Goal: Task Accomplishment & Management: Complete application form

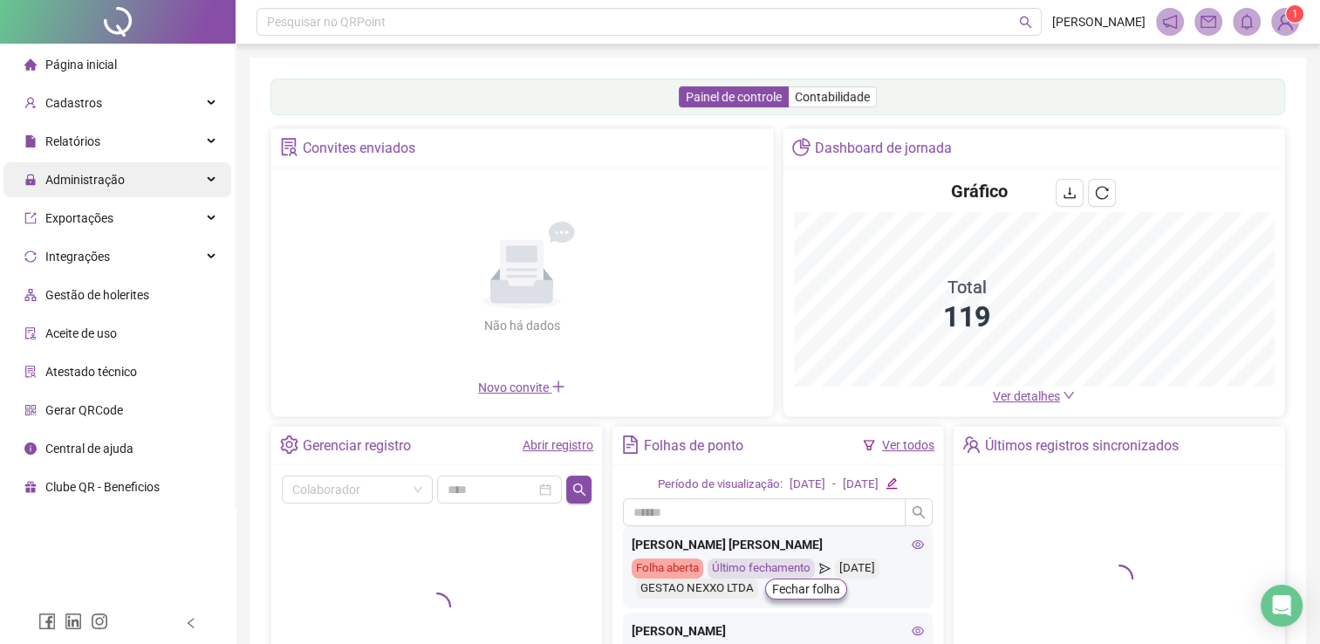
click at [105, 180] on span "Administração" at bounding box center [84, 180] width 79 height 14
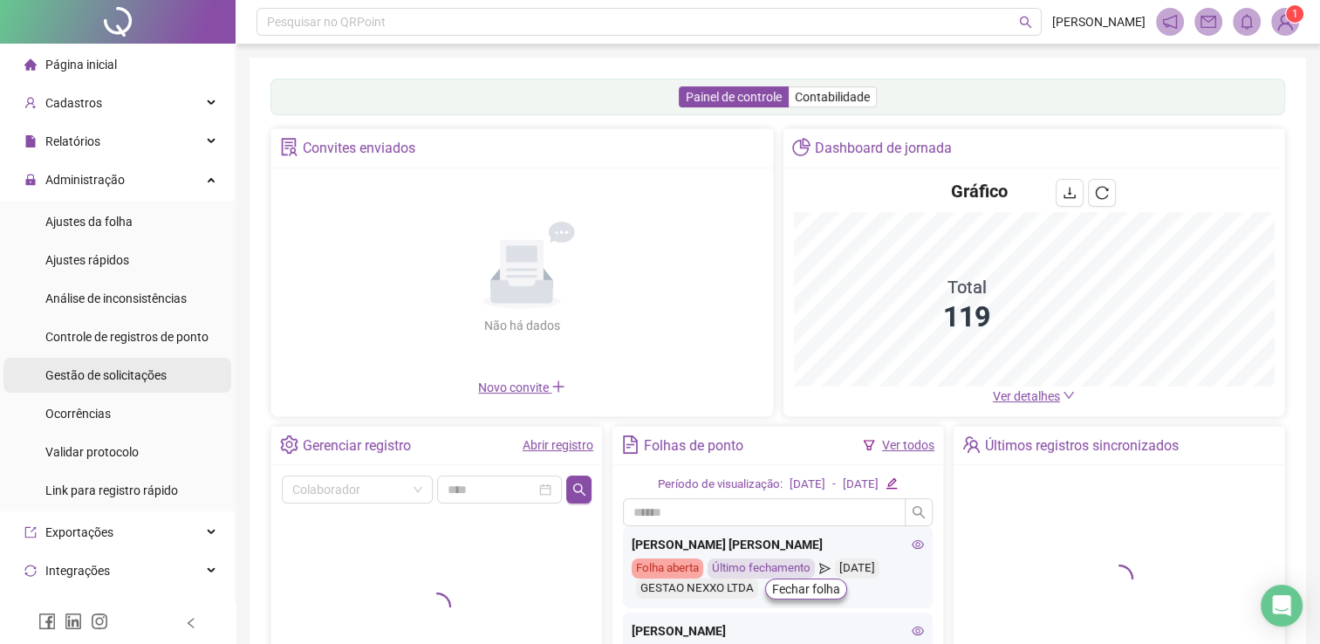
click at [143, 374] on span "Gestão de solicitações" at bounding box center [105, 375] width 121 height 14
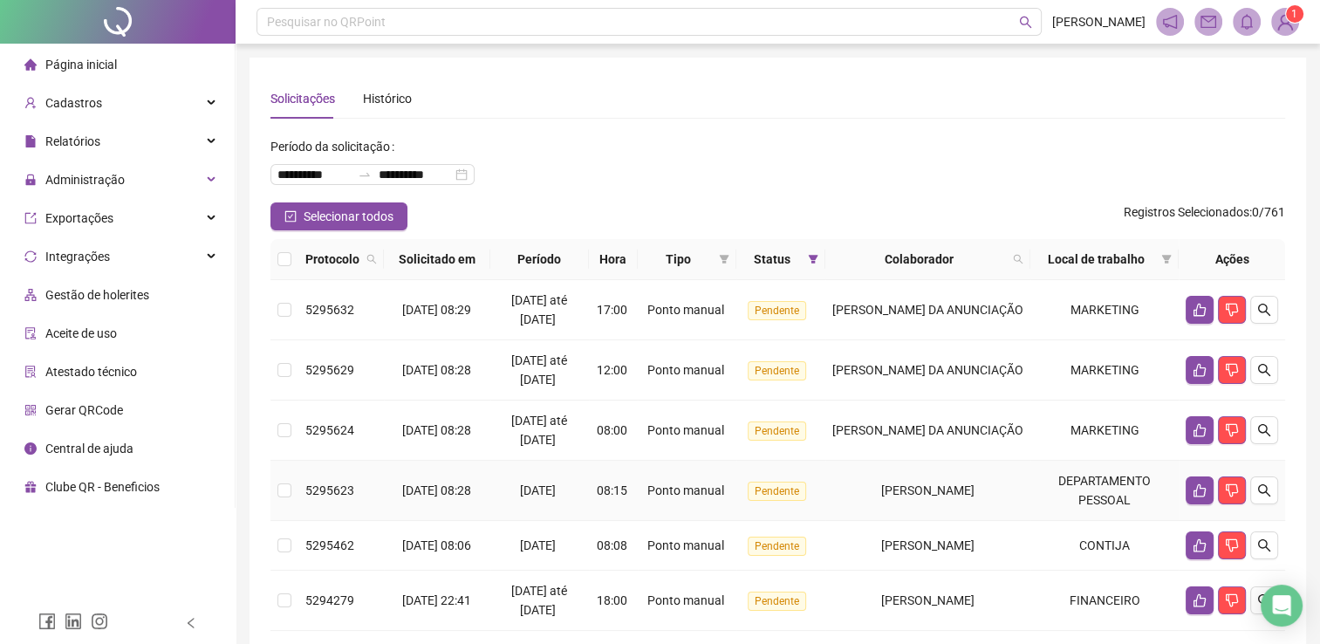
scroll to position [87, 0]
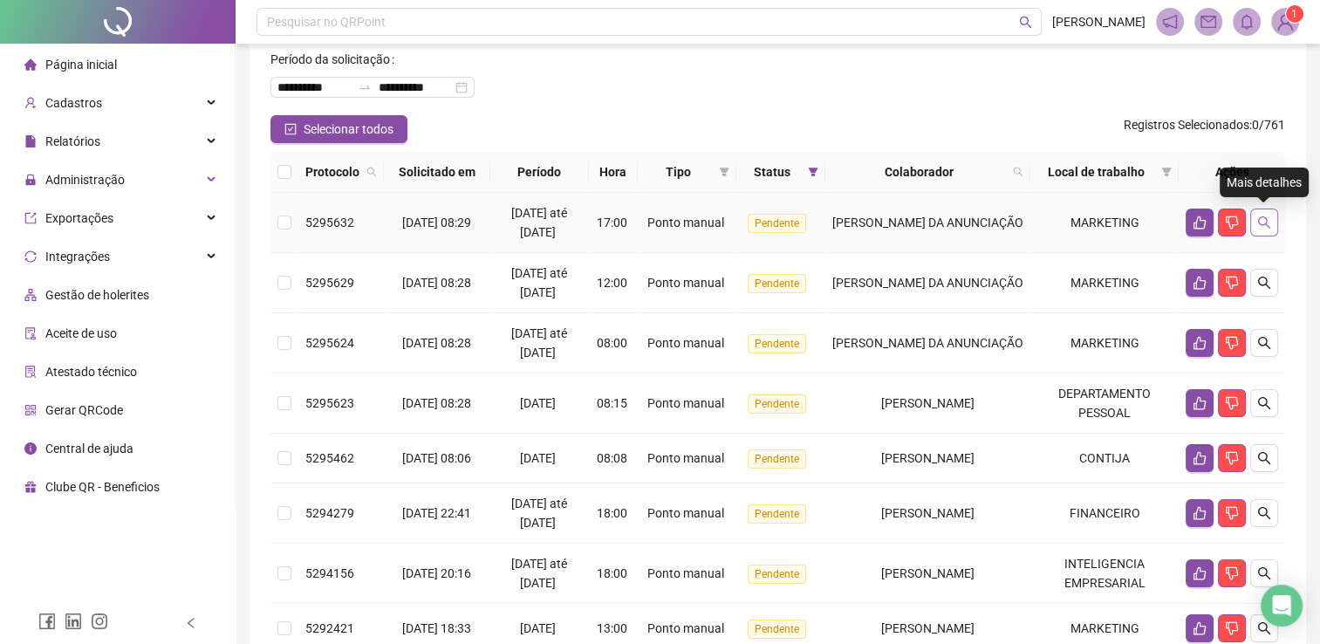
click at [1270, 212] on button "button" at bounding box center [1264, 223] width 28 height 28
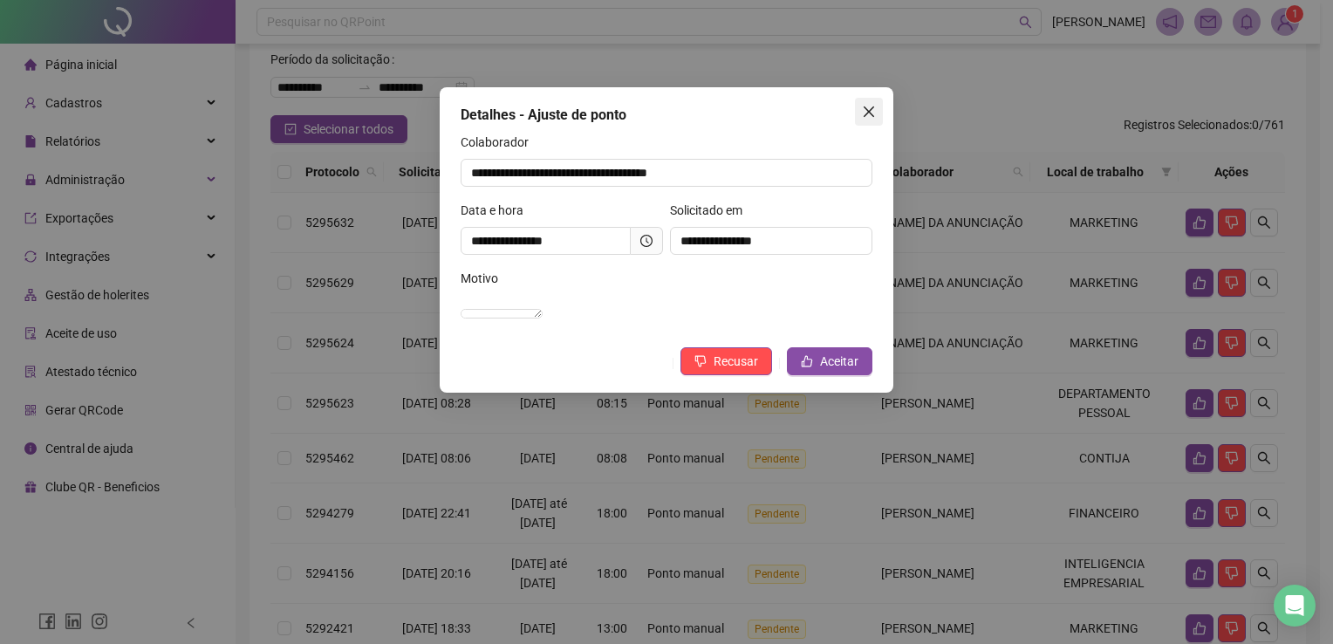
click at [865, 110] on icon "close" at bounding box center [869, 112] width 14 height 14
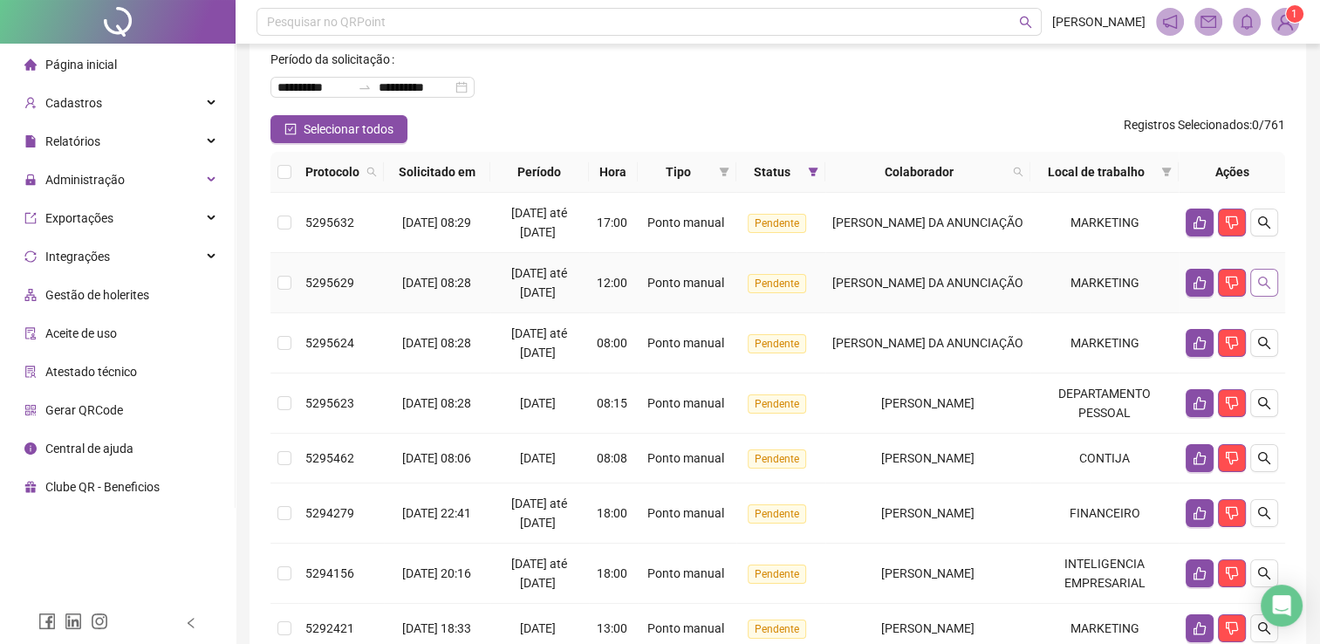
click at [1263, 281] on icon "search" at bounding box center [1264, 283] width 14 height 14
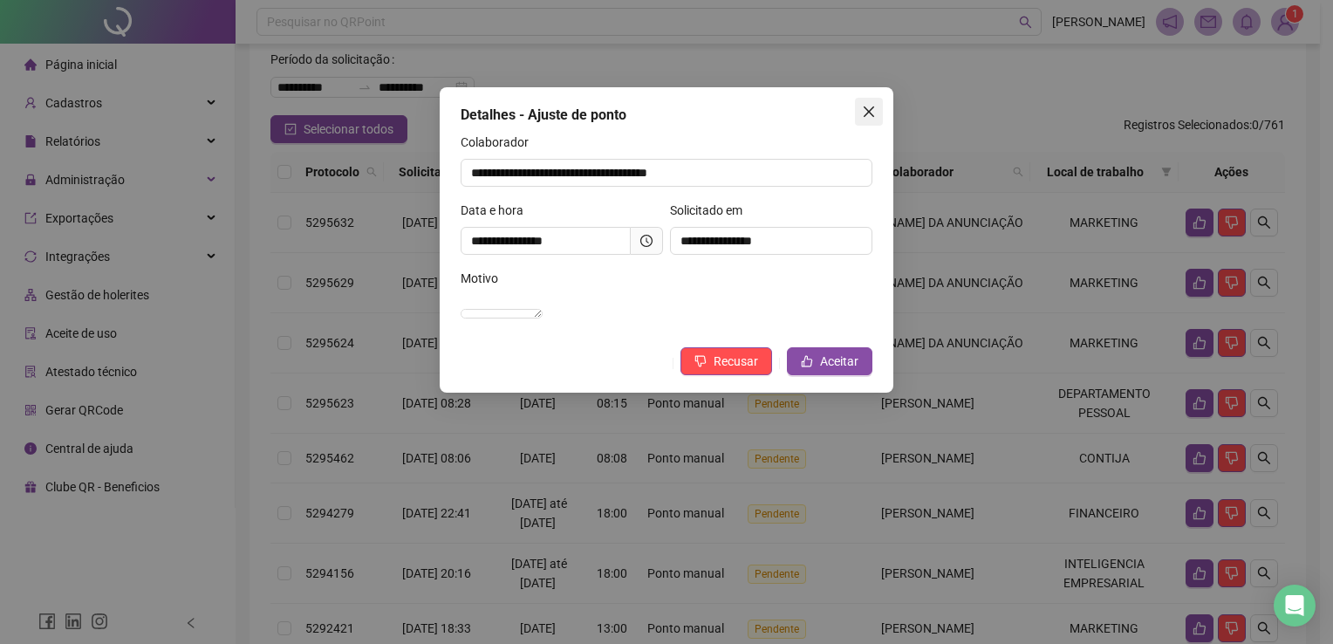
click at [872, 112] on icon "close" at bounding box center [869, 112] width 14 height 14
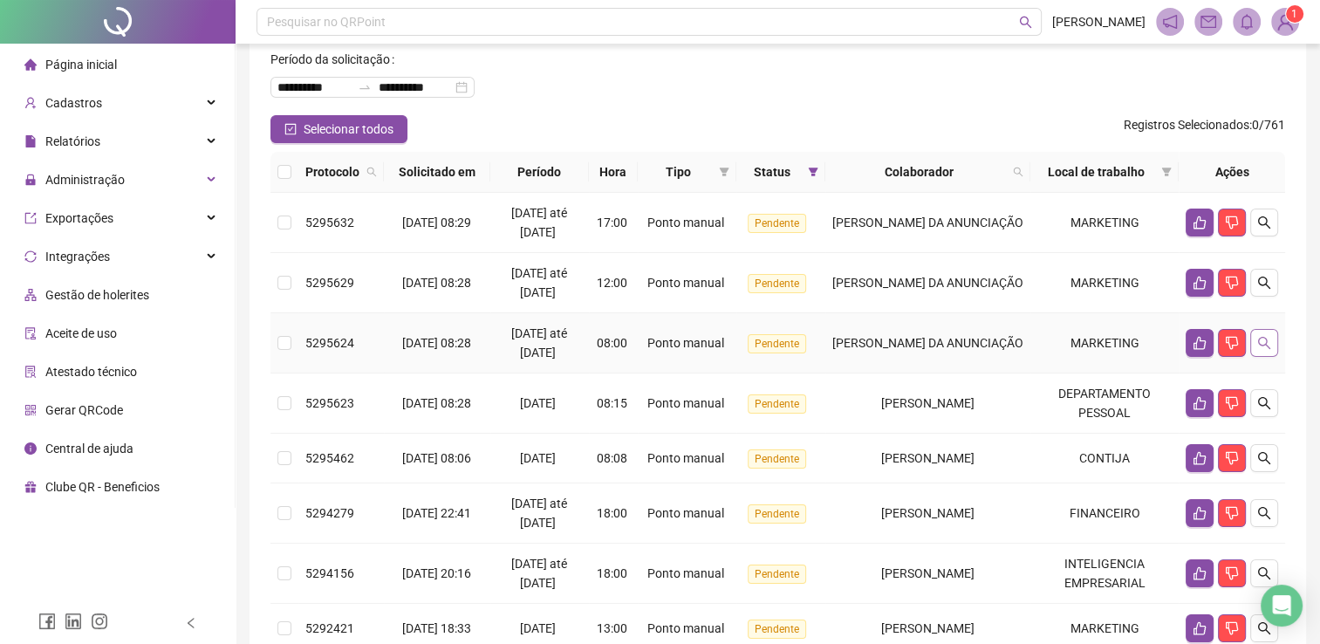
click at [1268, 338] on icon "search" at bounding box center [1264, 343] width 14 height 14
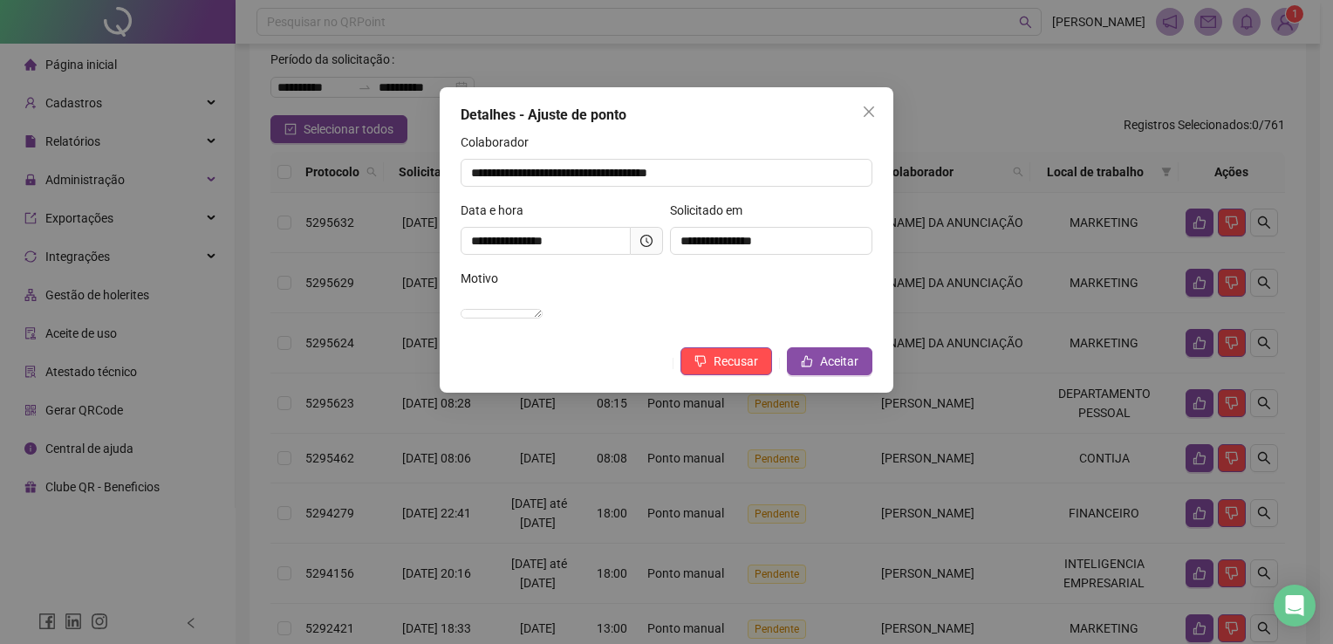
click at [866, 93] on div "**********" at bounding box center [667, 239] width 454 height 305
click at [872, 103] on button "Close" at bounding box center [869, 112] width 28 height 28
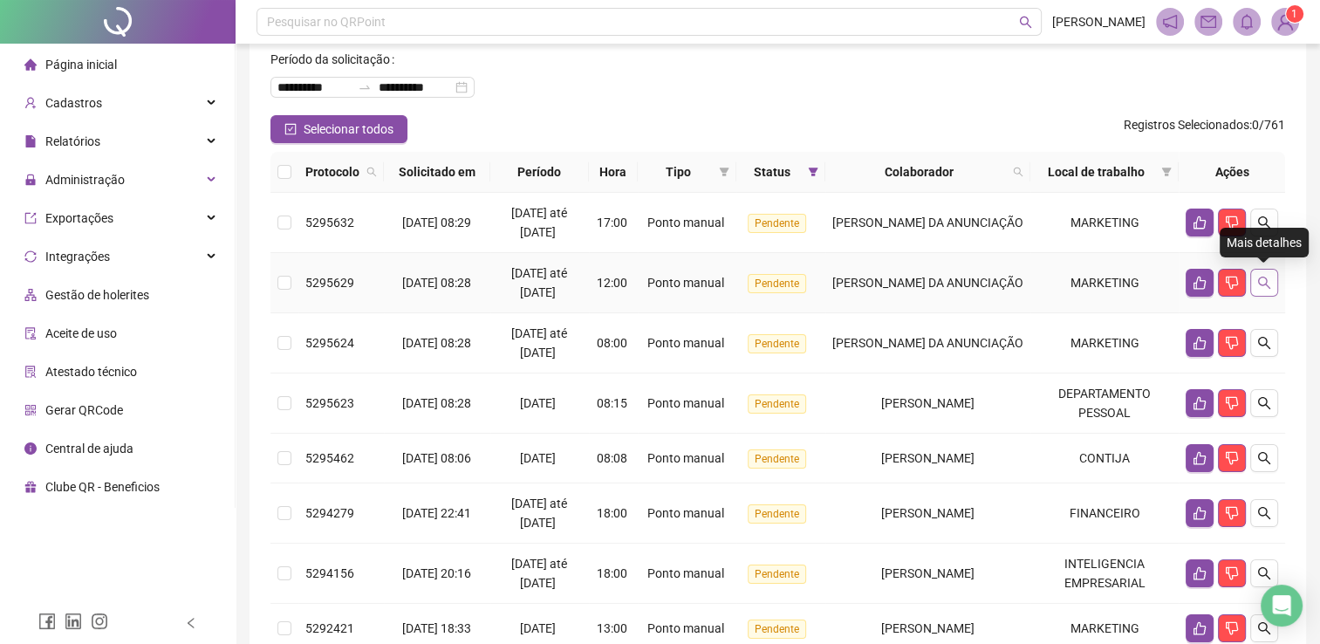
click at [1267, 278] on icon "search" at bounding box center [1264, 283] width 14 height 14
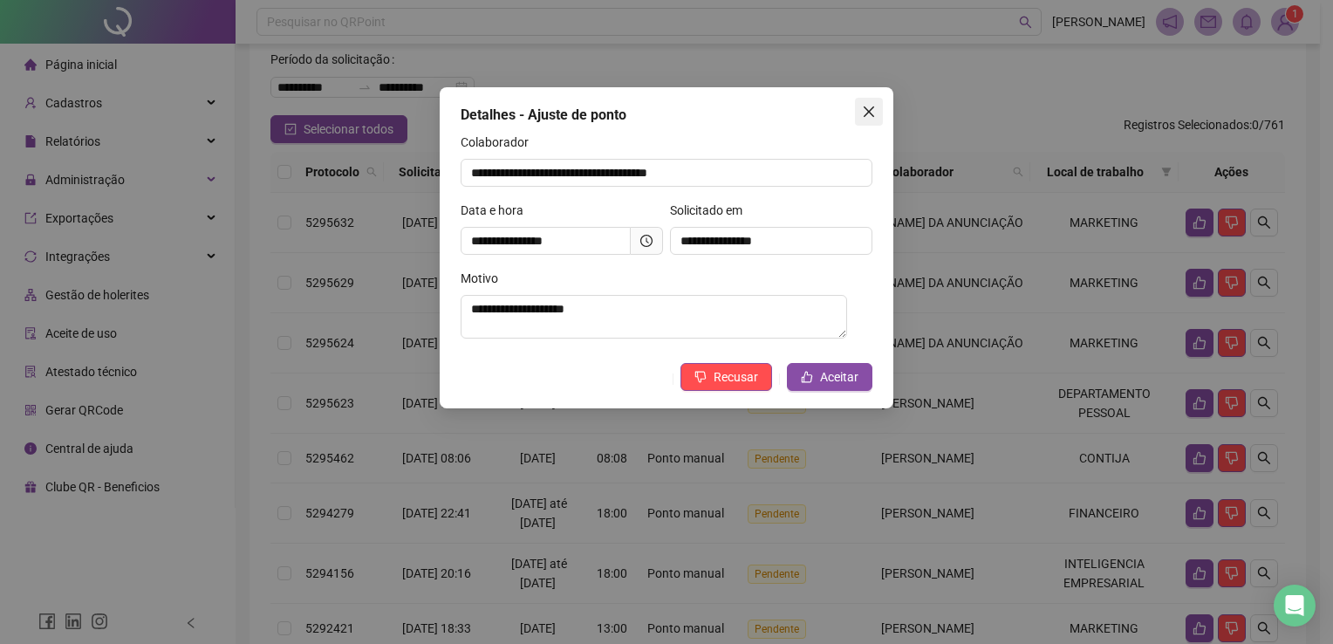
click at [865, 106] on icon "close" at bounding box center [869, 112] width 14 height 14
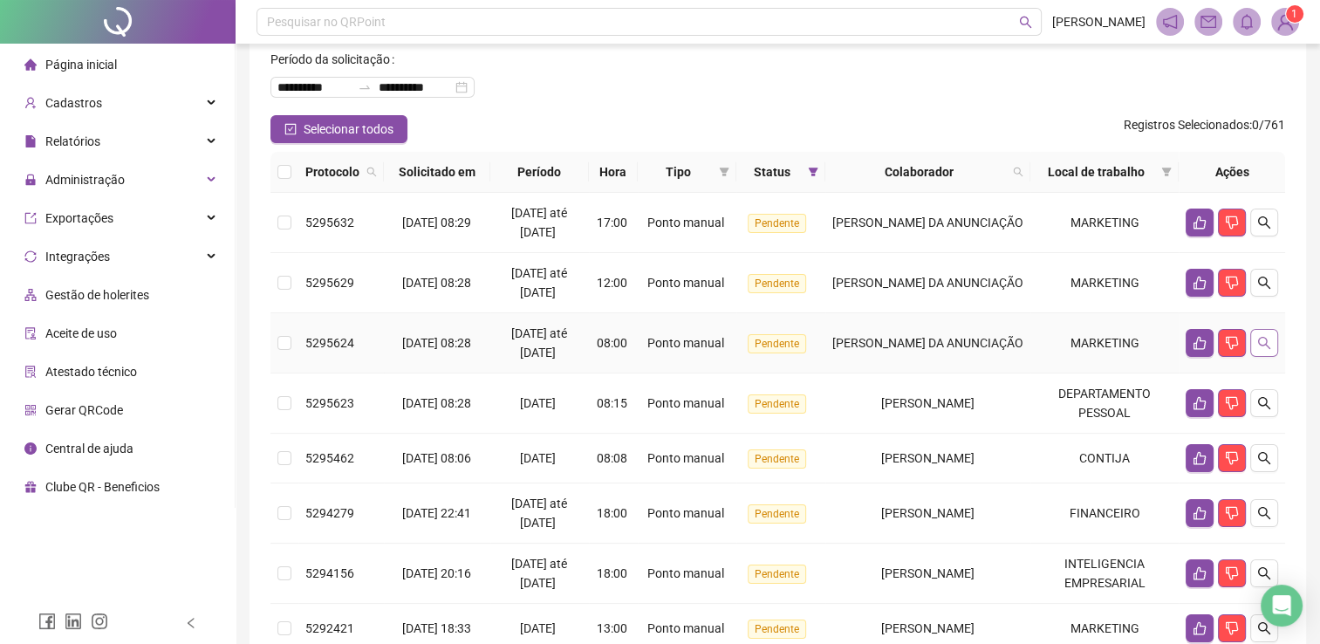
click at [1268, 339] on icon "search" at bounding box center [1264, 343] width 14 height 14
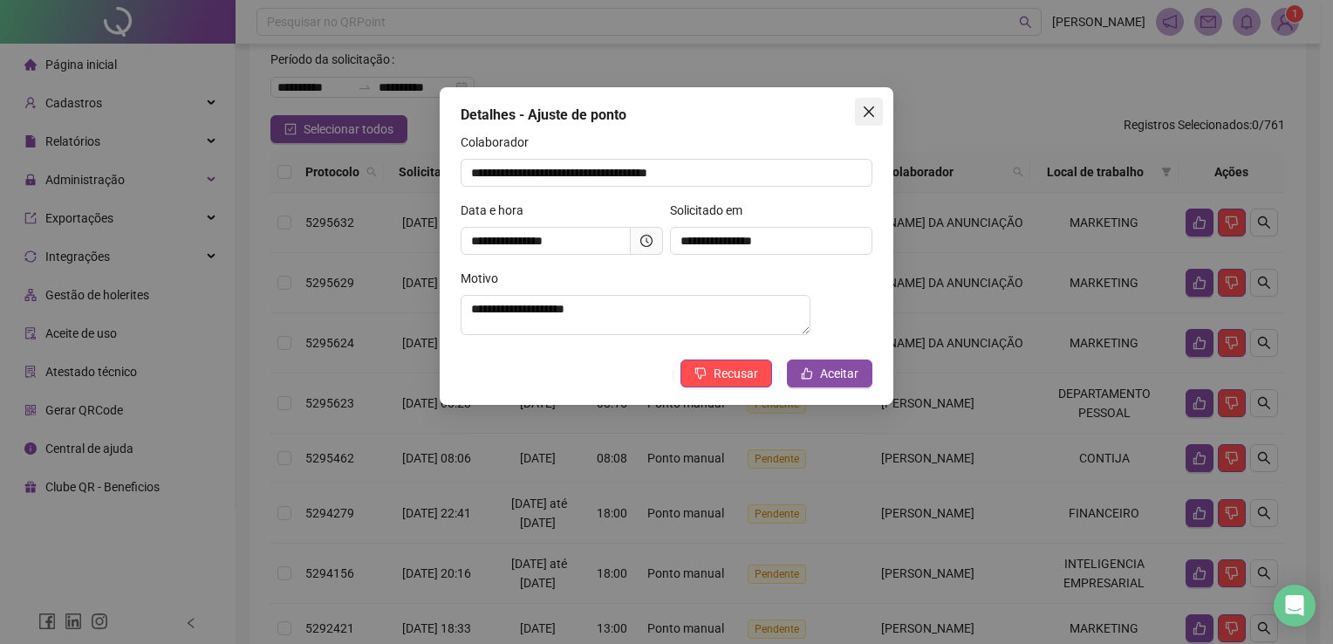
click at [866, 108] on icon "close" at bounding box center [869, 112] width 14 height 14
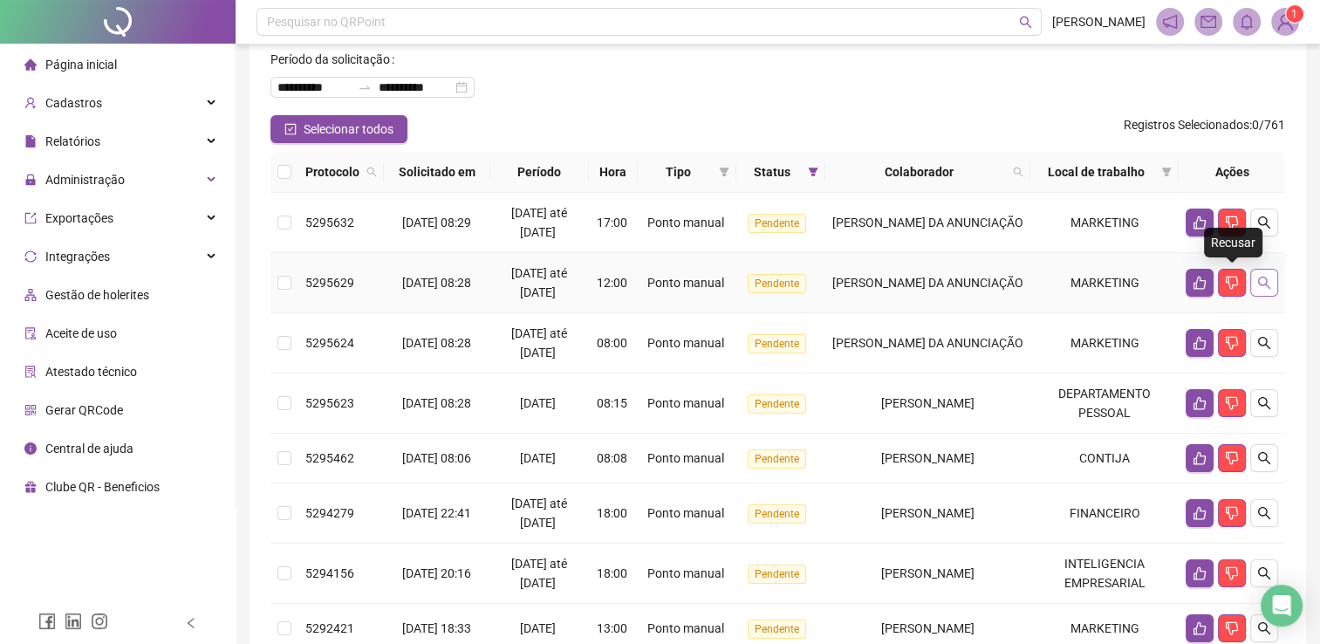
click at [1260, 276] on icon "search" at bounding box center [1264, 283] width 14 height 14
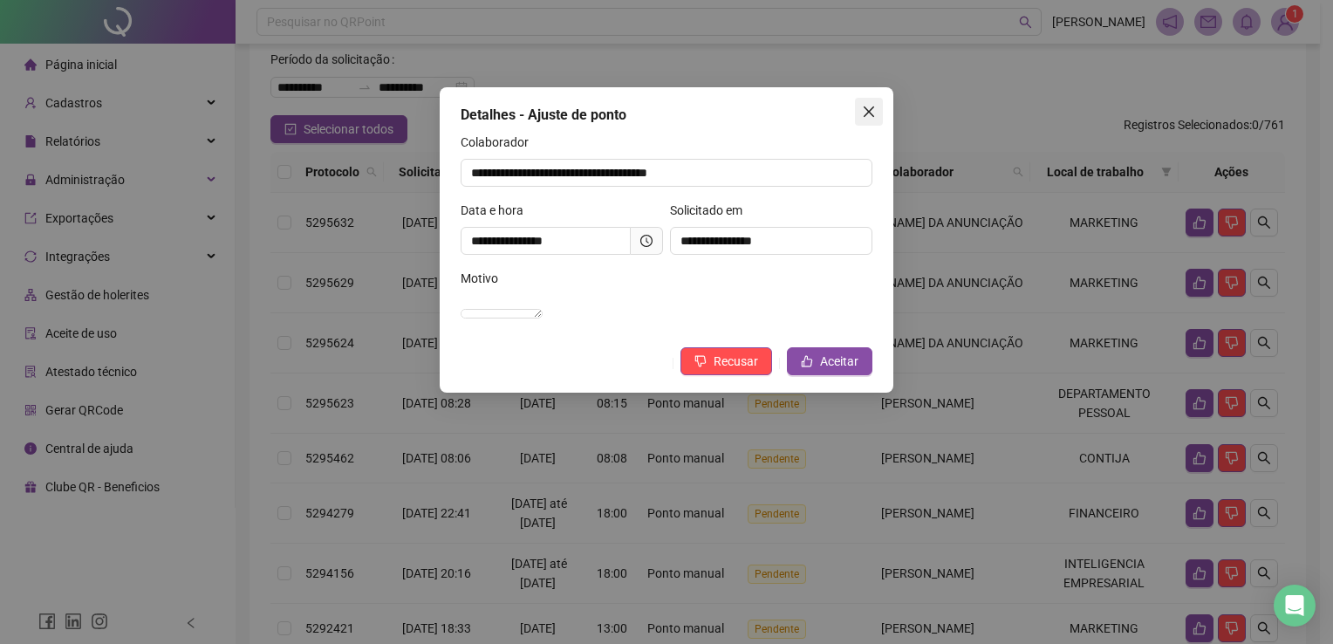
click at [871, 109] on icon "close" at bounding box center [869, 111] width 10 height 10
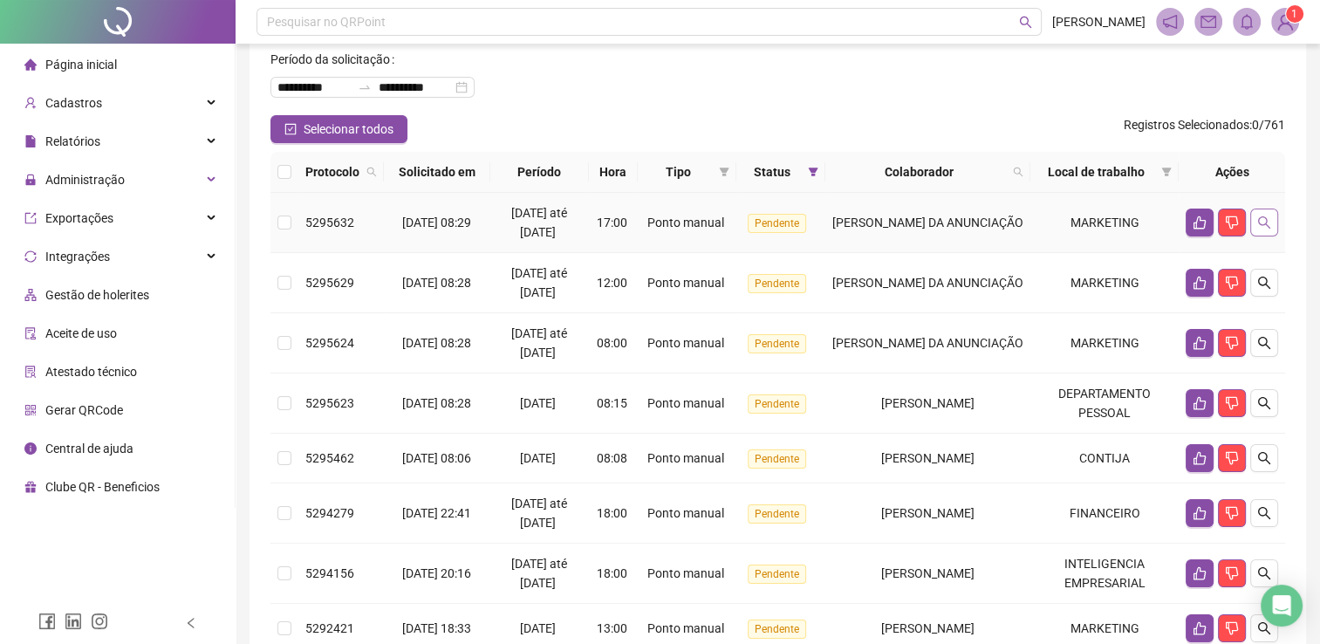
click at [1272, 215] on button "button" at bounding box center [1264, 223] width 28 height 28
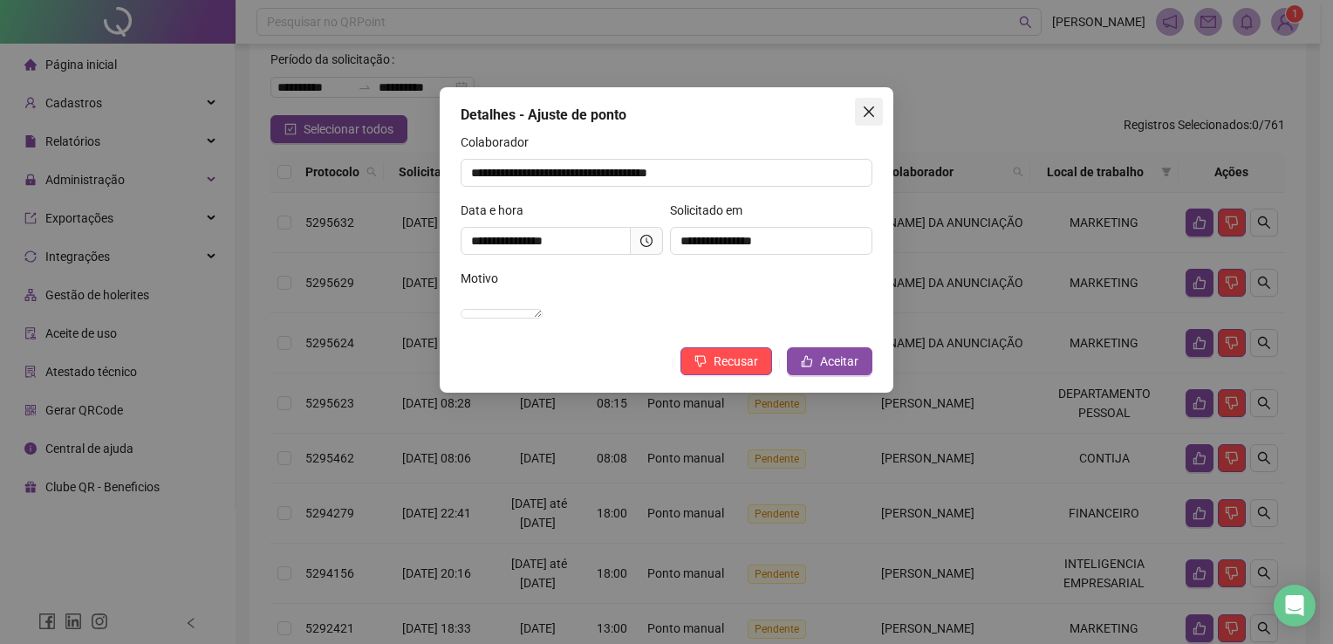
click at [875, 106] on icon "close" at bounding box center [869, 112] width 14 height 14
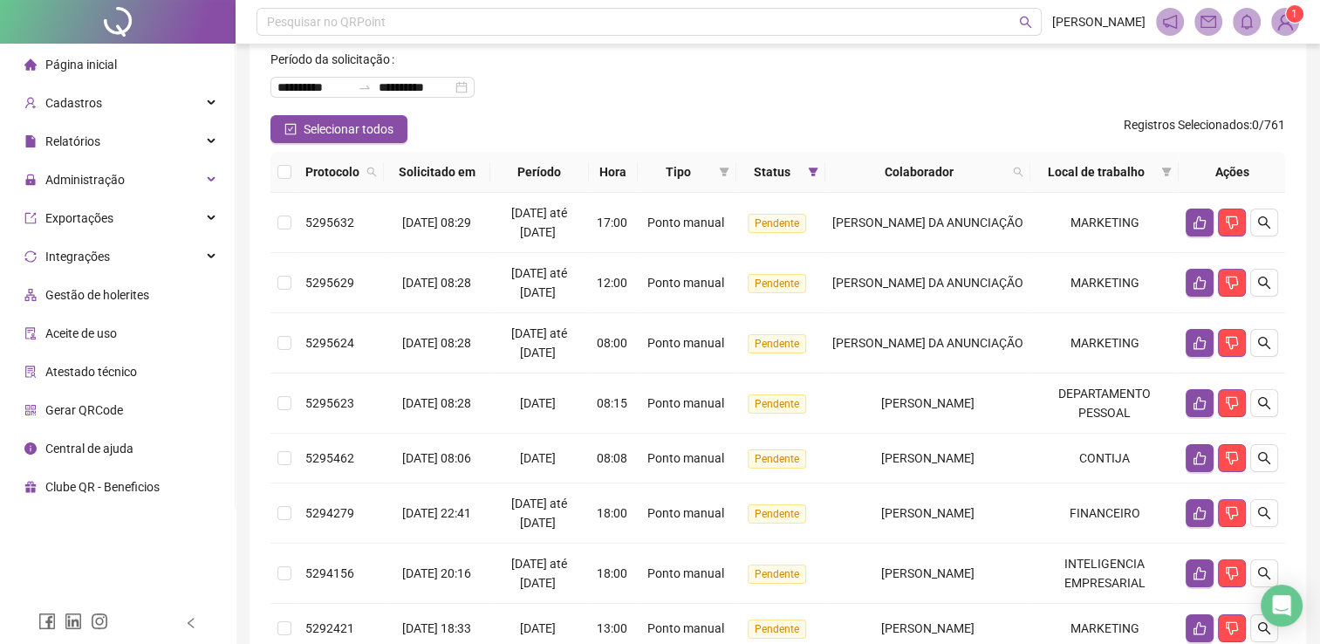
click at [266, 217] on div "**********" at bounding box center [778, 446] width 1056 height 952
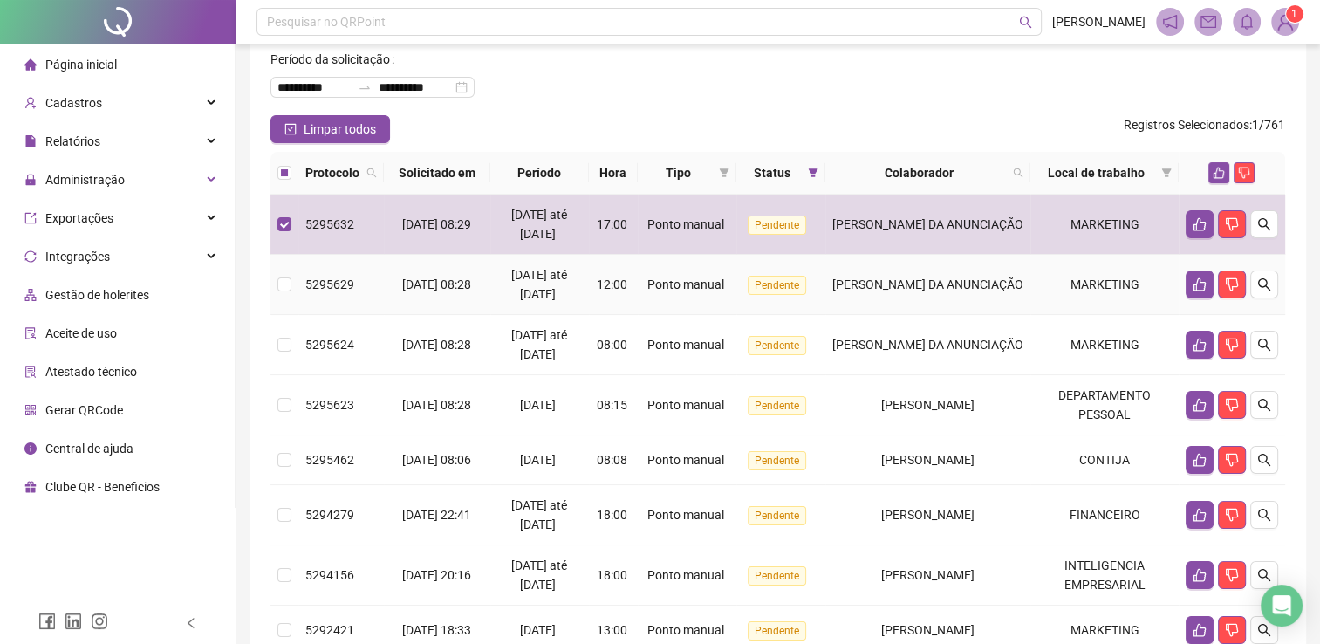
click at [291, 289] on td at bounding box center [284, 285] width 28 height 60
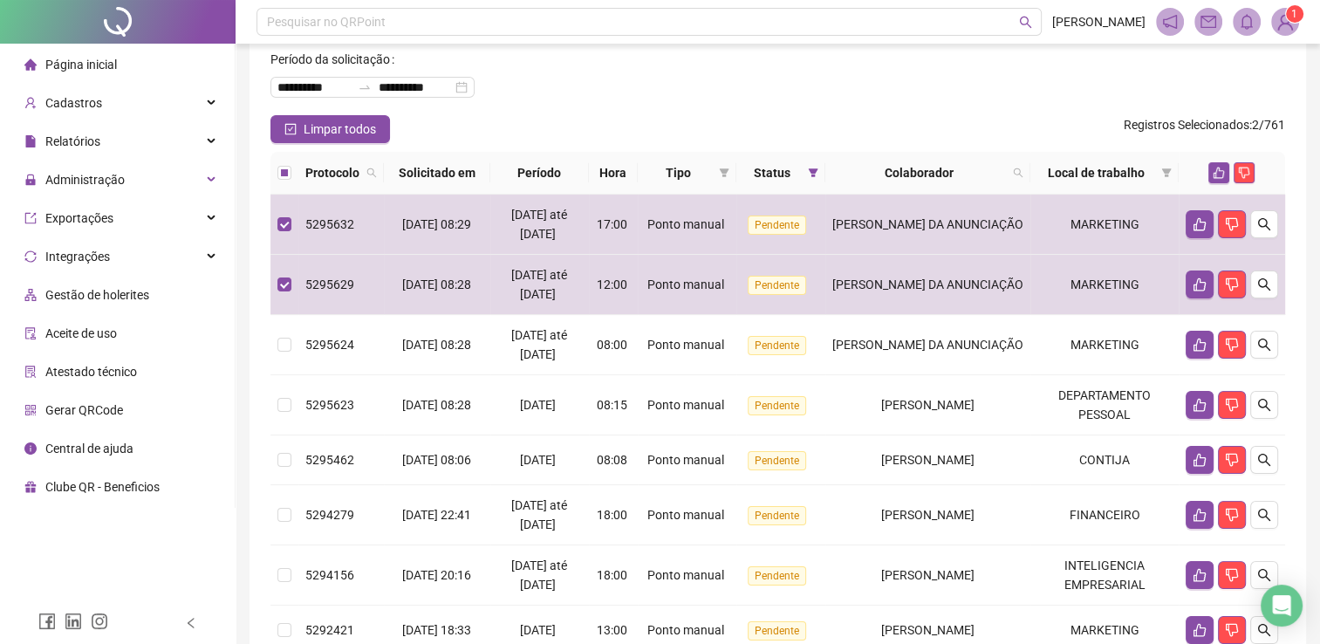
drag, startPoint x: 289, startPoint y: 302, endPoint x: 272, endPoint y: 334, distance: 36.3
click at [272, 334] on td at bounding box center [284, 345] width 28 height 60
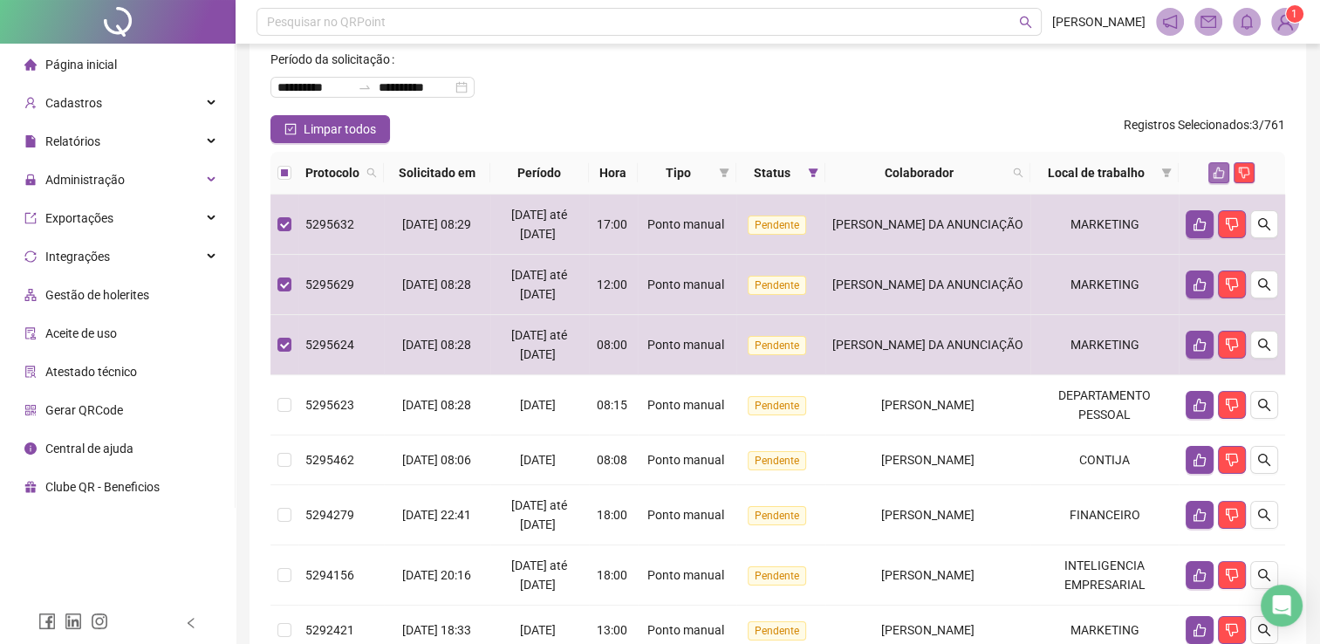
click at [1216, 171] on icon "like" at bounding box center [1219, 173] width 12 height 12
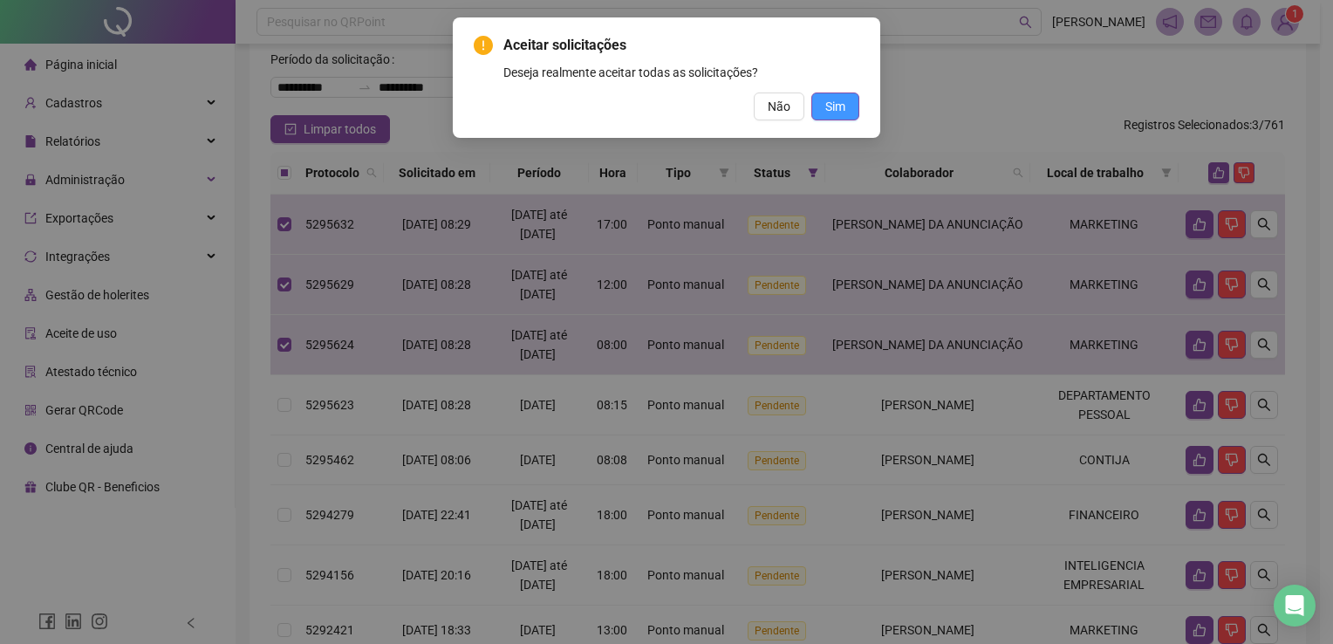
click at [834, 102] on span "Sim" at bounding box center [835, 106] width 20 height 19
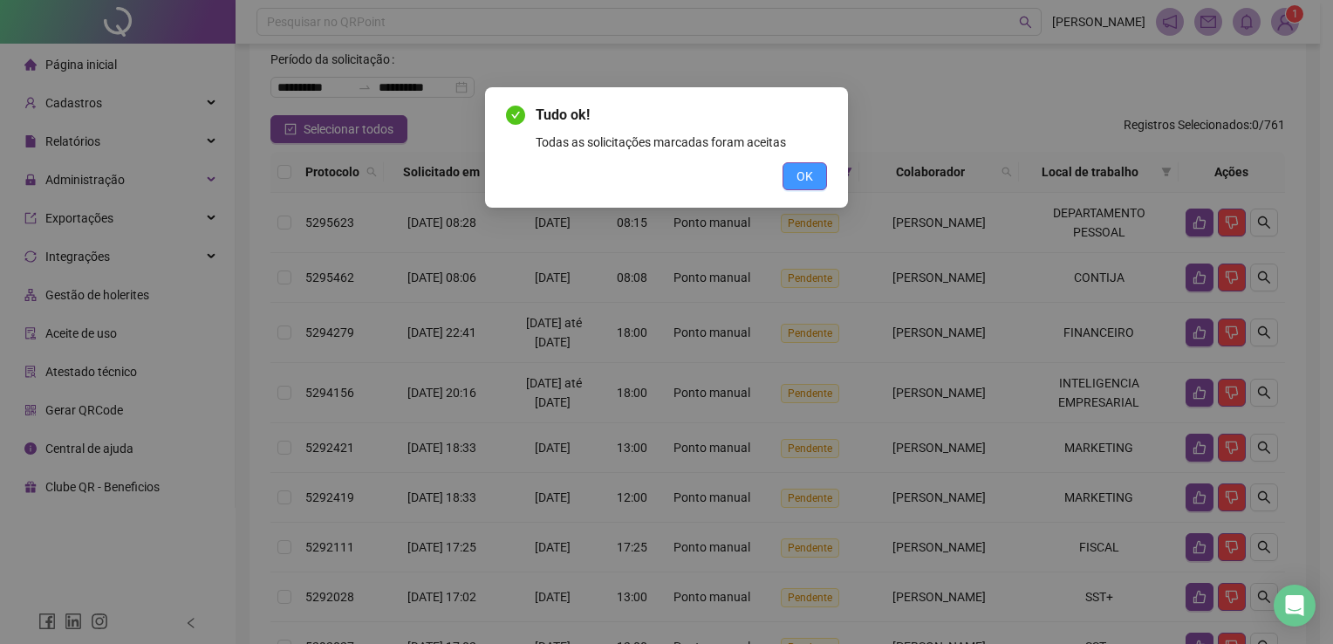
click at [824, 180] on button "OK" at bounding box center [805, 176] width 44 height 28
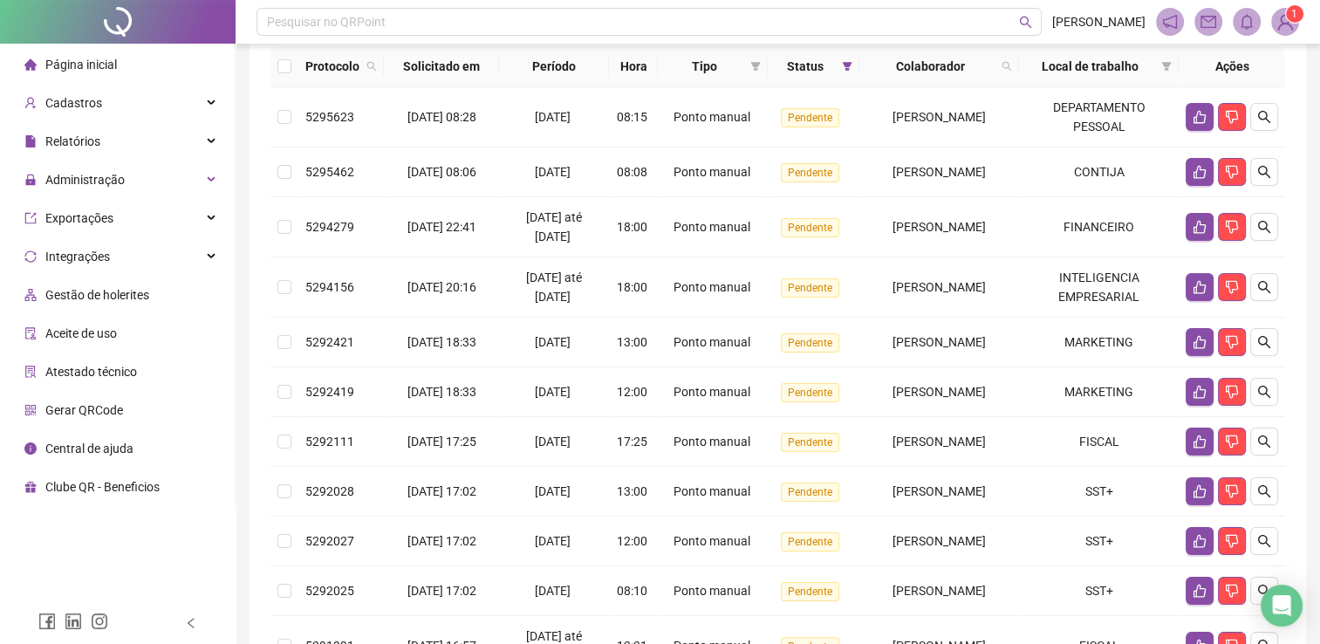
scroll to position [174, 0]
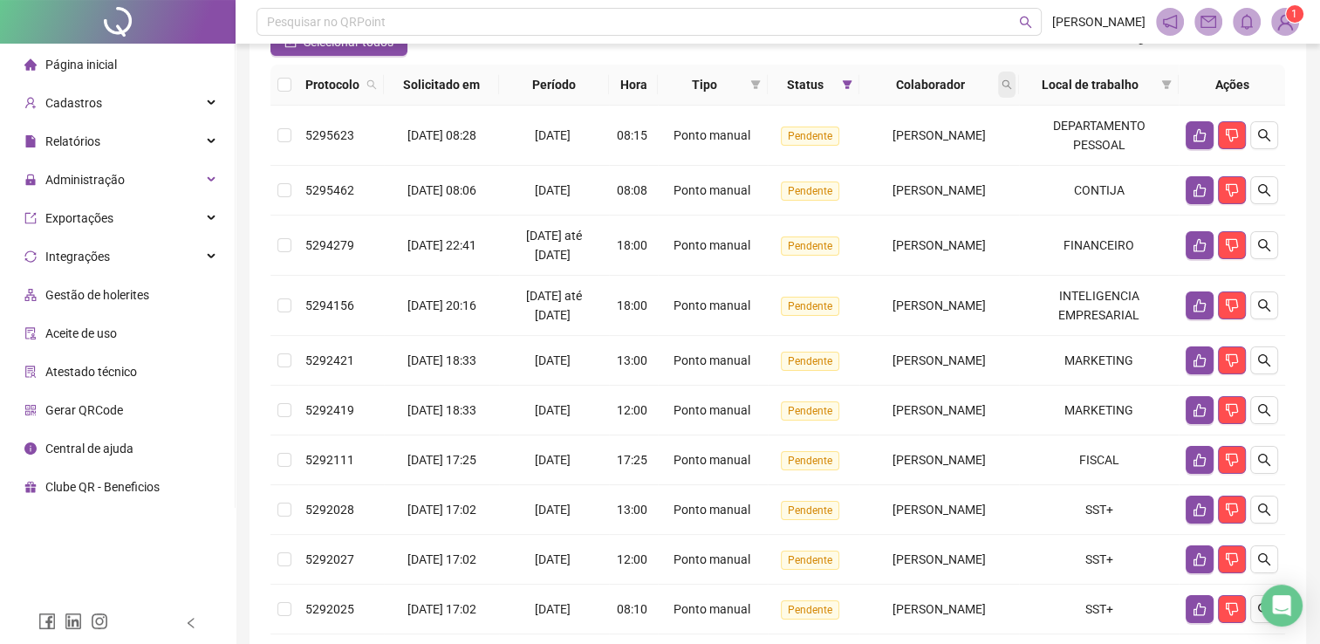
click at [1015, 91] on span at bounding box center [1006, 85] width 17 height 26
type input "*****"
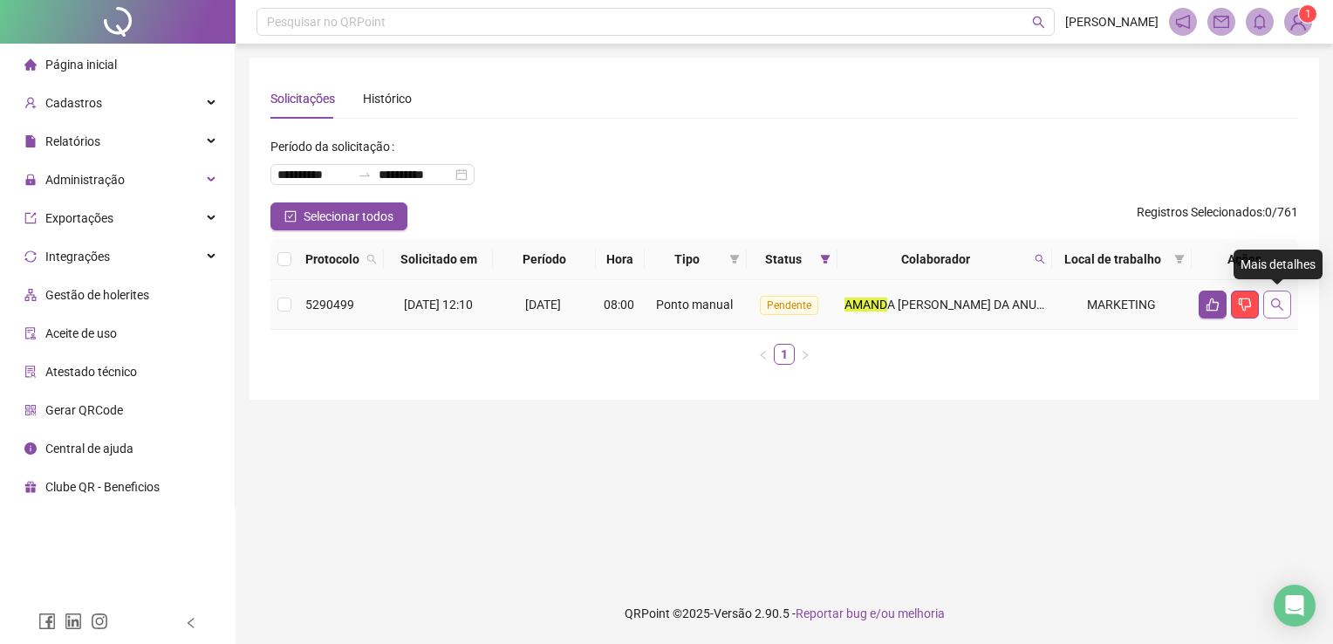
click at [1284, 303] on button "button" at bounding box center [1277, 305] width 28 height 28
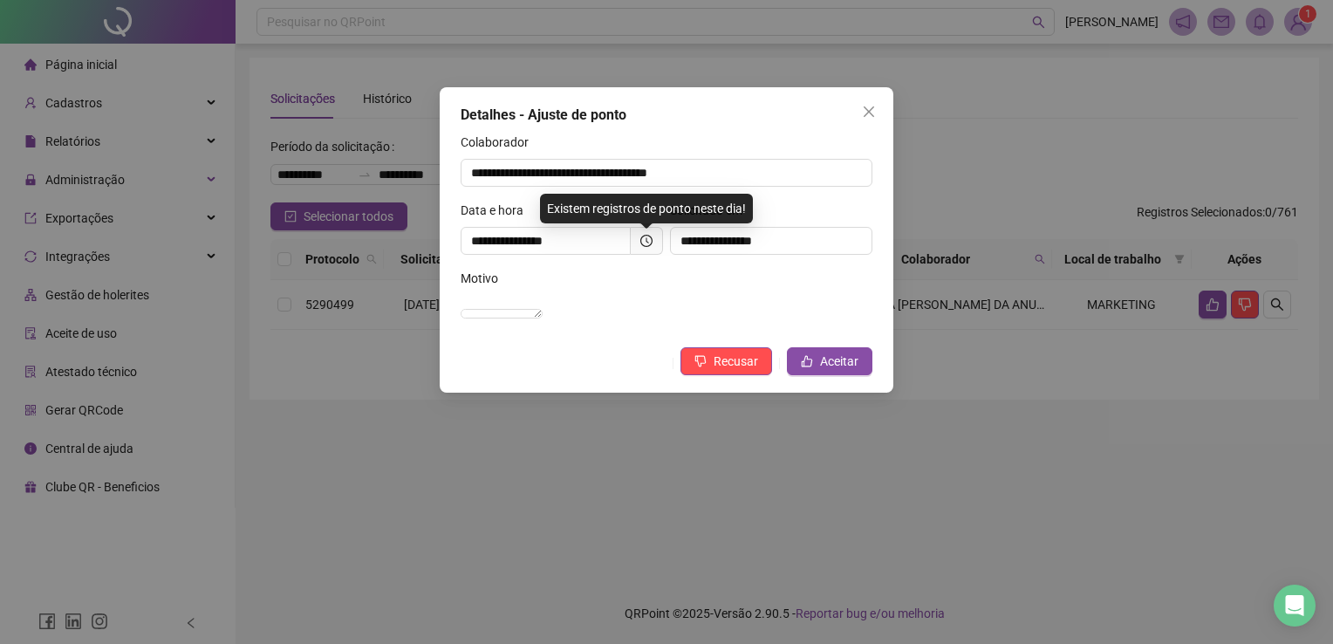
click at [779, 370] on div "Recusar Aceitar" at bounding box center [769, 363] width 207 height 14
click at [803, 367] on icon "like" at bounding box center [807, 361] width 12 height 12
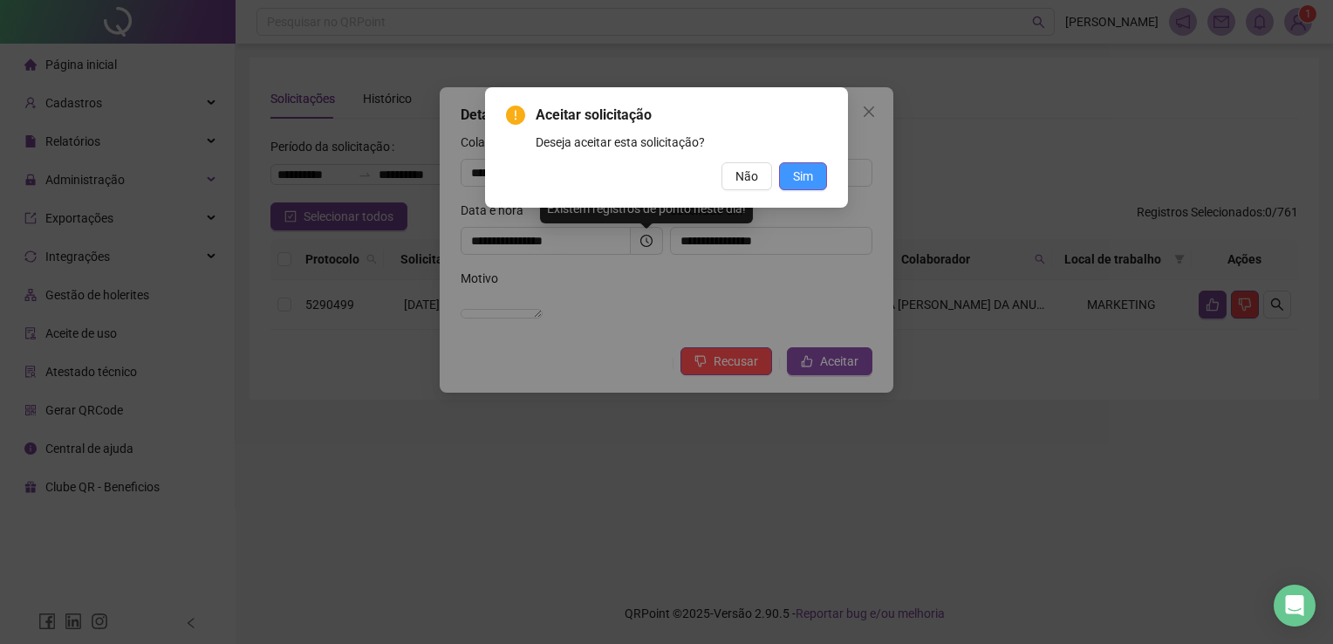
click at [799, 179] on span "Sim" at bounding box center [803, 176] width 20 height 19
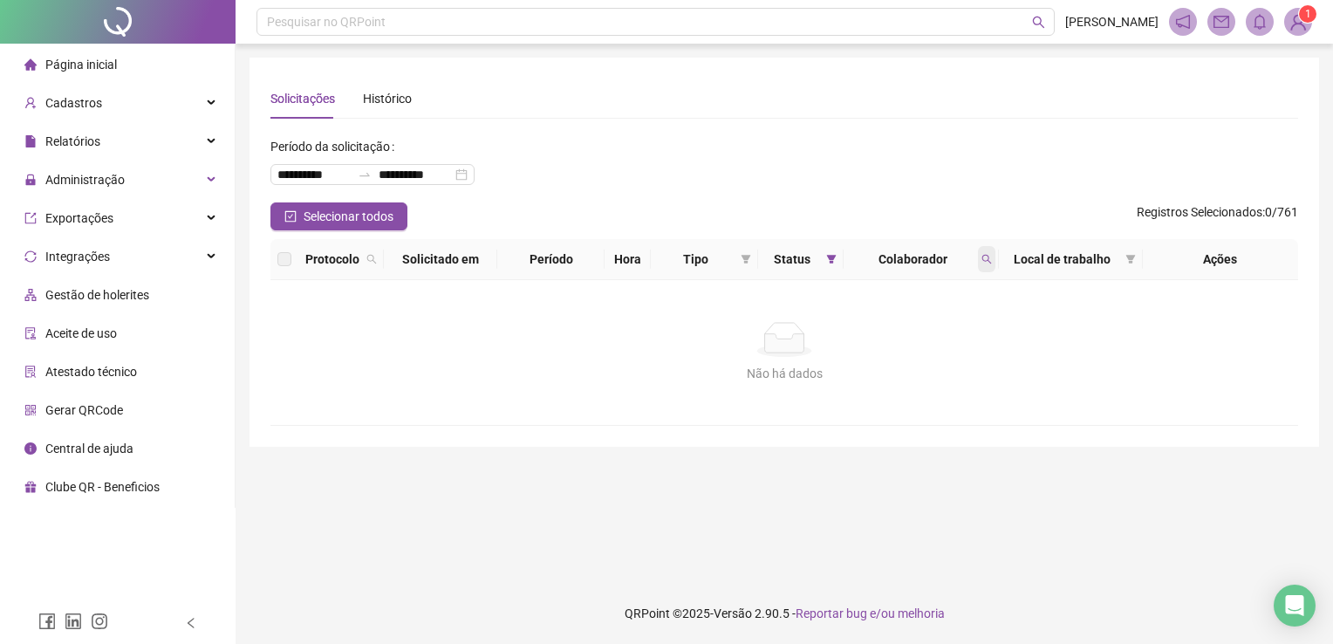
click at [992, 264] on span at bounding box center [986, 259] width 17 height 26
drag, startPoint x: 953, startPoint y: 330, endPoint x: 1070, endPoint y: 224, distance: 158.2
click at [954, 330] on span "Limpar" at bounding box center [948, 329] width 38 height 19
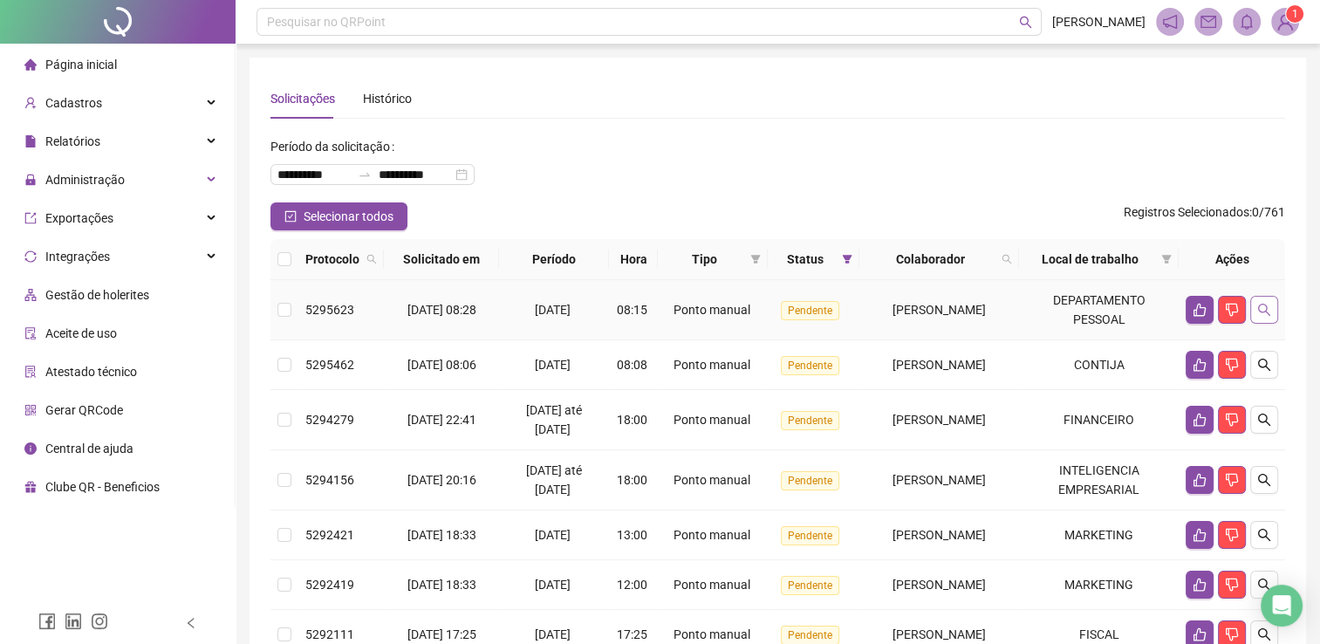
click at [1258, 307] on icon "search" at bounding box center [1264, 310] width 12 height 12
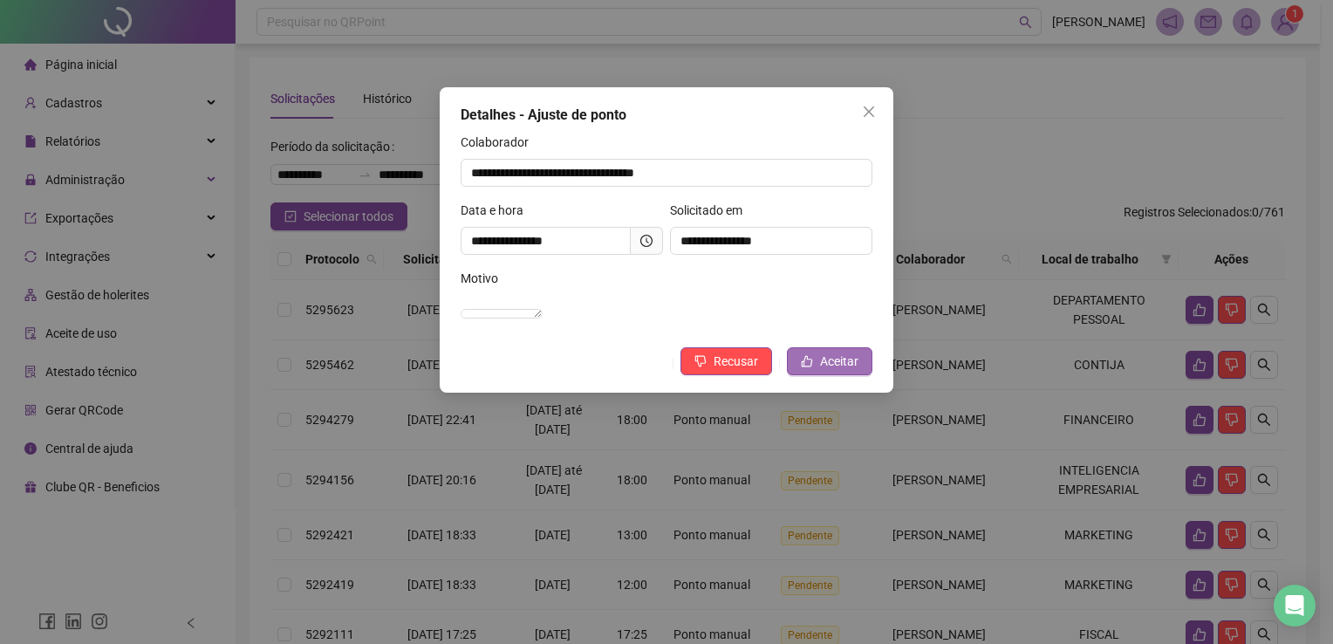
click at [851, 371] on span "Aceitar" at bounding box center [839, 361] width 38 height 19
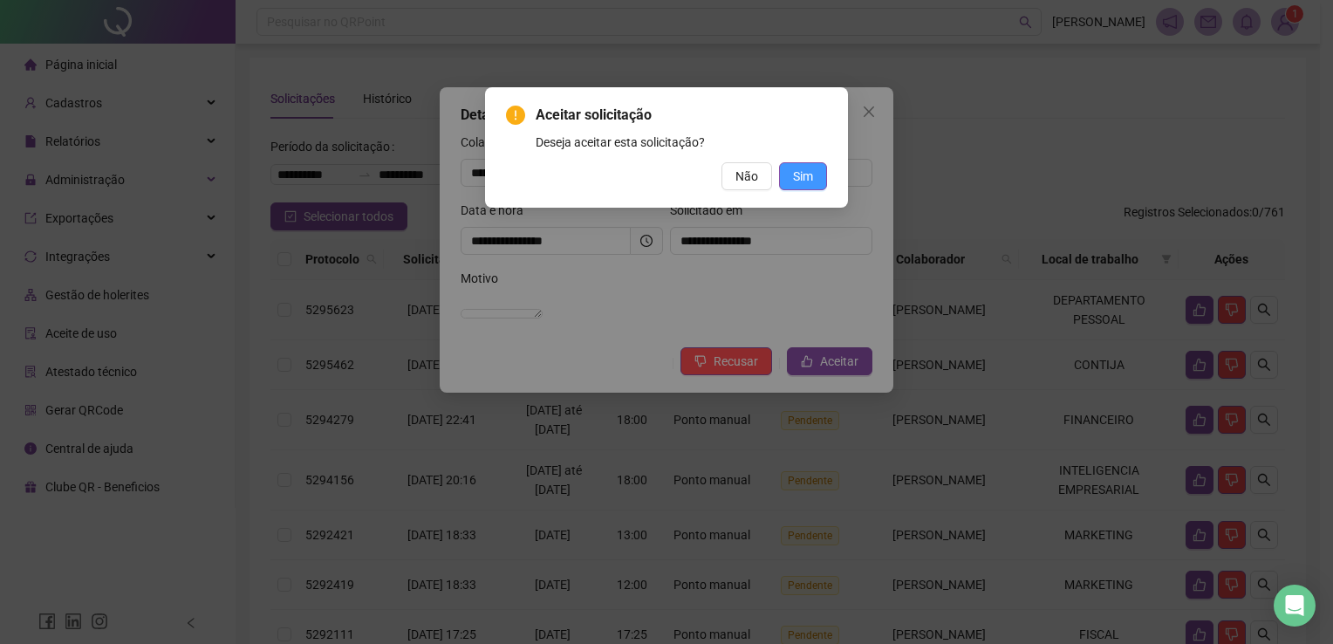
click at [806, 173] on span "Sim" at bounding box center [803, 176] width 20 height 19
click at [800, 173] on span "Sim" at bounding box center [803, 176] width 20 height 19
drag, startPoint x: 803, startPoint y: 171, endPoint x: 812, endPoint y: 172, distance: 8.8
click at [805, 172] on span "Sim" at bounding box center [803, 176] width 20 height 19
click at [814, 188] on button "Sim" at bounding box center [803, 176] width 48 height 28
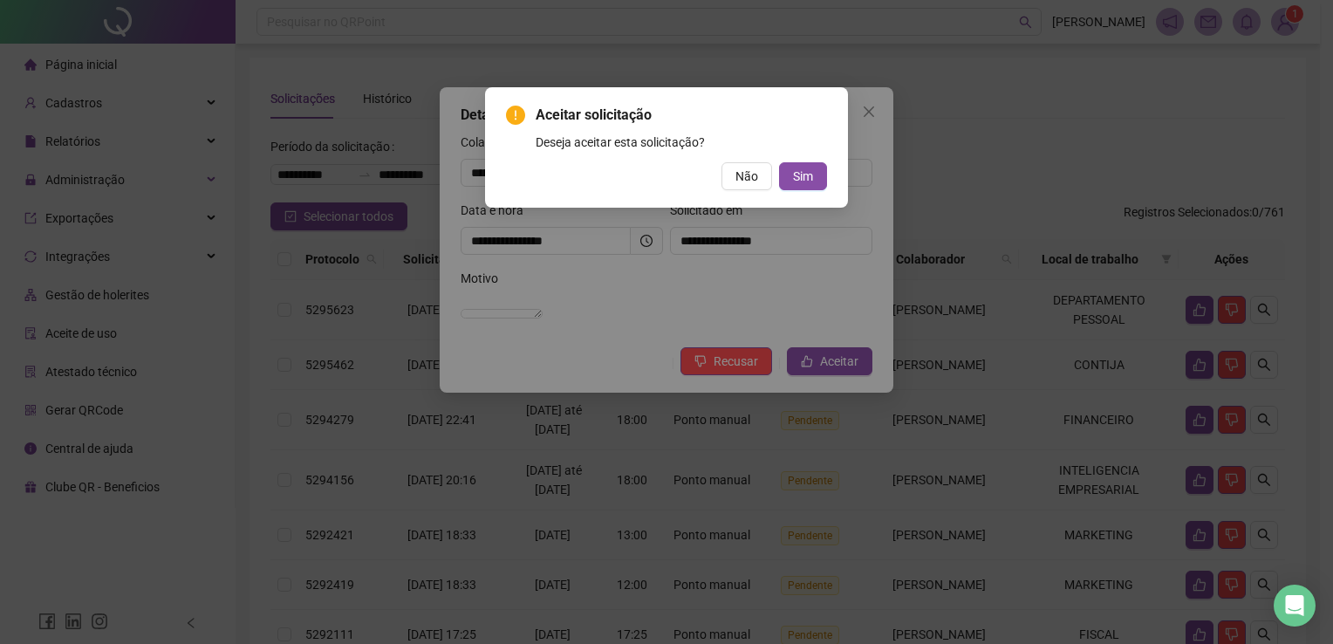
click at [869, 109] on div "Aceitar solicitação Deseja aceitar esta solicitação? Não Sim" at bounding box center [666, 322] width 1333 height 644
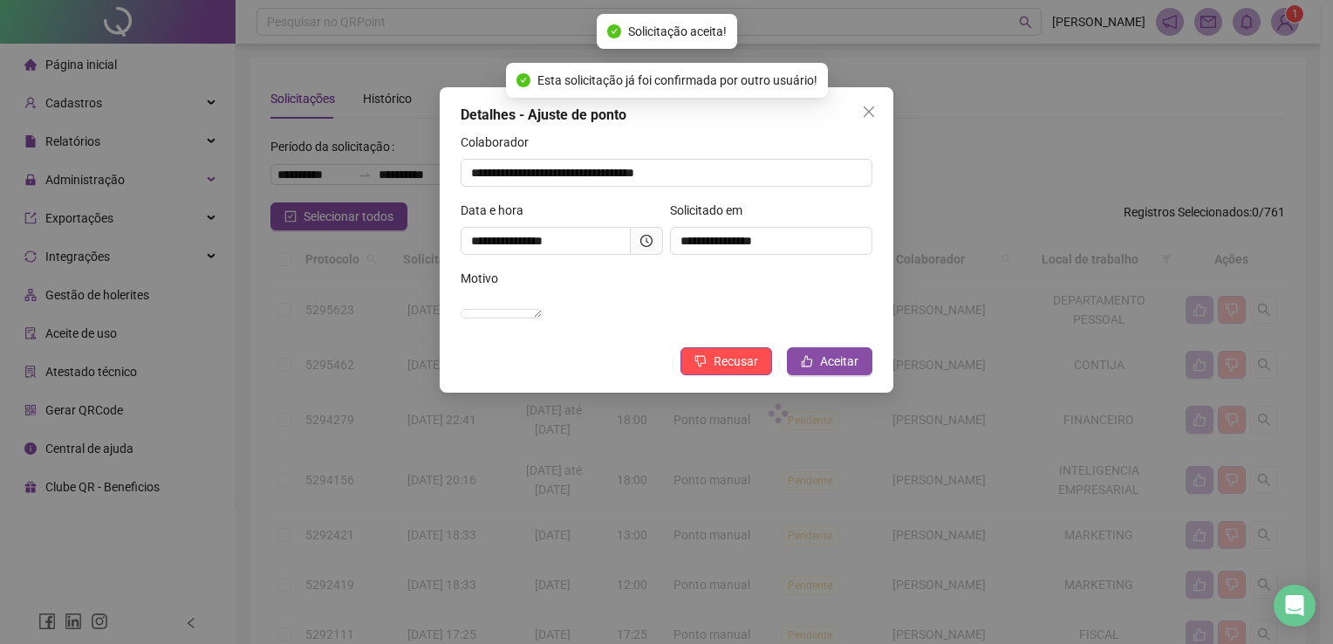
click at [863, 112] on icon "close" at bounding box center [869, 112] width 14 height 14
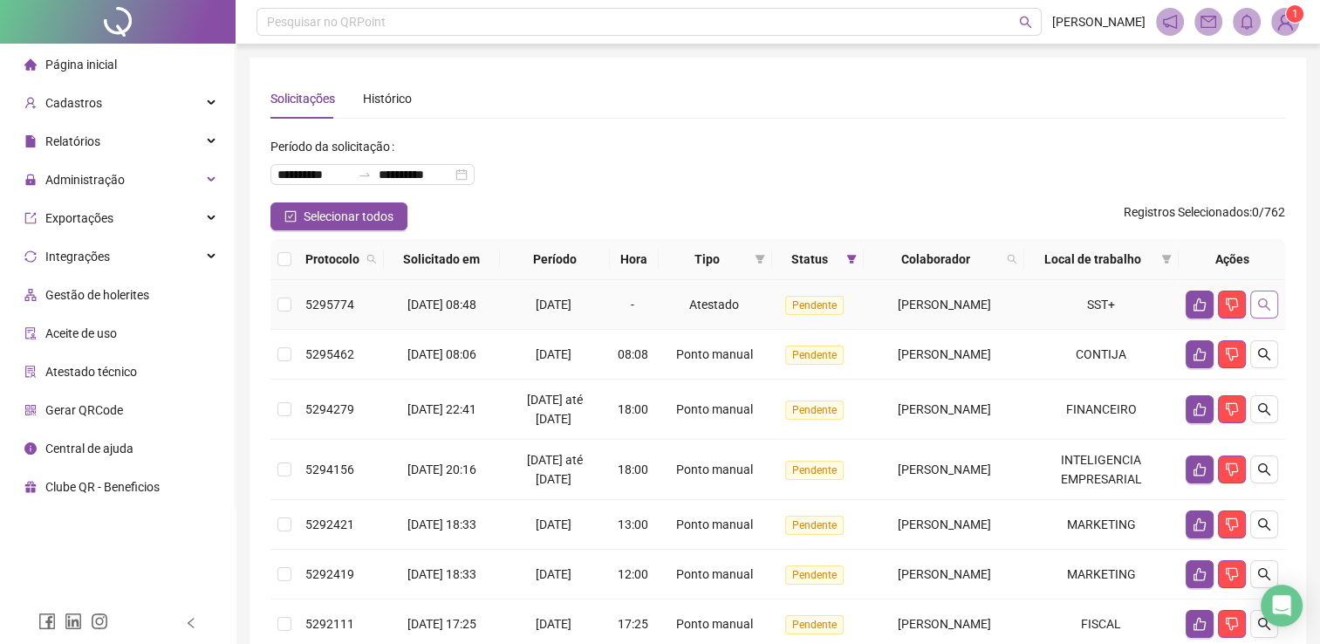
click at [1264, 311] on icon "search" at bounding box center [1264, 304] width 14 height 14
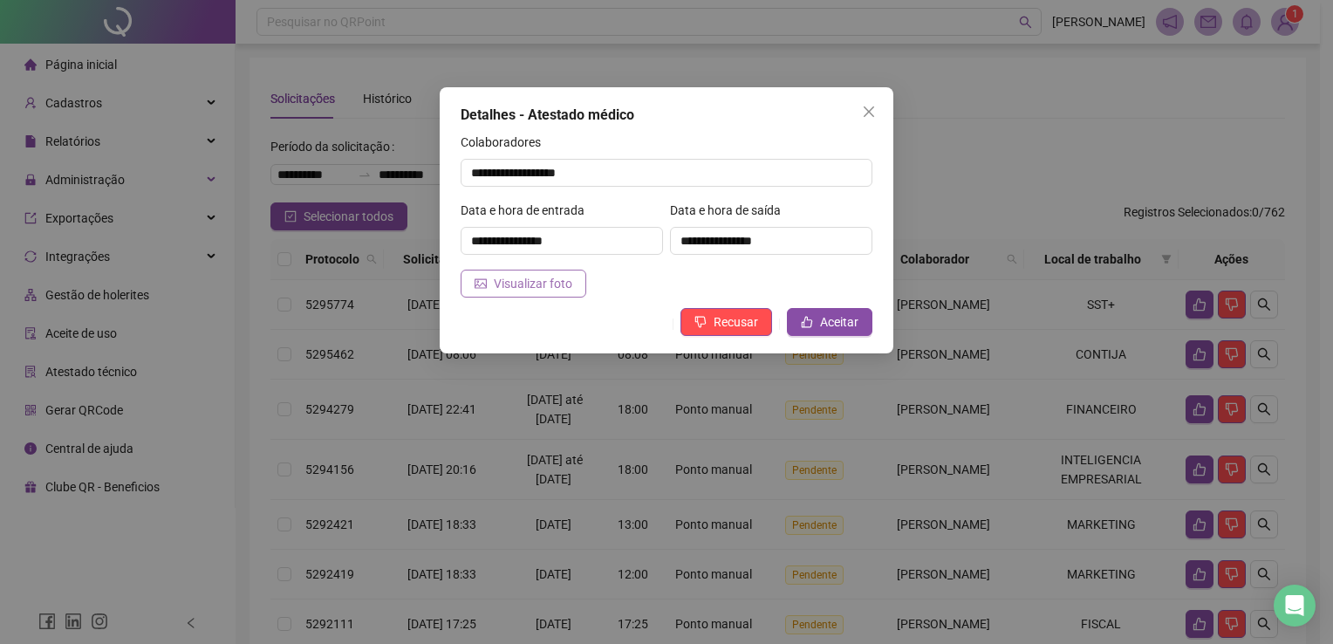
click at [516, 284] on span "Visualizar foto" at bounding box center [533, 283] width 79 height 19
click at [855, 325] on span "Aceitar" at bounding box center [839, 321] width 38 height 19
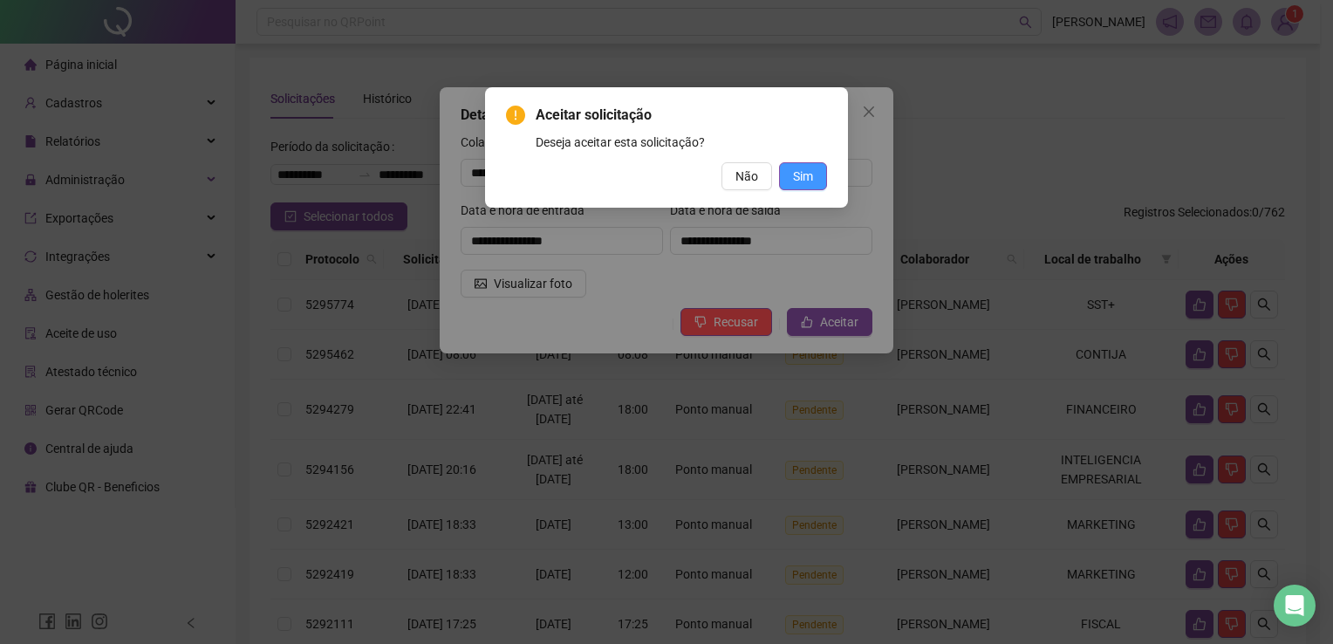
click at [791, 168] on button "Sim" at bounding box center [803, 176] width 48 height 28
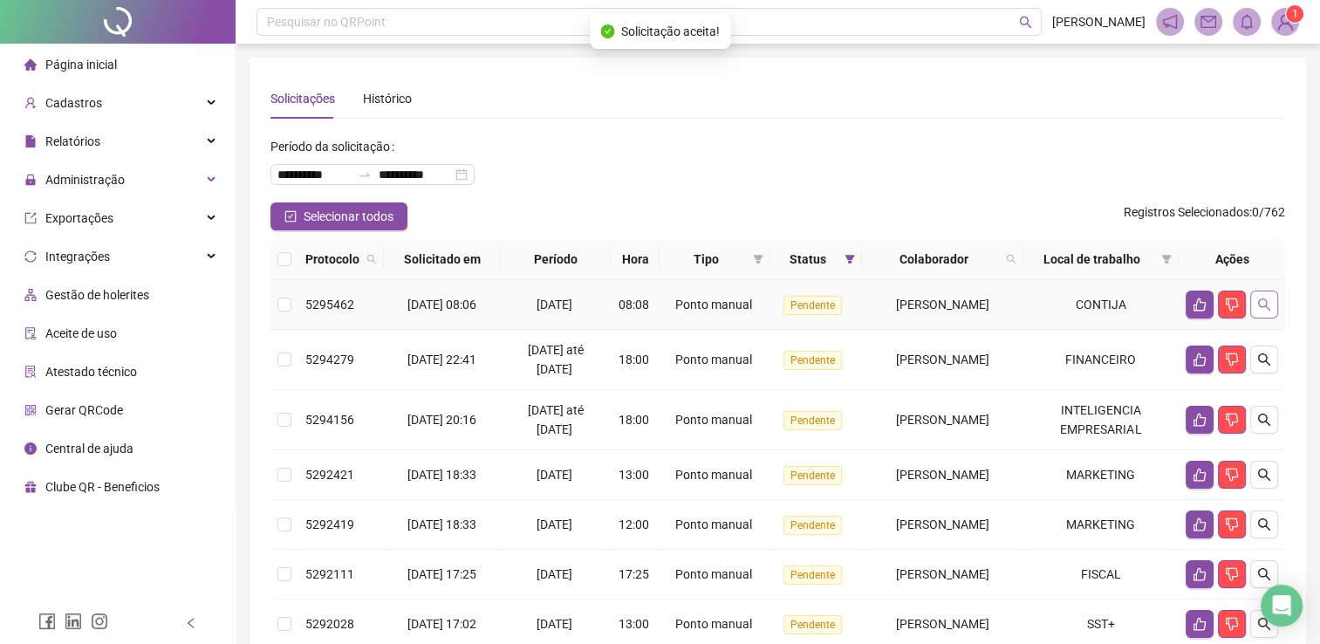
click at [1258, 311] on icon "search" at bounding box center [1264, 304] width 14 height 14
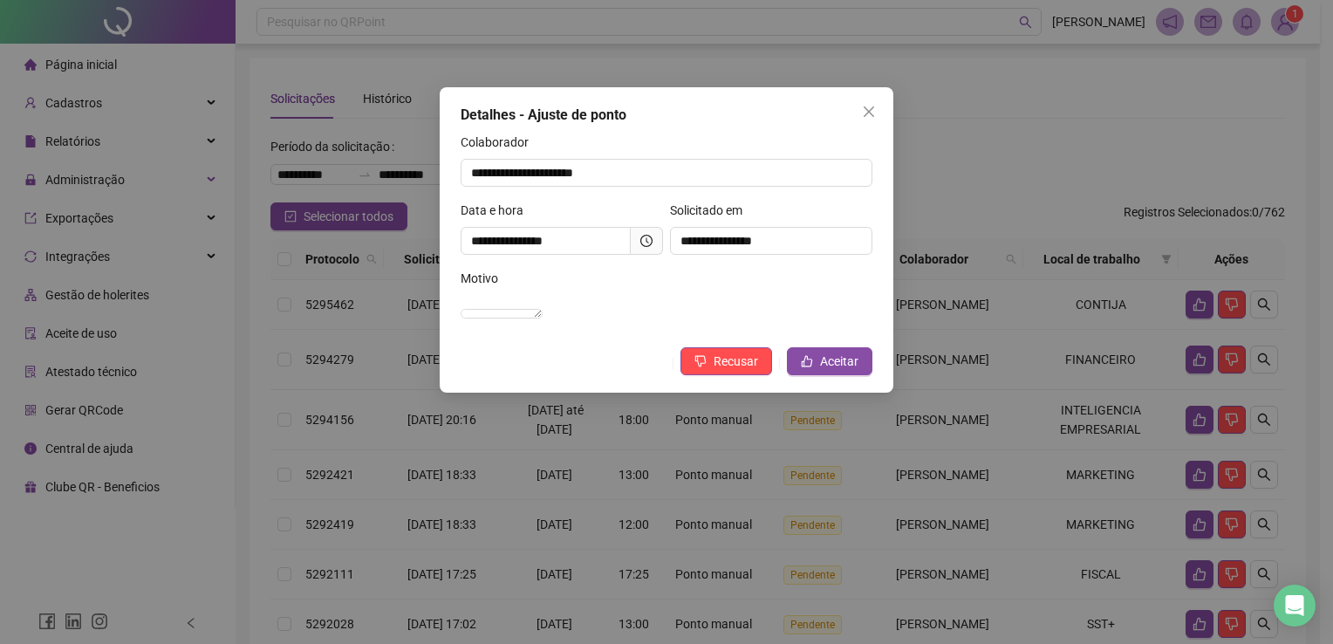
click at [871, 106] on span "Close" at bounding box center [869, 112] width 28 height 14
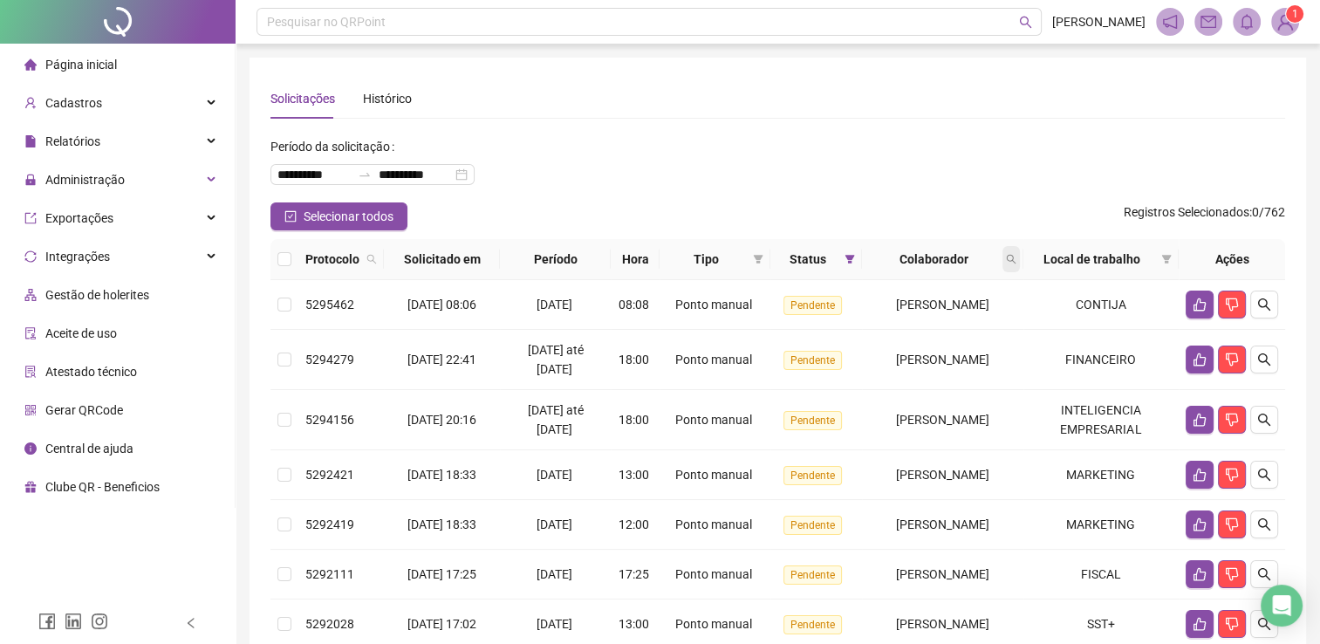
click at [1020, 266] on span at bounding box center [1010, 259] width 17 height 26
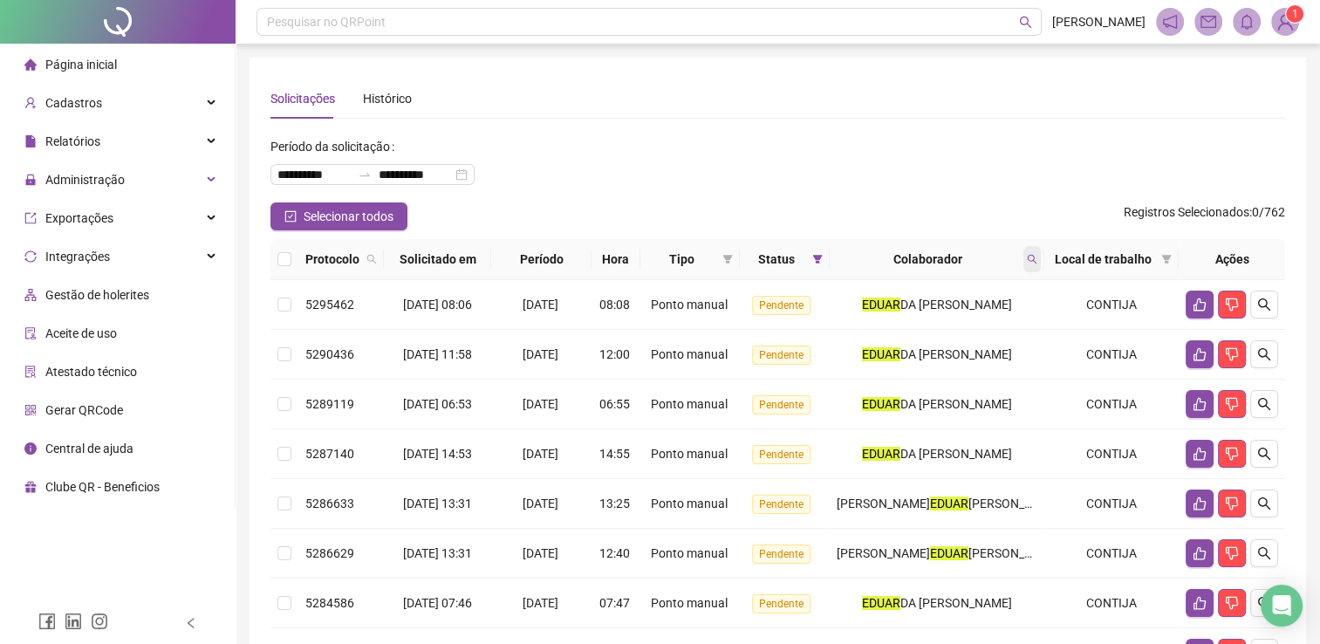
click at [1029, 259] on span at bounding box center [1031, 259] width 17 height 26
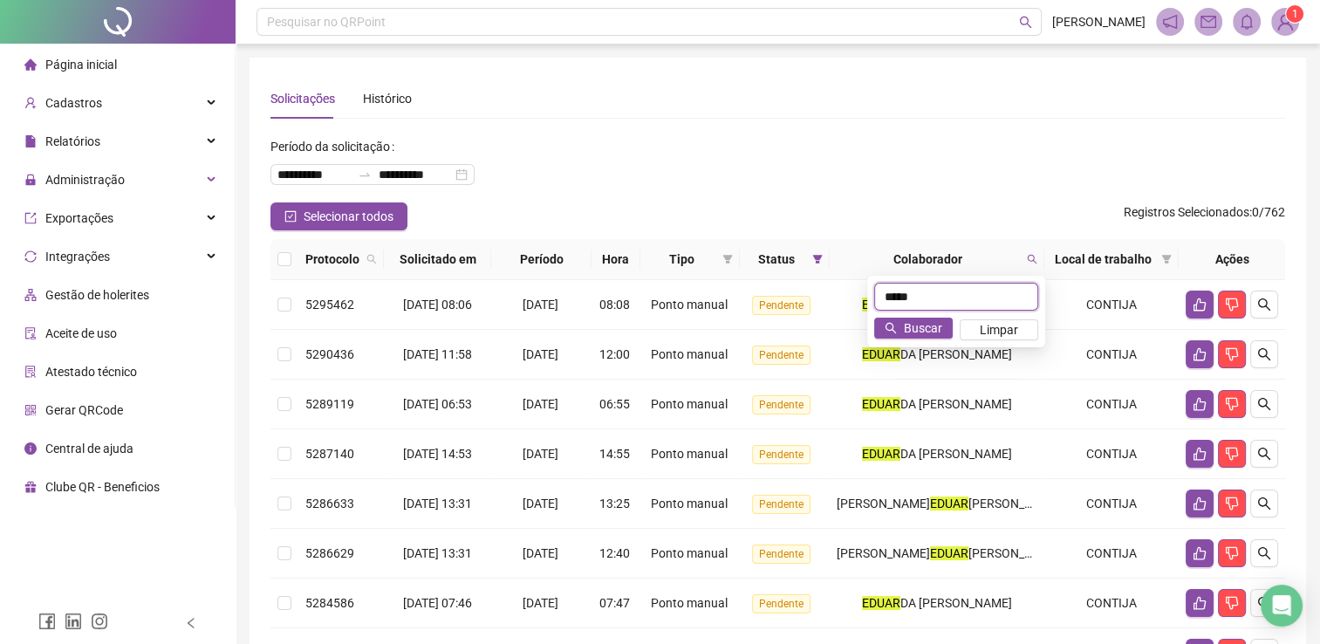
click at [966, 303] on input "*****" at bounding box center [956, 297] width 164 height 28
drag, startPoint x: 918, startPoint y: 325, endPoint x: 967, endPoint y: 306, distance: 53.3
click at [918, 325] on span "Buscar" at bounding box center [923, 327] width 38 height 19
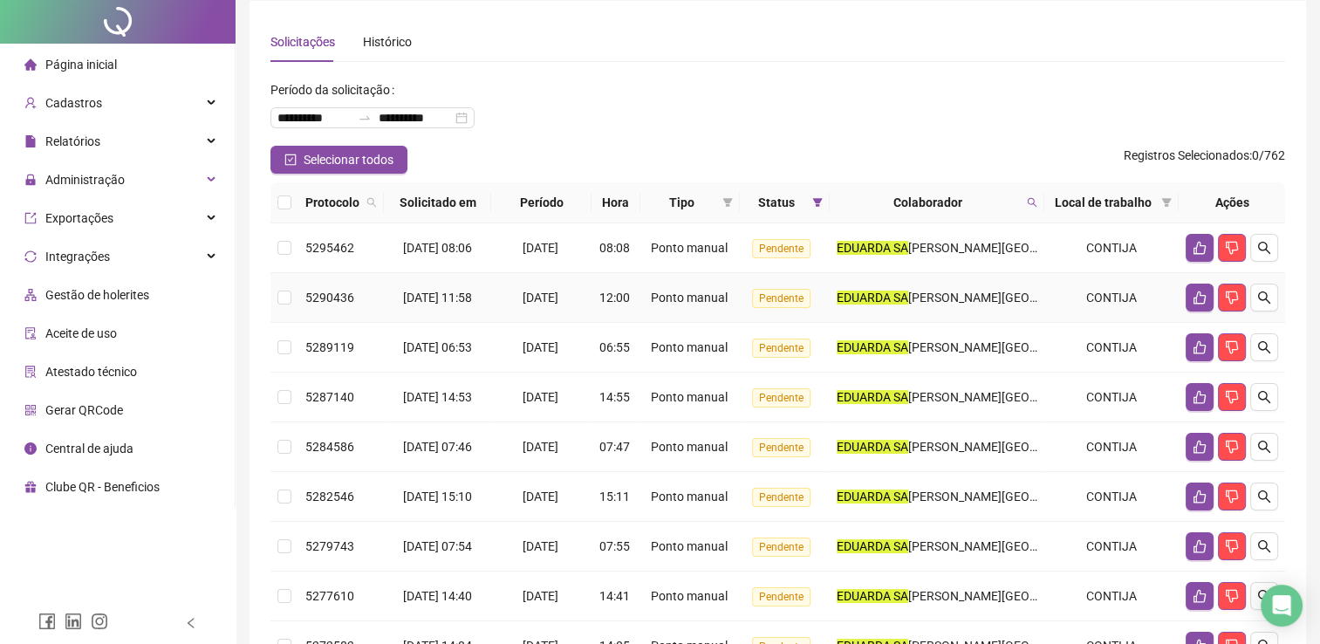
scroll to position [87, 0]
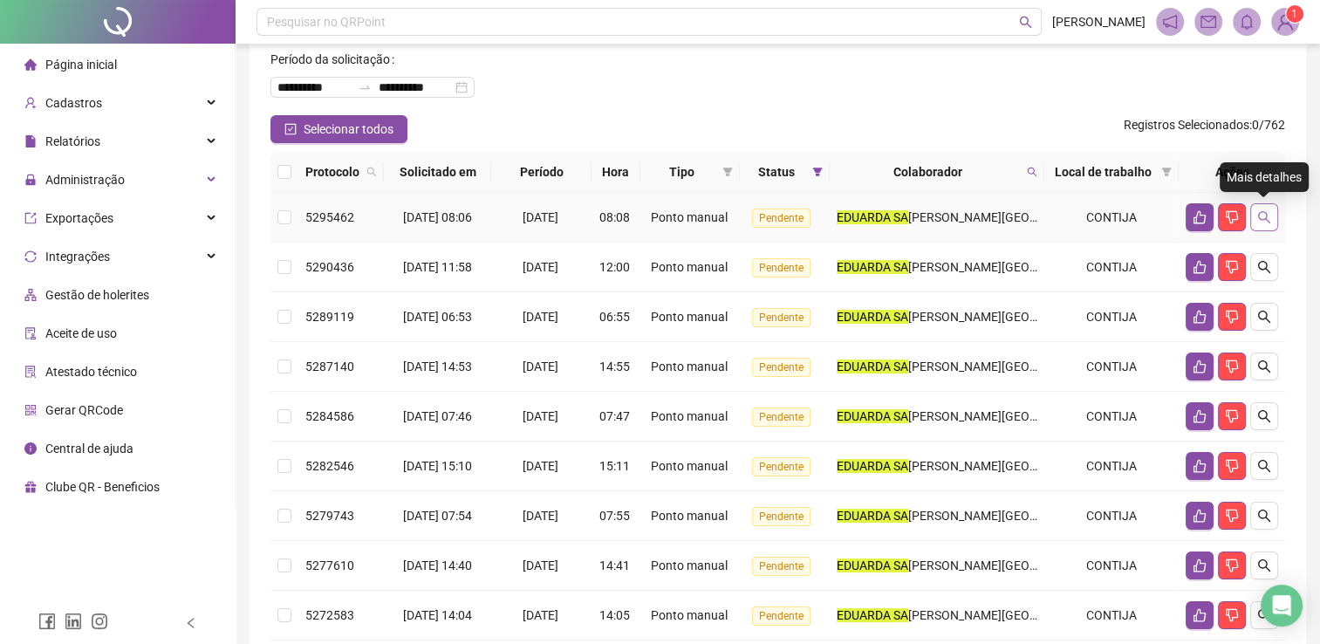
click at [1263, 211] on icon "search" at bounding box center [1264, 217] width 14 height 14
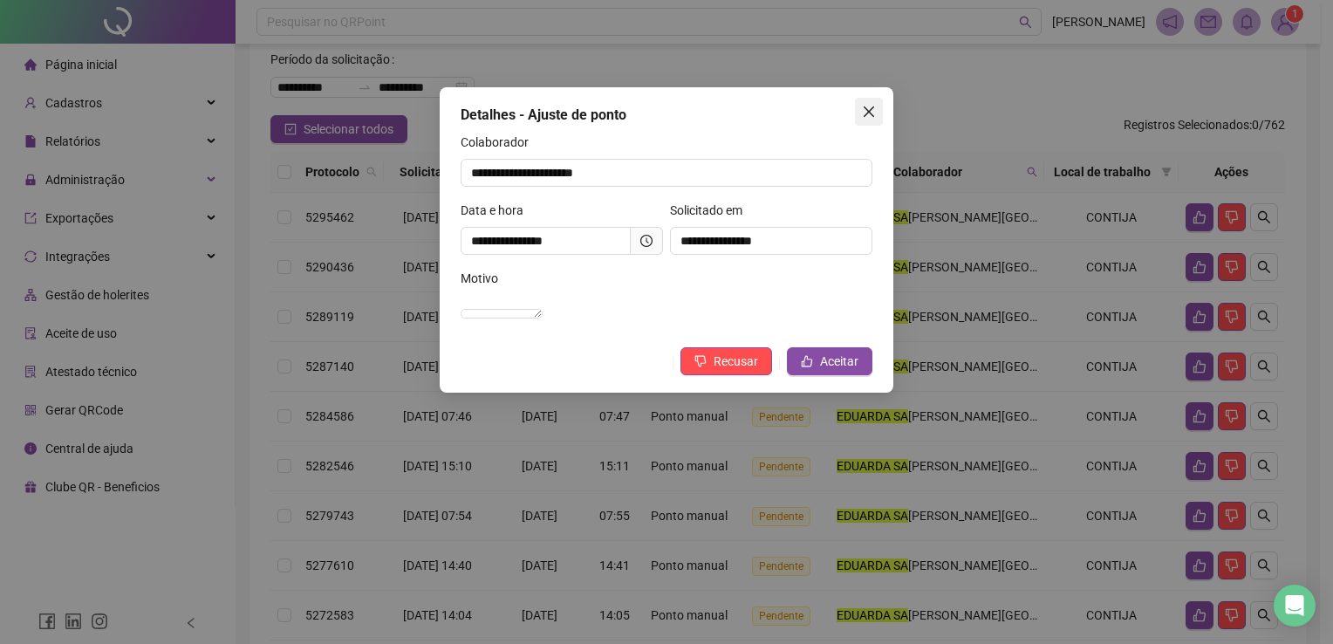
click at [872, 106] on icon "close" at bounding box center [869, 112] width 14 height 14
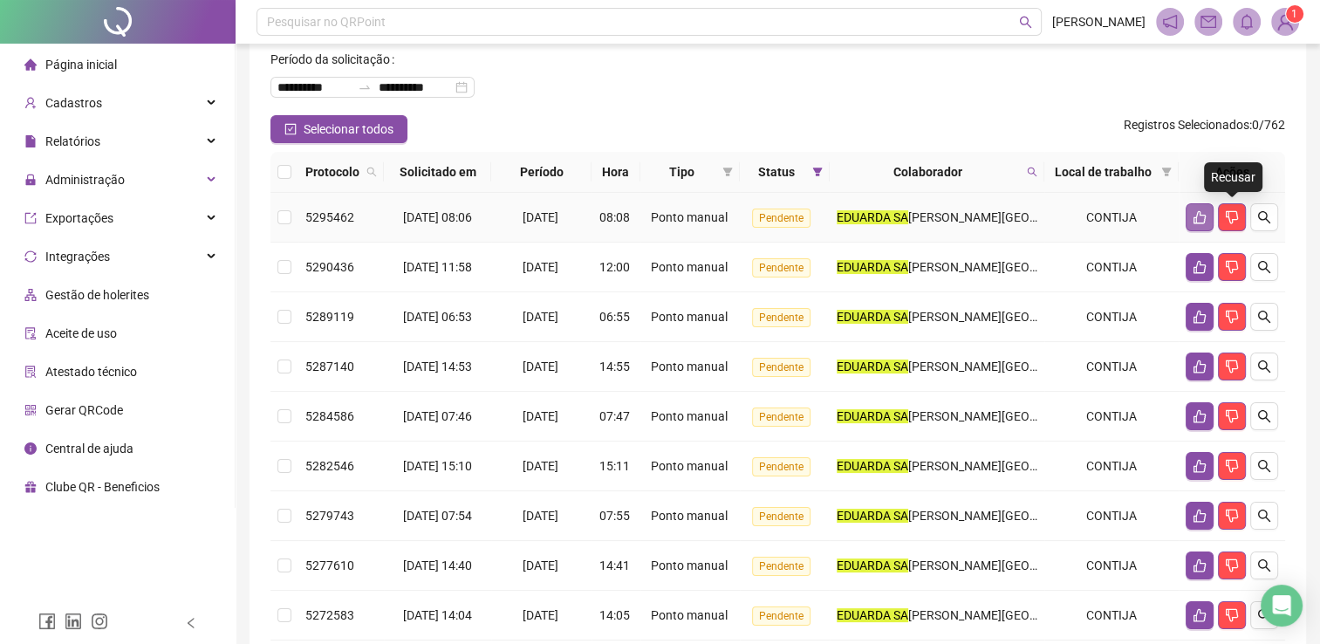
click at [1212, 216] on div at bounding box center [1232, 217] width 92 height 28
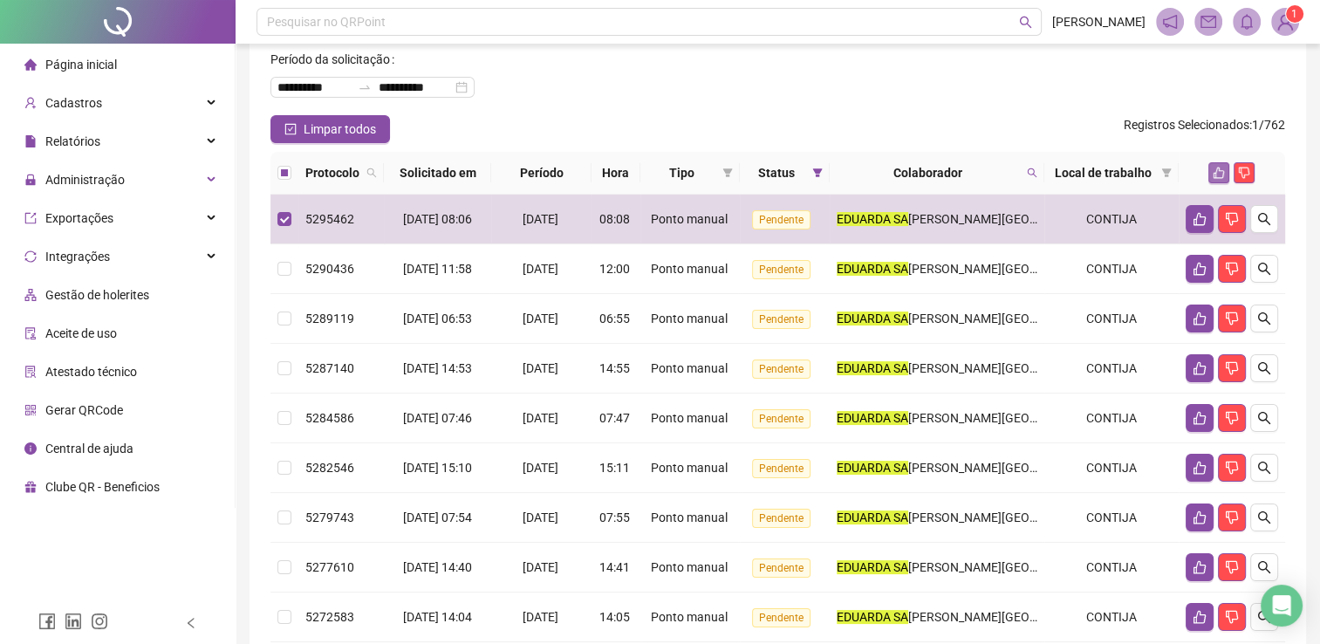
click at [1224, 166] on button "button" at bounding box center [1218, 172] width 21 height 21
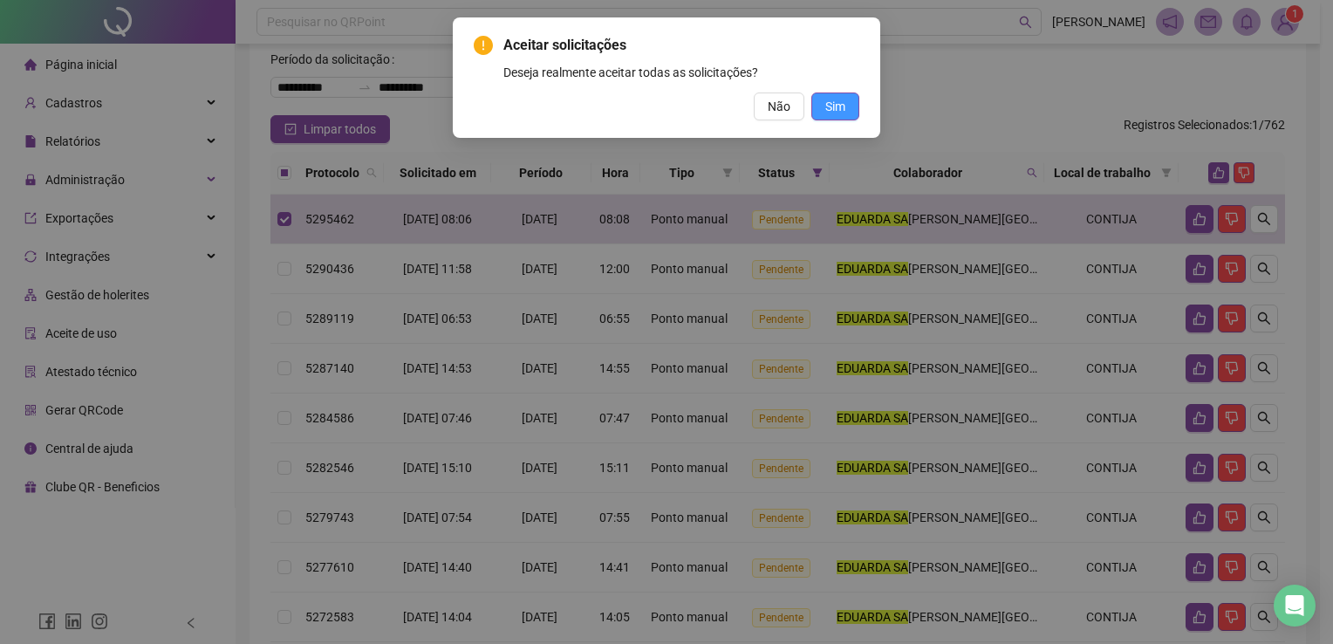
click at [839, 105] on span "Sim" at bounding box center [835, 106] width 20 height 19
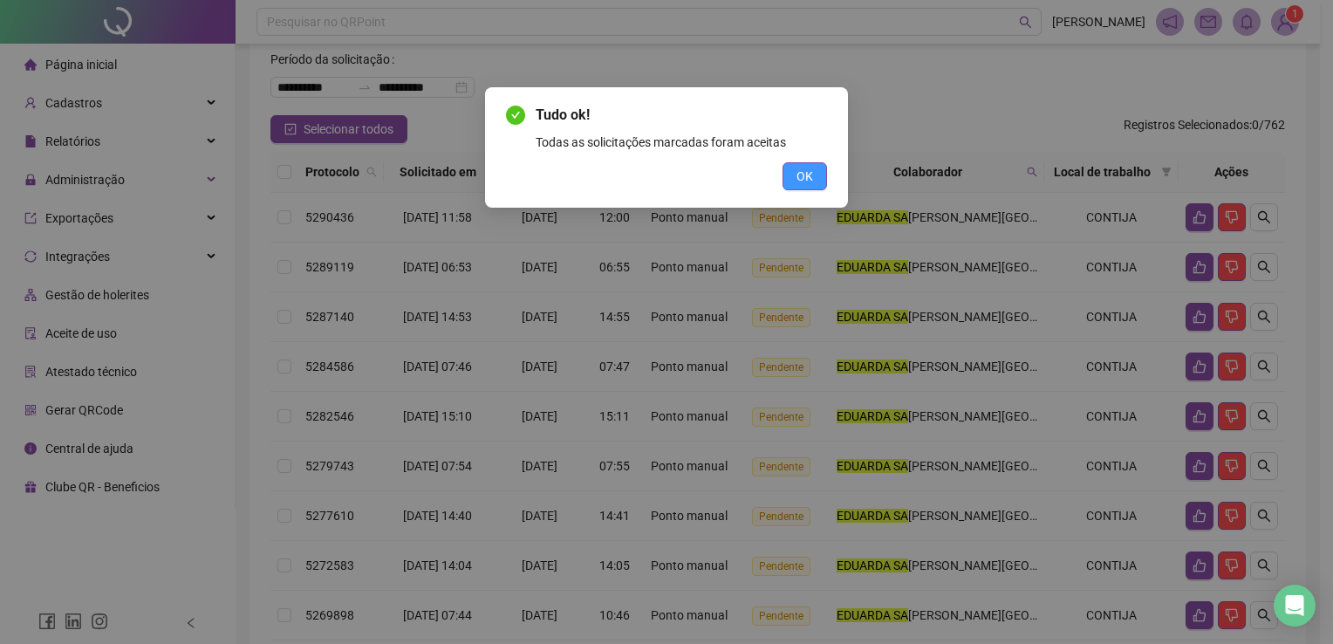
click at [788, 178] on button "OK" at bounding box center [805, 176] width 44 height 28
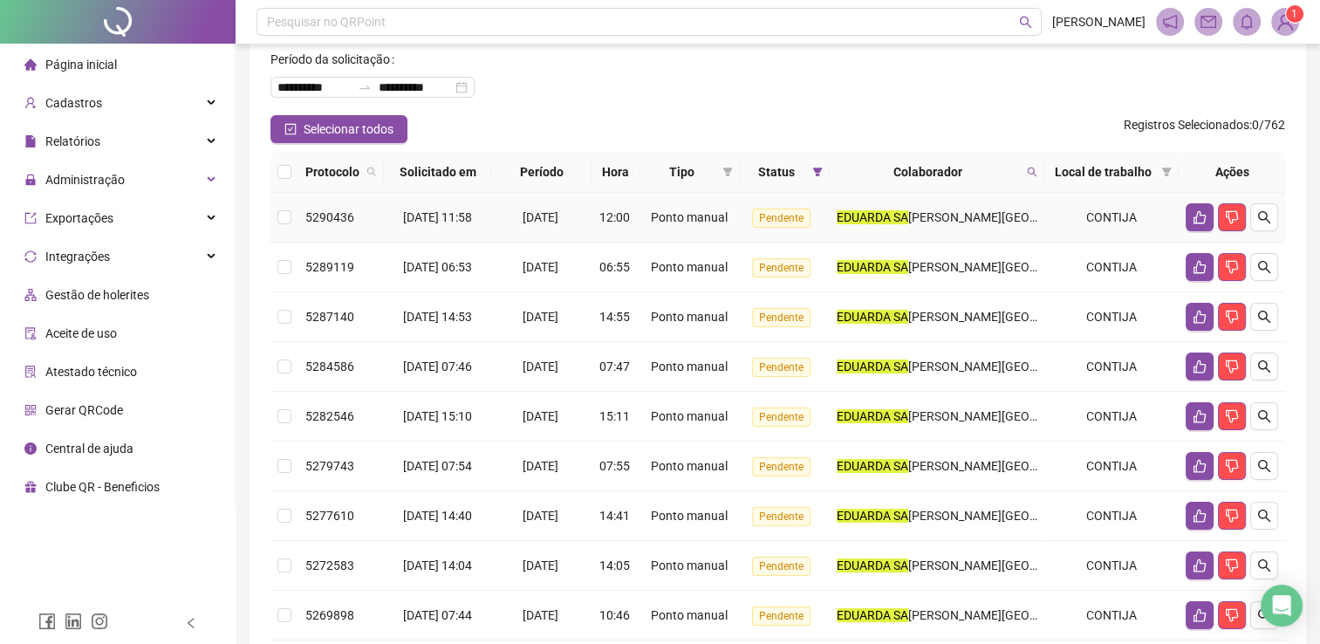
click at [277, 218] on td at bounding box center [284, 218] width 28 height 50
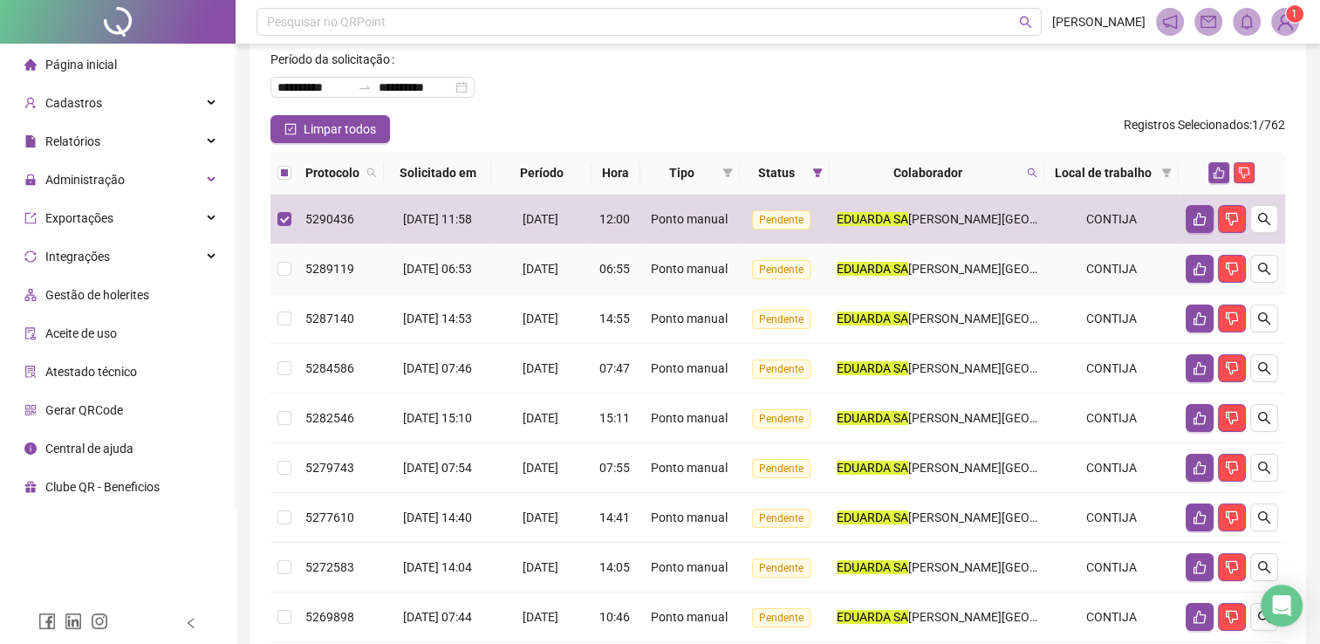
click at [292, 275] on td at bounding box center [284, 269] width 28 height 50
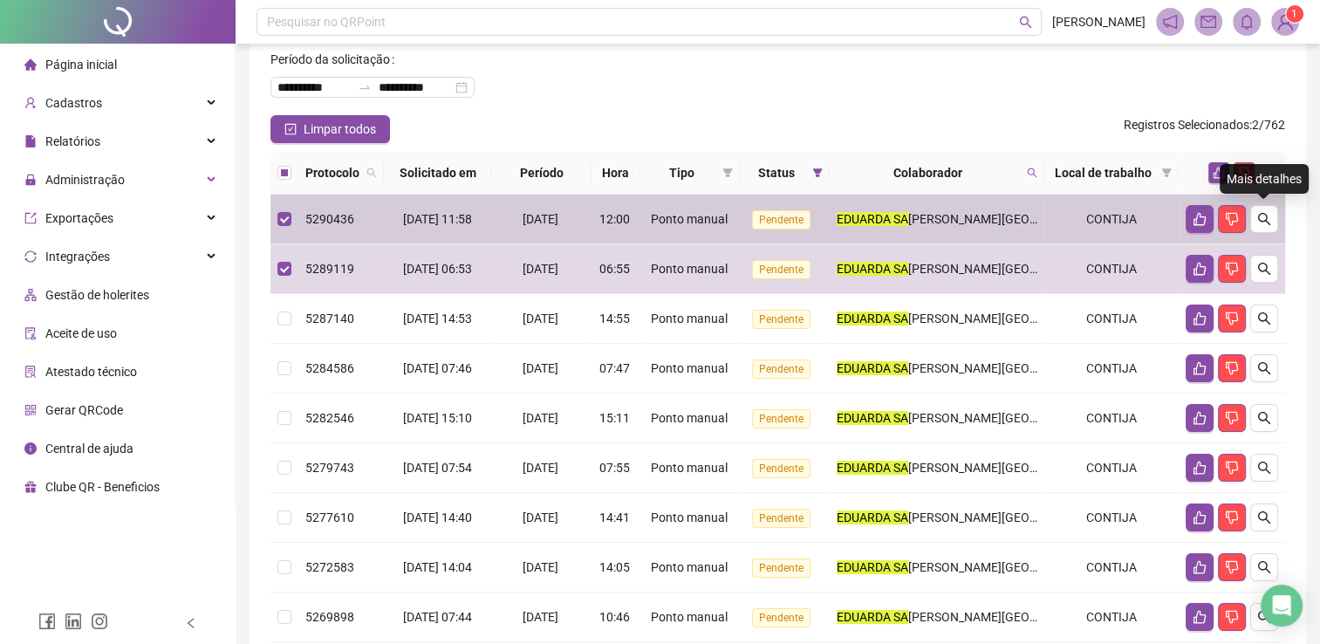
click at [1220, 174] on div "Mais detalhes" at bounding box center [1264, 179] width 89 height 30
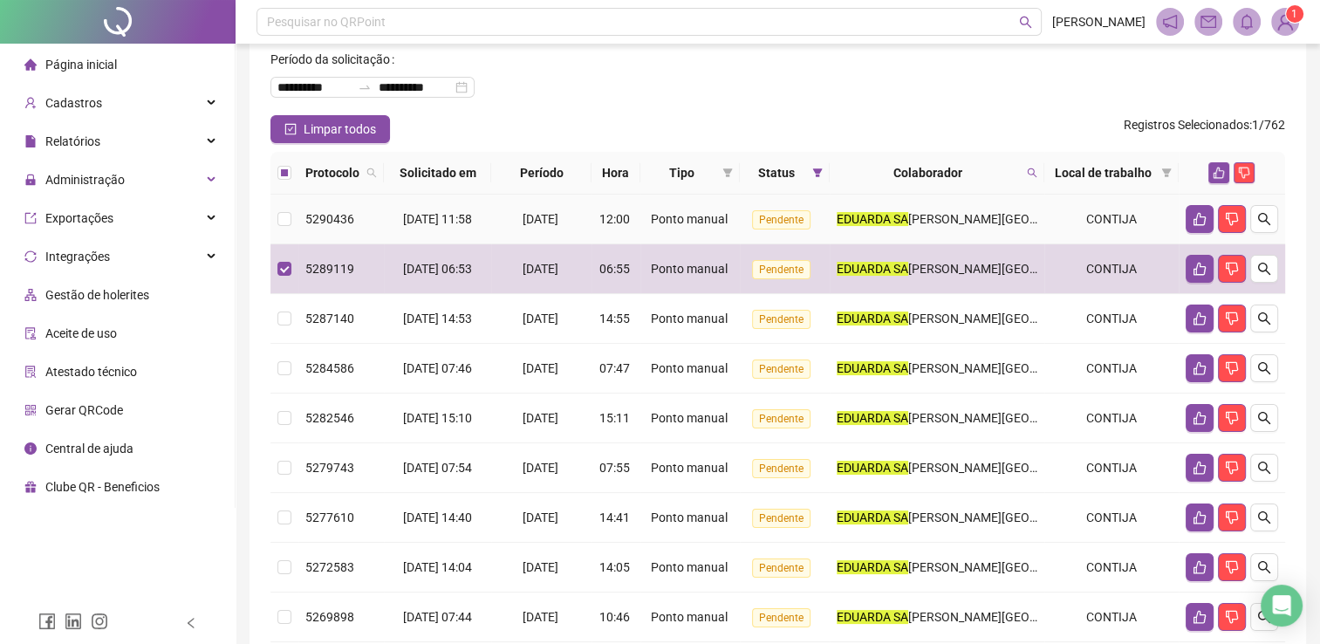
click at [297, 222] on td at bounding box center [284, 220] width 28 height 50
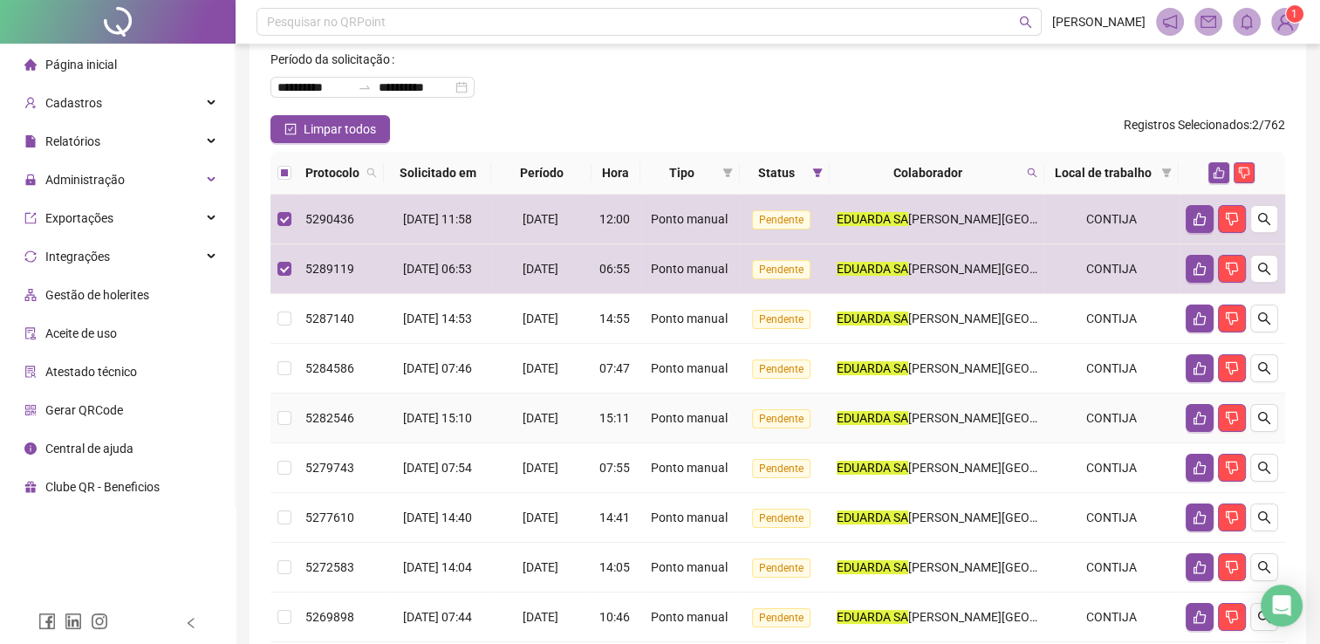
scroll to position [174, 0]
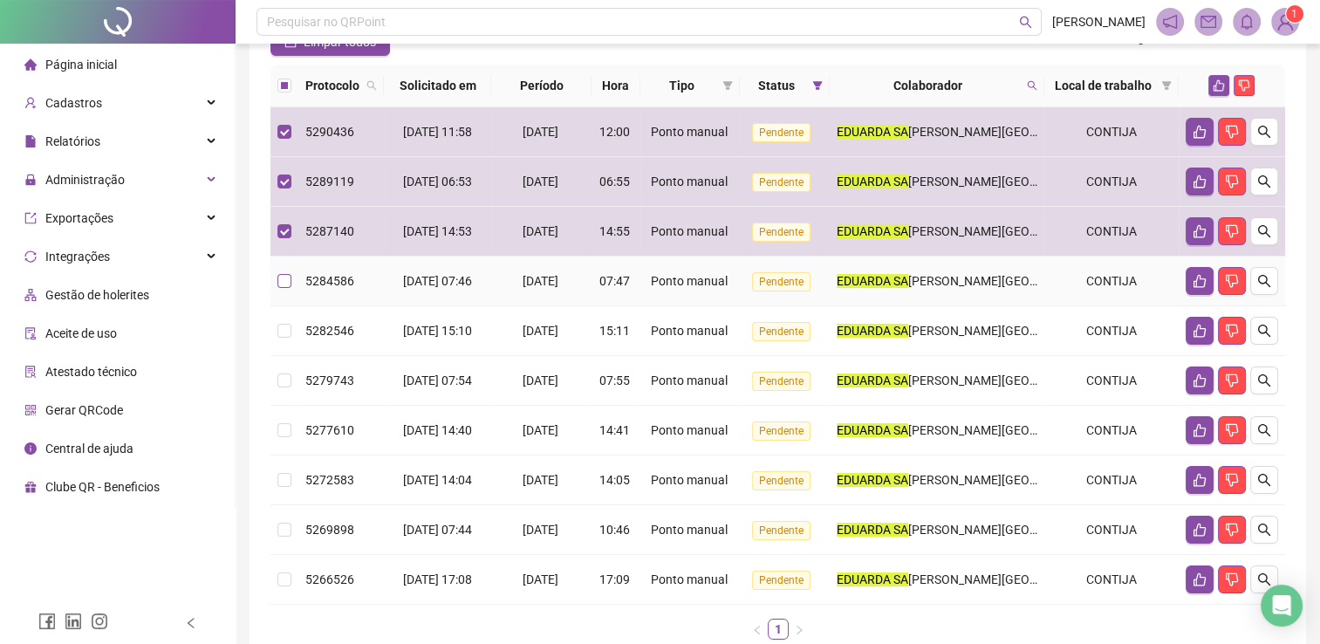
click at [279, 288] on label at bounding box center [284, 280] width 14 height 19
click at [273, 318] on td at bounding box center [284, 331] width 28 height 50
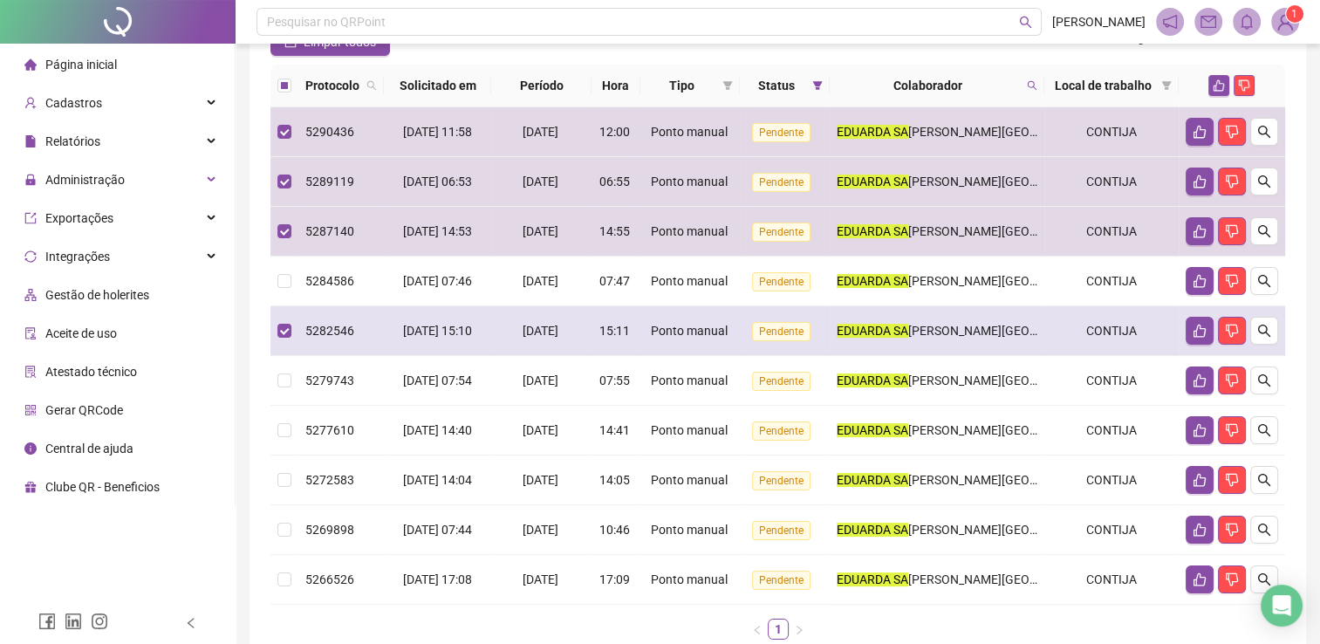
click at [284, 357] on td at bounding box center [284, 381] width 28 height 50
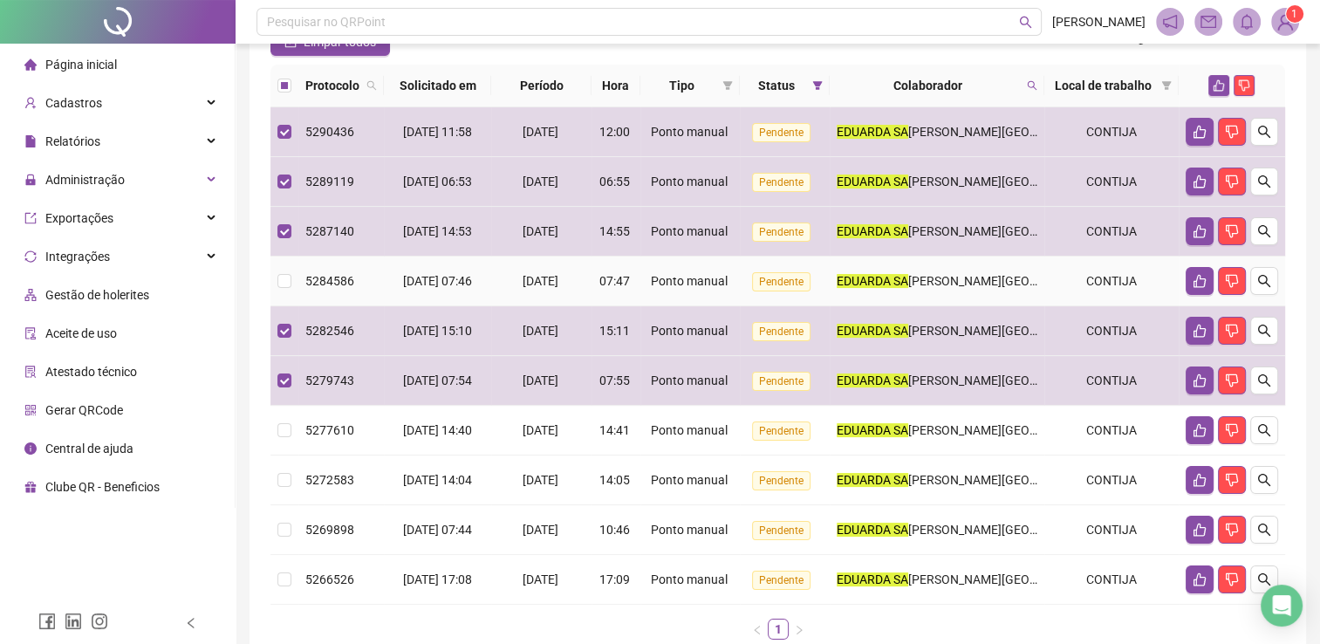
click at [298, 263] on td "5284586" at bounding box center [340, 281] width 85 height 50
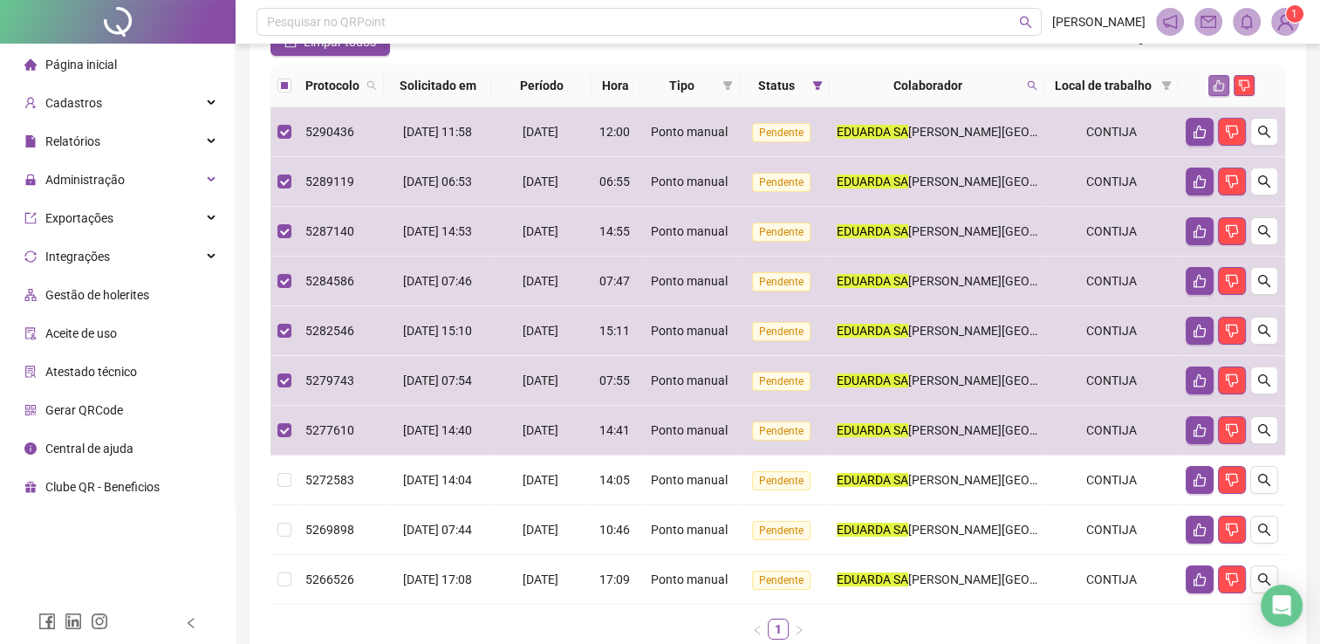
click at [1214, 92] on button "button" at bounding box center [1218, 85] width 21 height 21
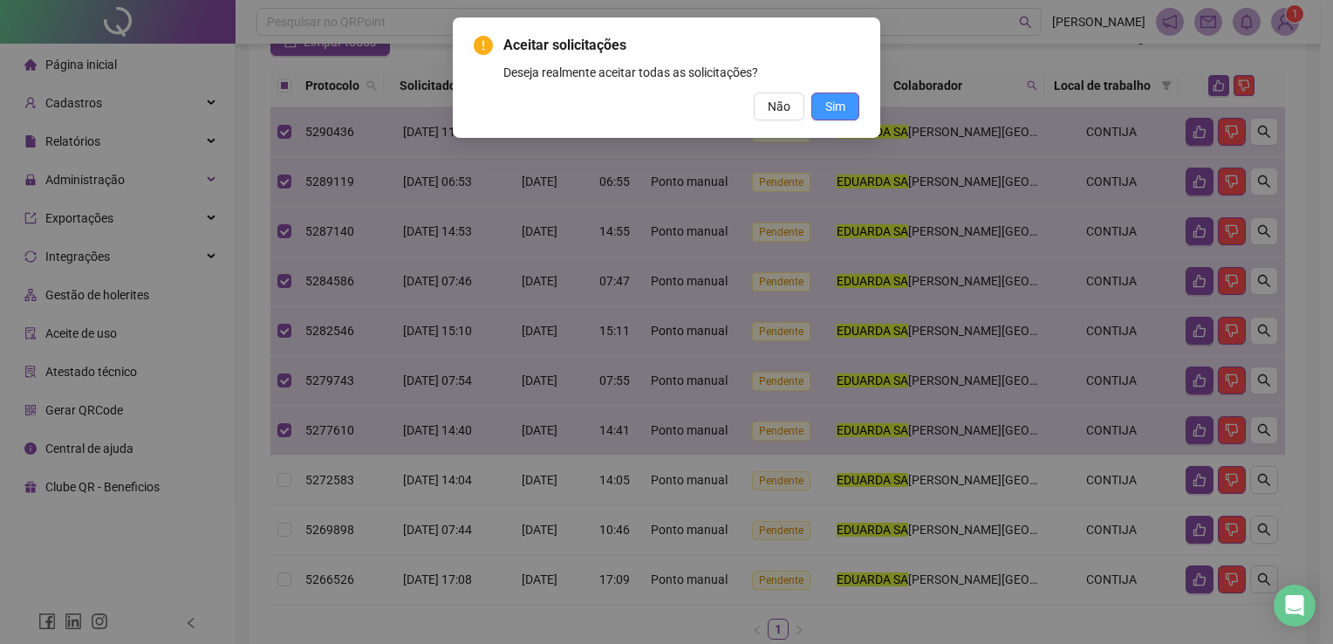
click at [853, 106] on button "Sim" at bounding box center [835, 106] width 48 height 28
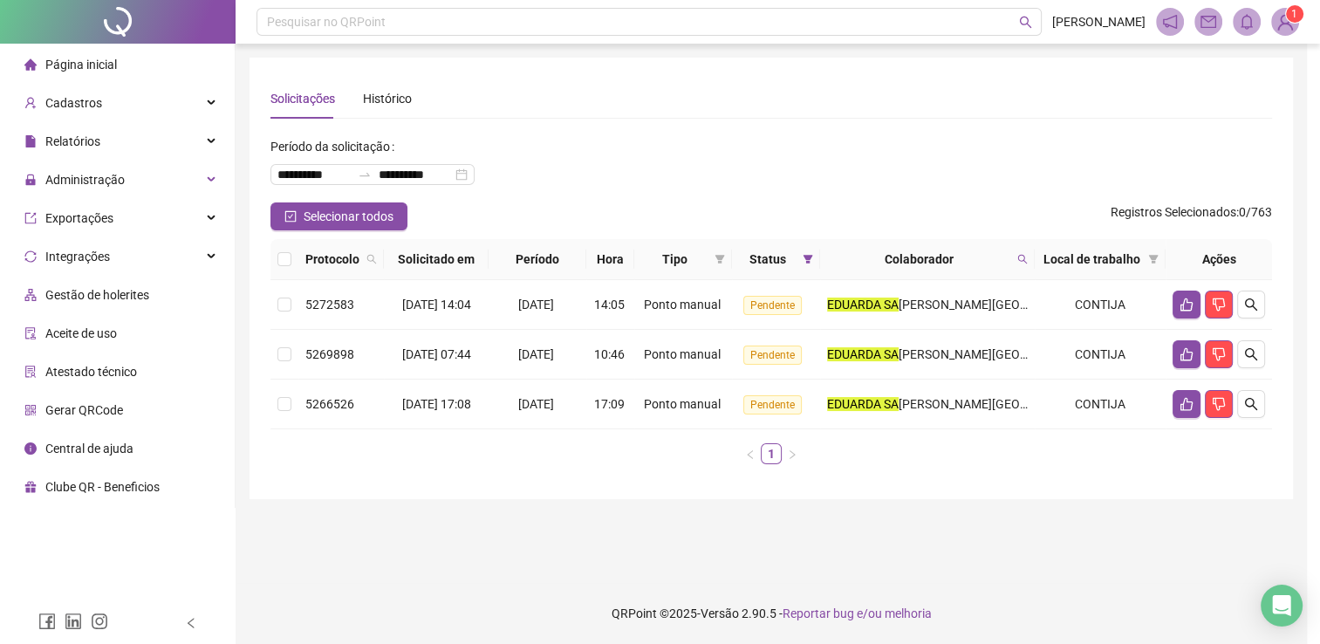
scroll to position [0, 0]
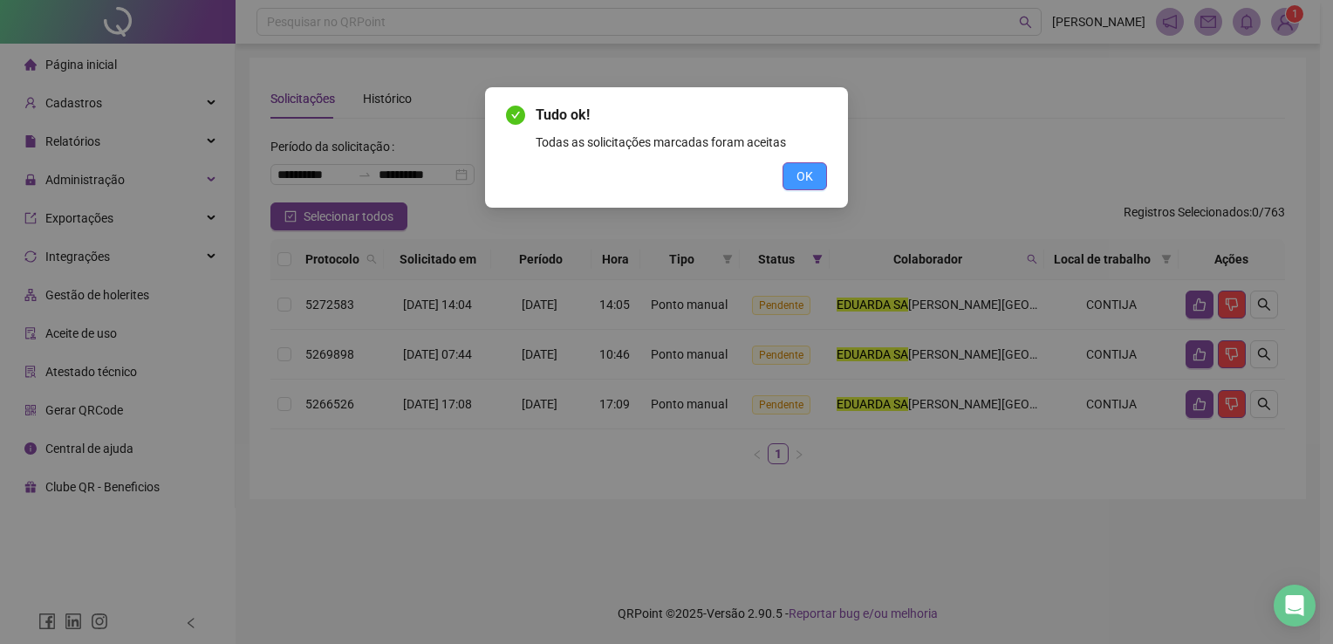
click at [810, 170] on span "OK" at bounding box center [805, 176] width 17 height 19
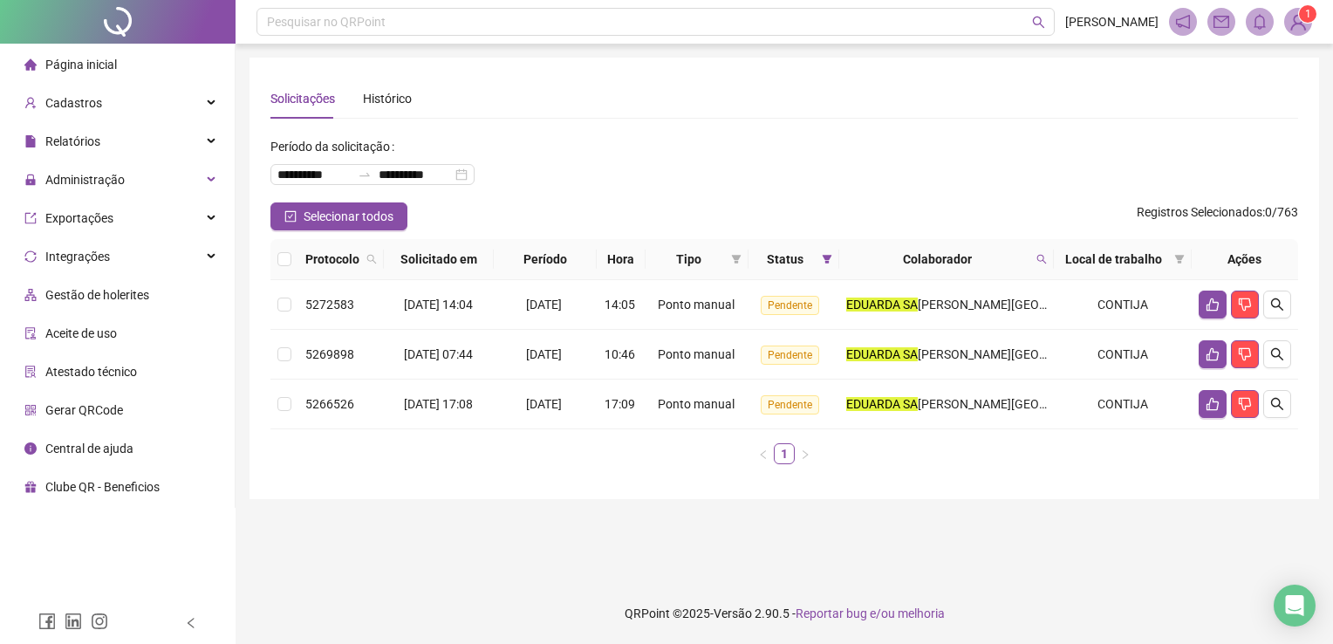
click at [258, 293] on div "**********" at bounding box center [785, 278] width 1070 height 441
click at [277, 304] on td at bounding box center [284, 305] width 28 height 50
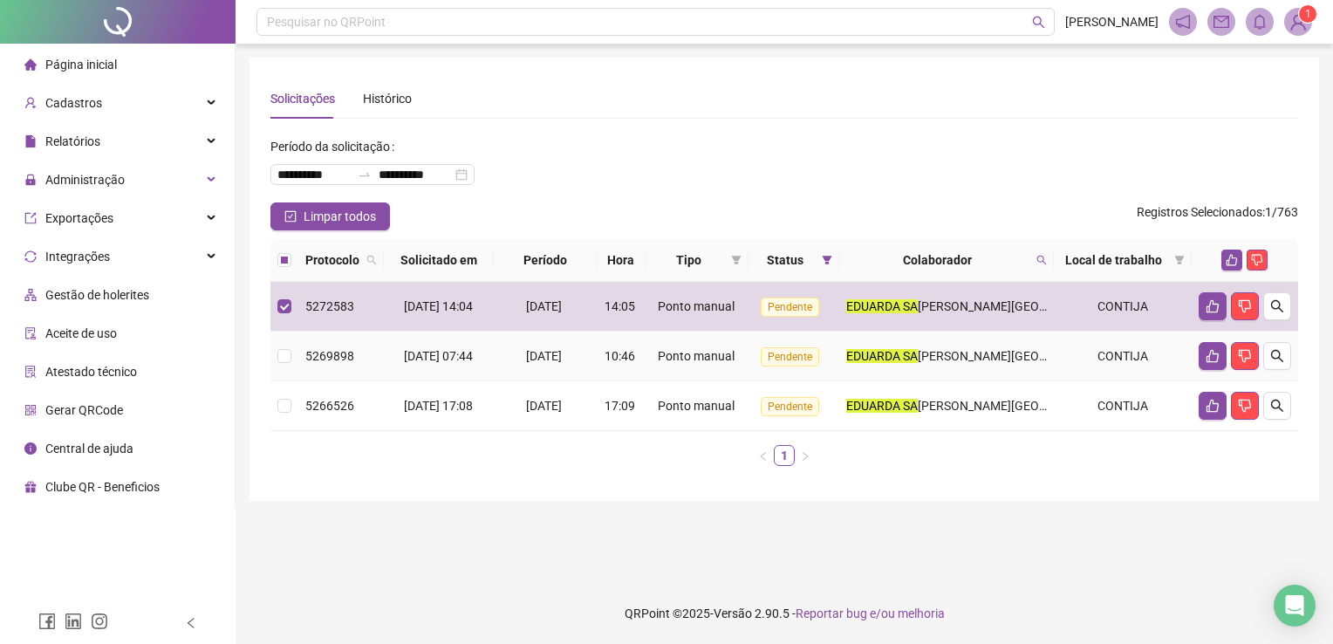
click at [284, 375] on td at bounding box center [284, 357] width 28 height 50
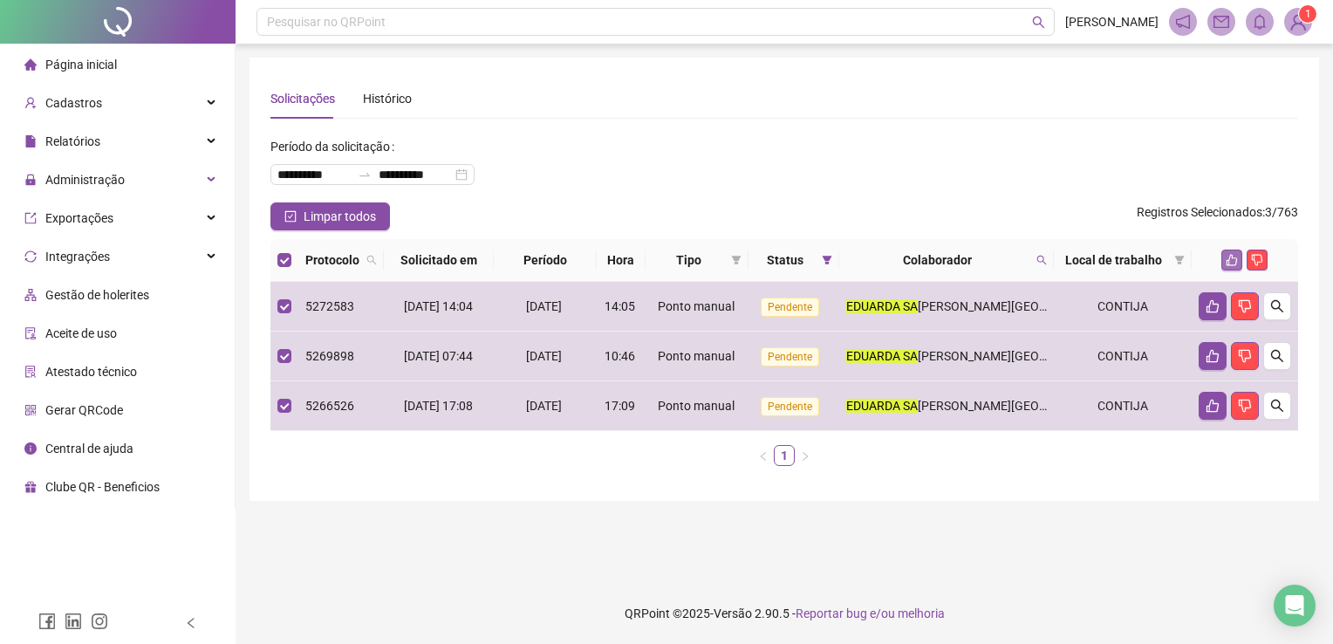
click at [1236, 266] on button "button" at bounding box center [1231, 260] width 21 height 21
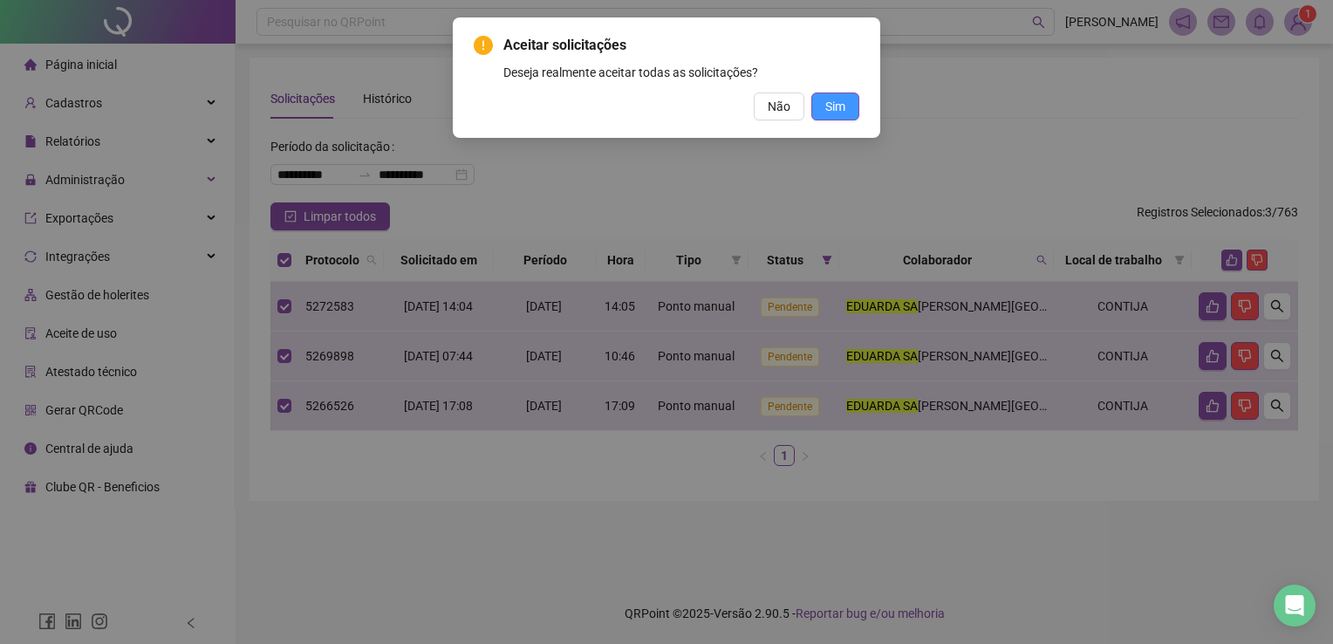
click at [844, 117] on button "Sim" at bounding box center [835, 106] width 48 height 28
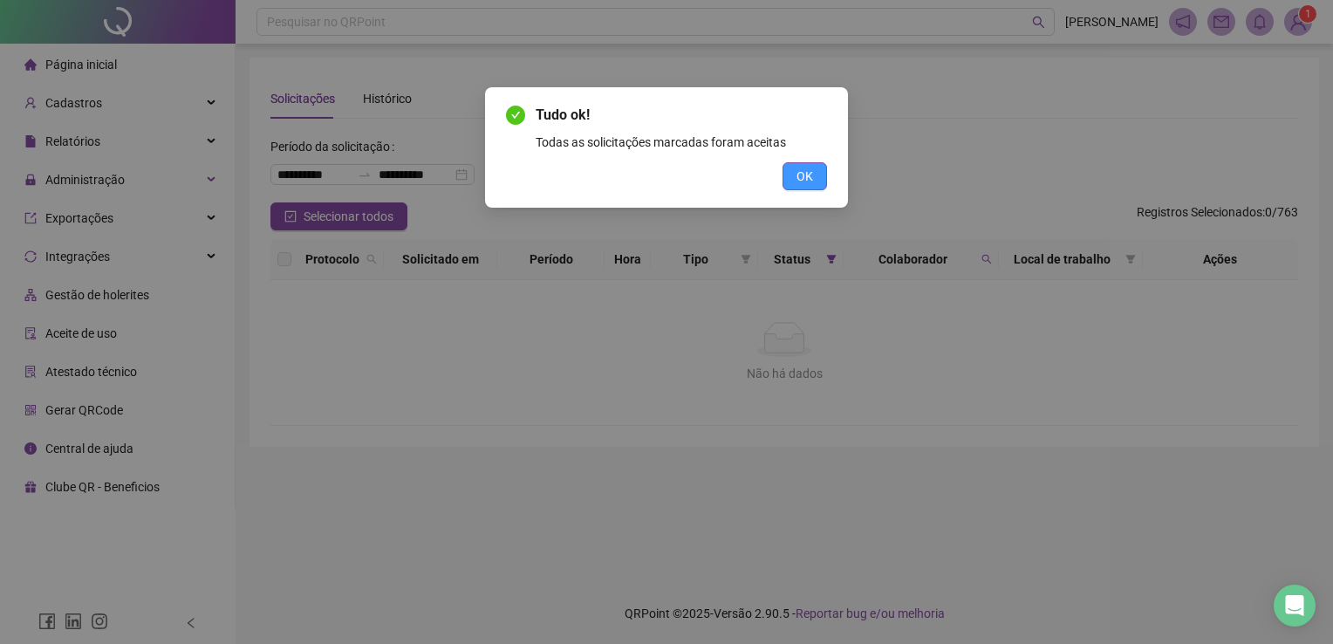
click at [810, 164] on button "OK" at bounding box center [805, 176] width 44 height 28
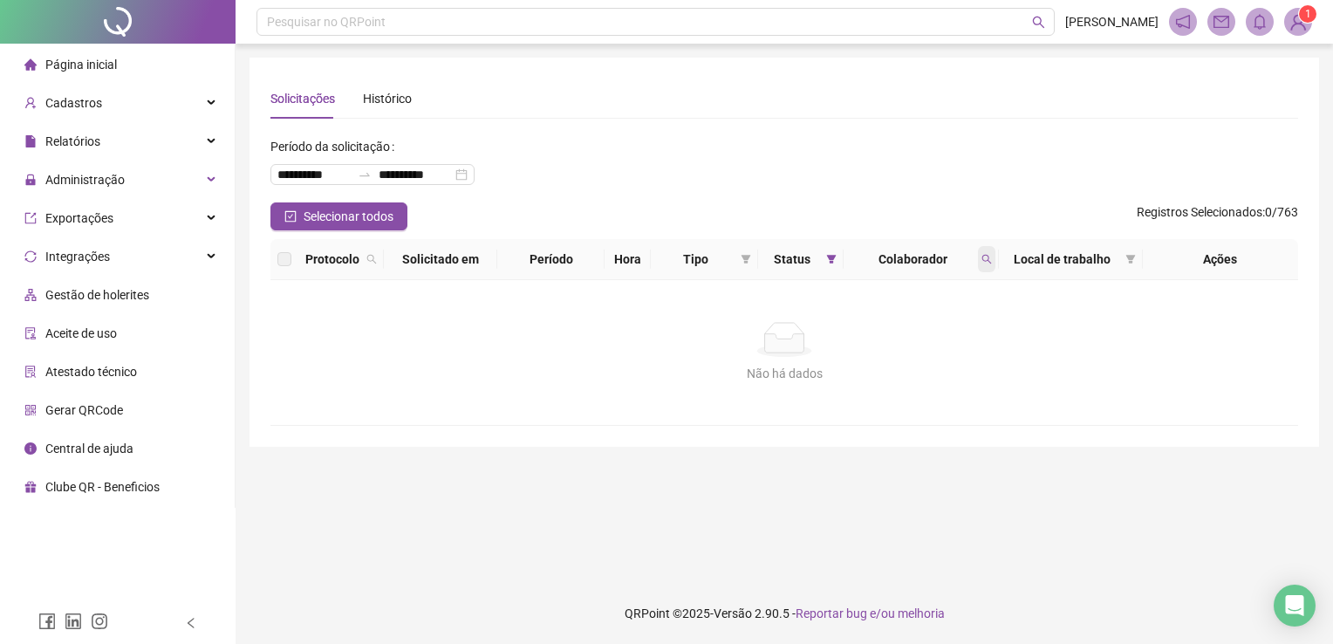
click at [986, 249] on span at bounding box center [986, 259] width 17 height 26
type input "***"
click at [848, 325] on button "Buscar" at bounding box center [863, 328] width 79 height 21
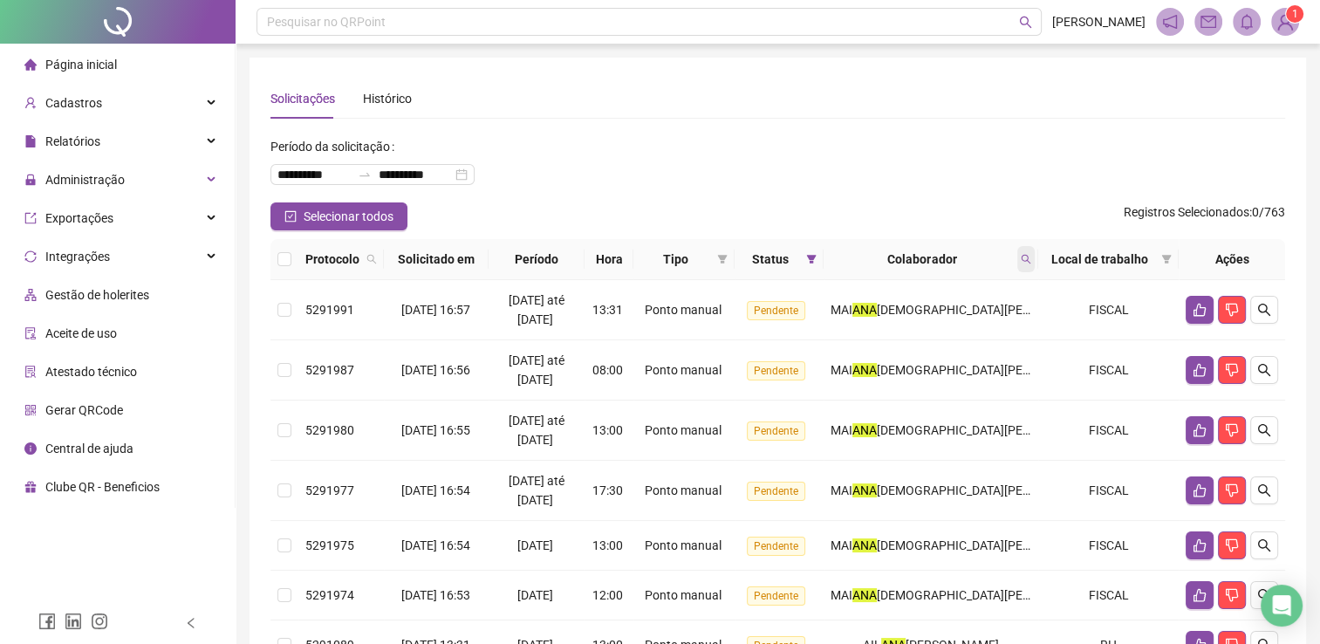
click at [1028, 250] on span at bounding box center [1025, 259] width 17 height 26
click at [974, 297] on input "***" at bounding box center [949, 297] width 164 height 28
type input "*******"
click at [911, 312] on div "******* Buscar Limpar" at bounding box center [949, 312] width 178 height 72
click at [906, 325] on span "Buscar" at bounding box center [916, 327] width 38 height 19
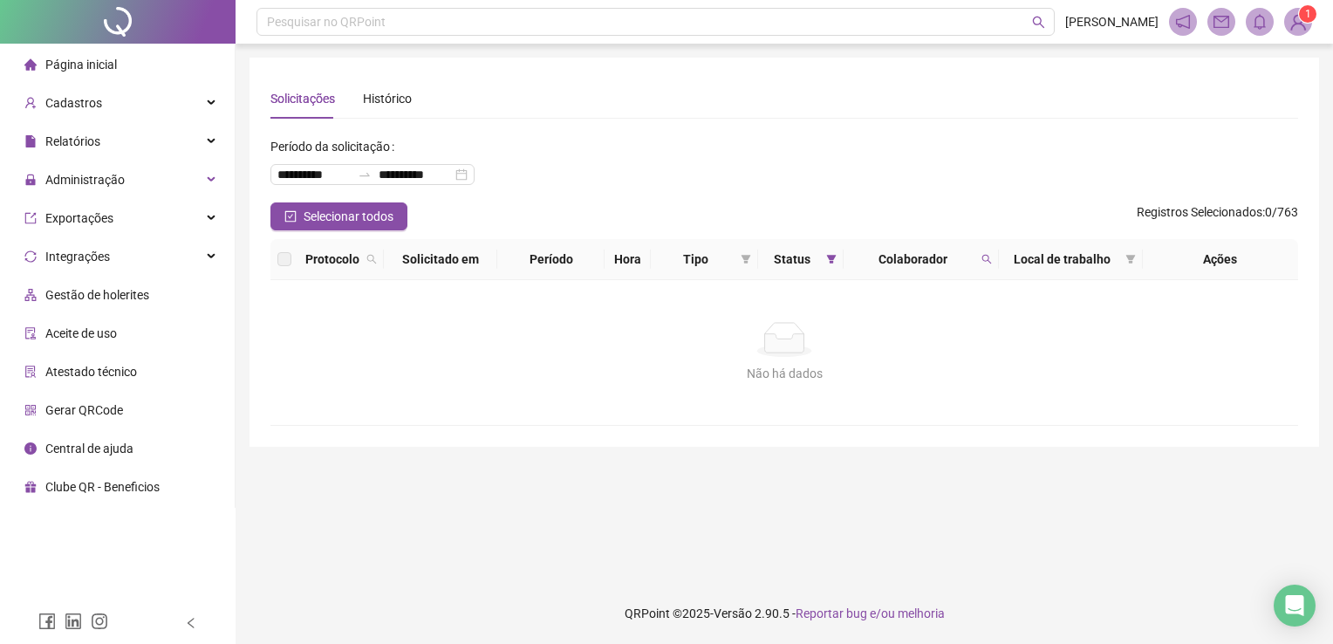
click at [995, 258] on th "Colaborador" at bounding box center [921, 259] width 154 height 41
click at [984, 261] on icon "search" at bounding box center [986, 260] width 10 height 10
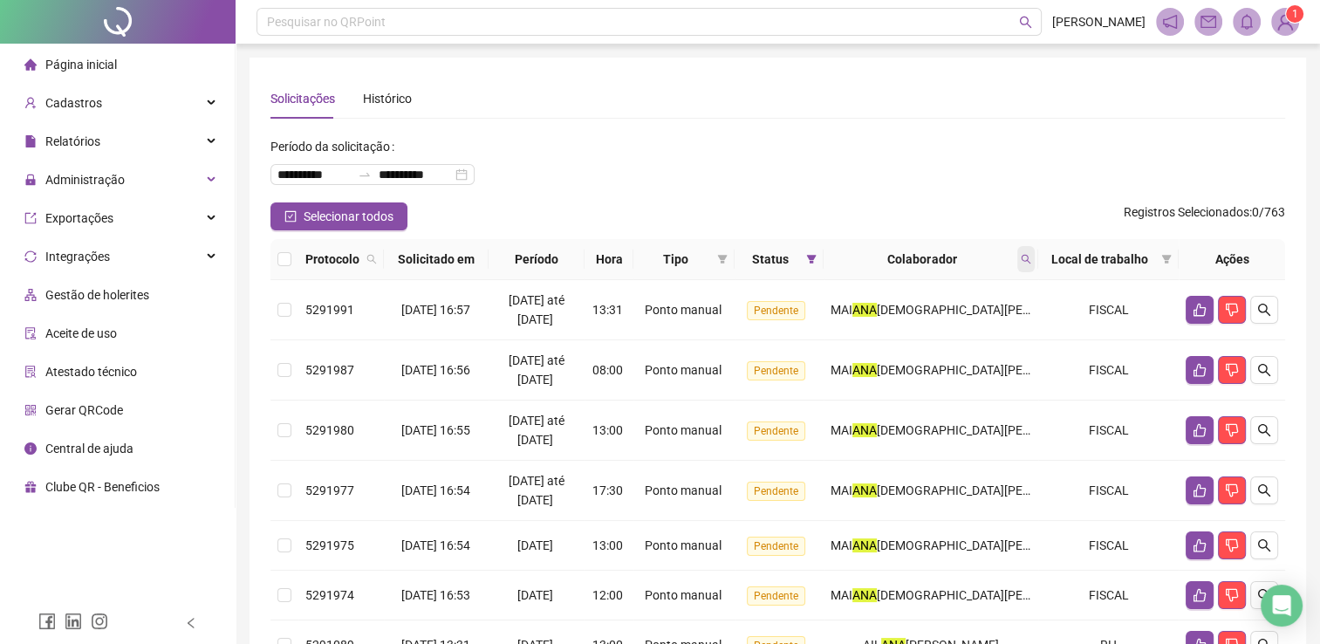
click at [1021, 264] on span at bounding box center [1025, 259] width 17 height 26
click at [940, 304] on input "***" at bounding box center [949, 297] width 164 height 28
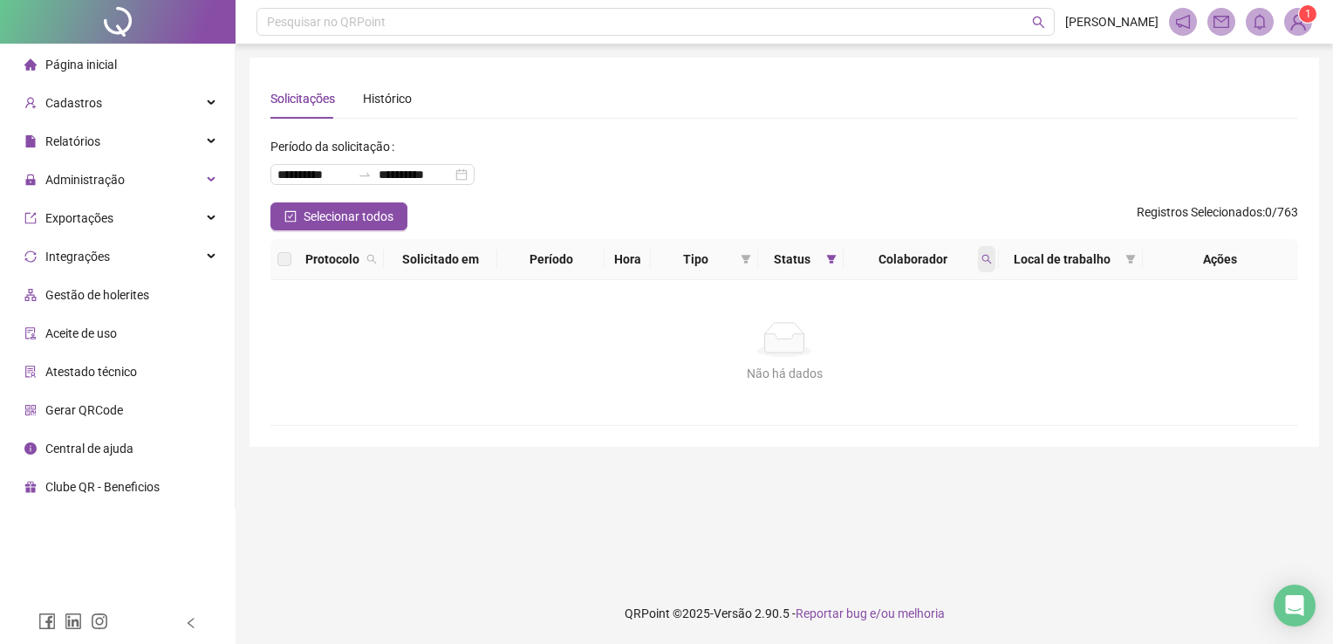
click at [976, 256] on div "Colaborador" at bounding box center [921, 259] width 140 height 19
click at [981, 256] on icon "search" at bounding box center [986, 259] width 10 height 10
type input "*****"
click at [864, 337] on div "***** Buscar Limpar" at bounding box center [906, 312] width 178 height 72
click at [864, 333] on span "Buscar" at bounding box center [872, 327] width 38 height 19
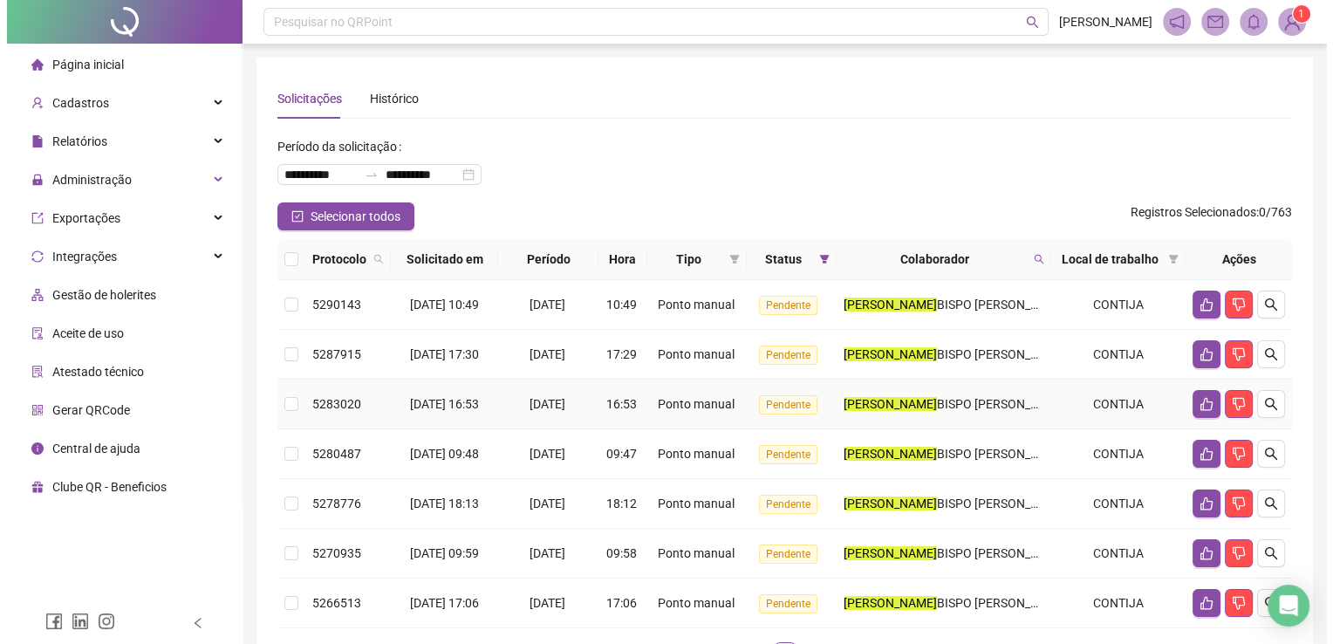
scroll to position [127, 0]
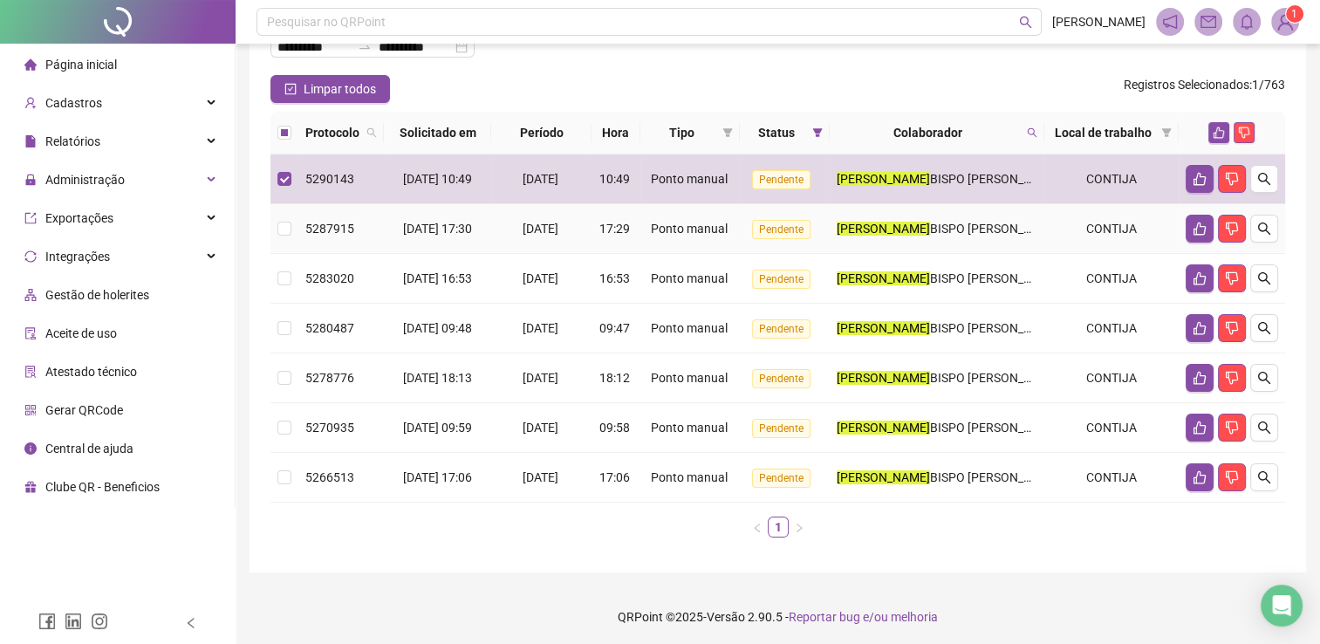
click at [276, 222] on td at bounding box center [284, 229] width 28 height 50
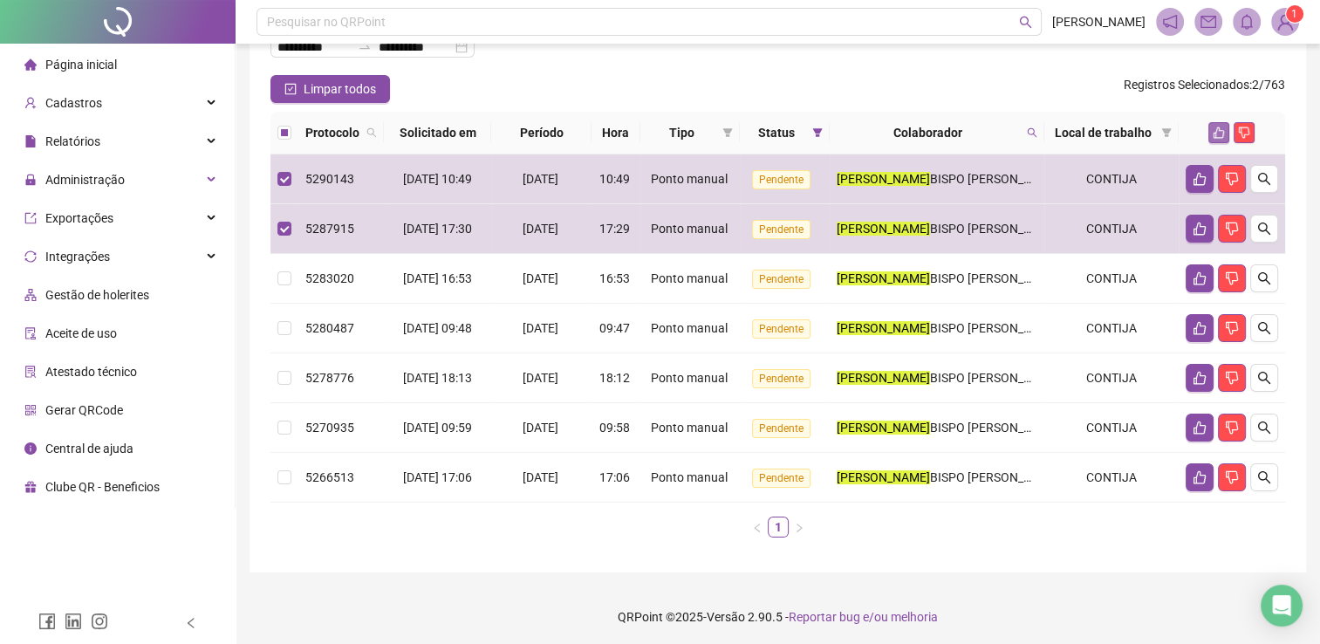
click at [1225, 126] on icon "like" at bounding box center [1219, 132] width 12 height 12
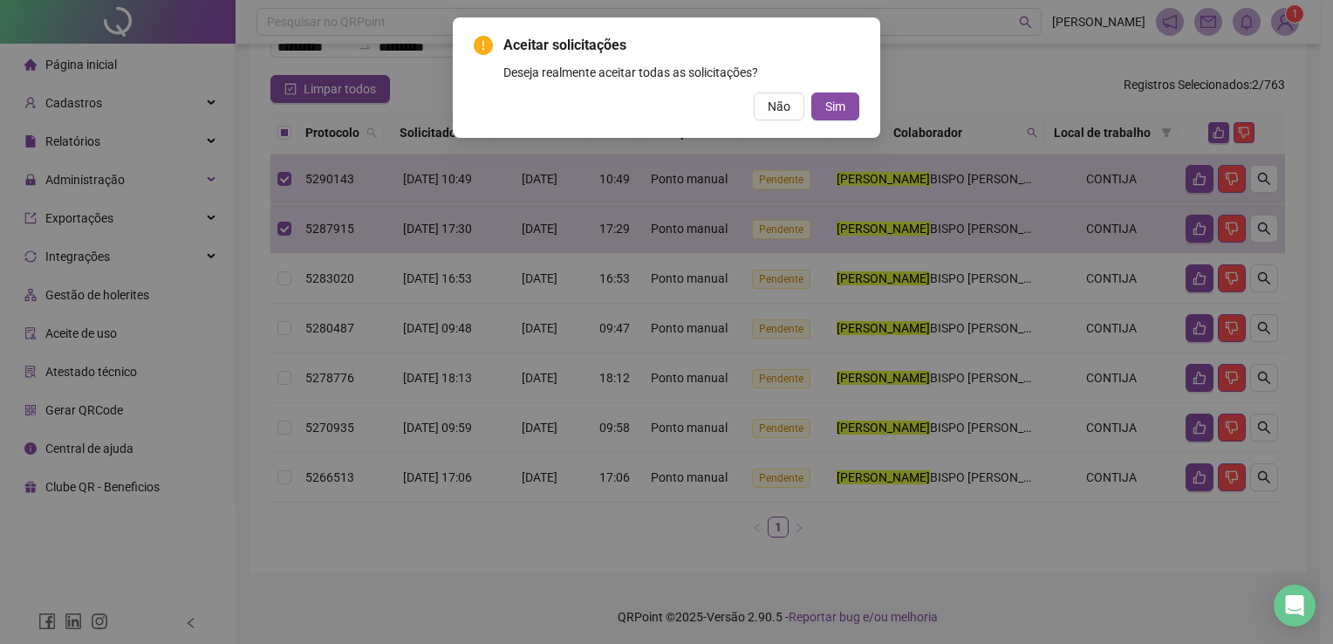
click at [836, 103] on span "Sim" at bounding box center [835, 106] width 20 height 19
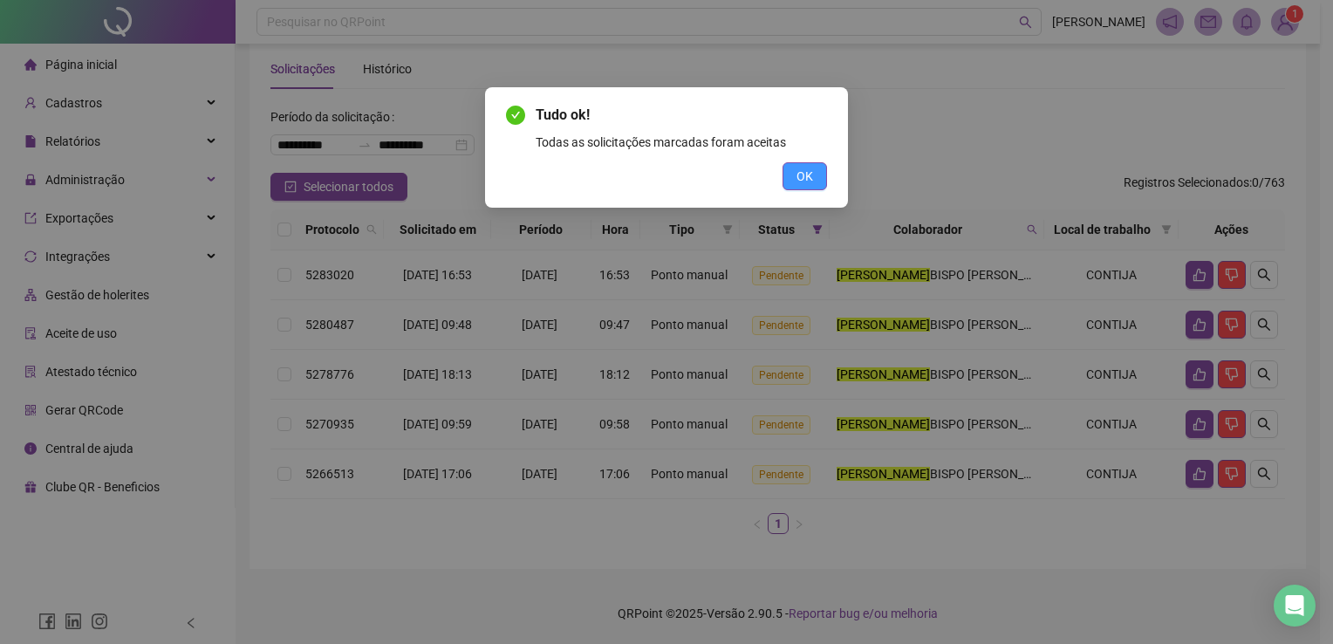
scroll to position [28, 0]
click at [817, 162] on button "OK" at bounding box center [805, 176] width 44 height 28
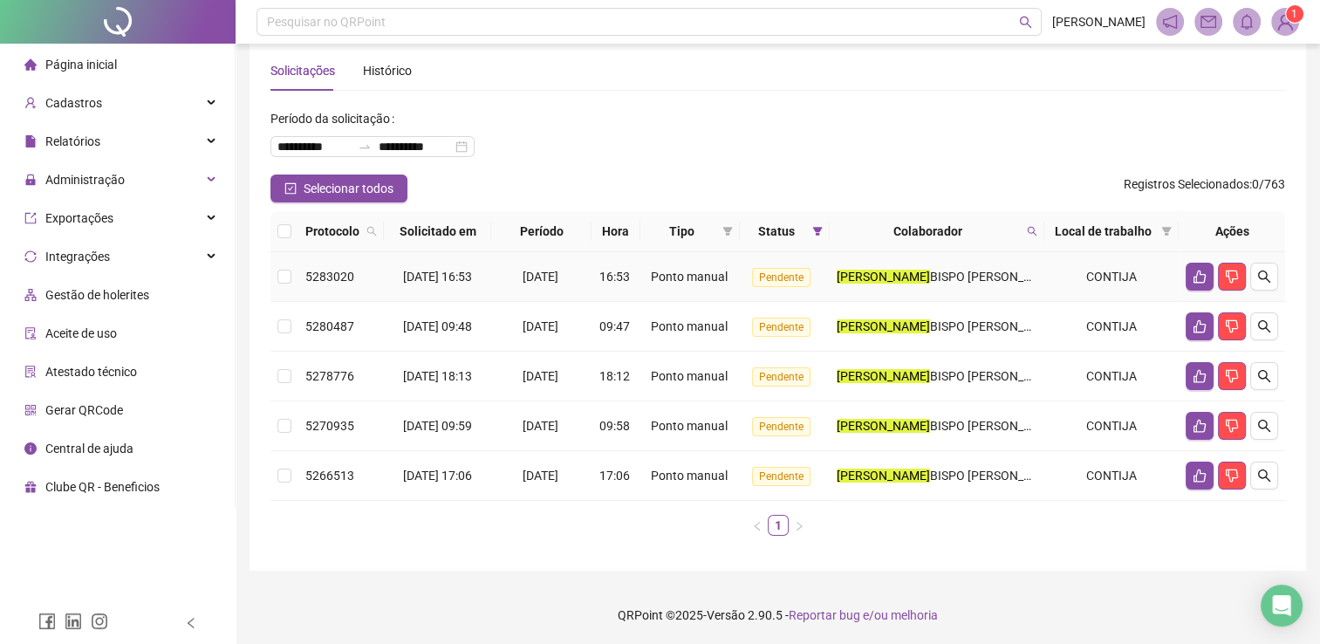
click at [289, 279] on td at bounding box center [284, 277] width 28 height 50
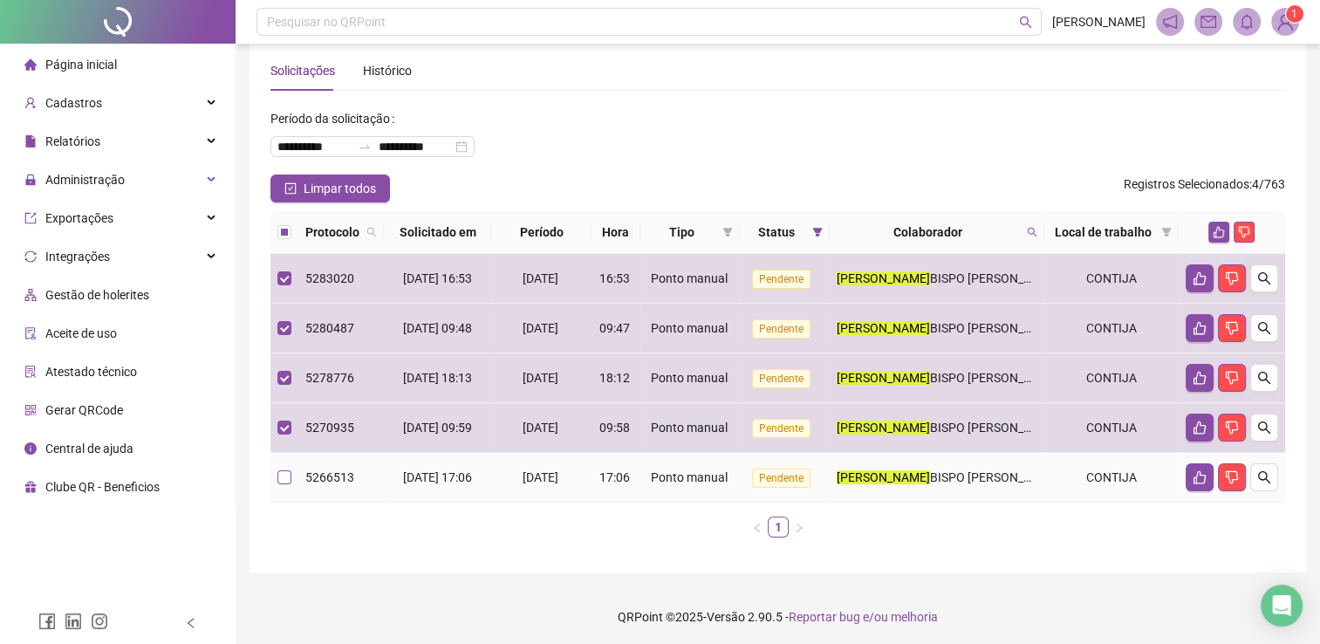
click at [289, 470] on label at bounding box center [284, 477] width 14 height 19
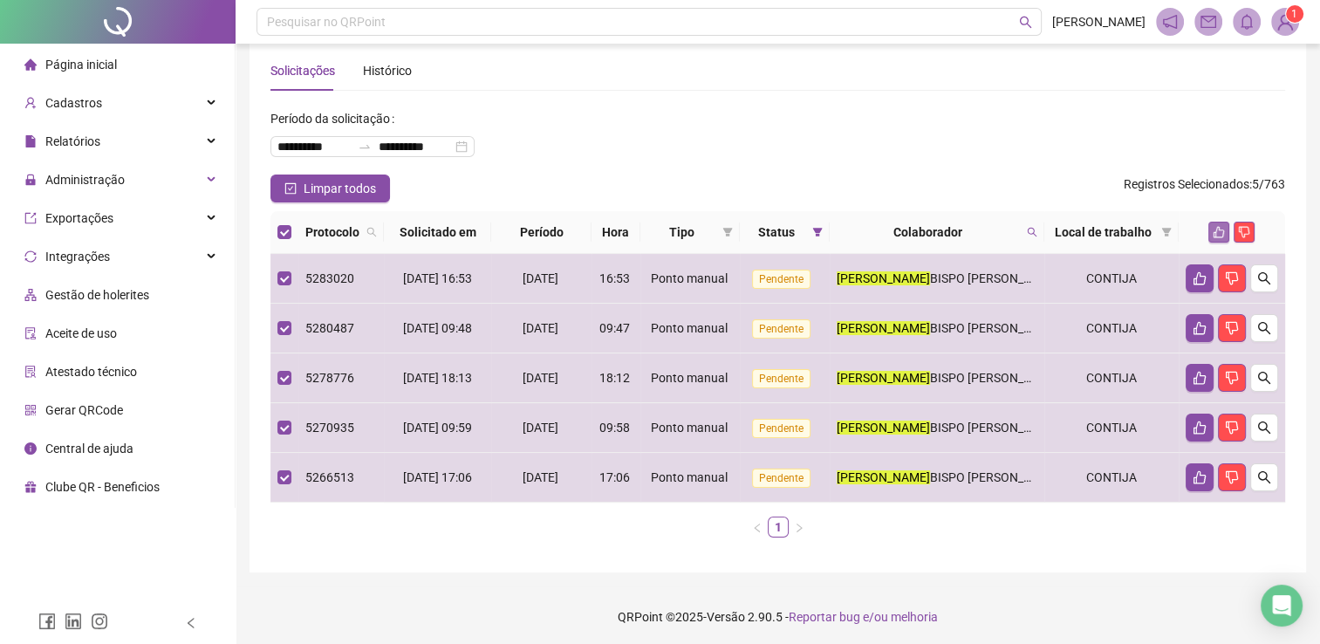
click at [1219, 224] on button "button" at bounding box center [1218, 232] width 21 height 21
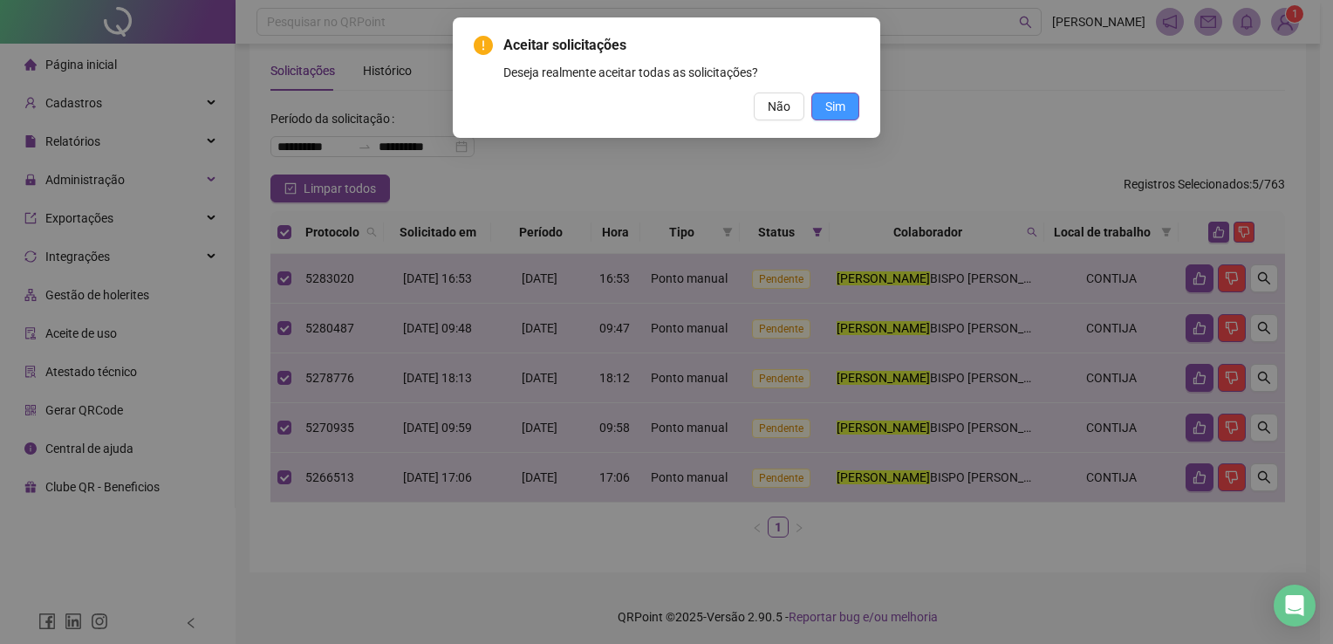
click at [832, 107] on span "Sim" at bounding box center [835, 106] width 20 height 19
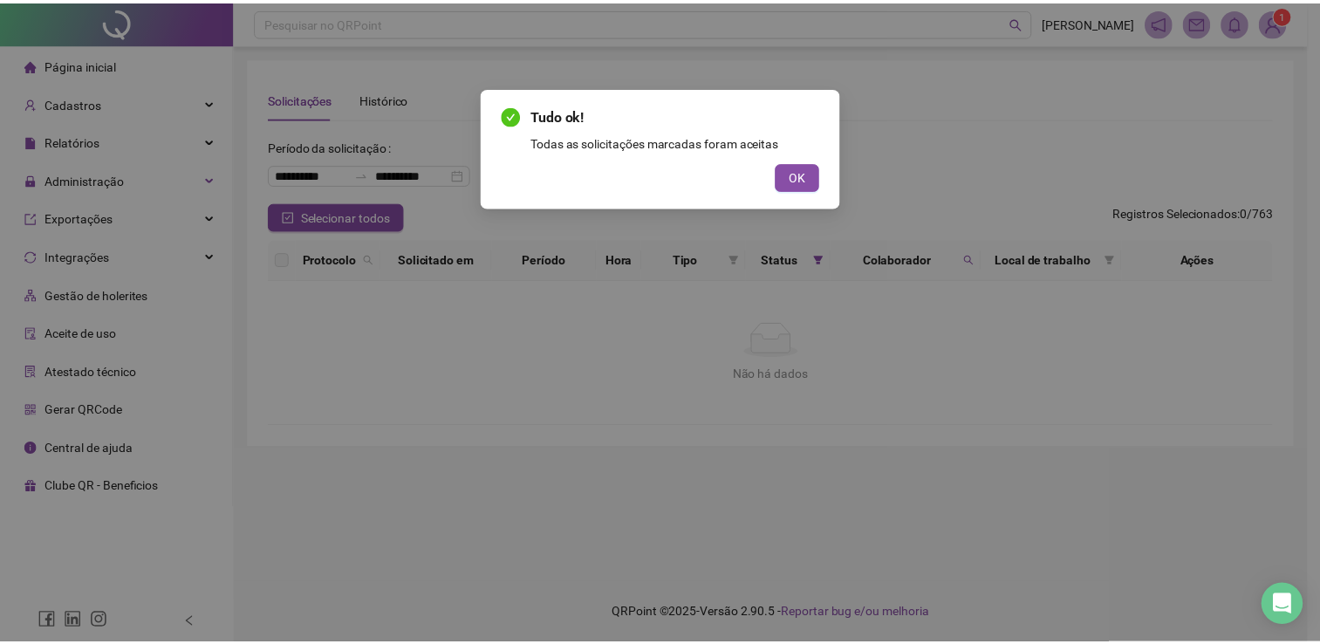
scroll to position [0, 0]
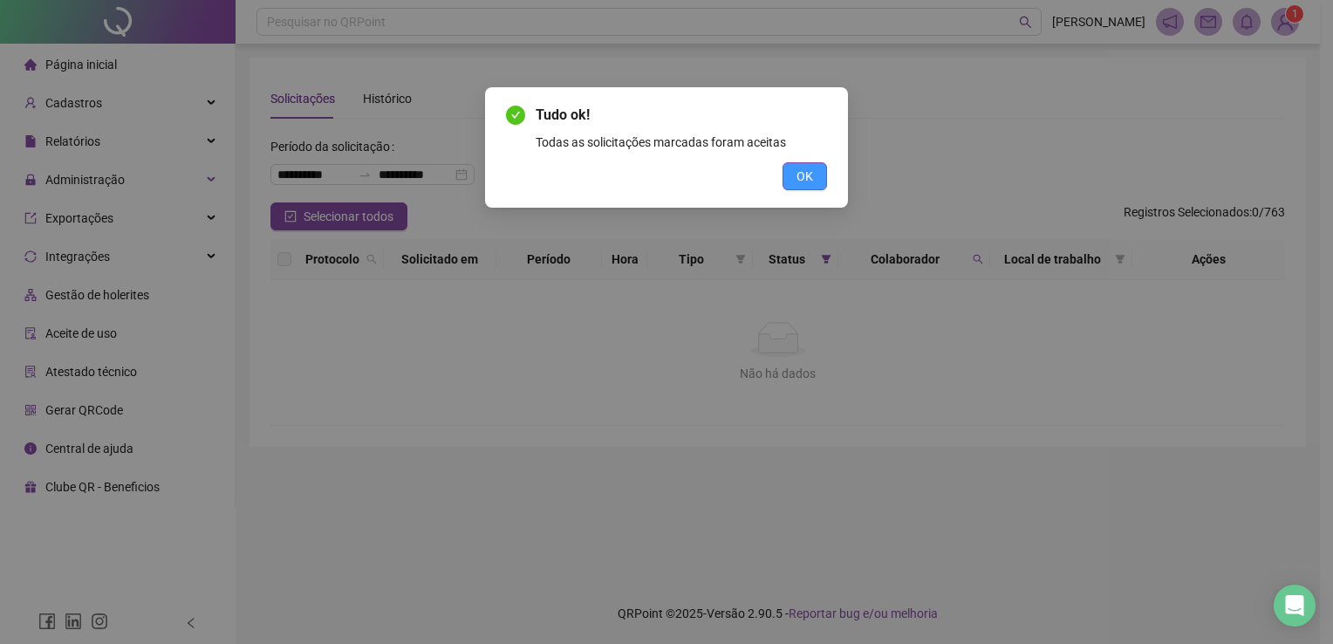
click at [821, 167] on button "OK" at bounding box center [805, 176] width 44 height 28
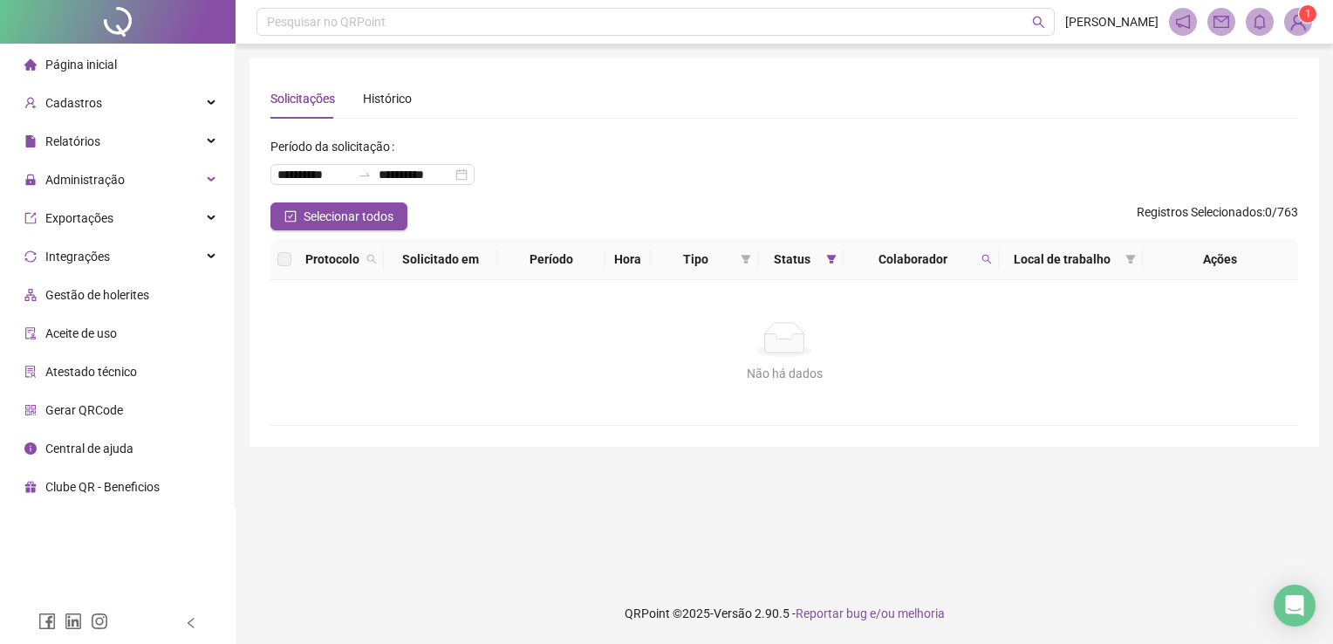
click at [995, 258] on th "Colaborador" at bounding box center [921, 259] width 154 height 41
click at [982, 260] on icon "search" at bounding box center [986, 260] width 10 height 10
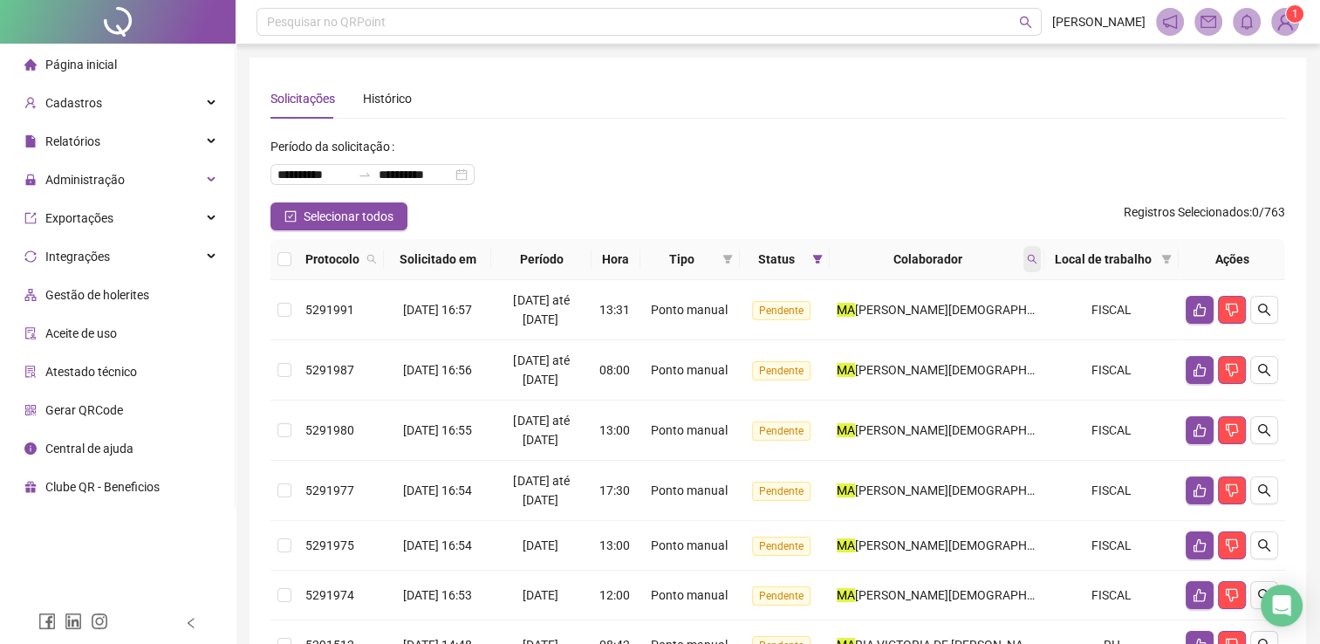
click at [1033, 254] on icon "search" at bounding box center [1032, 259] width 10 height 10
type input "*****"
click at [924, 319] on span "Buscar" at bounding box center [923, 327] width 38 height 19
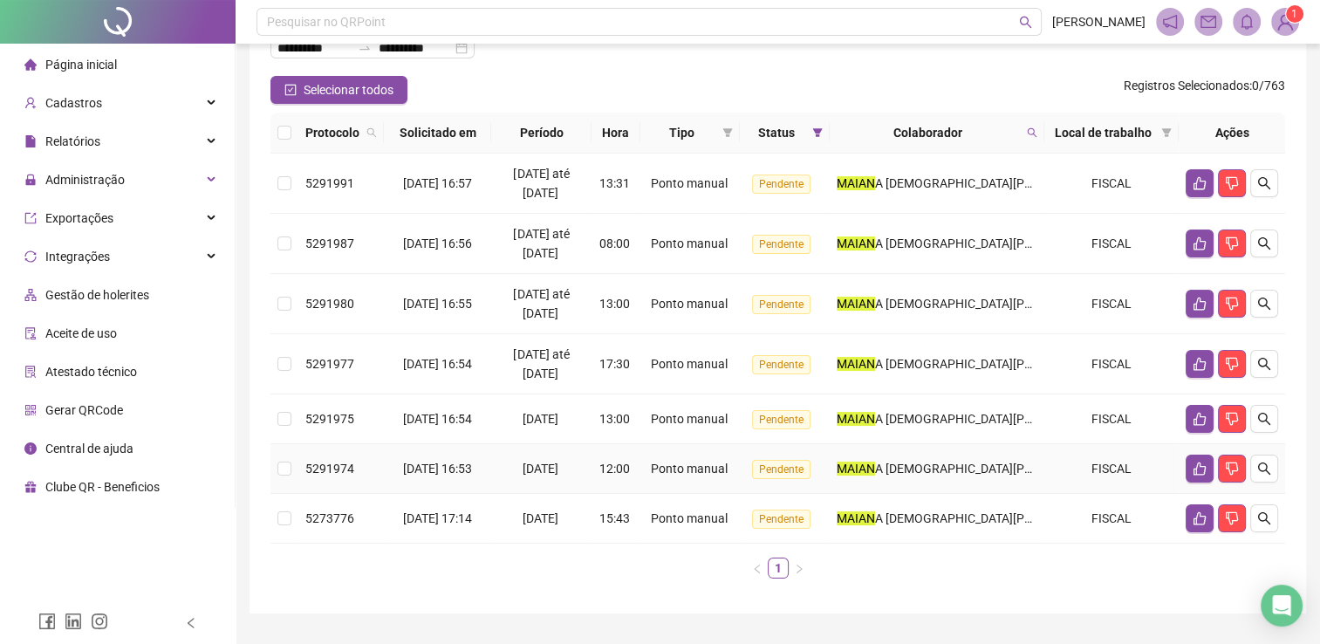
scroll to position [169, 0]
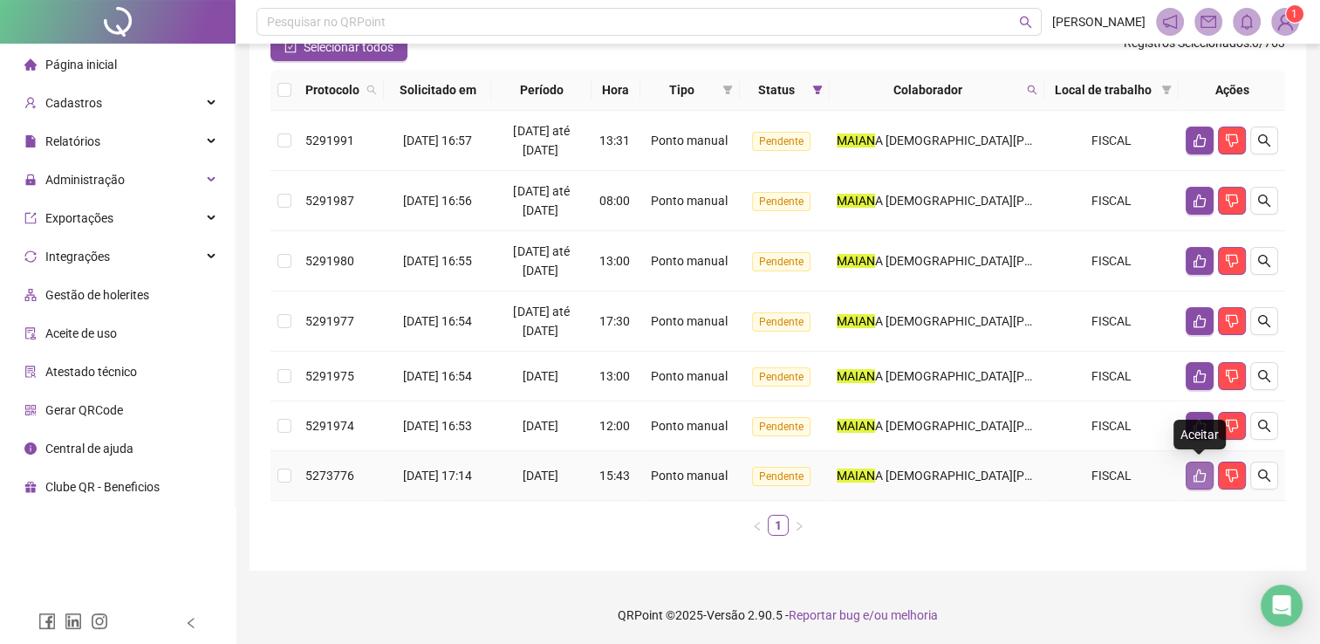
click at [1205, 475] on icon "like" at bounding box center [1200, 475] width 14 height 14
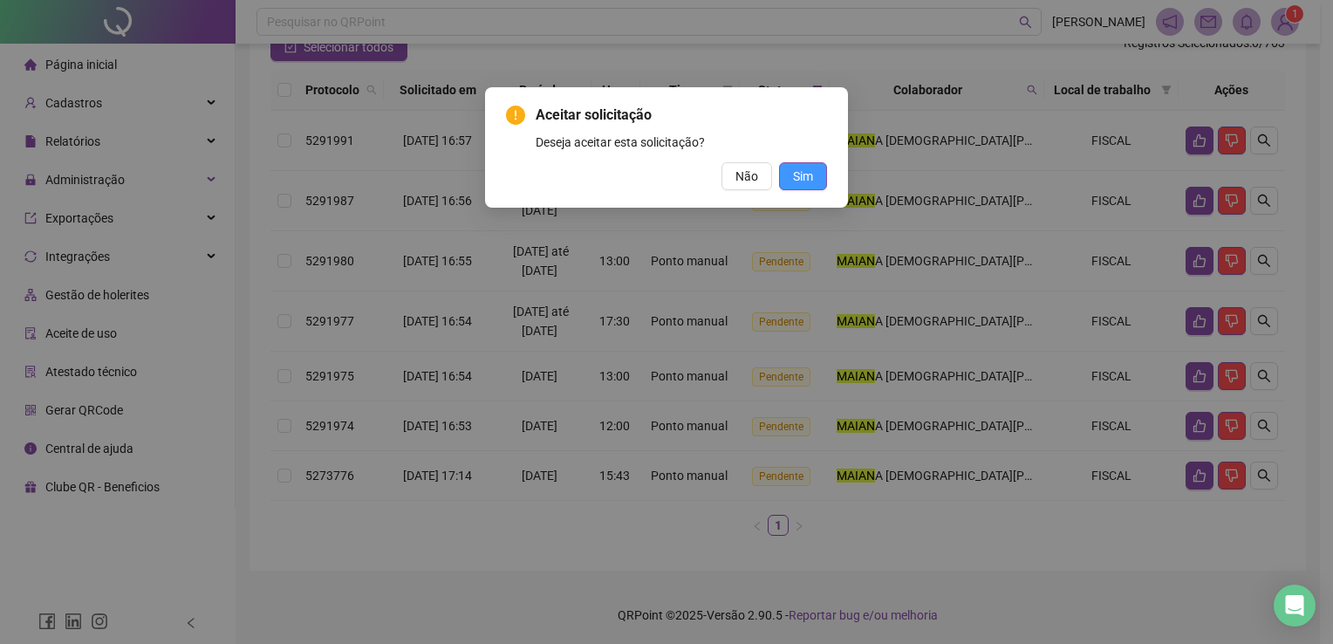
click at [814, 181] on button "Sim" at bounding box center [803, 176] width 48 height 28
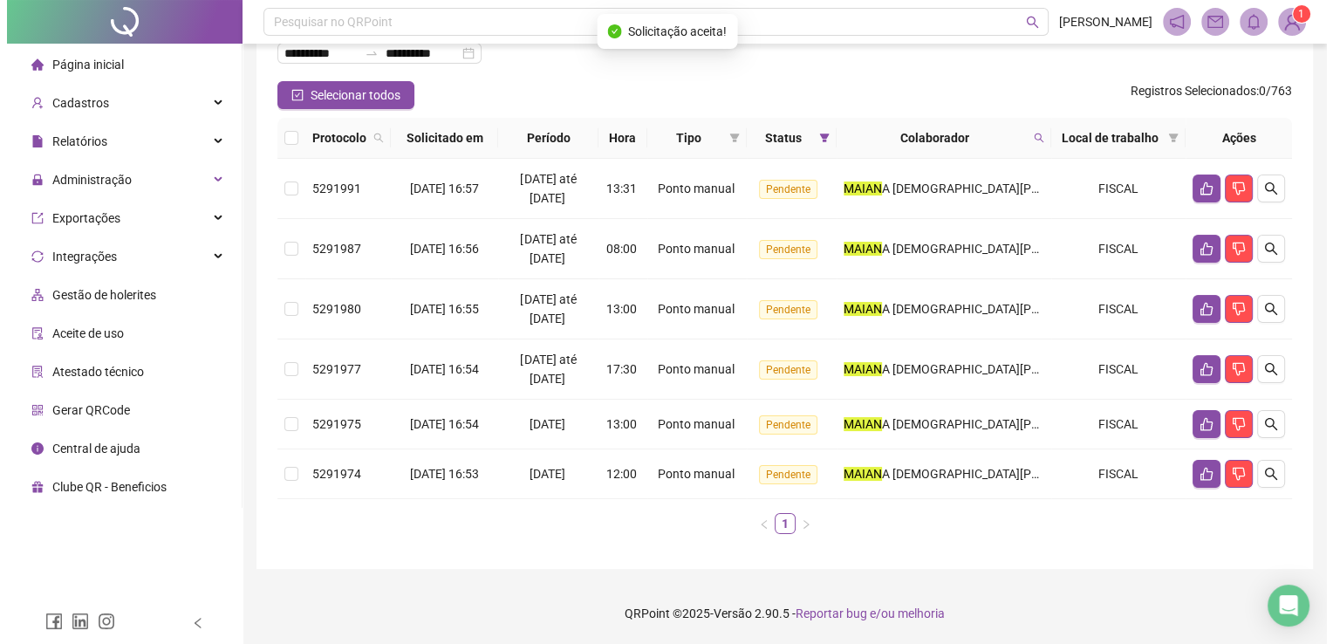
scroll to position [120, 0]
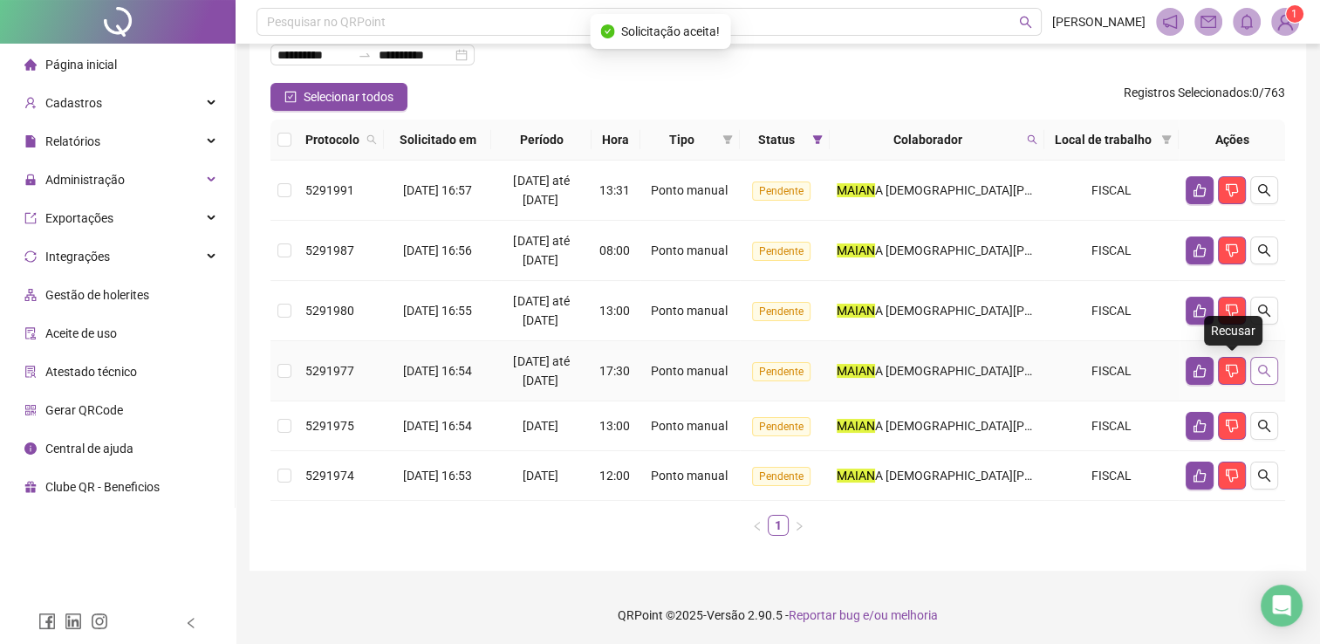
click at [1255, 367] on button "button" at bounding box center [1264, 371] width 28 height 28
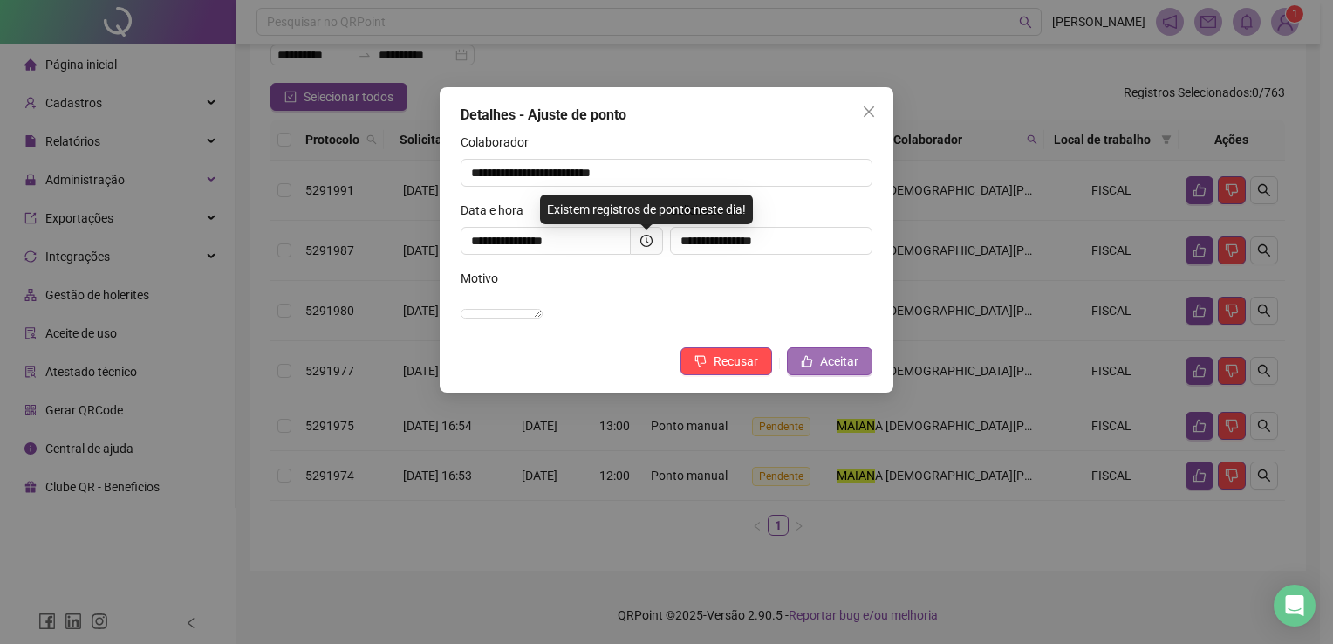
click at [834, 371] on span "Aceitar" at bounding box center [839, 361] width 38 height 19
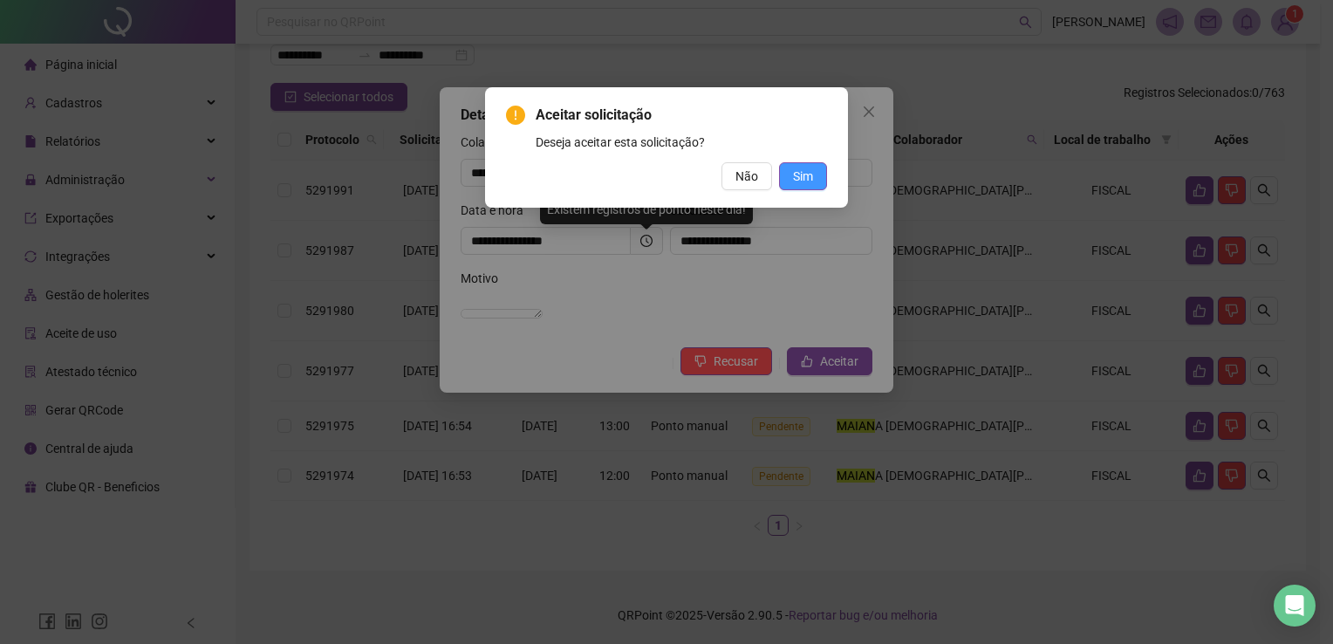
click at [798, 180] on button "Sim" at bounding box center [803, 176] width 48 height 28
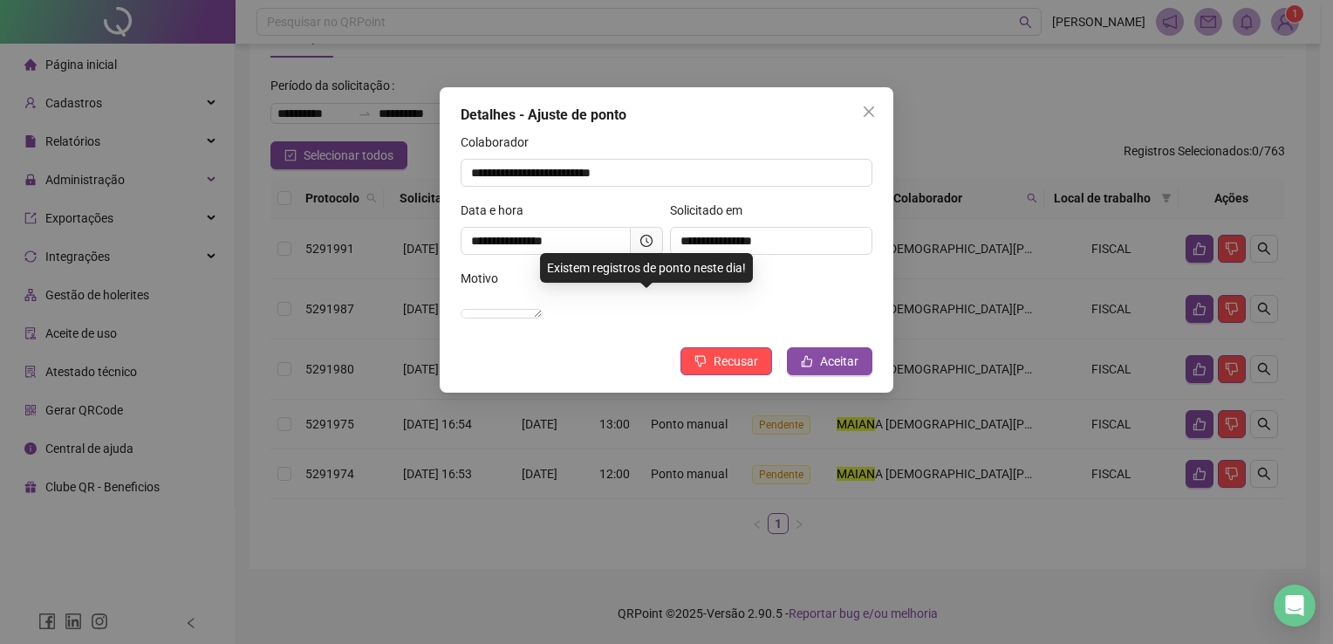
scroll to position [59, 0]
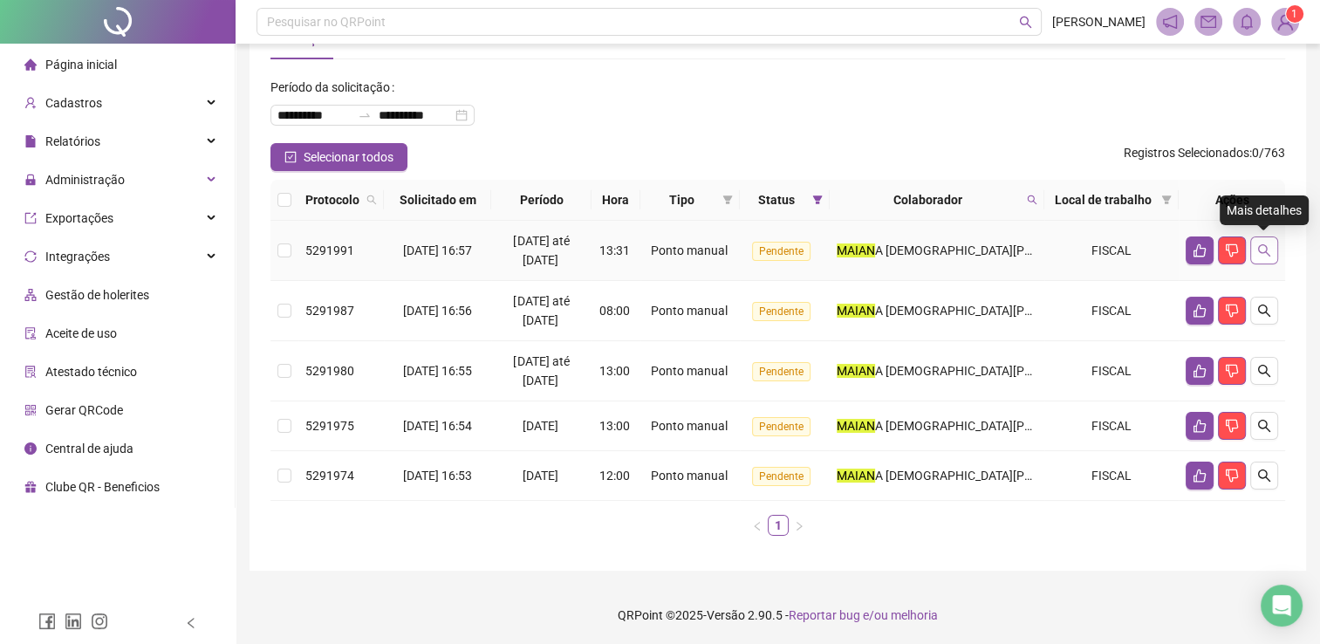
click at [1264, 251] on icon "search" at bounding box center [1264, 250] width 12 height 12
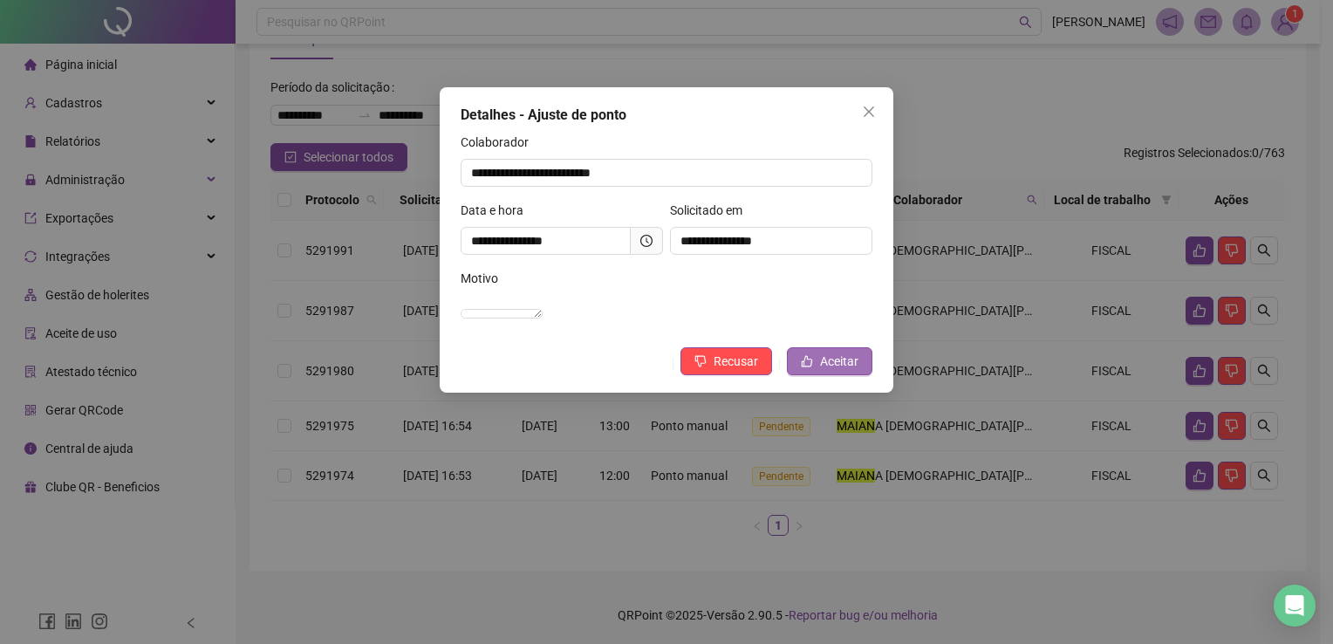
click at [817, 368] on button "Aceitar" at bounding box center [829, 361] width 85 height 28
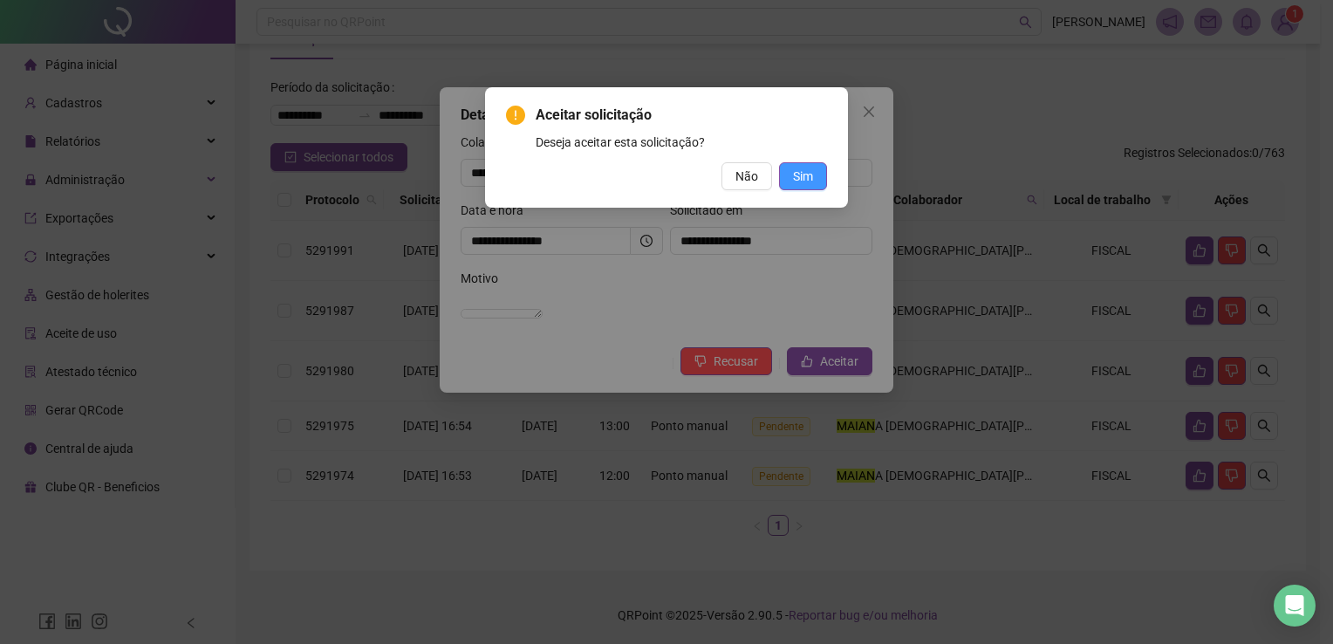
click at [808, 176] on span "Sim" at bounding box center [803, 176] width 20 height 19
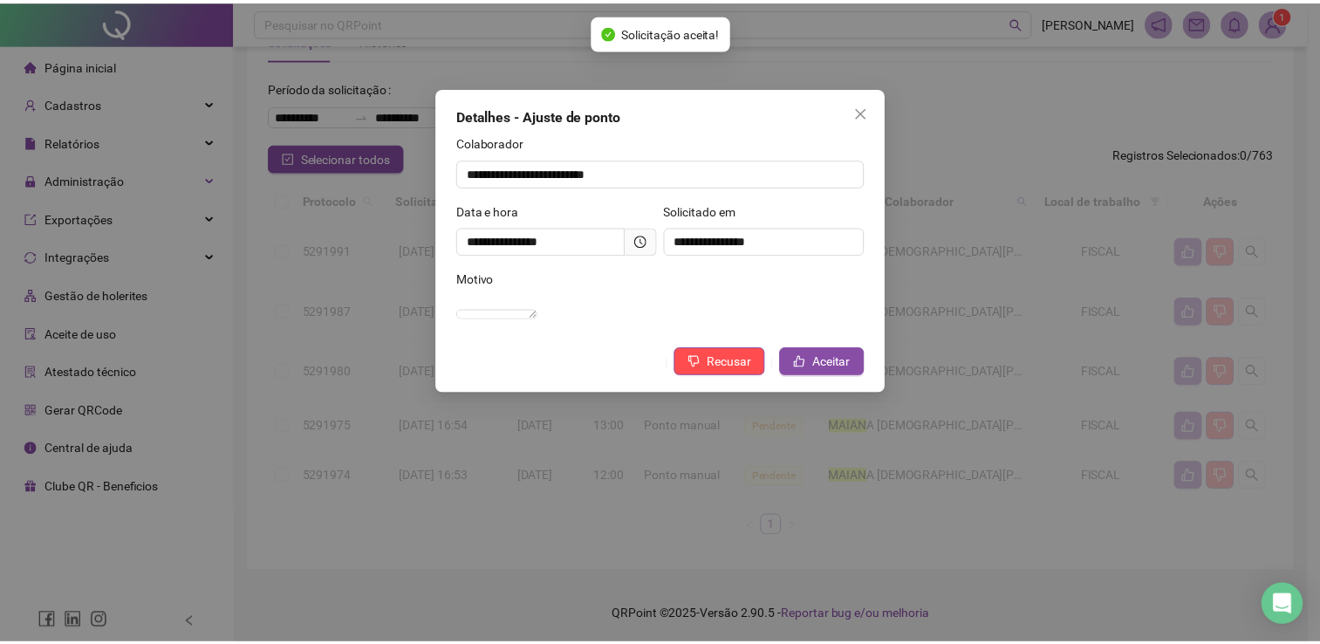
scroll to position [0, 0]
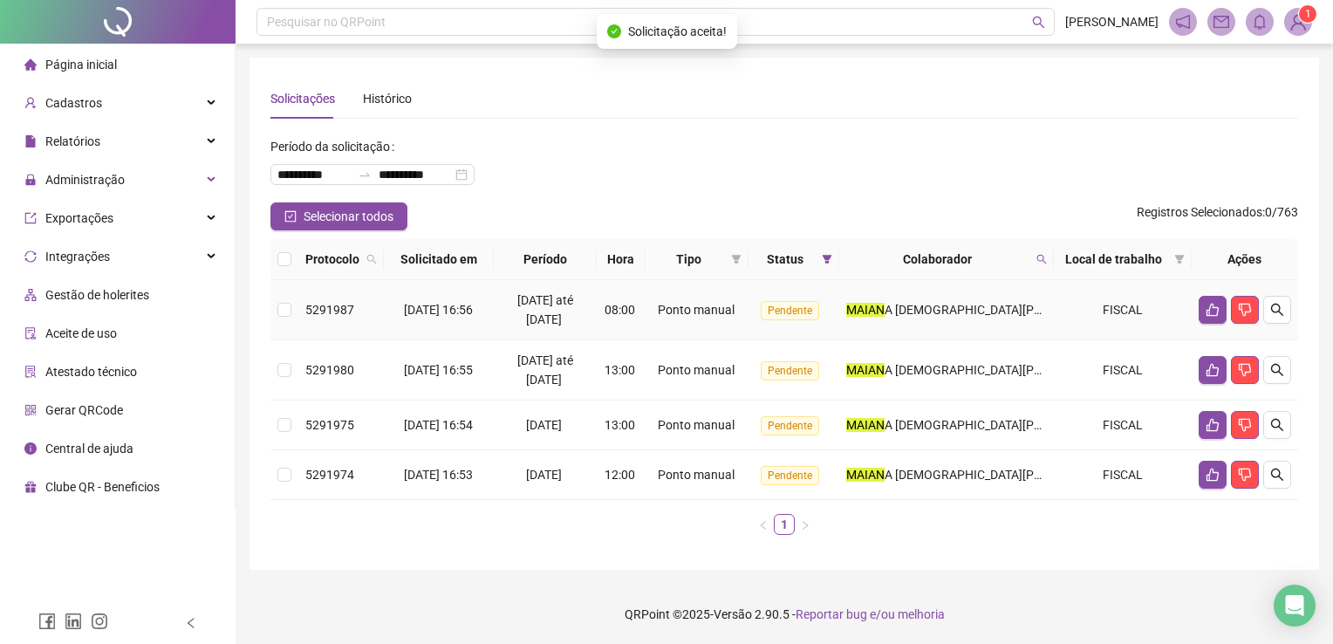
click at [1292, 306] on td at bounding box center [1245, 310] width 106 height 60
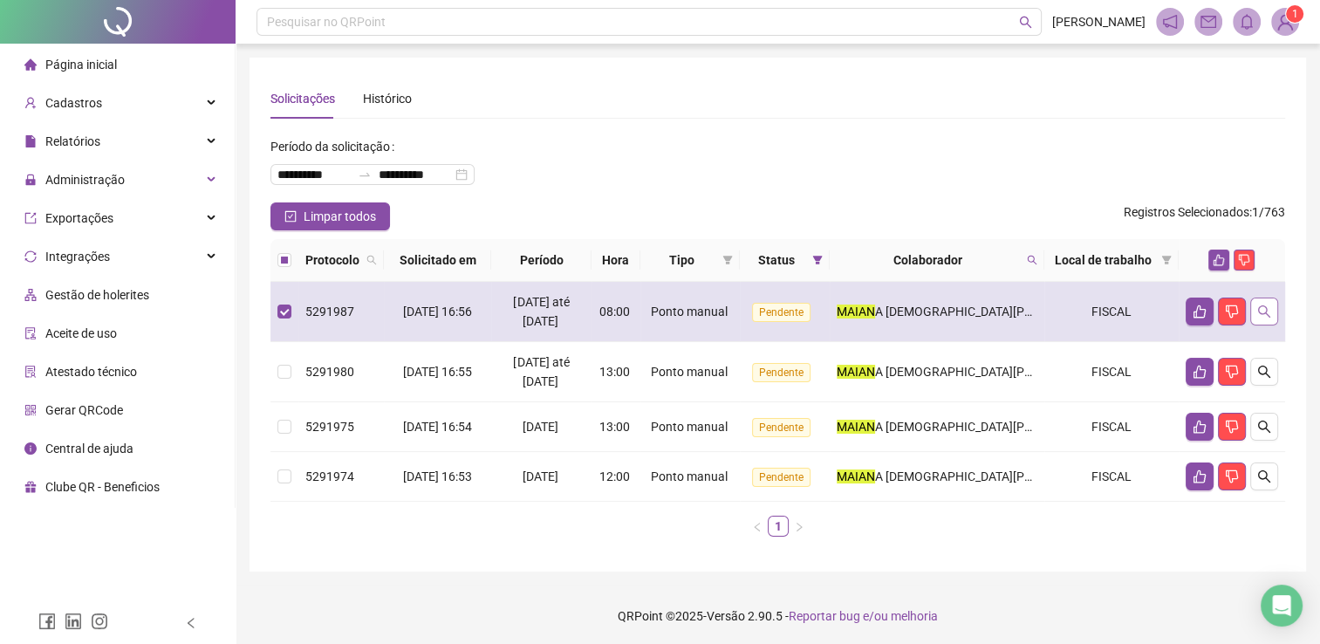
click at [1255, 307] on button "button" at bounding box center [1264, 311] width 28 height 28
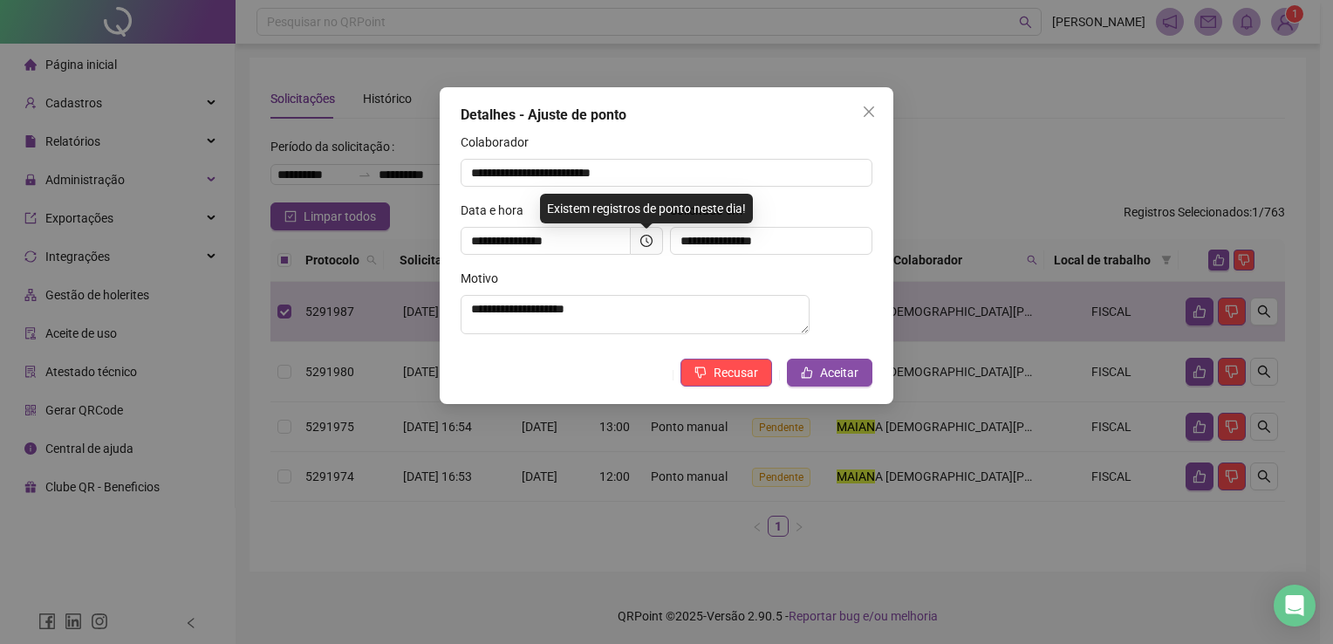
drag, startPoint x: 872, startPoint y: 108, endPoint x: 783, endPoint y: 113, distance: 90.0
click at [872, 107] on icon "close" at bounding box center [869, 112] width 14 height 14
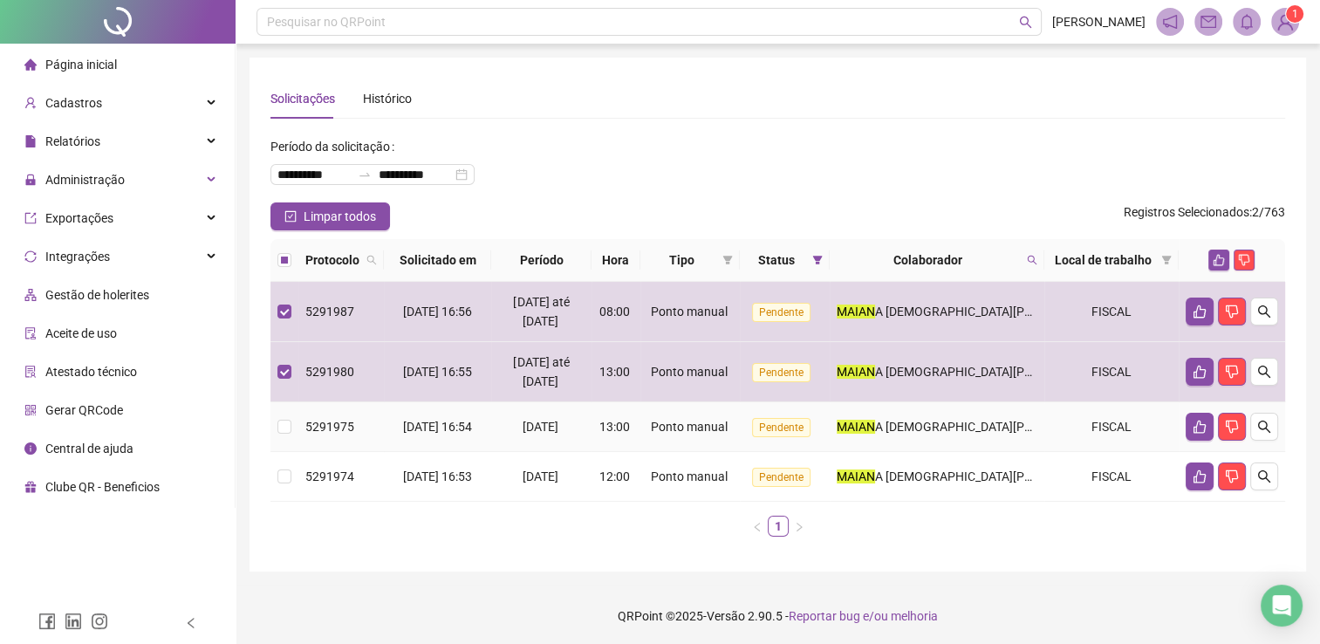
click at [276, 424] on td at bounding box center [284, 427] width 28 height 50
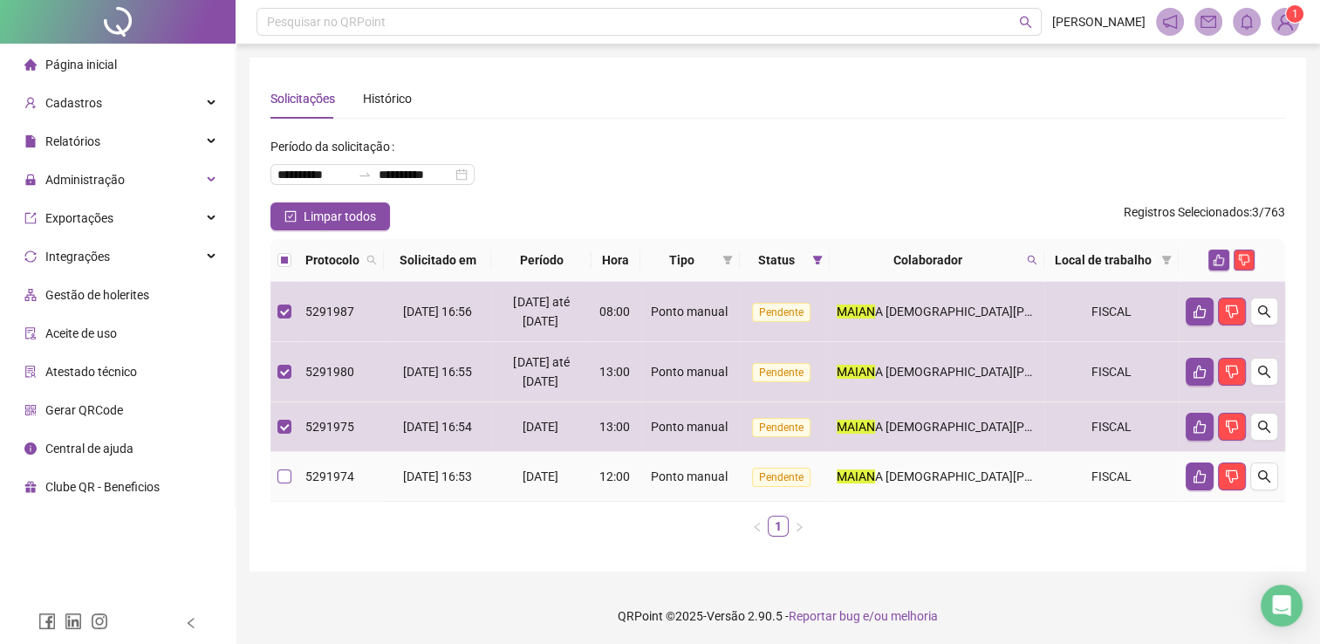
click at [279, 482] on label at bounding box center [284, 476] width 14 height 19
click at [290, 460] on td at bounding box center [284, 477] width 28 height 50
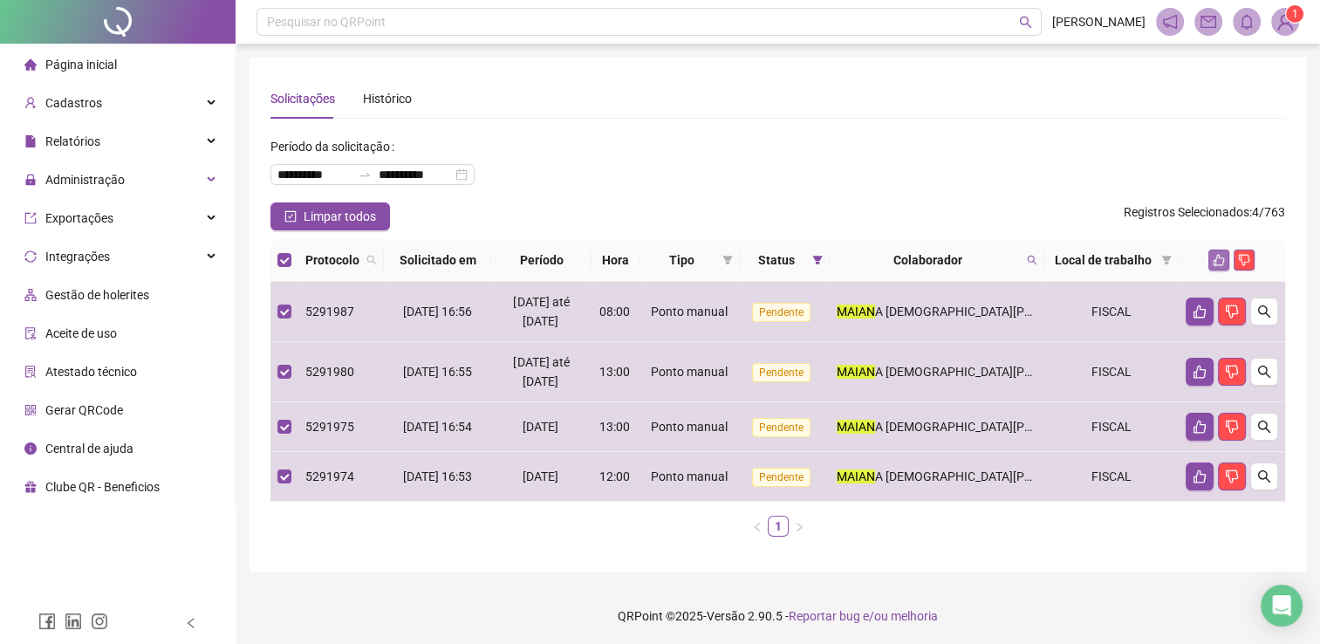
click at [1217, 257] on icon "like" at bounding box center [1219, 260] width 11 height 11
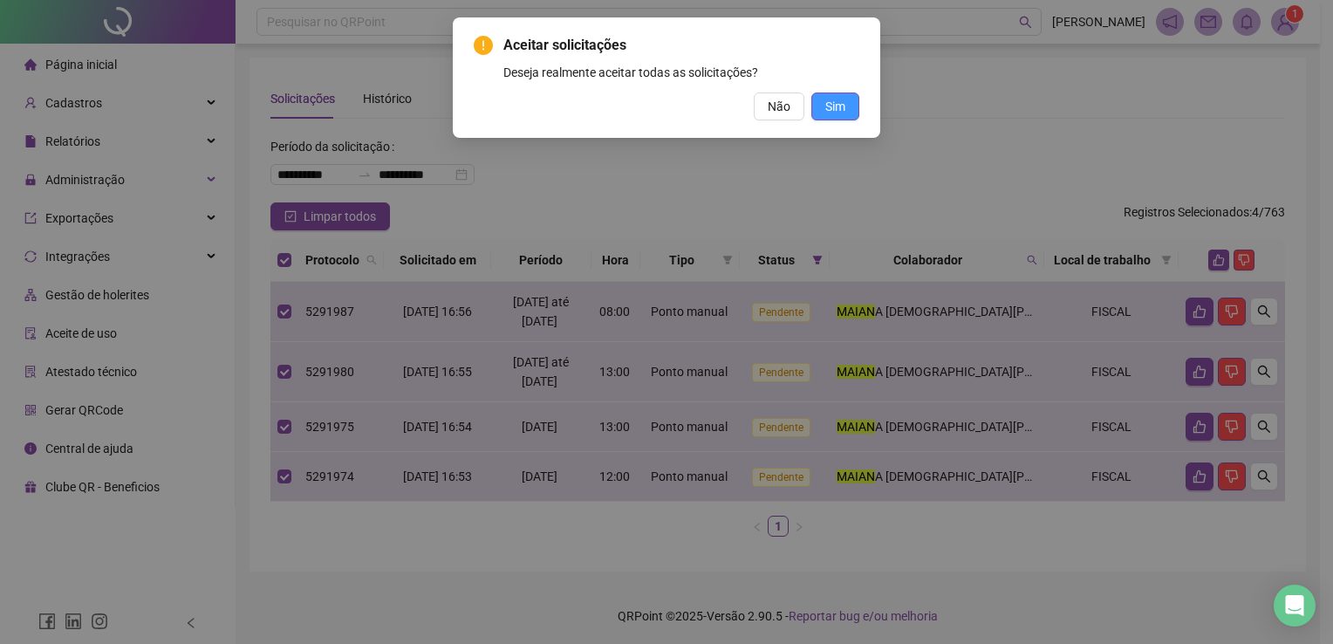
click at [822, 108] on button "Sim" at bounding box center [835, 106] width 48 height 28
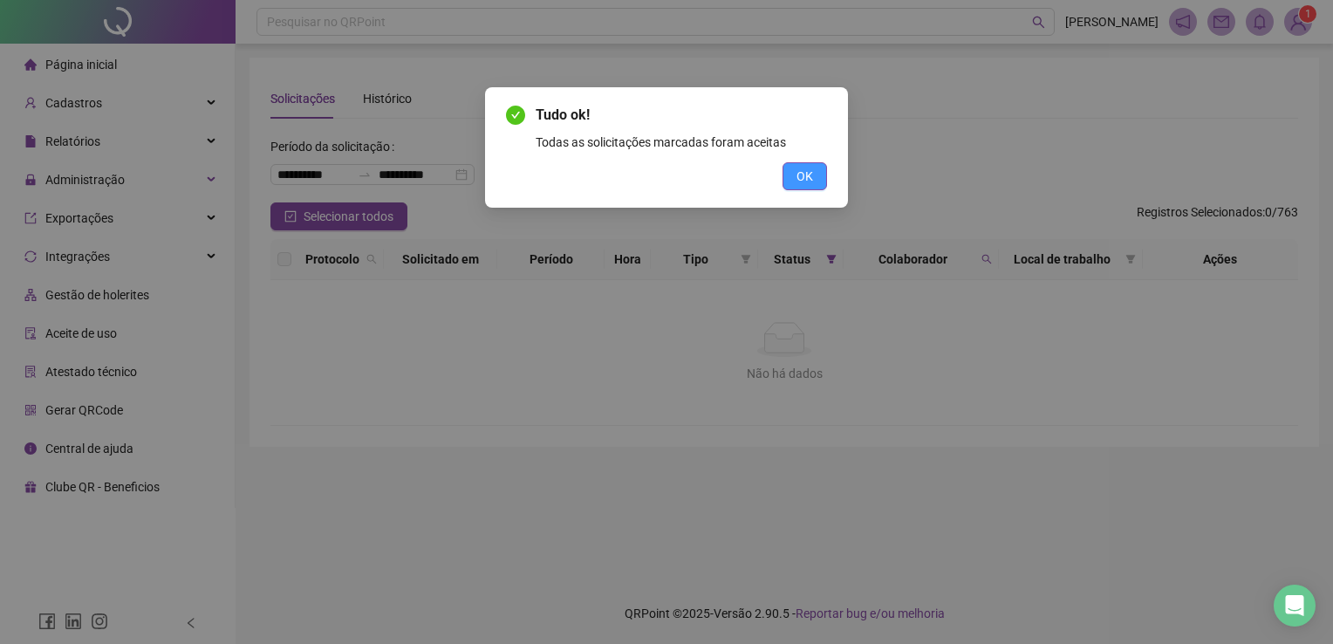
click at [819, 174] on button "OK" at bounding box center [805, 176] width 44 height 28
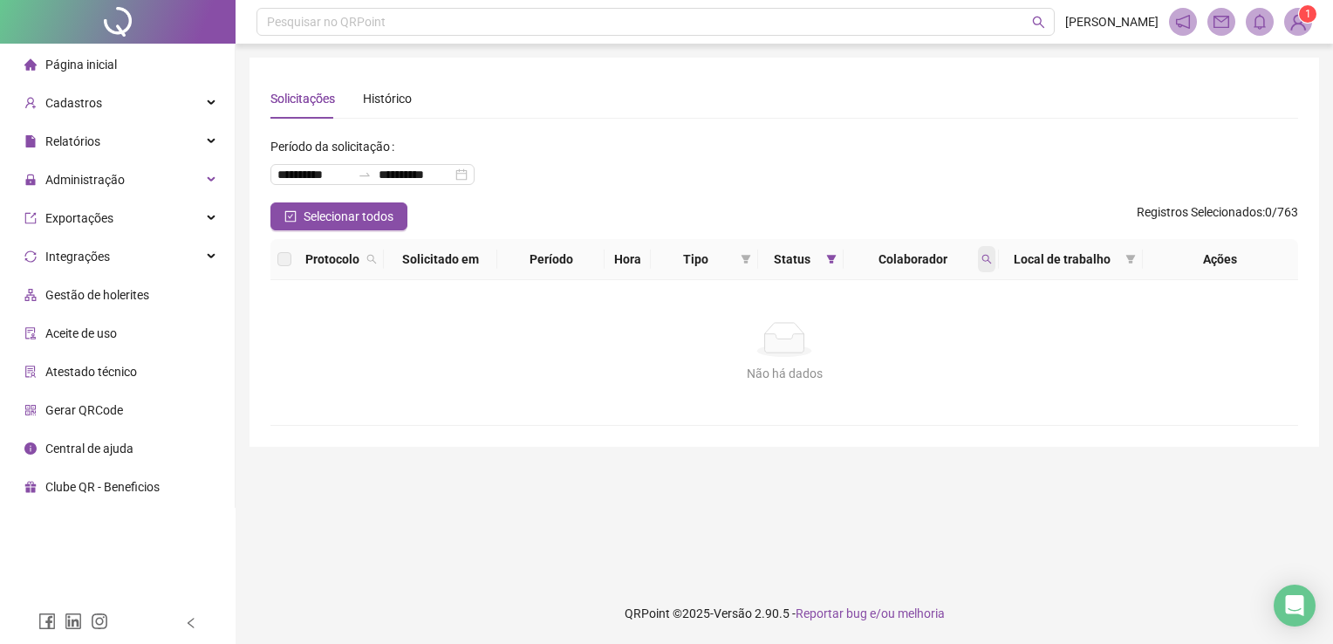
click at [992, 257] on span at bounding box center [986, 259] width 17 height 26
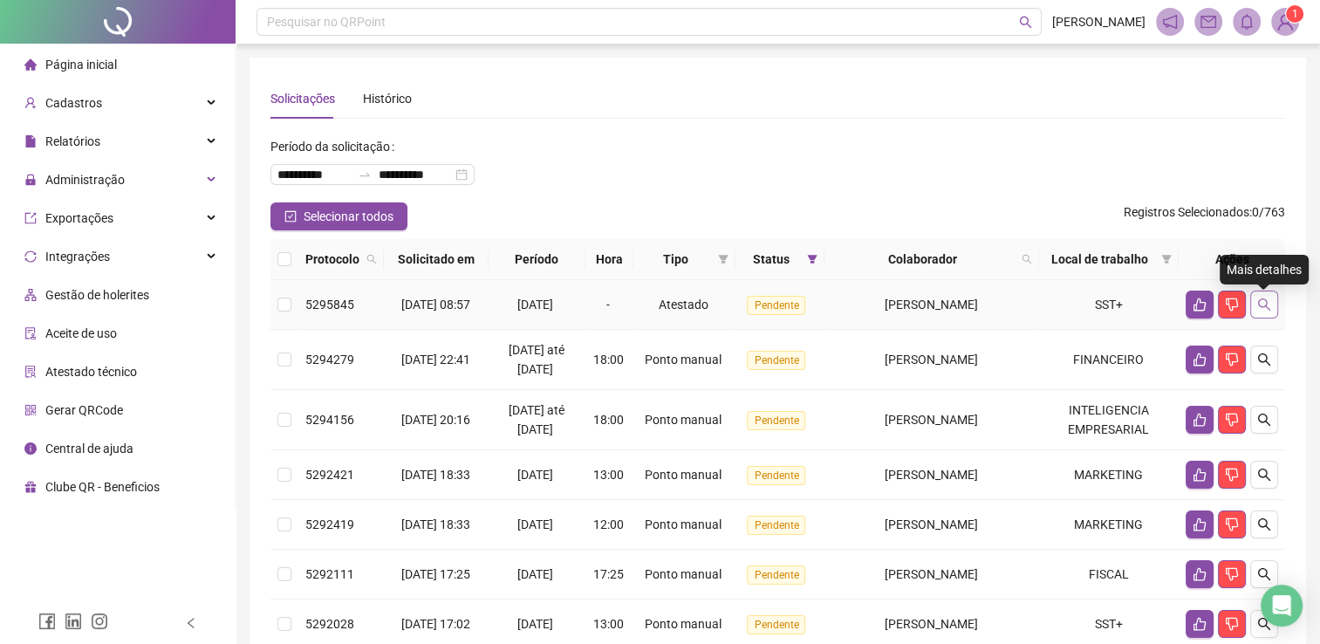
click at [1268, 304] on icon "search" at bounding box center [1264, 304] width 14 height 14
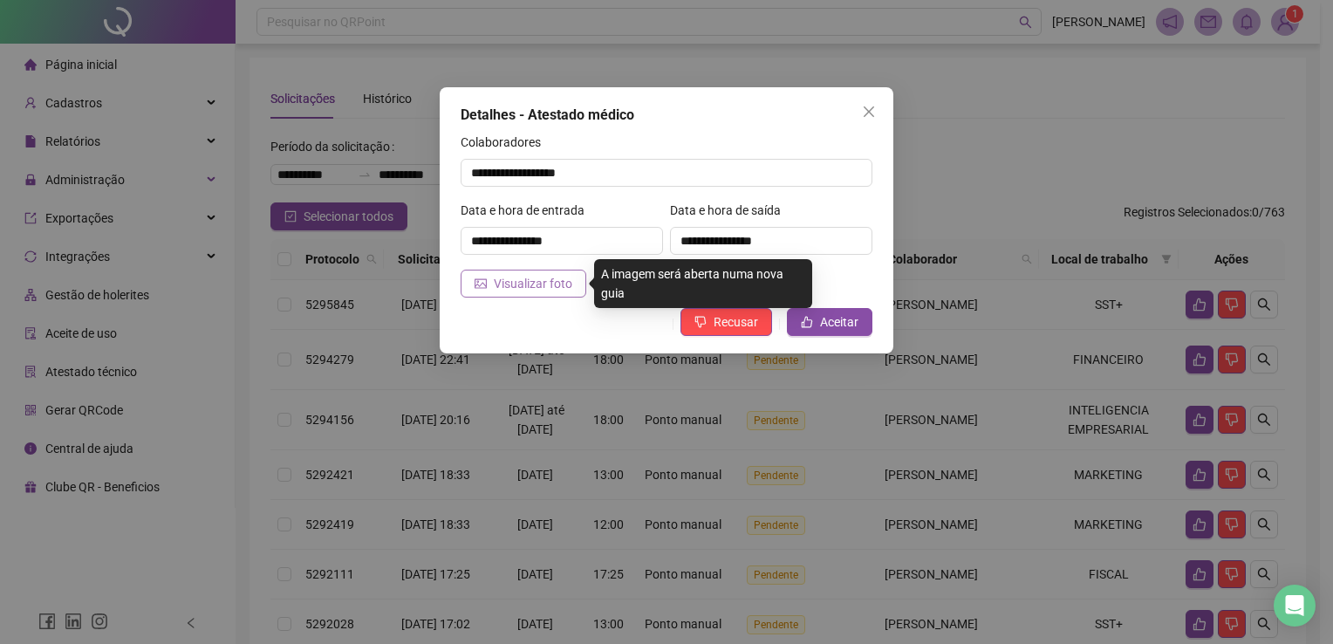
click at [499, 284] on span "Visualizar foto" at bounding box center [533, 283] width 79 height 19
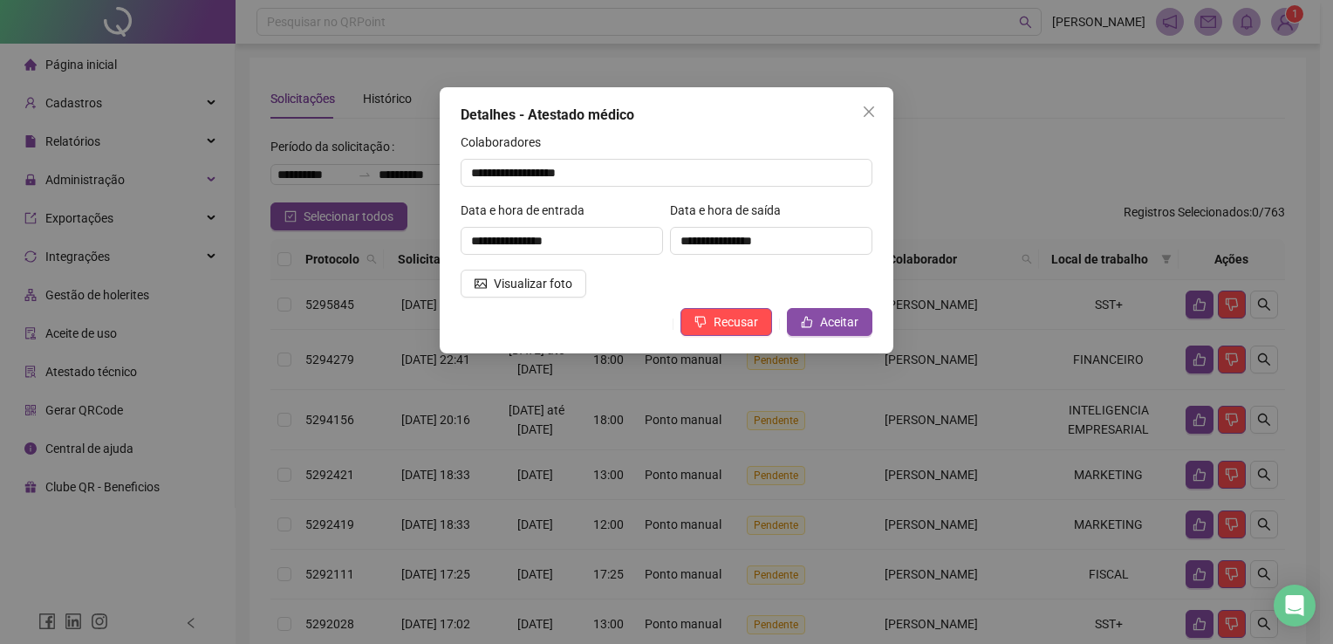
drag, startPoint x: 865, startPoint y: 103, endPoint x: 1009, endPoint y: 50, distance: 153.5
click at [865, 103] on button "Close" at bounding box center [869, 112] width 28 height 28
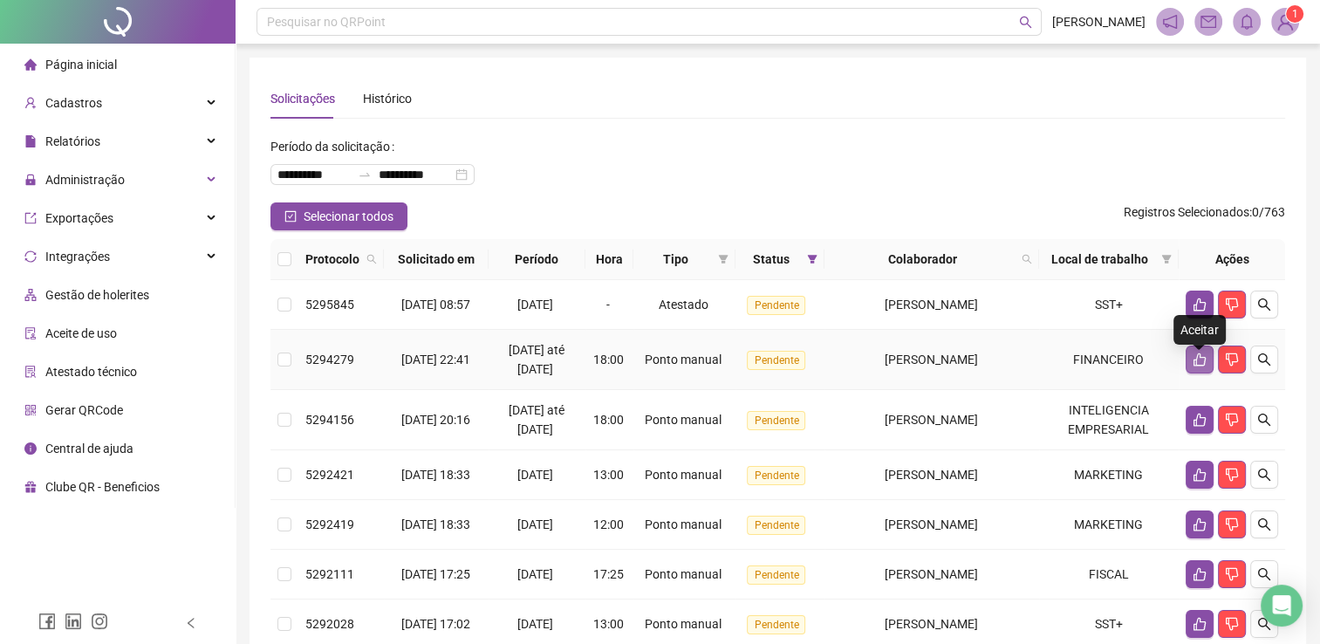
click at [1198, 366] on icon "like" at bounding box center [1200, 359] width 14 height 14
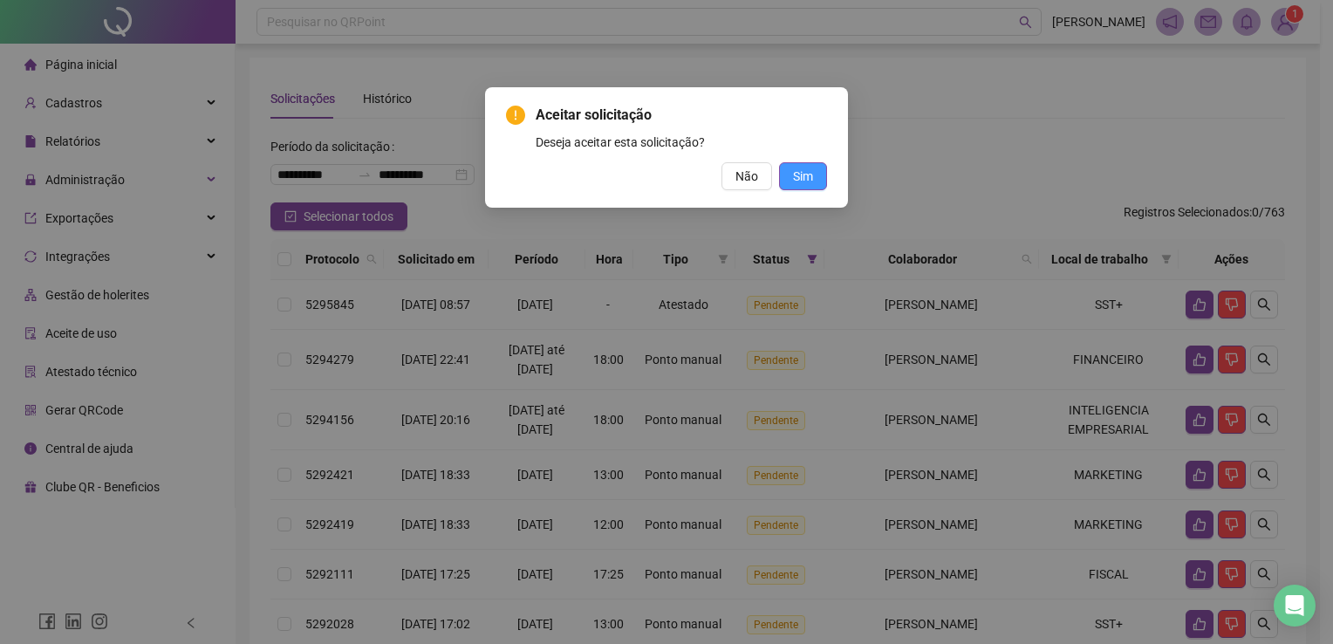
click at [810, 168] on span "Sim" at bounding box center [803, 176] width 20 height 19
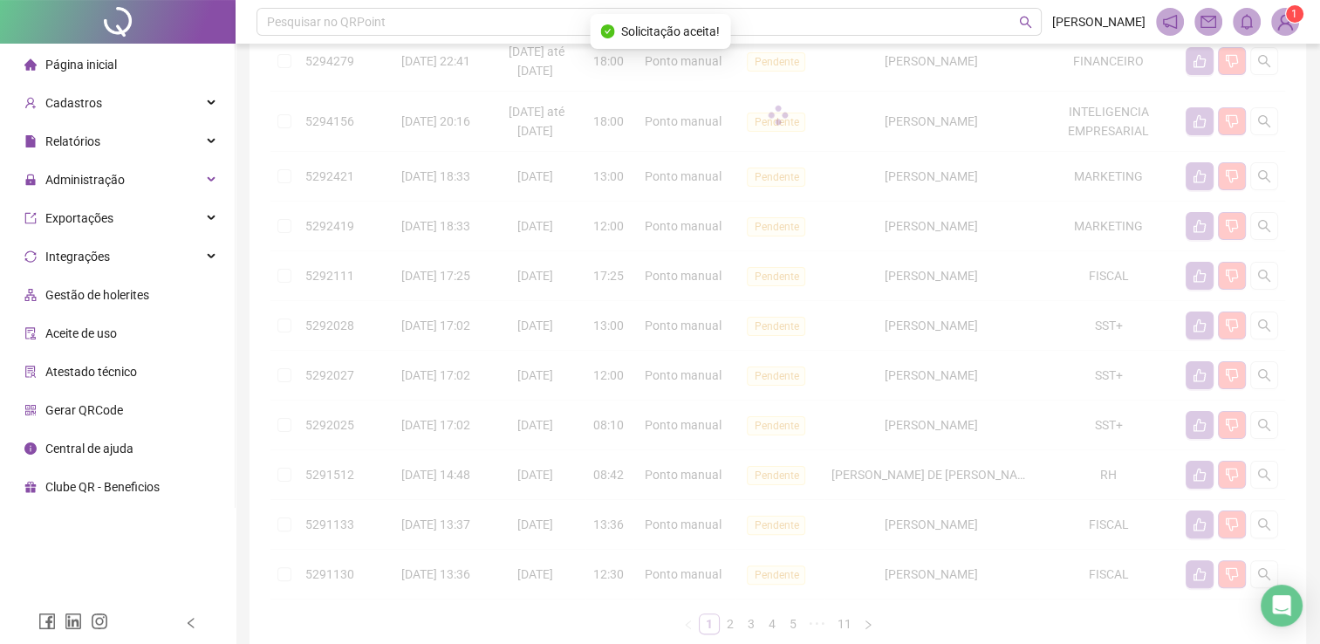
scroll to position [501, 0]
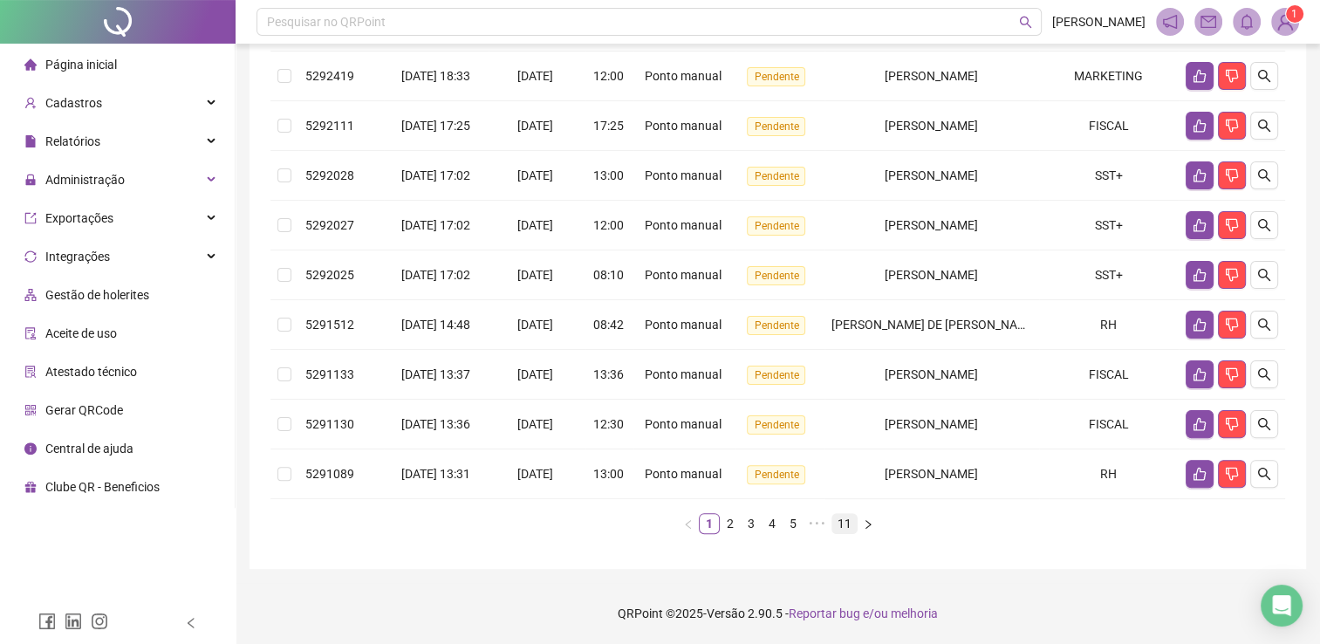
click at [841, 518] on link "11" at bounding box center [844, 523] width 24 height 19
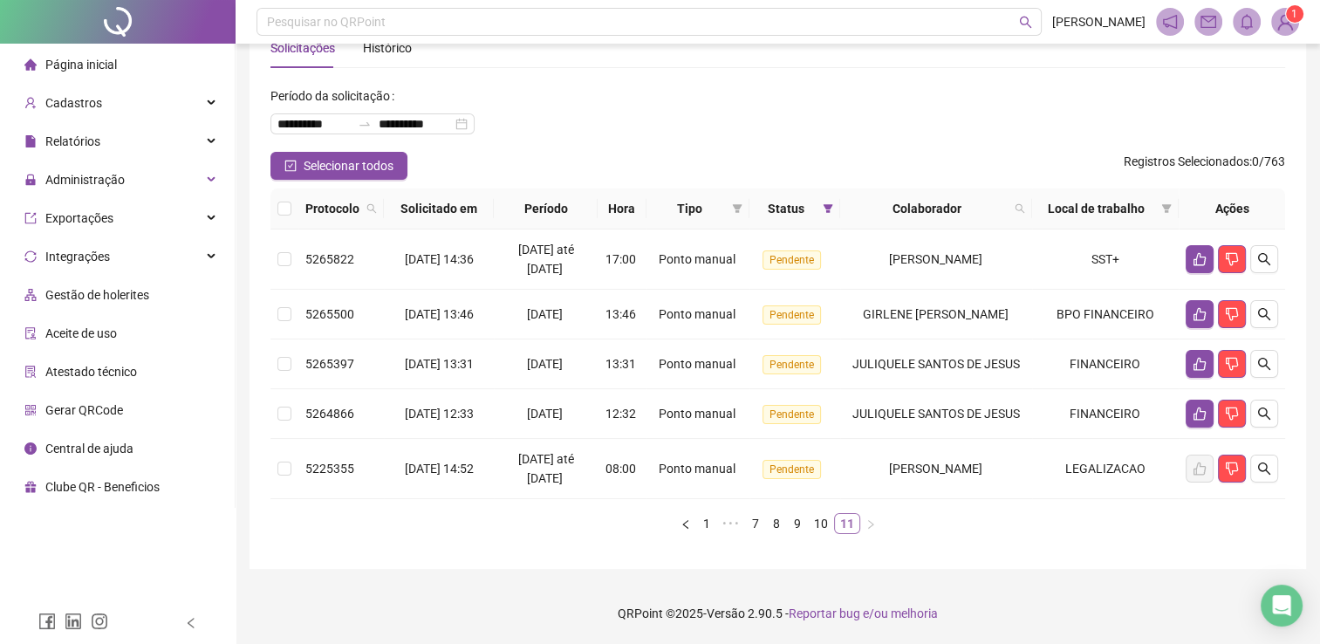
click at [845, 524] on link "11" at bounding box center [847, 523] width 24 height 19
click at [832, 520] on link "10" at bounding box center [821, 523] width 24 height 19
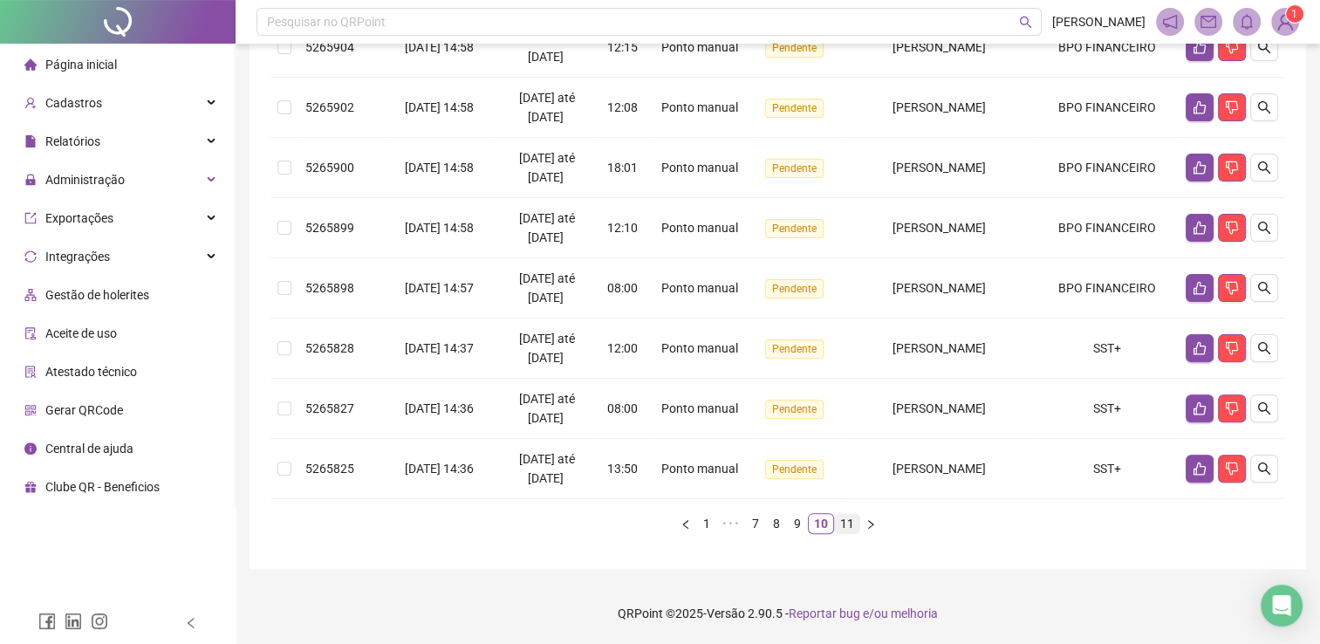
click at [837, 518] on link "11" at bounding box center [847, 523] width 24 height 19
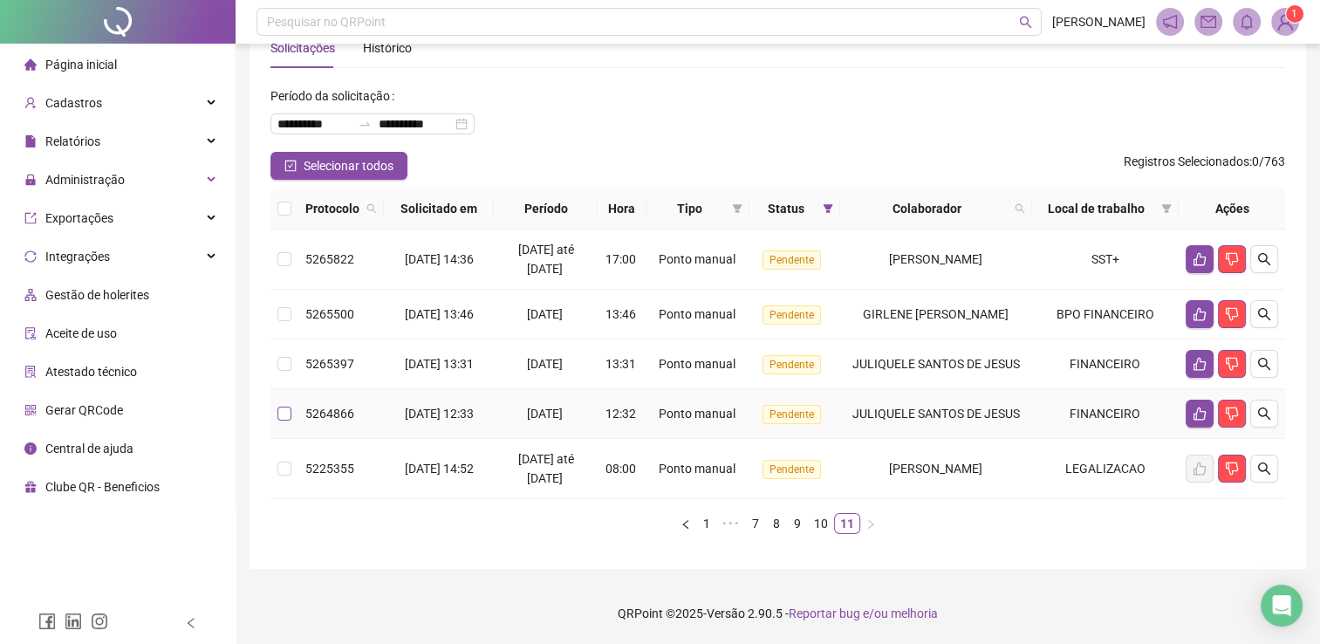
click at [279, 404] on label at bounding box center [284, 413] width 14 height 19
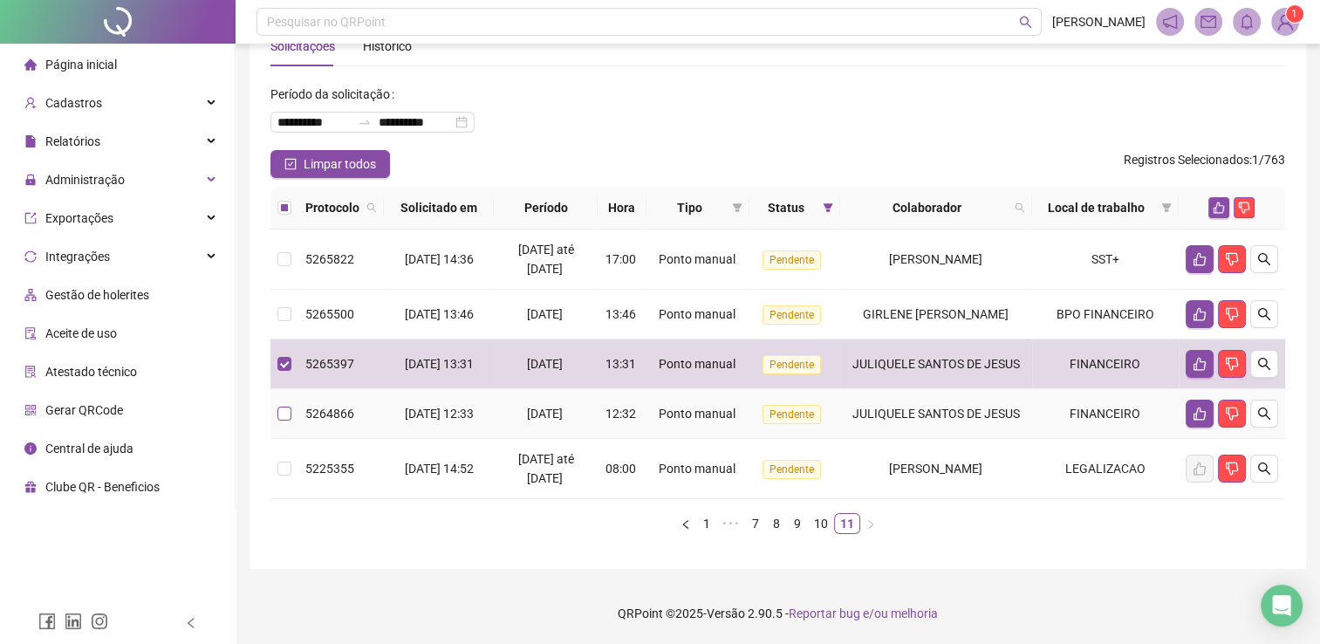
click at [290, 404] on label at bounding box center [284, 413] width 14 height 19
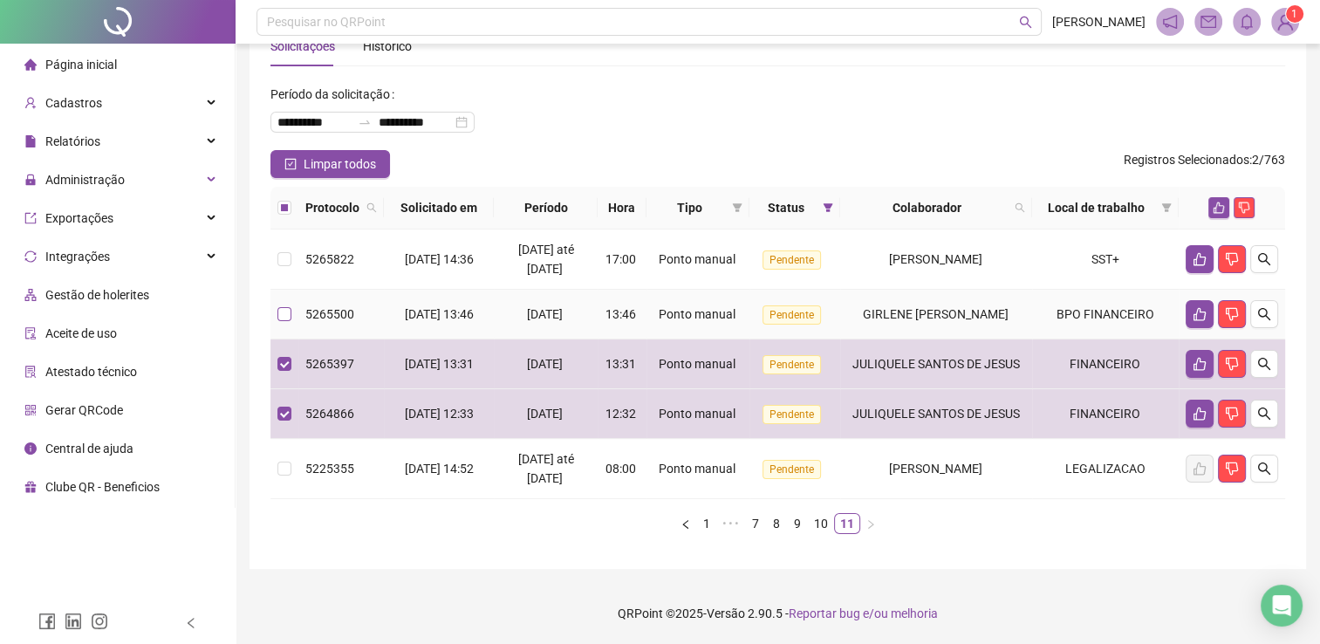
click at [284, 304] on label at bounding box center [284, 313] width 14 height 19
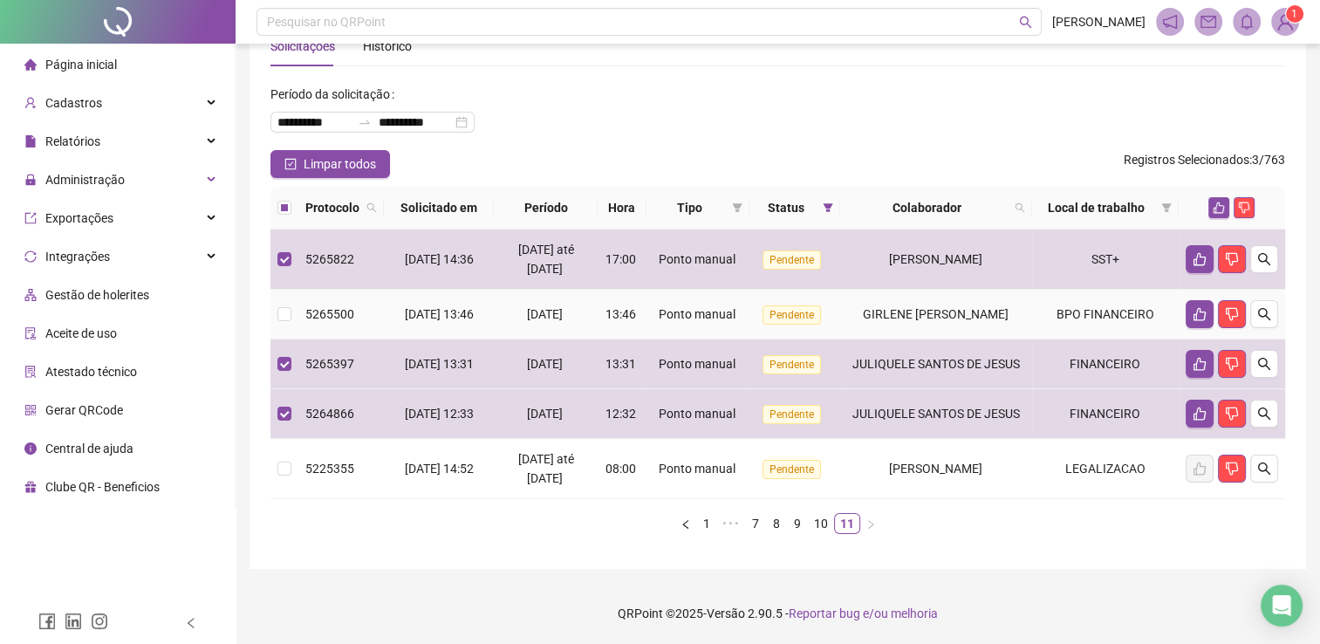
click at [293, 290] on td at bounding box center [284, 315] width 28 height 50
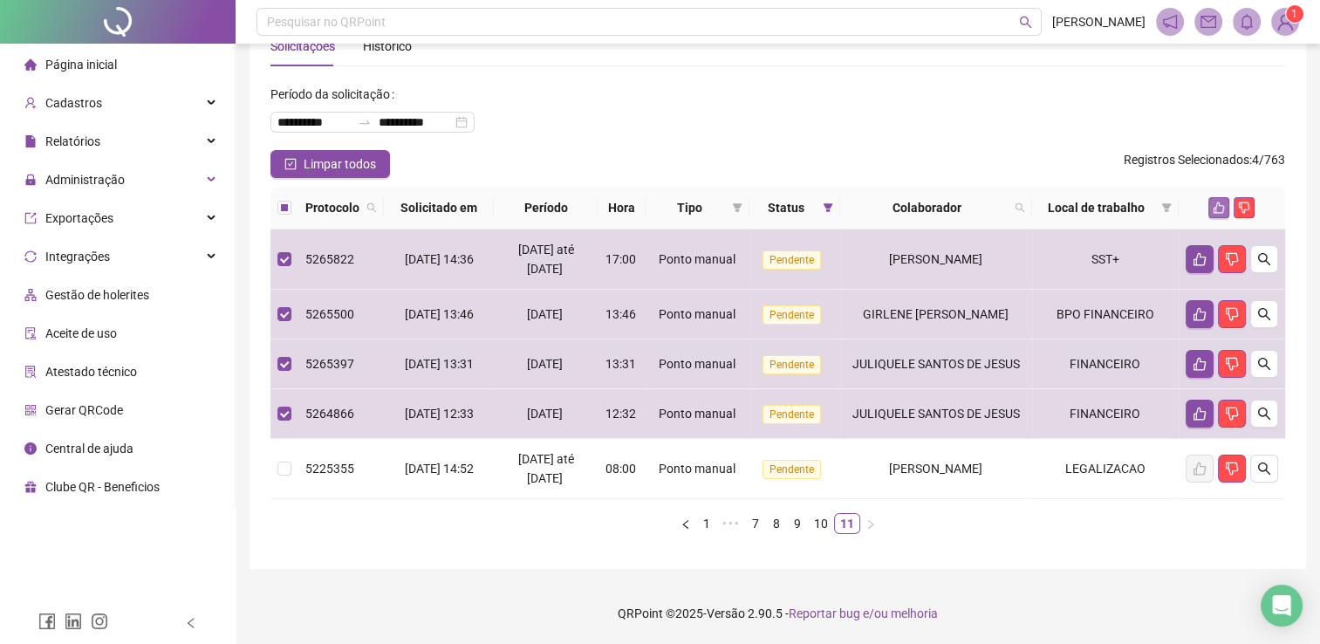
click at [1217, 202] on icon "like" at bounding box center [1219, 207] width 11 height 11
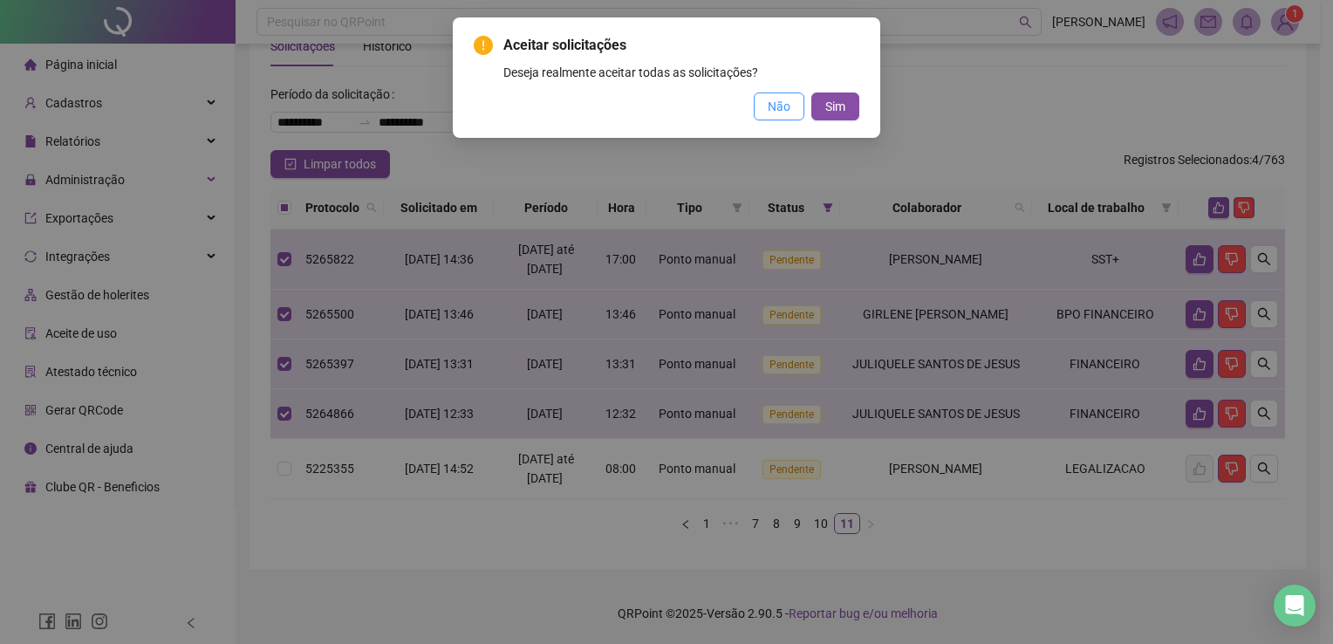
click at [799, 100] on button "Não" at bounding box center [779, 106] width 51 height 28
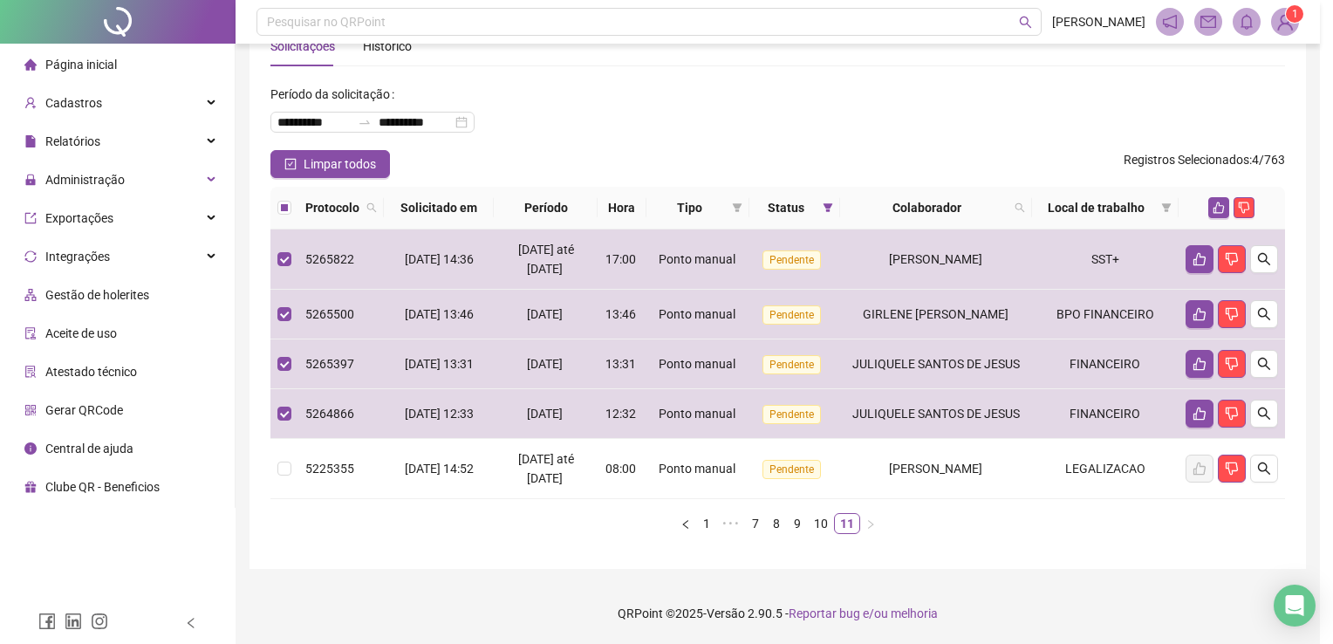
scroll to position [51, 0]
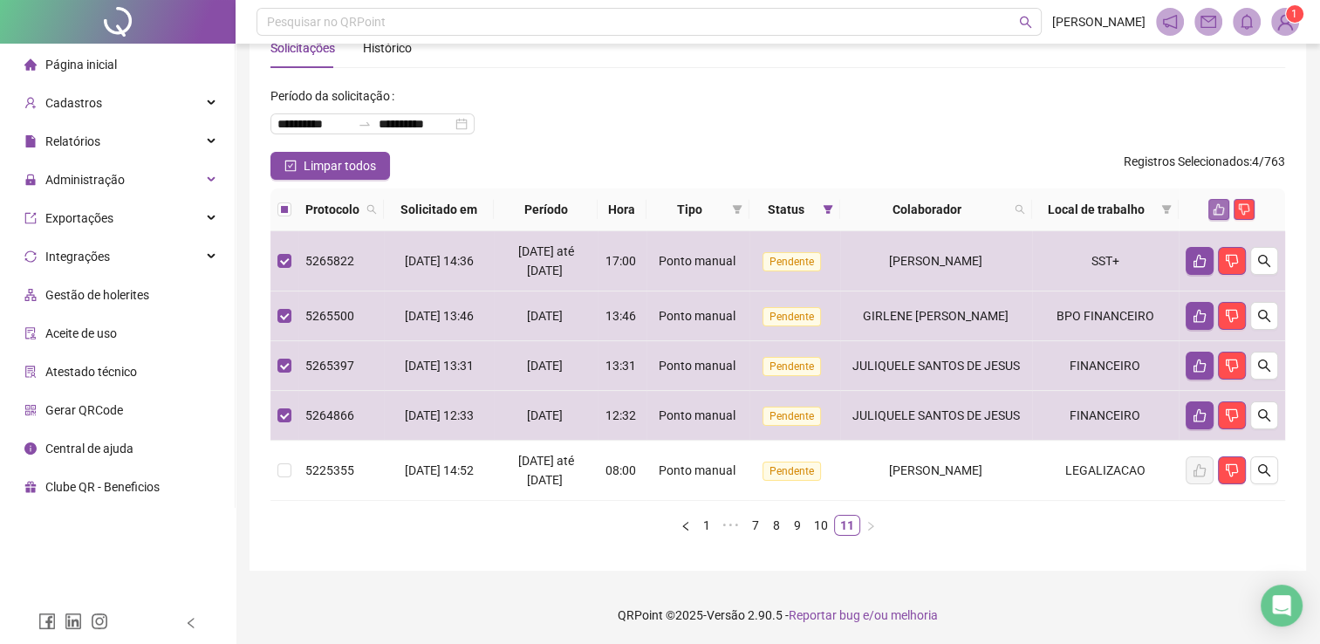
click at [1218, 208] on icon "like" at bounding box center [1219, 209] width 12 height 12
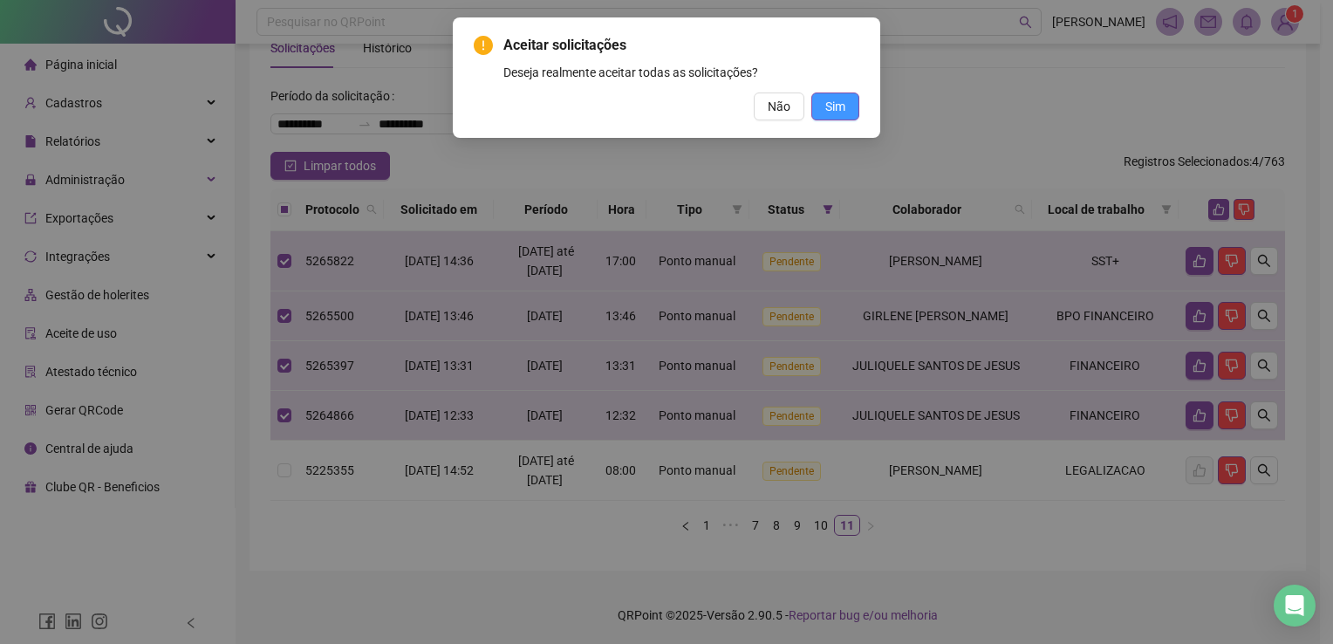
click at [851, 112] on button "Sim" at bounding box center [835, 106] width 48 height 28
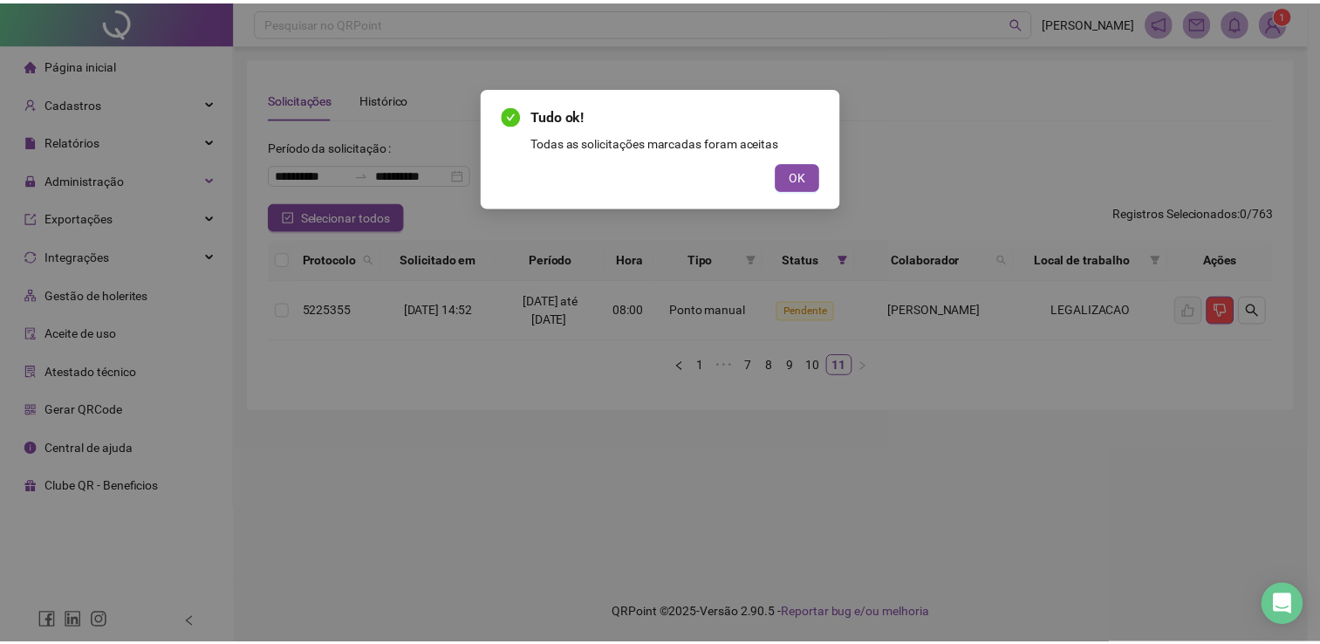
scroll to position [0, 0]
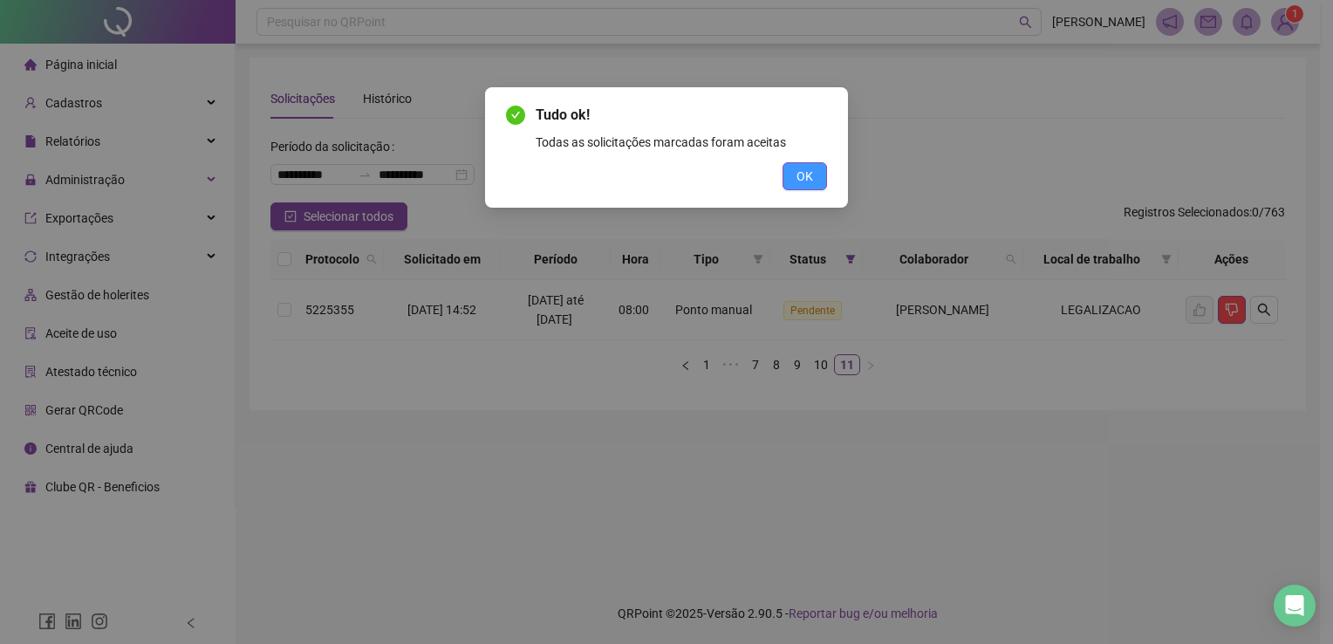
click at [805, 174] on span "OK" at bounding box center [805, 176] width 17 height 19
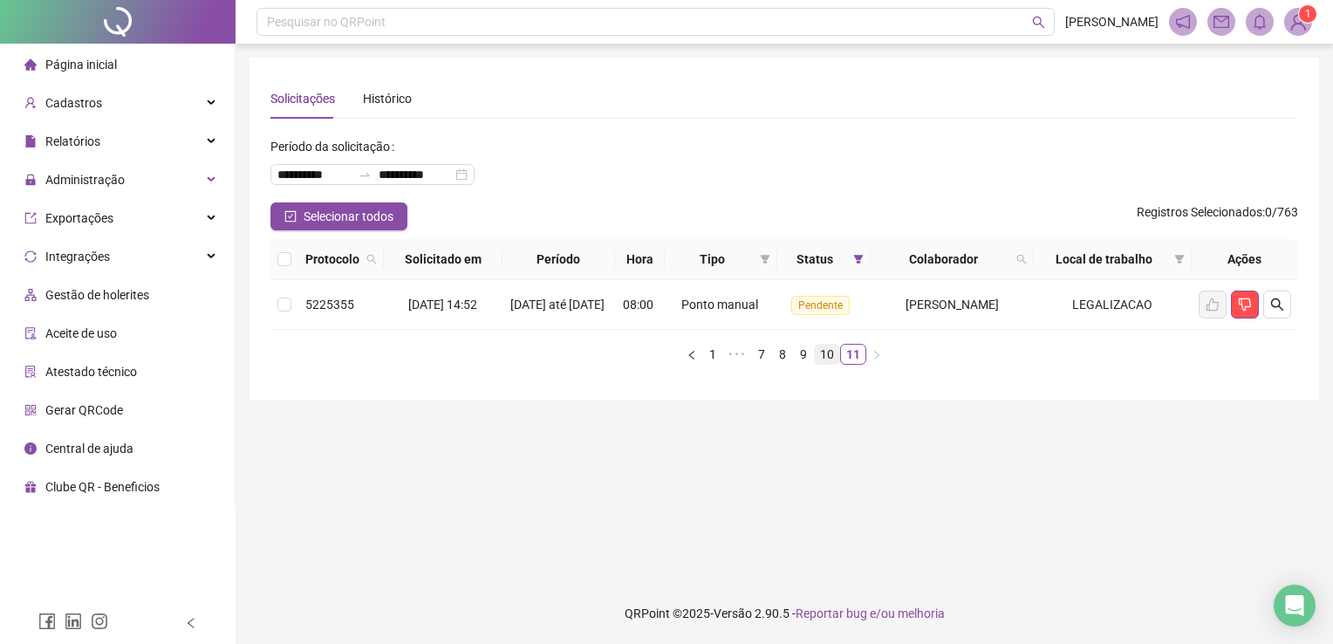
click at [828, 361] on link "10" at bounding box center [827, 354] width 24 height 19
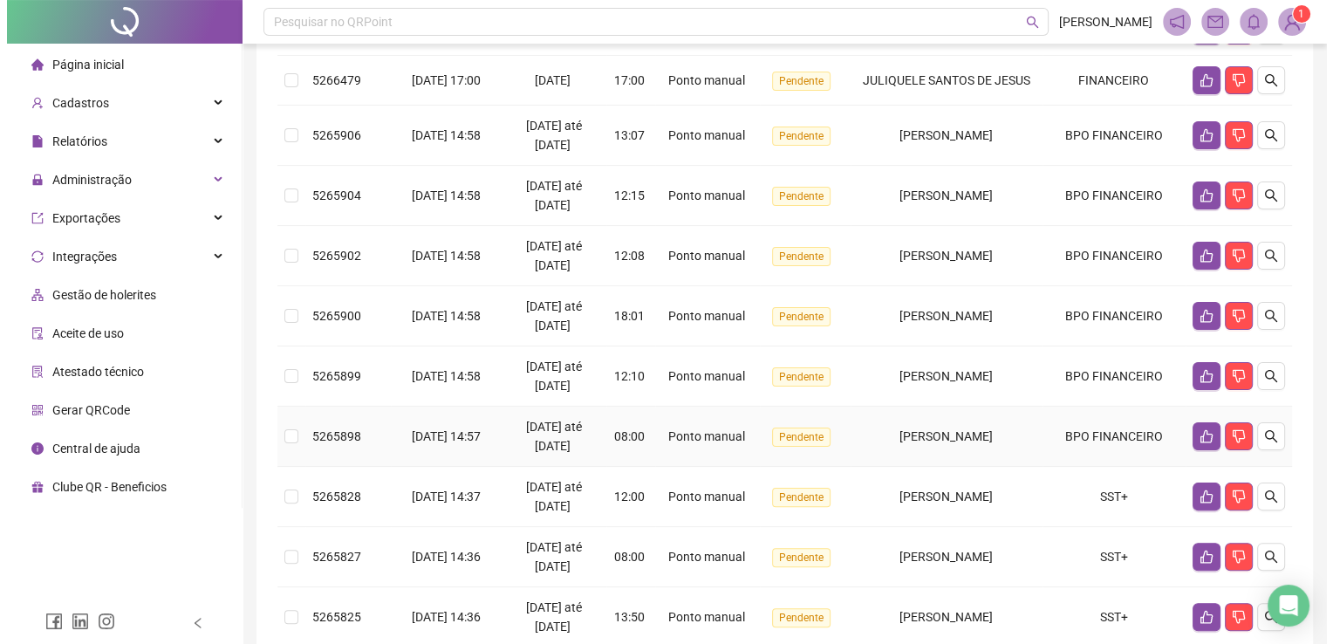
scroll to position [501, 0]
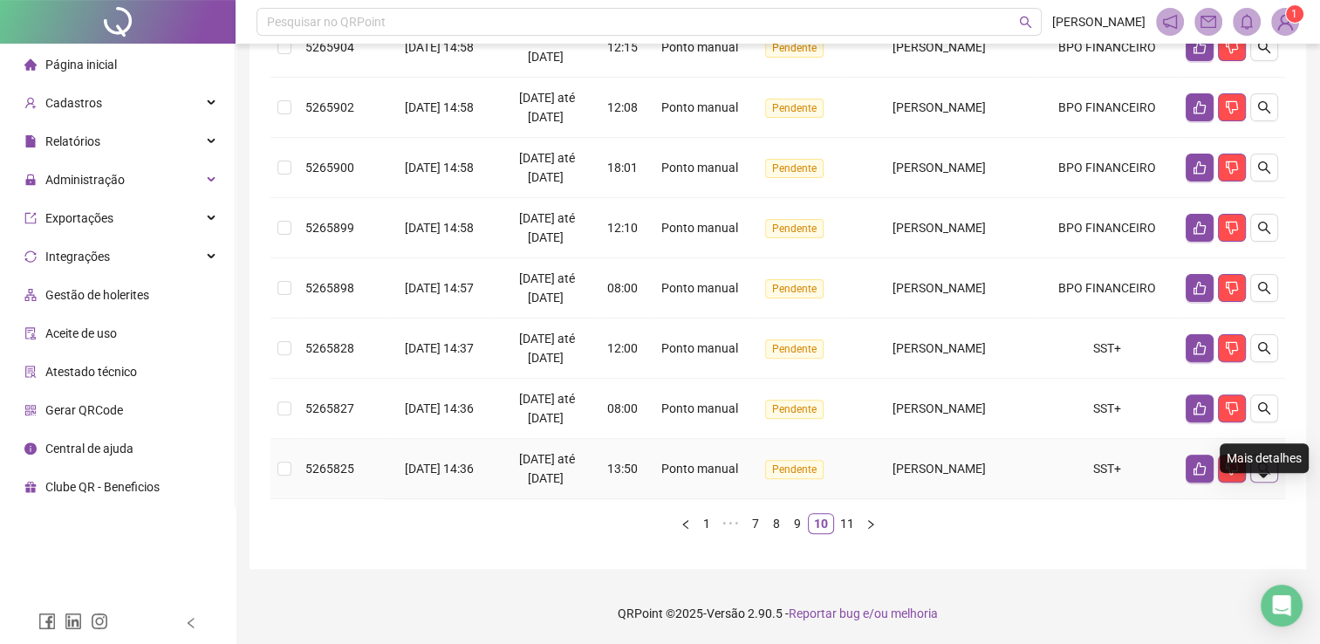
click at [1259, 468] on icon "search" at bounding box center [1264, 468] width 12 height 12
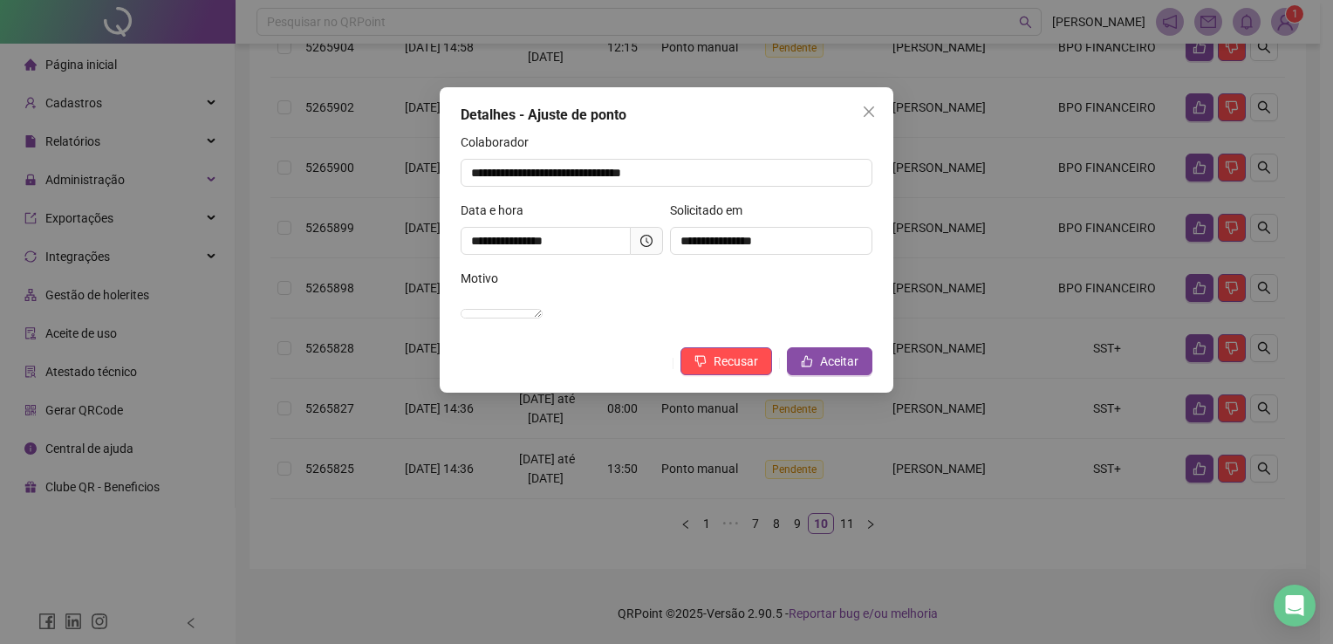
click at [864, 103] on button "Close" at bounding box center [869, 112] width 28 height 28
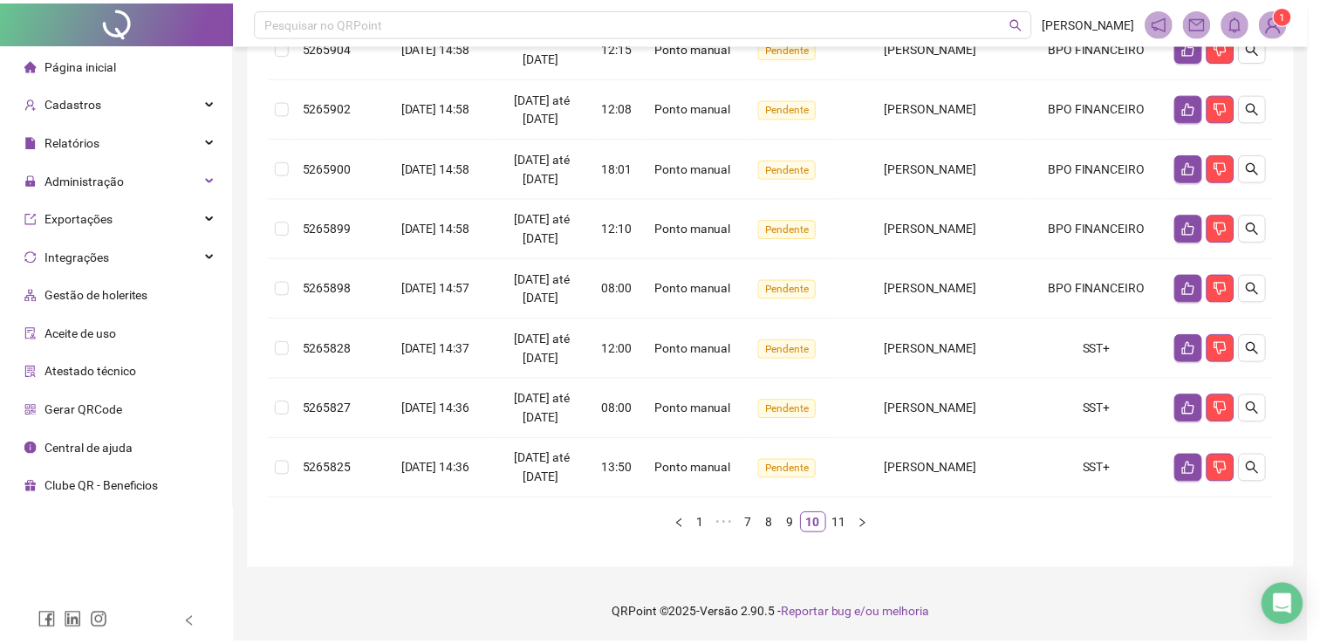
scroll to position [469, 0]
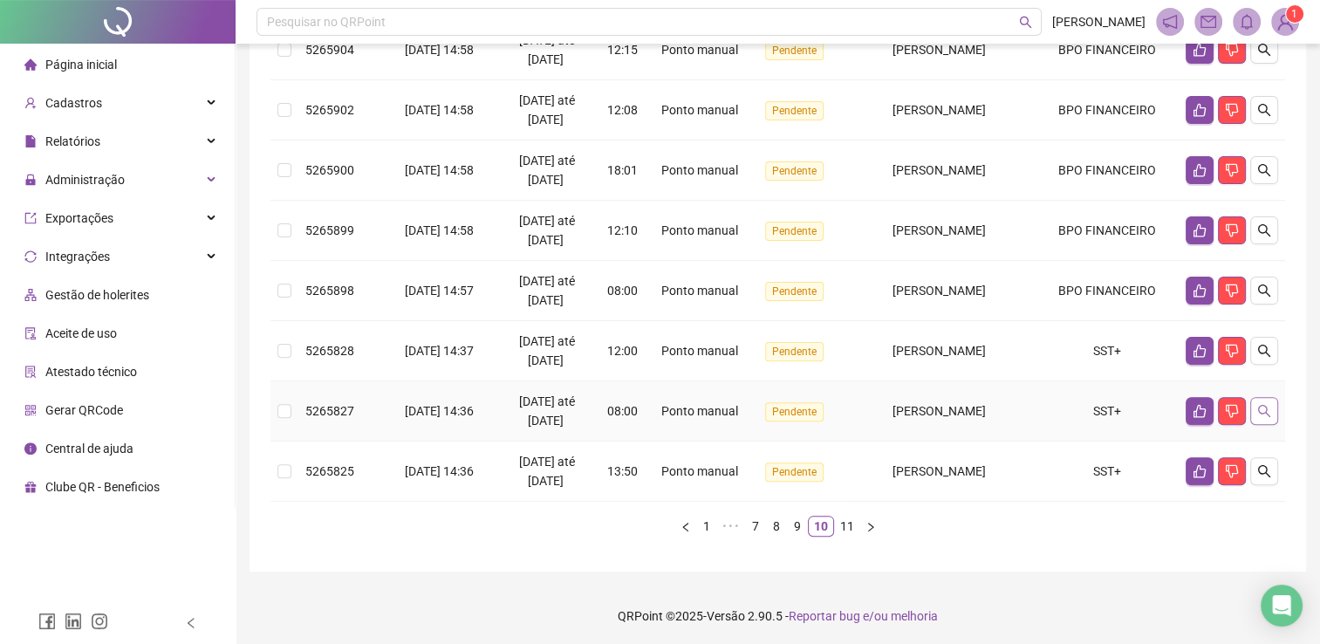
click at [1261, 418] on icon "search" at bounding box center [1264, 411] width 14 height 14
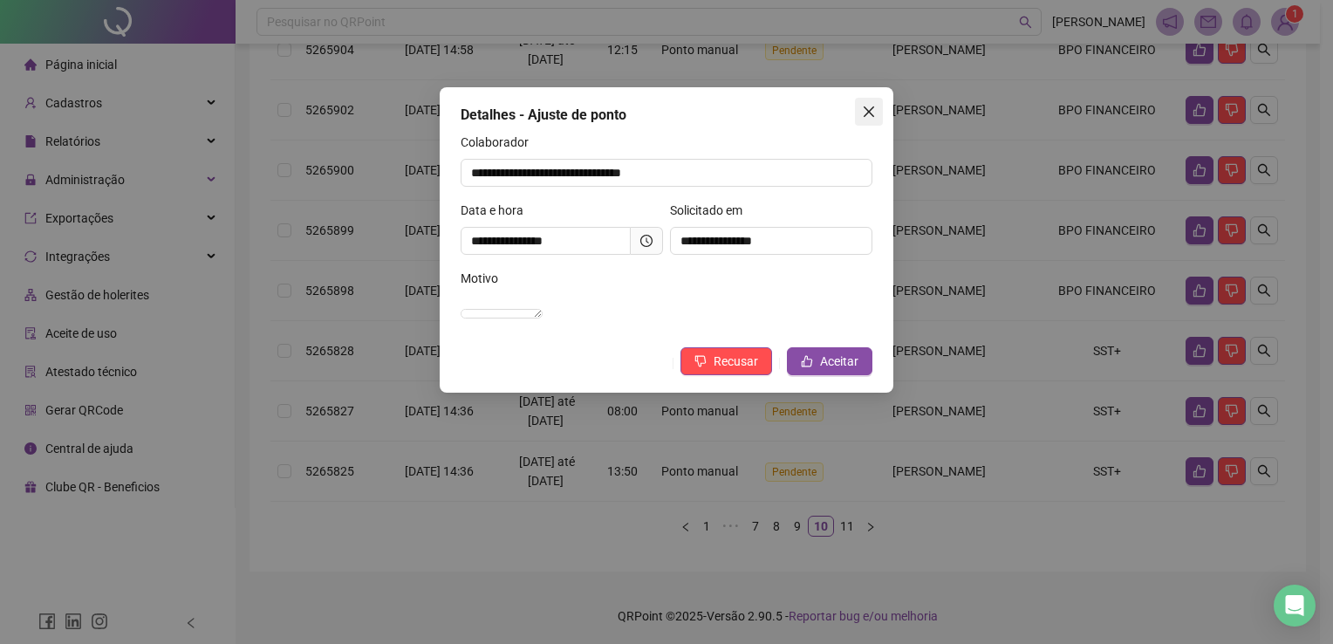
click at [876, 119] on button "Close" at bounding box center [869, 112] width 28 height 28
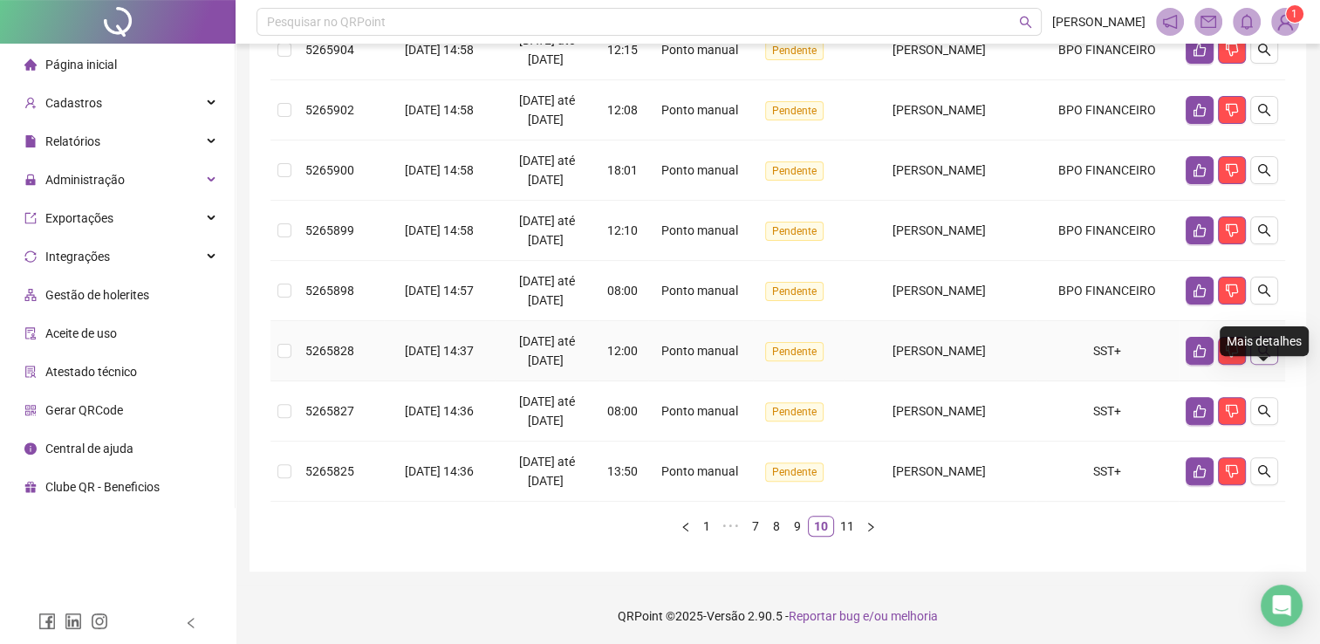
click at [1262, 358] on icon "search" at bounding box center [1264, 351] width 14 height 14
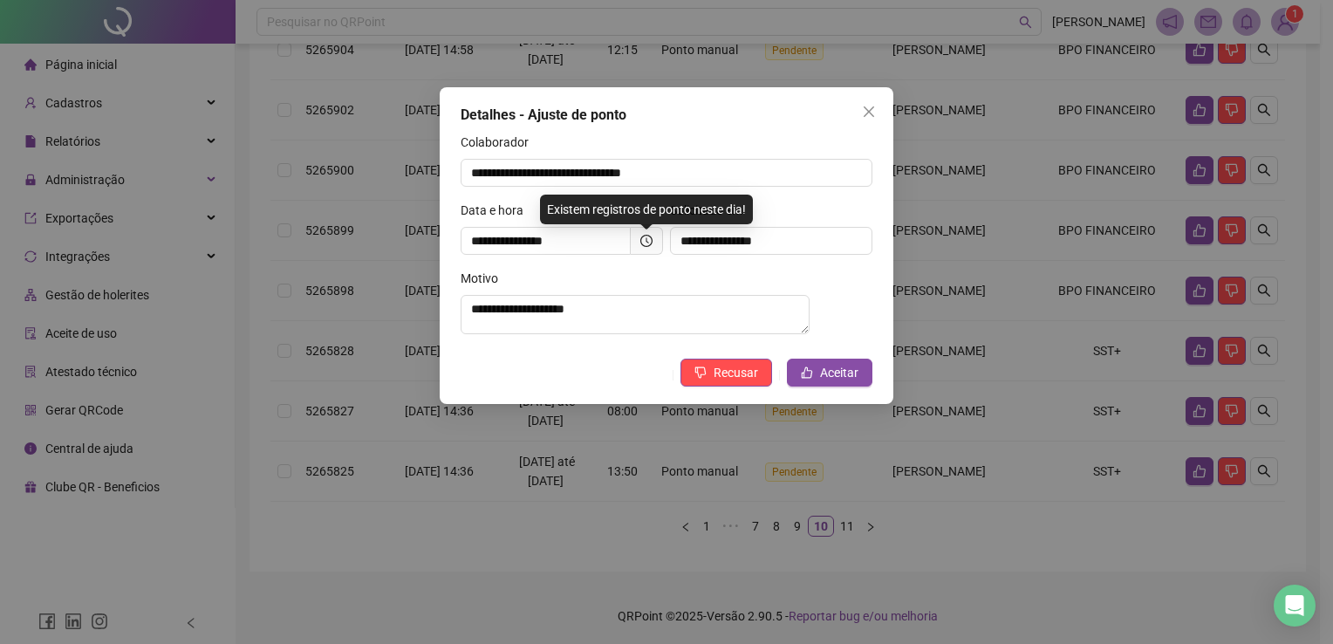
click at [869, 110] on icon "close" at bounding box center [869, 112] width 14 height 14
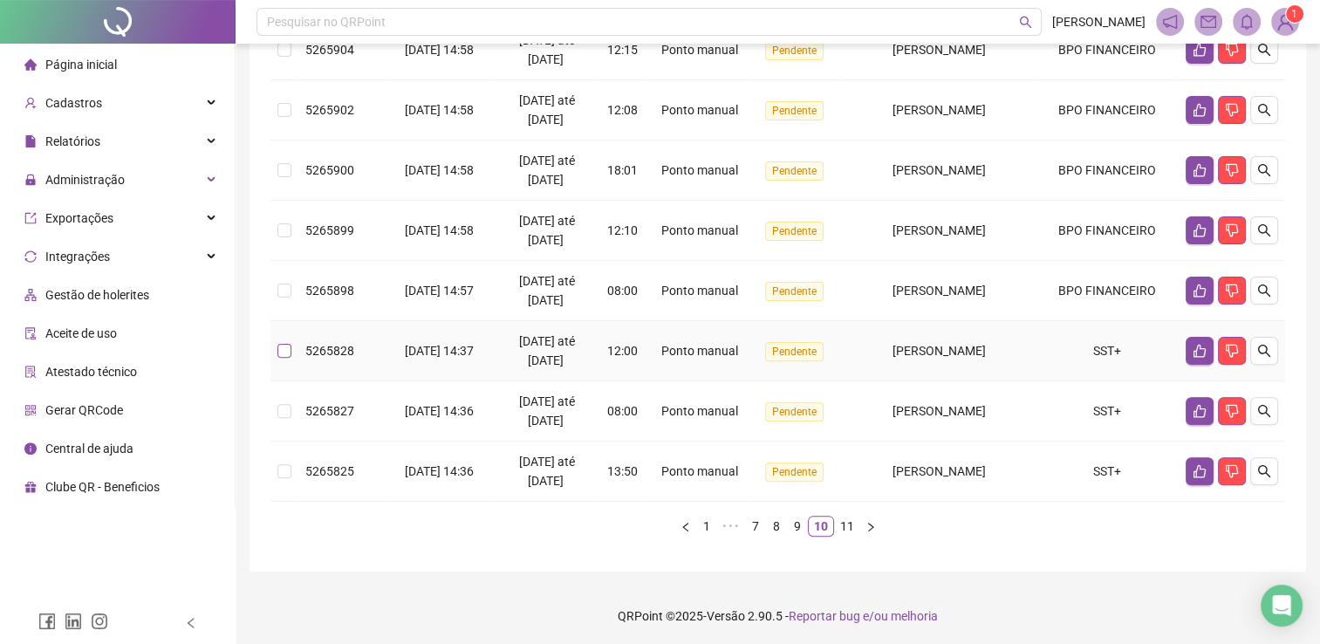
click at [290, 360] on label at bounding box center [284, 350] width 14 height 19
click at [290, 420] on label at bounding box center [284, 410] width 14 height 19
click at [287, 480] on td at bounding box center [284, 471] width 28 height 60
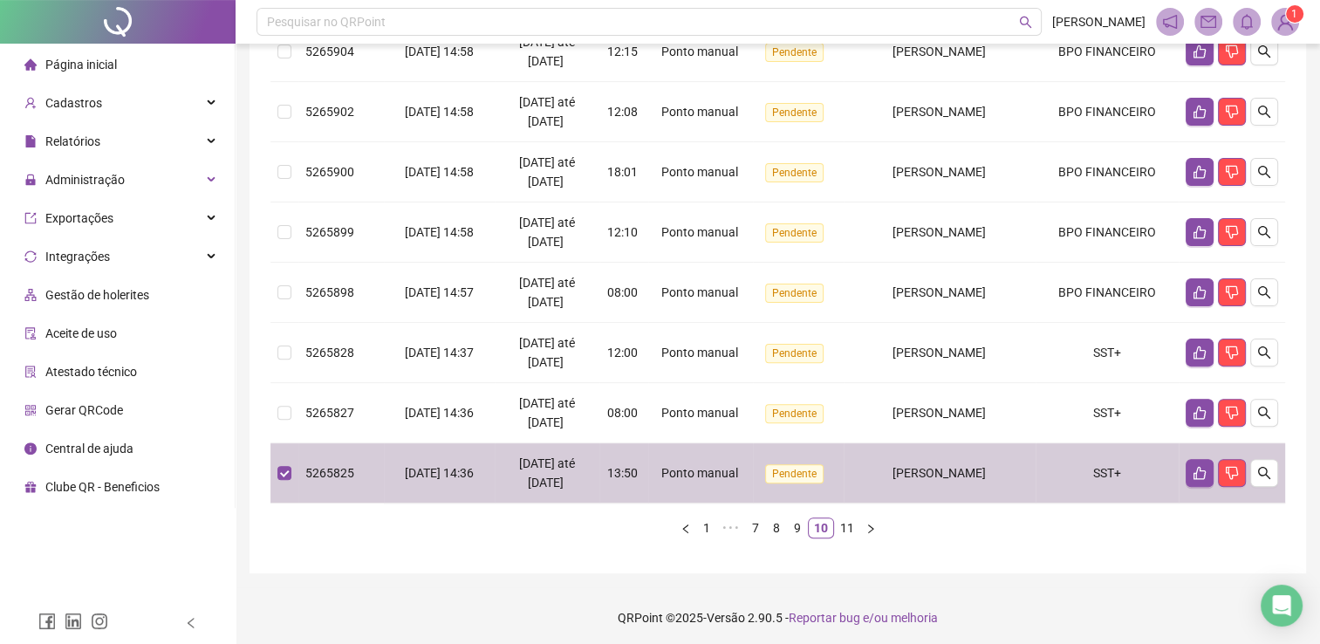
drag, startPoint x: 289, startPoint y: 490, endPoint x: 289, endPoint y: 450, distance: 40.1
click at [289, 490] on td at bounding box center [284, 473] width 28 height 60
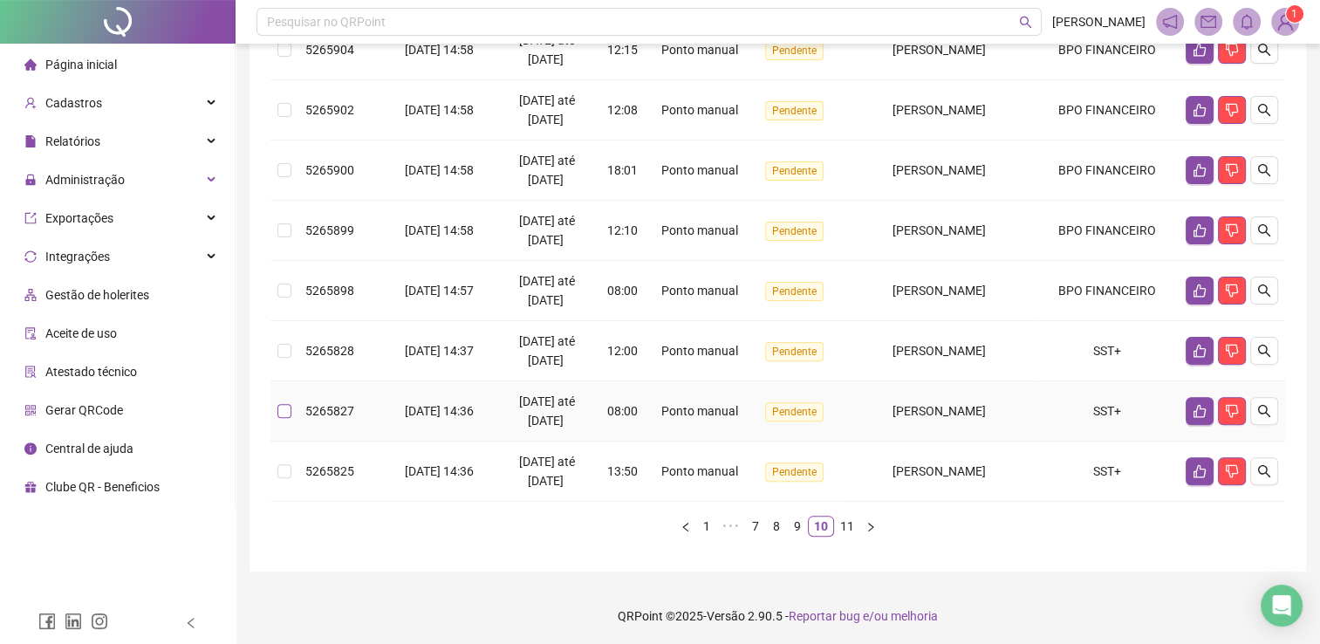
click at [286, 420] on label at bounding box center [284, 410] width 14 height 19
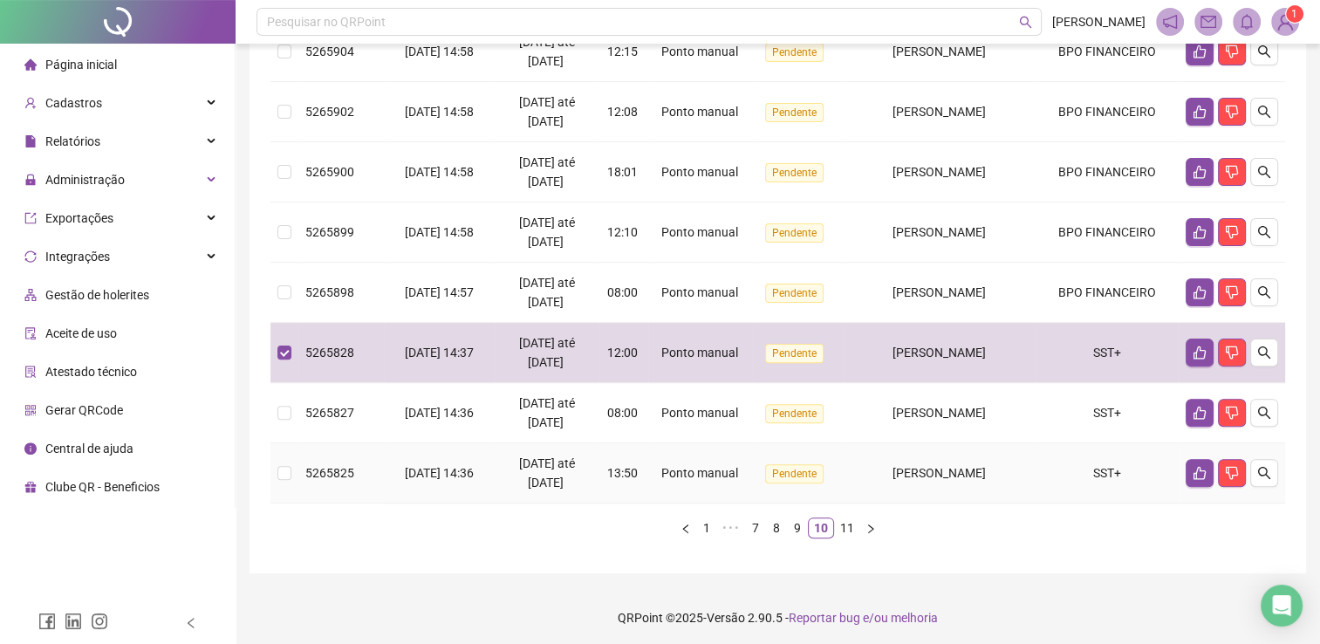
click at [290, 503] on td at bounding box center [284, 473] width 28 height 60
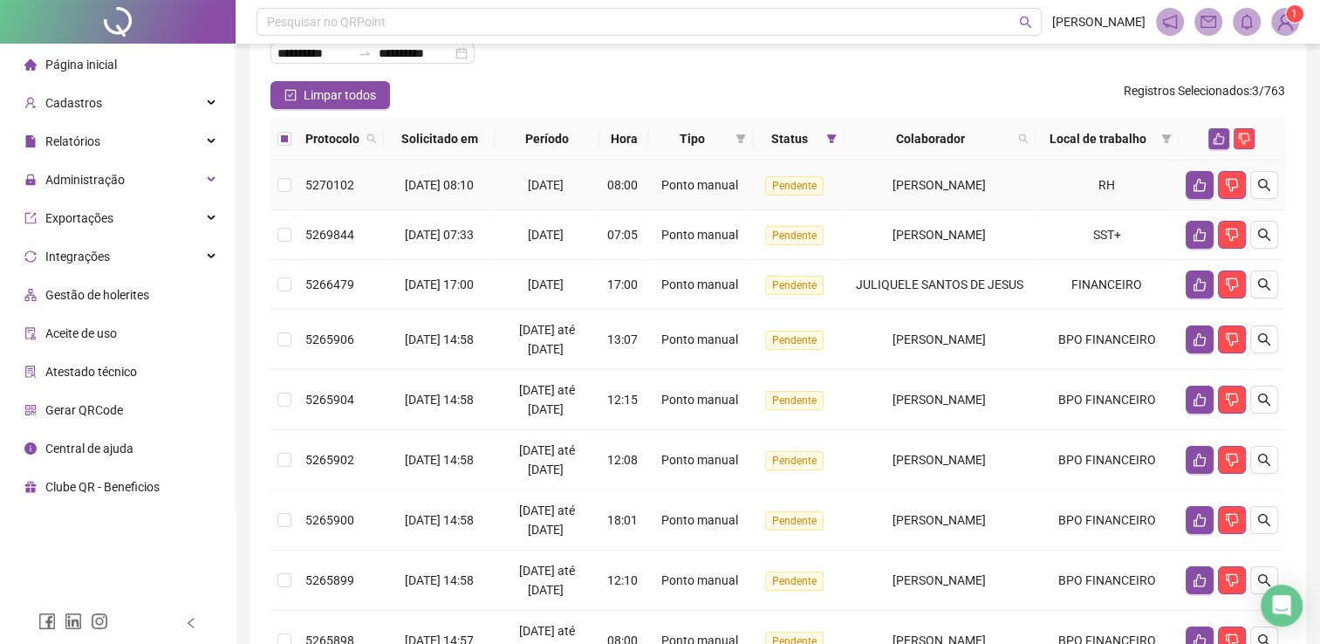
scroll to position [120, 0]
click at [1210, 141] on button "button" at bounding box center [1218, 139] width 21 height 21
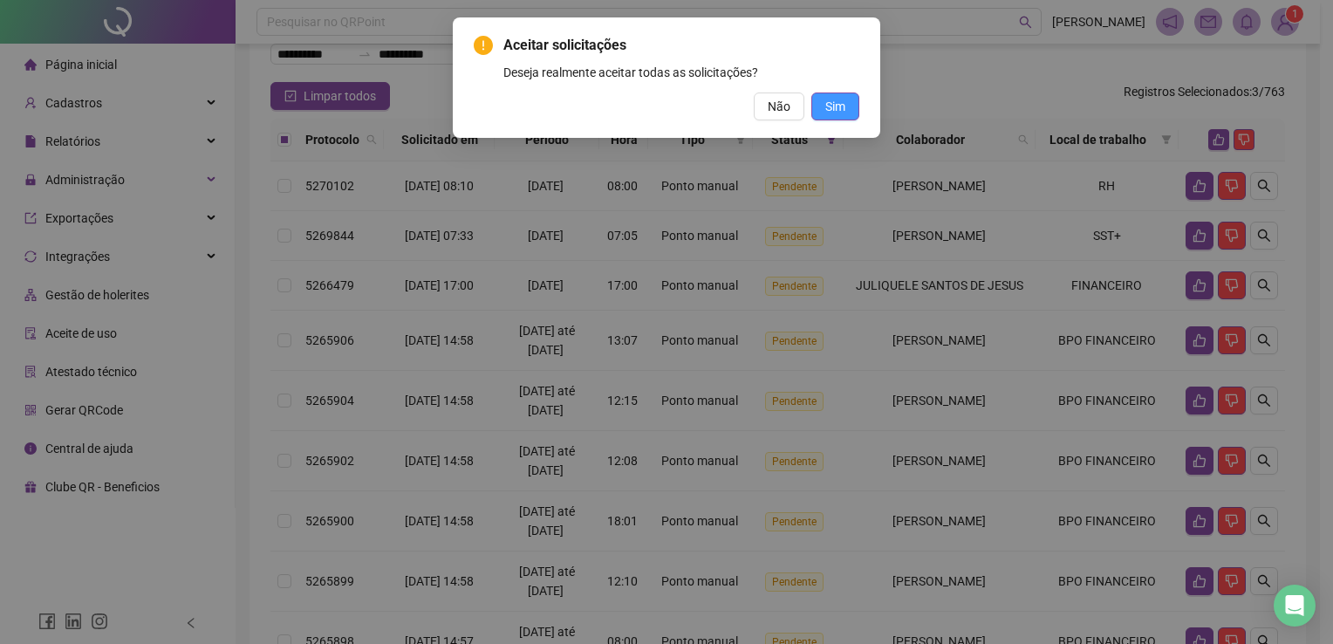
click at [841, 105] on span "Sim" at bounding box center [835, 106] width 20 height 19
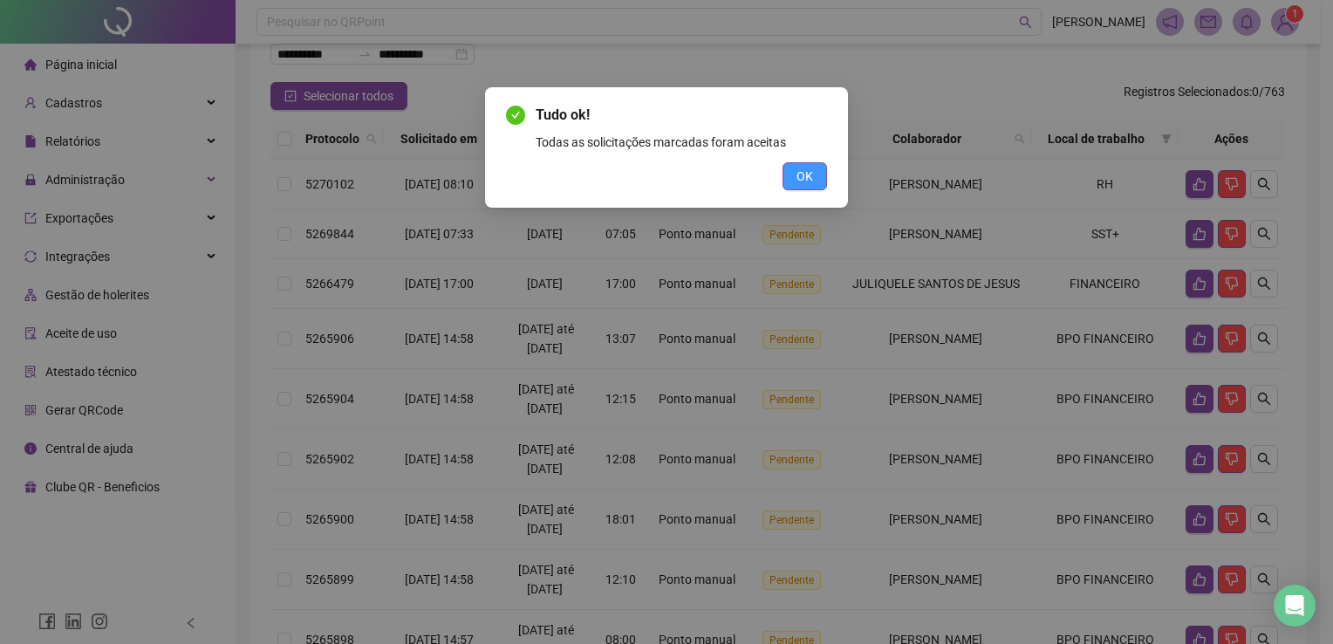
click at [801, 174] on span "OK" at bounding box center [805, 176] width 17 height 19
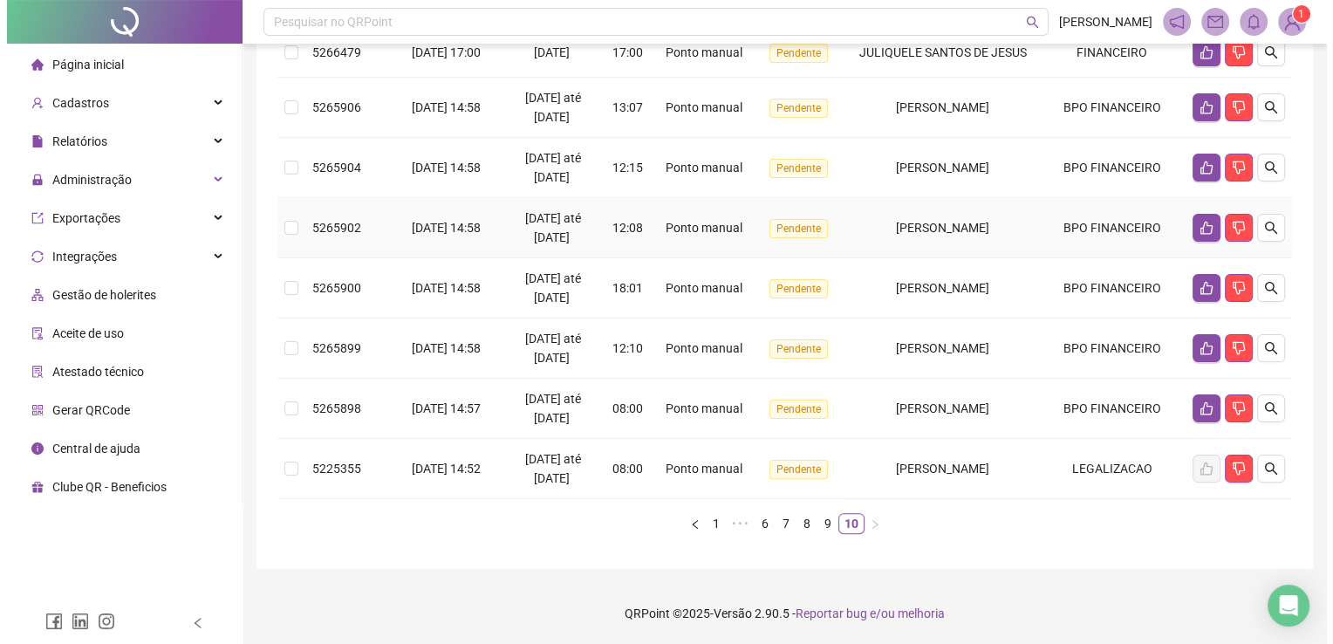
scroll to position [380, 0]
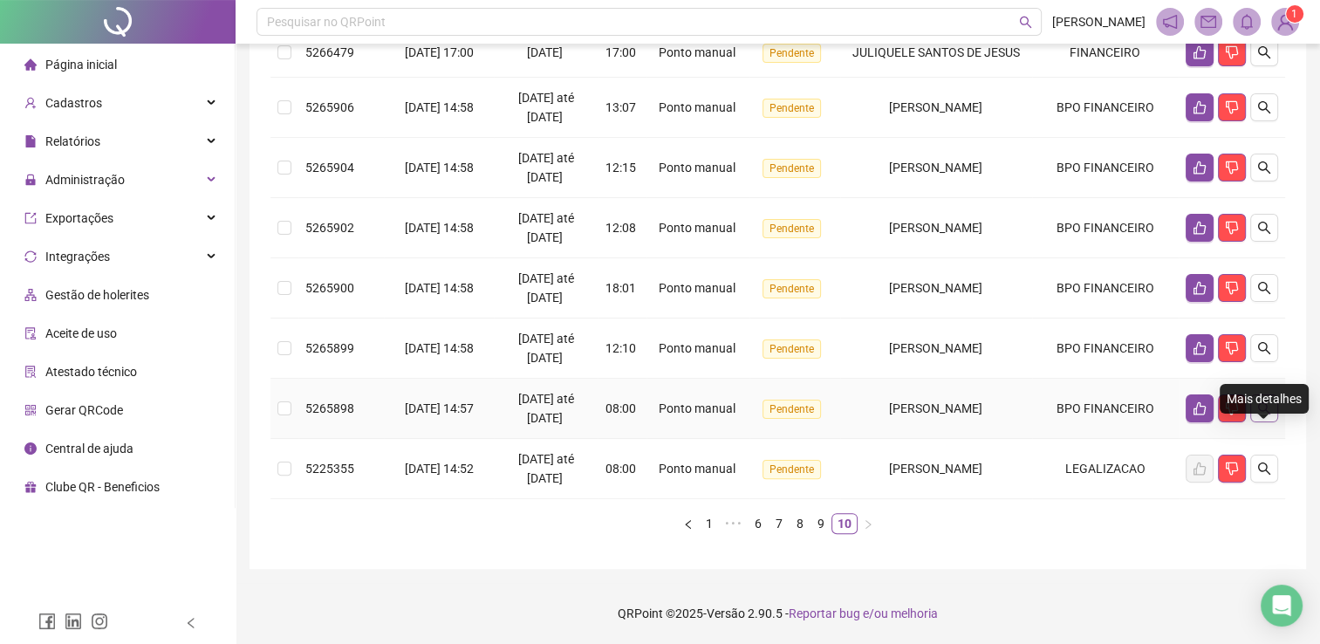
click at [1265, 410] on icon "search" at bounding box center [1264, 408] width 12 height 12
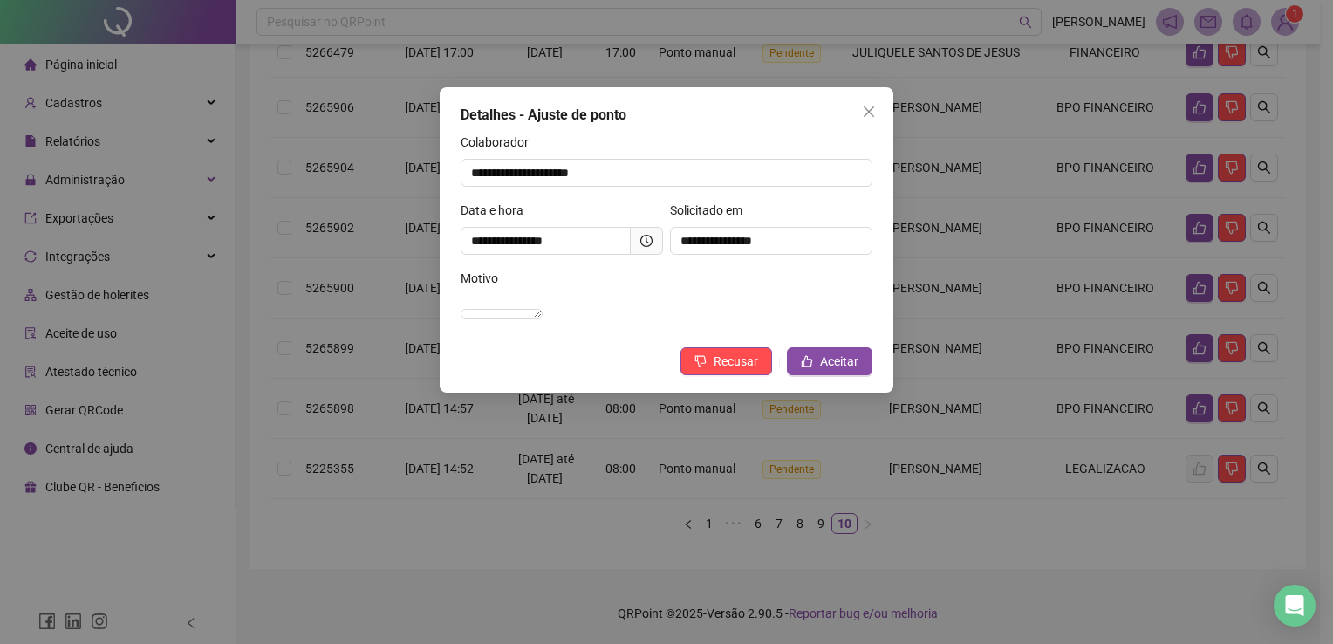
click at [862, 116] on span "Close" at bounding box center [869, 112] width 28 height 14
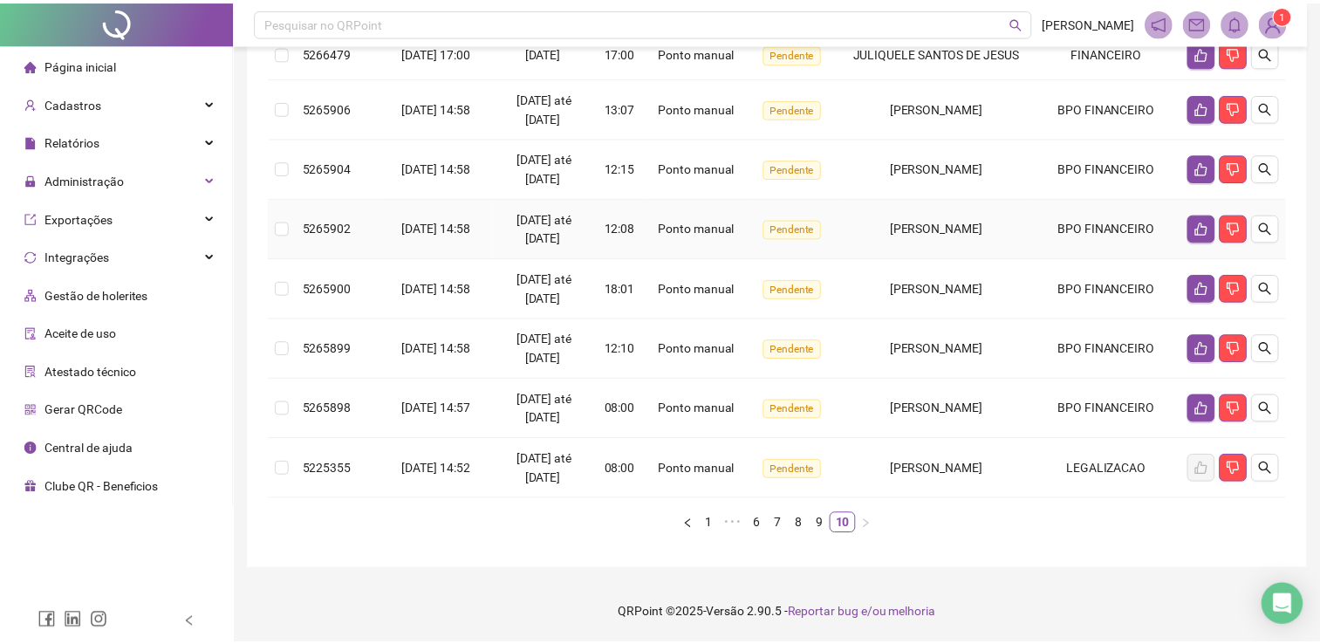
scroll to position [349, 0]
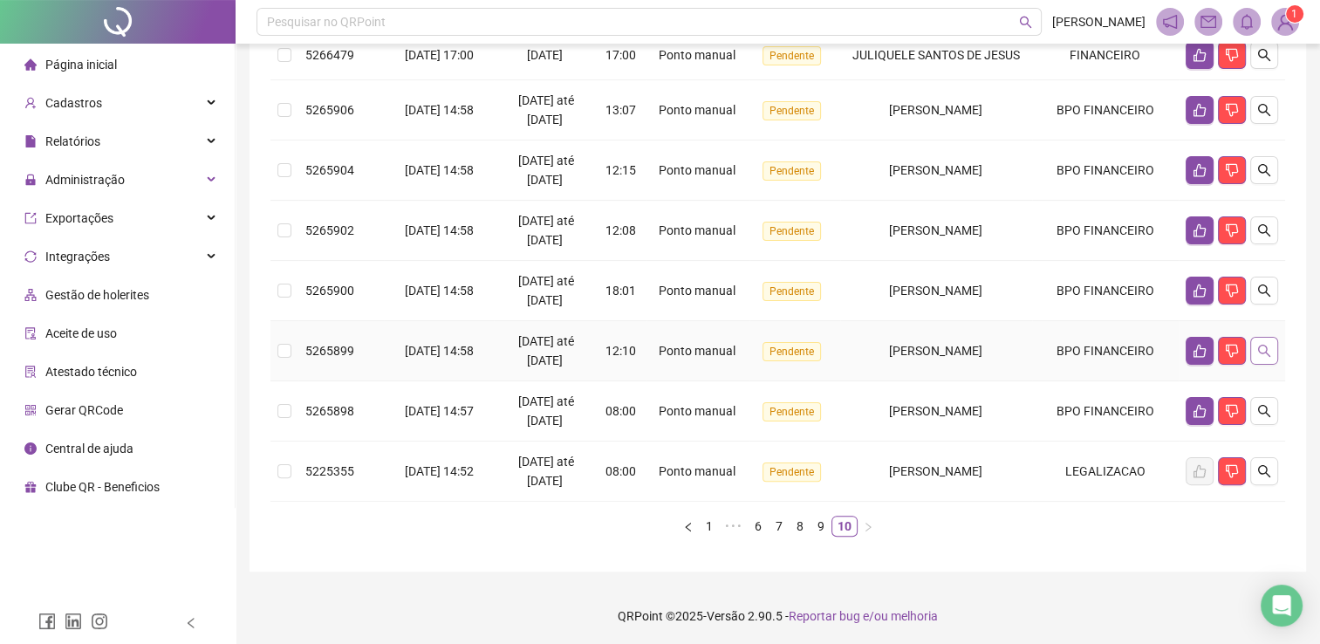
click at [1270, 365] on button "button" at bounding box center [1264, 351] width 28 height 28
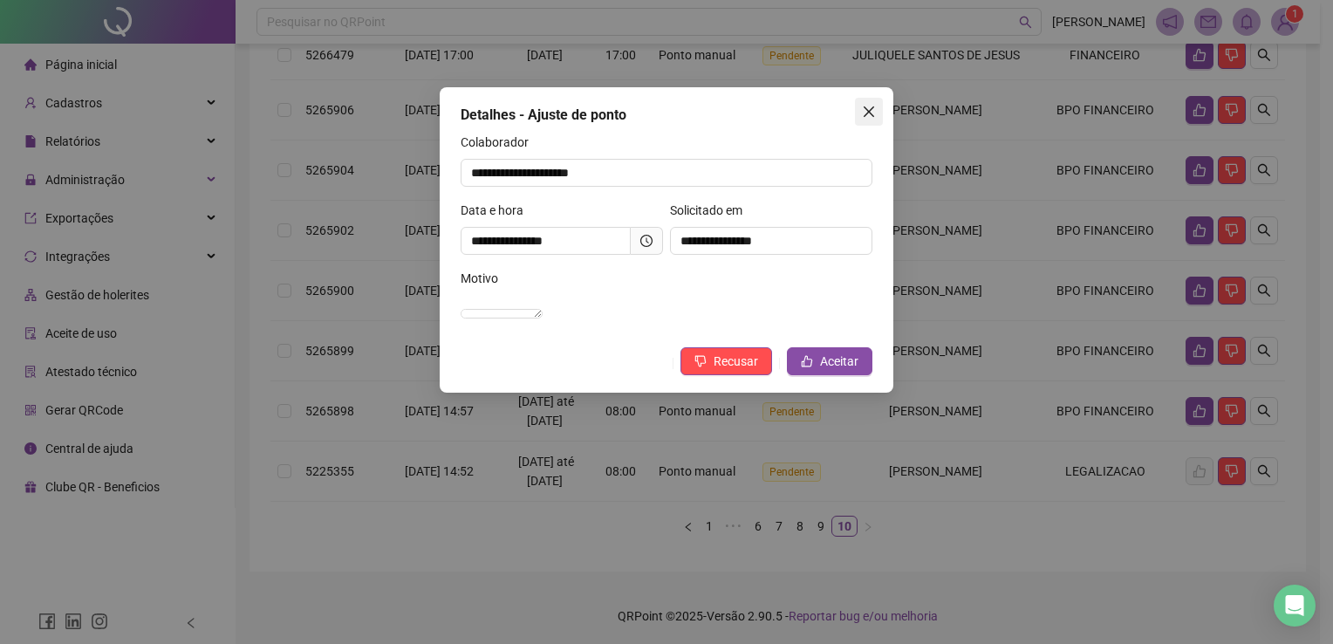
click at [875, 106] on icon "close" at bounding box center [869, 112] width 14 height 14
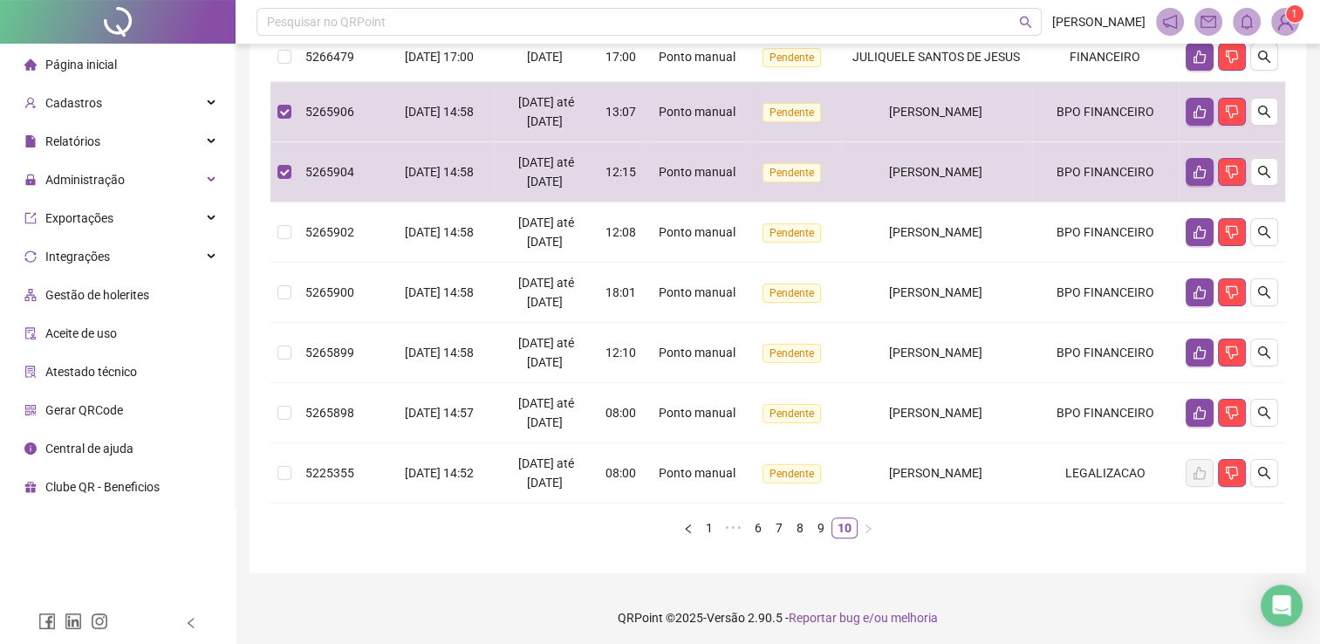
click at [265, 283] on div "**********" at bounding box center [778, 141] width 1056 height 865
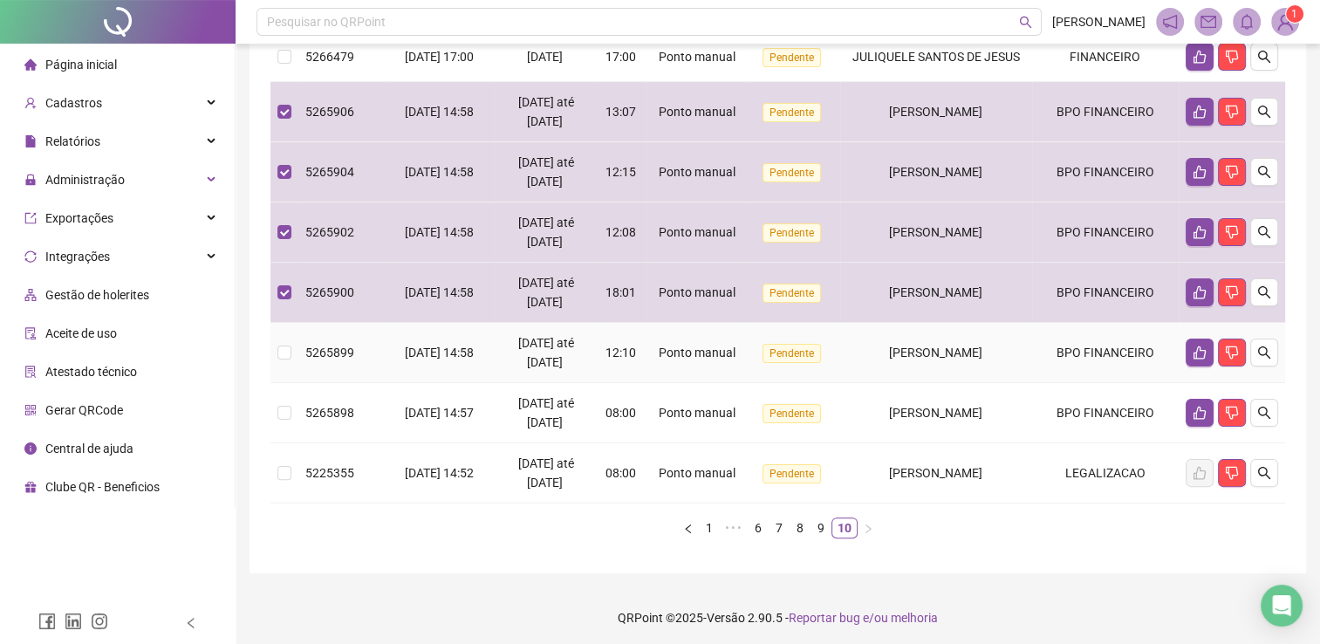
click at [287, 367] on td at bounding box center [284, 353] width 28 height 60
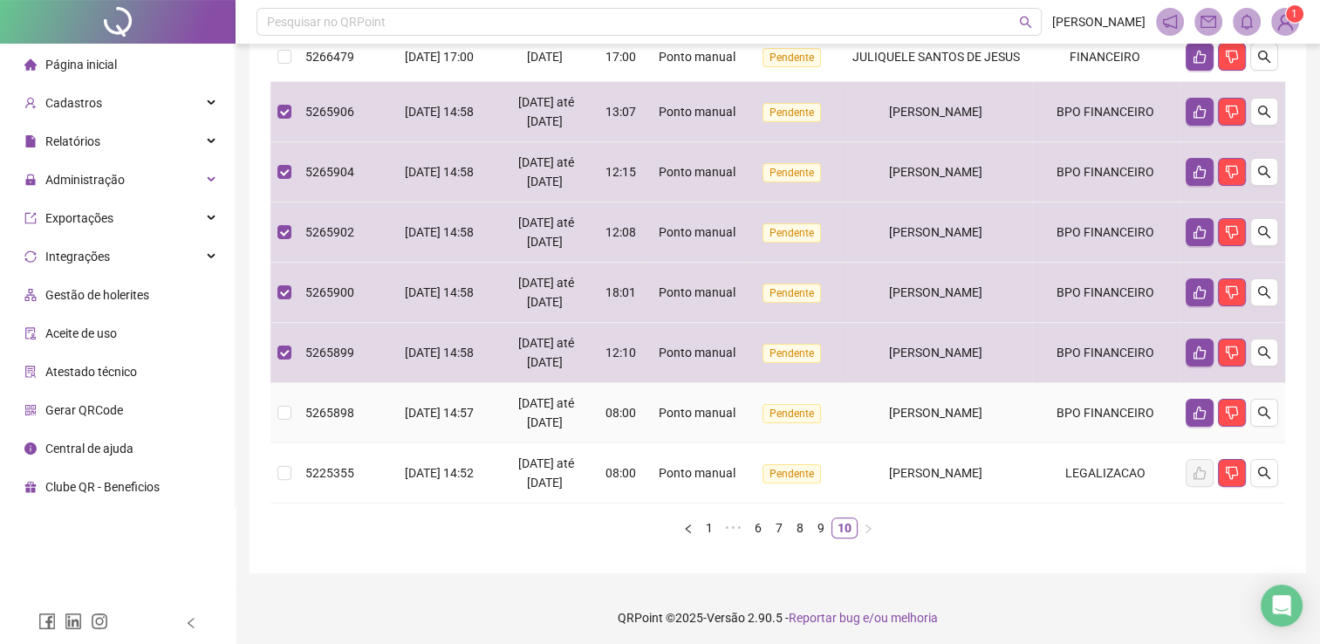
click at [295, 431] on td at bounding box center [284, 413] width 28 height 60
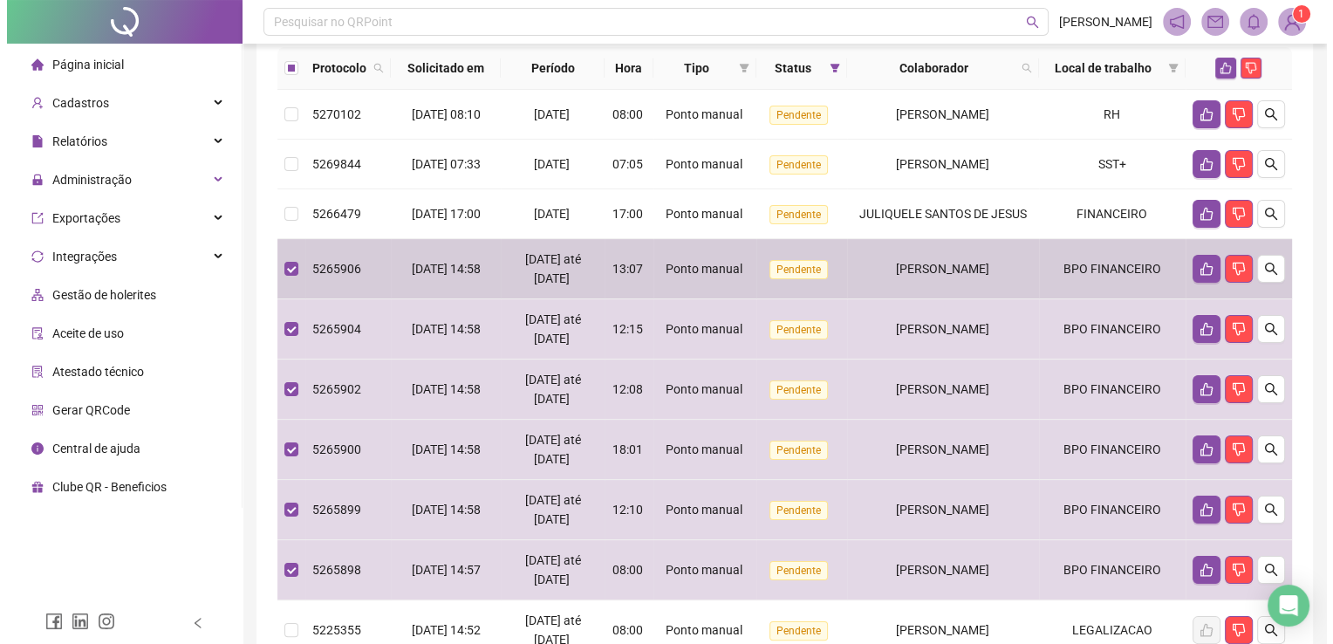
scroll to position [87, 0]
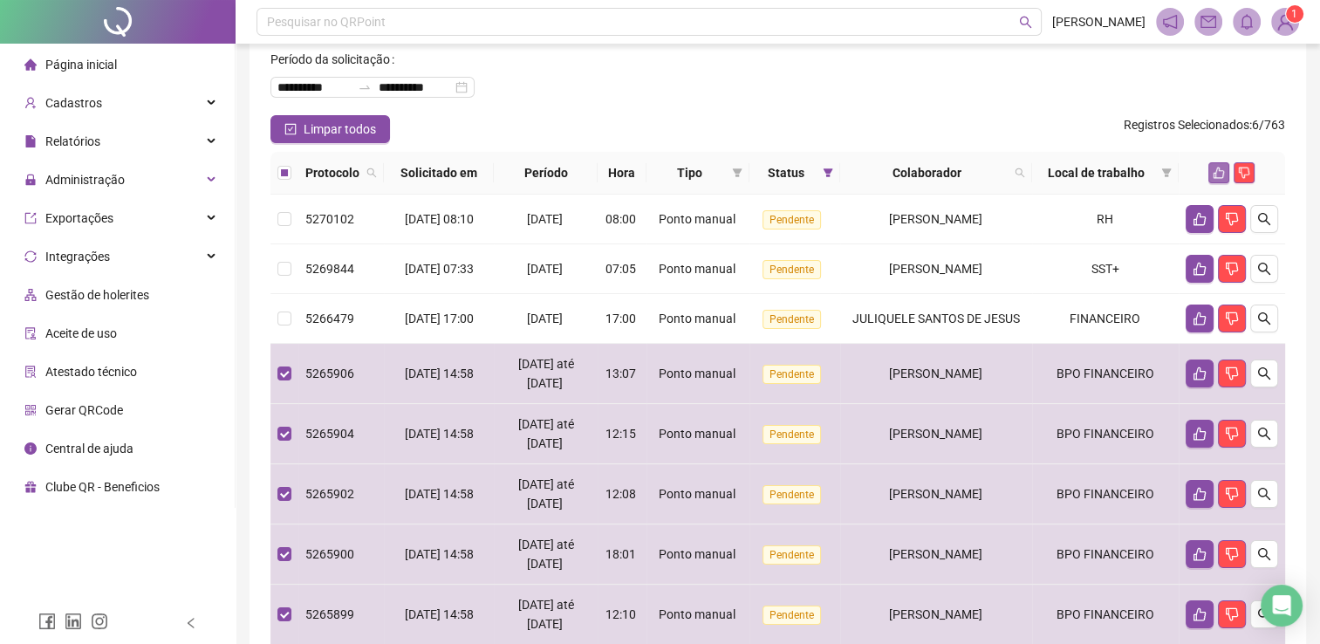
click at [1220, 168] on icon "like" at bounding box center [1219, 173] width 12 height 12
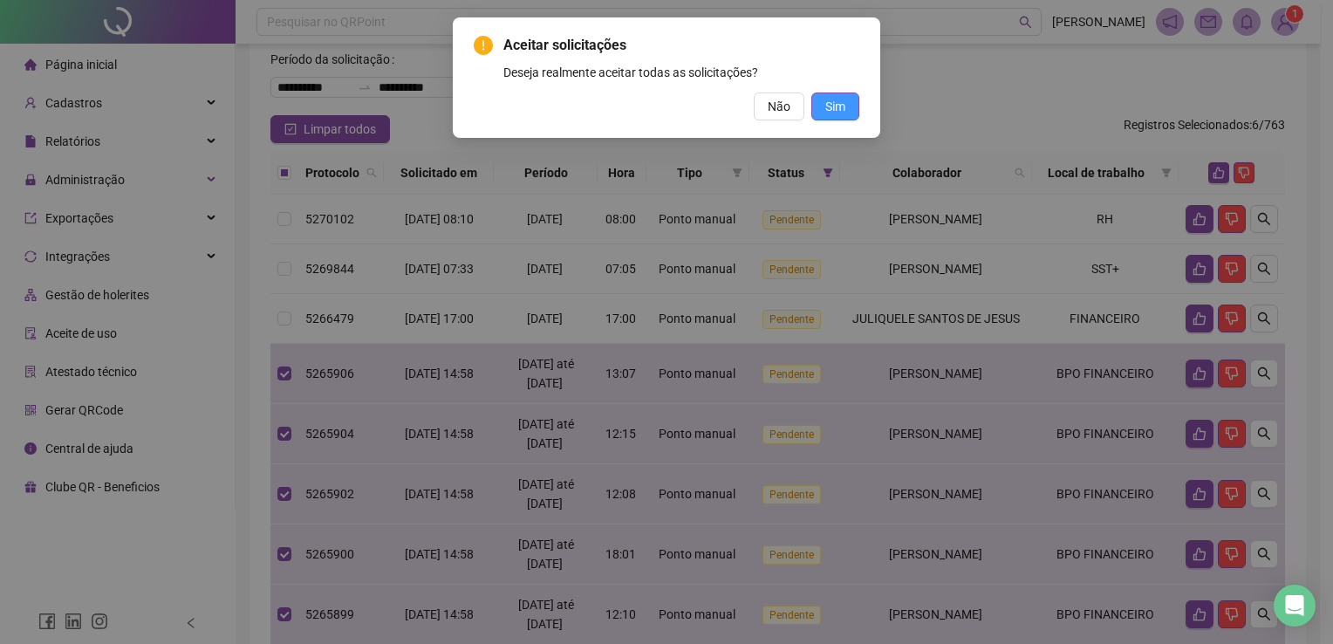
click at [811, 113] on button "Sim" at bounding box center [835, 106] width 48 height 28
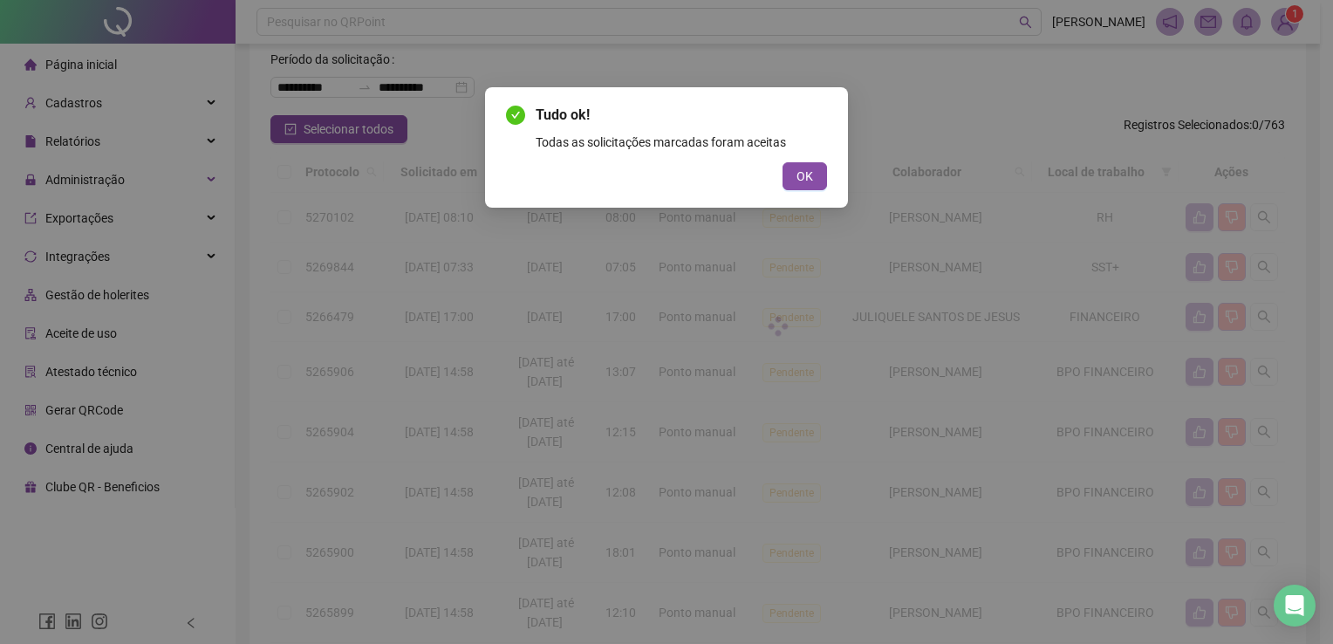
click at [1193, 220] on div "Tudo ok! Todas as solicitações marcadas foram aceitas OK" at bounding box center [666, 322] width 1333 height 644
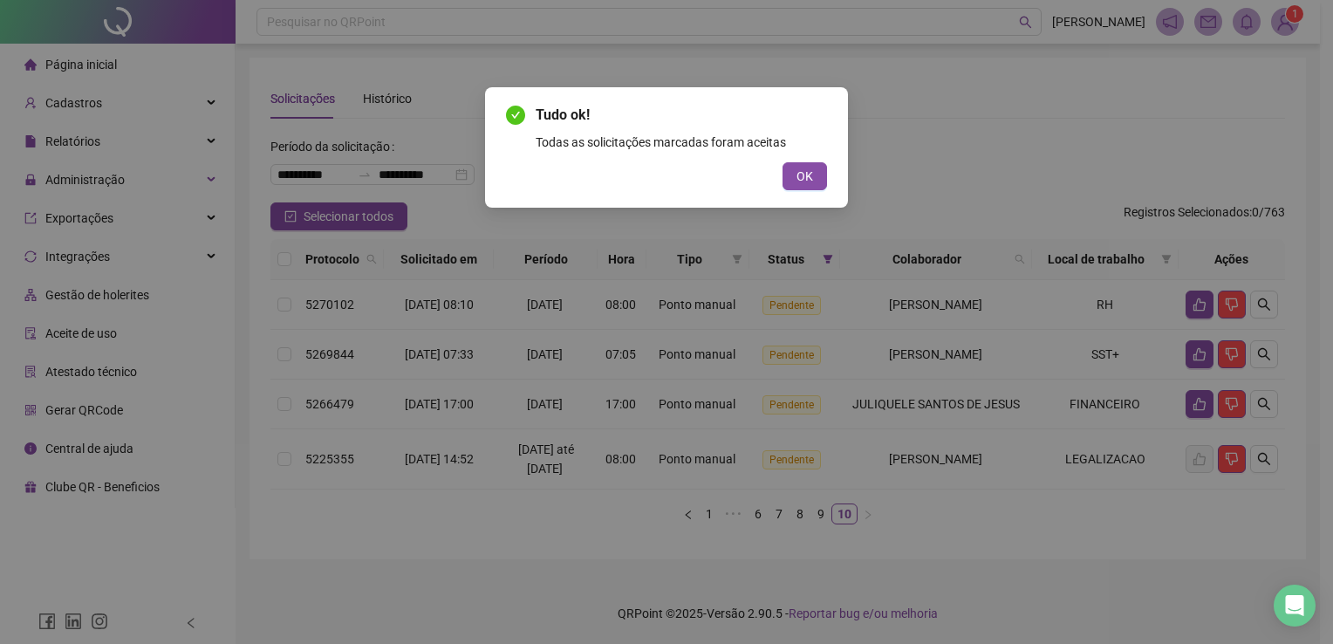
click at [799, 174] on span "OK" at bounding box center [805, 176] width 17 height 19
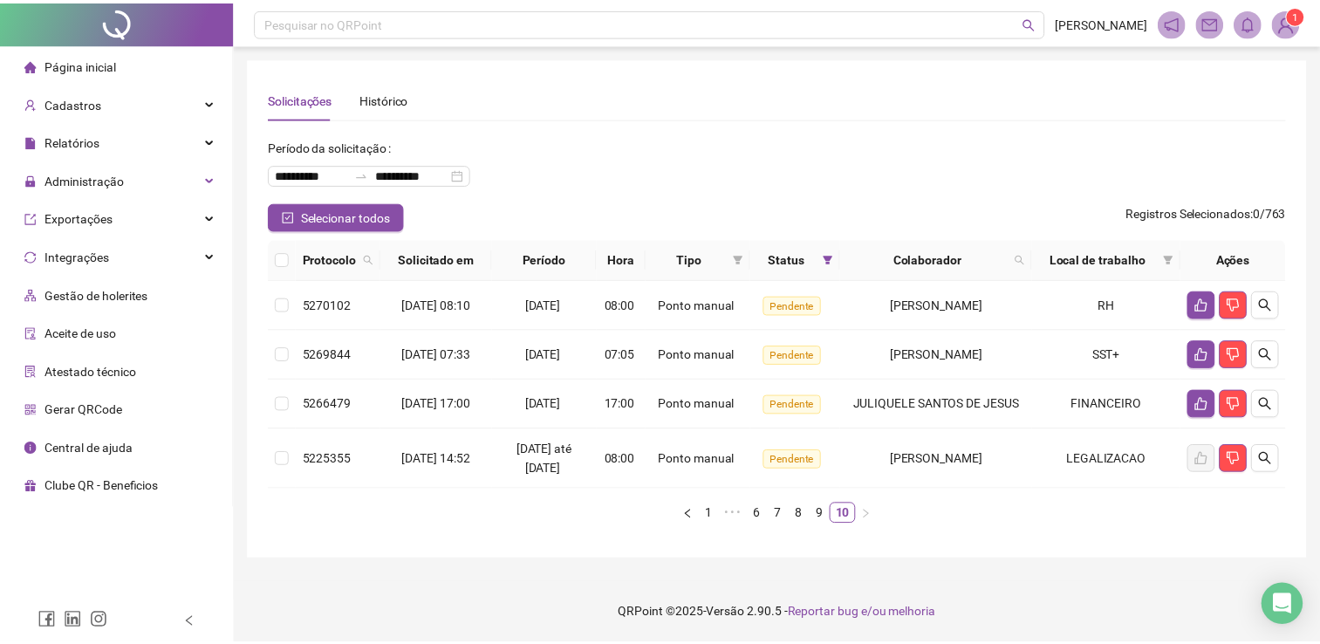
scroll to position [0, 0]
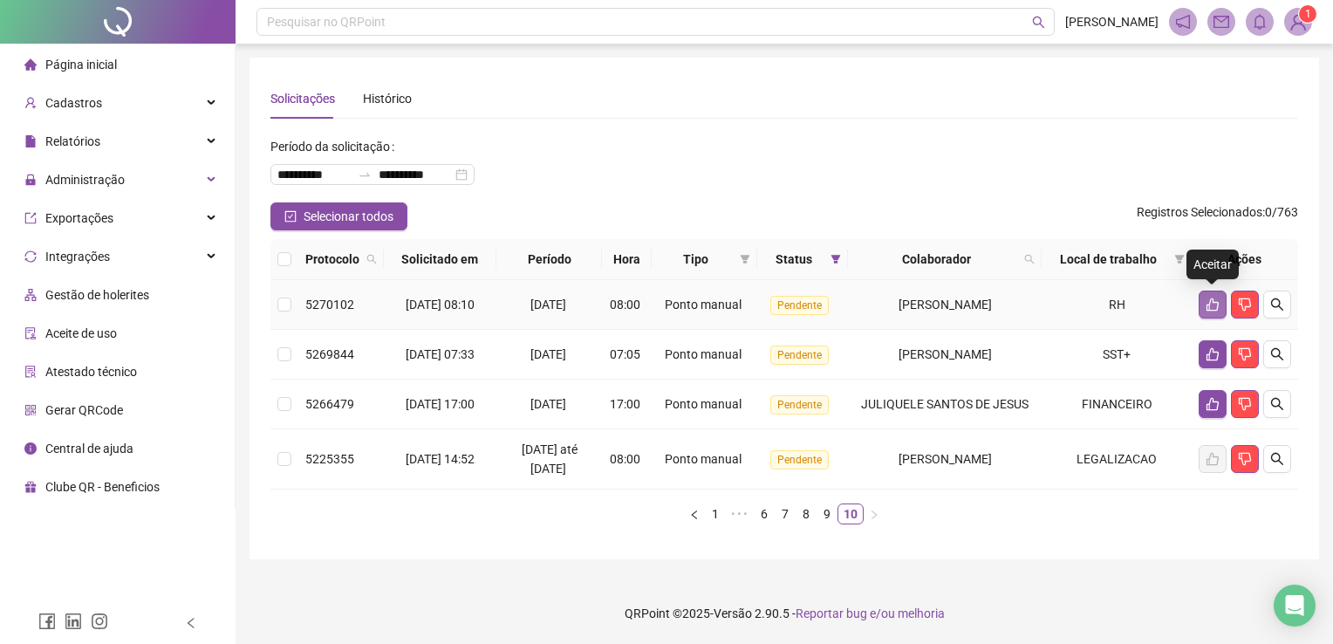
click at [1221, 295] on button "button" at bounding box center [1213, 305] width 28 height 28
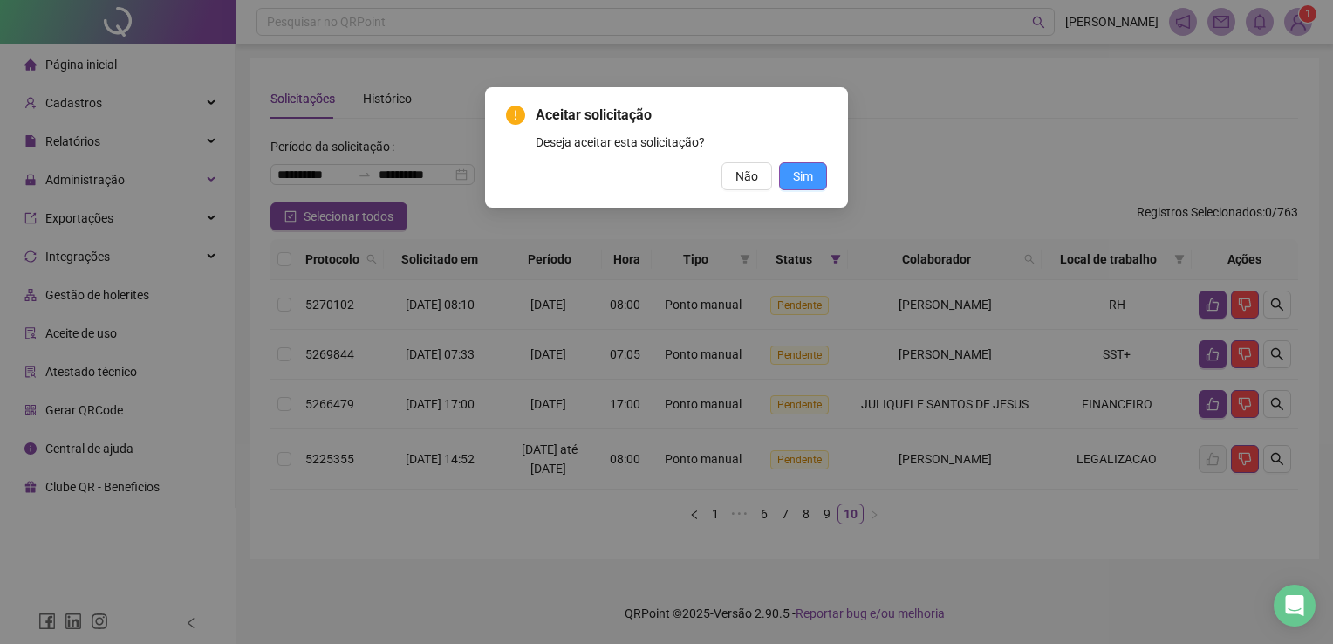
click at [804, 183] on span "Sim" at bounding box center [803, 176] width 20 height 19
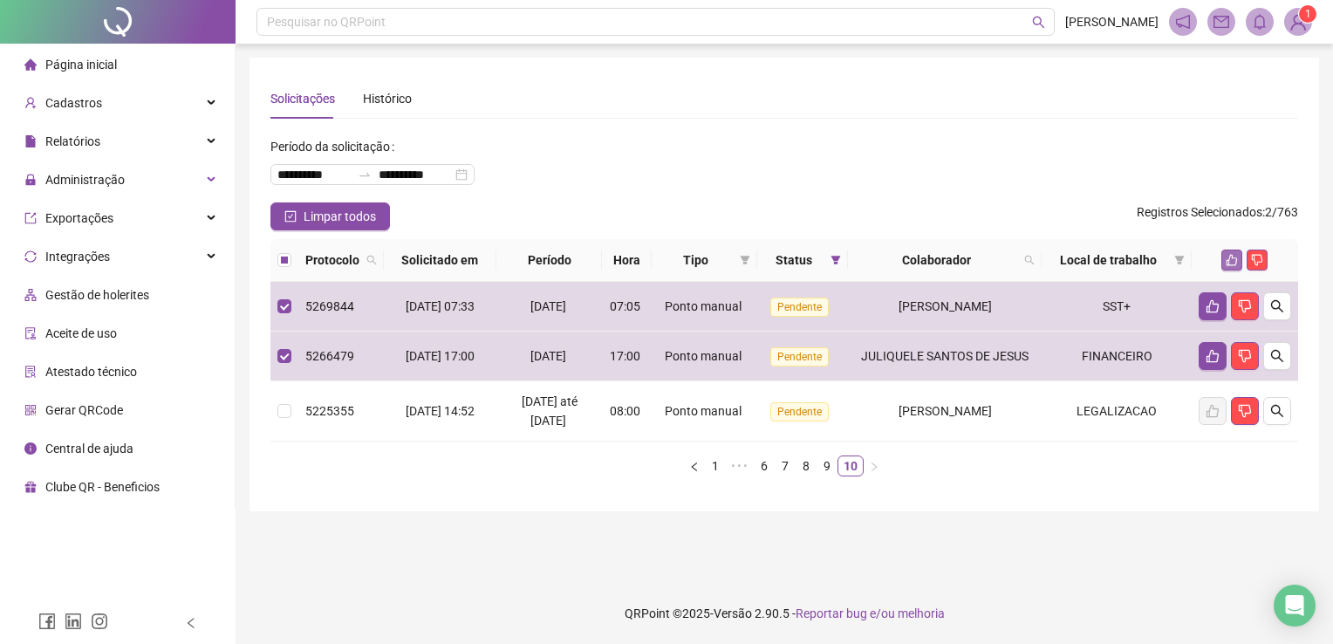
click at [1232, 263] on icon "like" at bounding box center [1232, 260] width 12 height 12
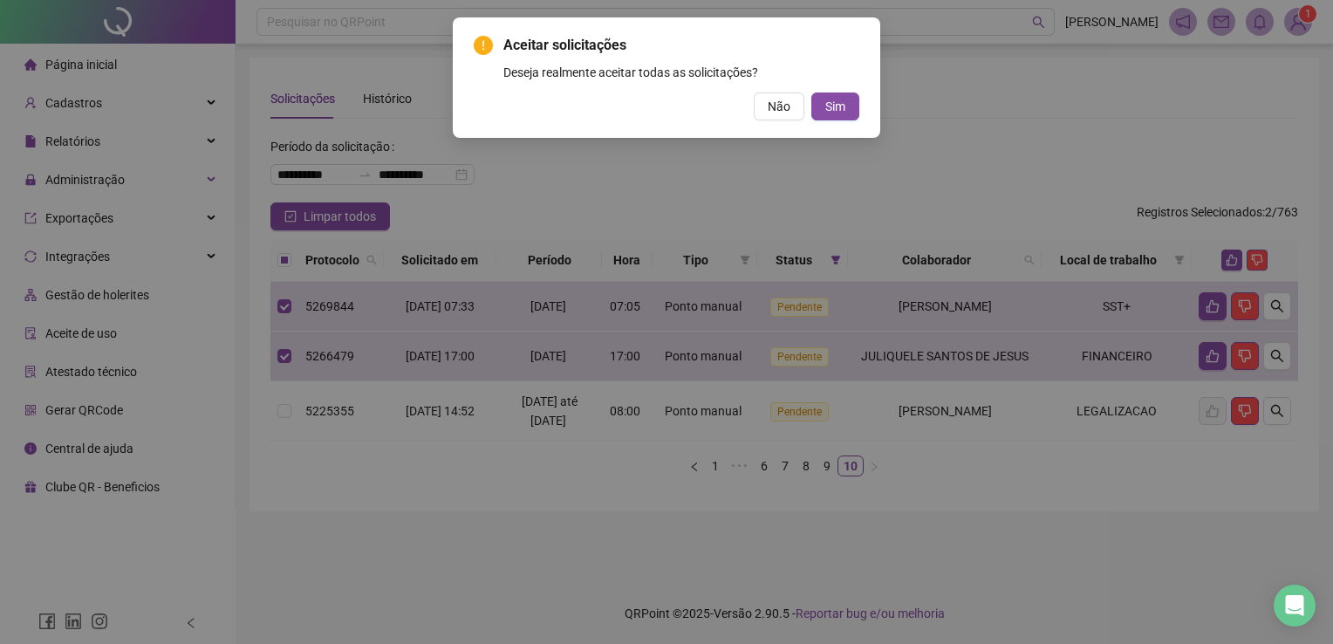
click at [825, 121] on div "Aceitar solicitações Deseja realmente aceitar todas as solicitações? Não Sim" at bounding box center [666, 77] width 427 height 120
click at [825, 118] on button "Sim" at bounding box center [835, 106] width 48 height 28
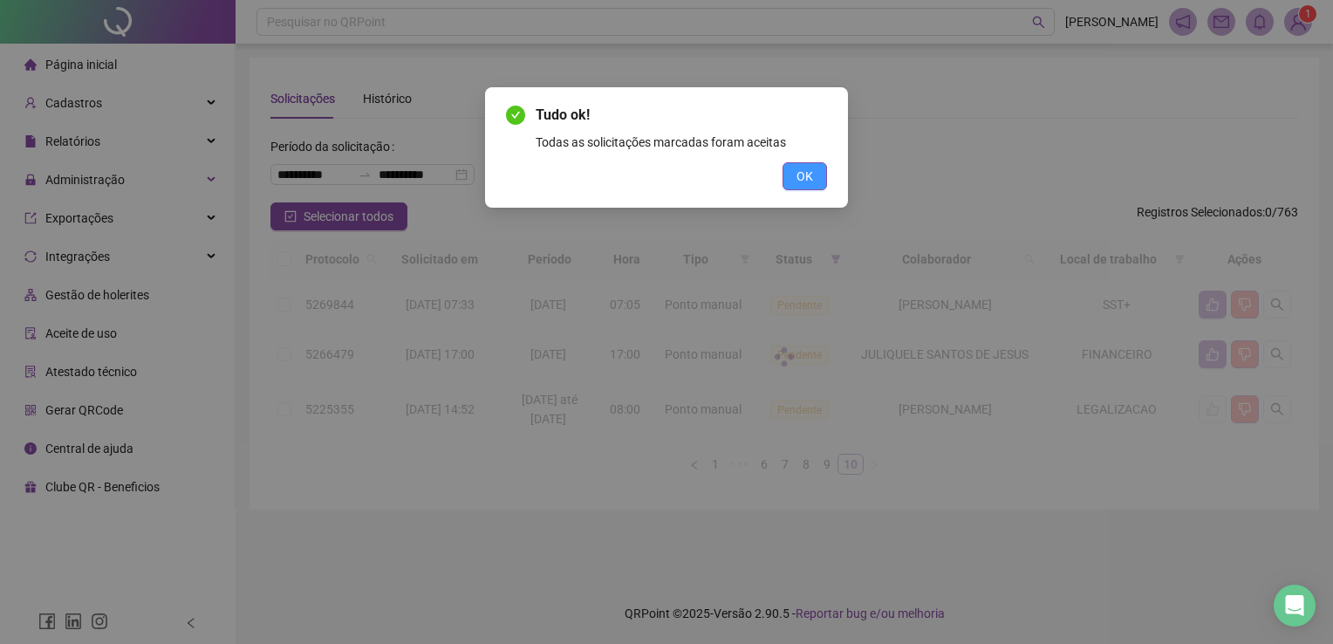
click at [811, 173] on span "OK" at bounding box center [805, 176] width 17 height 19
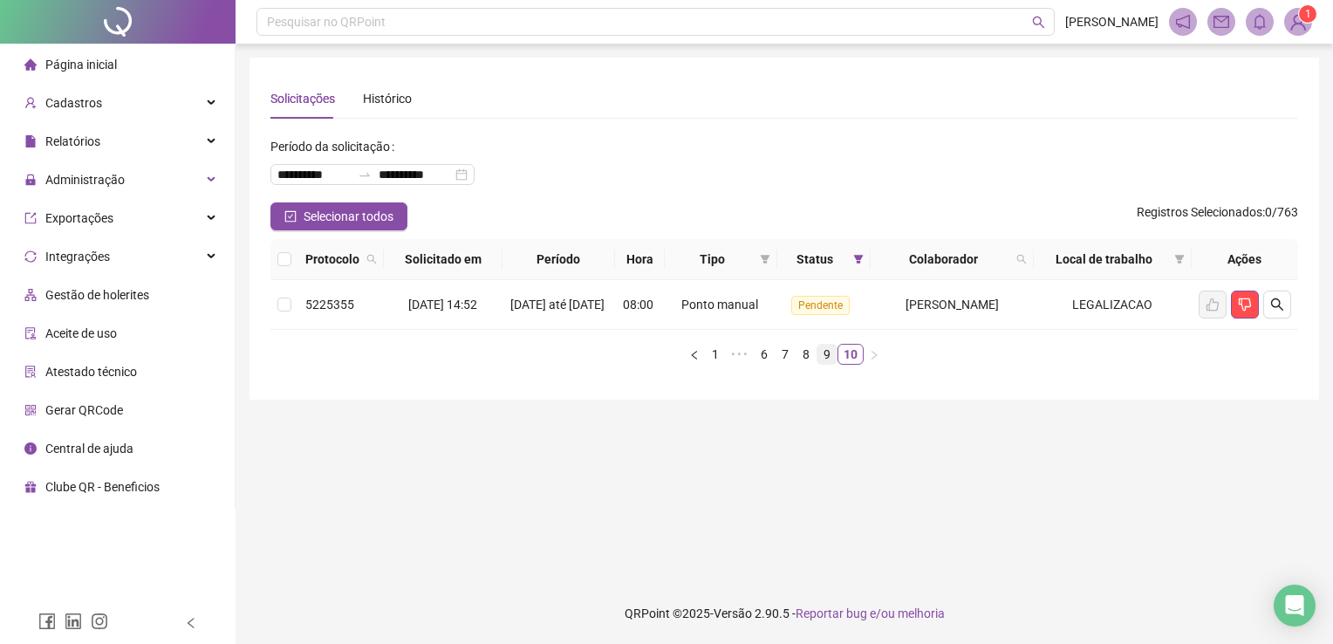
click at [829, 360] on link "9" at bounding box center [826, 354] width 19 height 19
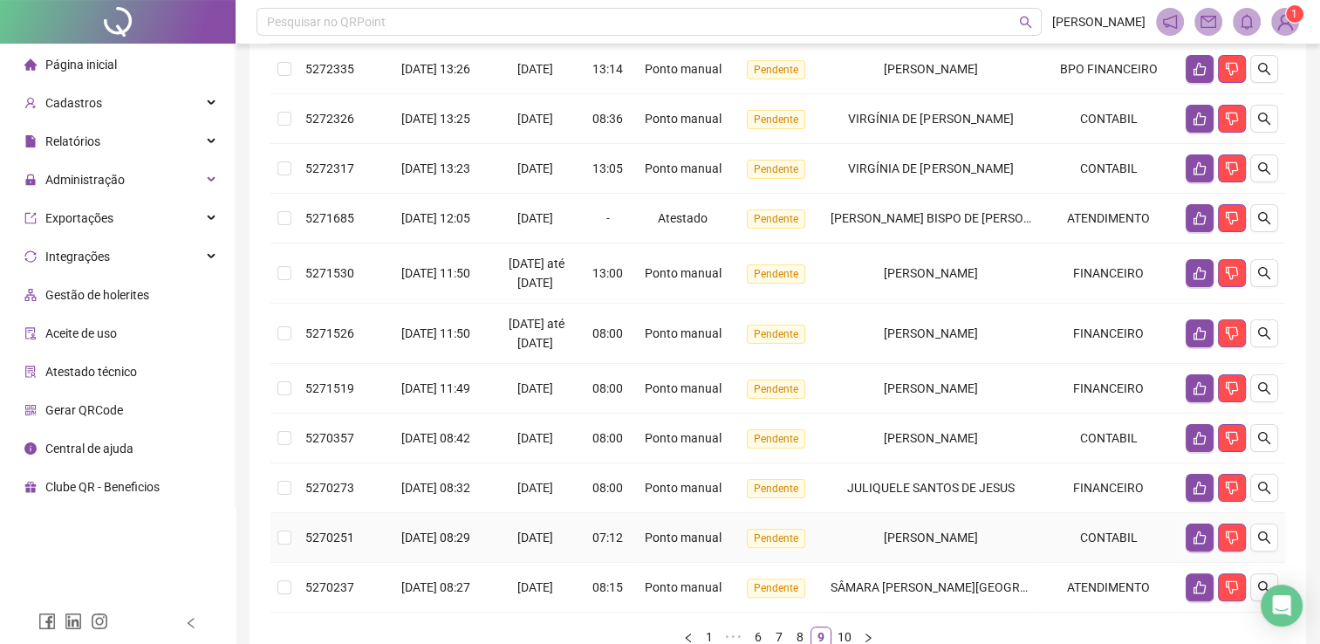
scroll to position [65, 0]
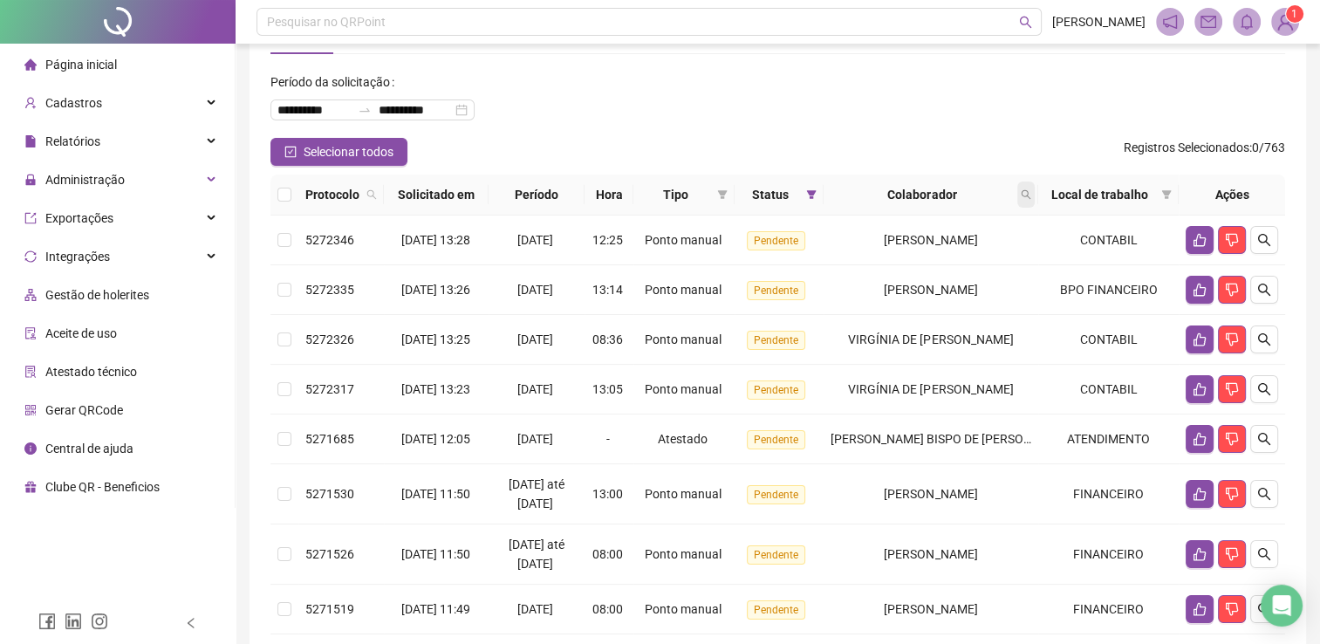
click at [1026, 198] on icon "search" at bounding box center [1026, 194] width 10 height 10
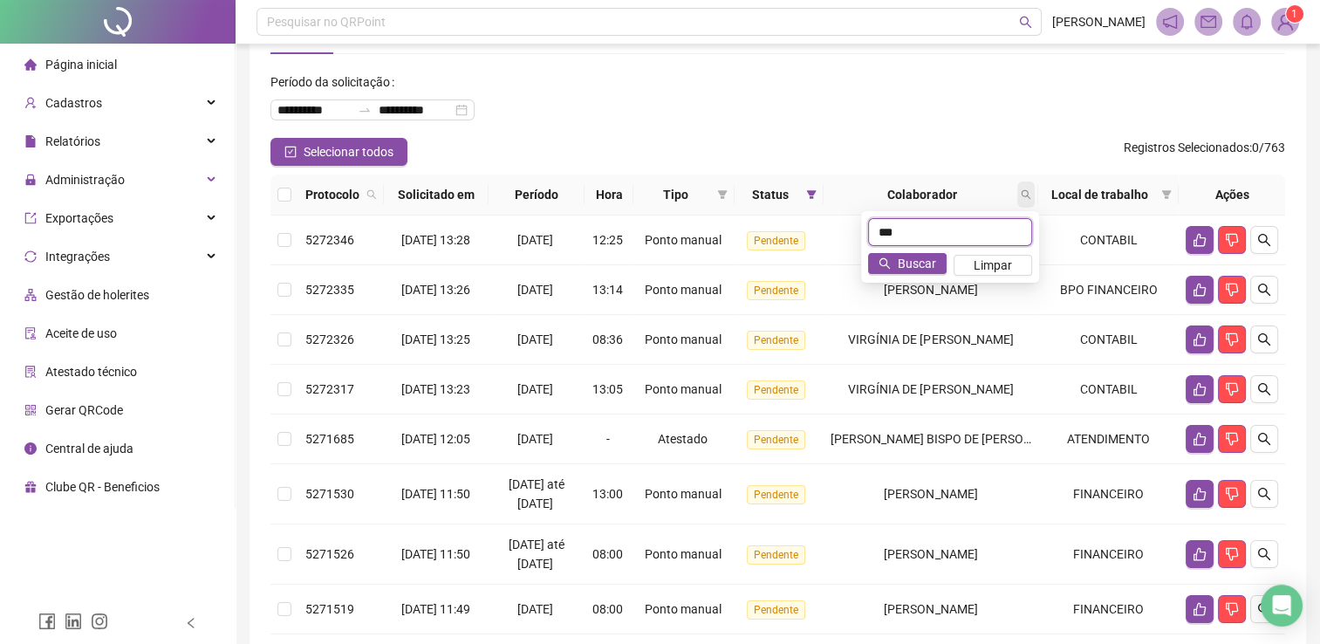
type input "***"
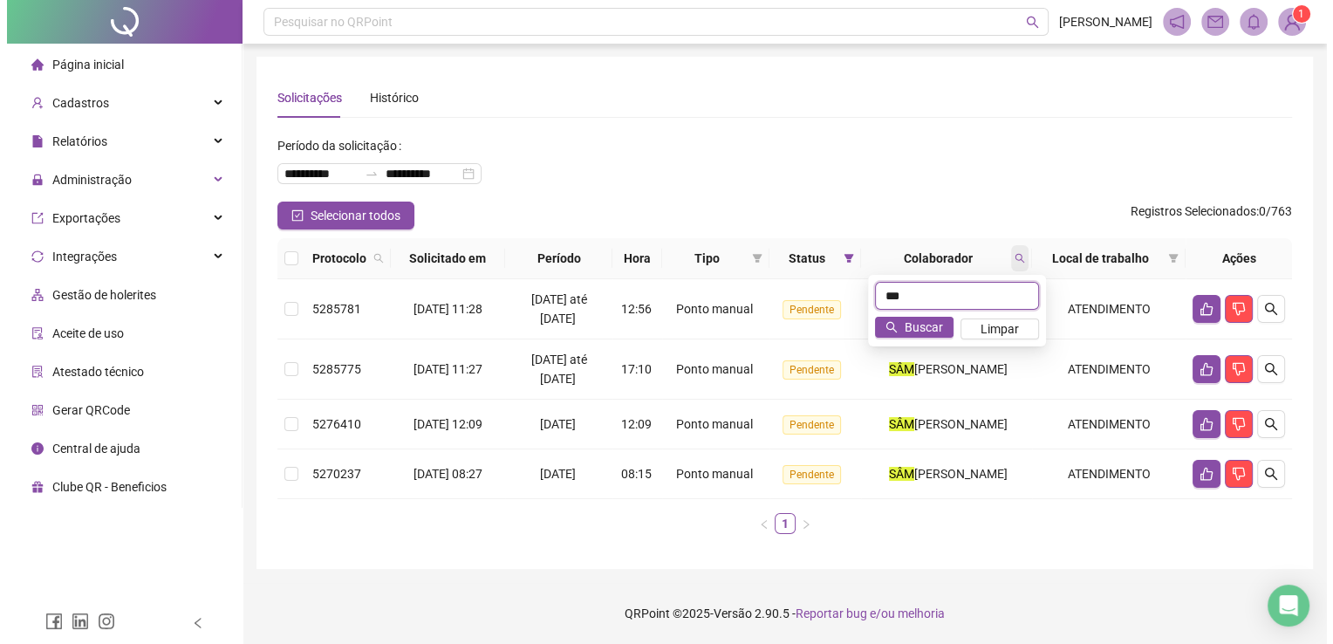
scroll to position [21, 0]
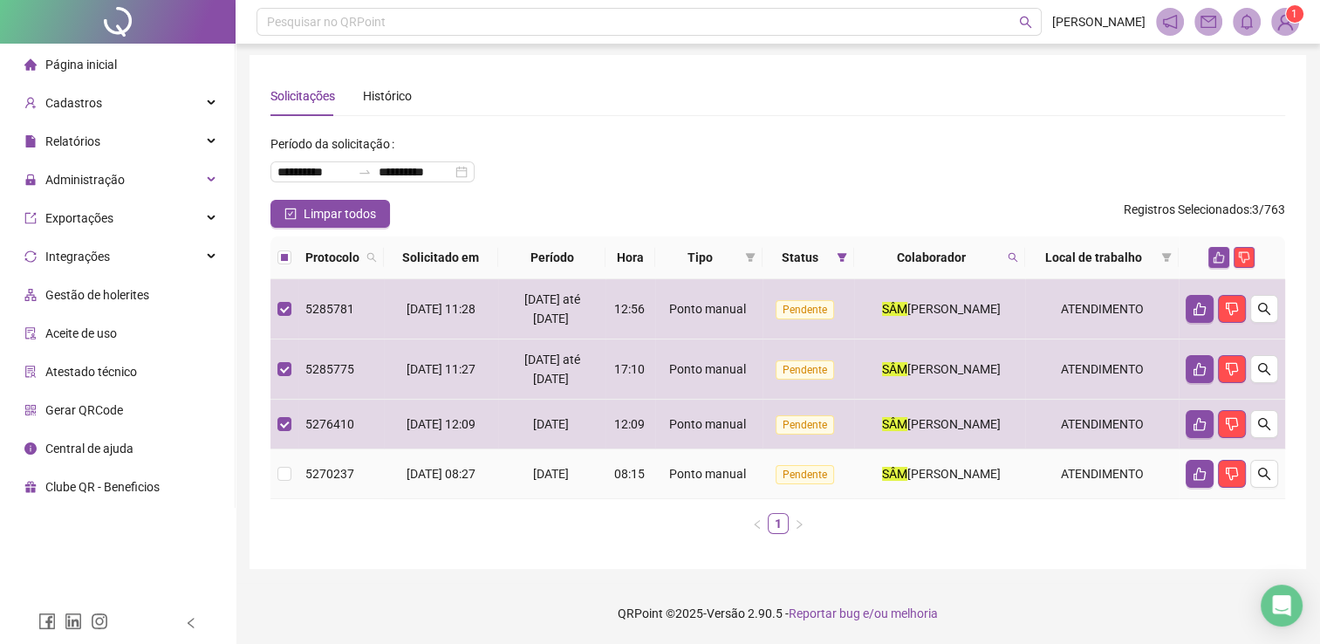
click at [290, 462] on td at bounding box center [284, 474] width 28 height 50
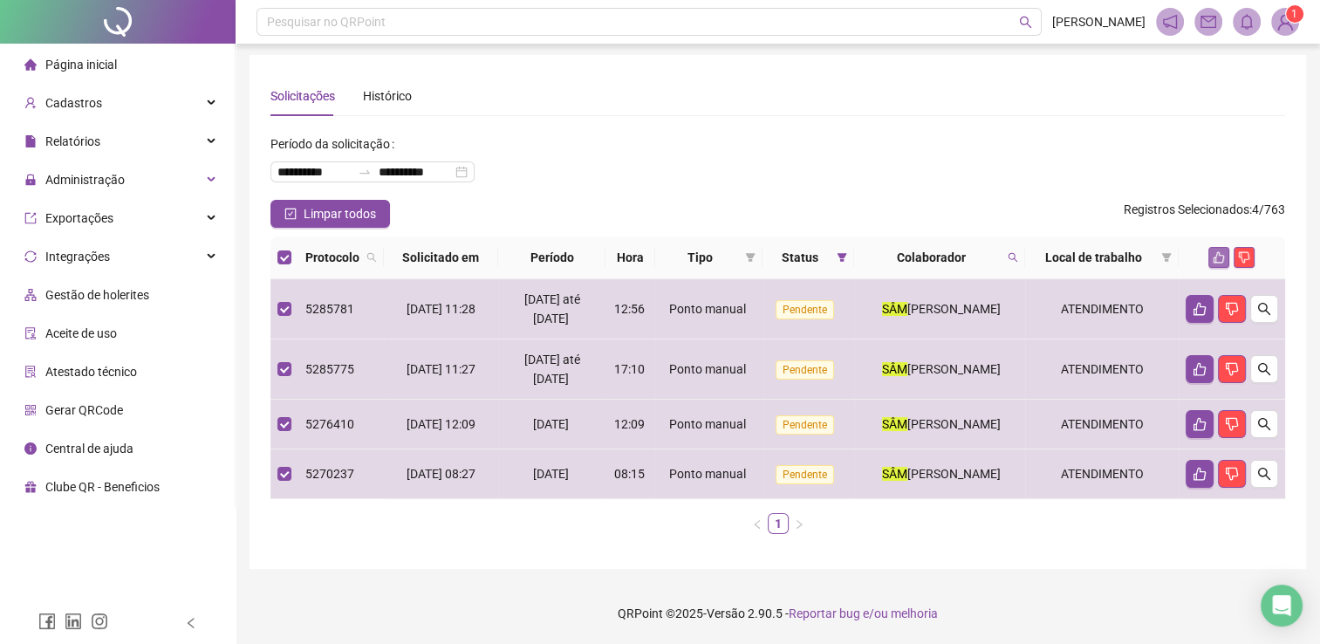
click at [1227, 247] on button "button" at bounding box center [1218, 257] width 21 height 21
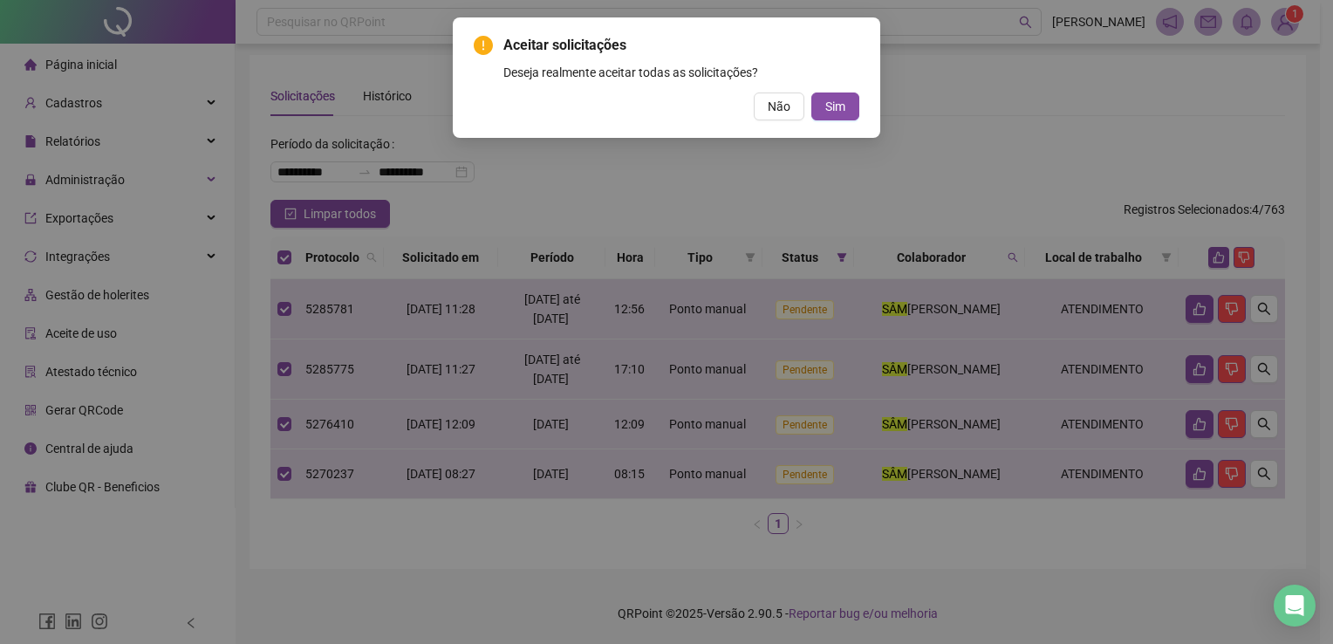
click at [1225, 236] on div "Aceitar solicitações Deseja realmente aceitar todas as solicitações? Não Sim" at bounding box center [666, 322] width 1333 height 644
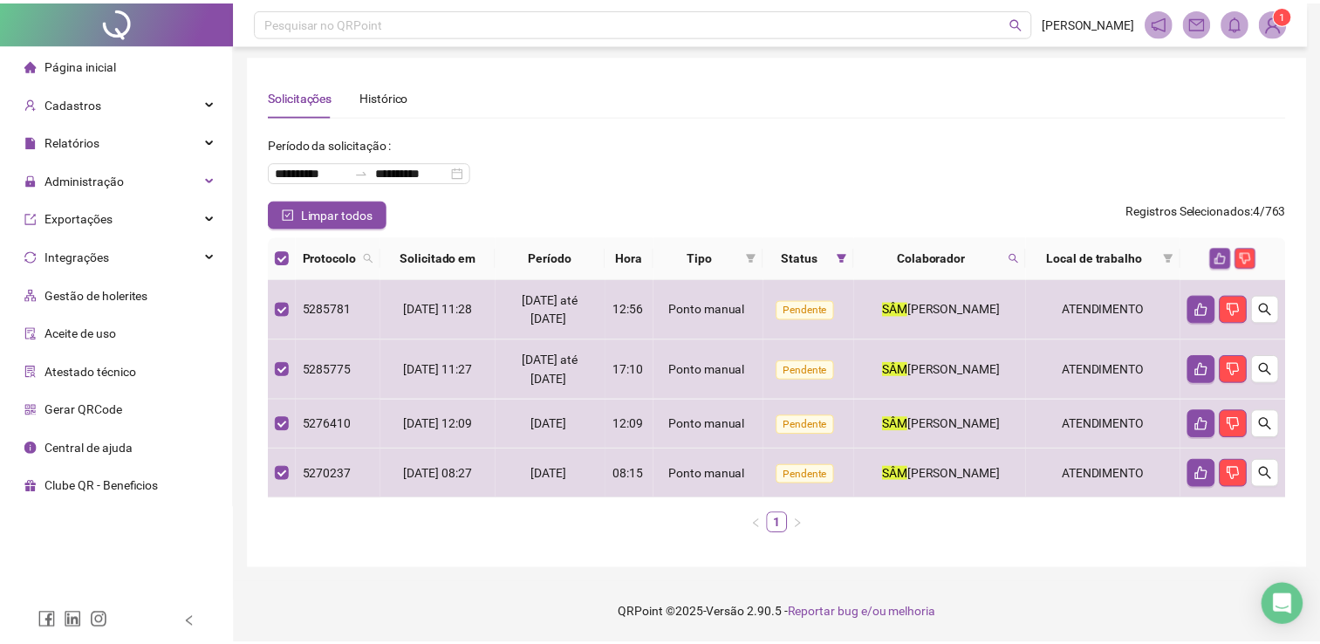
scroll to position [1, 0]
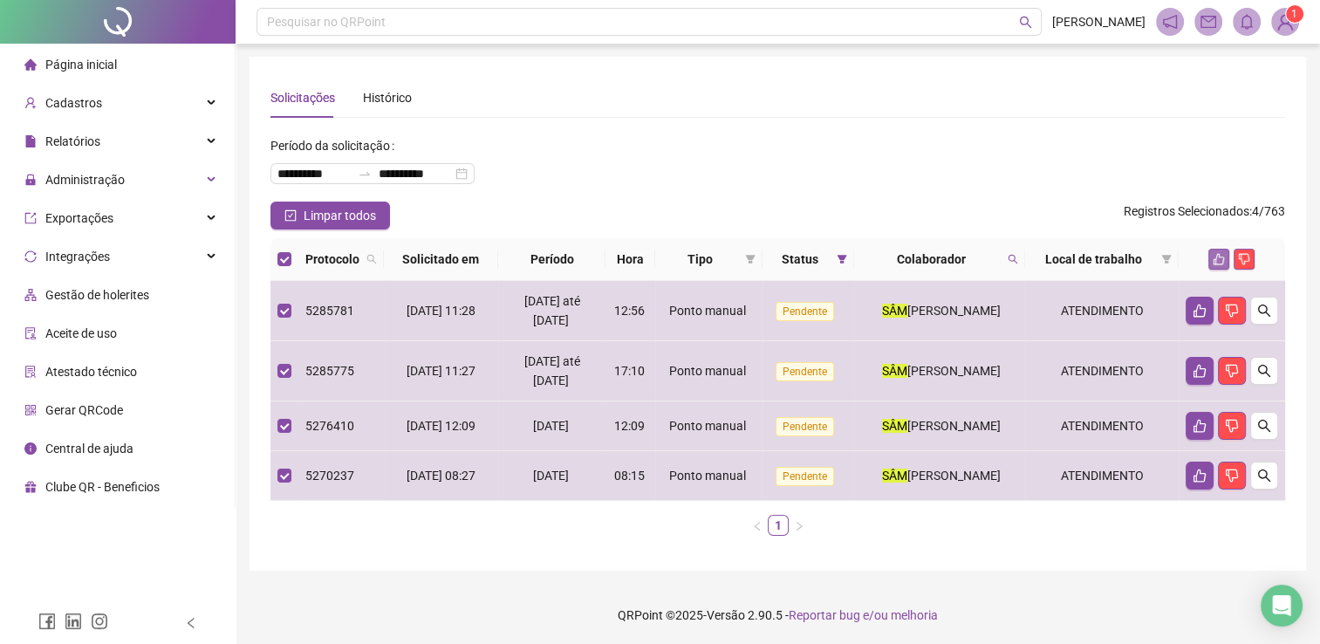
click at [1222, 258] on icon "like" at bounding box center [1219, 259] width 12 height 12
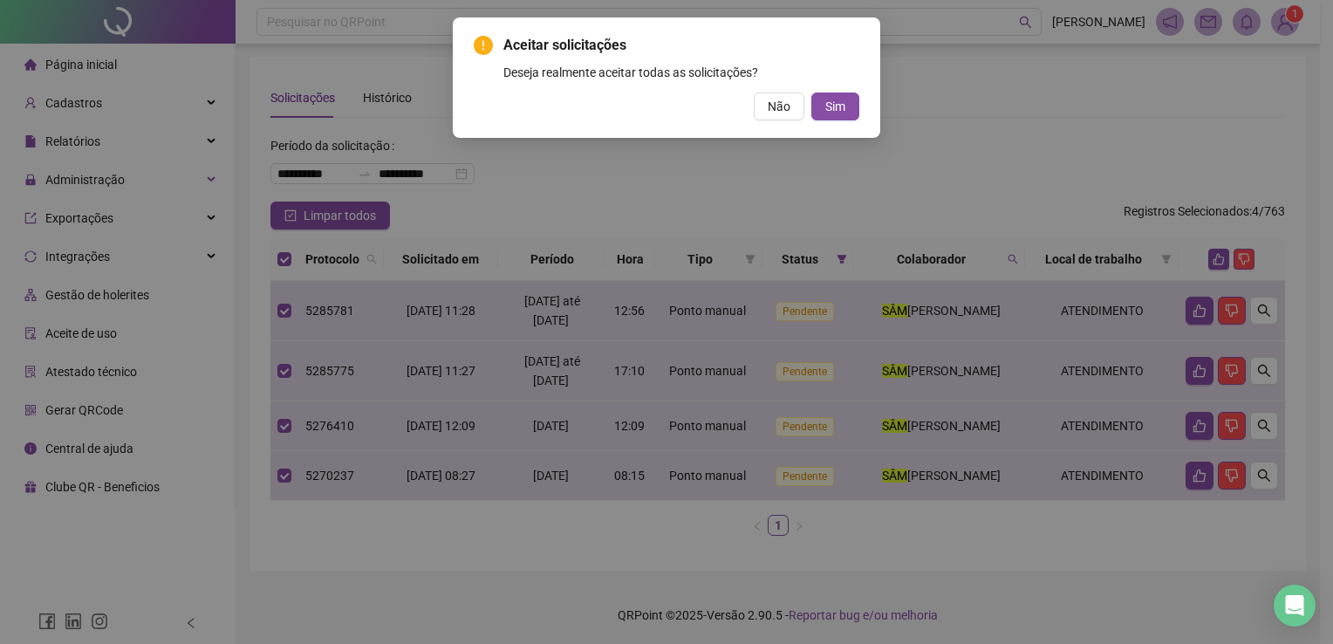
click at [839, 103] on span "Sim" at bounding box center [835, 106] width 20 height 19
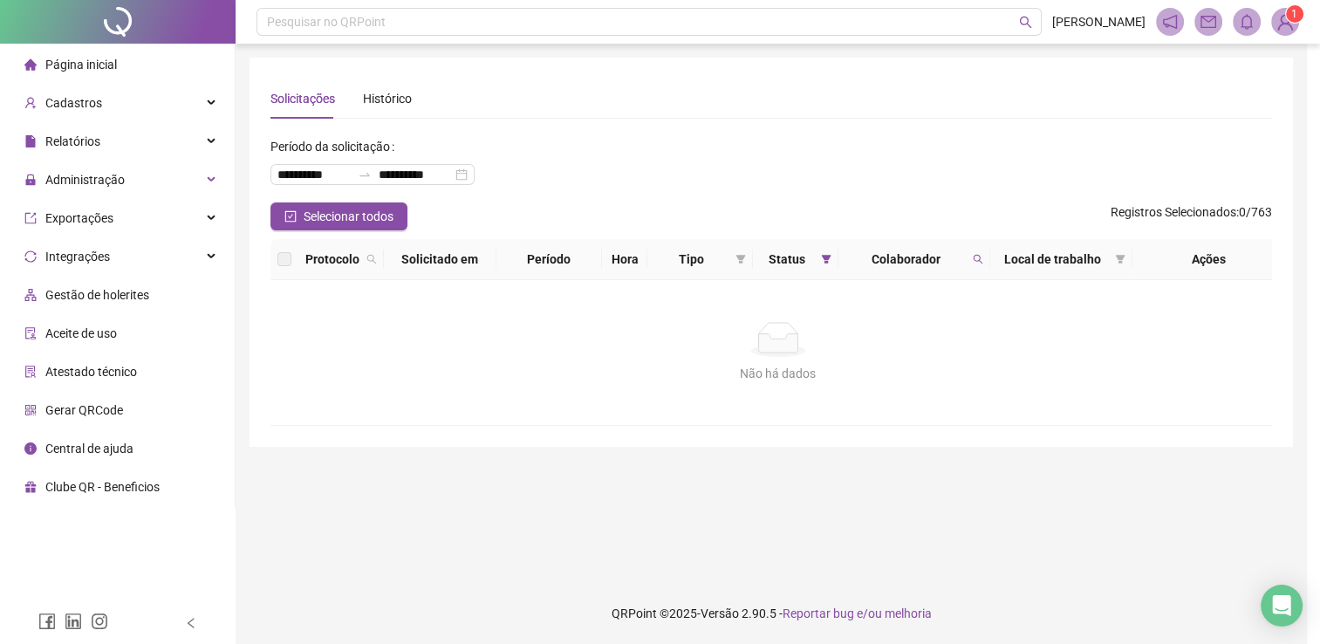
scroll to position [0, 0]
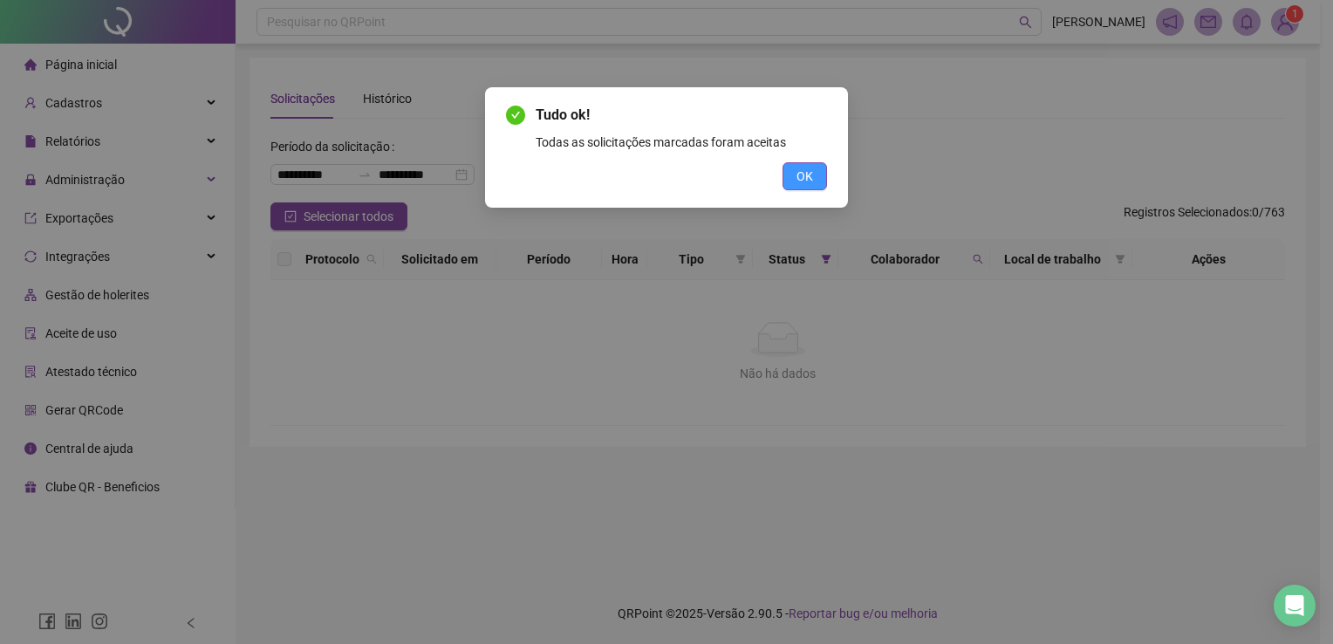
click at [814, 168] on button "OK" at bounding box center [805, 176] width 44 height 28
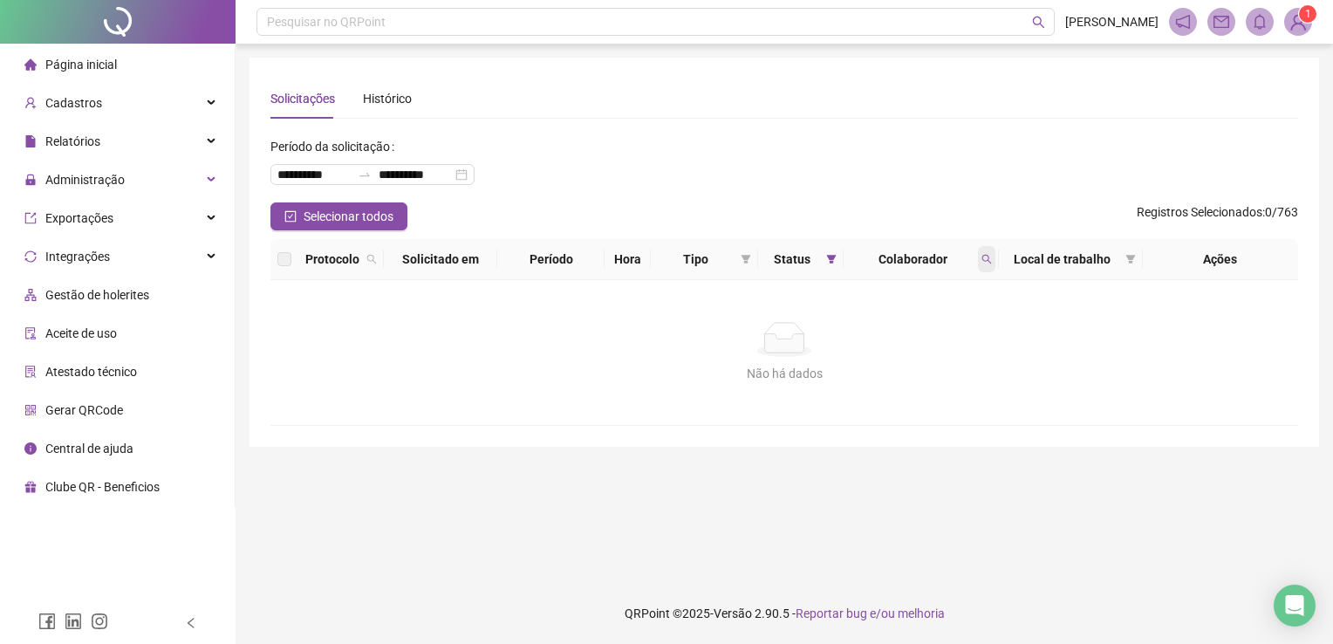
click at [978, 255] on span at bounding box center [986, 259] width 17 height 26
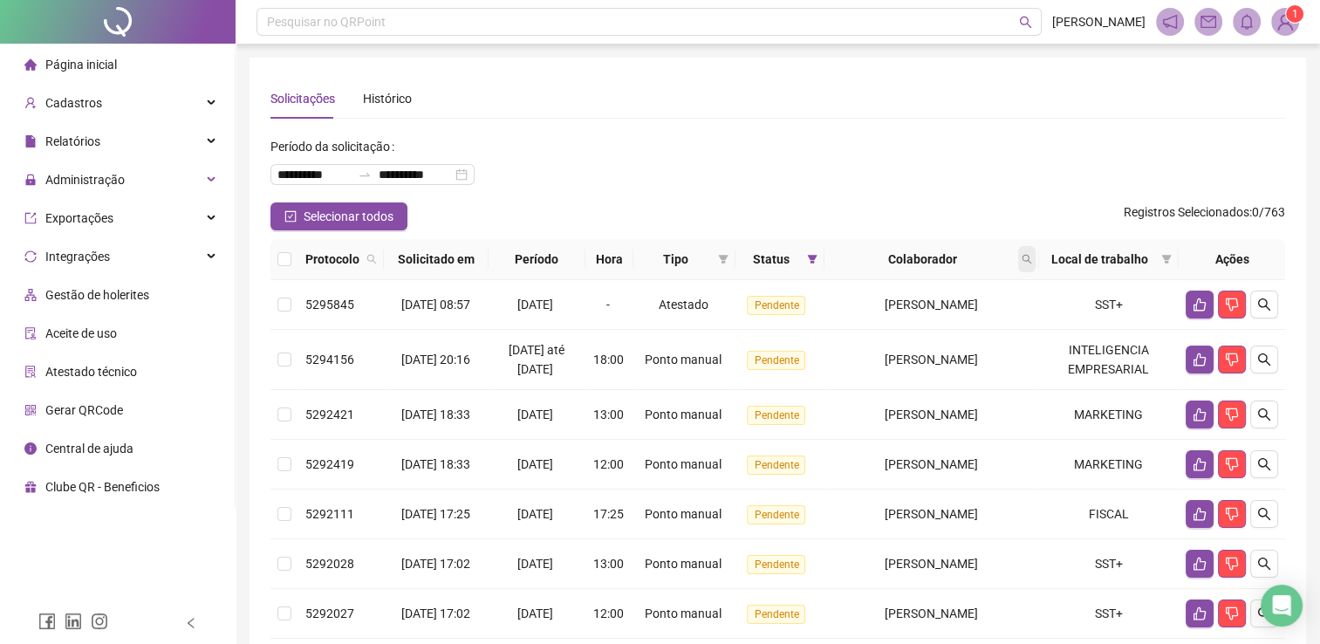
click at [1030, 268] on span at bounding box center [1026, 259] width 17 height 26
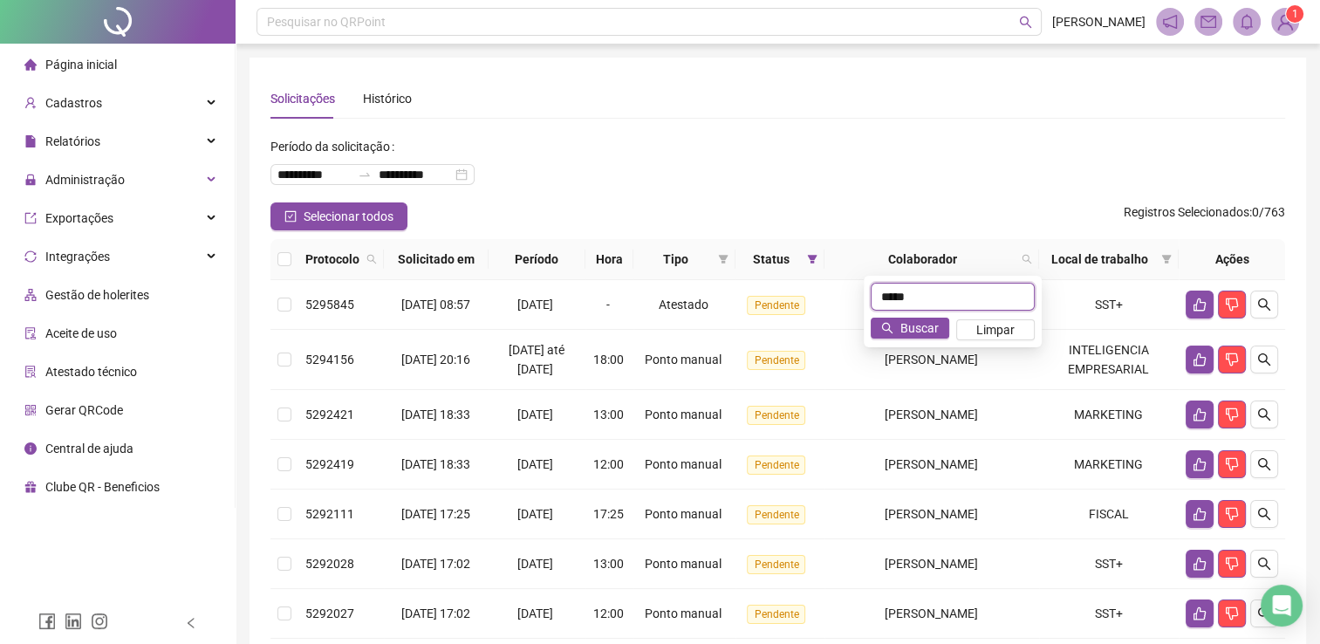
type input "*****"
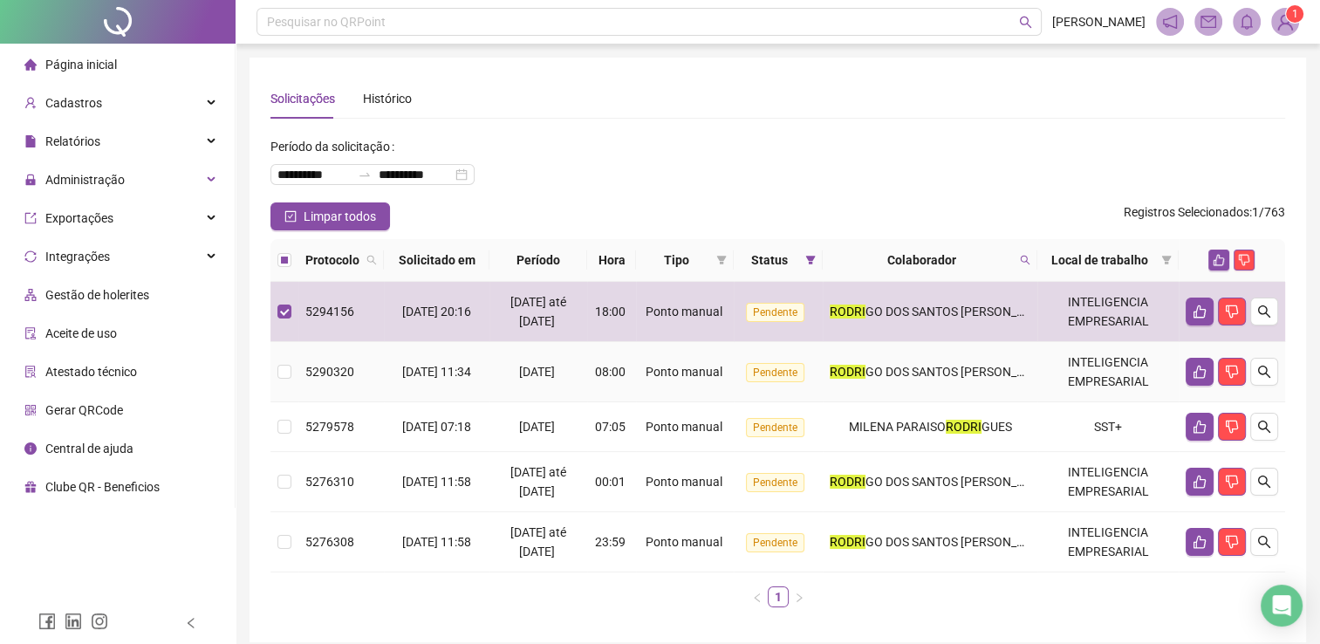
click at [297, 370] on td at bounding box center [284, 372] width 28 height 60
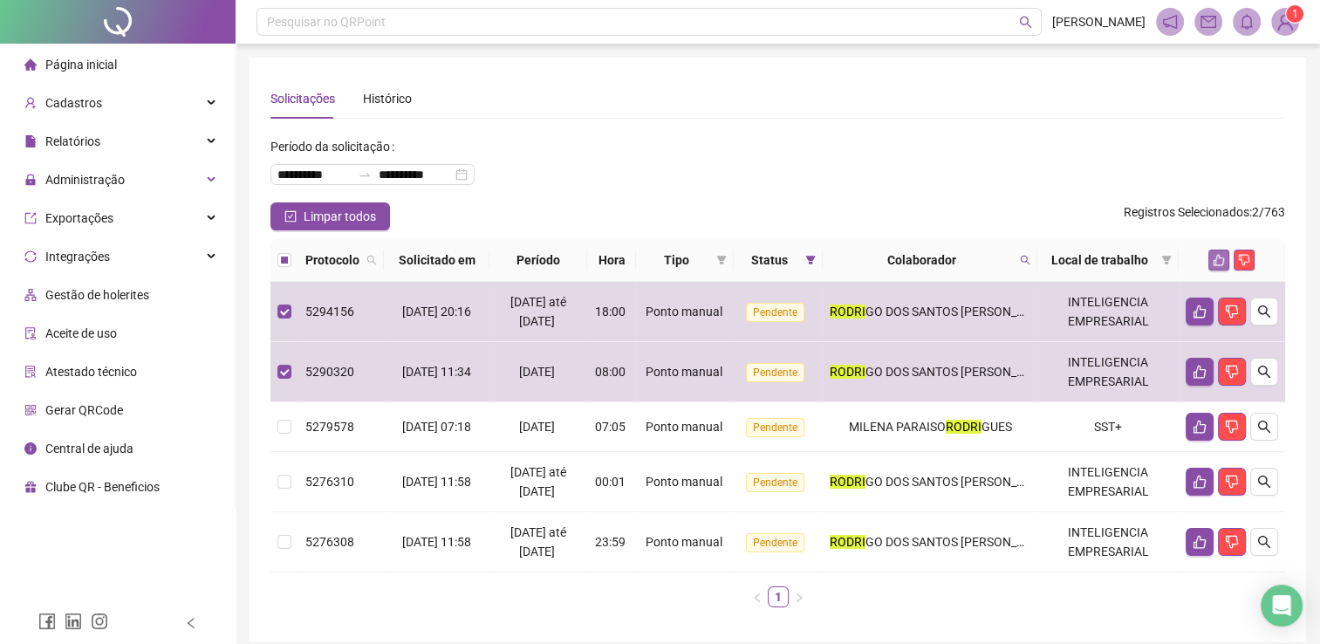
click at [1225, 260] on icon "like" at bounding box center [1219, 260] width 12 height 12
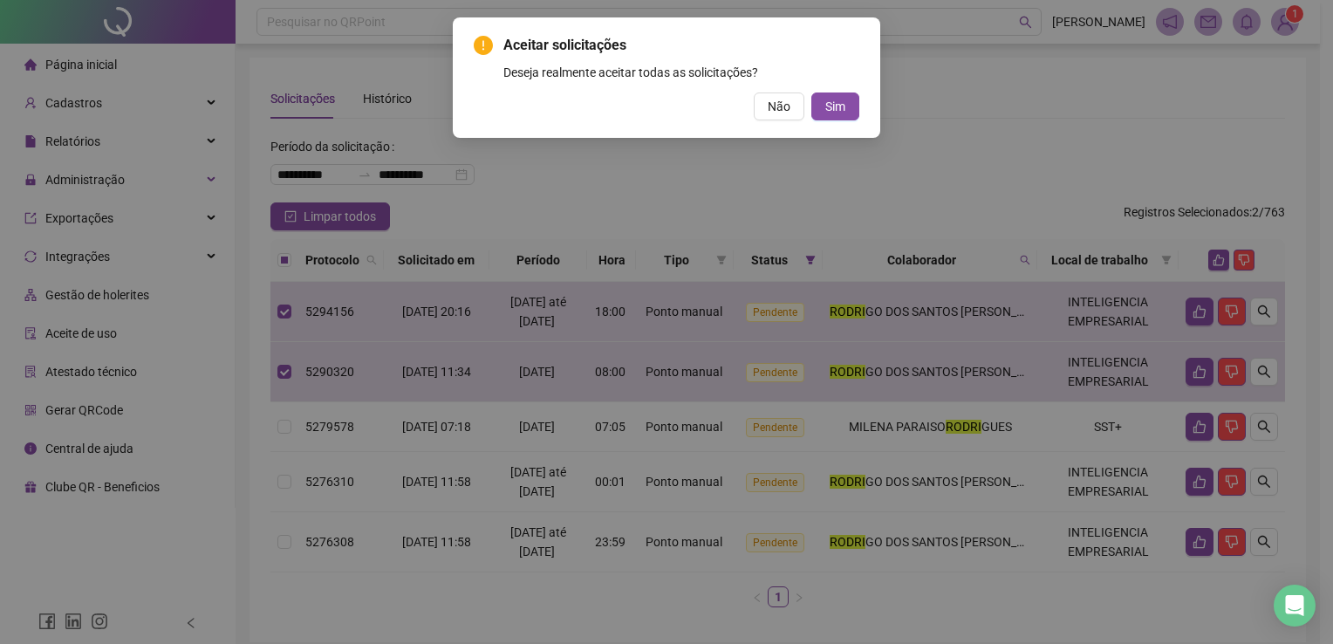
drag, startPoint x: 828, startPoint y: 103, endPoint x: 946, endPoint y: 5, distance: 153.0
click at [828, 104] on span "Sim" at bounding box center [835, 106] width 20 height 19
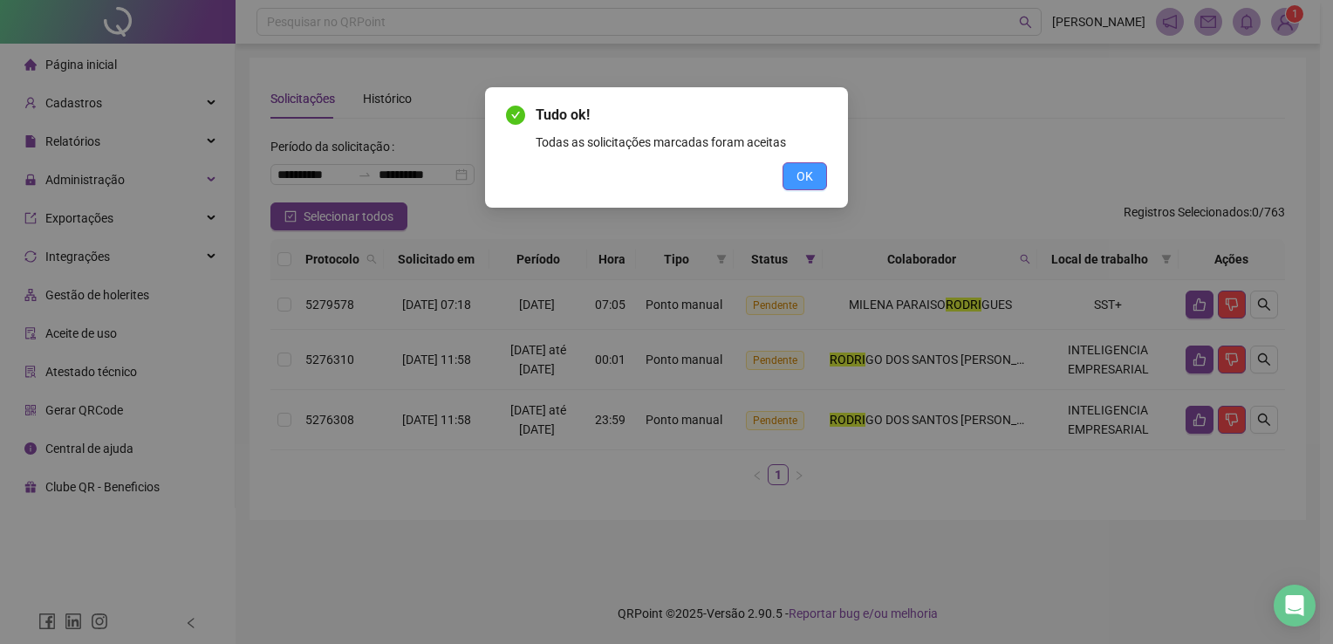
click at [809, 168] on span "OK" at bounding box center [805, 176] width 17 height 19
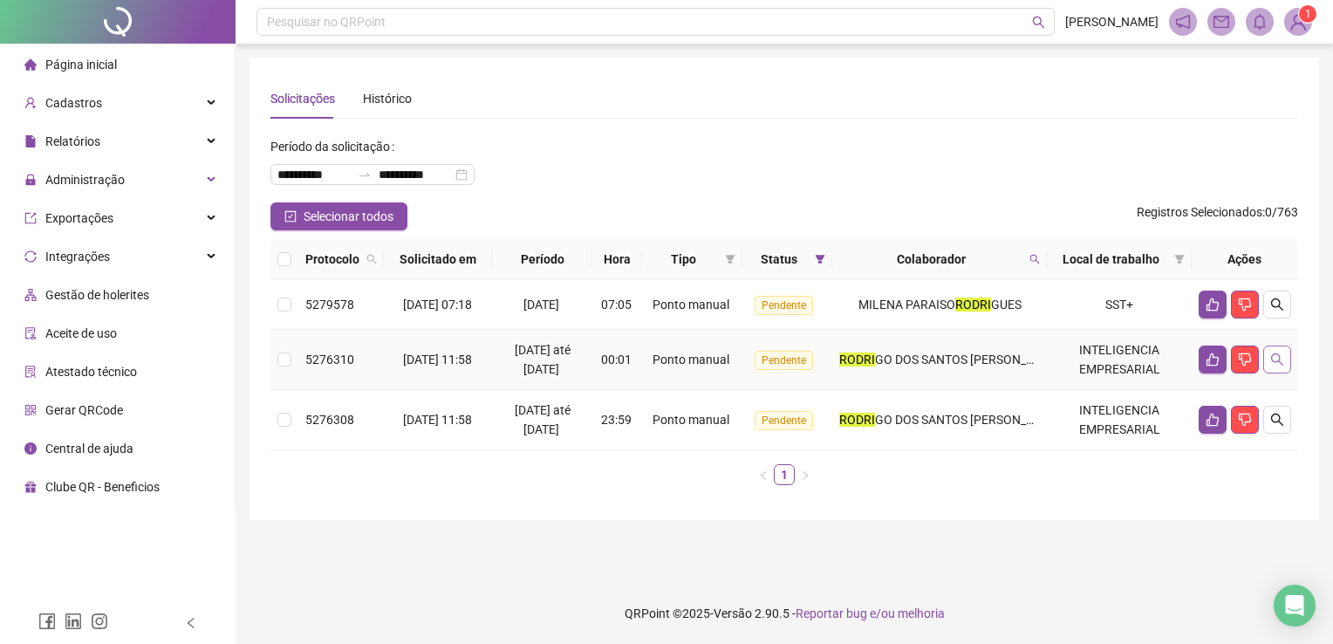
click at [1286, 349] on button "button" at bounding box center [1277, 359] width 28 height 28
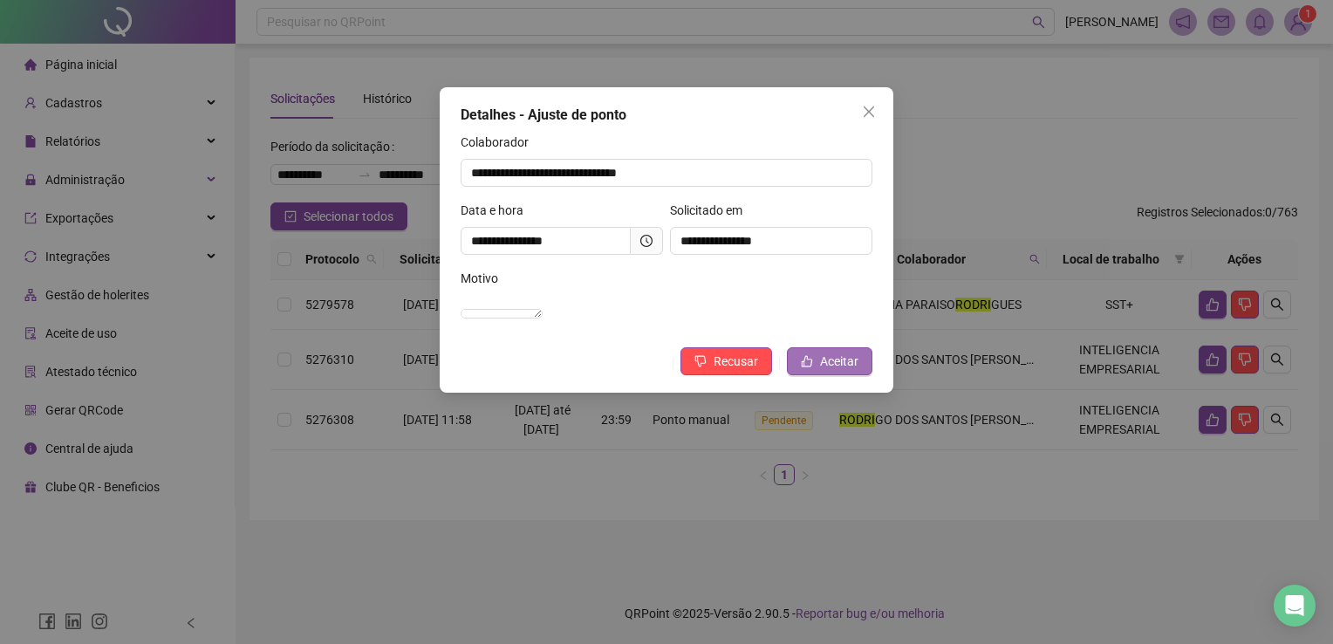
click at [805, 375] on button "Aceitar" at bounding box center [829, 361] width 85 height 28
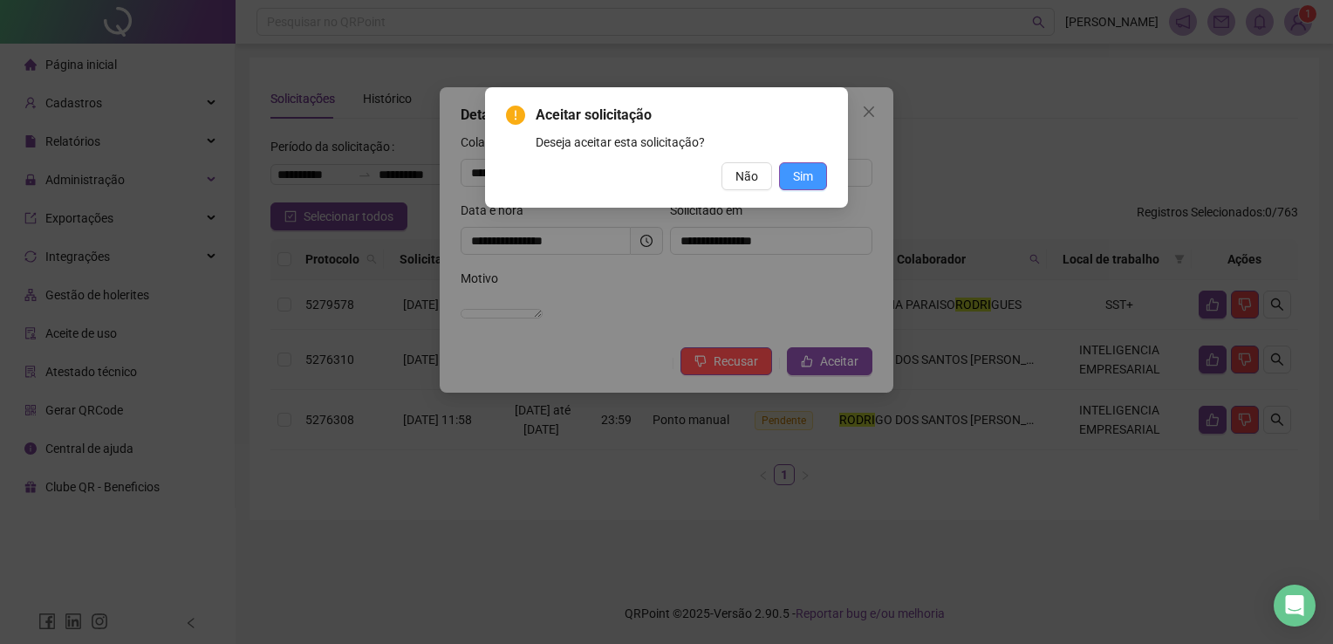
click at [792, 187] on button "Sim" at bounding box center [803, 176] width 48 height 28
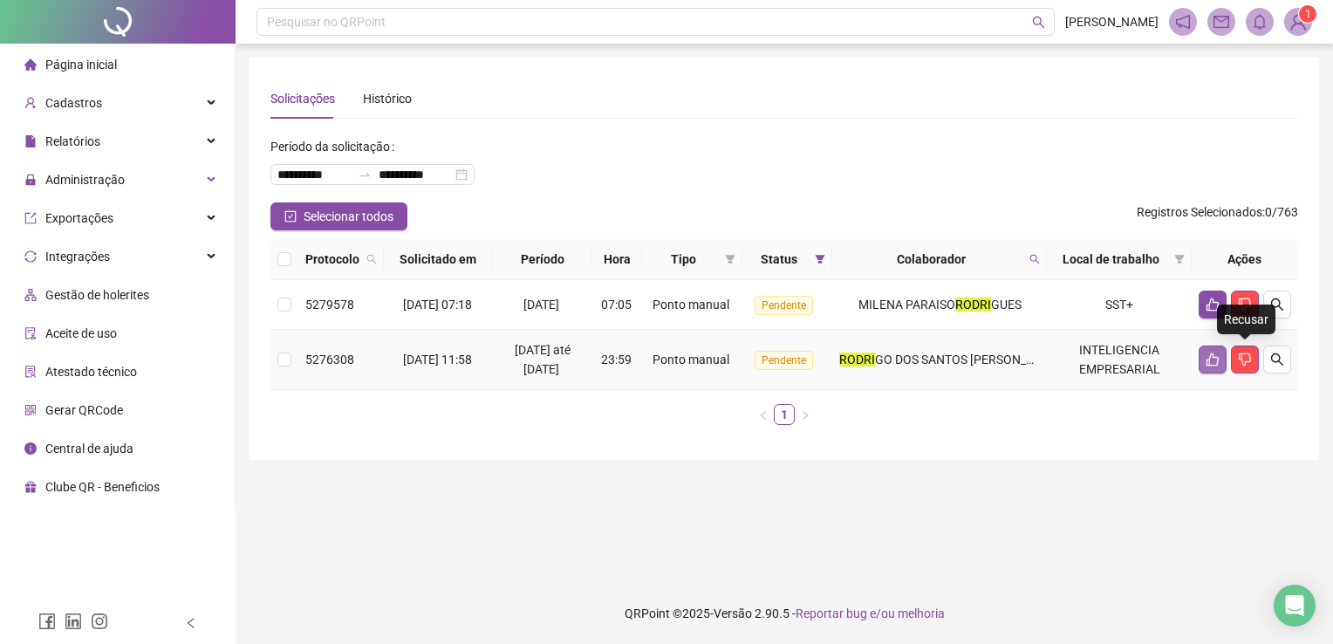
click at [1223, 349] on button "button" at bounding box center [1213, 359] width 28 height 28
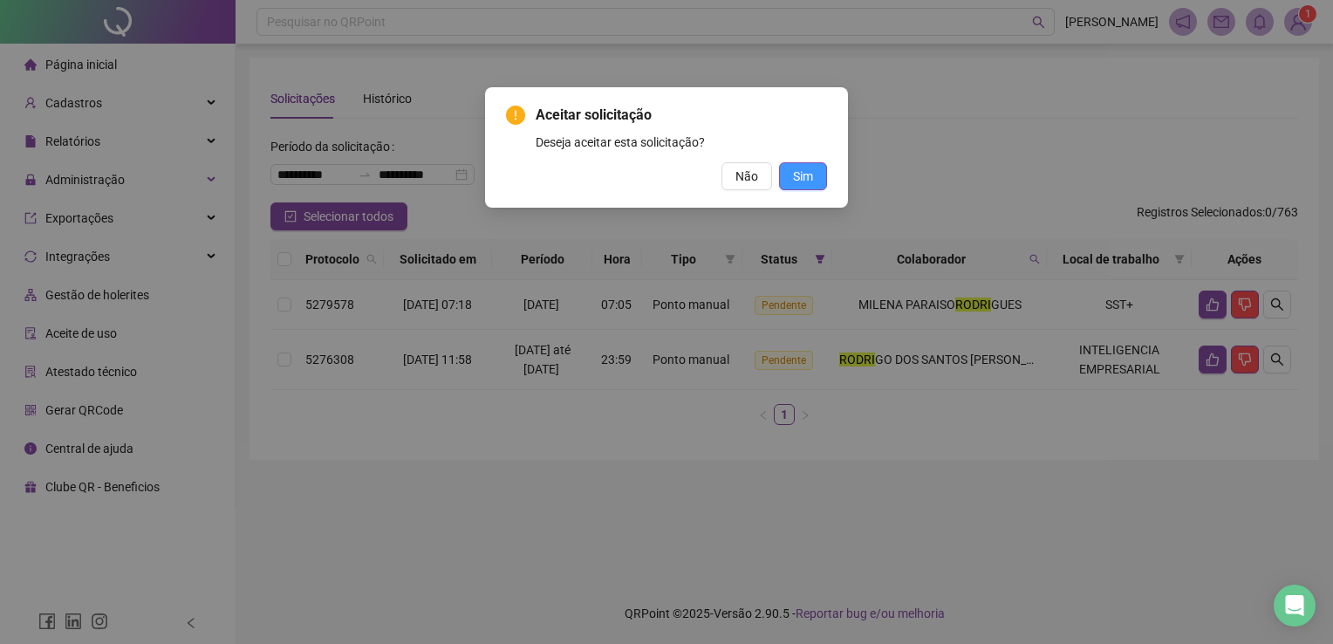
click at [811, 186] on button "Sim" at bounding box center [803, 176] width 48 height 28
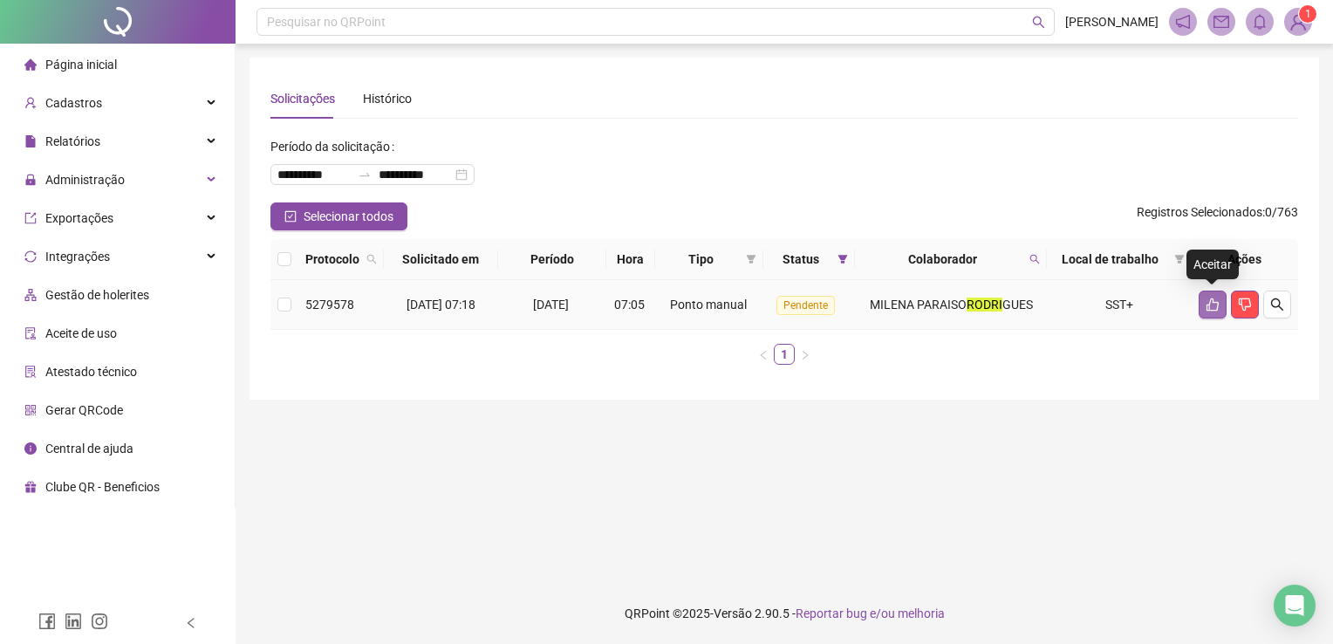
click at [1212, 309] on icon "like" at bounding box center [1213, 304] width 14 height 14
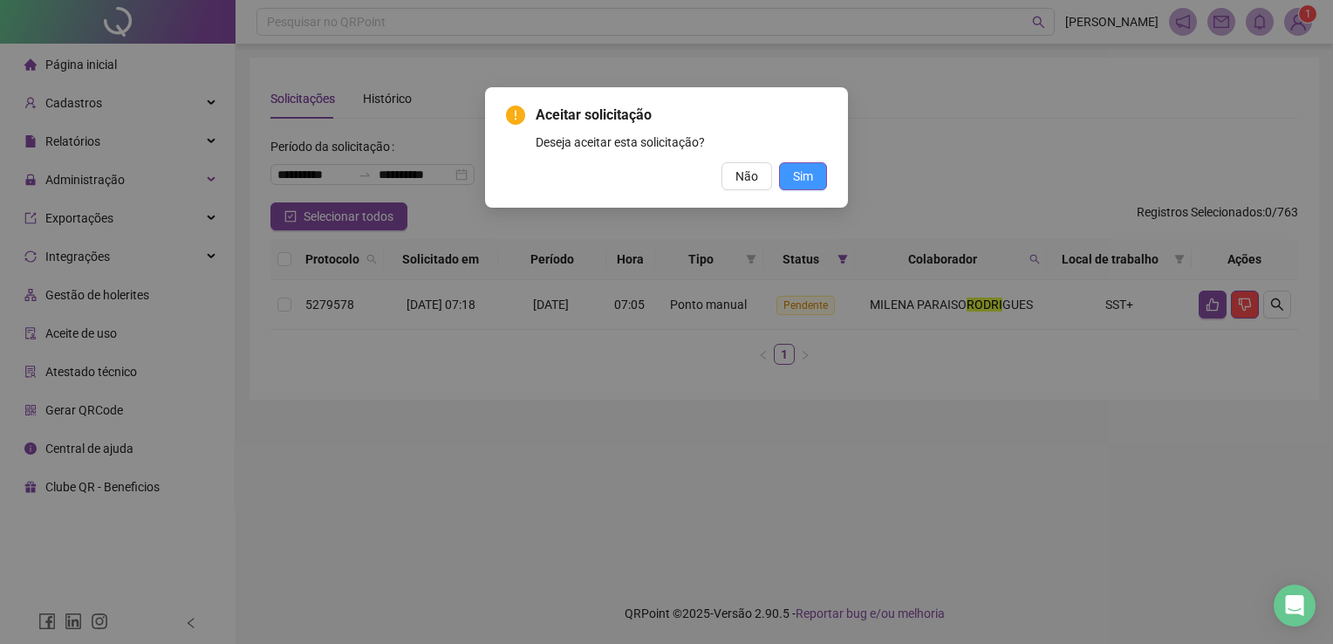
click at [816, 180] on button "Sim" at bounding box center [803, 176] width 48 height 28
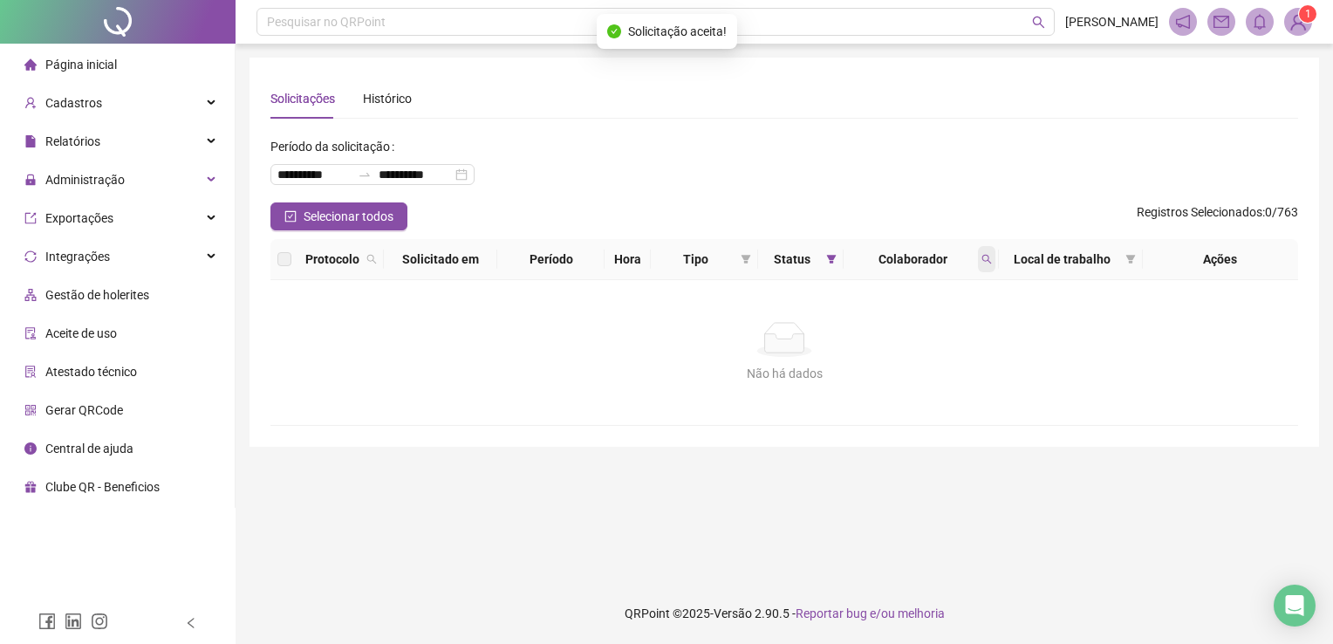
click at [993, 255] on span at bounding box center [986, 259] width 17 height 26
click at [878, 326] on span "Buscar" at bounding box center [872, 327] width 38 height 19
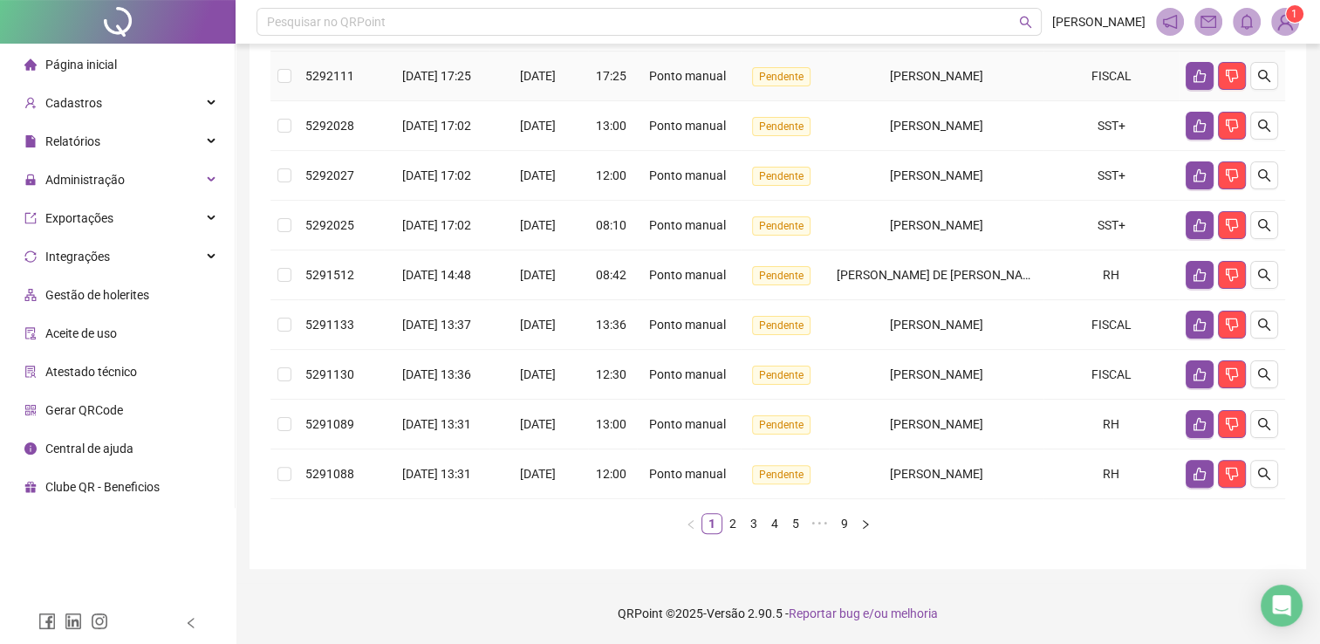
scroll to position [501, 0]
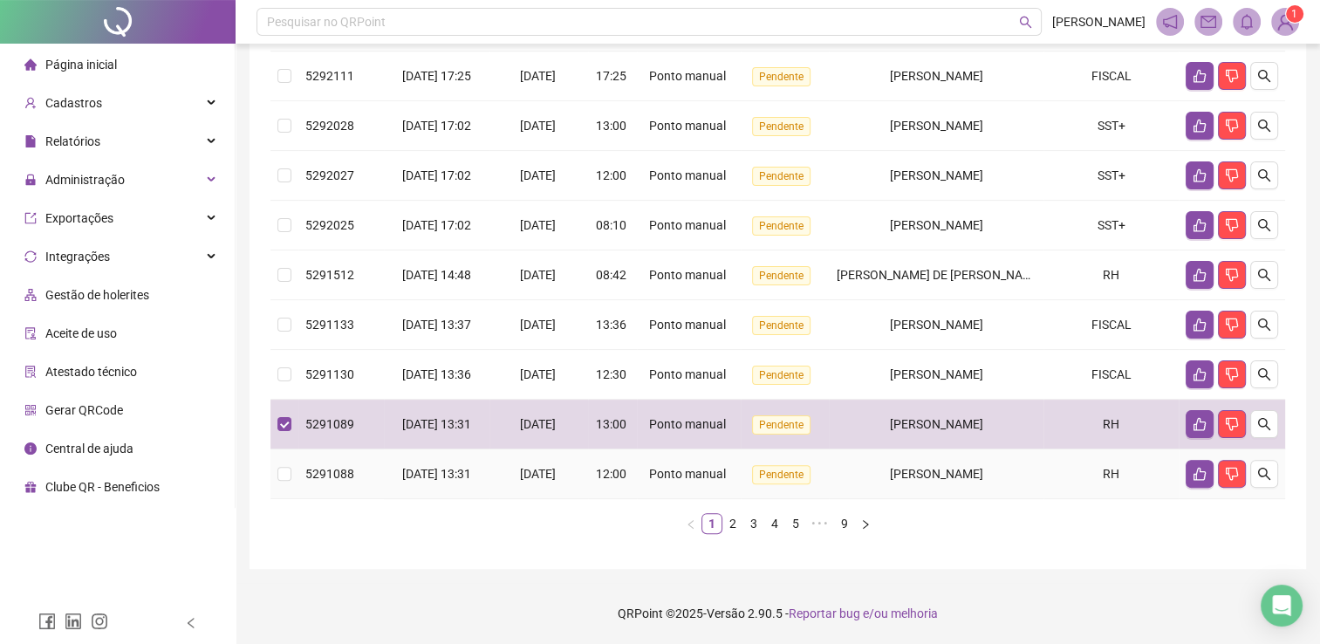
click at [284, 455] on td at bounding box center [284, 474] width 28 height 50
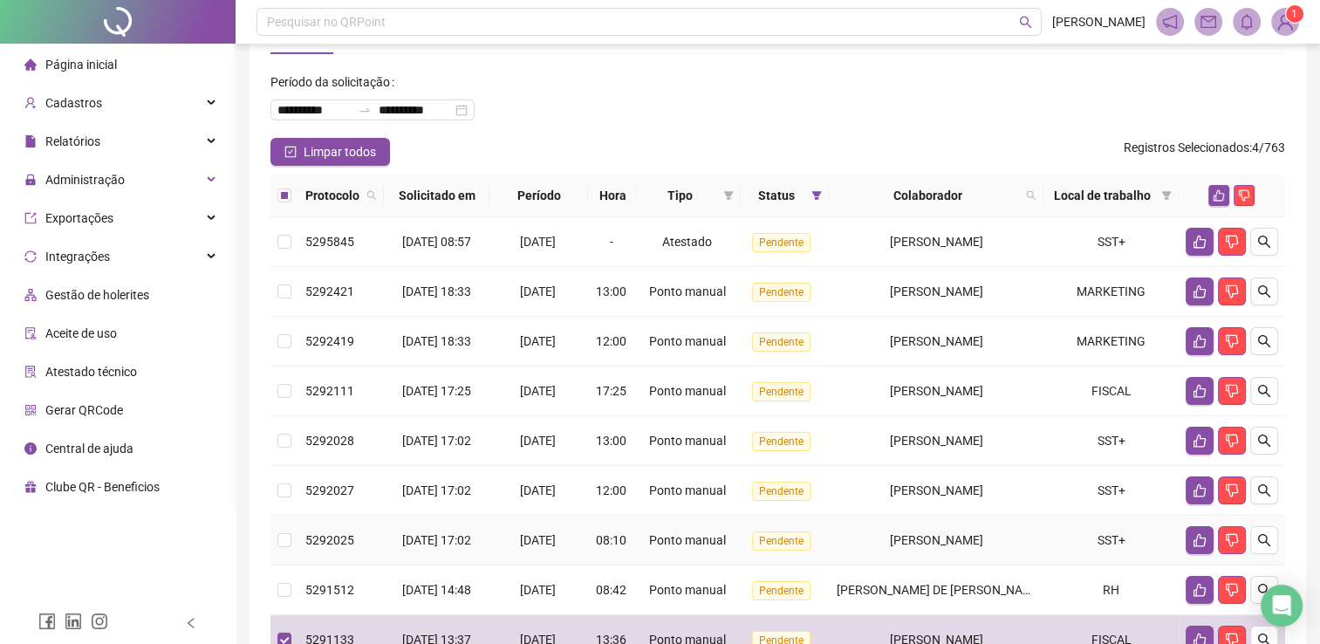
scroll to position [326, 0]
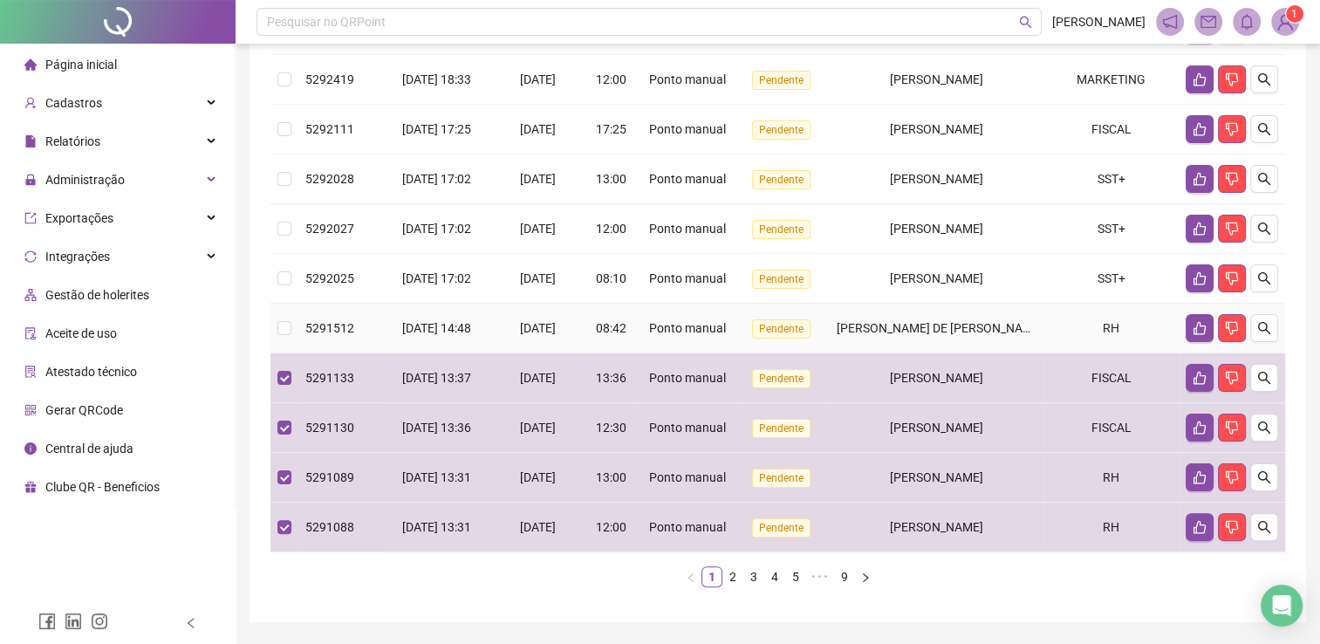
click at [277, 353] on td at bounding box center [284, 329] width 28 height 50
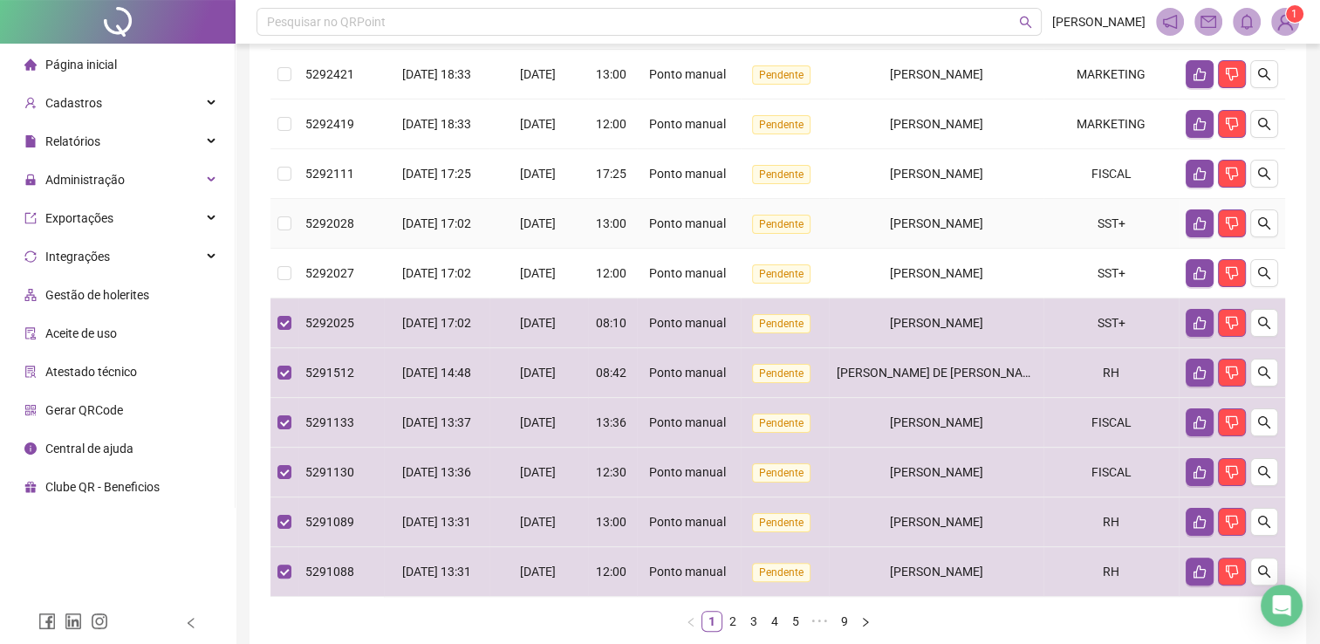
scroll to position [65, 0]
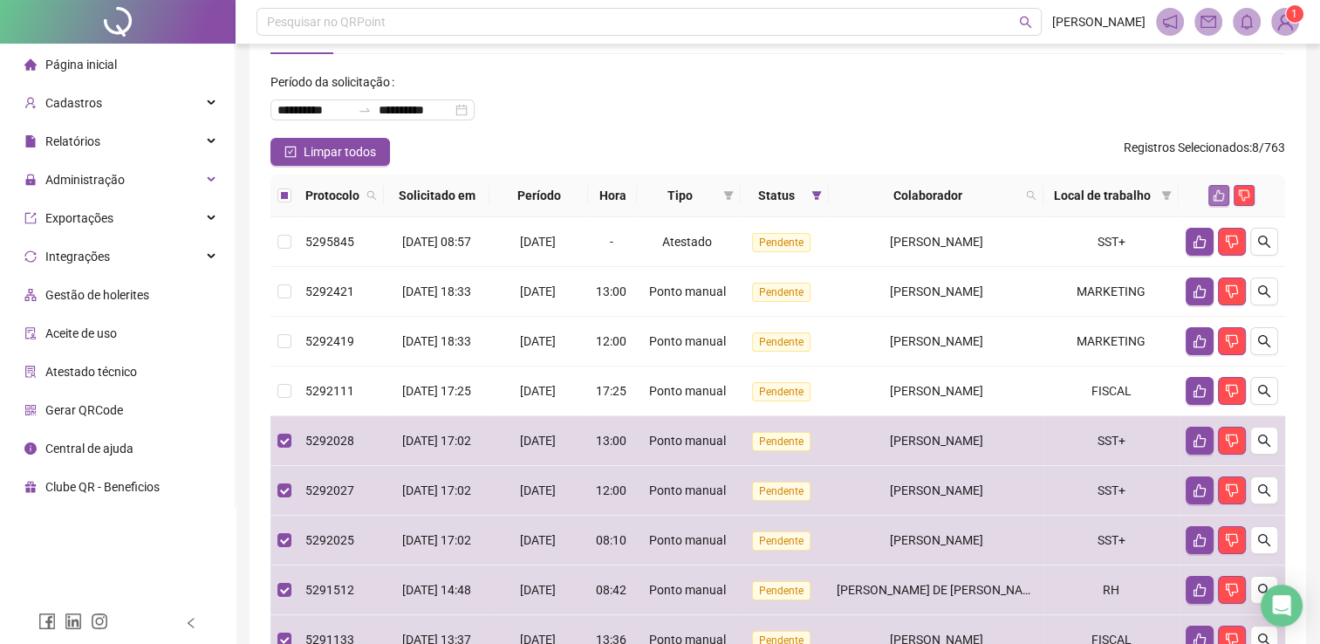
click at [1213, 203] on button "button" at bounding box center [1218, 195] width 21 height 21
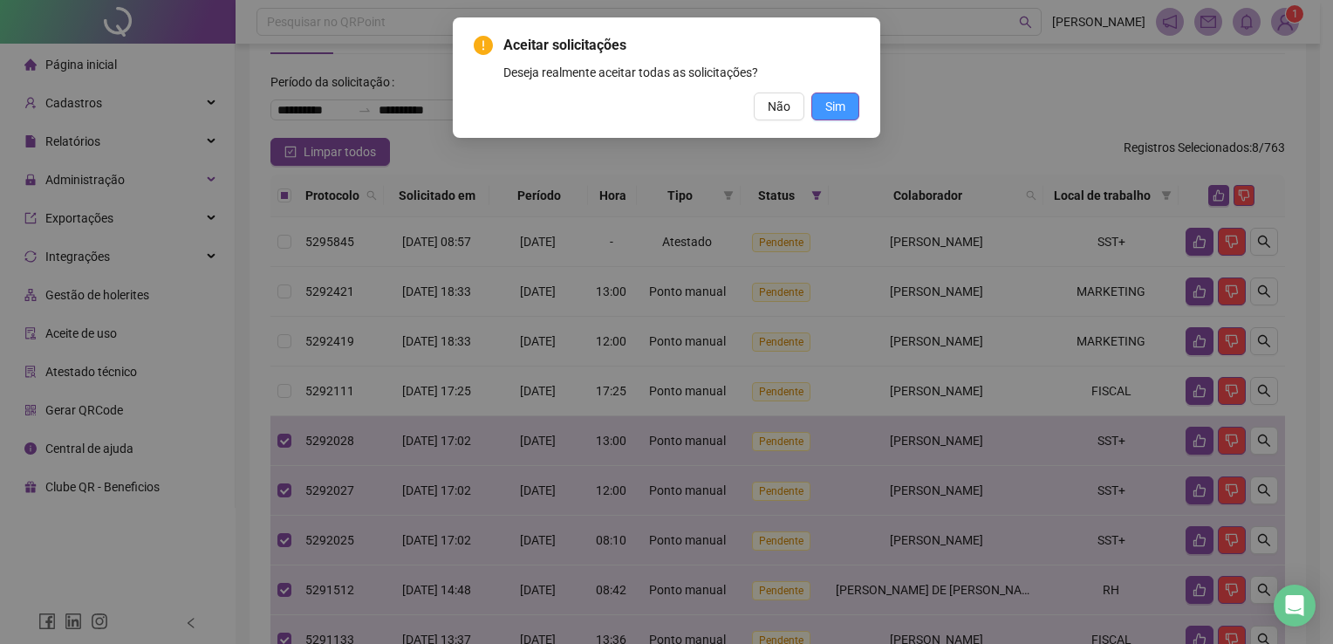
click at [835, 110] on span "Sim" at bounding box center [835, 106] width 20 height 19
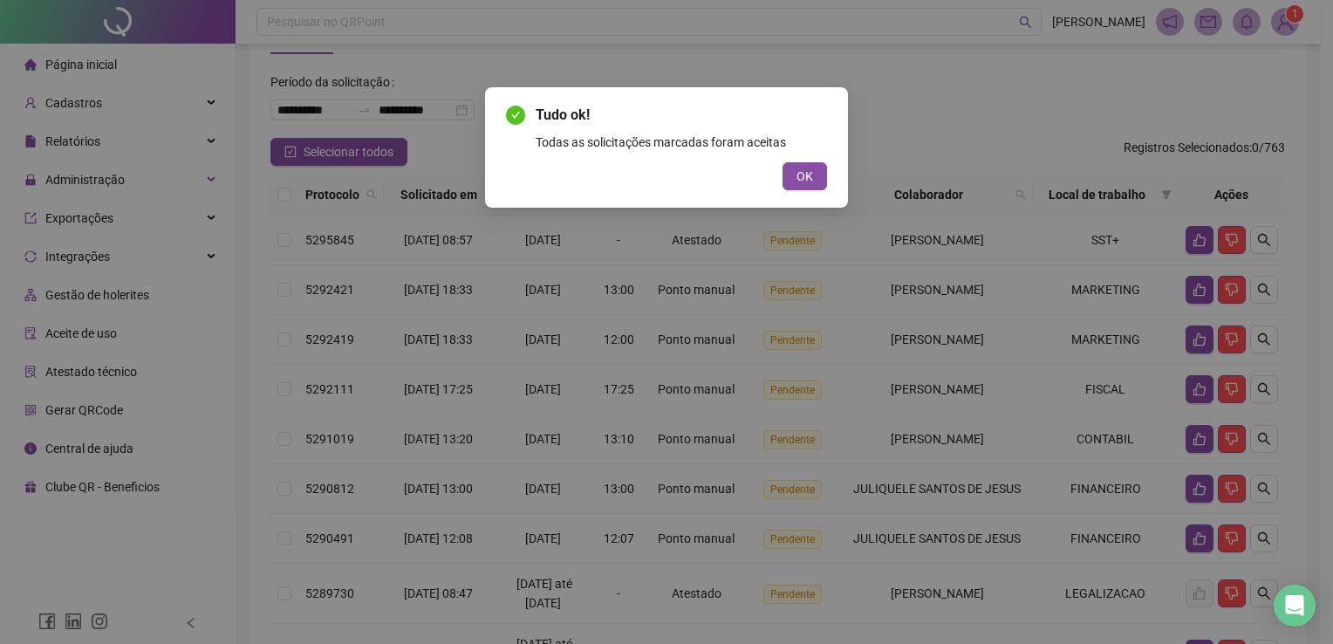
drag, startPoint x: 1043, startPoint y: 192, endPoint x: 939, endPoint y: 173, distance: 106.4
click at [1043, 192] on div "Tudo ok! Todas as solicitações marcadas foram aceitas OK" at bounding box center [666, 322] width 1333 height 644
click at [717, 162] on div "OK" at bounding box center [666, 176] width 321 height 28
drag, startPoint x: 765, startPoint y: 169, endPoint x: 777, endPoint y: 171, distance: 12.3
click at [769, 169] on div "OK" at bounding box center [666, 176] width 321 height 28
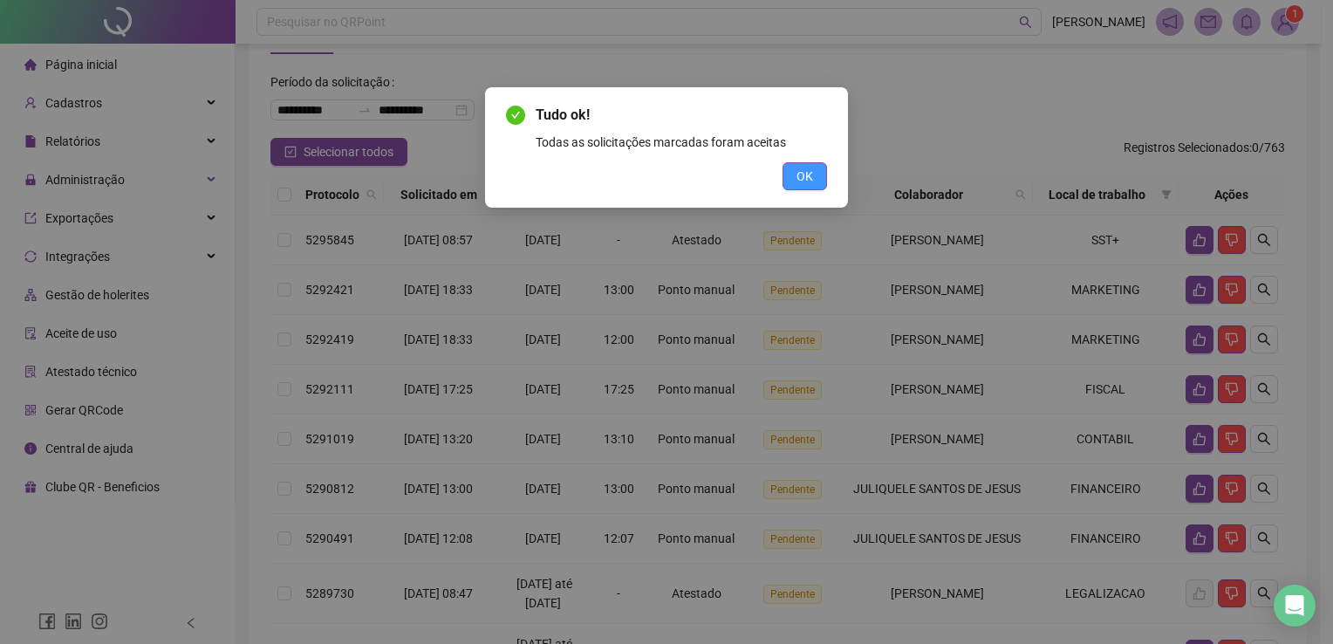
click at [818, 171] on button "OK" at bounding box center [805, 176] width 44 height 28
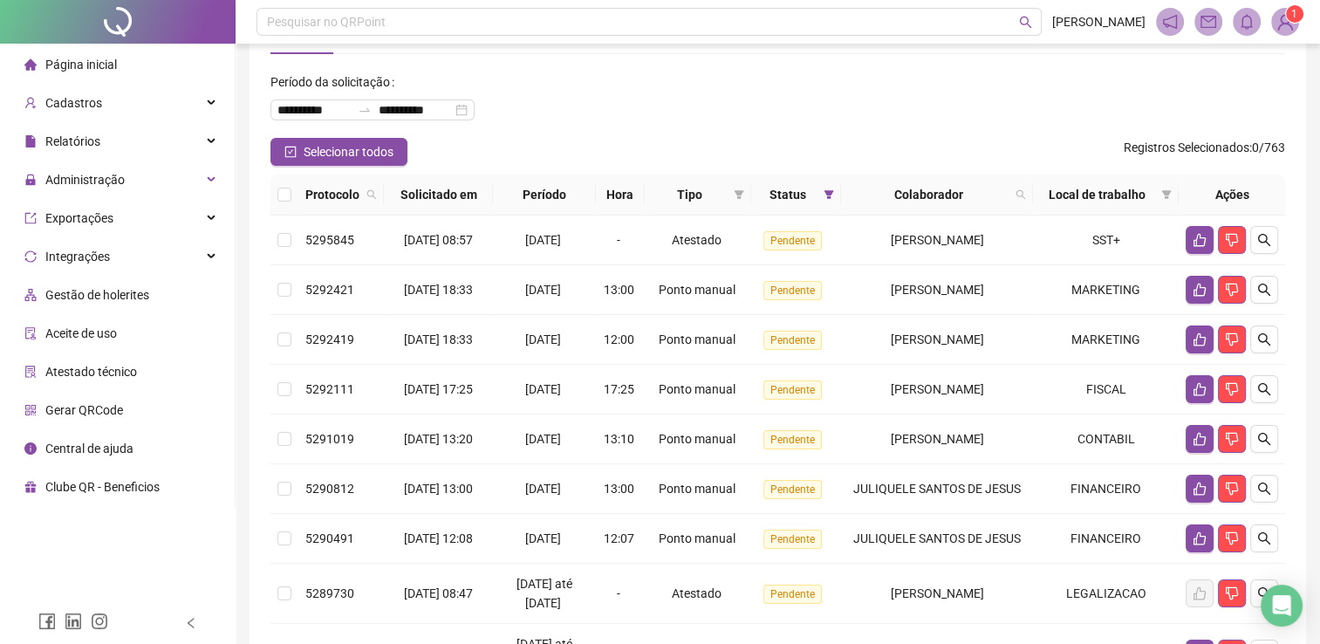
drag, startPoint x: 1051, startPoint y: 199, endPoint x: 1041, endPoint y: 192, distance: 12.6
click at [1052, 199] on span "Local de trabalho" at bounding box center [1097, 194] width 114 height 19
click at [1026, 190] on icon "search" at bounding box center [1020, 194] width 10 height 10
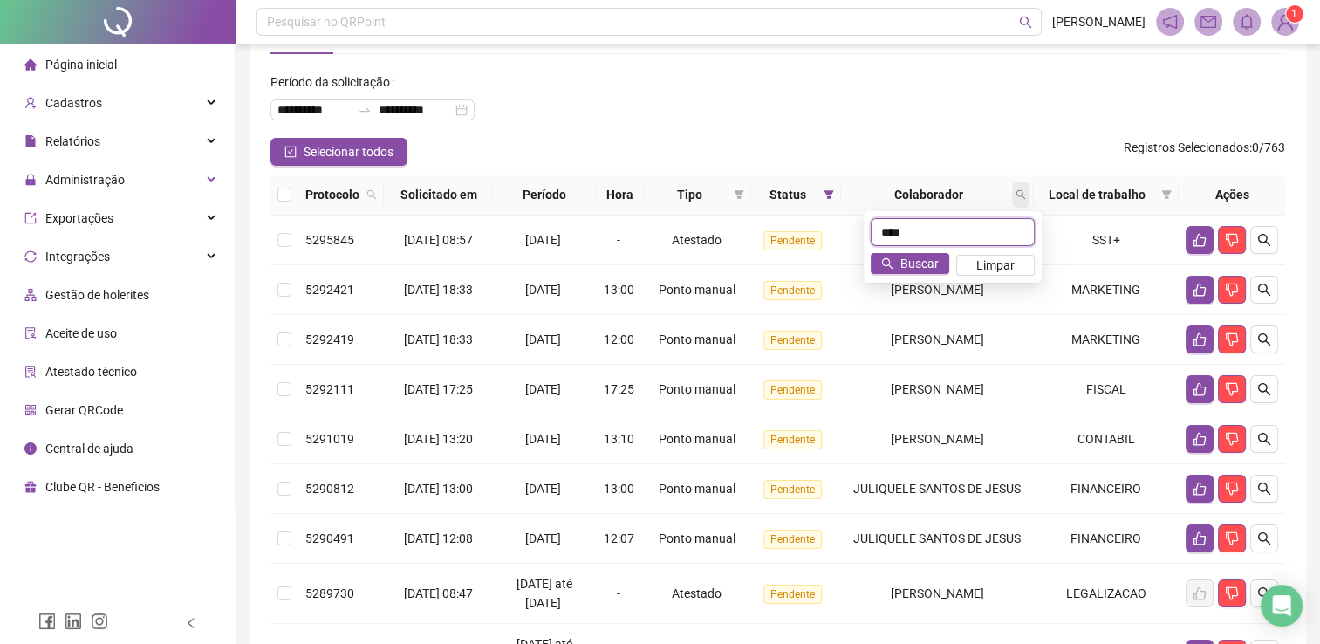
type input "****"
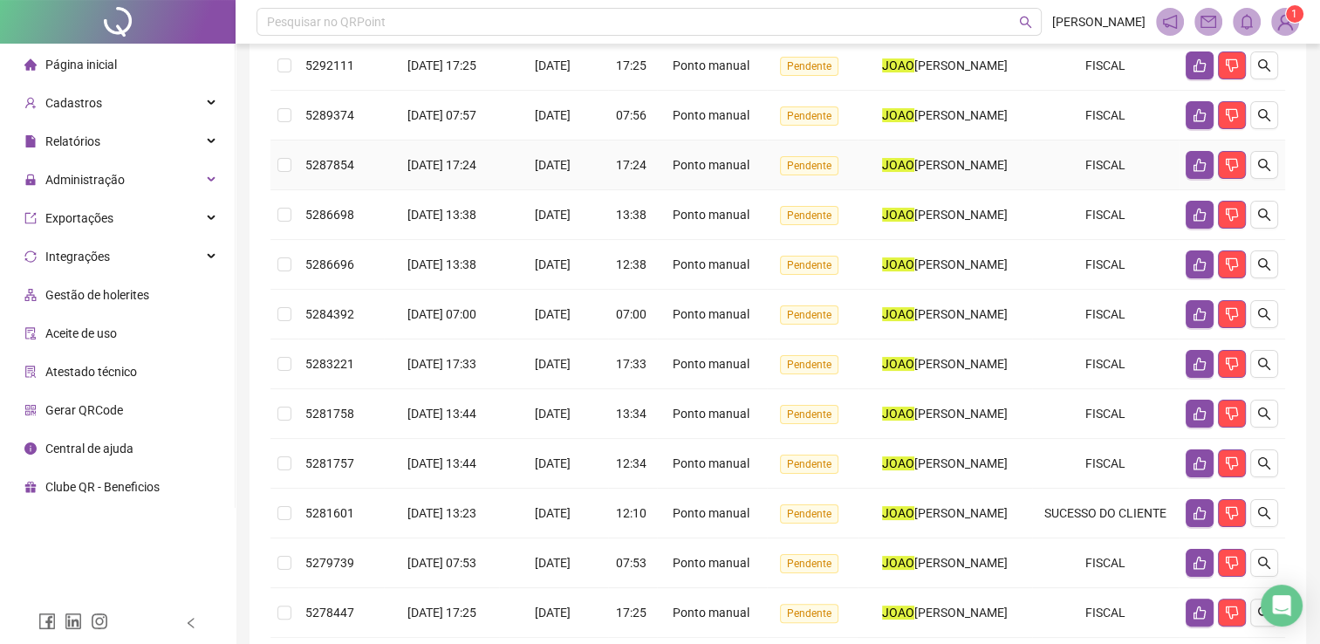
scroll to position [501, 0]
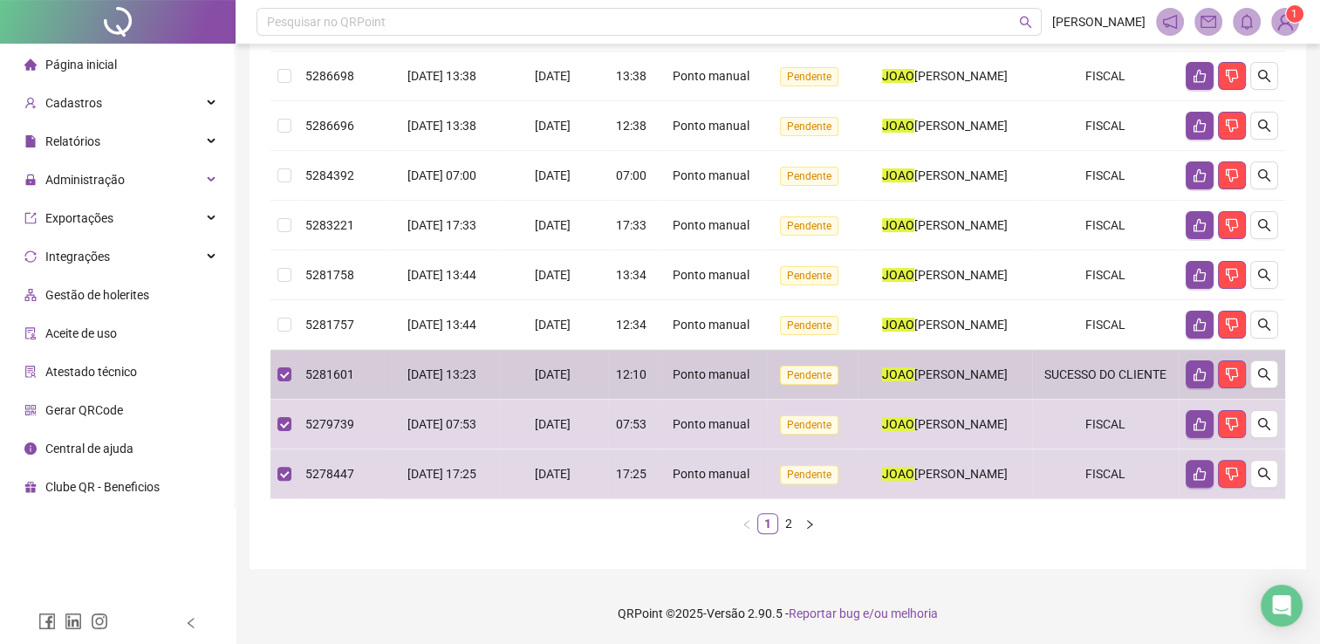
click at [290, 302] on td at bounding box center [284, 325] width 28 height 50
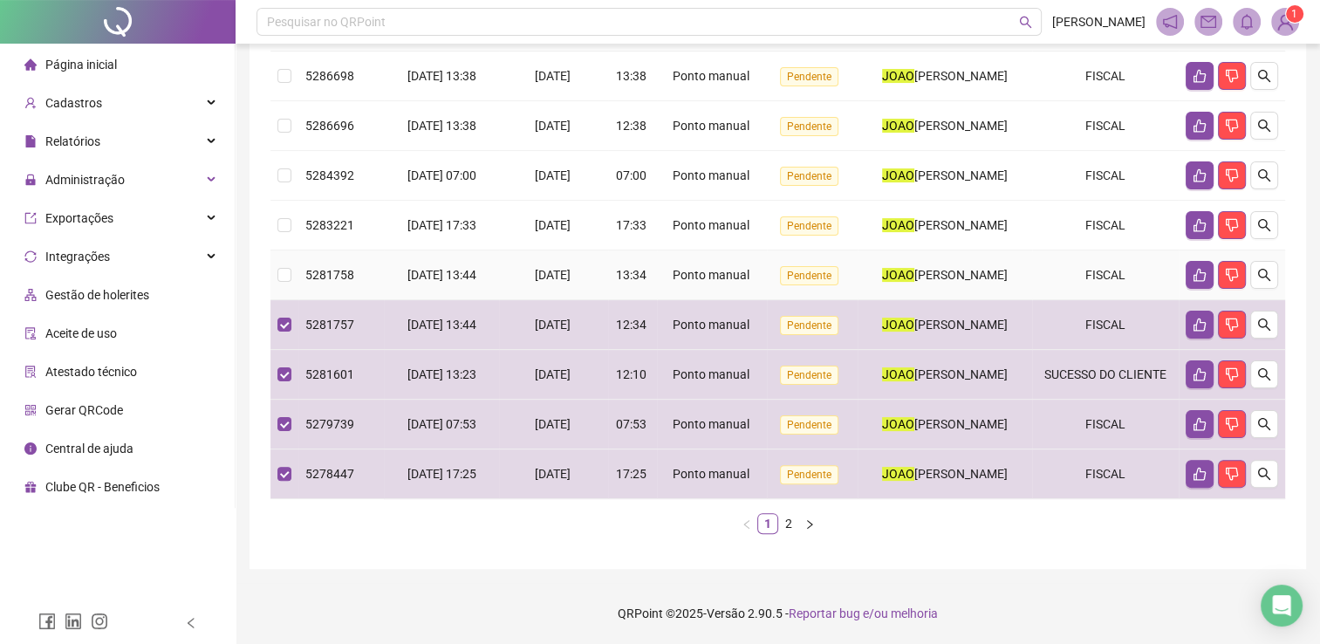
click at [284, 250] on td at bounding box center [284, 275] width 28 height 50
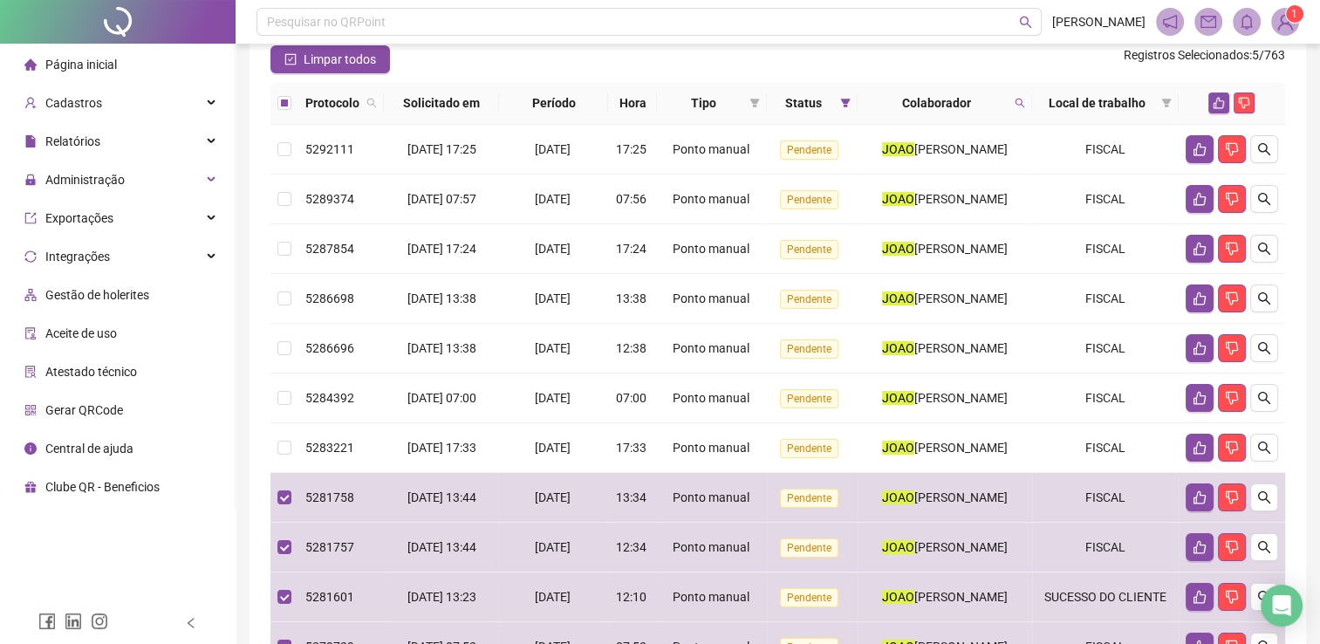
scroll to position [0, 0]
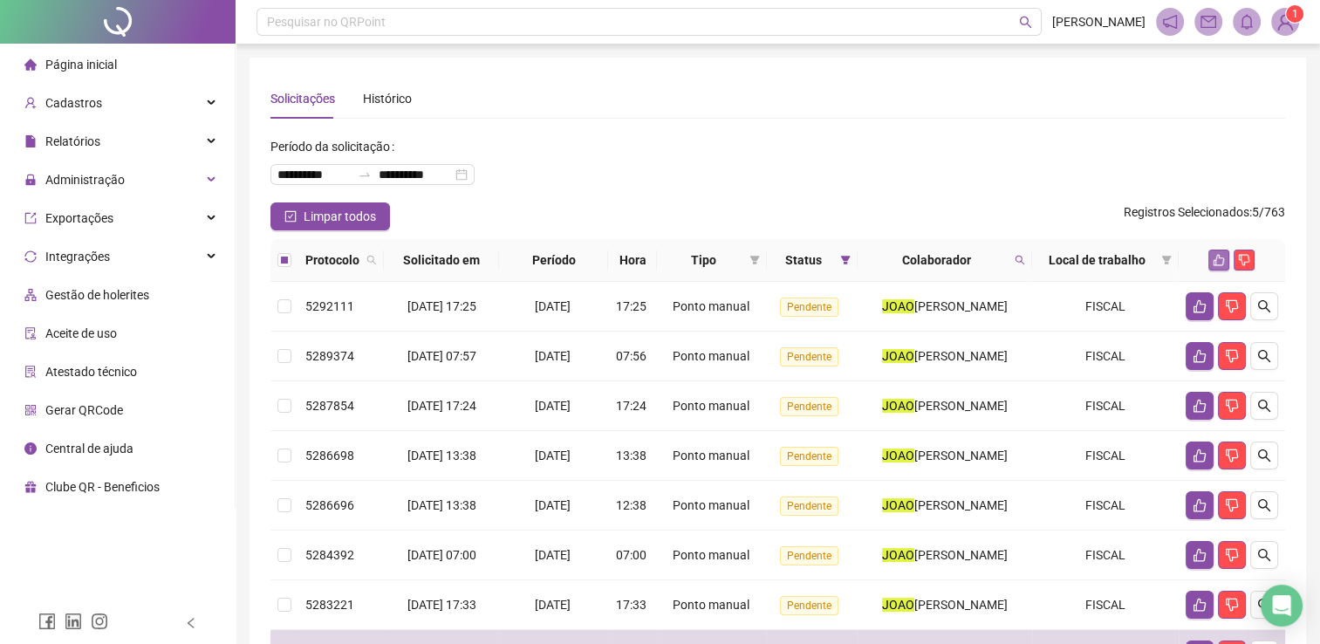
click at [1213, 258] on button "button" at bounding box center [1218, 260] width 21 height 21
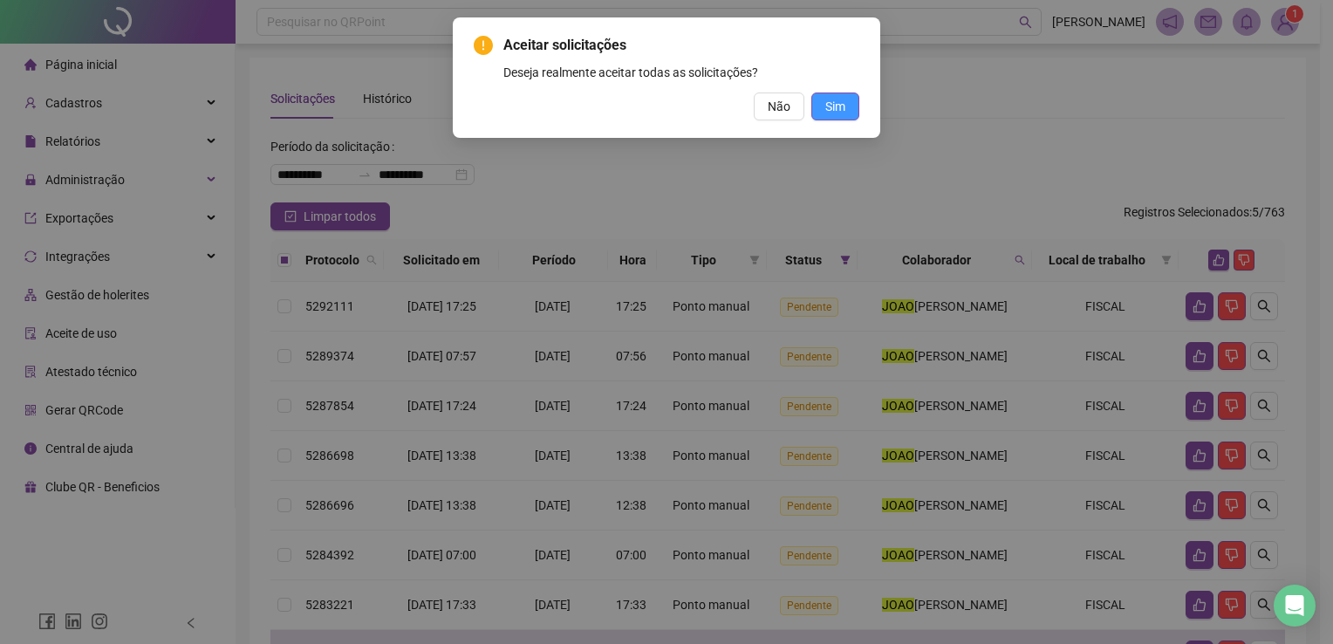
click at [838, 113] on span "Sim" at bounding box center [835, 106] width 20 height 19
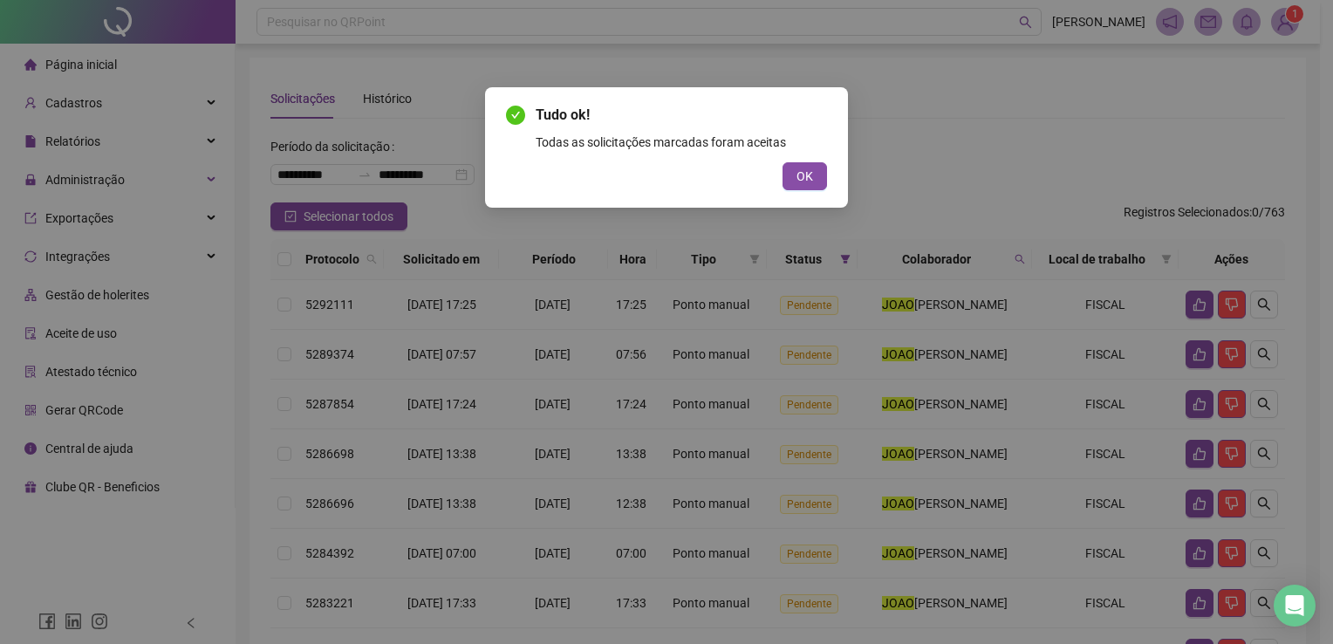
drag, startPoint x: 800, startPoint y: 175, endPoint x: 884, endPoint y: 3, distance: 192.0
click at [801, 175] on span "OK" at bounding box center [805, 176] width 17 height 19
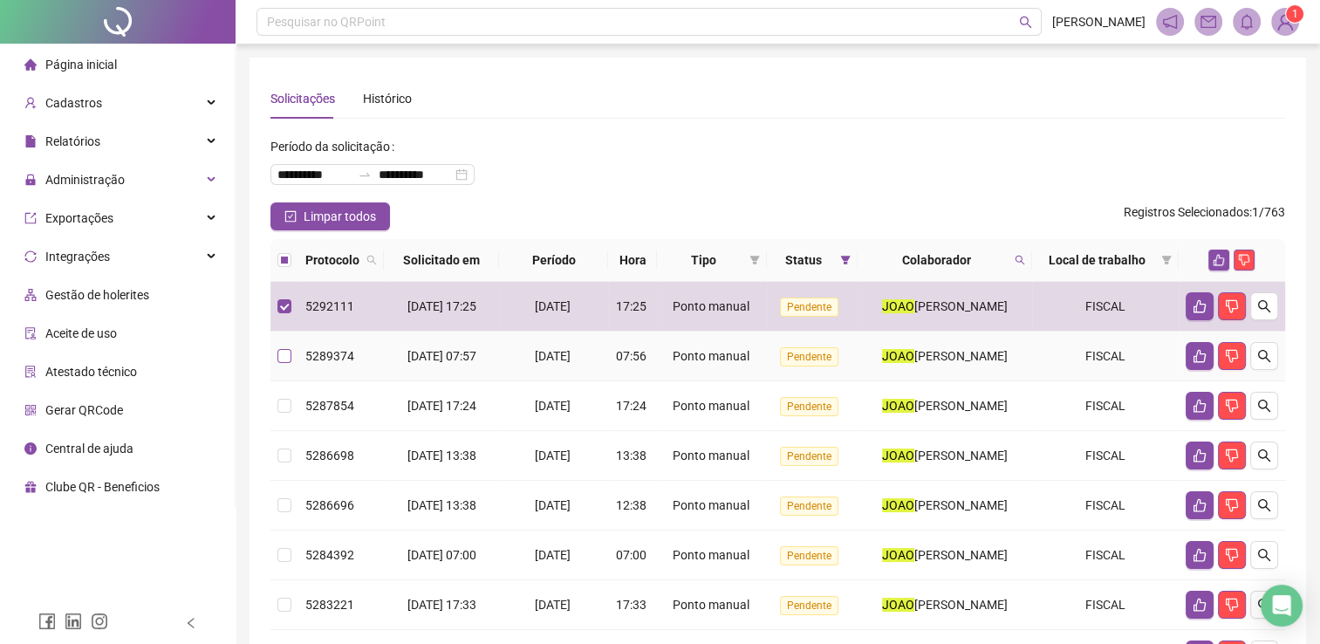
drag, startPoint x: 282, startPoint y: 355, endPoint x: 291, endPoint y: 380, distance: 26.8
click at [287, 360] on td at bounding box center [284, 357] width 28 height 50
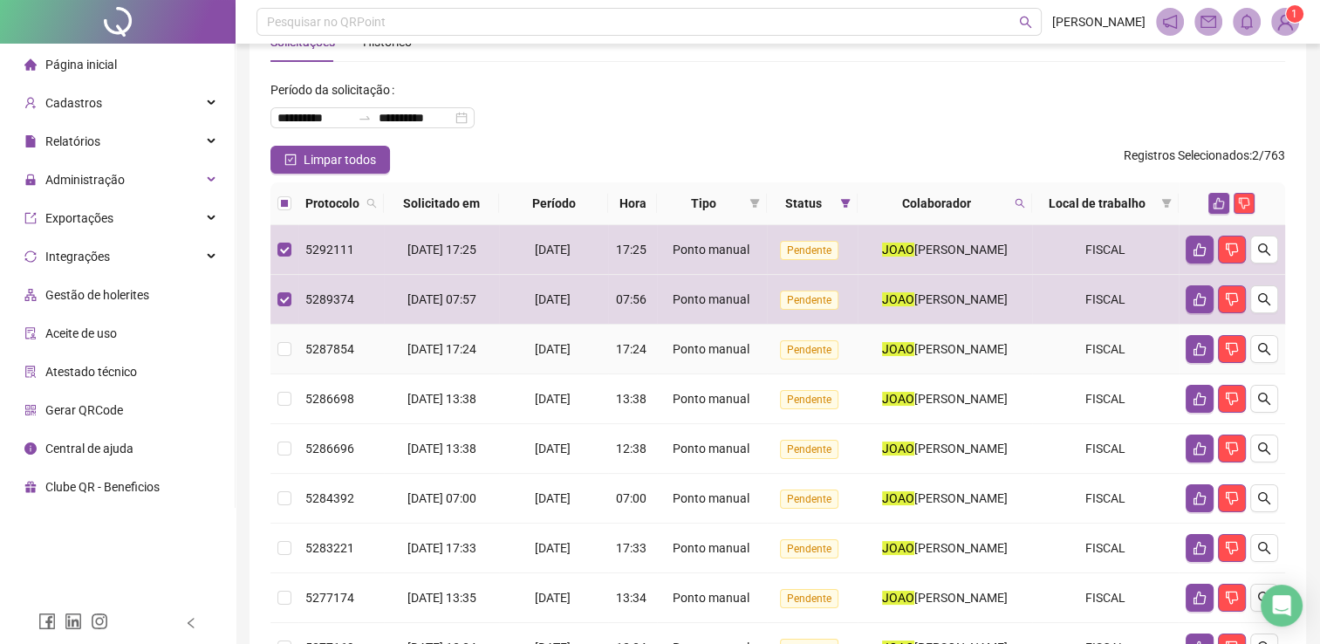
scroll to position [87, 0]
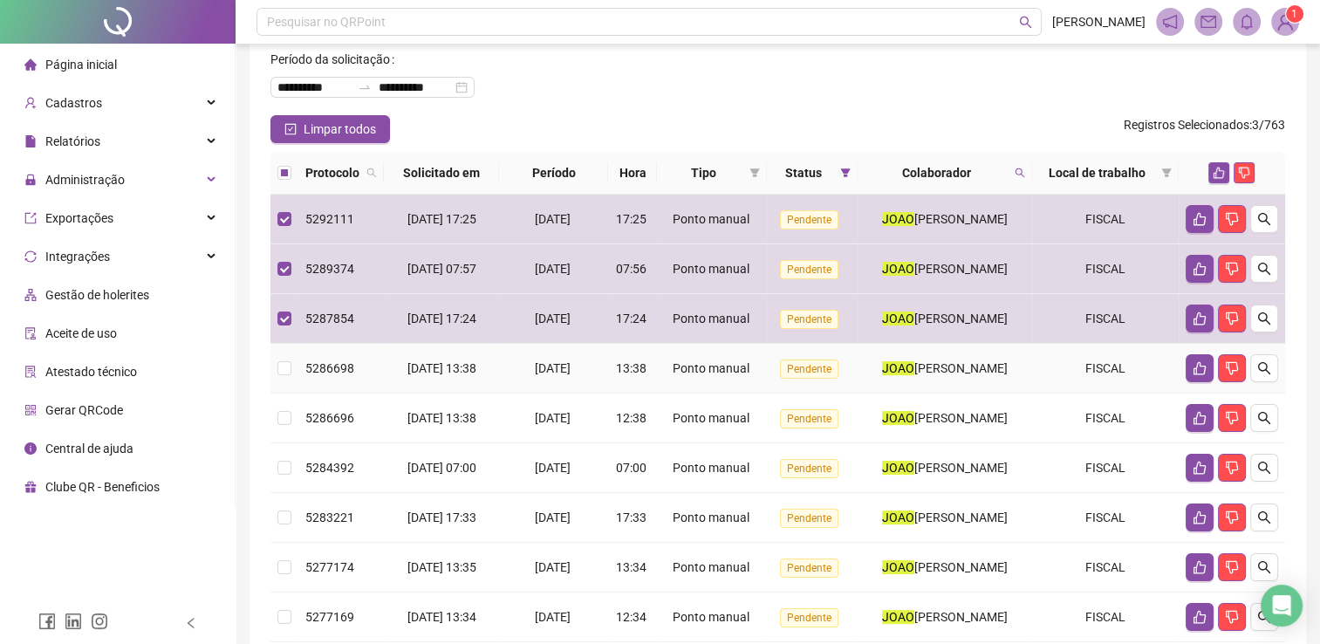
drag, startPoint x: 272, startPoint y: 418, endPoint x: 282, endPoint y: 426, distance: 12.4
click at [274, 393] on td at bounding box center [284, 369] width 28 height 50
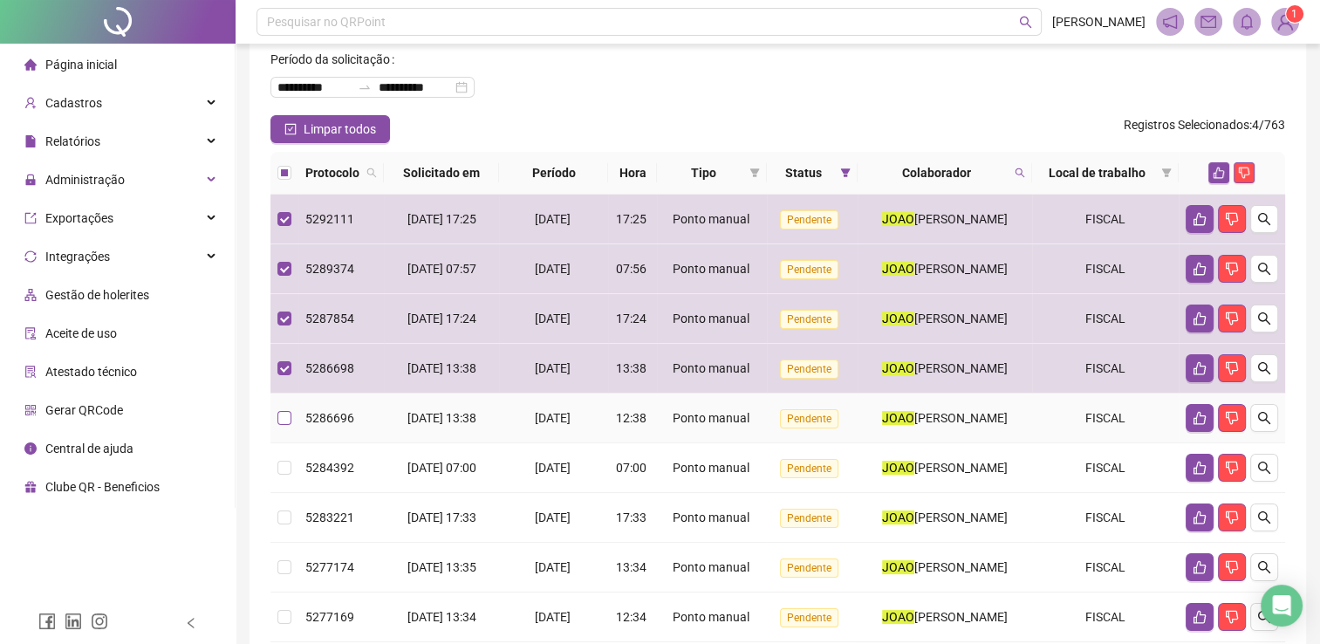
click at [286, 427] on label at bounding box center [284, 417] width 14 height 19
drag, startPoint x: 276, startPoint y: 514, endPoint x: 334, endPoint y: 501, distance: 59.9
click at [282, 493] on td at bounding box center [284, 468] width 28 height 50
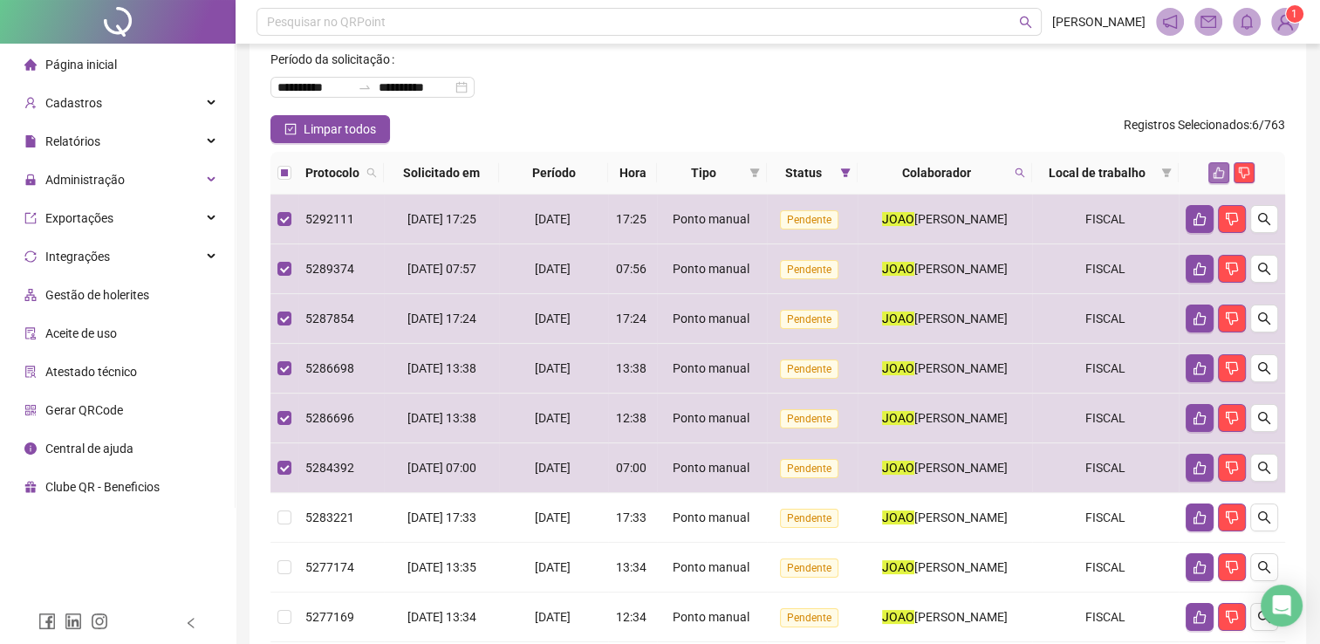
click at [1225, 171] on button "button" at bounding box center [1218, 172] width 21 height 21
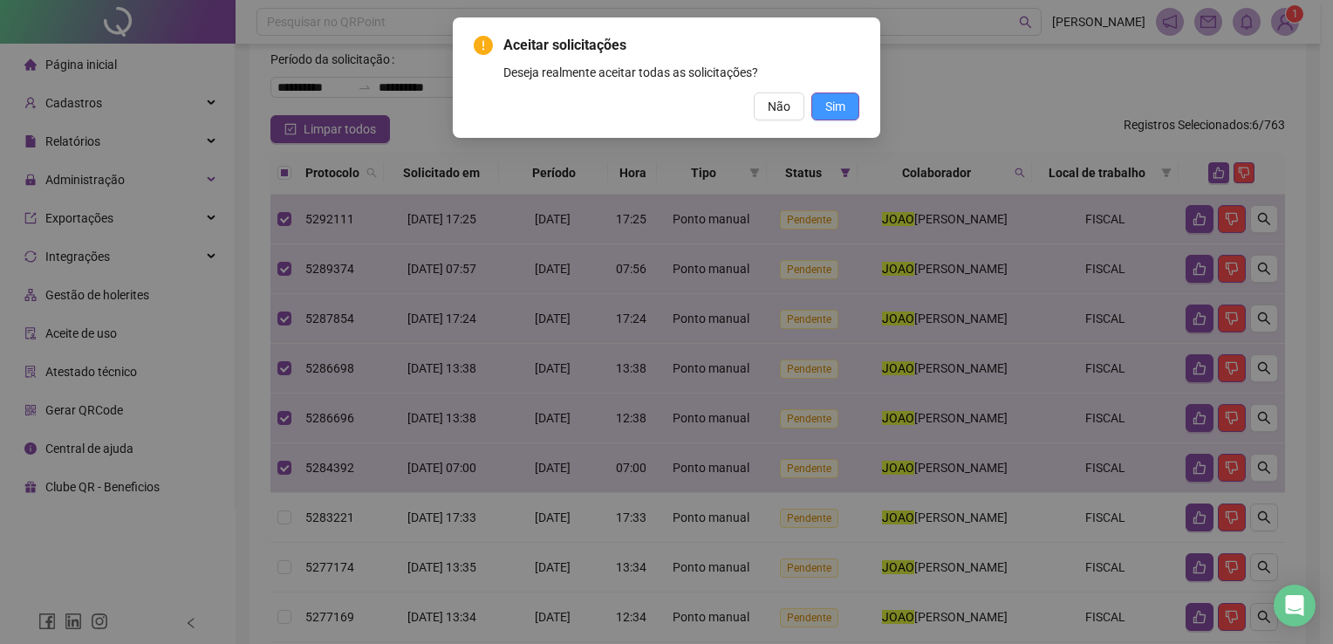
click at [817, 99] on button "Sim" at bounding box center [835, 106] width 48 height 28
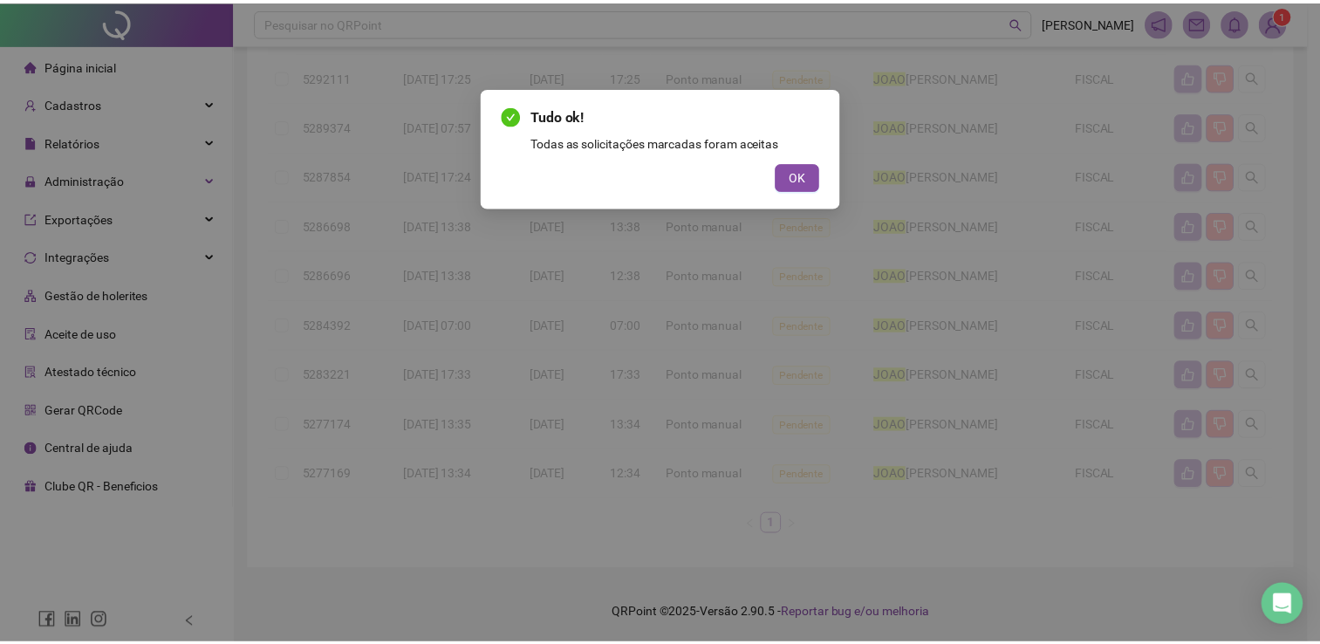
scroll to position [0, 0]
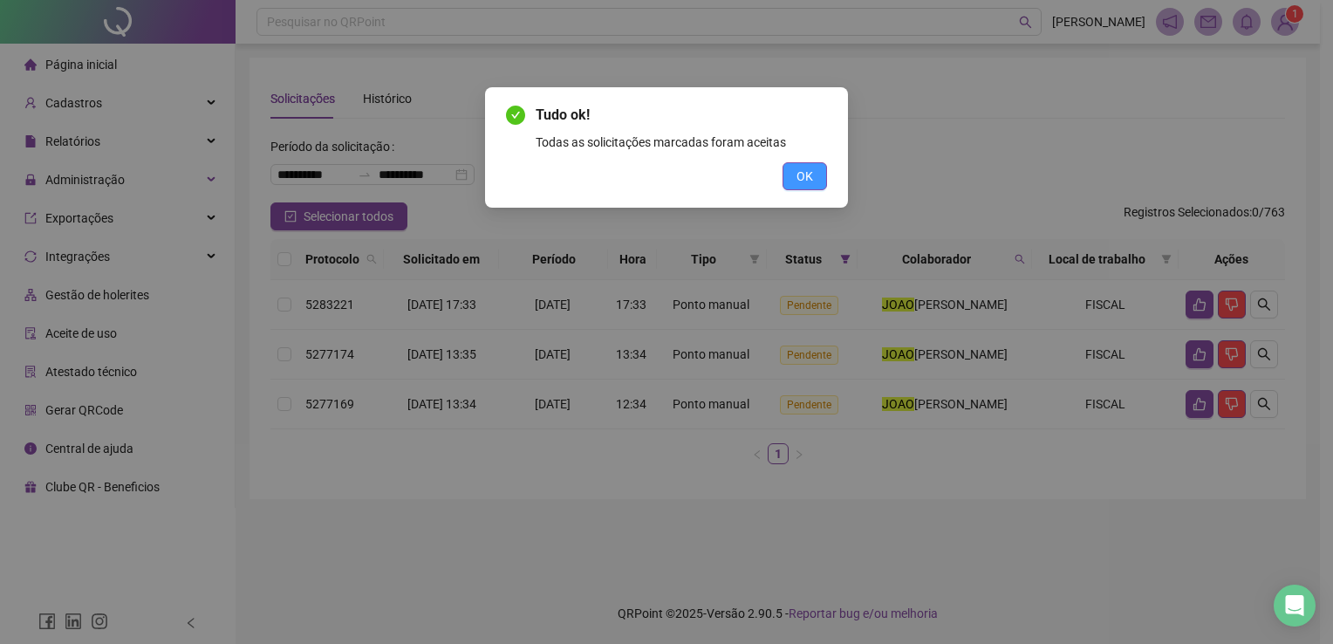
click at [816, 169] on button "OK" at bounding box center [805, 176] width 44 height 28
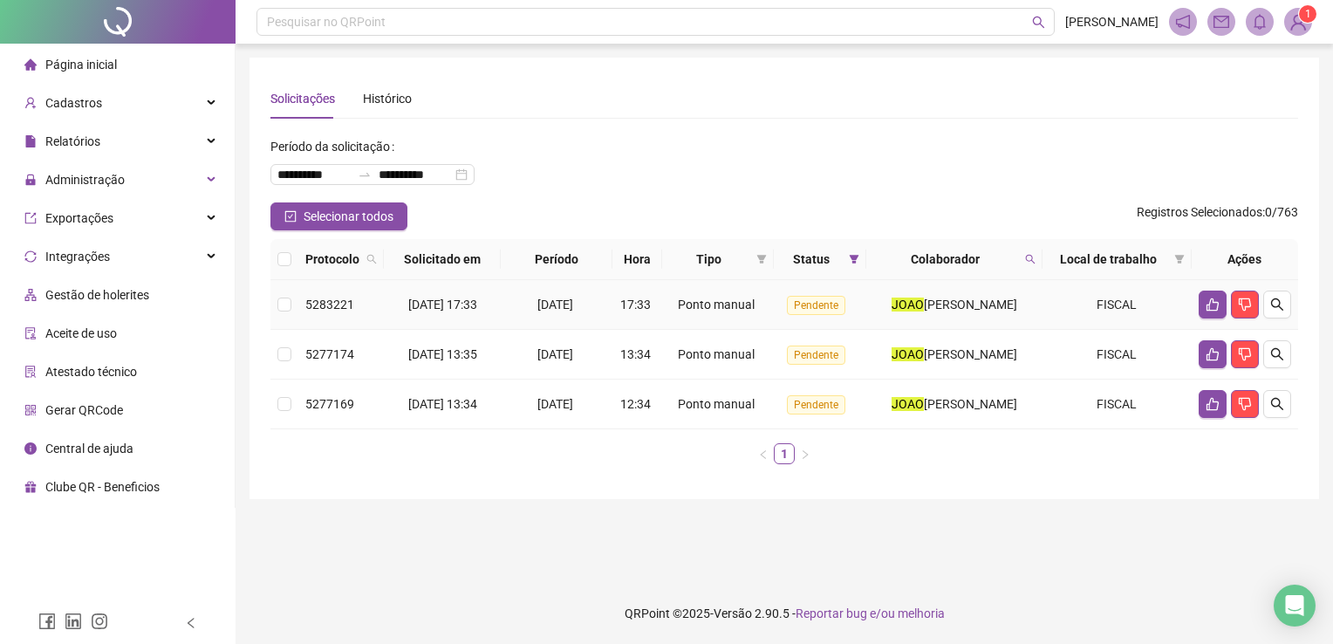
click at [284, 320] on td at bounding box center [284, 305] width 28 height 50
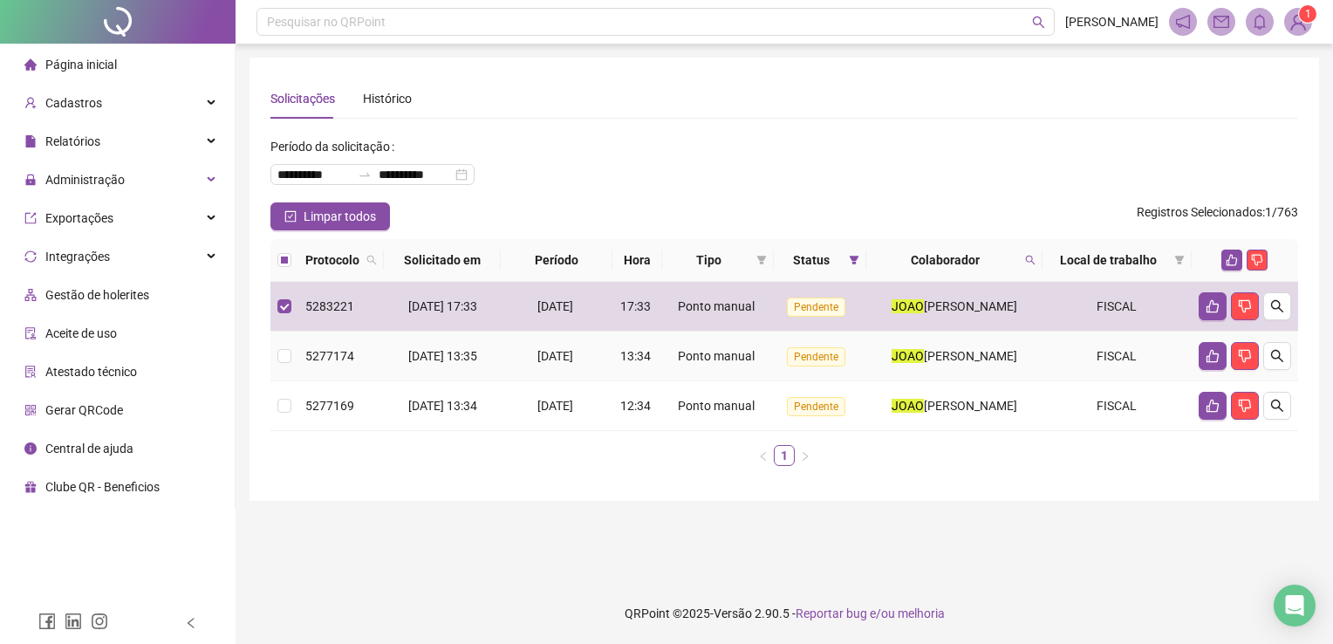
click at [287, 344] on td at bounding box center [284, 357] width 28 height 50
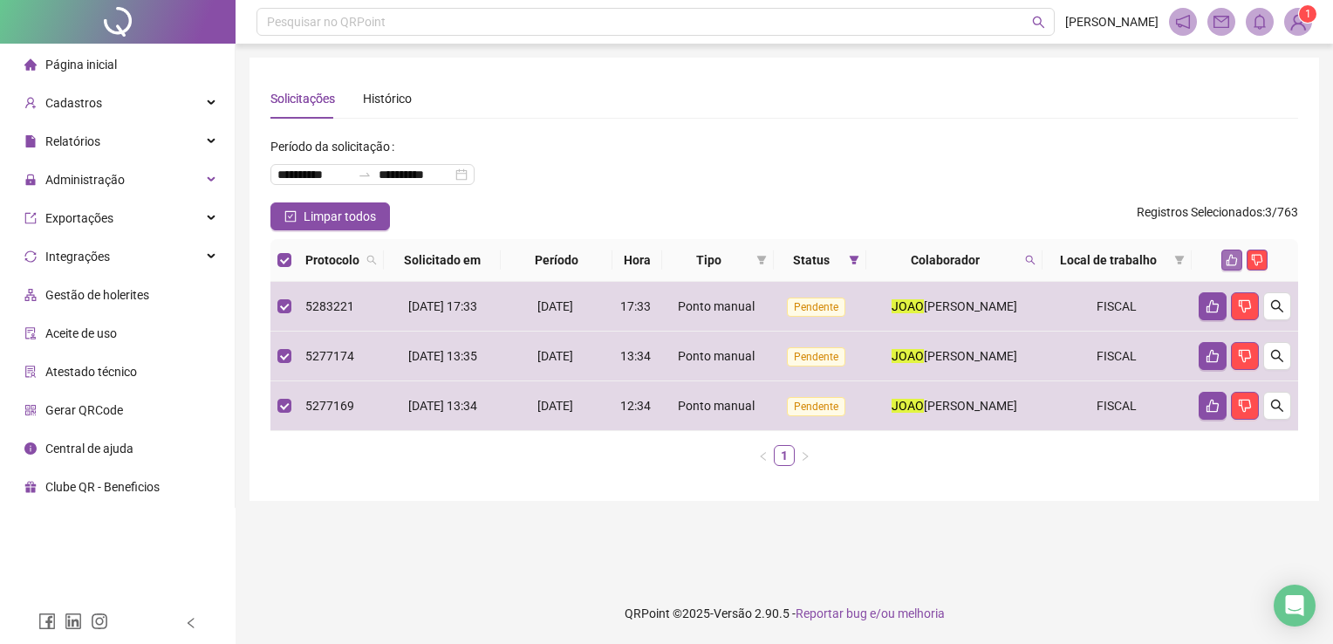
click at [1240, 255] on button "button" at bounding box center [1231, 260] width 21 height 21
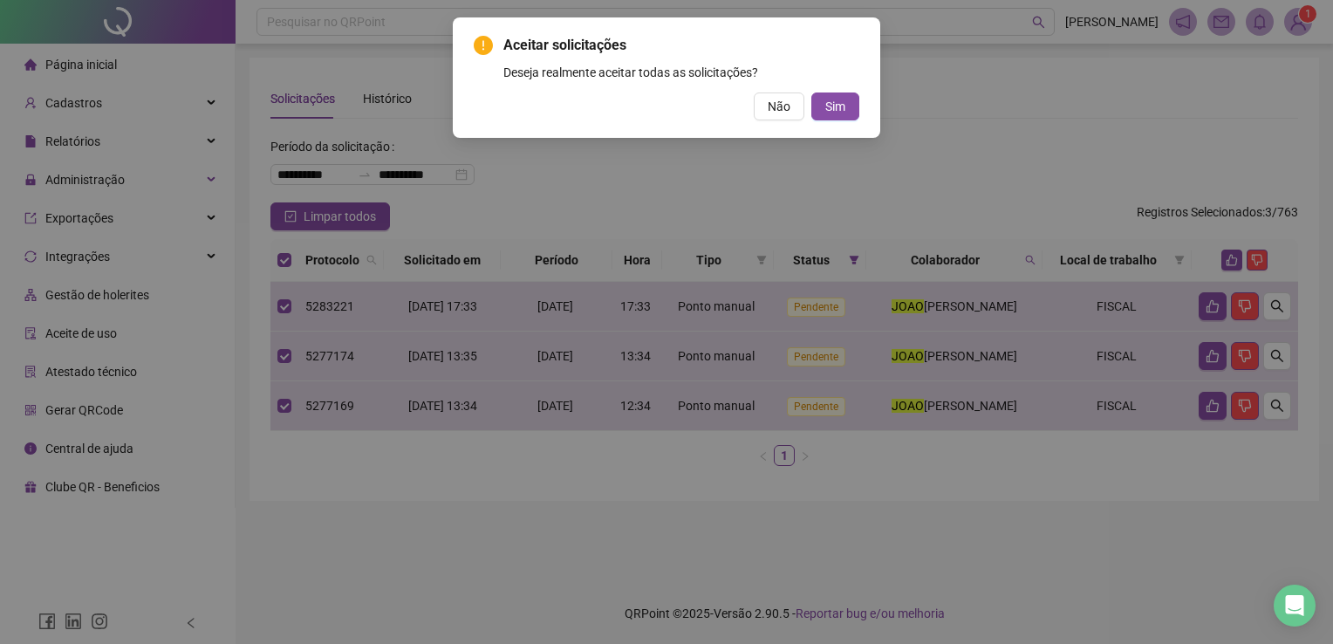
drag, startPoint x: 831, startPoint y: 114, endPoint x: 837, endPoint y: 81, distance: 33.7
click at [831, 113] on span "Sim" at bounding box center [835, 106] width 20 height 19
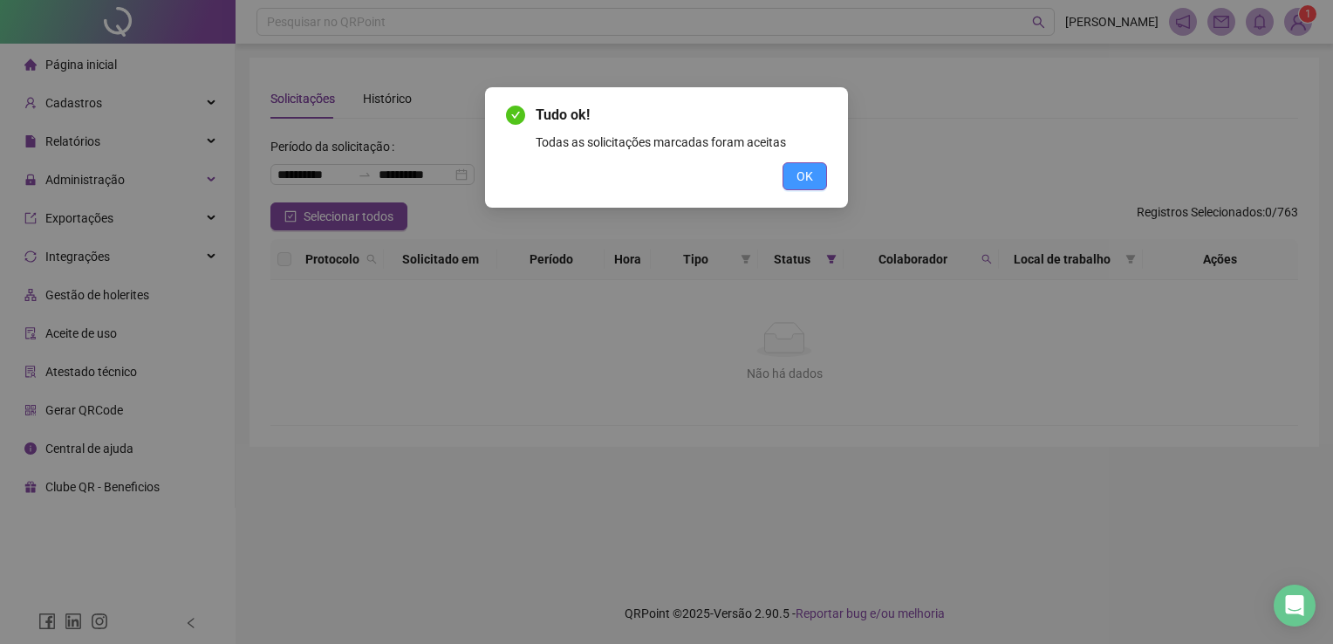
click at [785, 181] on button "OK" at bounding box center [805, 176] width 44 height 28
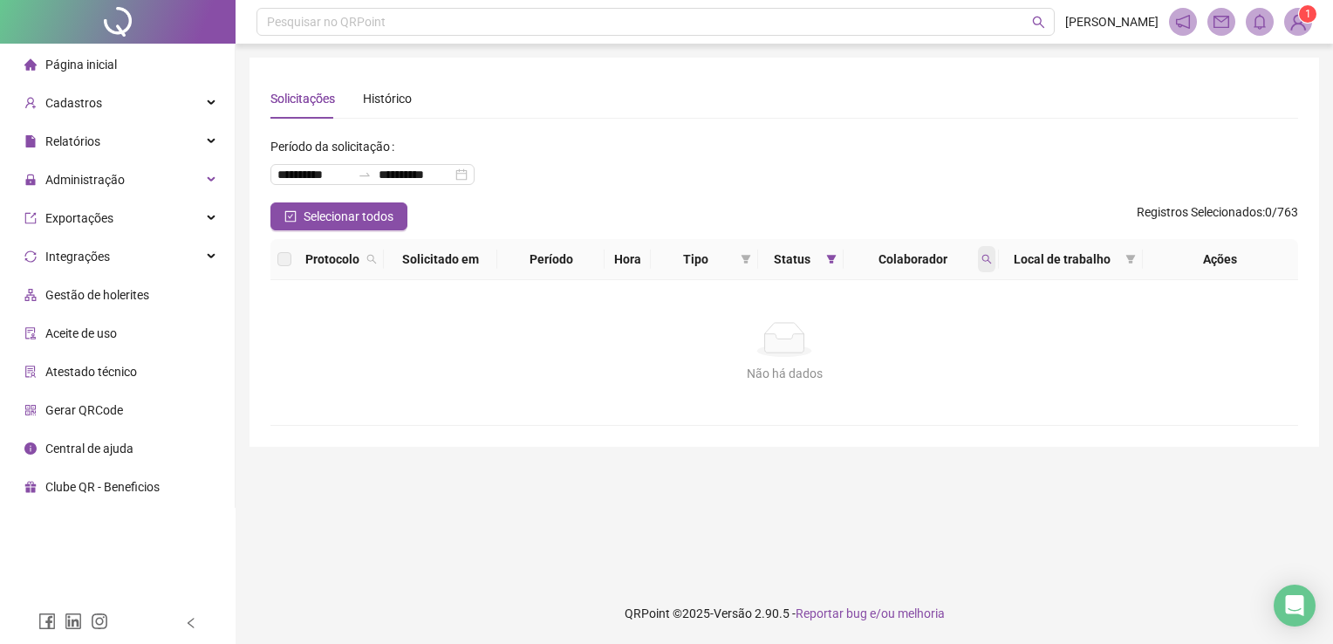
click at [989, 263] on icon "search" at bounding box center [986, 259] width 10 height 10
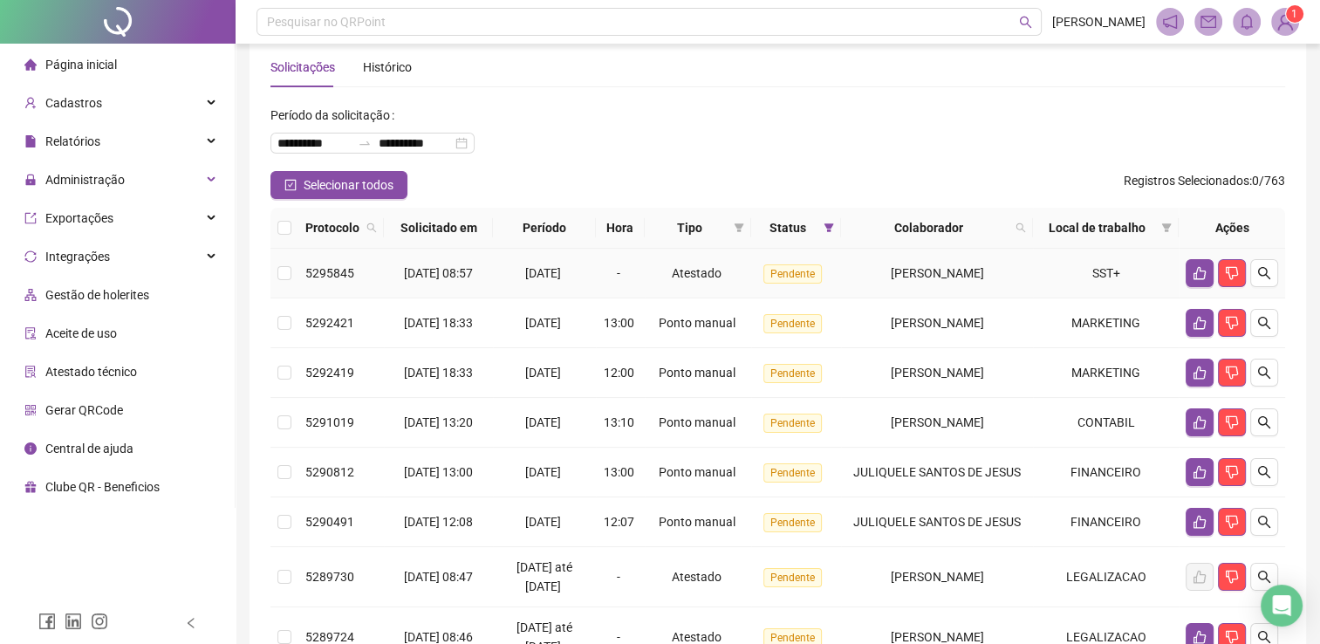
scroll to position [87, 0]
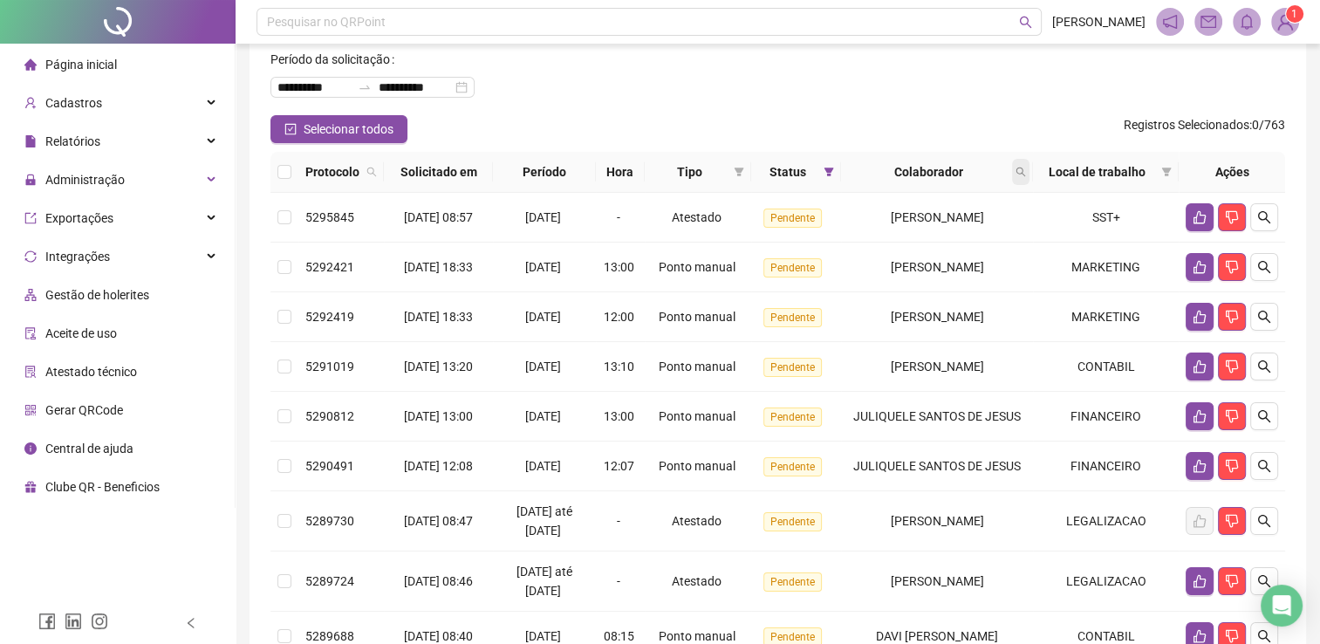
click at [1023, 161] on span at bounding box center [1020, 172] width 17 height 26
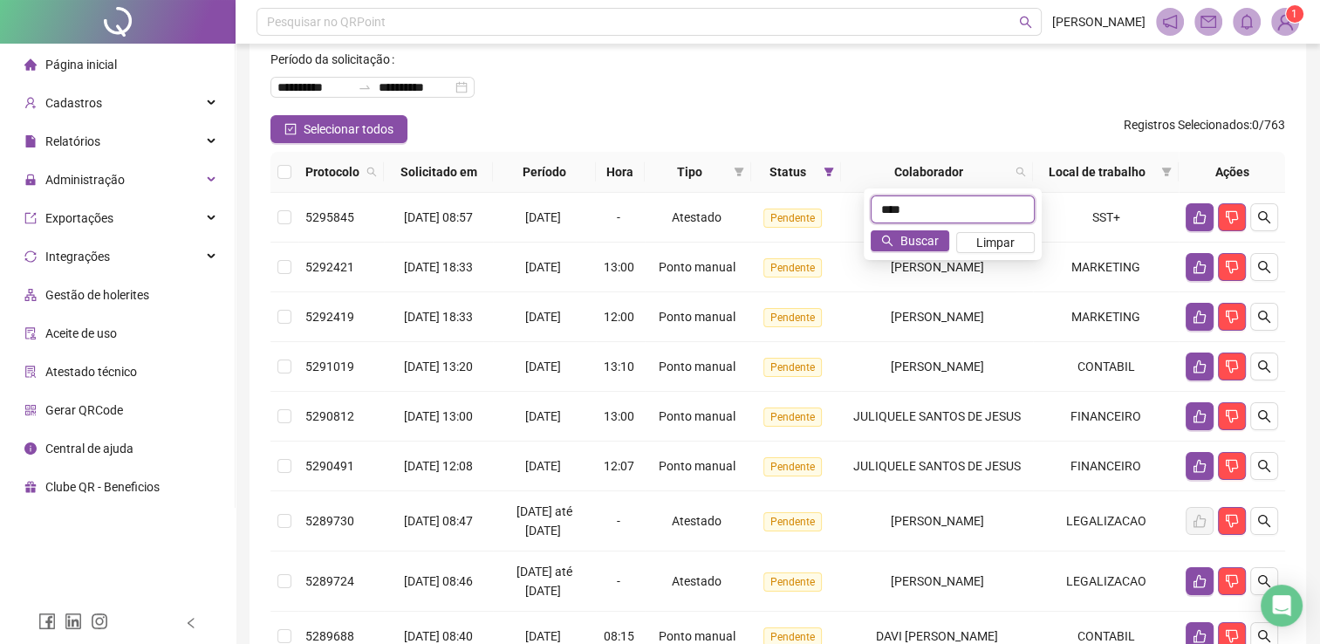
type input "****"
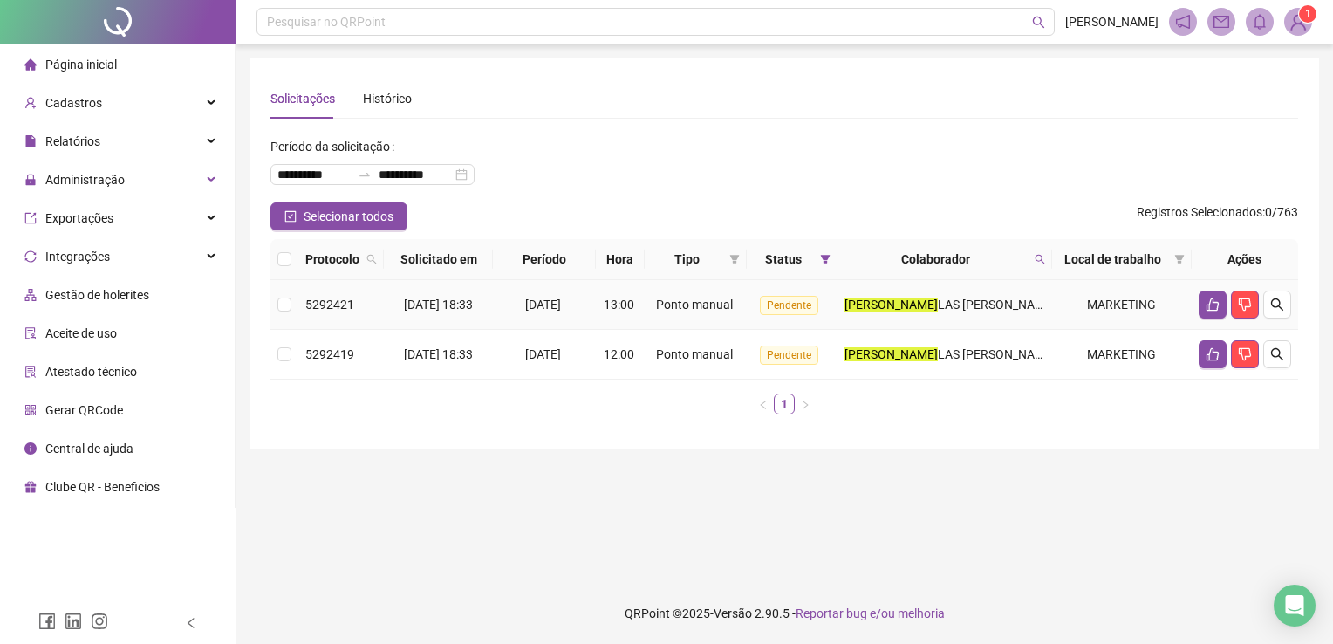
drag, startPoint x: 295, startPoint y: 301, endPoint x: 289, endPoint y: 345, distance: 44.0
click at [294, 302] on td at bounding box center [284, 305] width 28 height 50
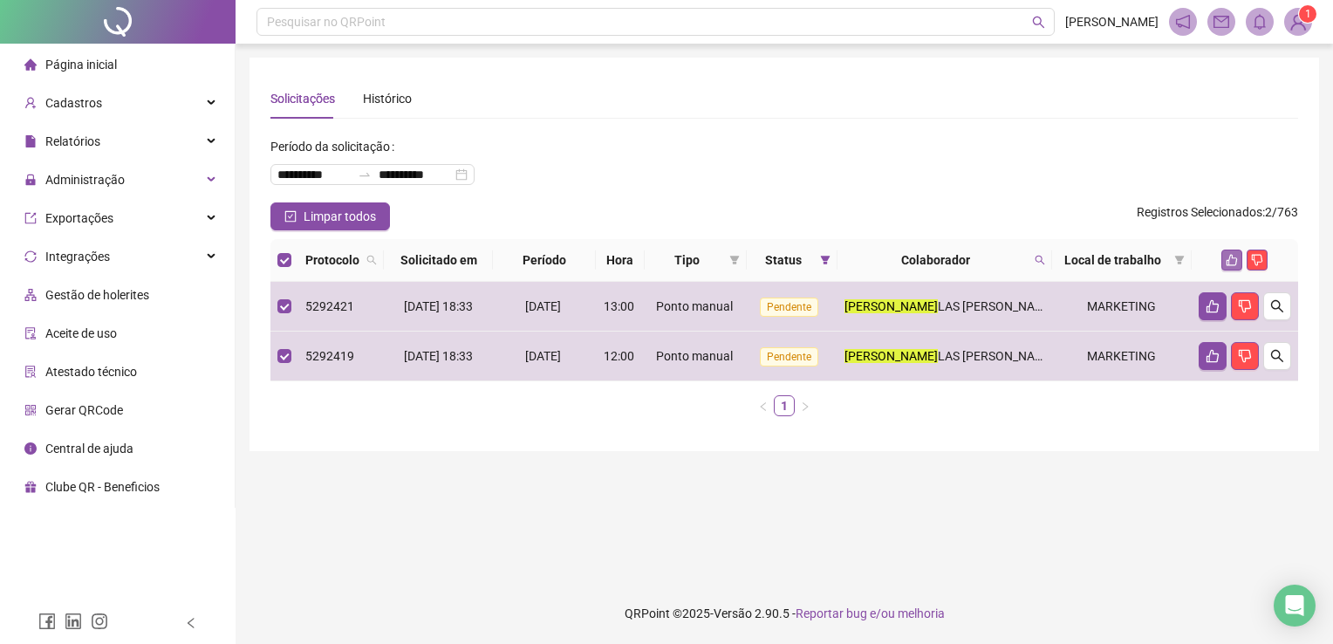
click at [1228, 263] on icon "like" at bounding box center [1232, 260] width 12 height 12
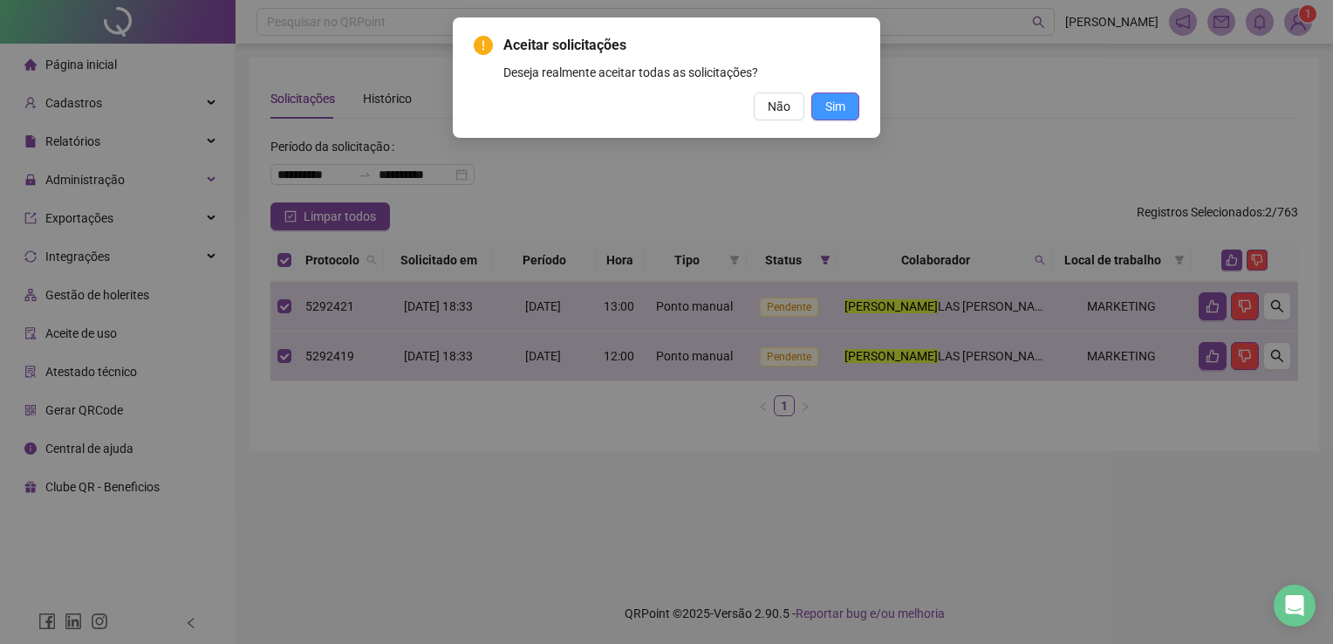
click at [836, 106] on span "Sim" at bounding box center [835, 106] width 20 height 19
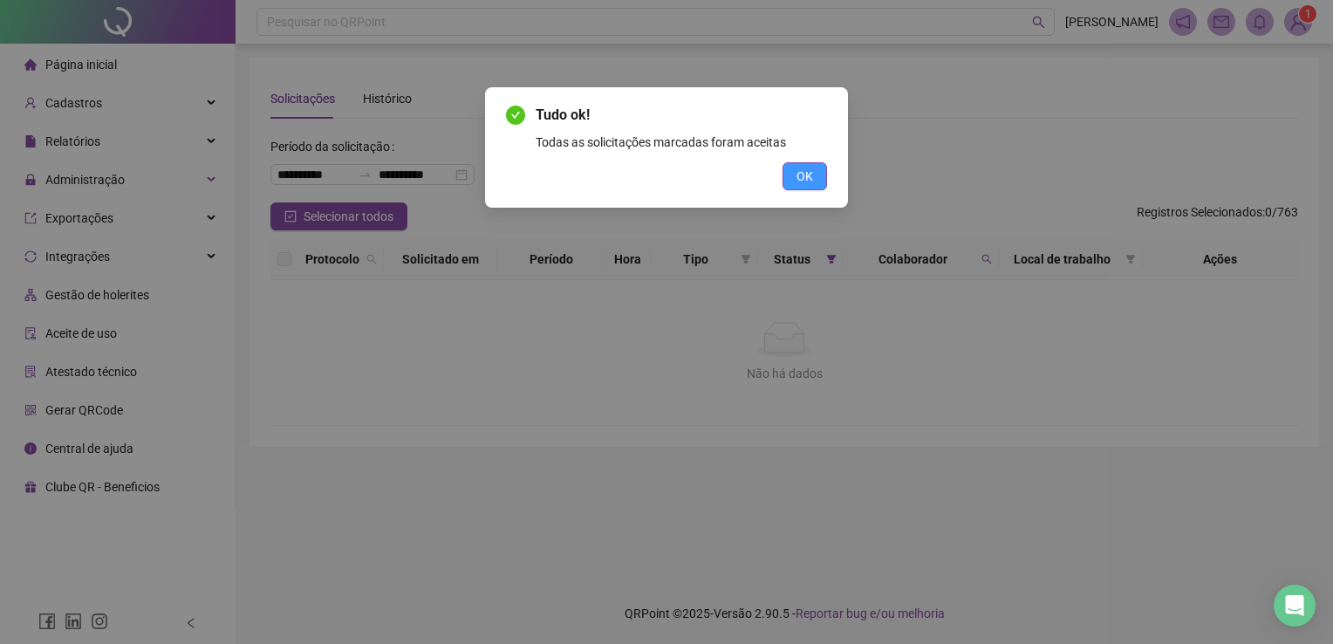
click at [799, 171] on span "OK" at bounding box center [805, 176] width 17 height 19
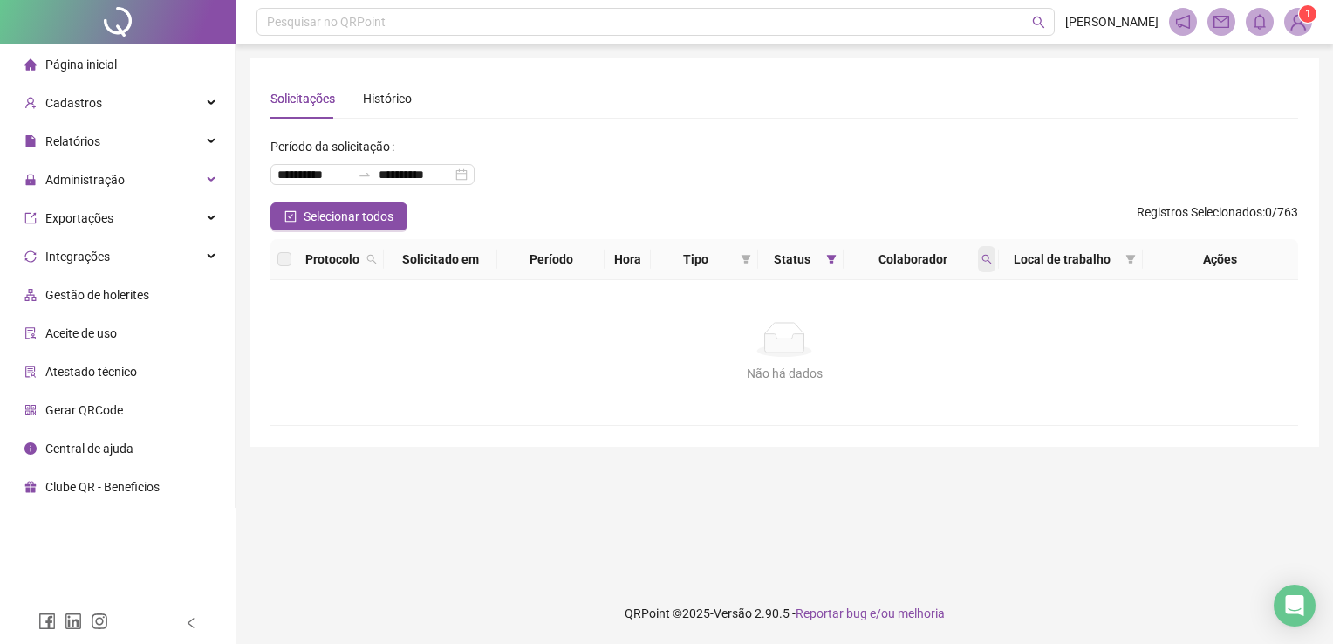
click at [990, 257] on icon "search" at bounding box center [986, 259] width 10 height 10
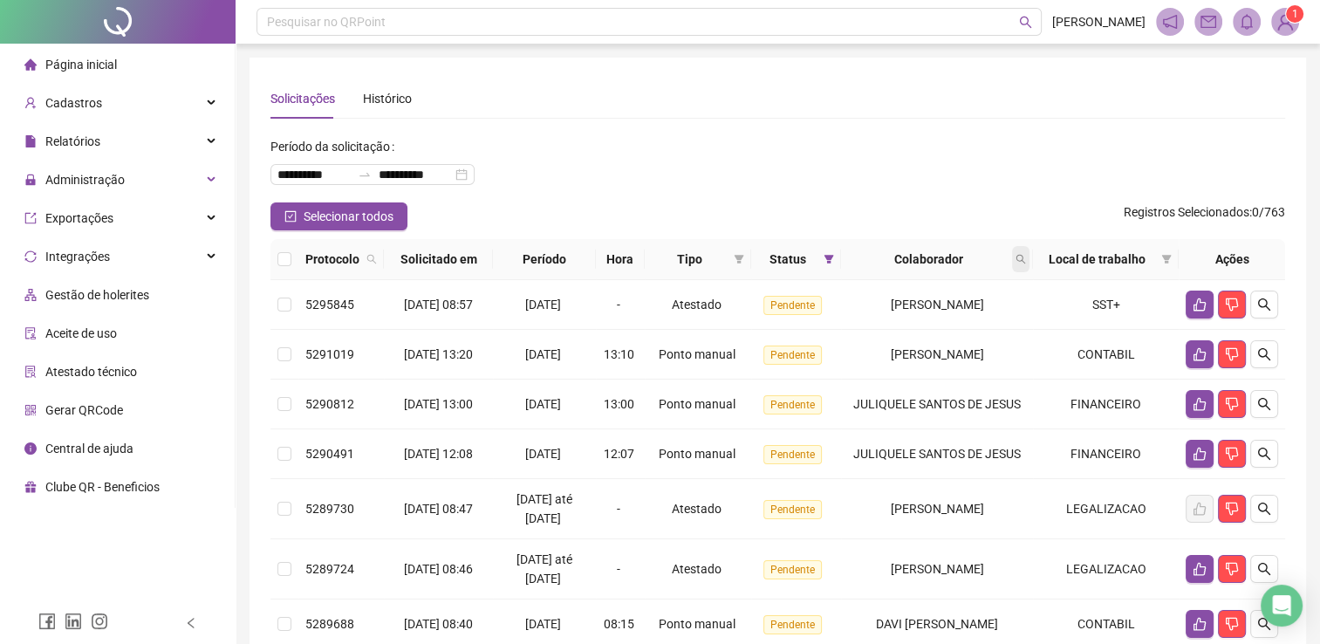
click at [1029, 267] on span at bounding box center [1020, 259] width 17 height 26
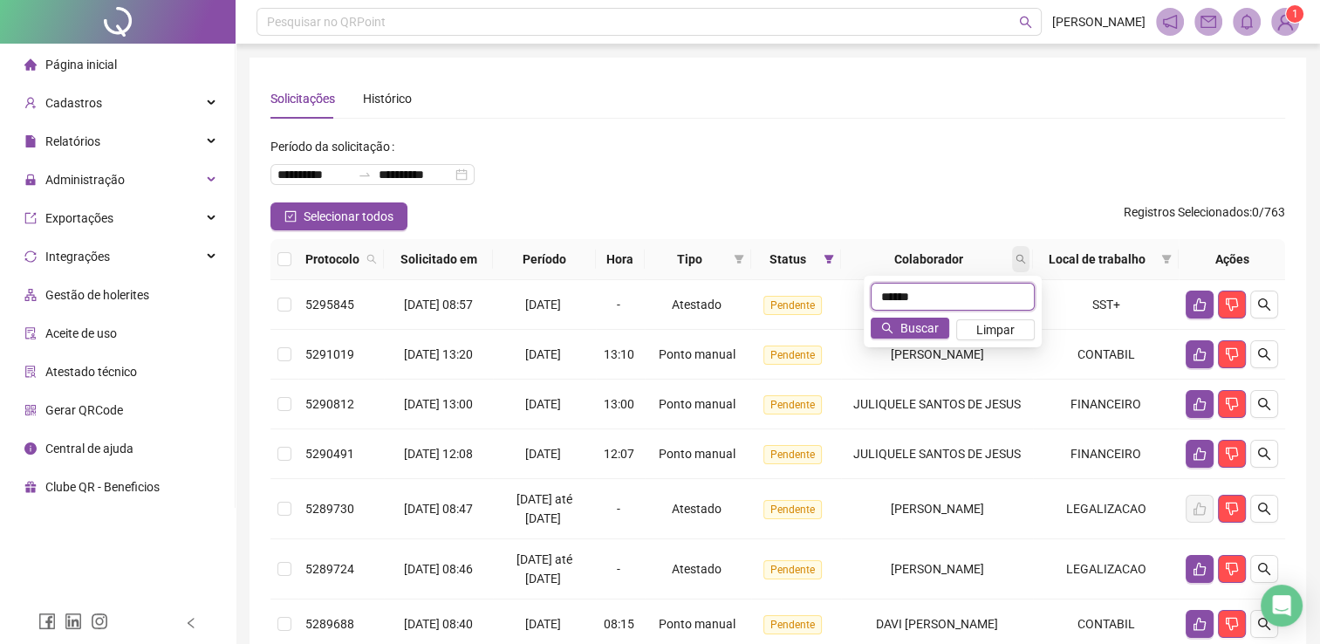
type input "******"
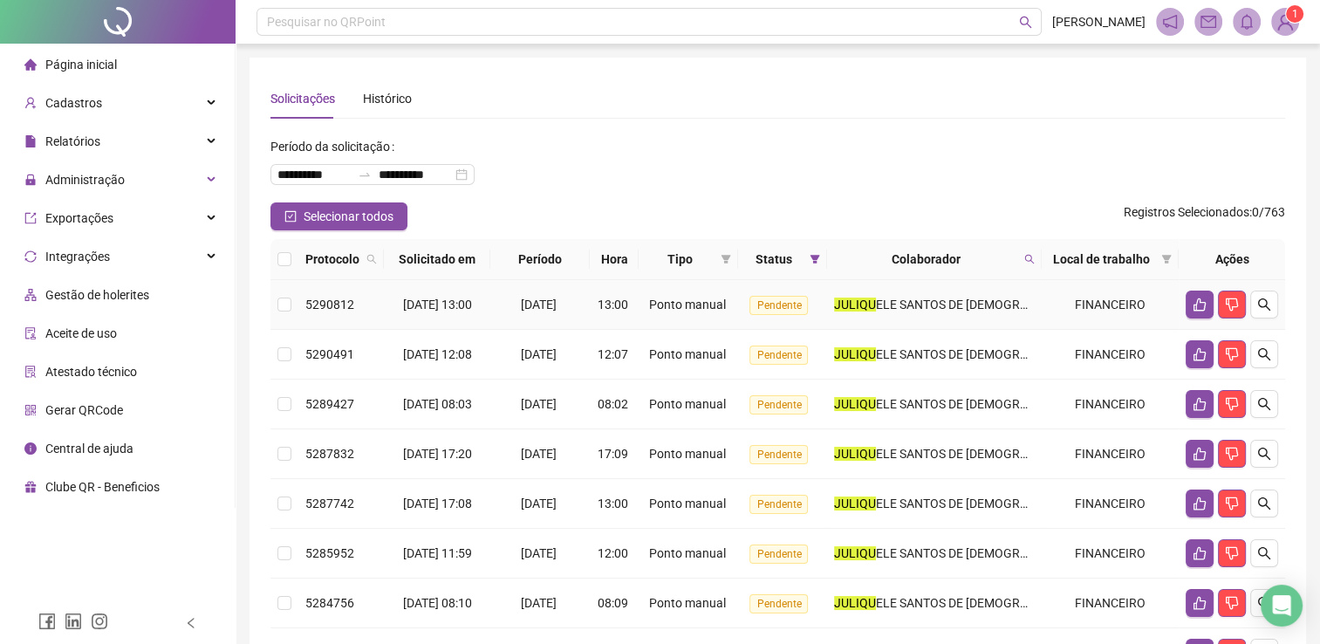
click at [297, 301] on td at bounding box center [284, 305] width 28 height 50
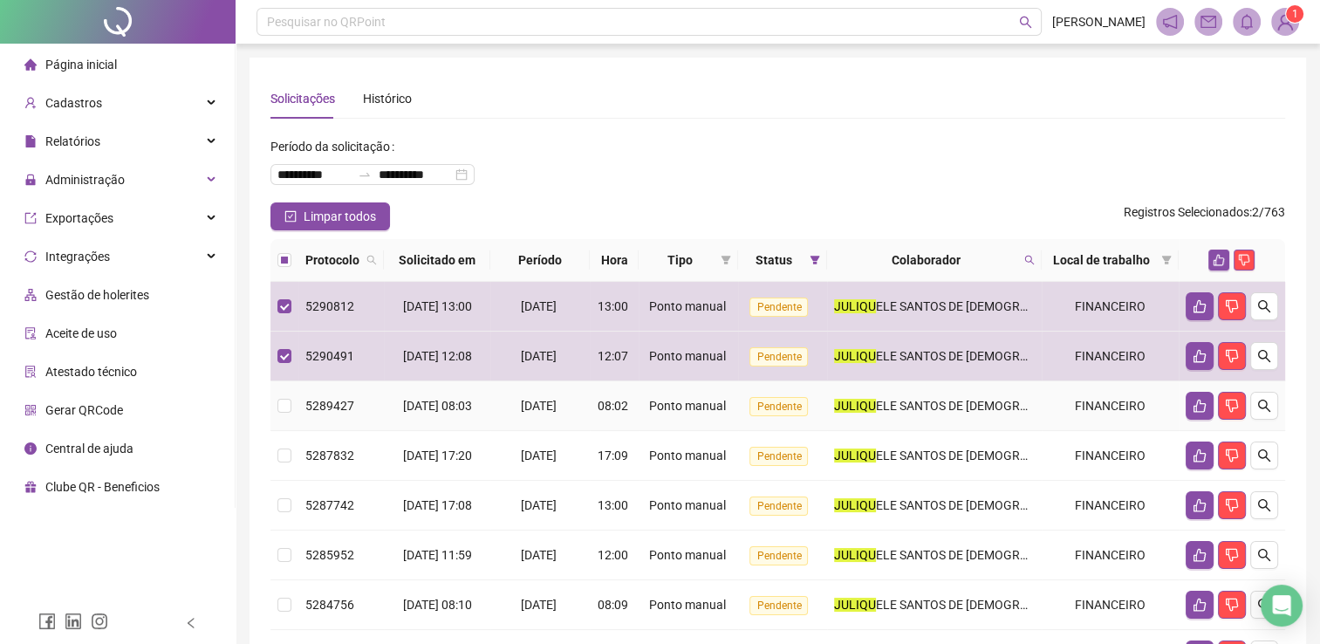
click at [279, 414] on td at bounding box center [284, 406] width 28 height 50
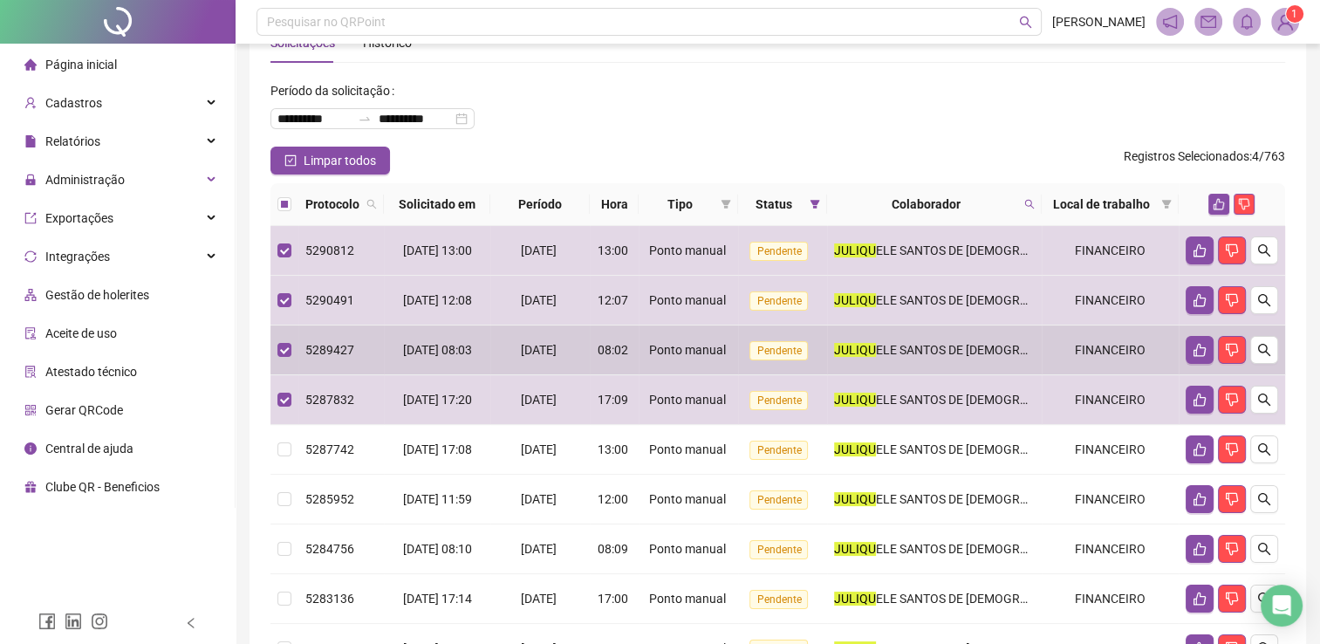
scroll to position [87, 0]
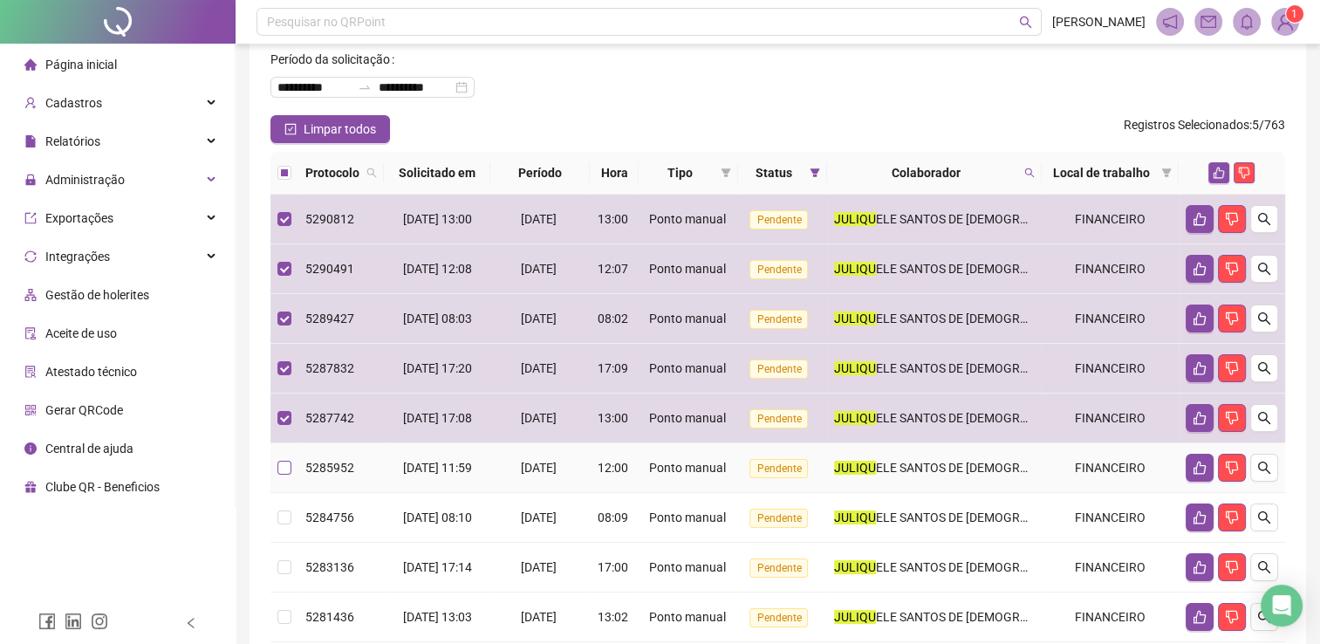
click at [291, 475] on label at bounding box center [284, 467] width 14 height 19
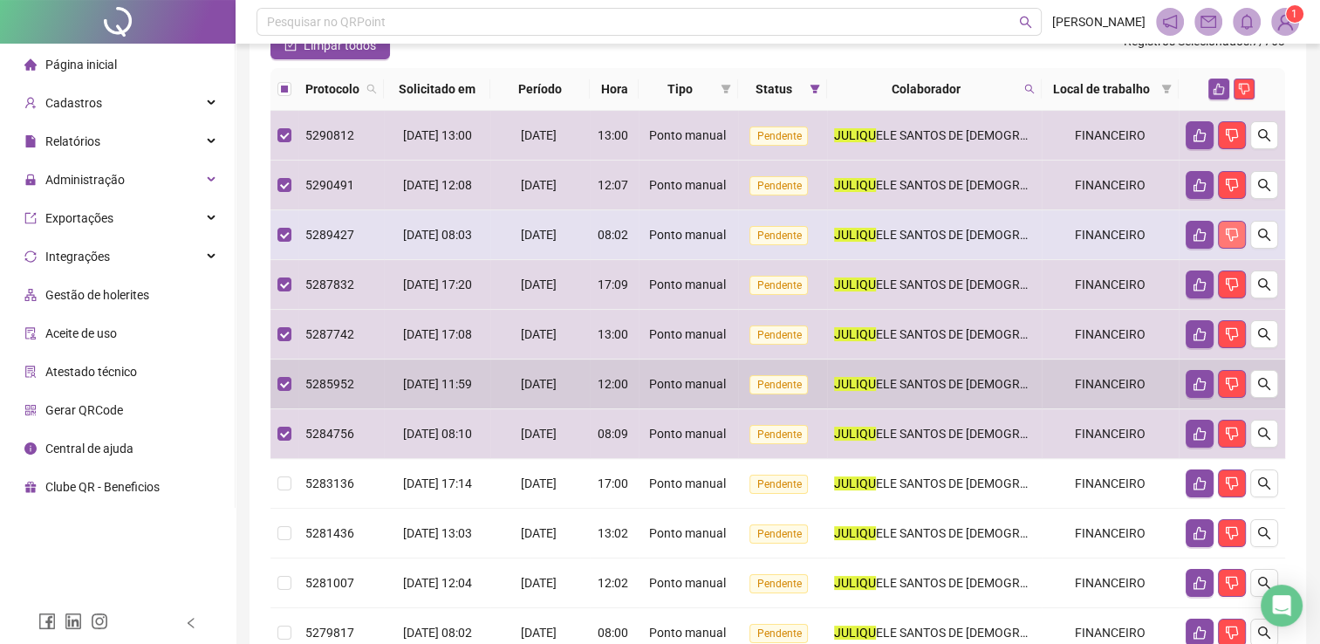
scroll to position [174, 0]
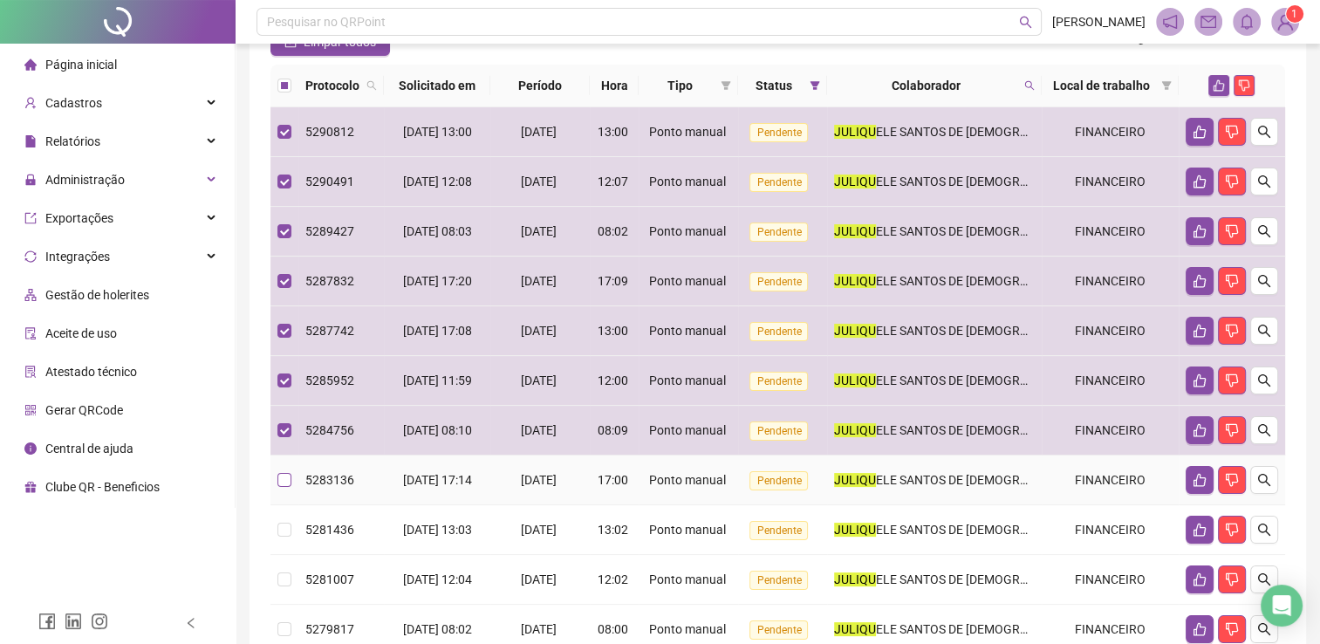
click at [290, 487] on label at bounding box center [284, 479] width 14 height 19
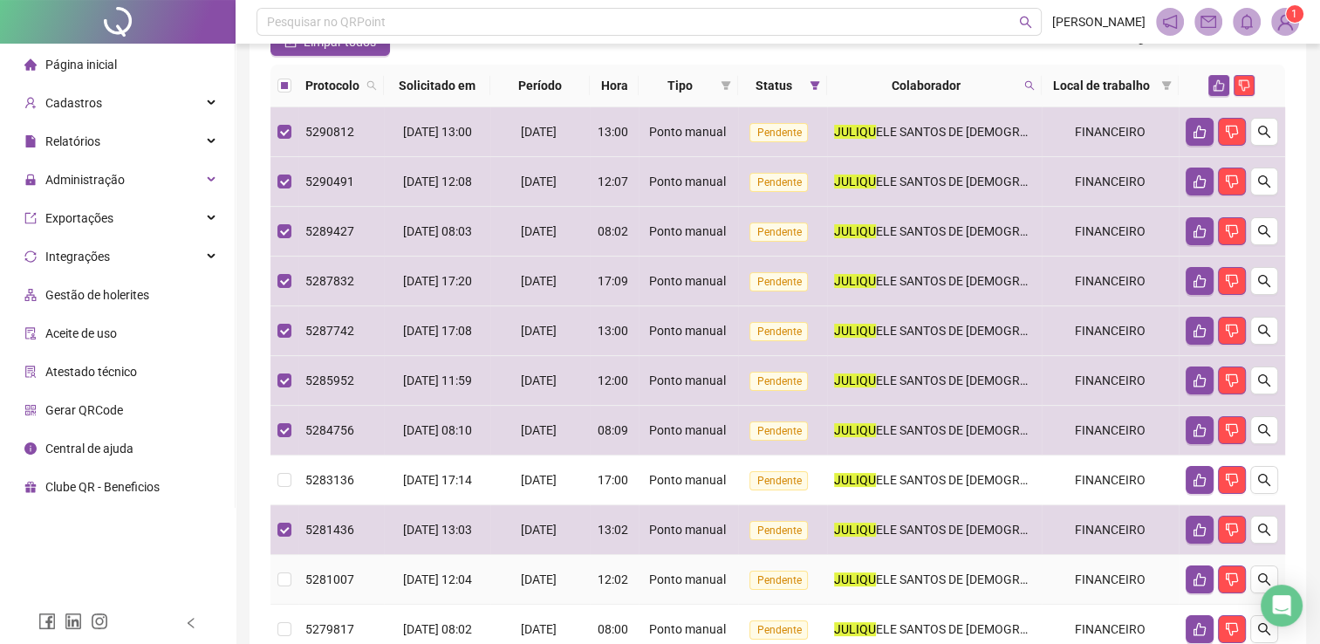
click at [291, 564] on td at bounding box center [284, 580] width 28 height 50
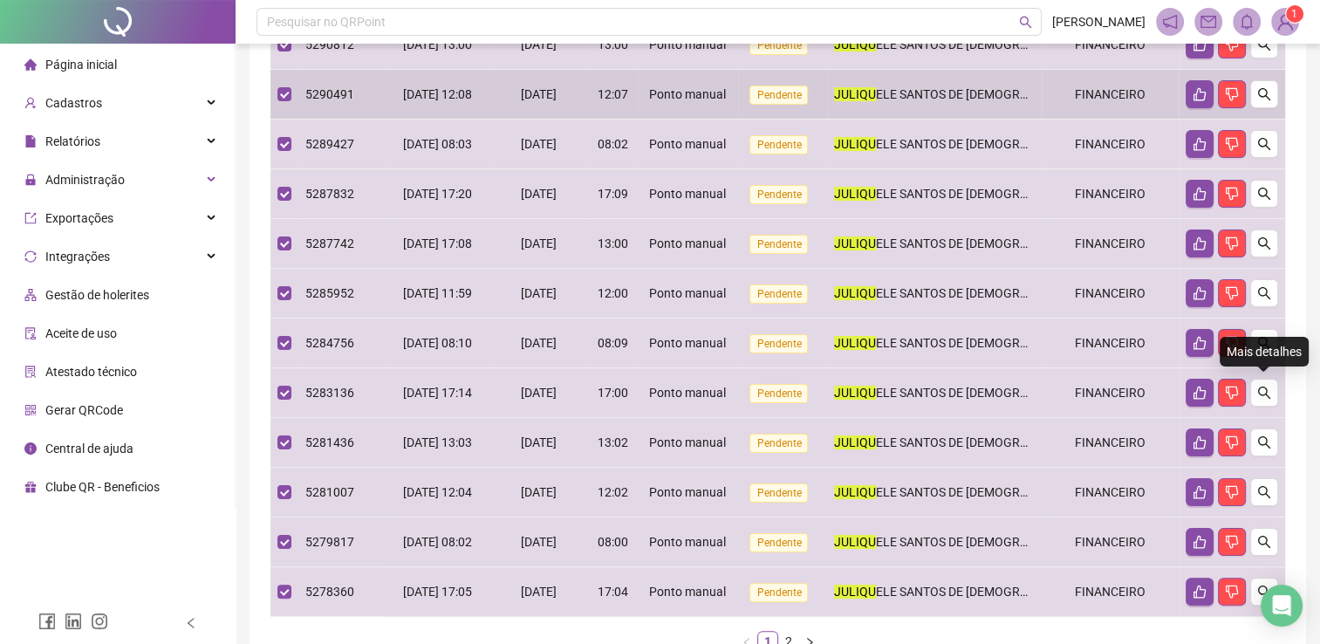
scroll to position [0, 0]
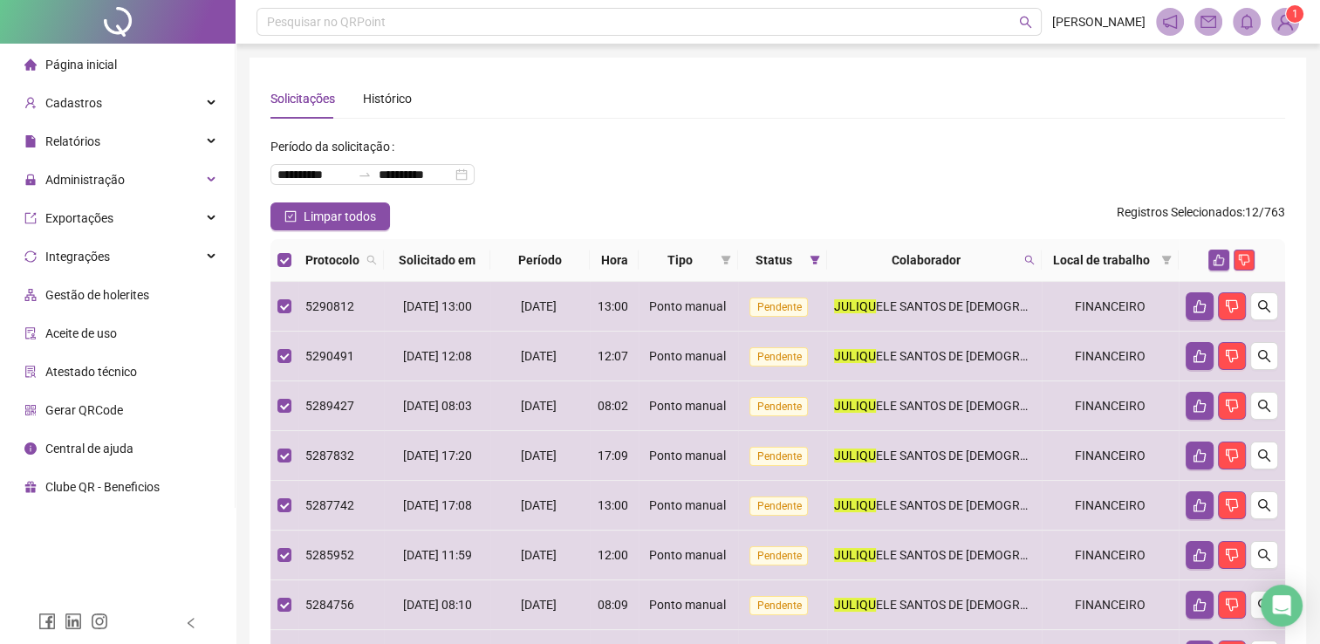
drag, startPoint x: 1218, startPoint y: 256, endPoint x: 1207, endPoint y: 255, distance: 10.6
click at [1218, 256] on icon "like" at bounding box center [1219, 260] width 12 height 12
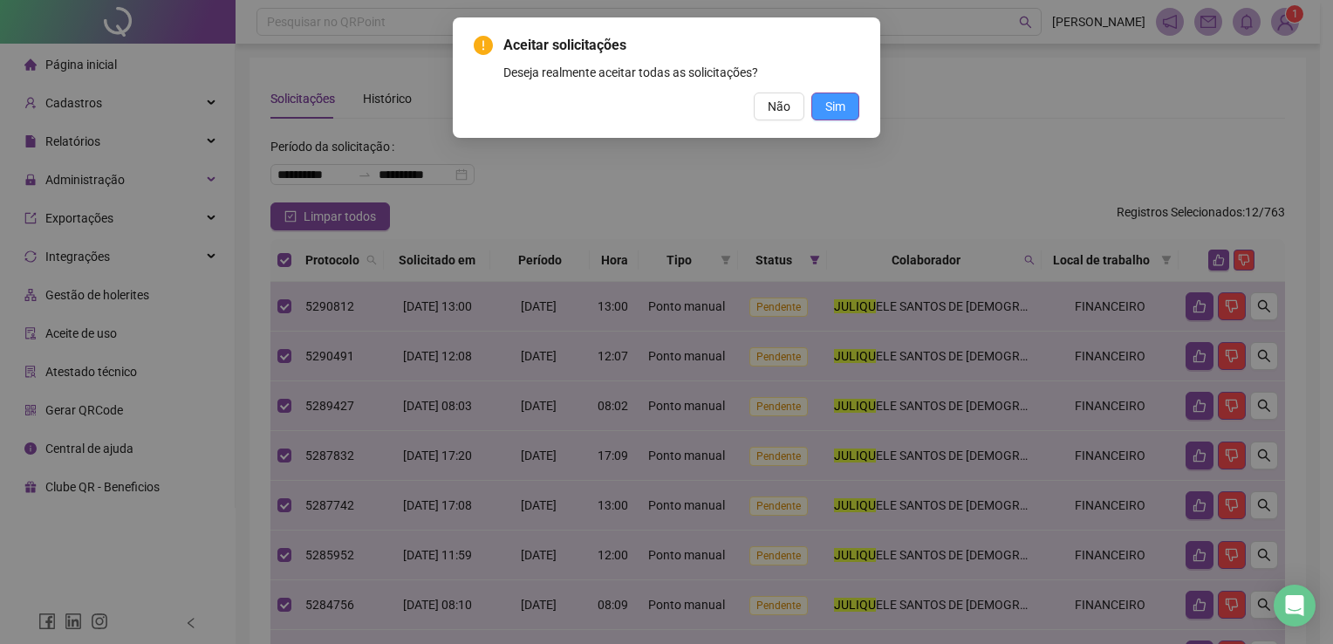
drag, startPoint x: 823, startPoint y: 116, endPoint x: 835, endPoint y: 95, distance: 24.2
click at [822, 116] on button "Sim" at bounding box center [835, 106] width 48 height 28
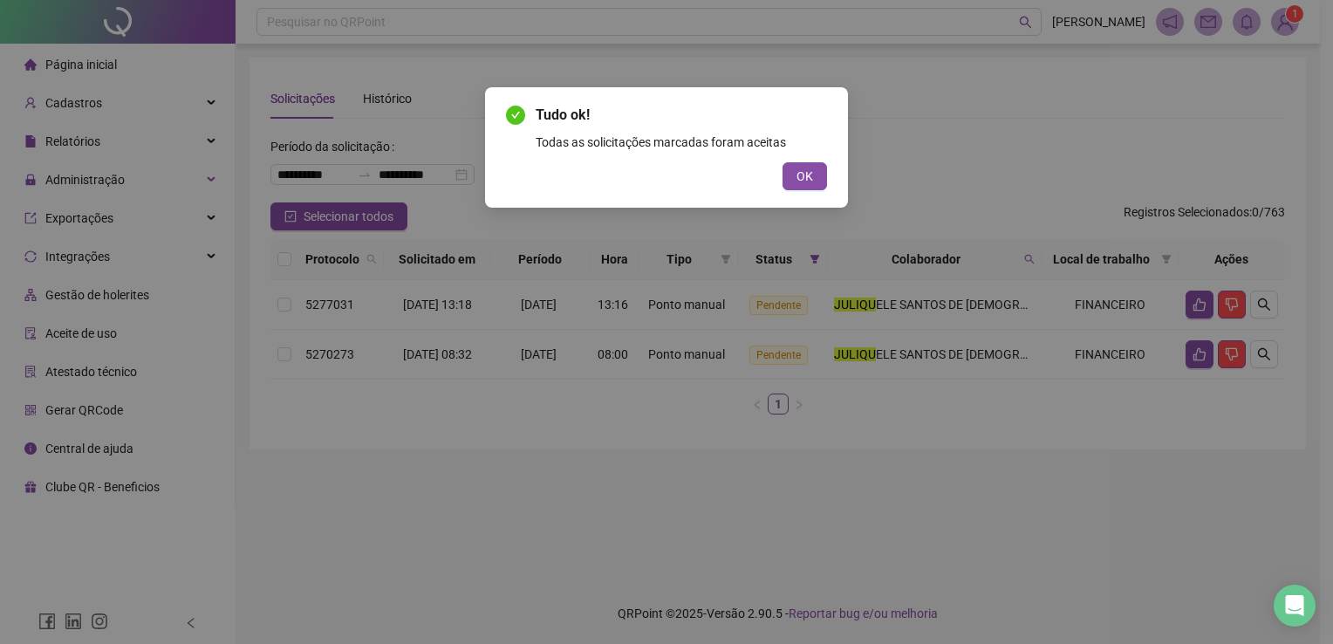
click at [801, 178] on span "OK" at bounding box center [805, 176] width 17 height 19
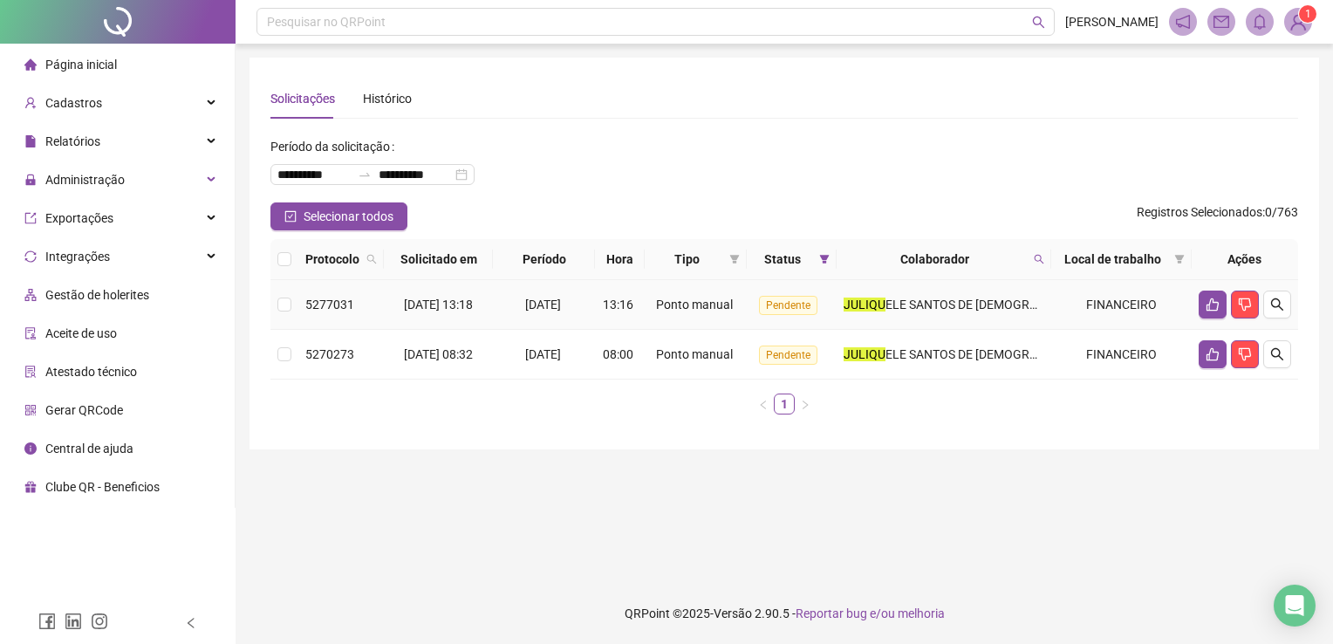
click at [295, 309] on td at bounding box center [284, 305] width 28 height 50
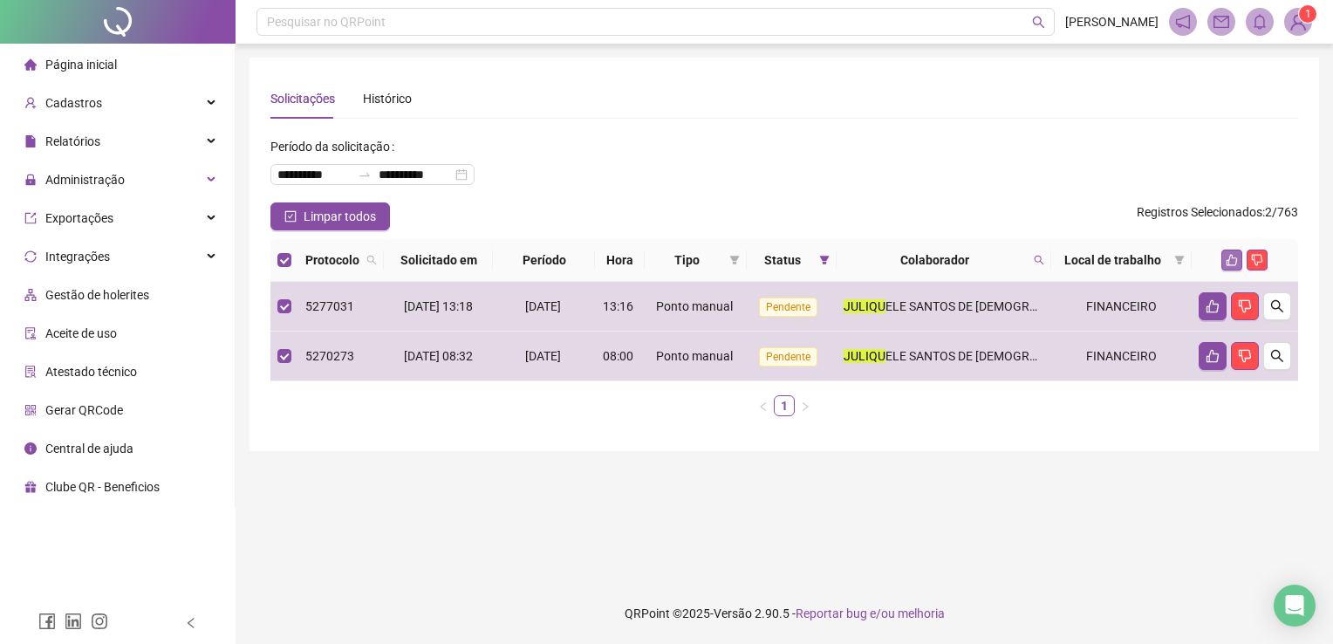
click at [1233, 256] on icon "like" at bounding box center [1232, 260] width 12 height 12
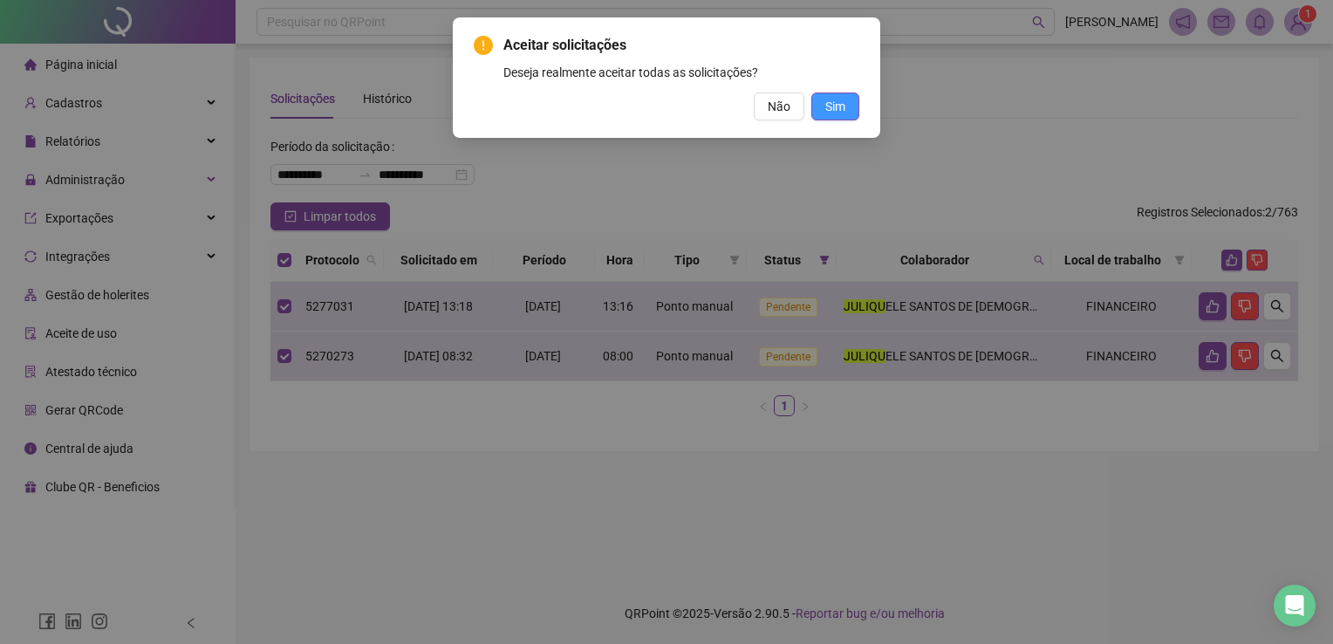
click at [841, 108] on span "Sim" at bounding box center [835, 106] width 20 height 19
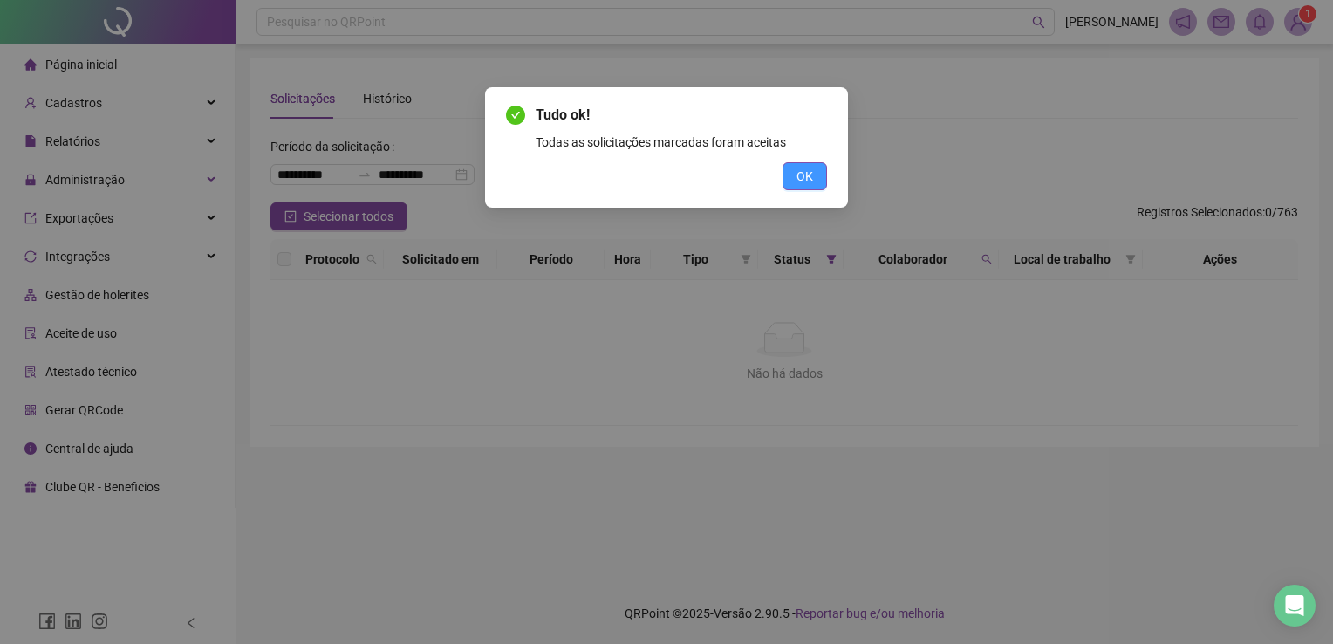
click at [803, 186] on button "OK" at bounding box center [805, 176] width 44 height 28
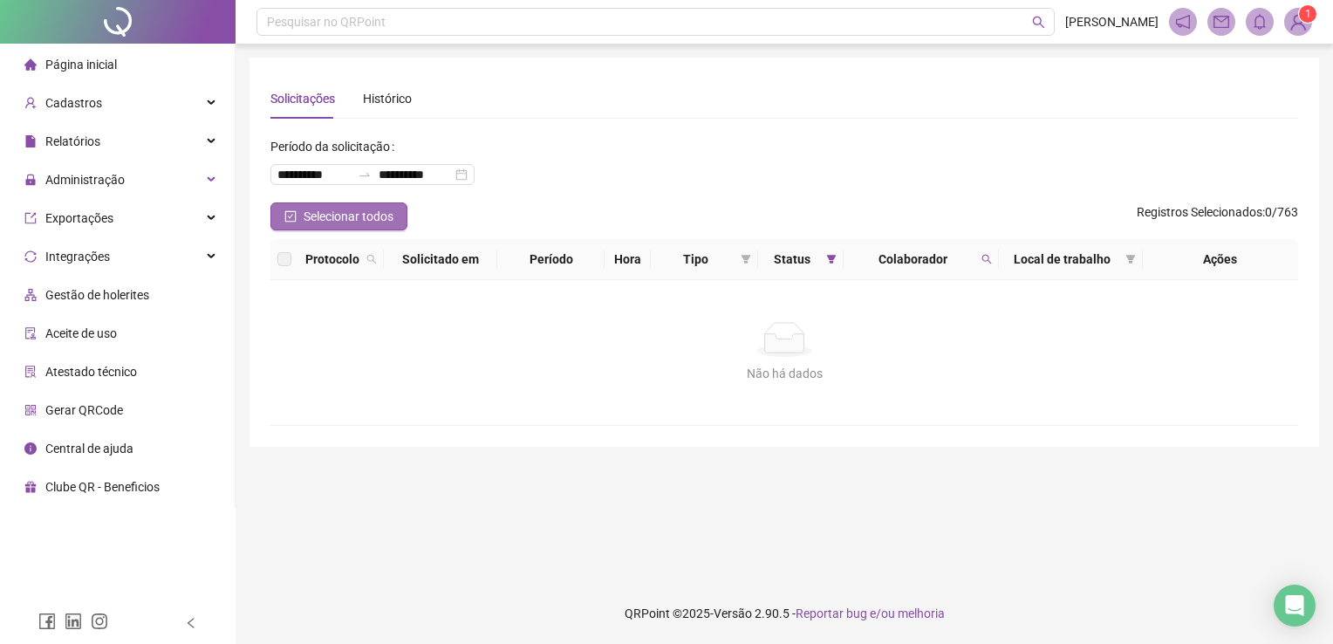
click at [380, 208] on span "Selecionar todos" at bounding box center [349, 216] width 90 height 19
click at [991, 263] on span at bounding box center [986, 259] width 17 height 26
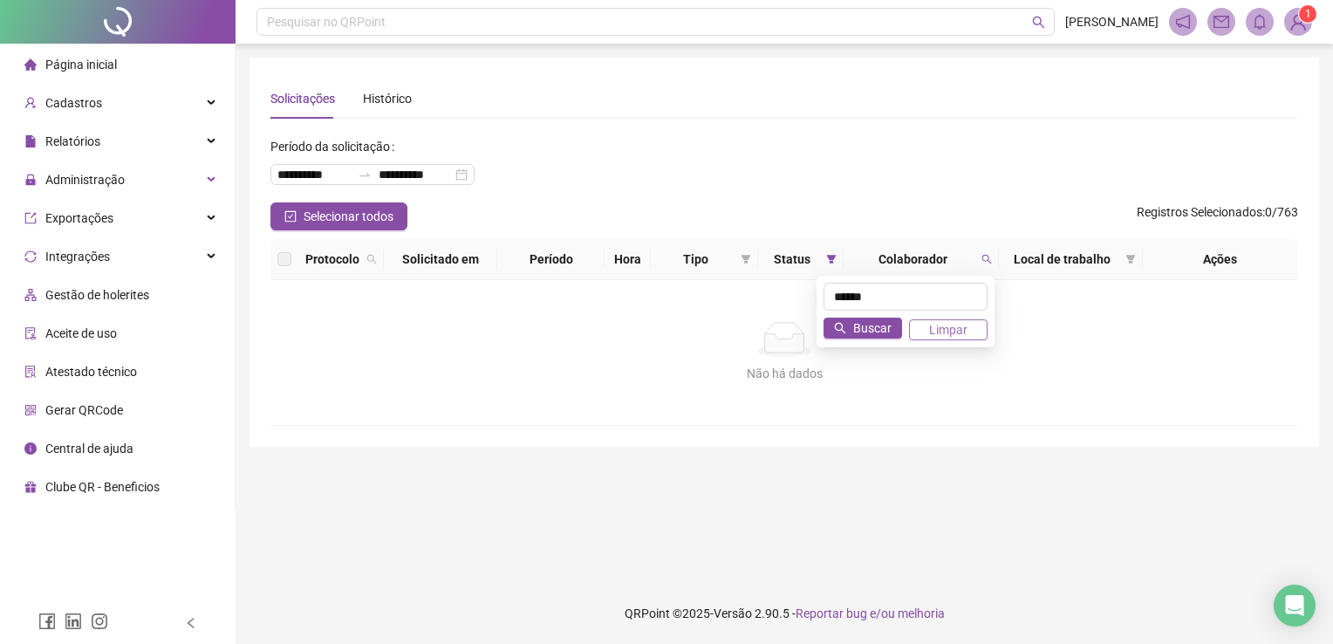
click at [960, 322] on span "Limpar" at bounding box center [948, 329] width 38 height 19
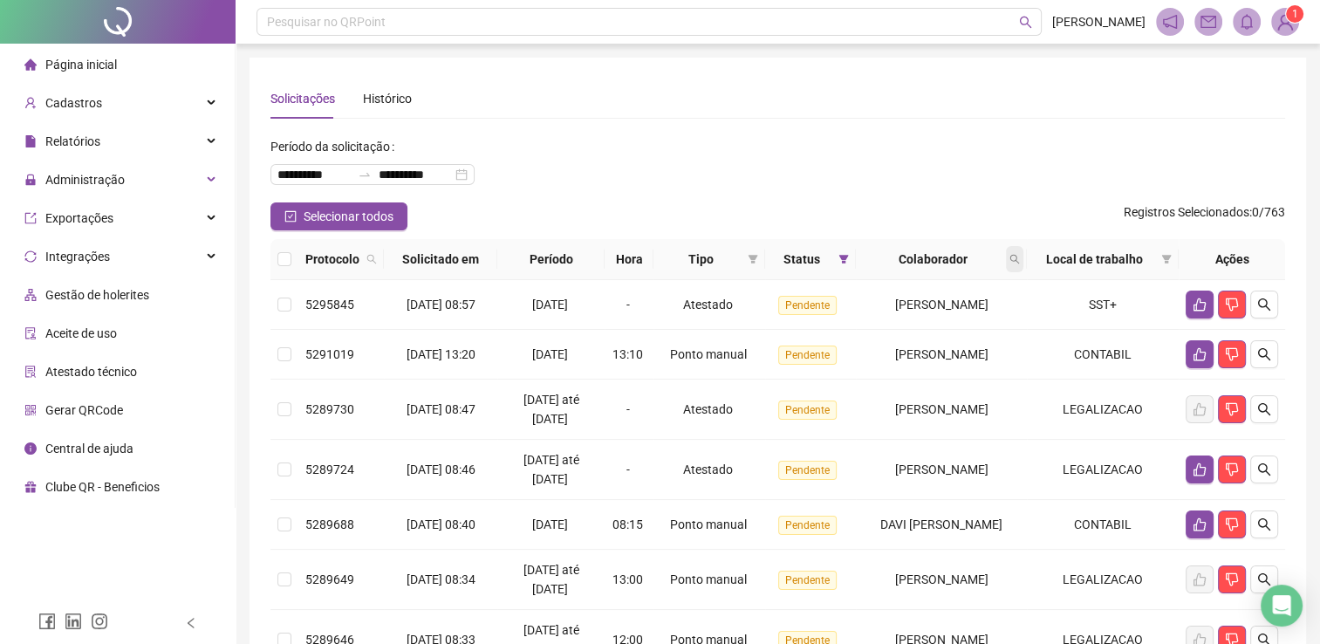
click at [1020, 256] on div "Colaborador" at bounding box center [941, 259] width 157 height 19
click at [1020, 263] on icon "search" at bounding box center [1014, 259] width 10 height 10
click at [899, 325] on button "Buscar" at bounding box center [910, 328] width 79 height 21
click at [1188, 358] on button "button" at bounding box center [1200, 354] width 28 height 28
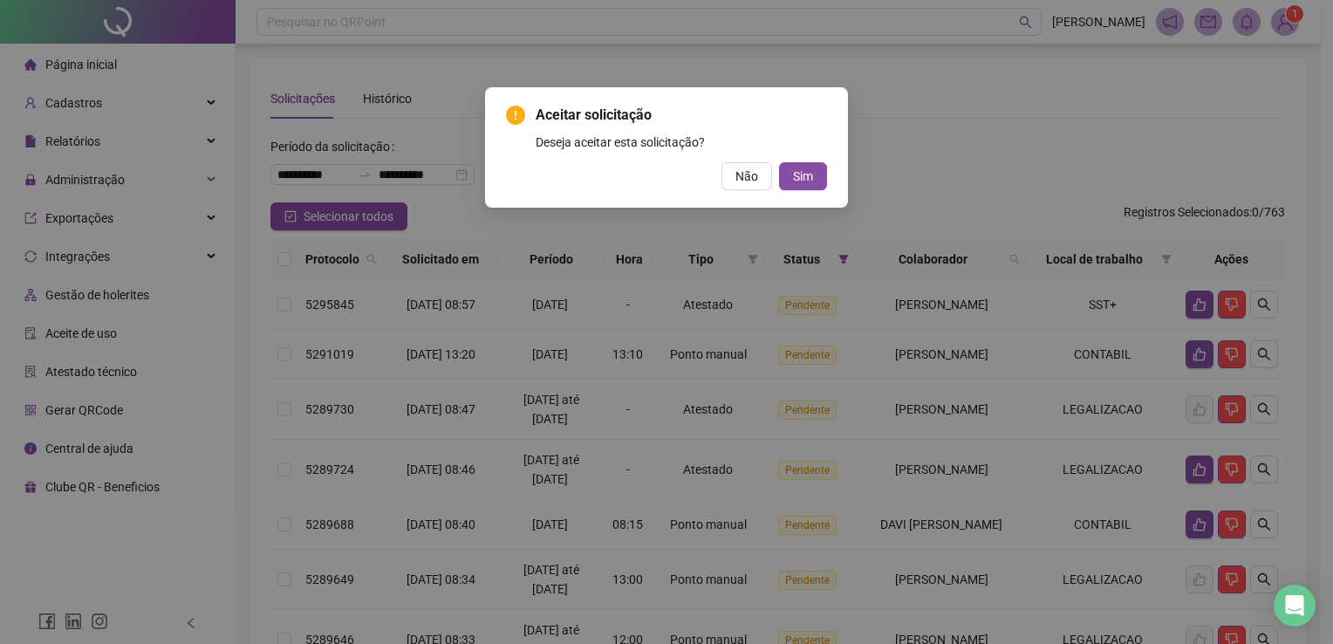
click at [1192, 358] on div "Aceitar solicitação Deseja aceitar esta solicitação? Não Sim" at bounding box center [666, 322] width 1333 height 644
click at [810, 167] on span "Sim" at bounding box center [803, 176] width 20 height 19
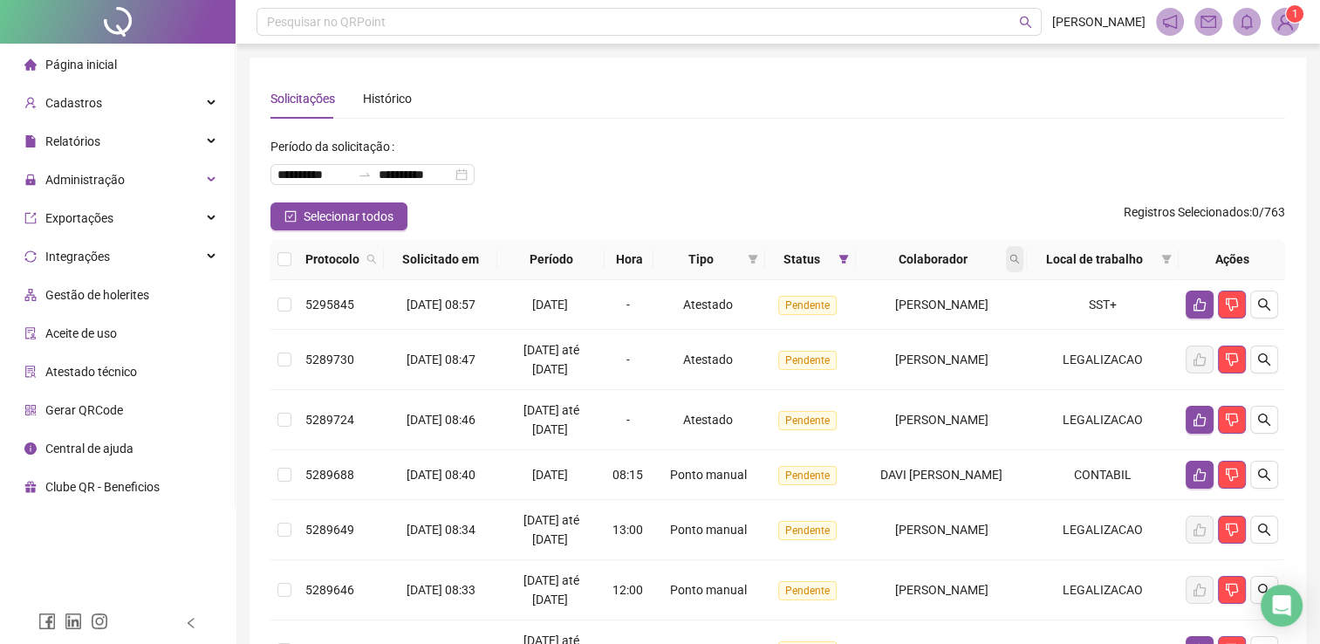
click at [1020, 256] on icon "search" at bounding box center [1015, 260] width 10 height 10
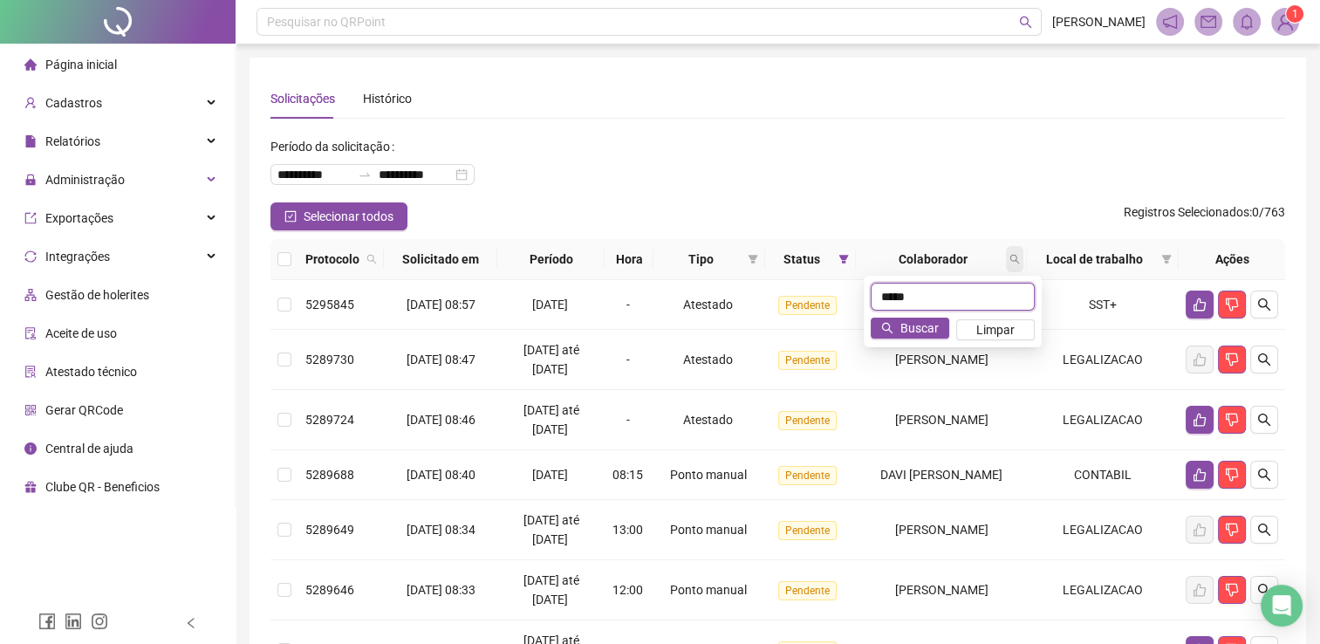
type input "*****"
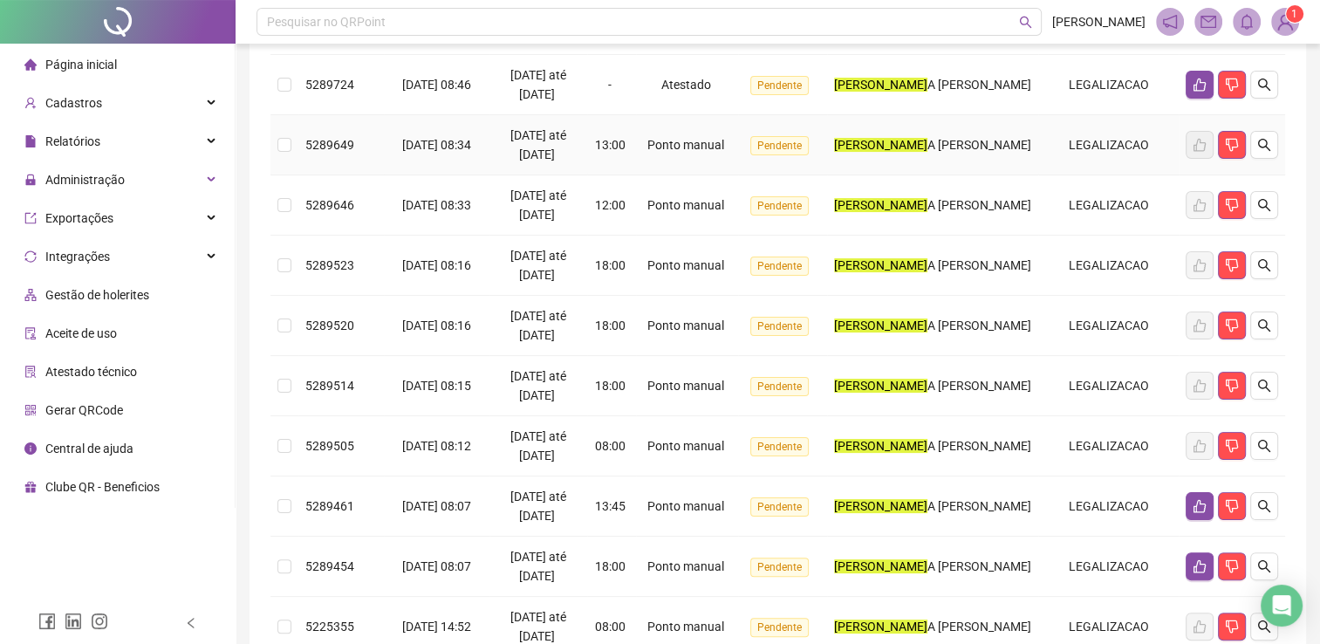
scroll to position [441, 0]
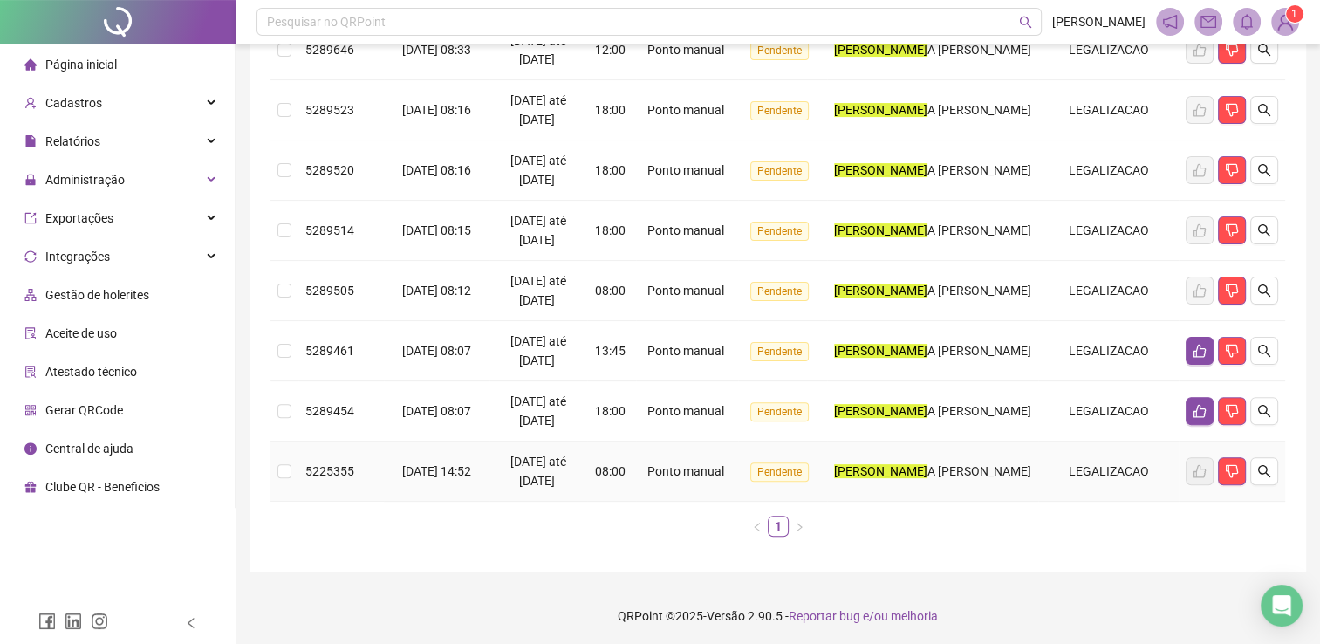
drag, startPoint x: 299, startPoint y: 462, endPoint x: 290, endPoint y: 447, distance: 18.4
click at [296, 459] on tr "5225355 30/07/2025 14:52 11/04/2025 até 30/07/2025 08:00 Ponto manual Pendente …" at bounding box center [777, 471] width 1015 height 60
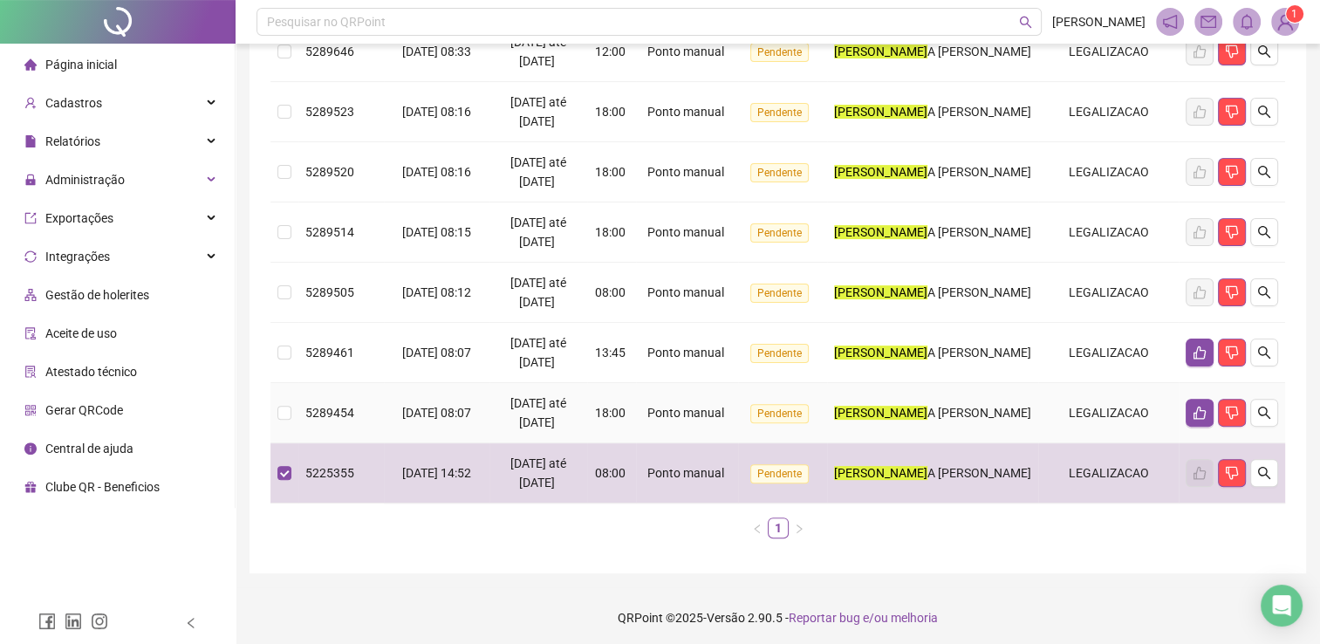
click at [291, 410] on td at bounding box center [284, 413] width 28 height 60
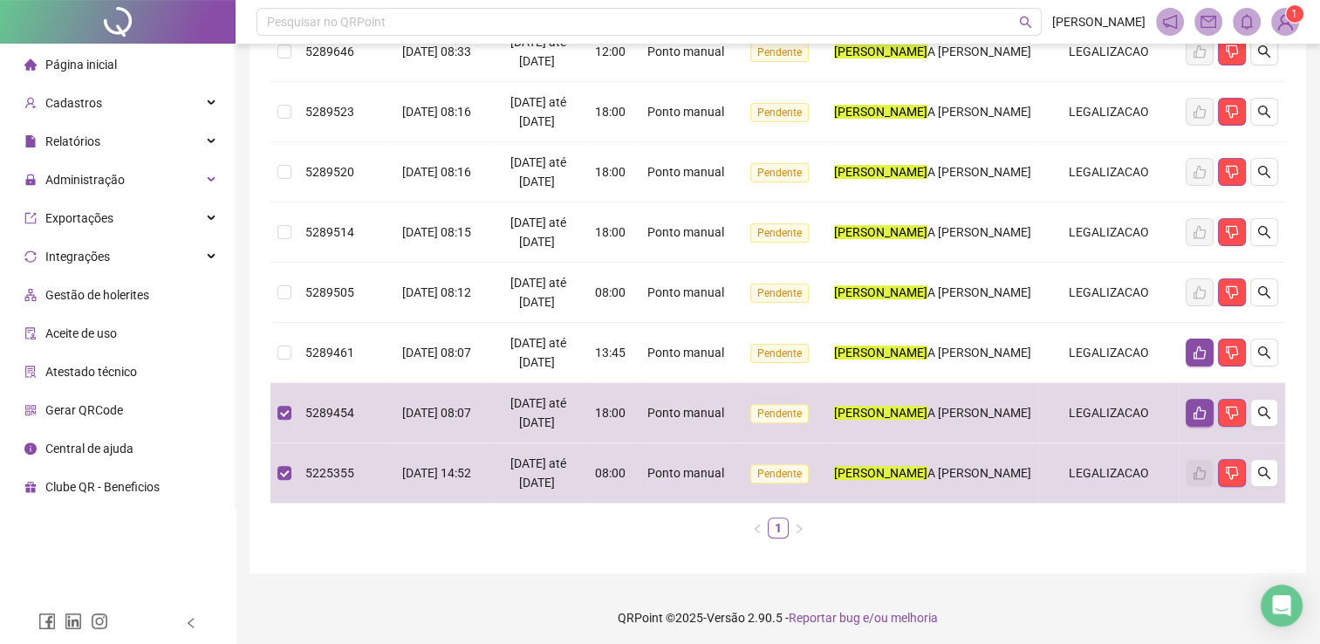
click at [290, 355] on label at bounding box center [284, 352] width 14 height 19
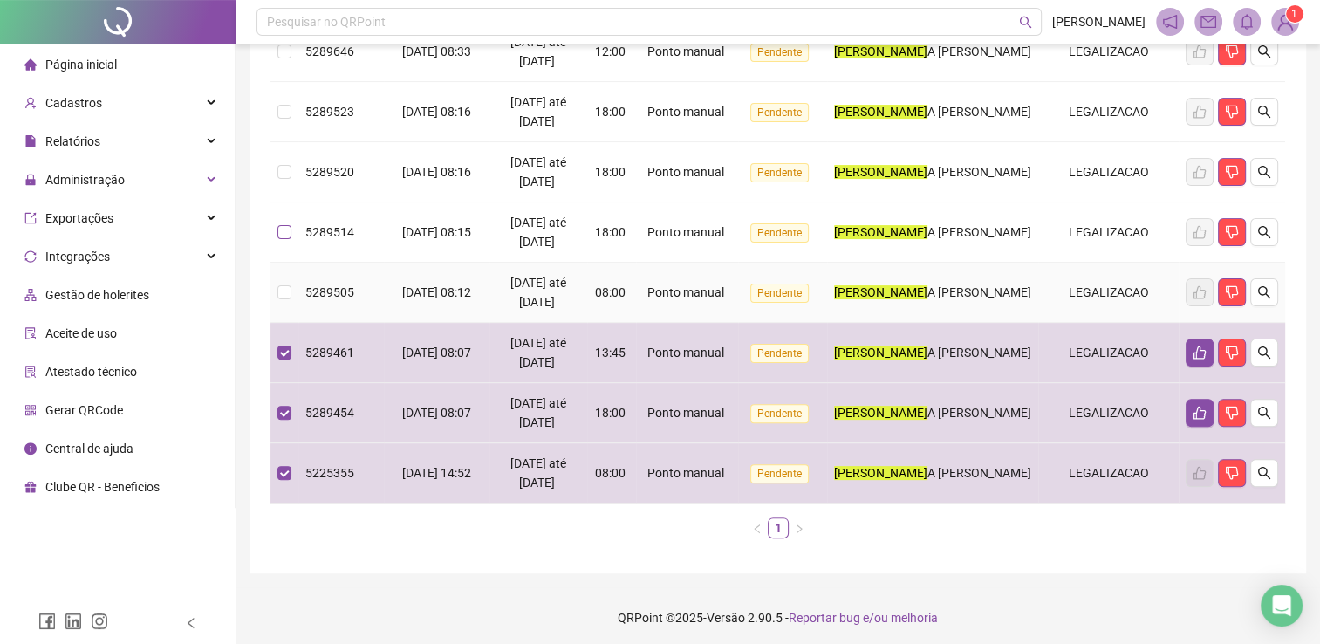
drag, startPoint x: 289, startPoint y: 312, endPoint x: 286, endPoint y: 237, distance: 75.1
click at [294, 281] on td at bounding box center [284, 293] width 28 height 60
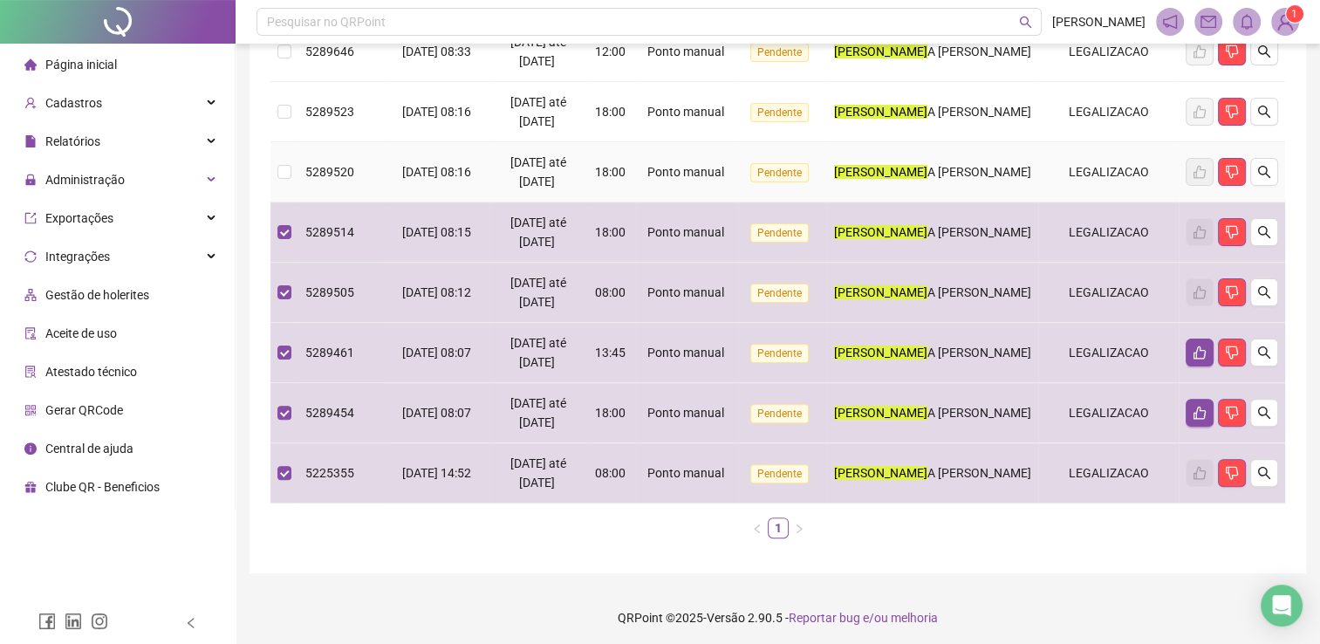
drag, startPoint x: 297, startPoint y: 165, endPoint x: 283, endPoint y: 155, distance: 16.9
click at [292, 164] on td at bounding box center [284, 172] width 28 height 60
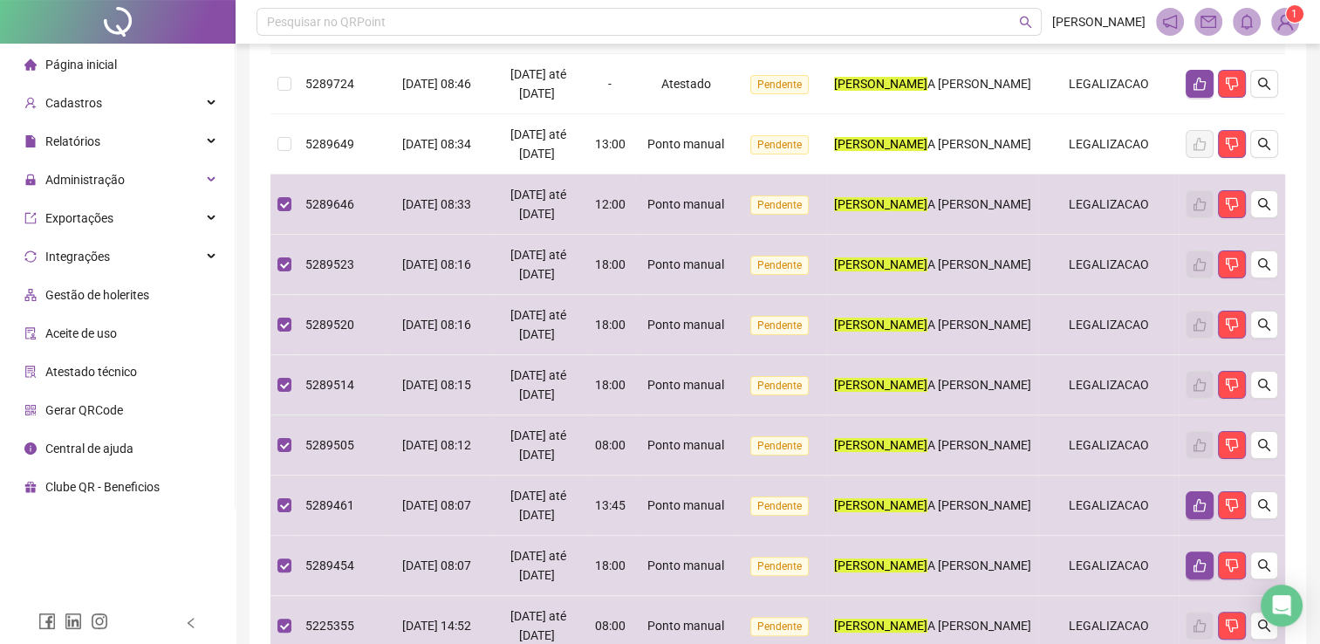
scroll to position [179, 0]
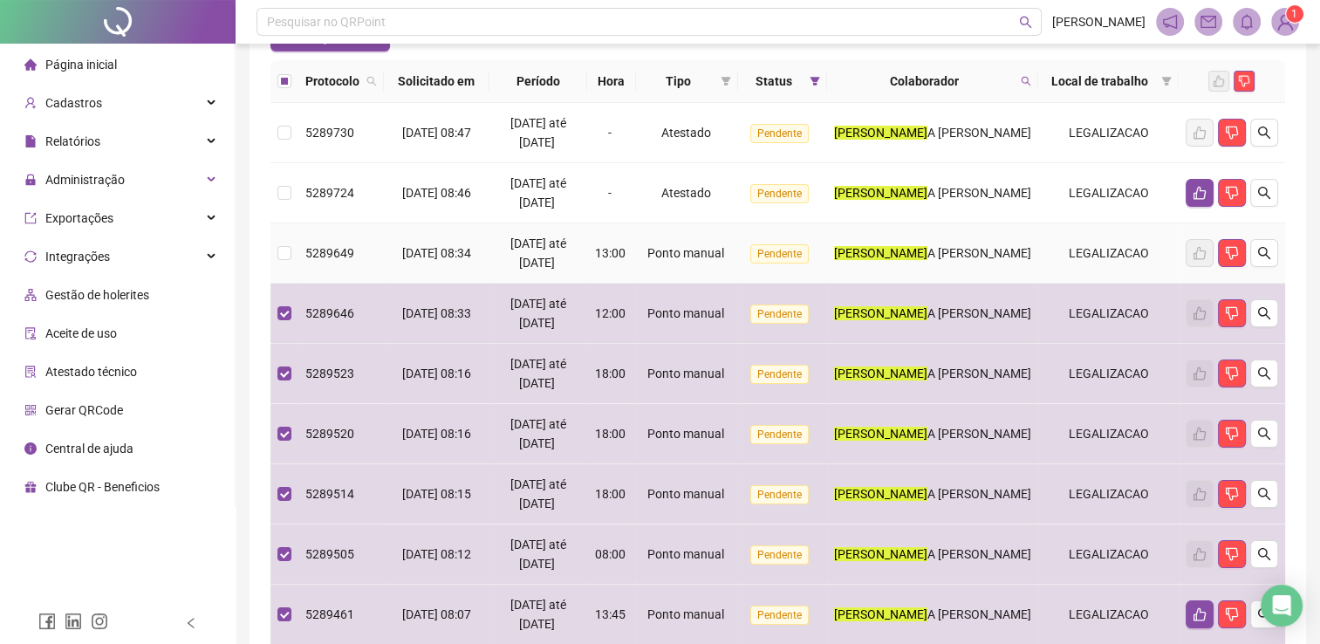
click at [291, 257] on td at bounding box center [284, 253] width 28 height 60
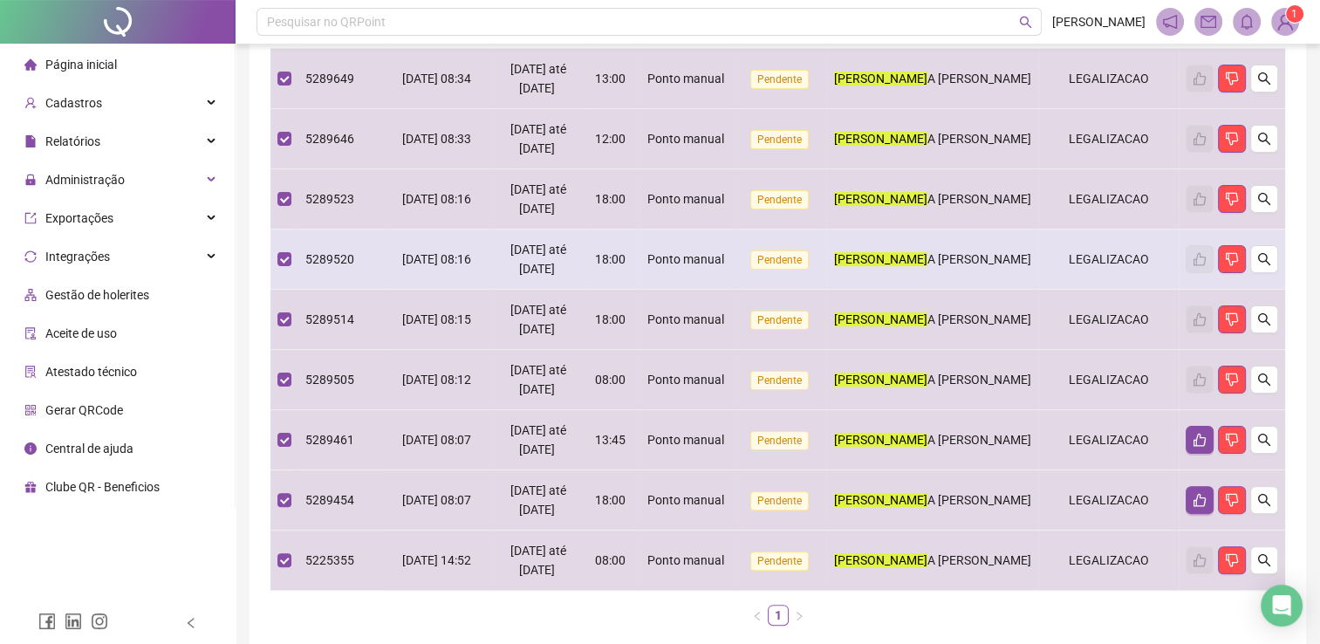
scroll to position [441, 0]
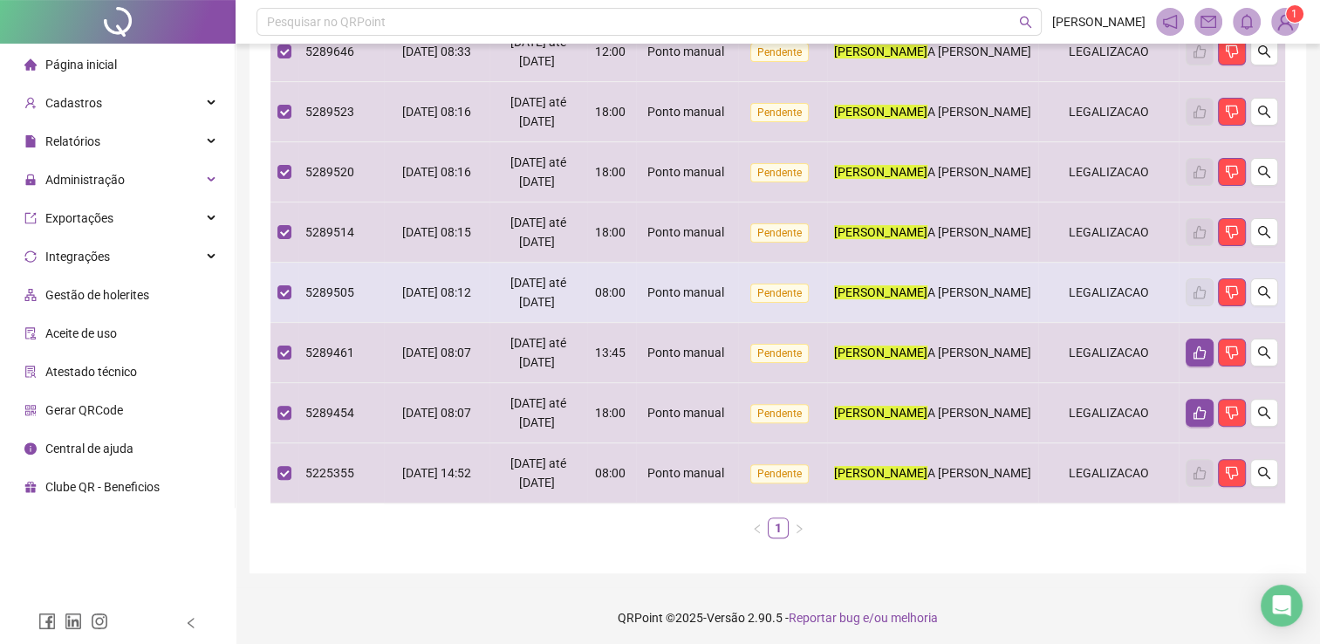
click at [277, 291] on td at bounding box center [284, 293] width 28 height 60
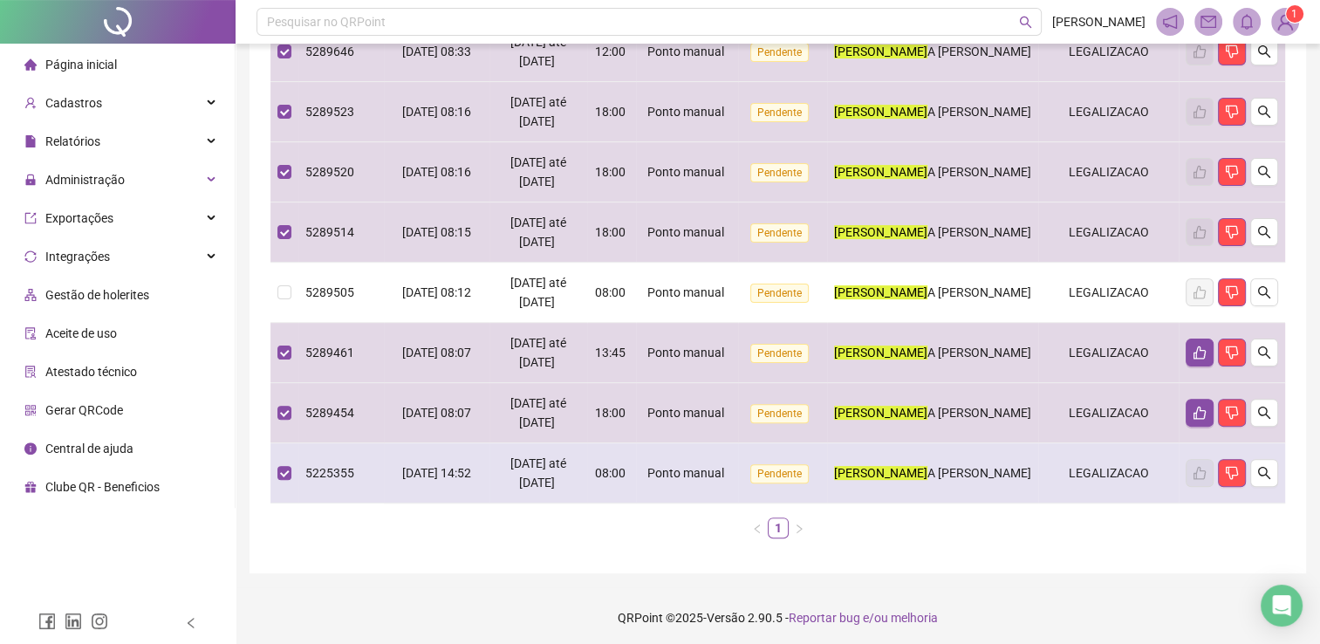
click at [276, 468] on td at bounding box center [284, 473] width 28 height 60
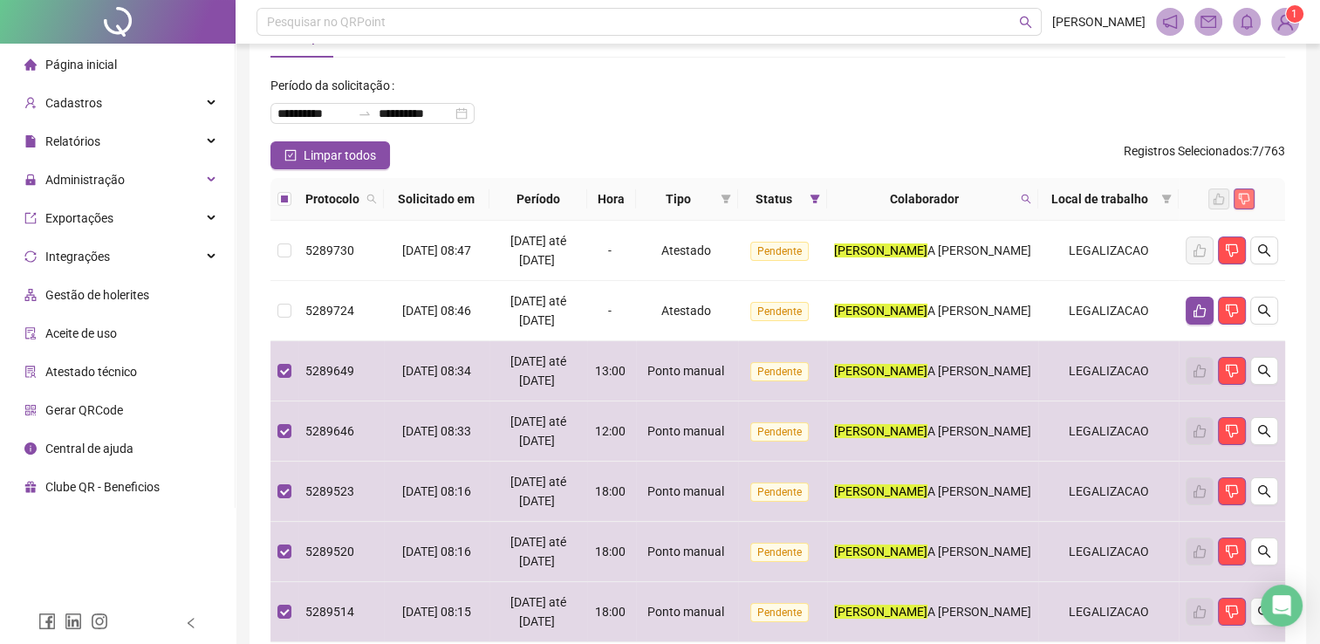
scroll to position [92, 0]
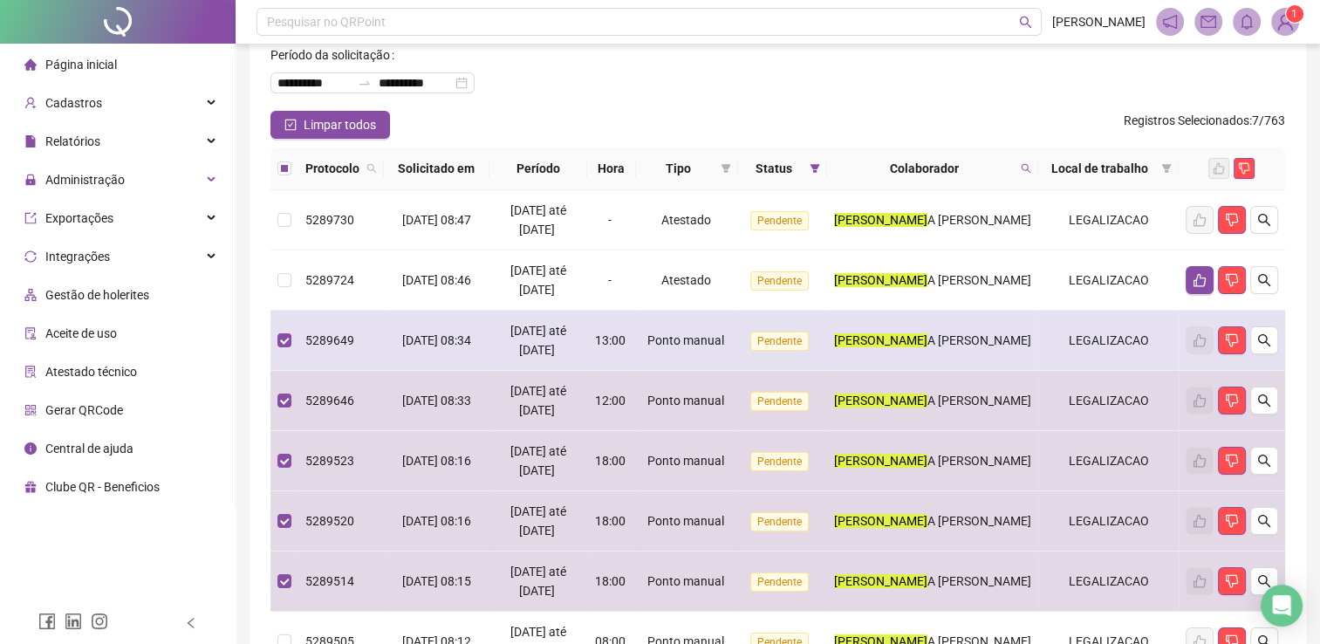
click at [275, 343] on td at bounding box center [284, 341] width 28 height 60
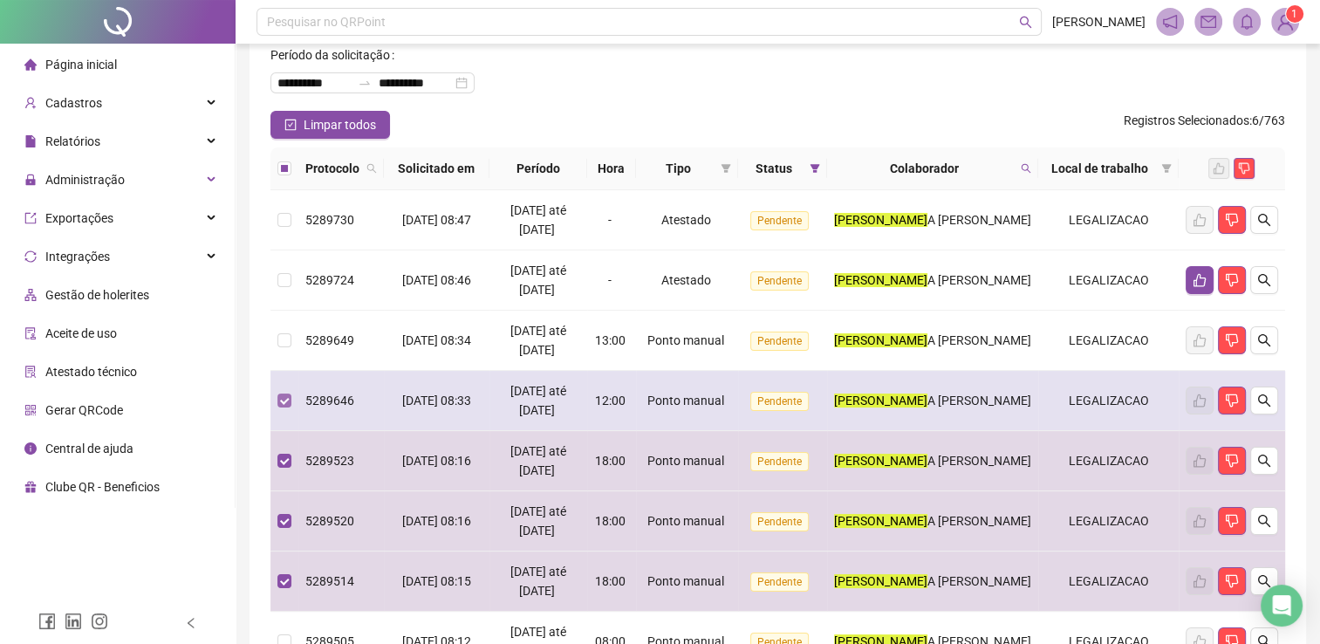
click at [276, 387] on td at bounding box center [284, 401] width 28 height 60
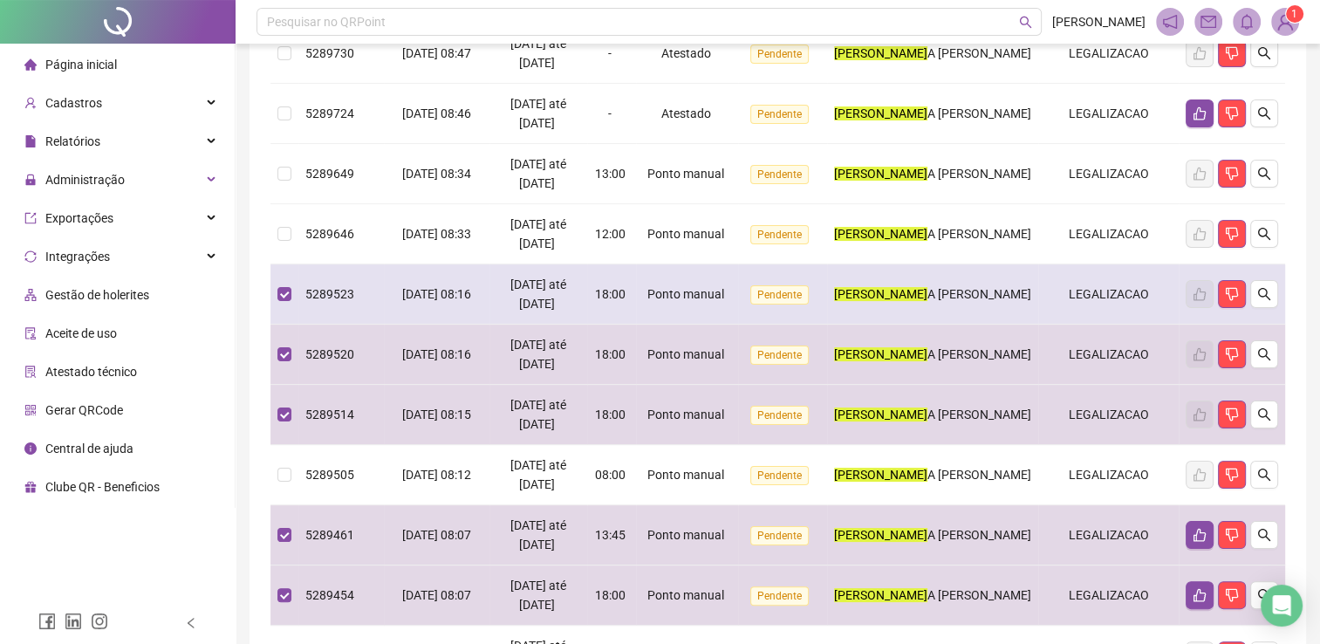
scroll to position [266, 0]
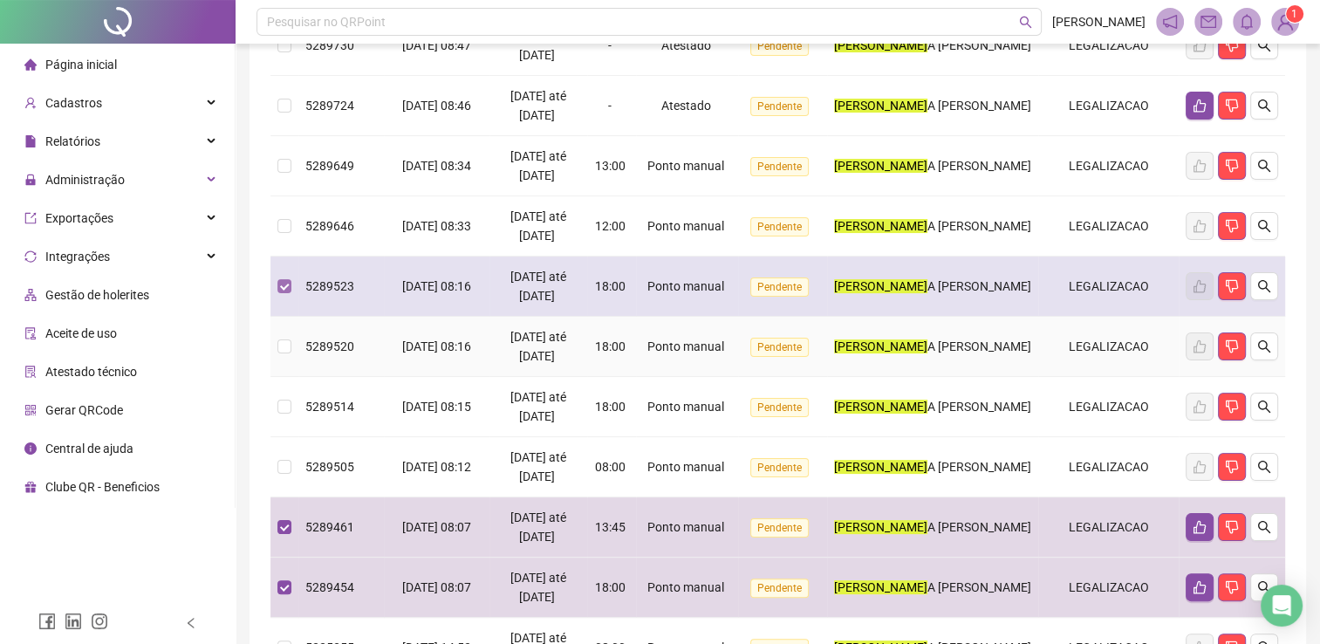
click at [277, 297] on td at bounding box center [284, 286] width 28 height 60
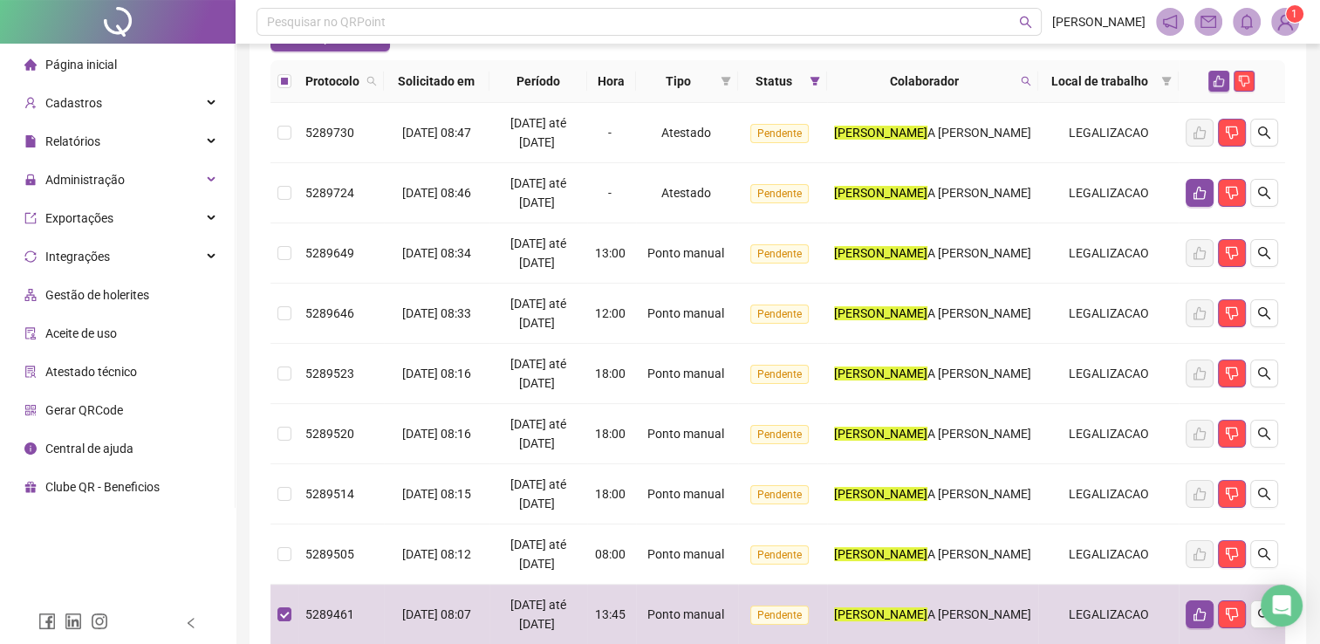
scroll to position [92, 0]
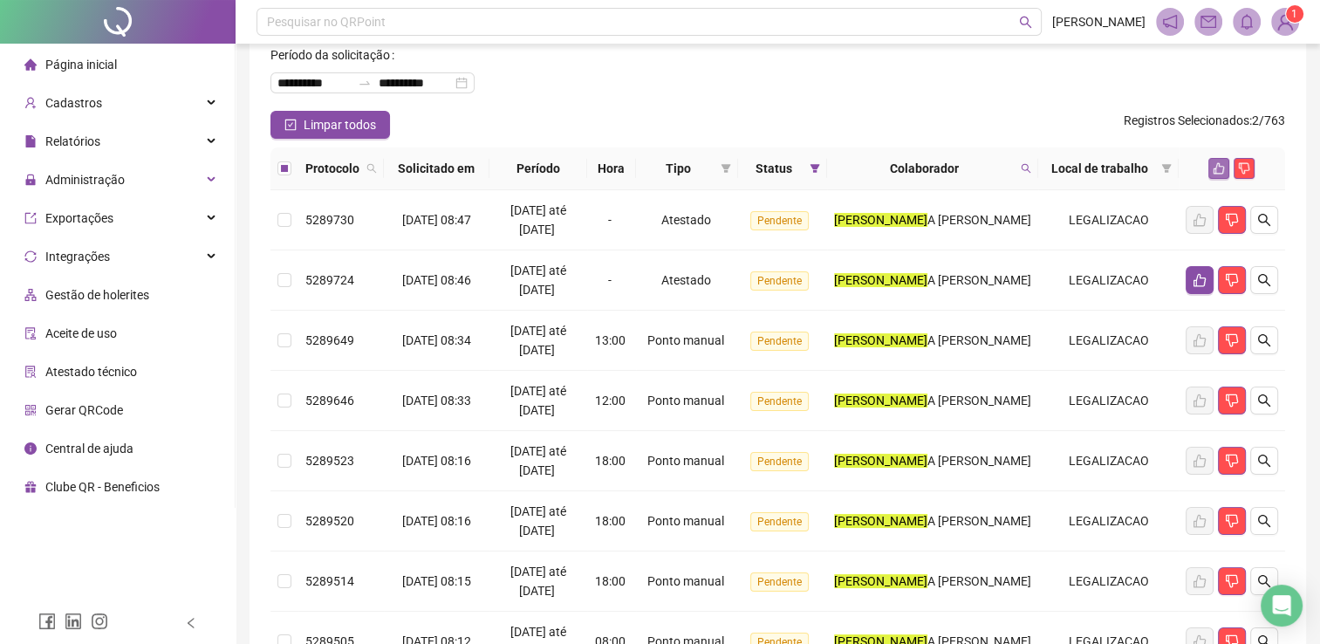
click at [1218, 162] on icon "like" at bounding box center [1219, 168] width 12 height 12
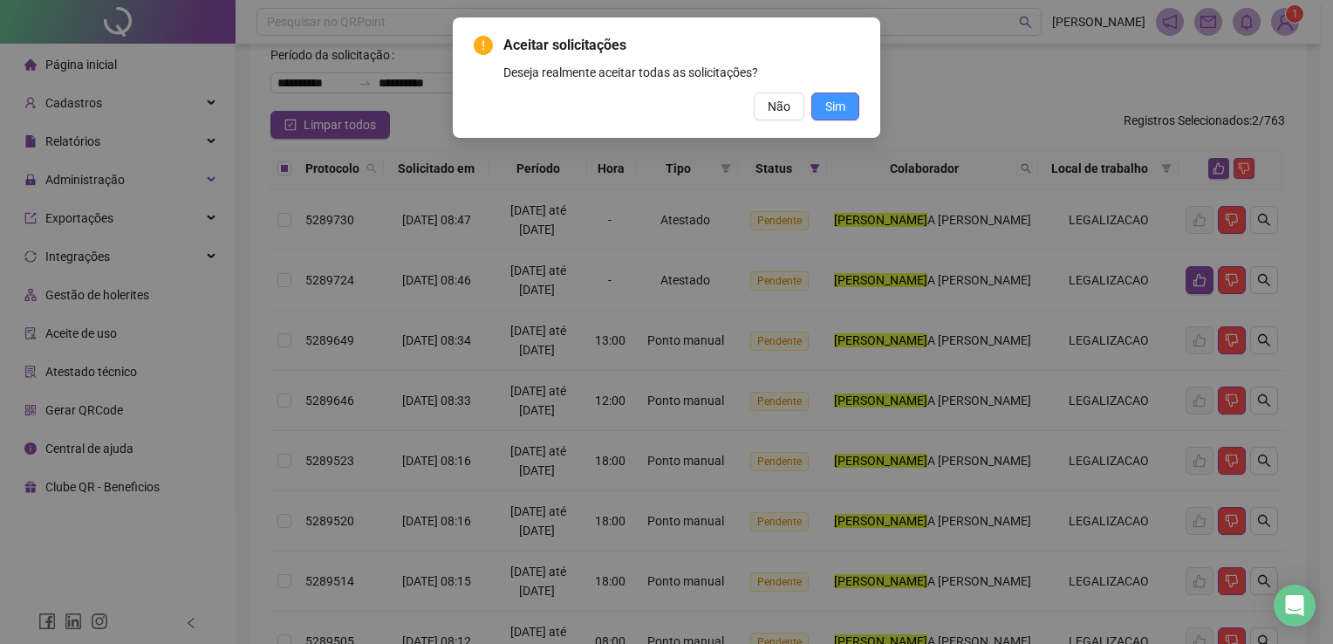
click at [847, 102] on button "Sim" at bounding box center [835, 106] width 48 height 28
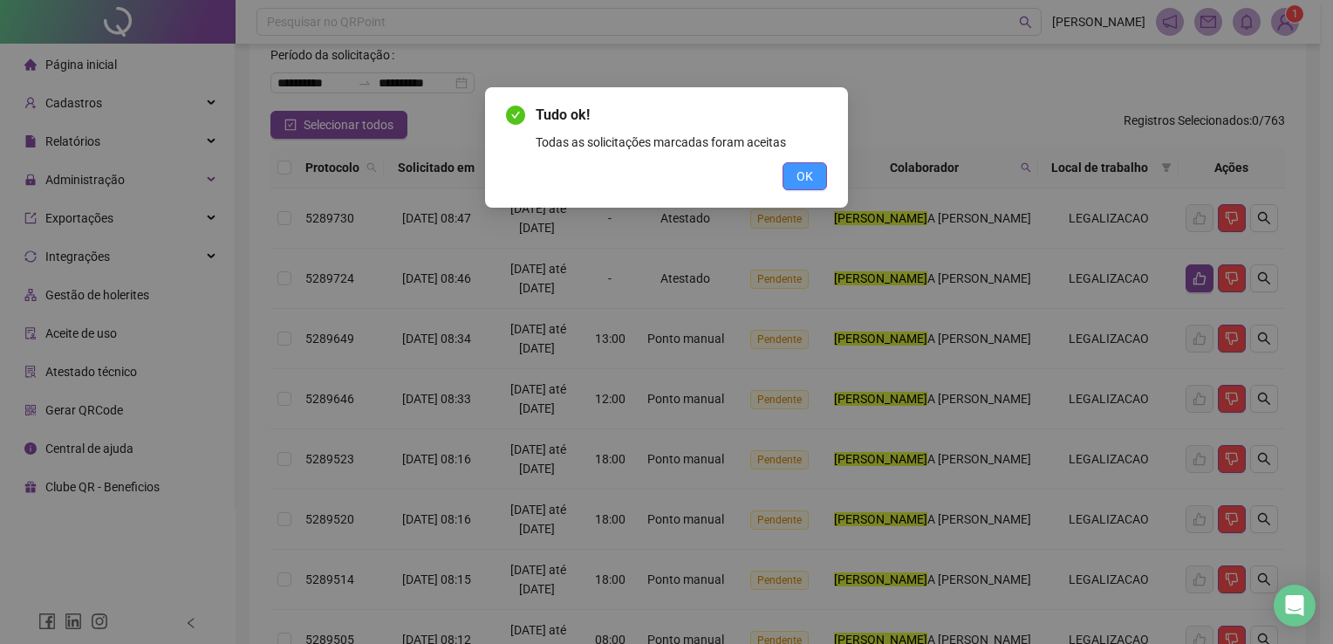
click at [808, 169] on span "OK" at bounding box center [805, 176] width 17 height 19
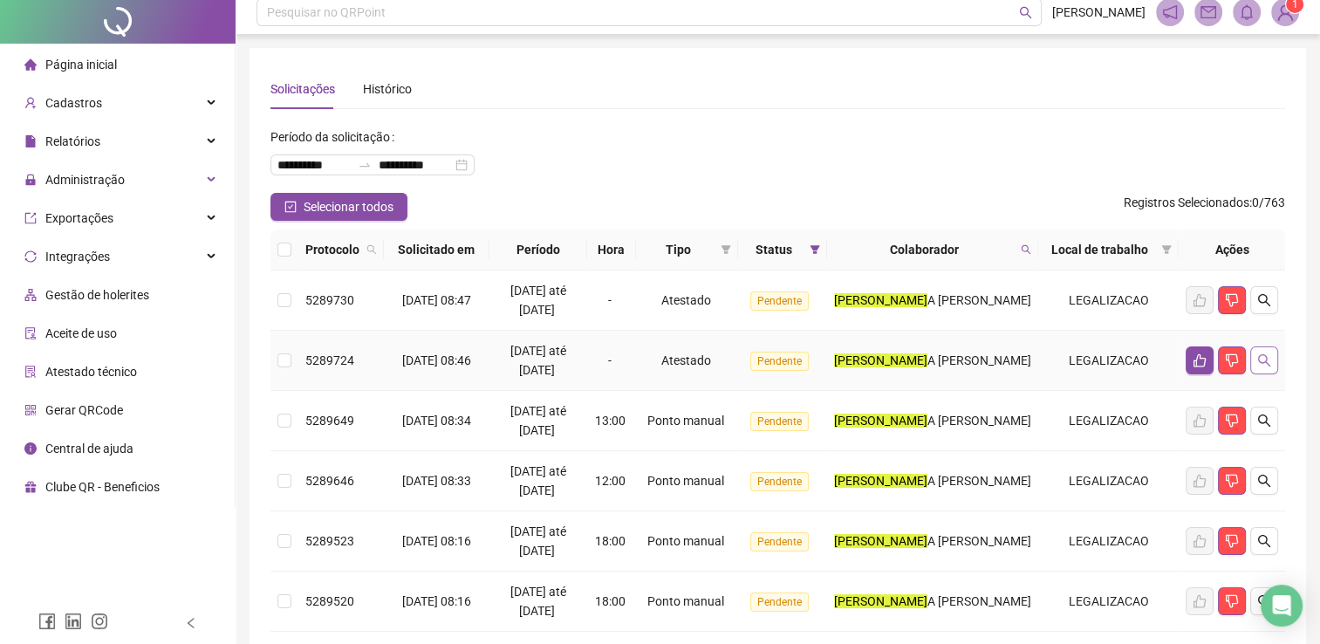
scroll to position [0, 0]
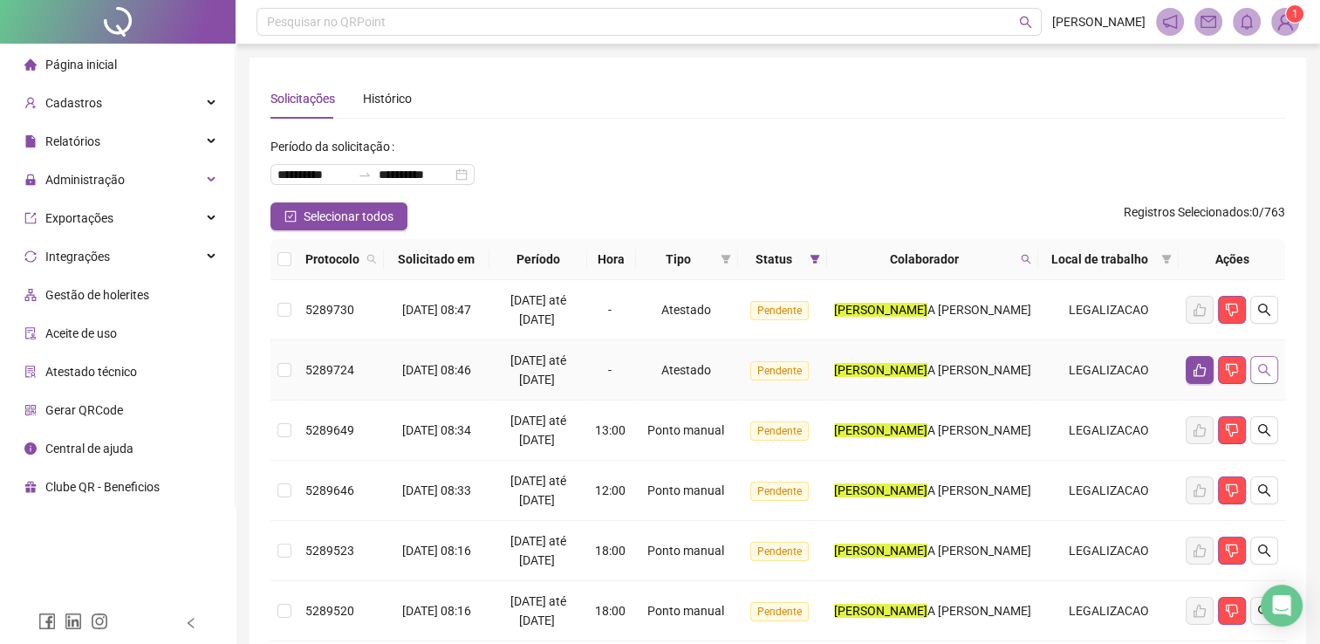
click at [1253, 375] on button "button" at bounding box center [1264, 370] width 28 height 28
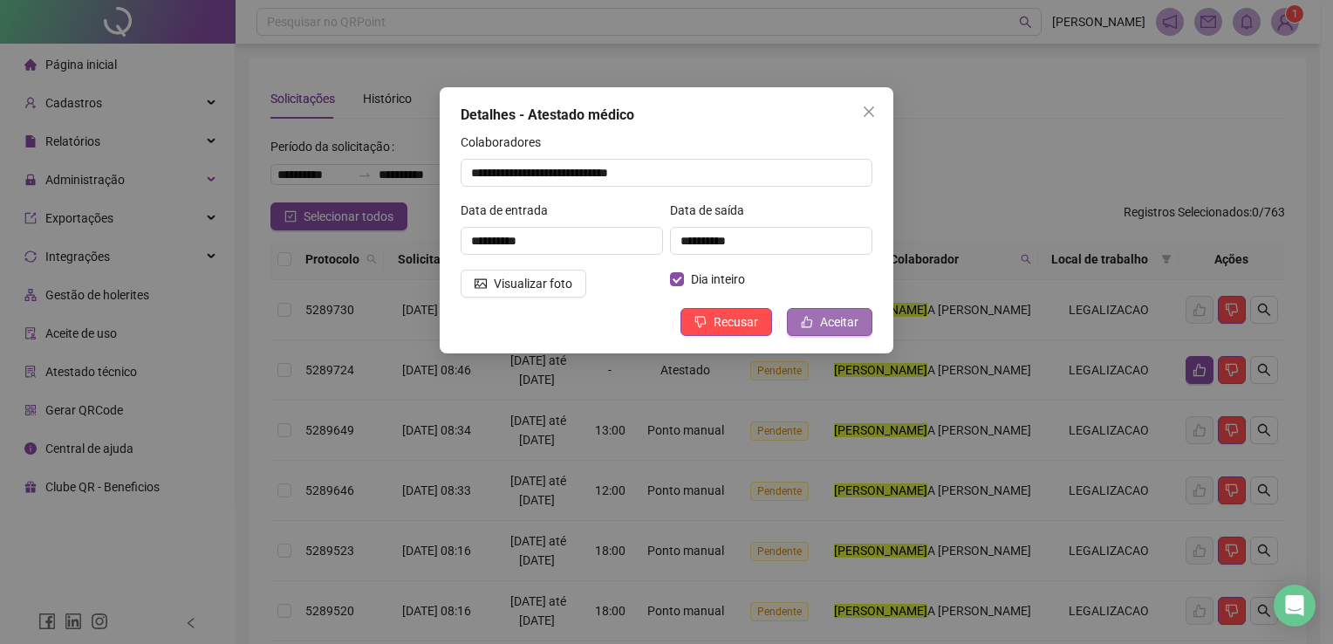
click at [831, 324] on span "Aceitar" at bounding box center [839, 321] width 38 height 19
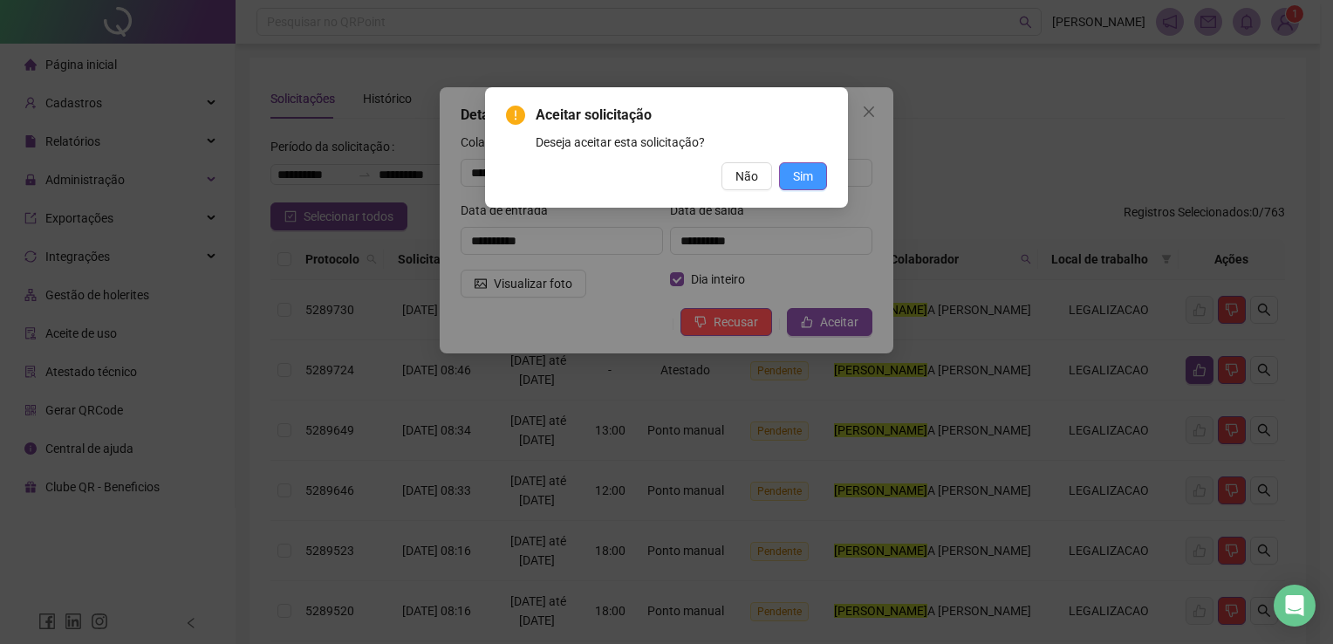
click at [803, 181] on span "Sim" at bounding box center [803, 176] width 20 height 19
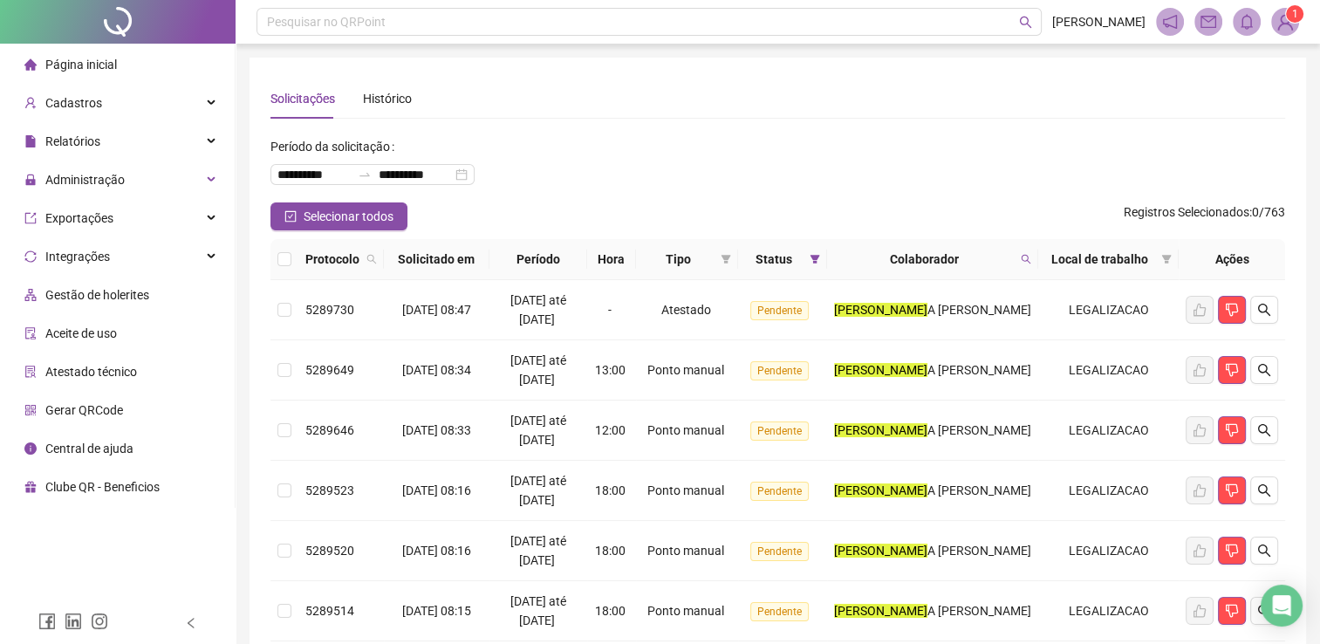
click at [1038, 257] on th "Colaborador" at bounding box center [932, 259] width 211 height 41
click at [1029, 259] on icon "search" at bounding box center [1026, 259] width 10 height 10
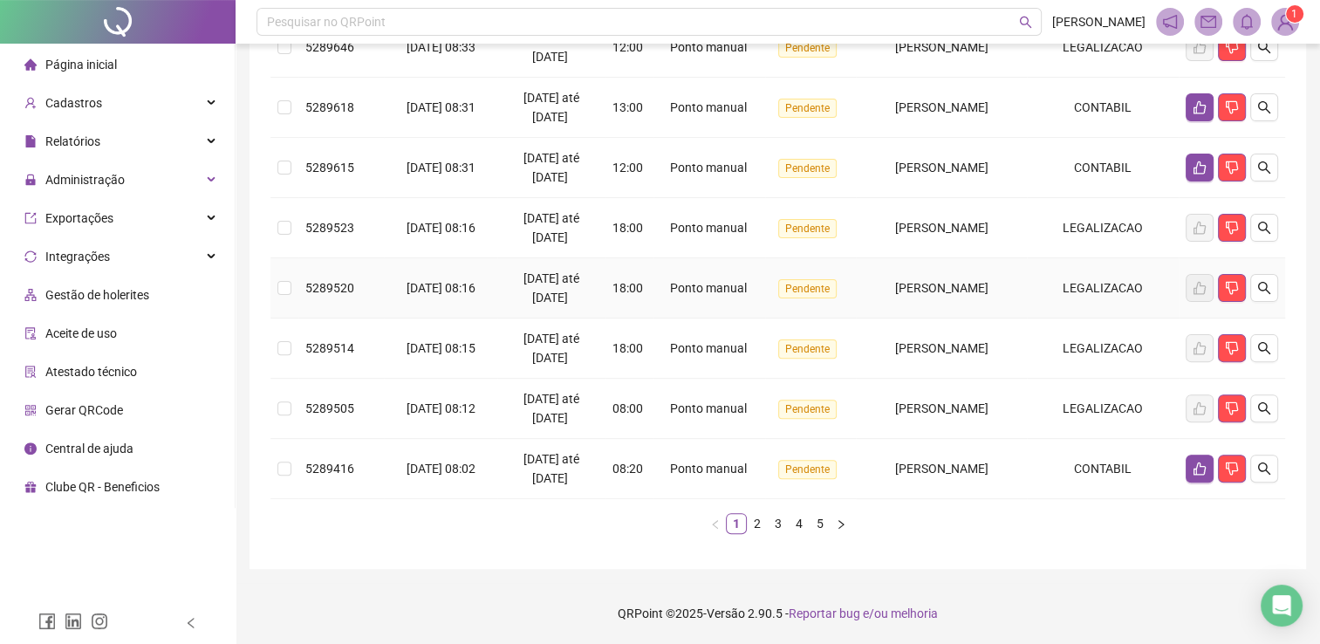
scroll to position [501, 0]
click at [813, 520] on link "5" at bounding box center [819, 523] width 19 height 19
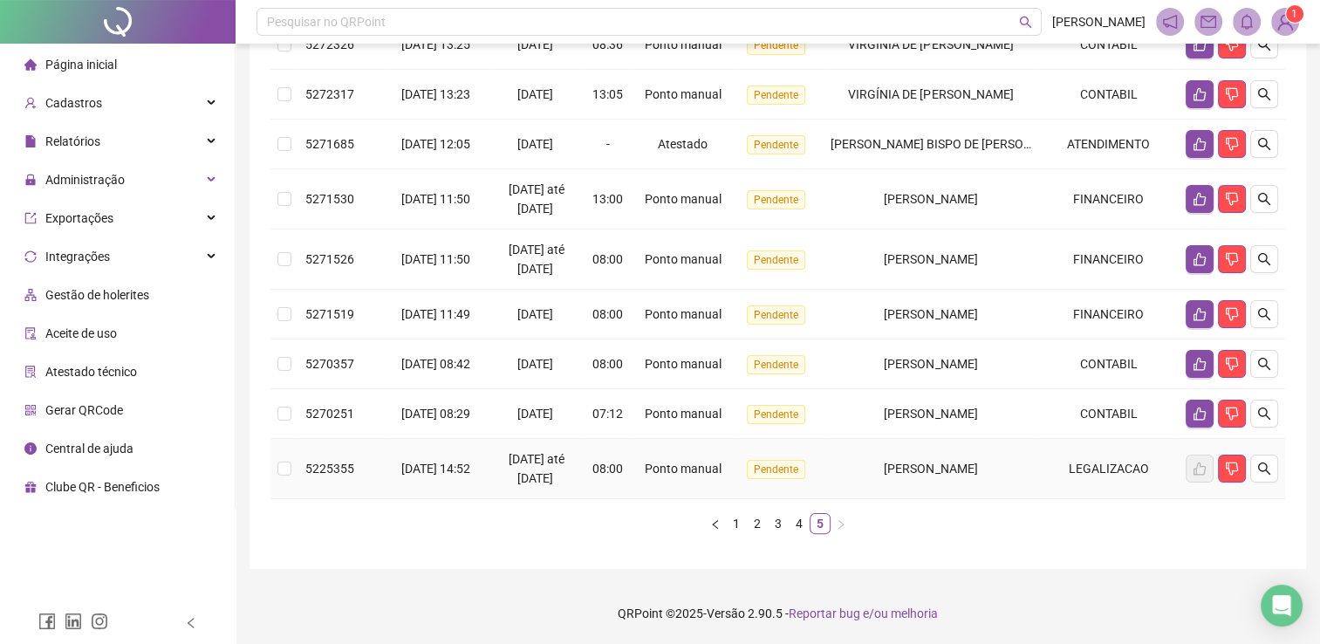
scroll to position [293, 0]
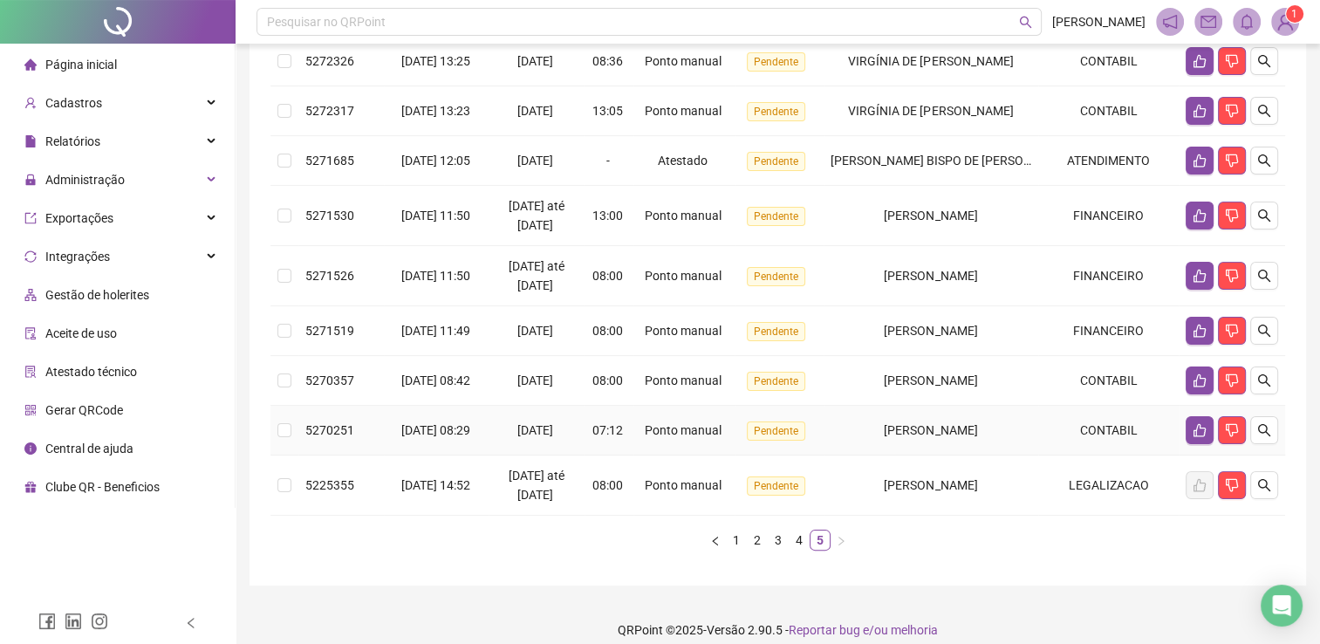
click at [1172, 455] on td "CONTABIL" at bounding box center [1108, 431] width 140 height 50
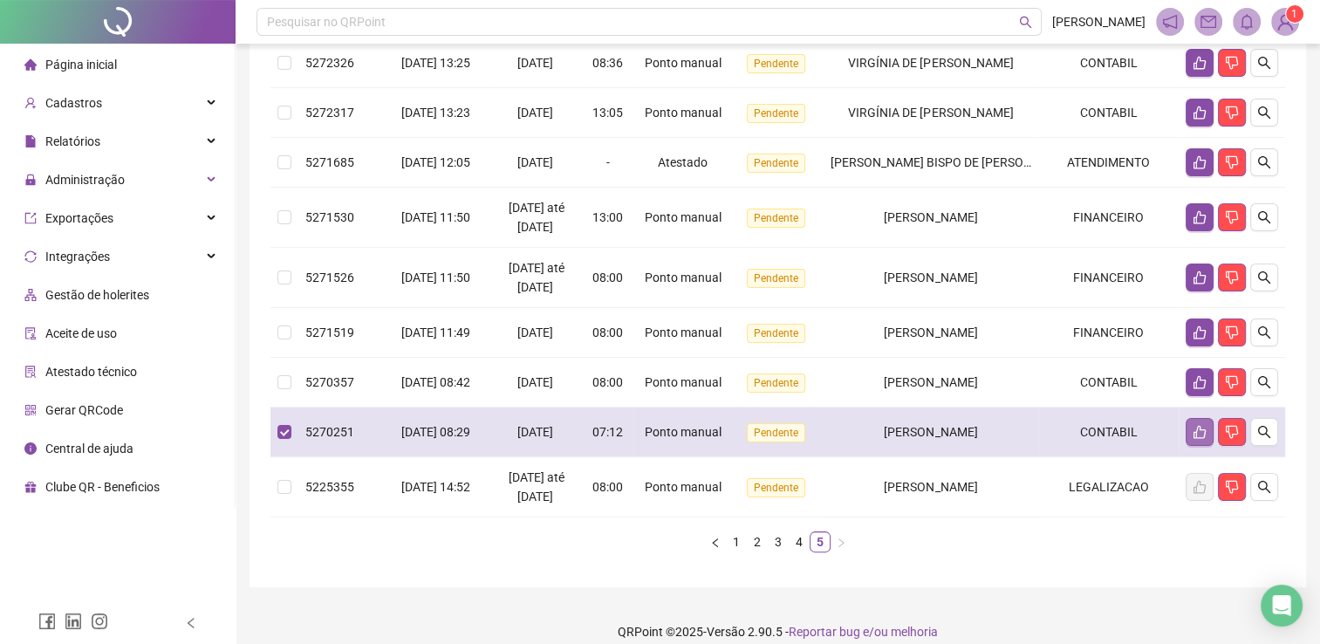
click at [1190, 446] on button "button" at bounding box center [1200, 432] width 28 height 28
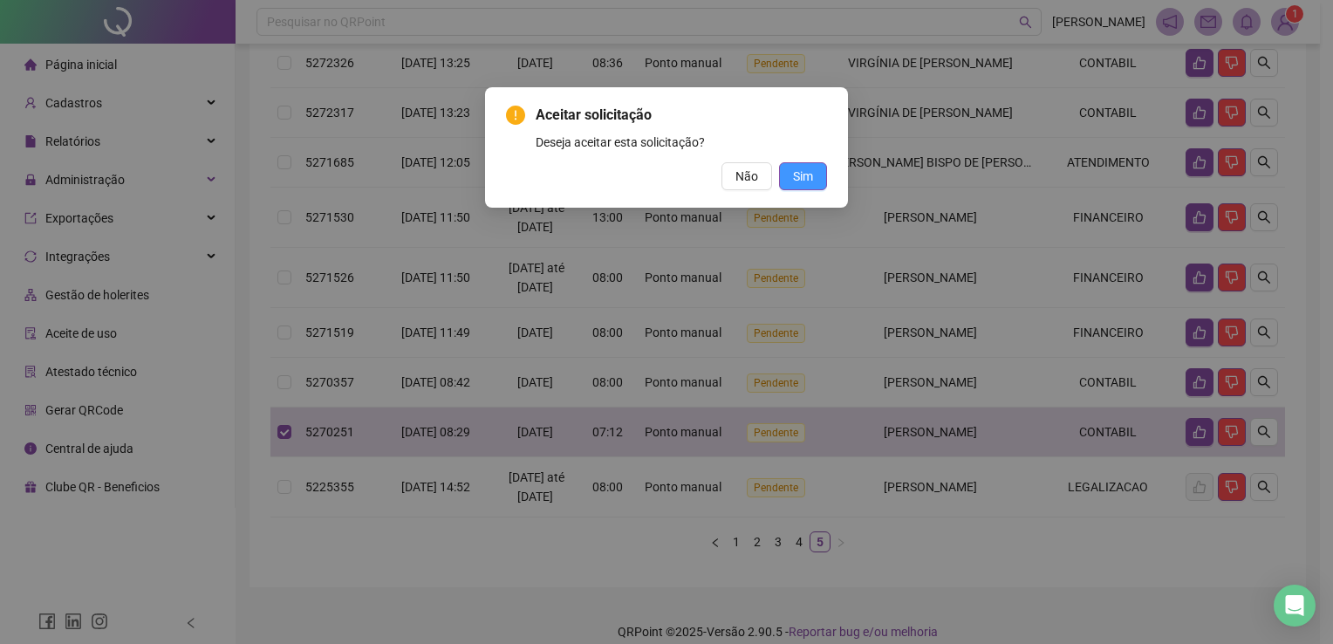
click at [824, 176] on button "Sim" at bounding box center [803, 176] width 48 height 28
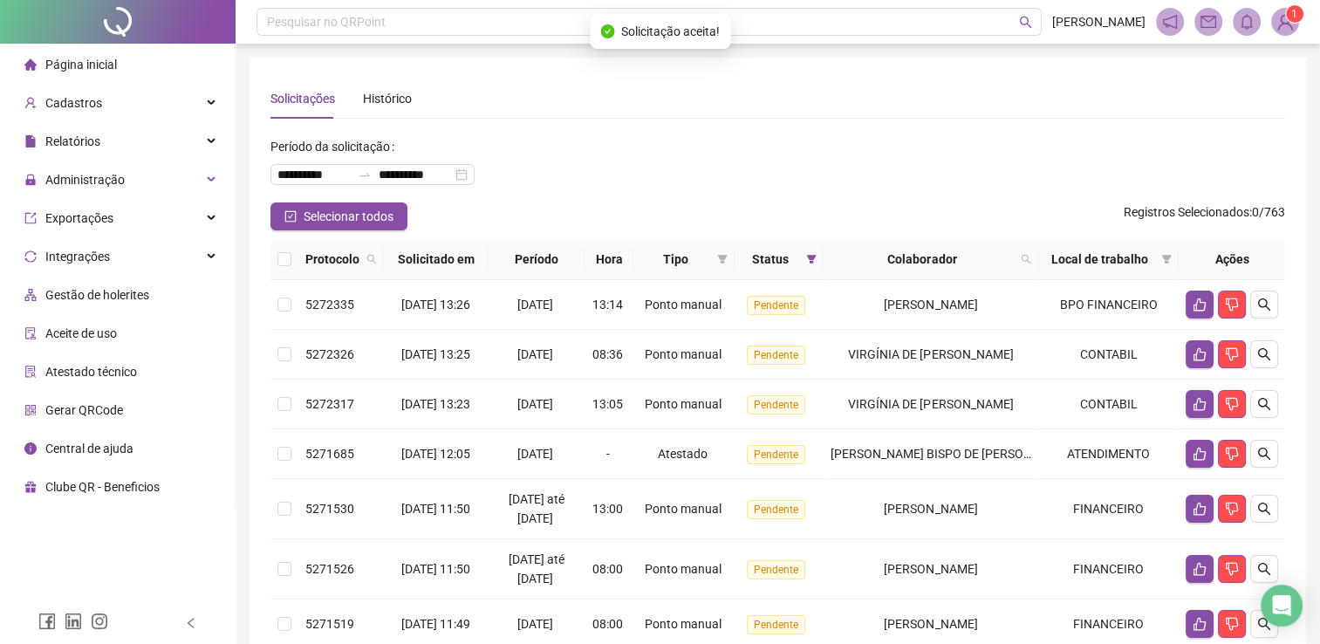
scroll to position [0, 0]
click at [1027, 263] on icon "search" at bounding box center [1026, 259] width 10 height 10
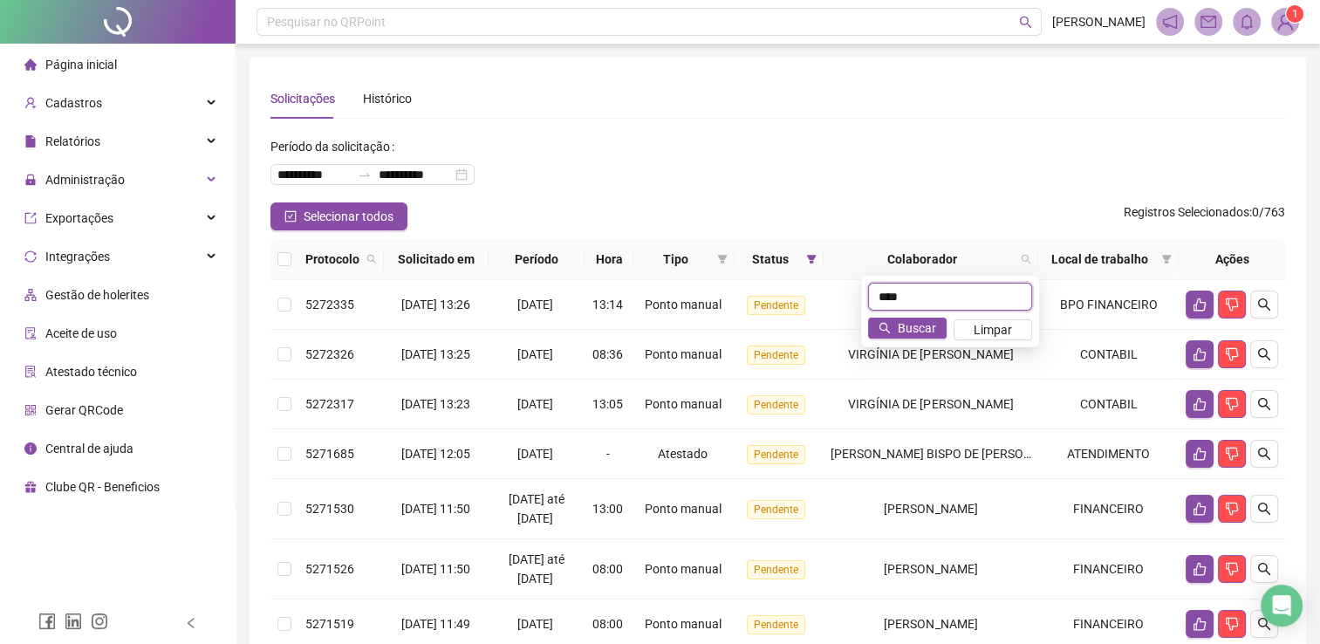
type input "****"
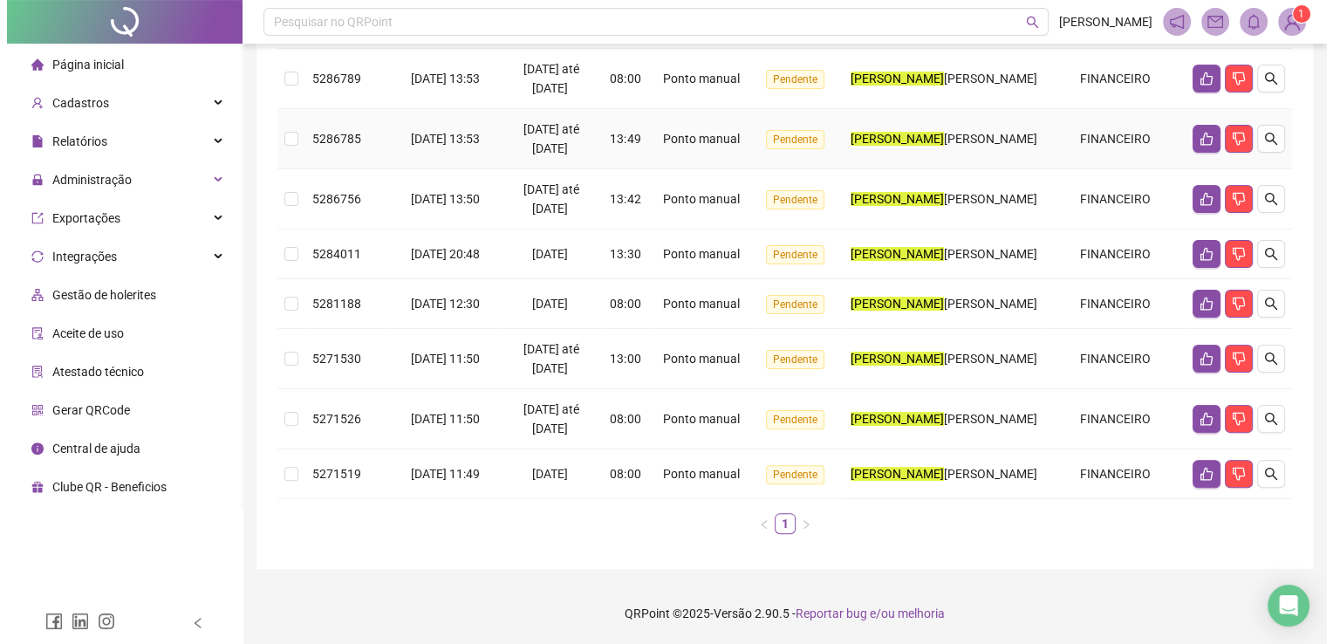
scroll to position [441, 0]
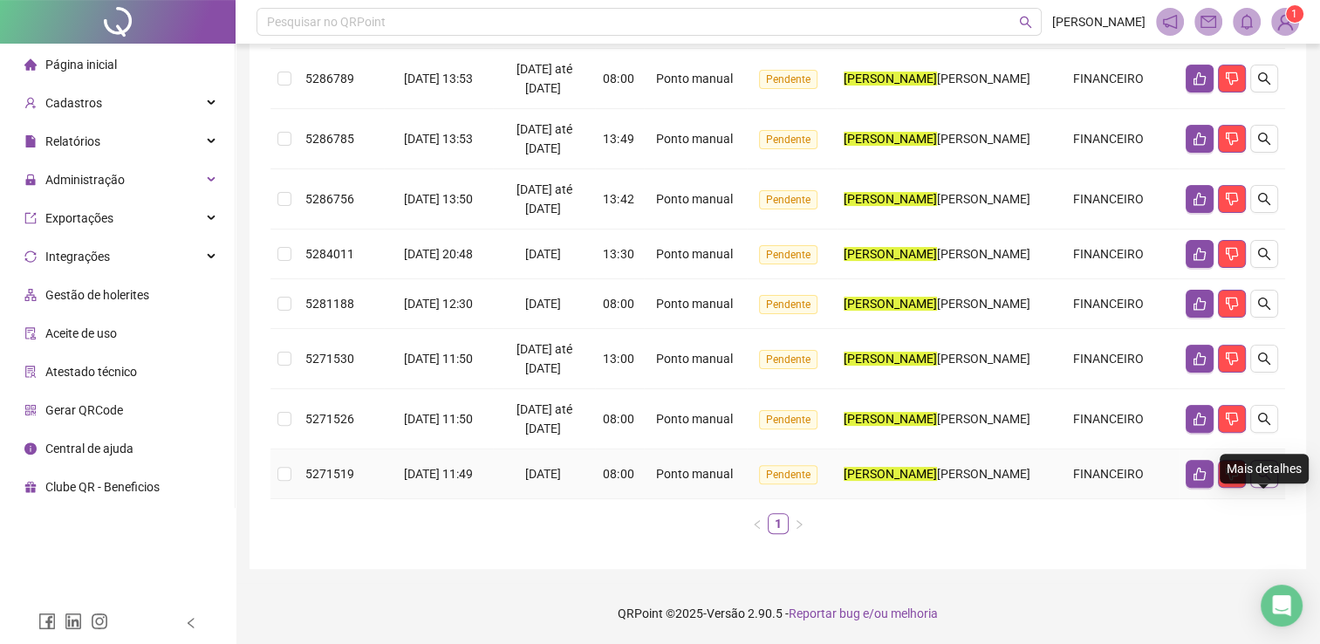
click at [1258, 467] on icon "search" at bounding box center [1264, 474] width 14 height 14
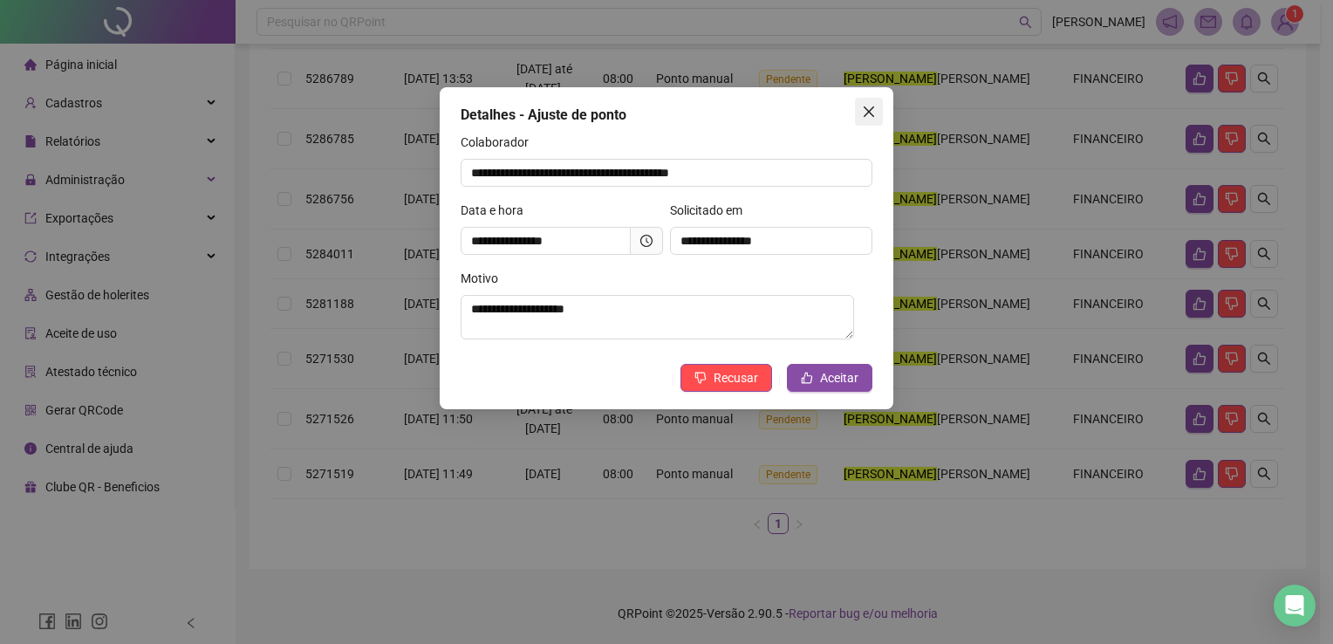
click at [872, 107] on icon "close" at bounding box center [869, 111] width 10 height 10
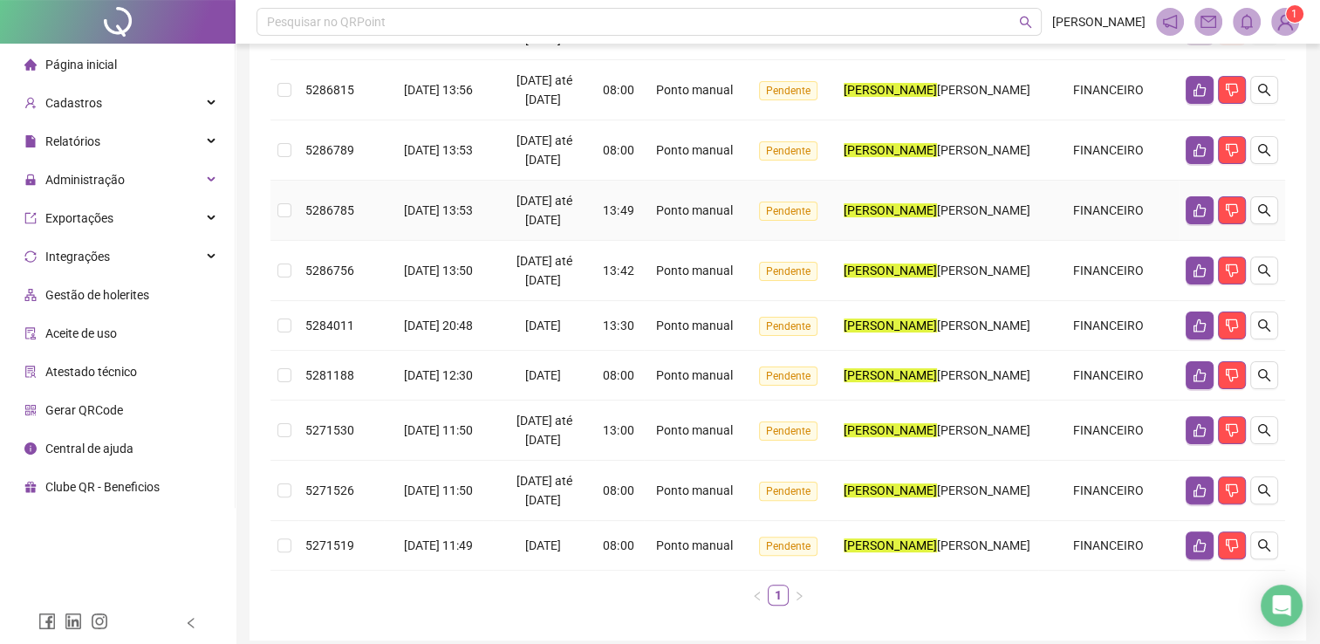
scroll to position [399, 0]
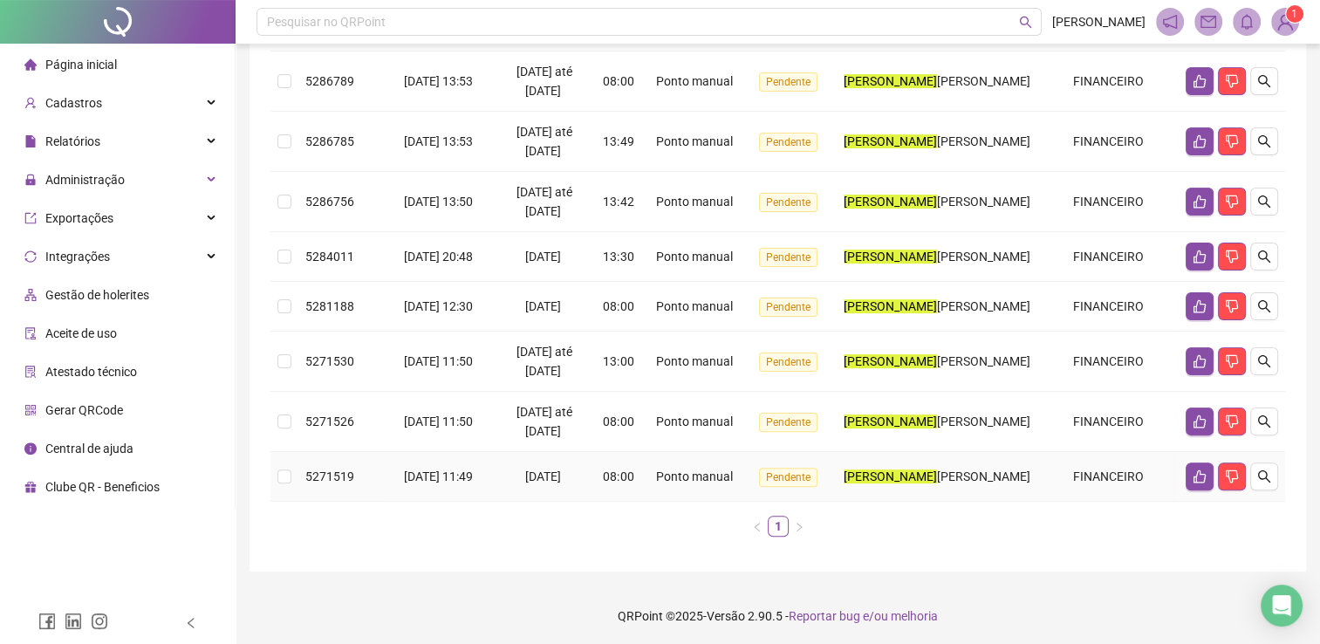
drag, startPoint x: 293, startPoint y: 502, endPoint x: 287, endPoint y: 482, distance: 20.1
click at [292, 502] on td at bounding box center [284, 477] width 28 height 50
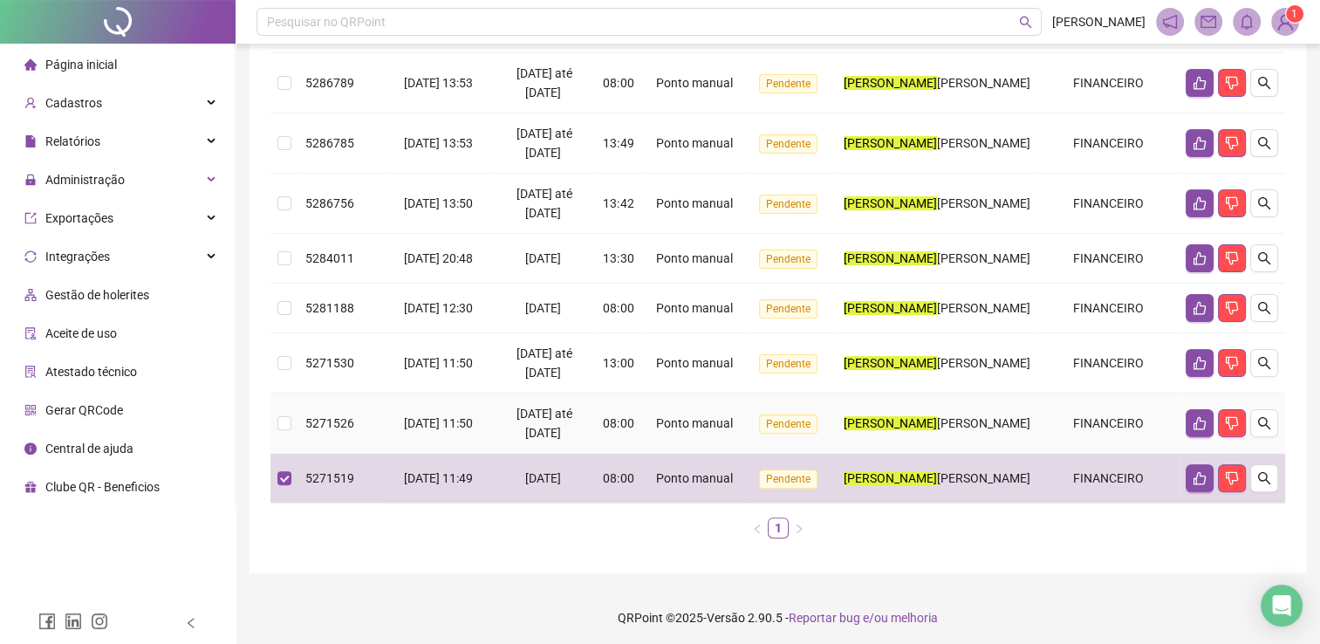
click at [287, 434] on td at bounding box center [284, 423] width 28 height 60
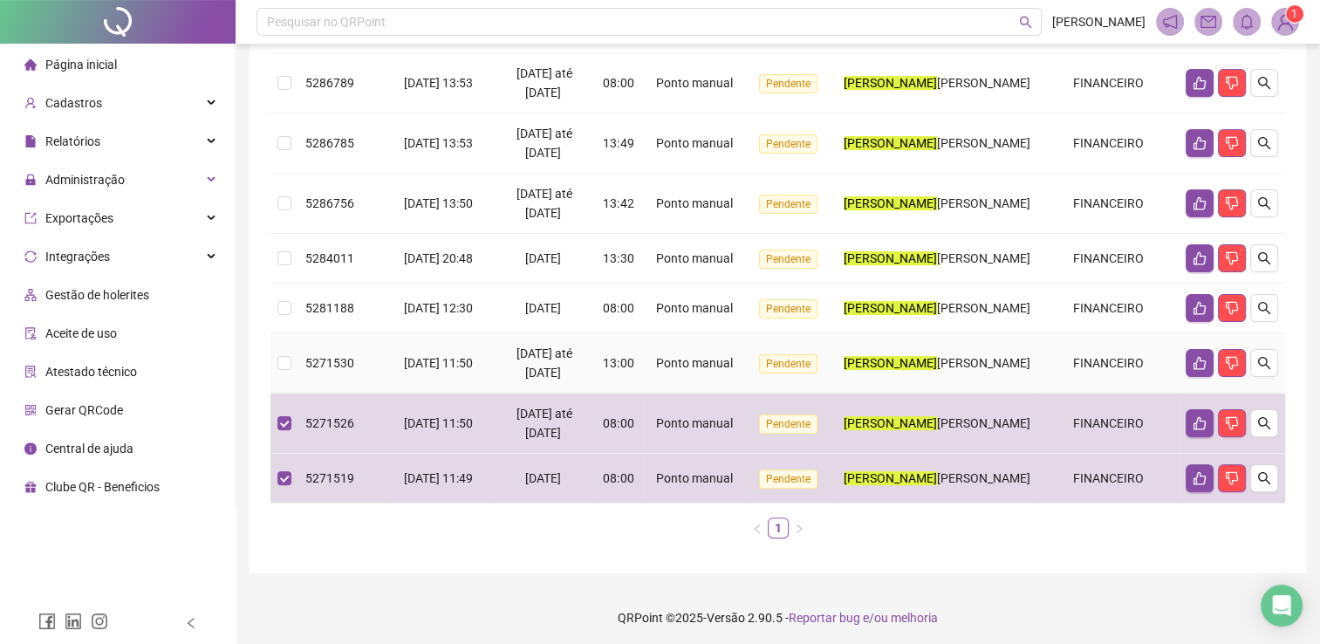
drag, startPoint x: 284, startPoint y: 403, endPoint x: 278, endPoint y: 362, distance: 41.5
click at [284, 393] on td at bounding box center [284, 363] width 28 height 60
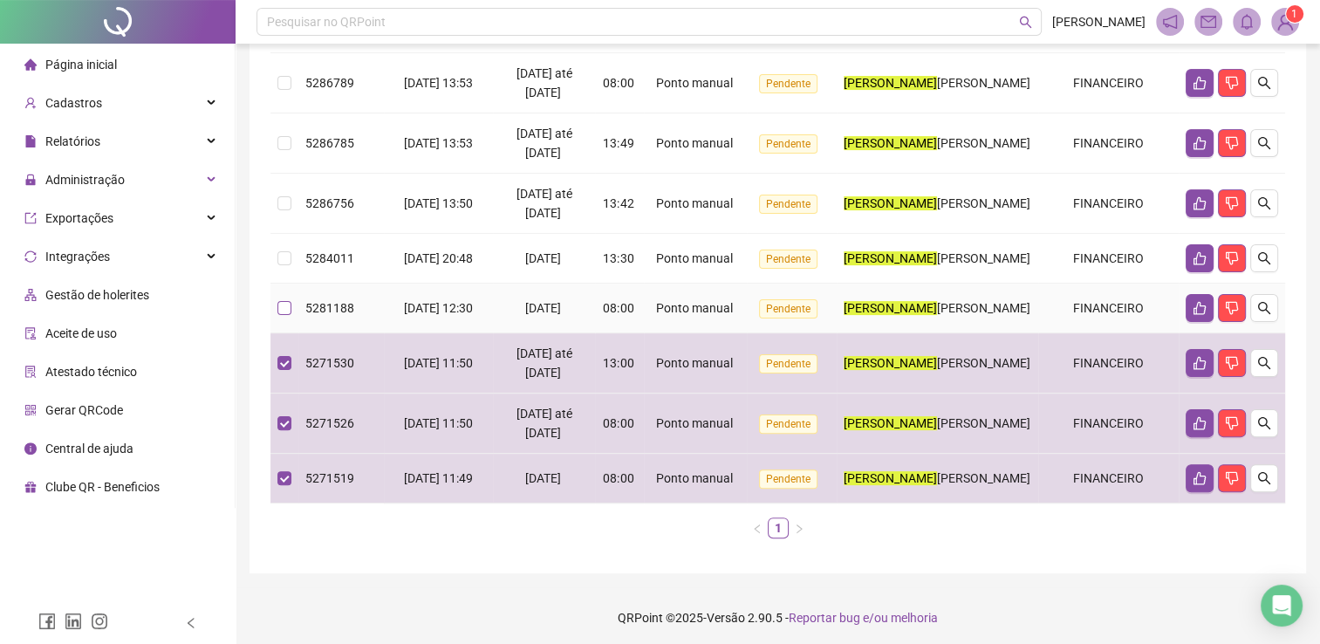
click at [278, 333] on td at bounding box center [284, 309] width 28 height 50
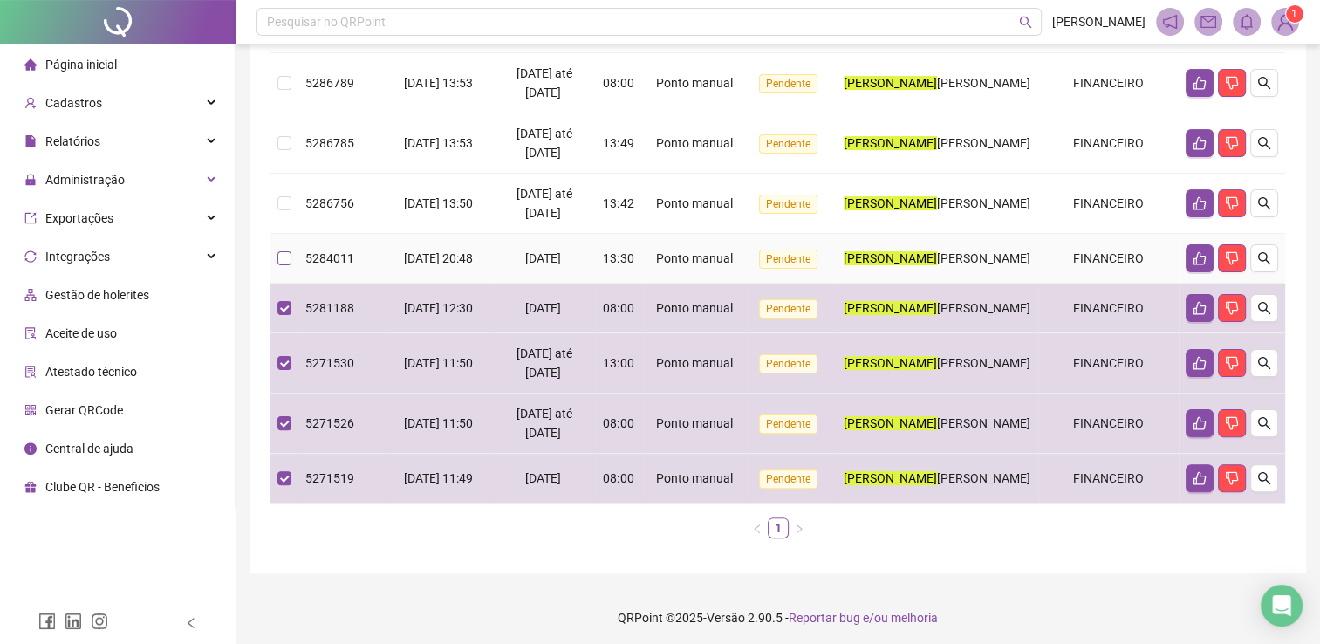
click at [287, 268] on label at bounding box center [284, 258] width 14 height 19
click at [291, 213] on label at bounding box center [284, 203] width 14 height 19
click at [274, 143] on td at bounding box center [284, 143] width 28 height 60
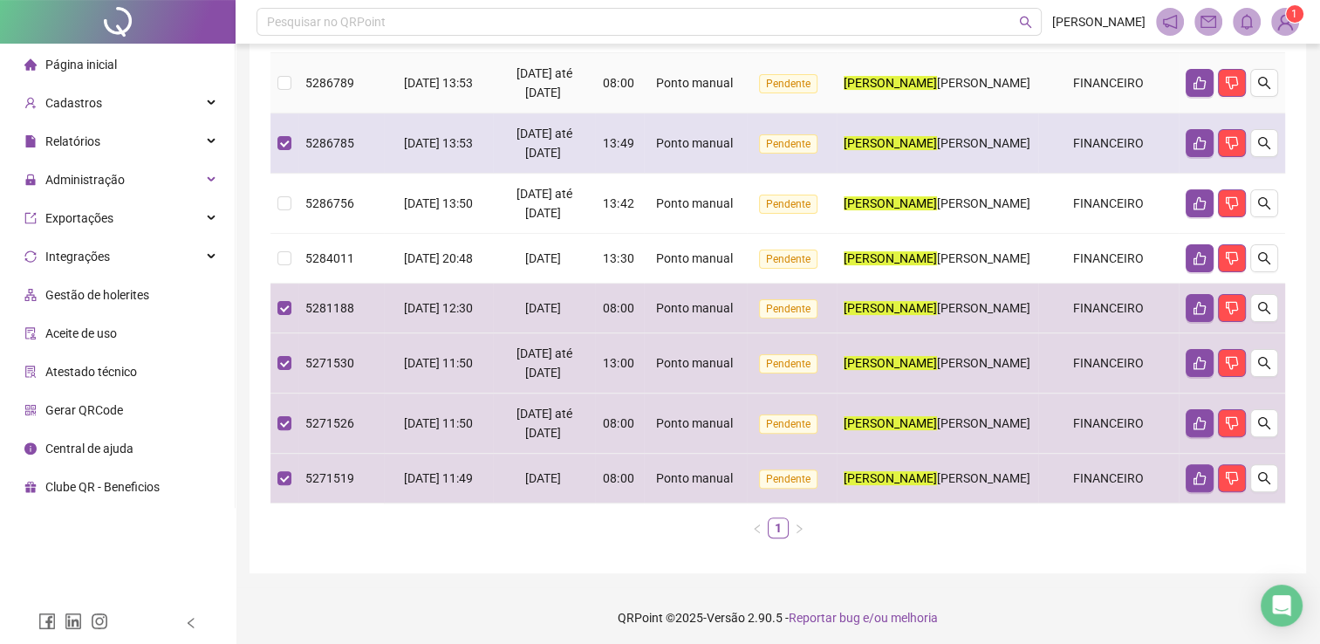
click at [279, 92] on label at bounding box center [284, 82] width 14 height 19
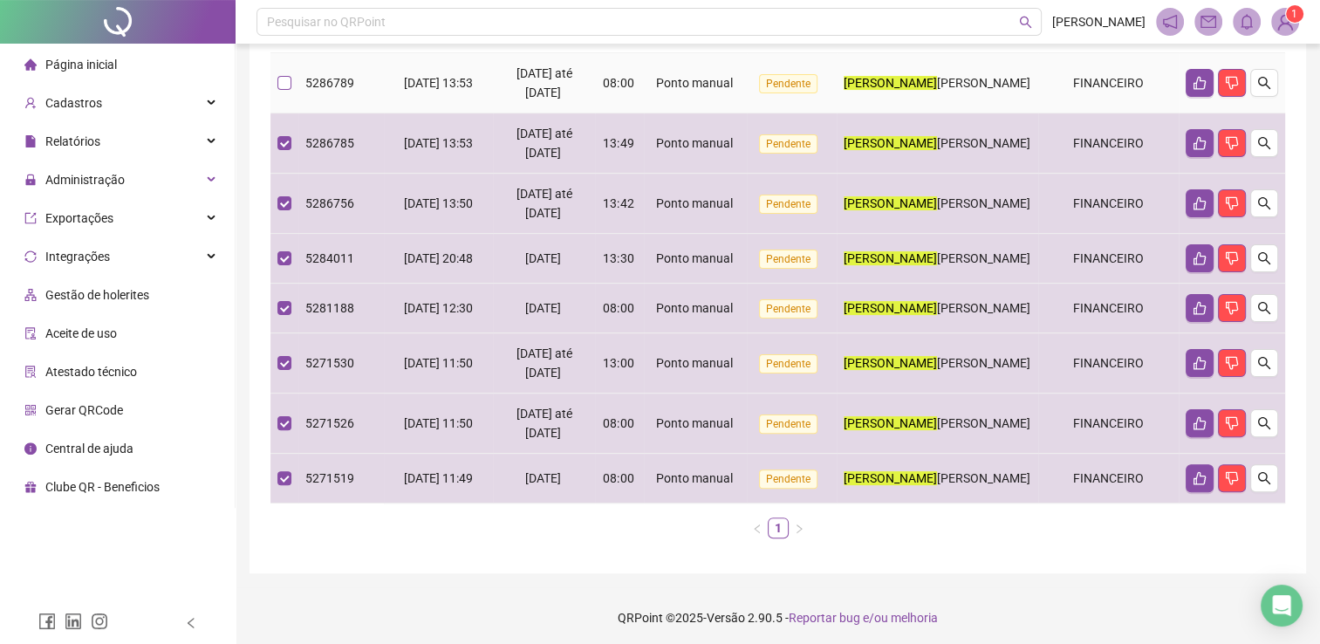
click at [283, 83] on label at bounding box center [284, 82] width 14 height 19
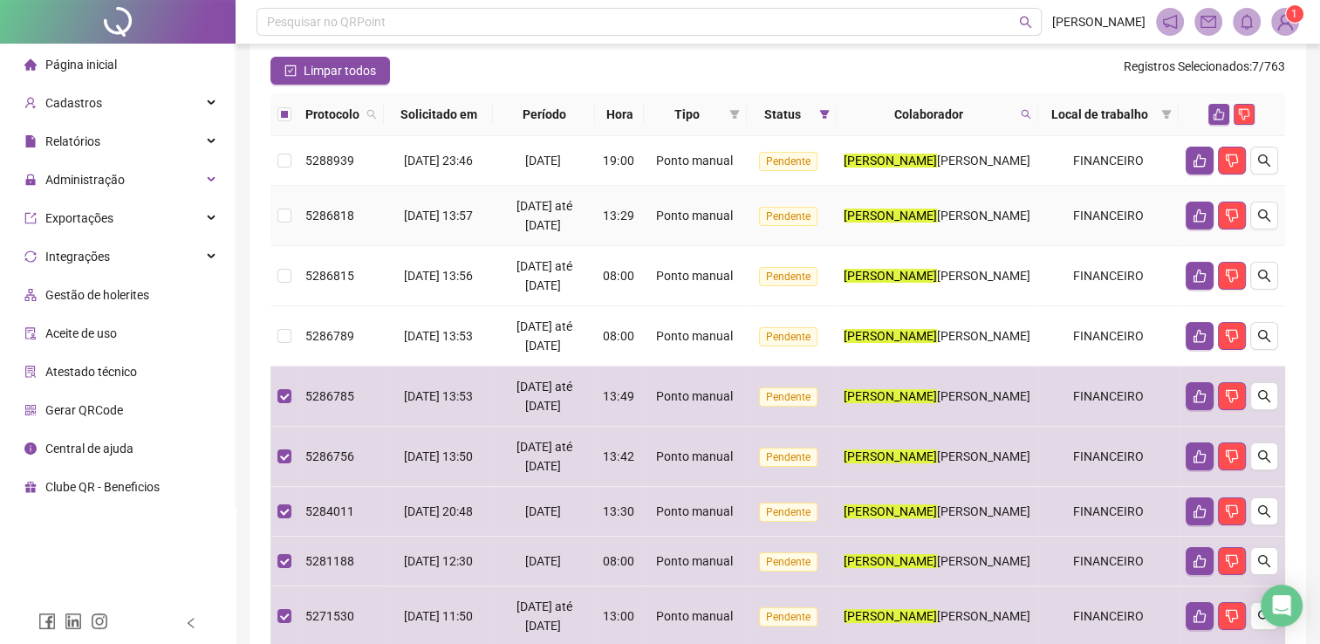
scroll to position [137, 0]
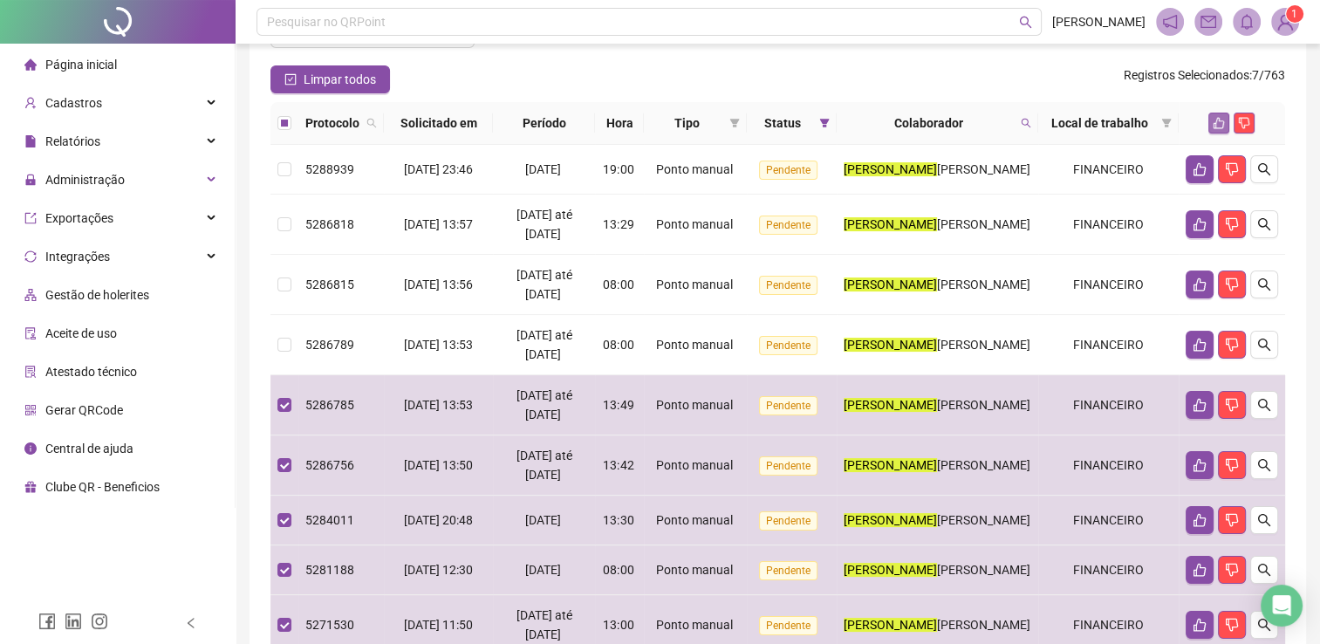
click at [1216, 117] on icon "like" at bounding box center [1219, 123] width 12 height 12
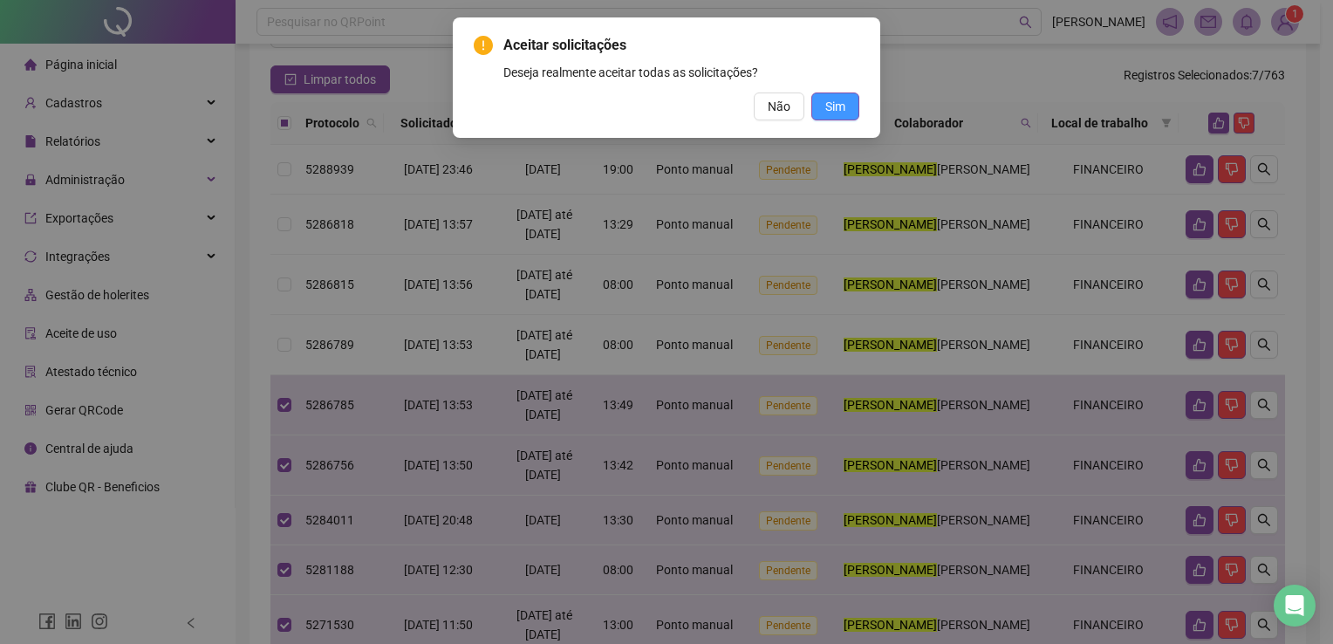
click at [848, 108] on button "Sim" at bounding box center [835, 106] width 48 height 28
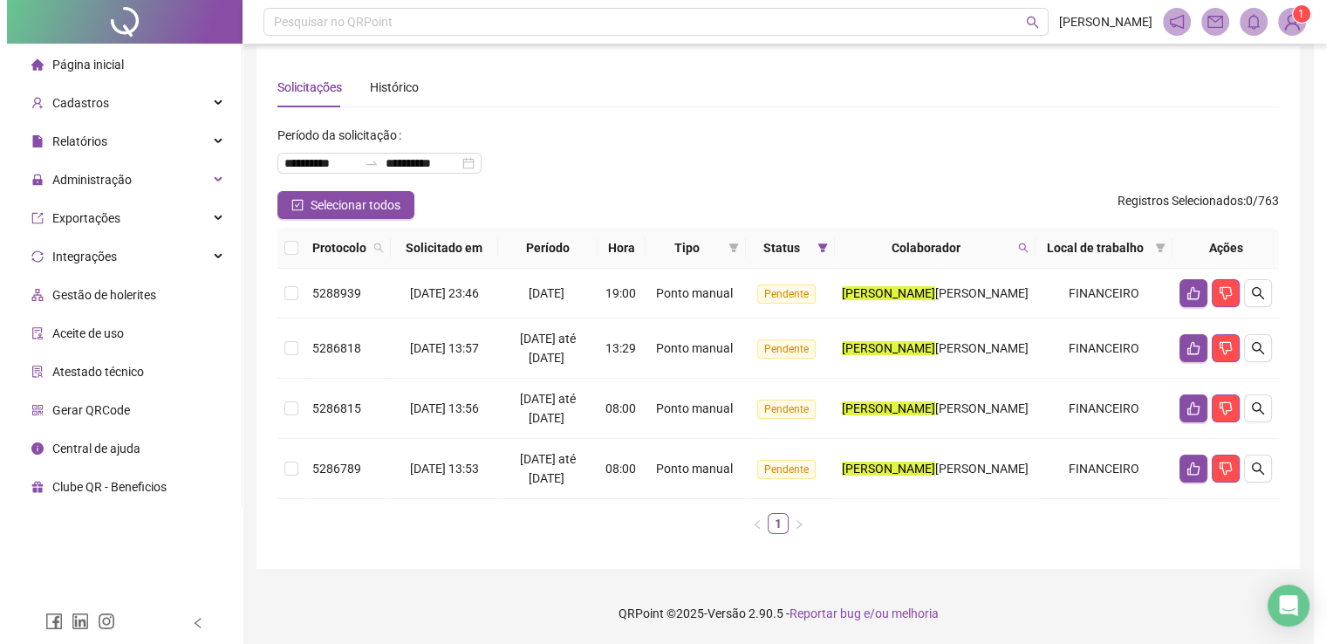
scroll to position [21, 0]
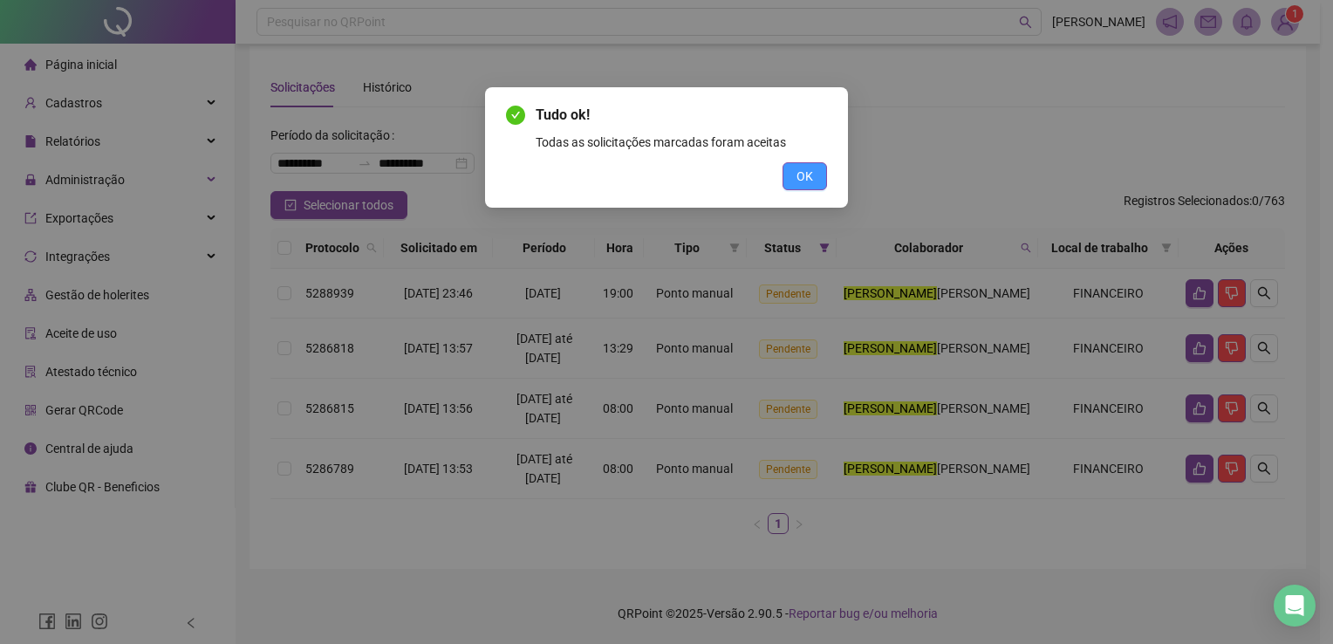
click at [823, 167] on button "OK" at bounding box center [805, 176] width 44 height 28
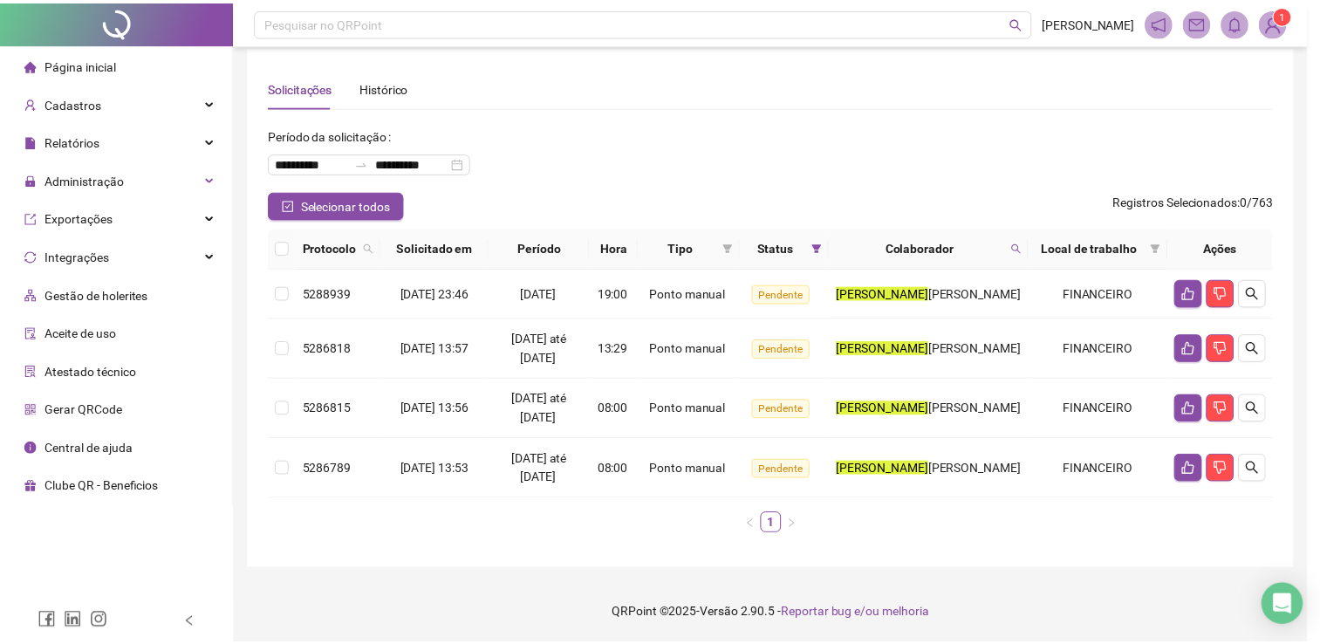
scroll to position [10, 0]
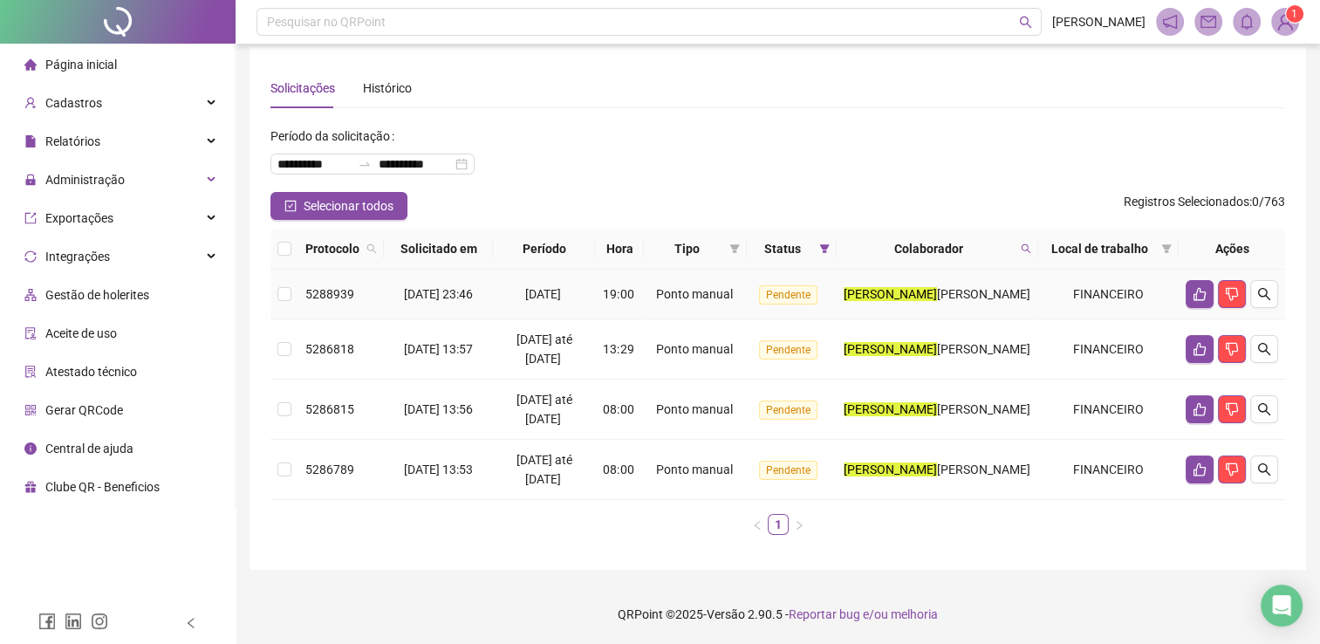
click at [287, 286] on td at bounding box center [284, 295] width 28 height 50
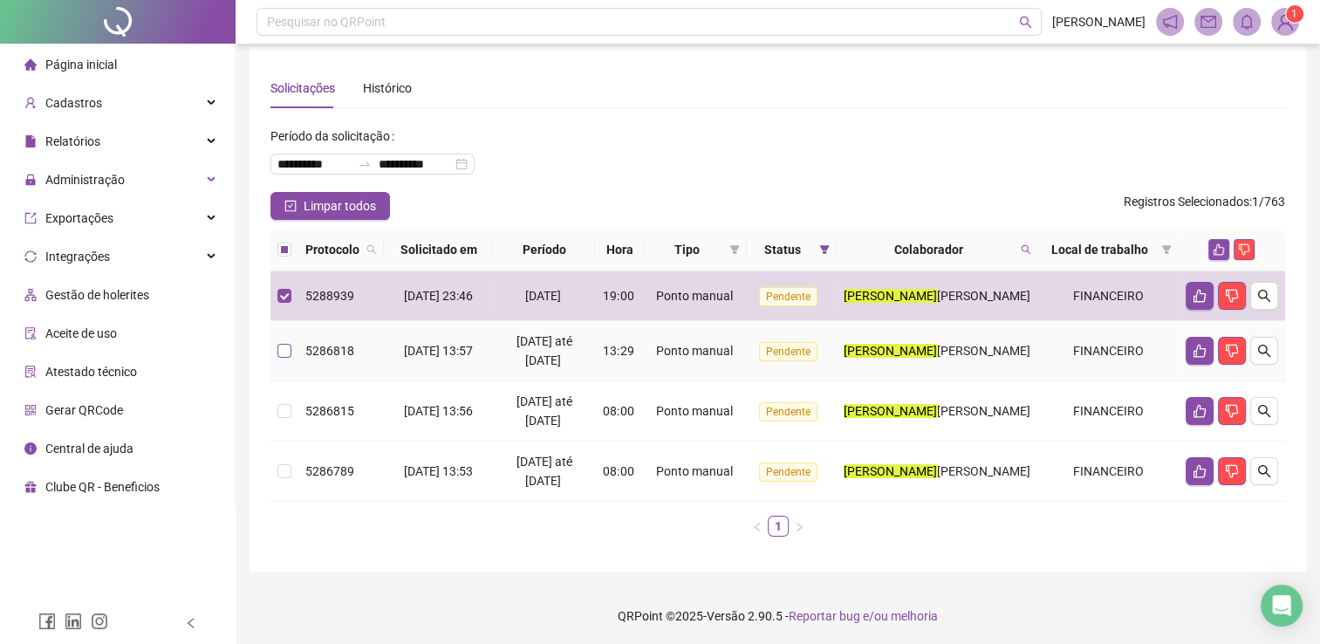
click at [286, 353] on label at bounding box center [284, 350] width 14 height 19
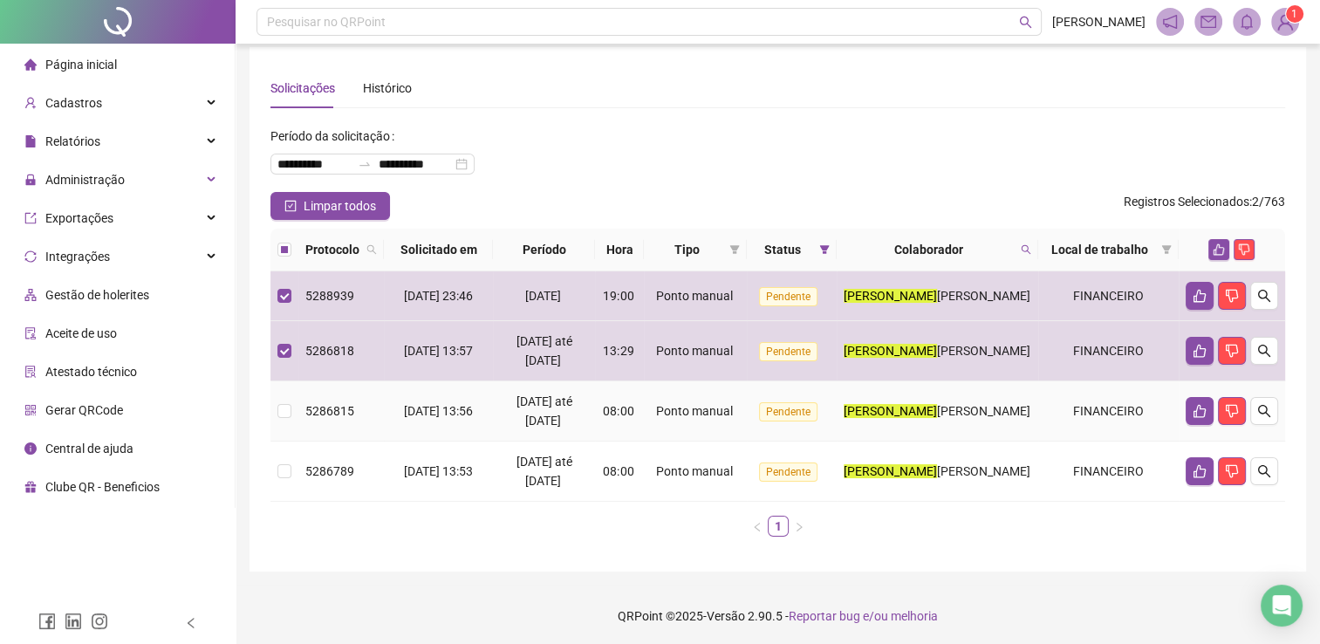
click at [288, 414] on td at bounding box center [284, 411] width 28 height 60
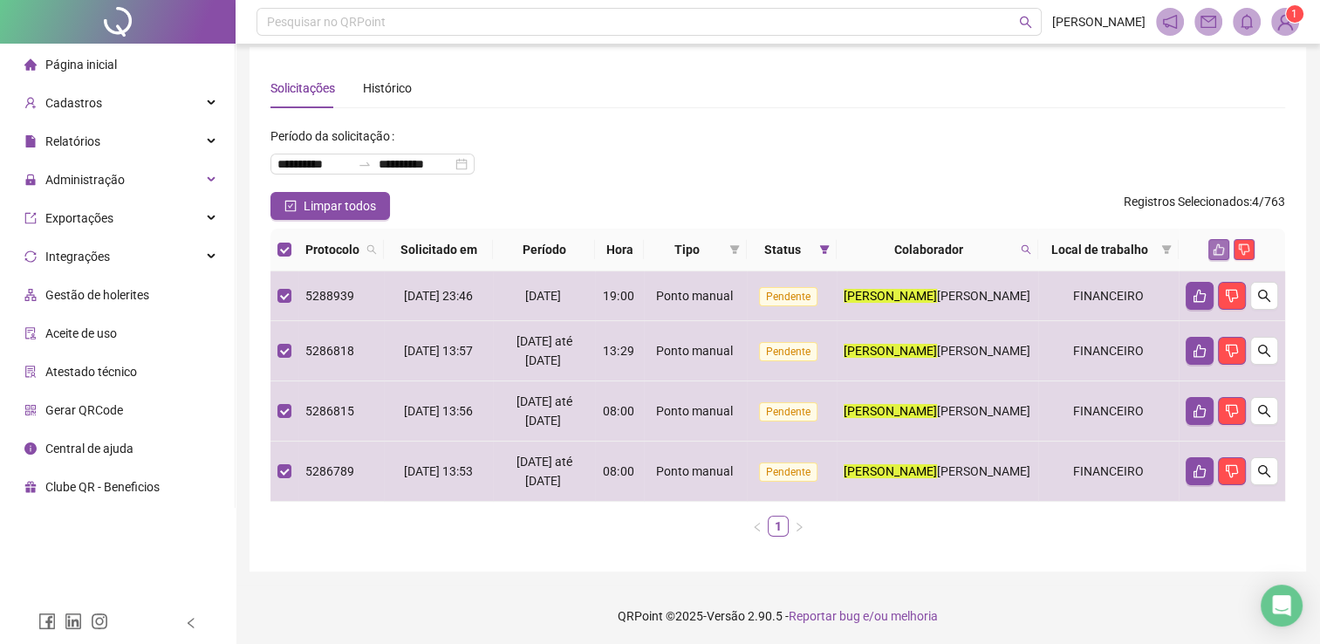
click at [1215, 251] on icon "like" at bounding box center [1219, 249] width 11 height 11
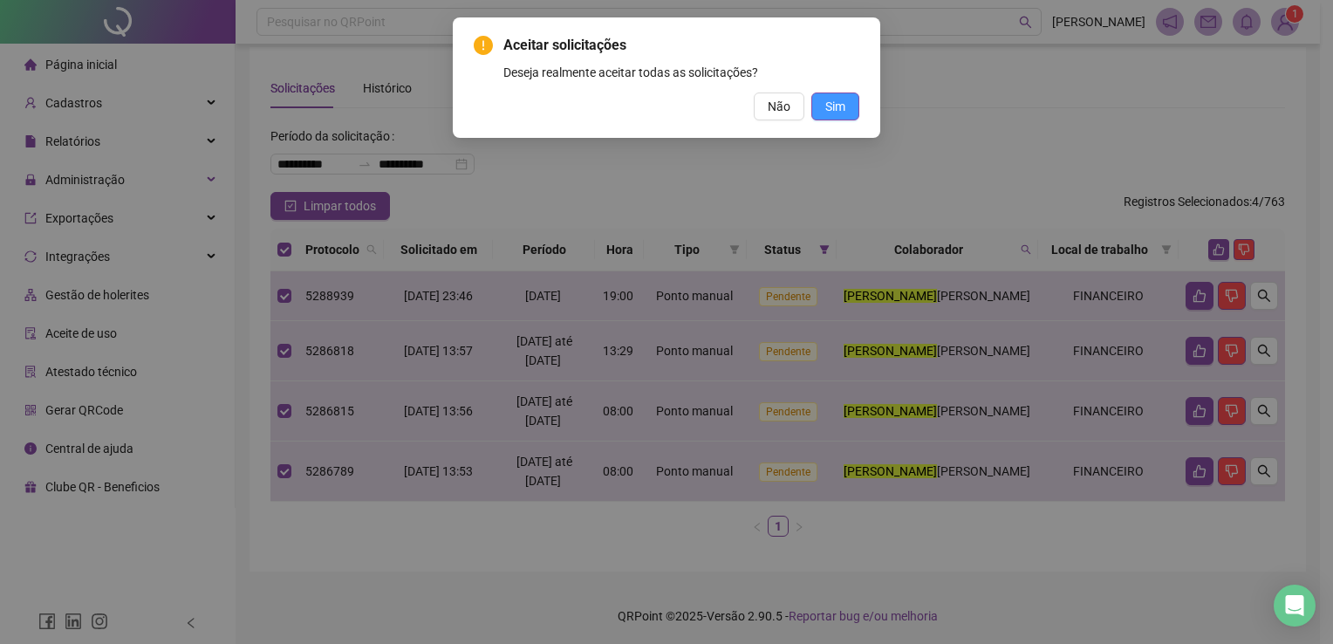
click at [858, 110] on button "Sim" at bounding box center [835, 106] width 48 height 28
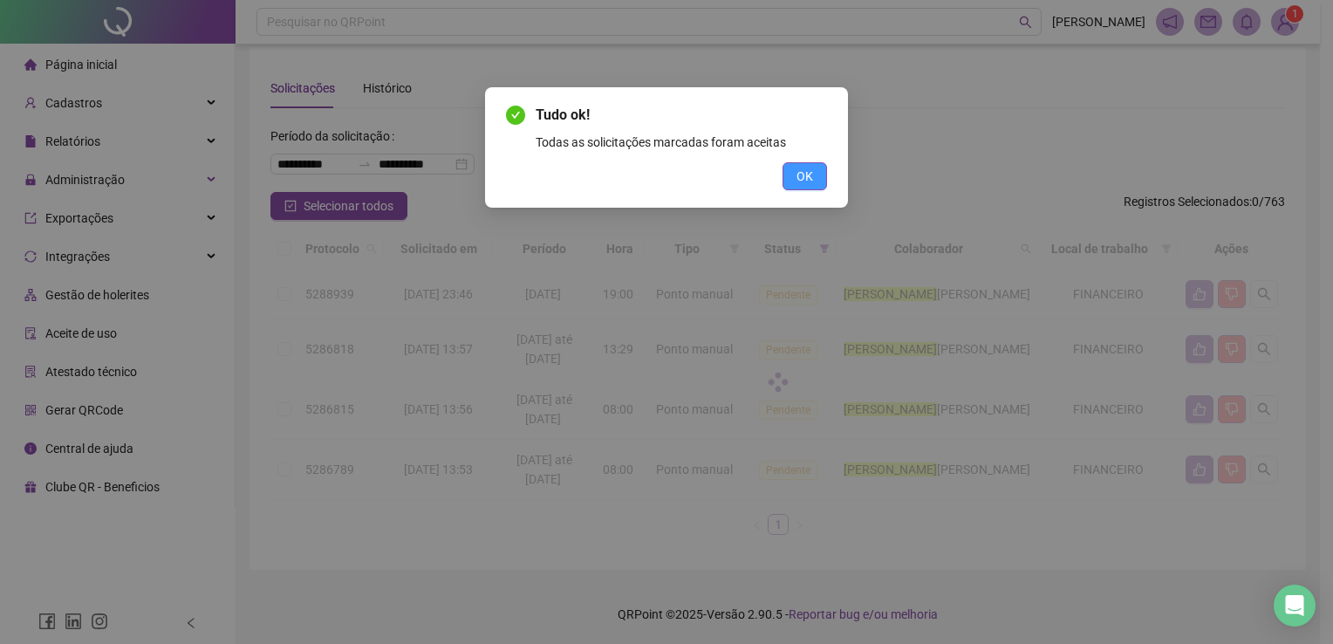
click at [808, 162] on button "OK" at bounding box center [805, 176] width 44 height 28
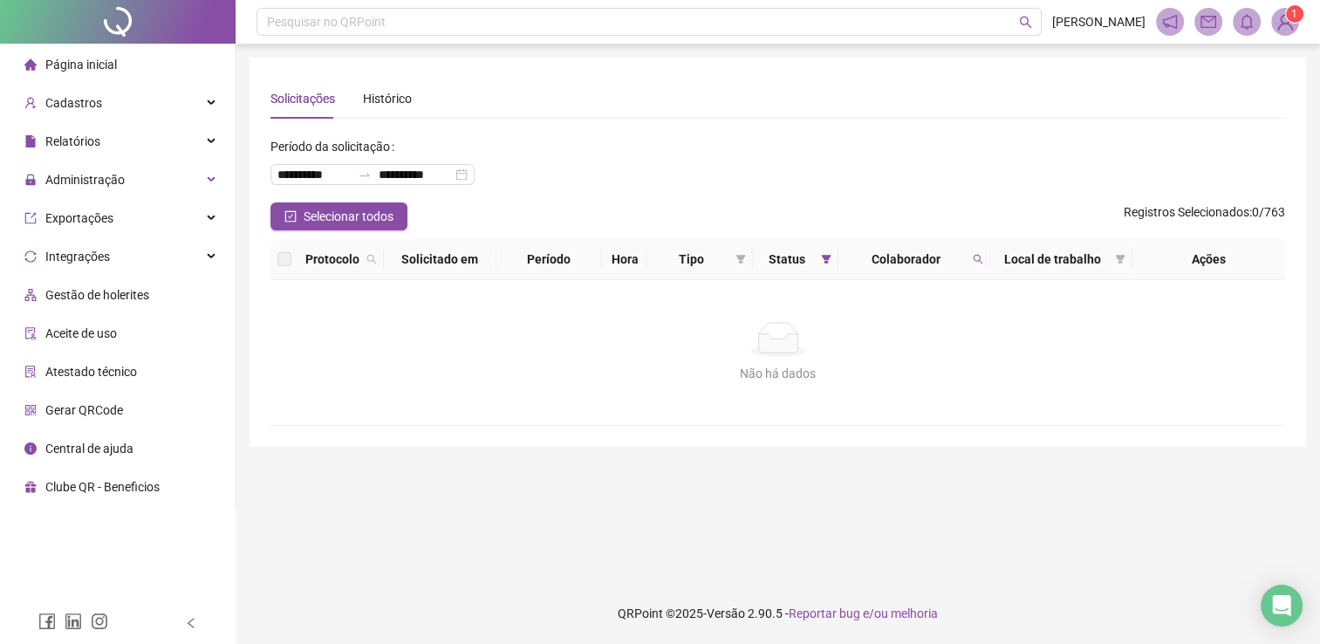
scroll to position [0, 0]
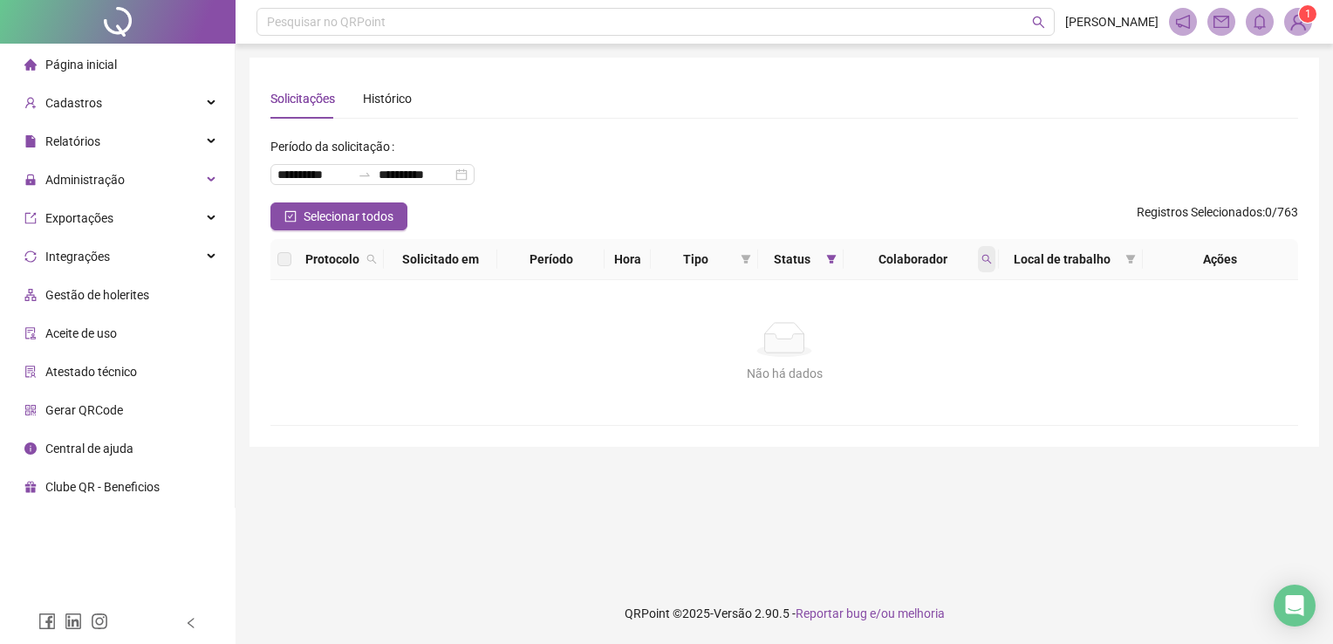
click at [988, 260] on icon "search" at bounding box center [986, 260] width 10 height 10
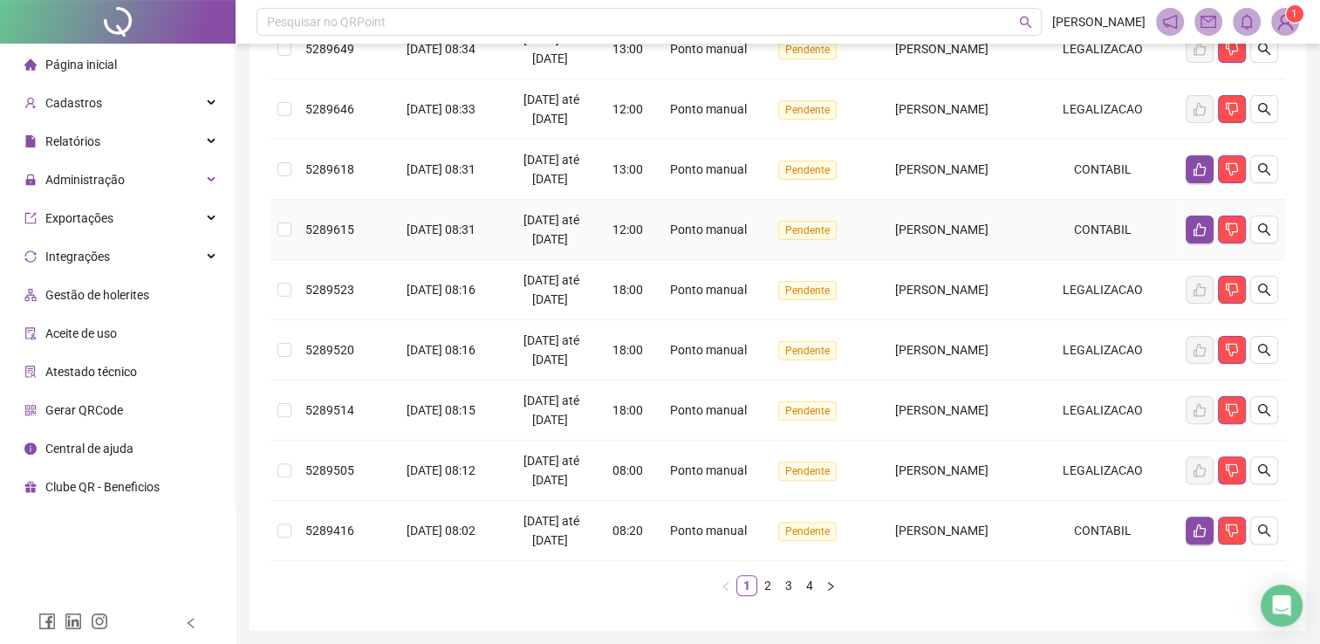
scroll to position [436, 0]
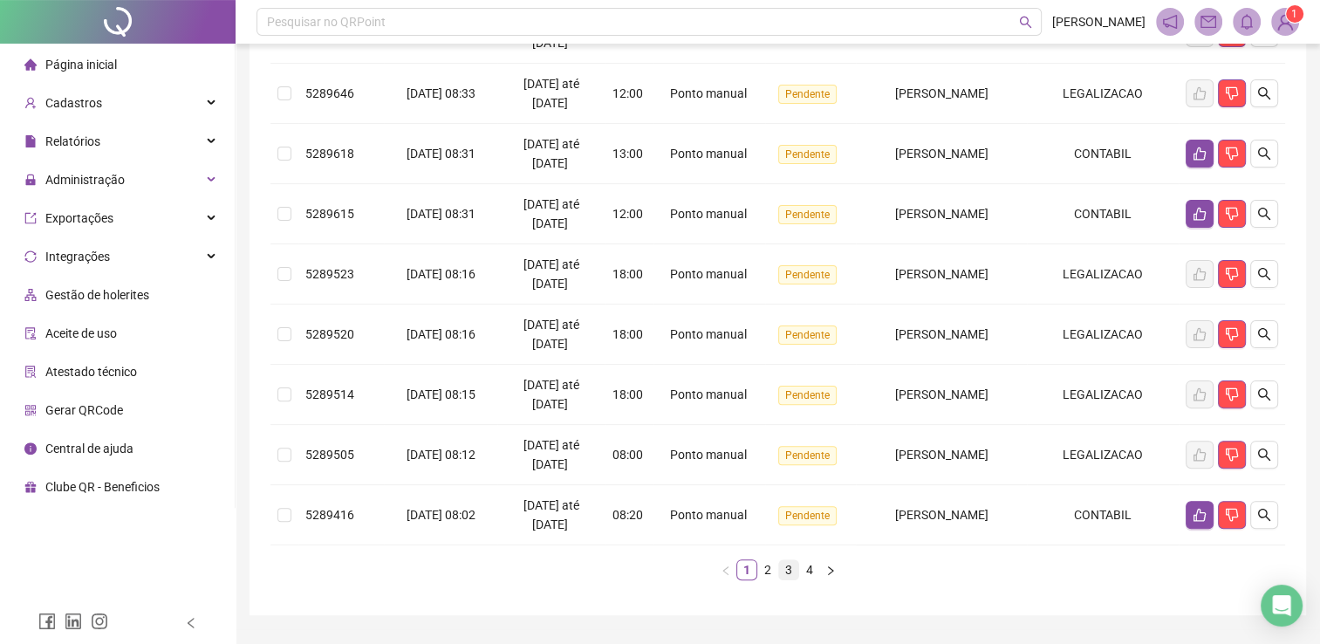
click at [795, 579] on link "3" at bounding box center [788, 569] width 19 height 19
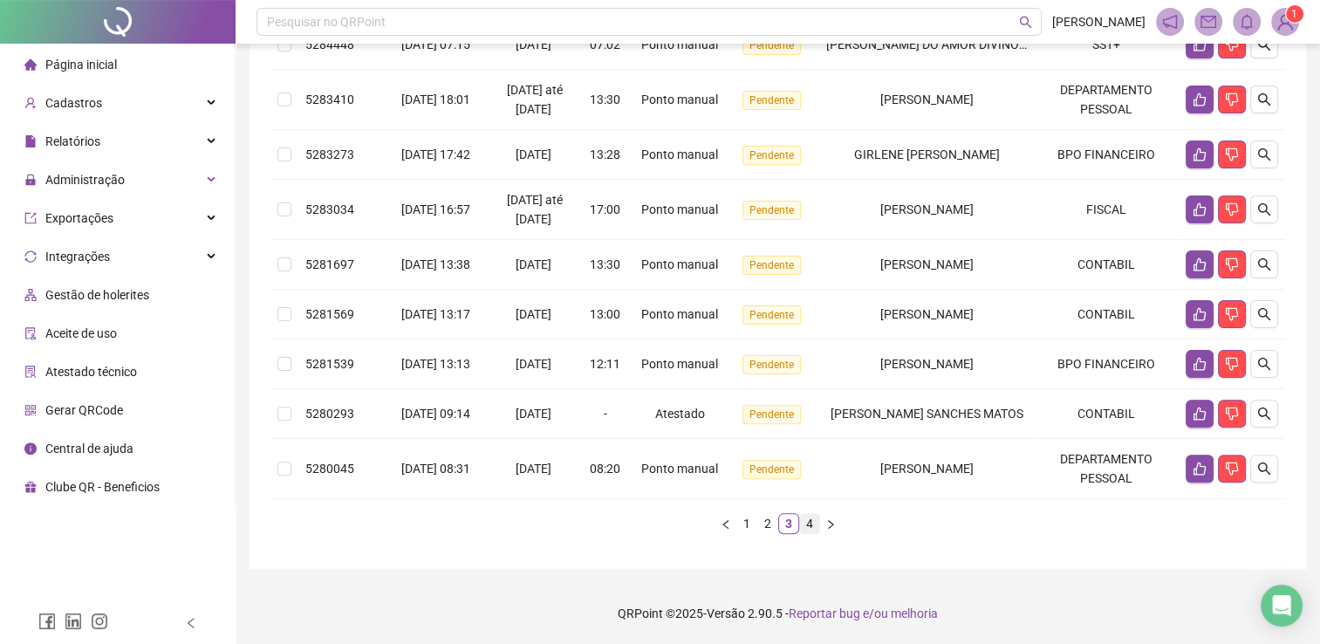
click at [803, 533] on link "4" at bounding box center [809, 523] width 19 height 19
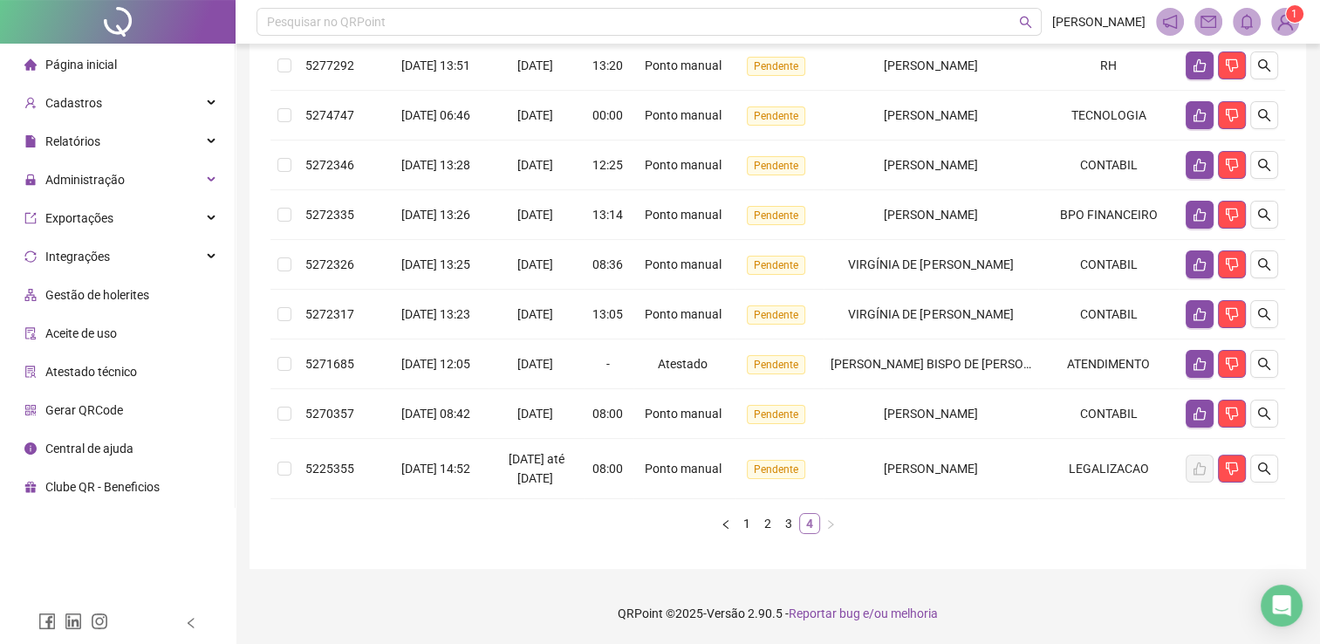
scroll to position [380, 0]
click at [1199, 407] on icon "like" at bounding box center [1200, 414] width 14 height 14
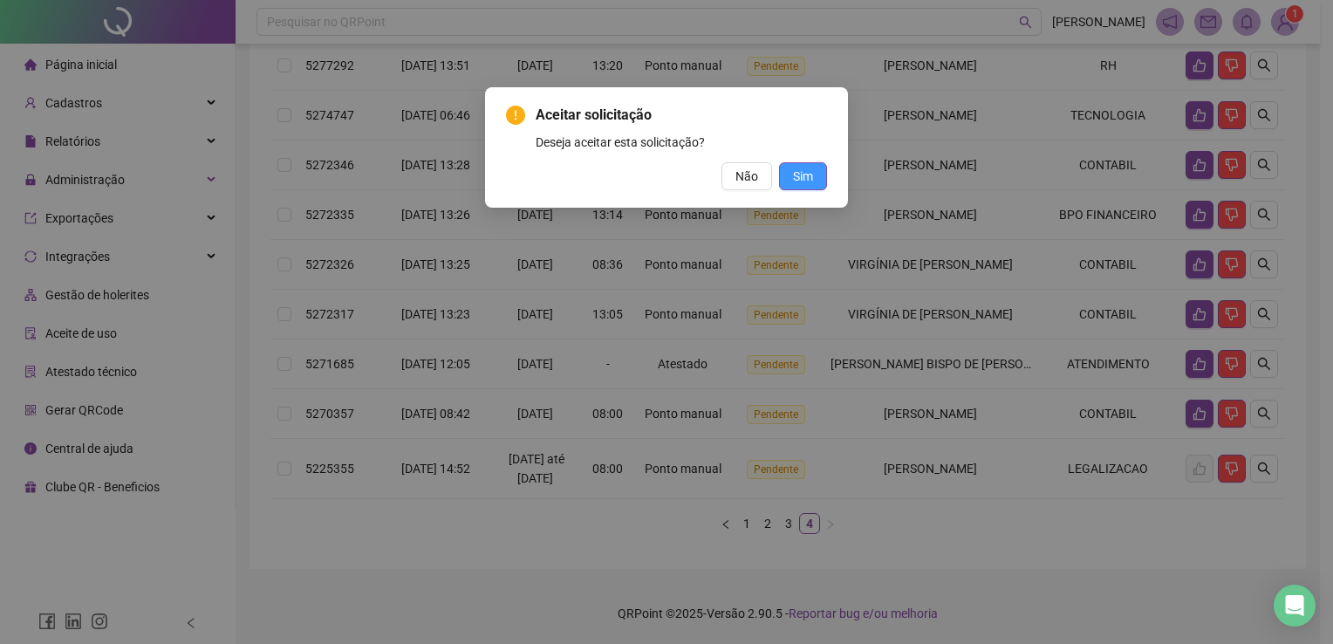
click at [793, 164] on button "Sim" at bounding box center [803, 176] width 48 height 28
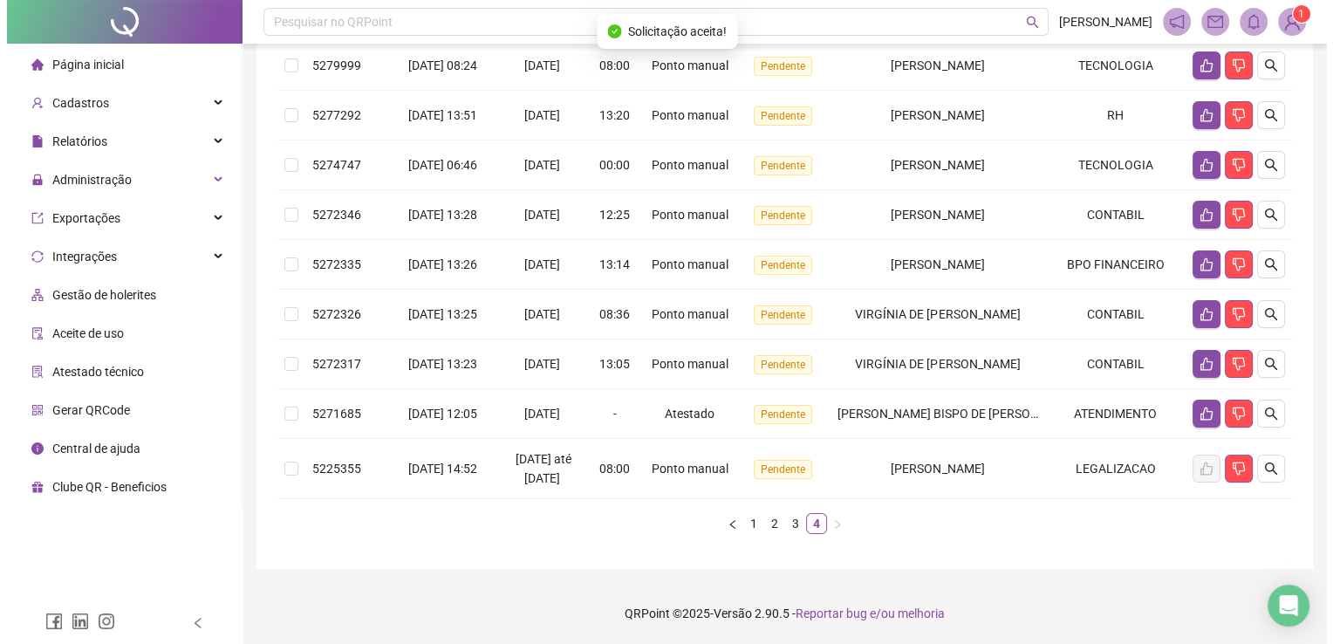
scroll to position [321, 0]
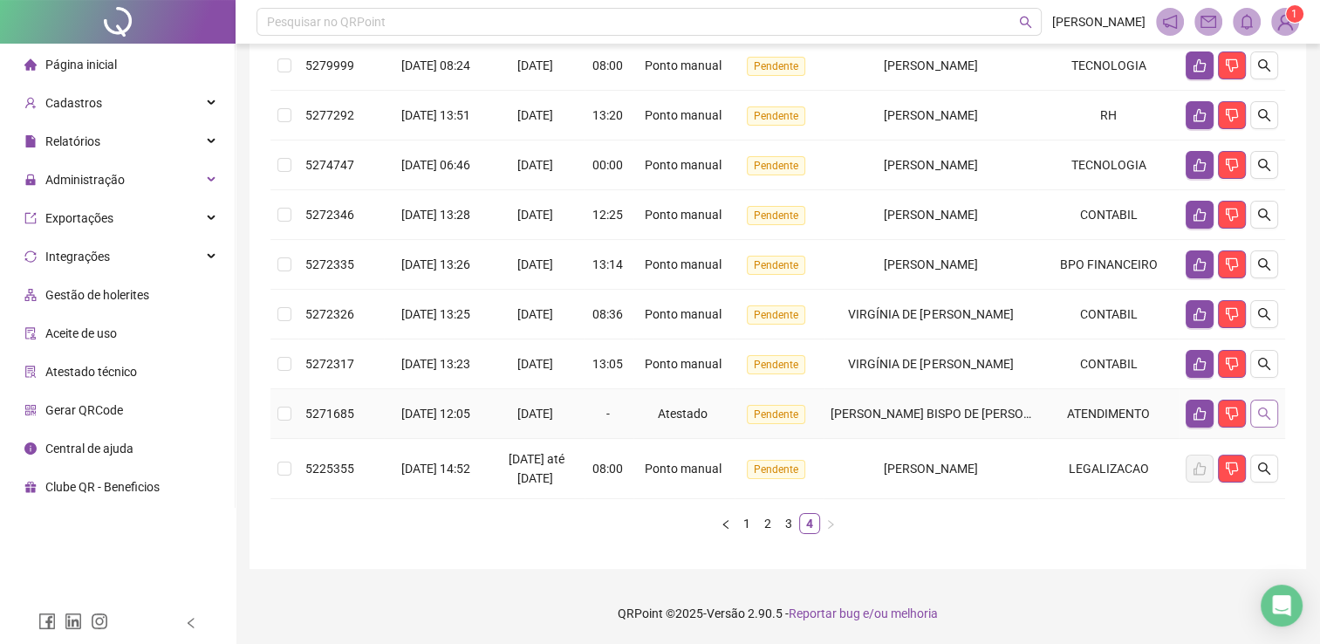
click at [1268, 414] on icon "search" at bounding box center [1264, 414] width 14 height 14
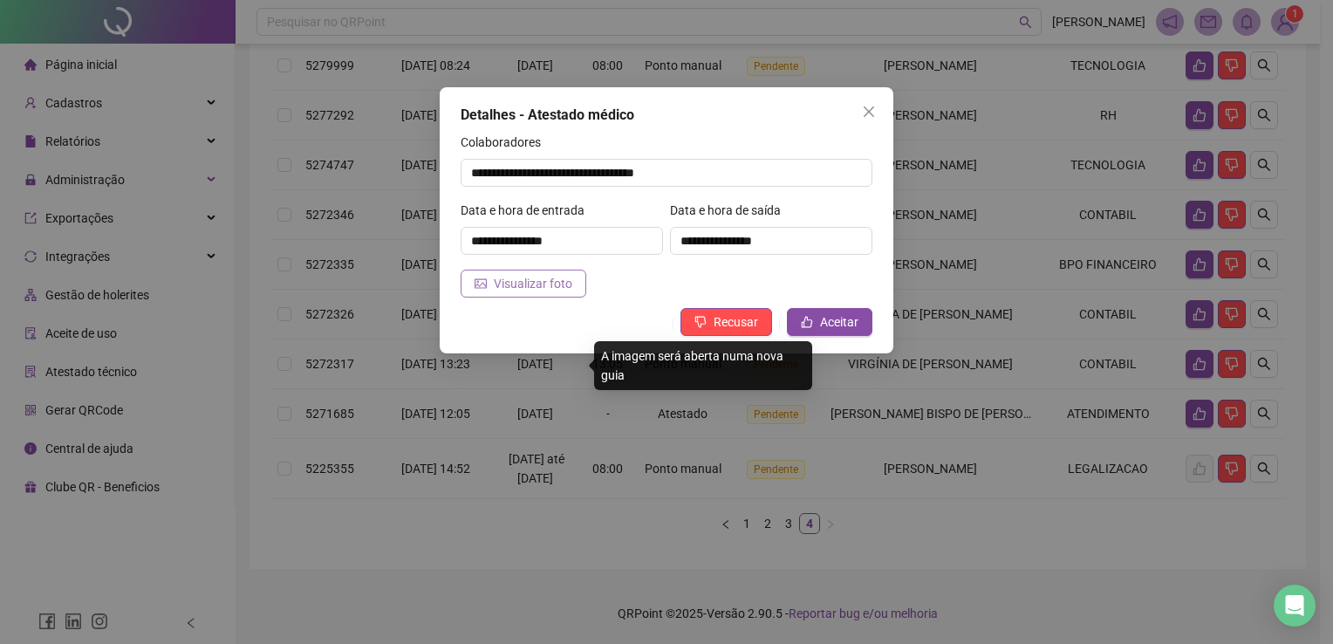
click at [518, 282] on span "Visualizar foto" at bounding box center [533, 283] width 79 height 19
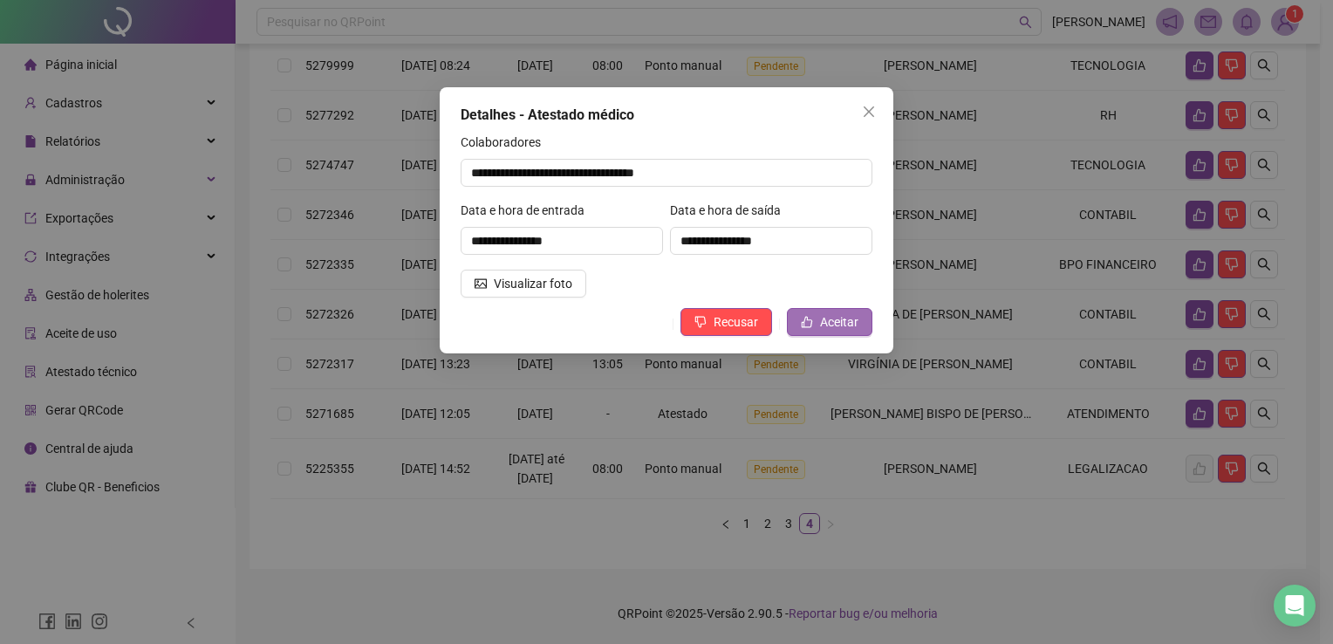
click at [838, 323] on span "Aceitar" at bounding box center [839, 321] width 38 height 19
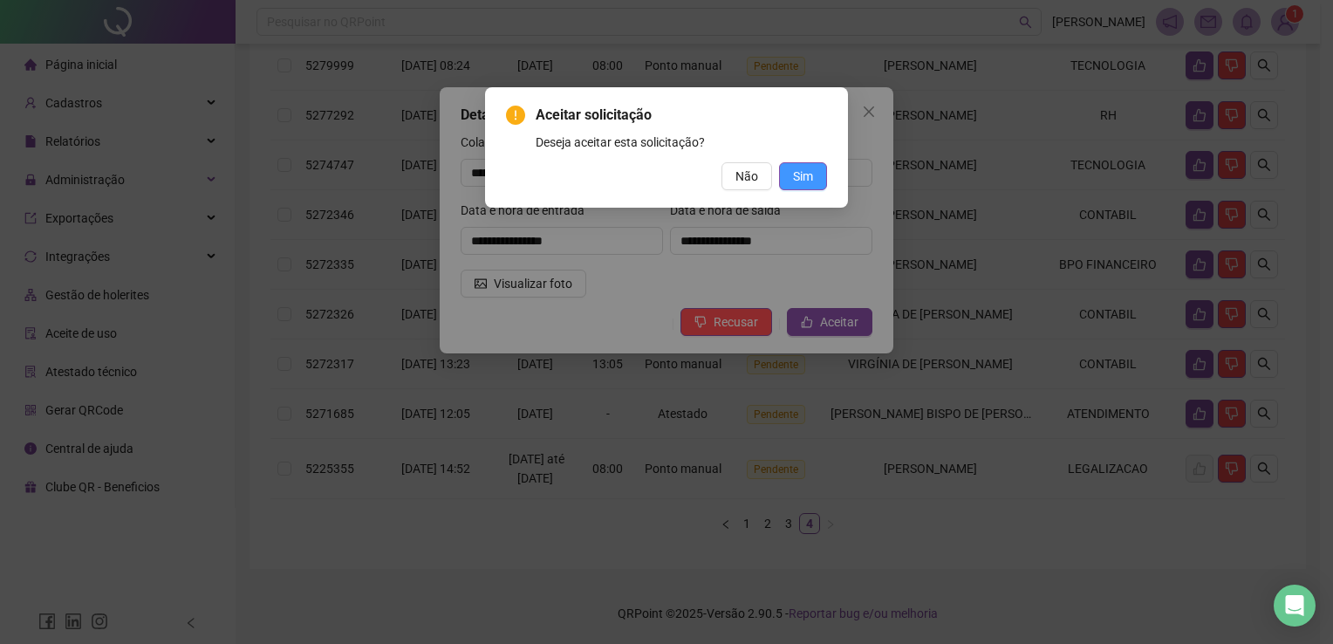
click at [827, 167] on div "Aceitar solicitação Deseja aceitar esta solicitação? Não Sim" at bounding box center [666, 147] width 363 height 120
click at [817, 174] on button "Sim" at bounding box center [803, 176] width 48 height 28
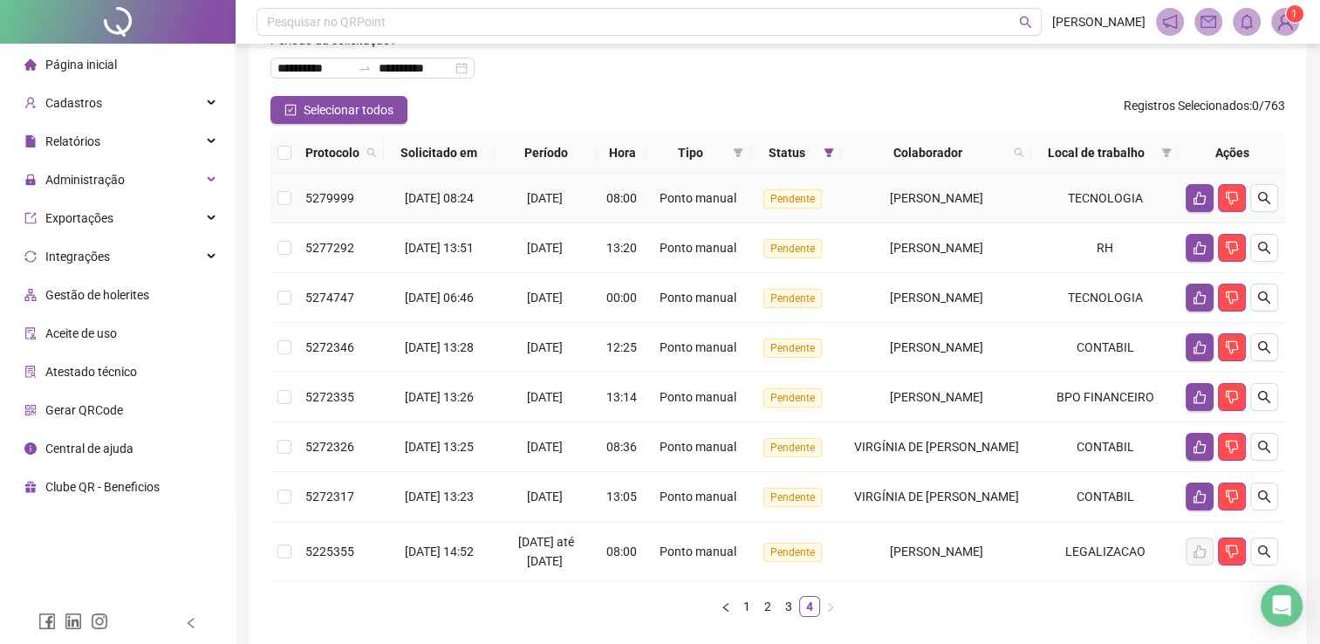
scroll to position [86, 0]
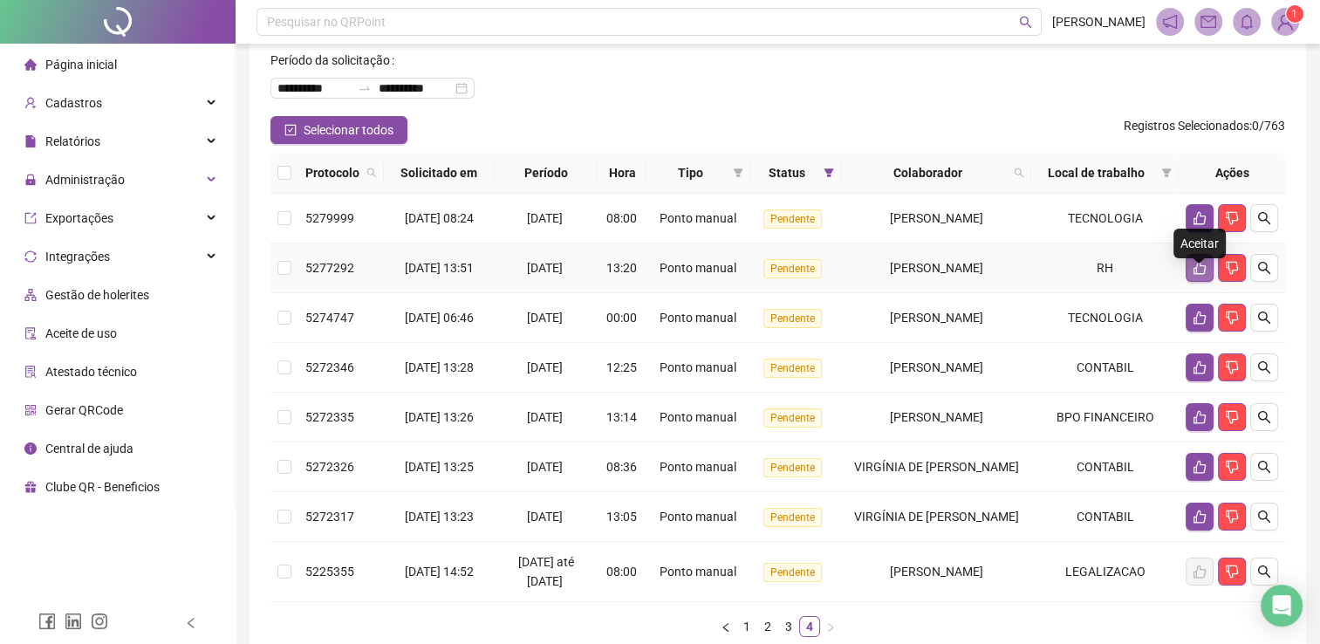
click at [1195, 275] on icon "like" at bounding box center [1200, 268] width 14 height 14
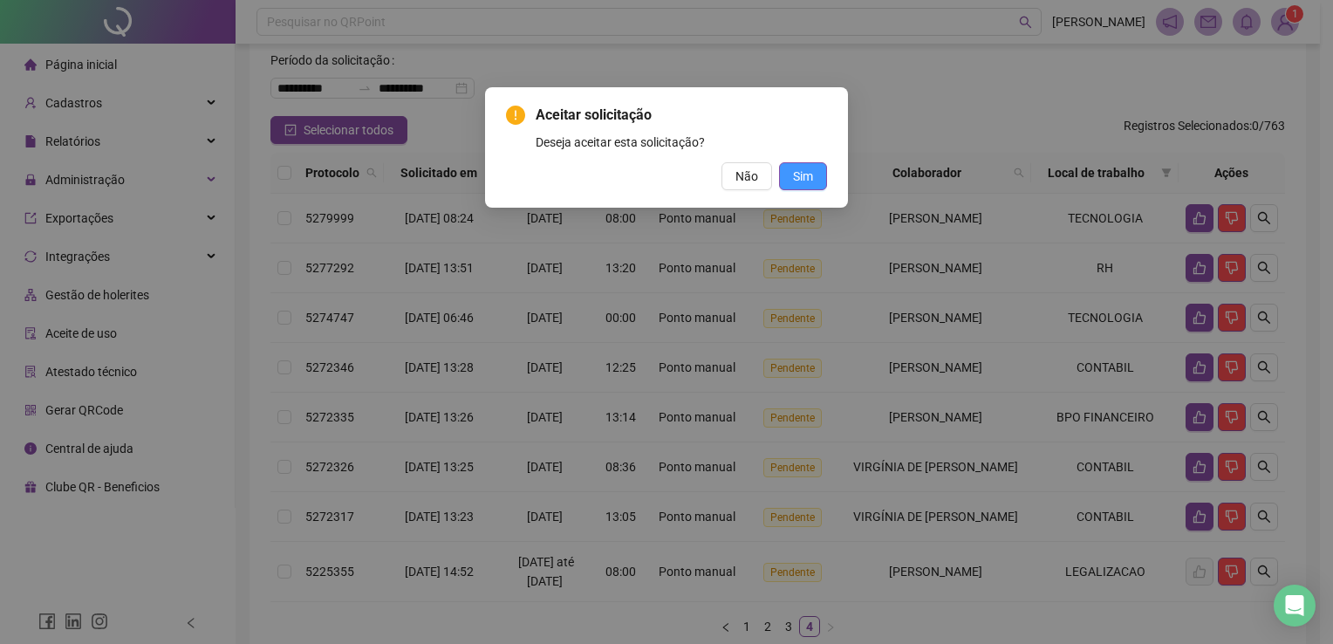
click at [804, 173] on span "Sim" at bounding box center [803, 176] width 20 height 19
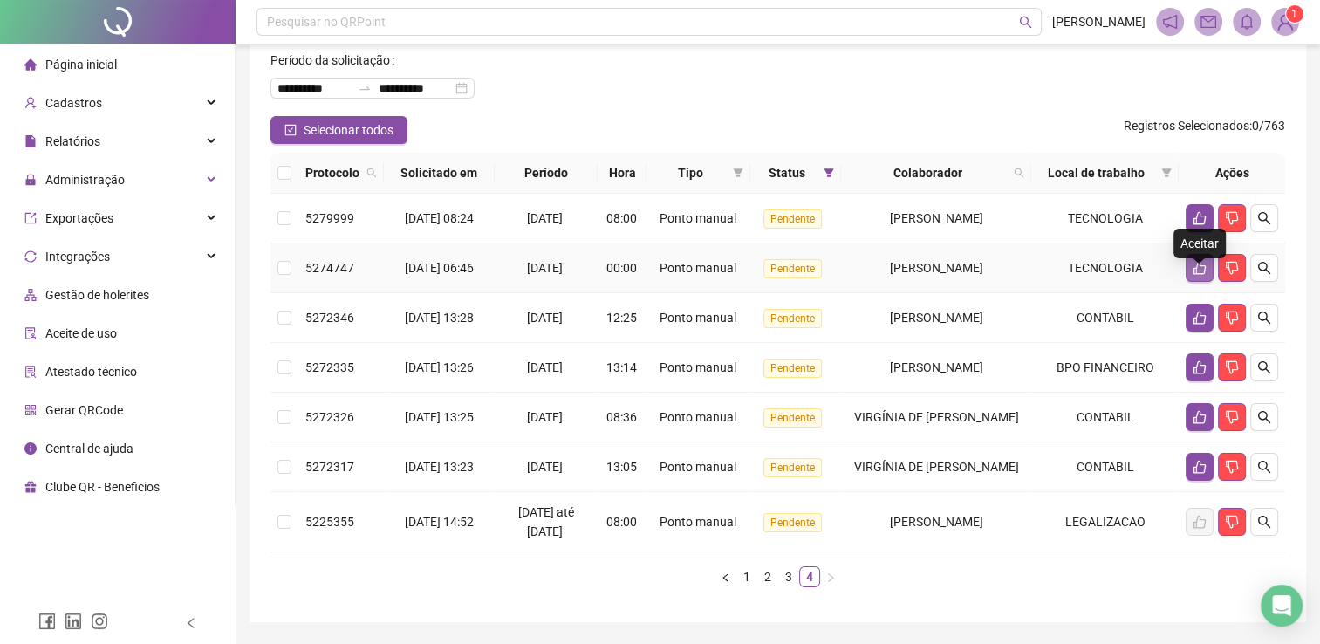
click at [1204, 275] on button "button" at bounding box center [1200, 268] width 28 height 28
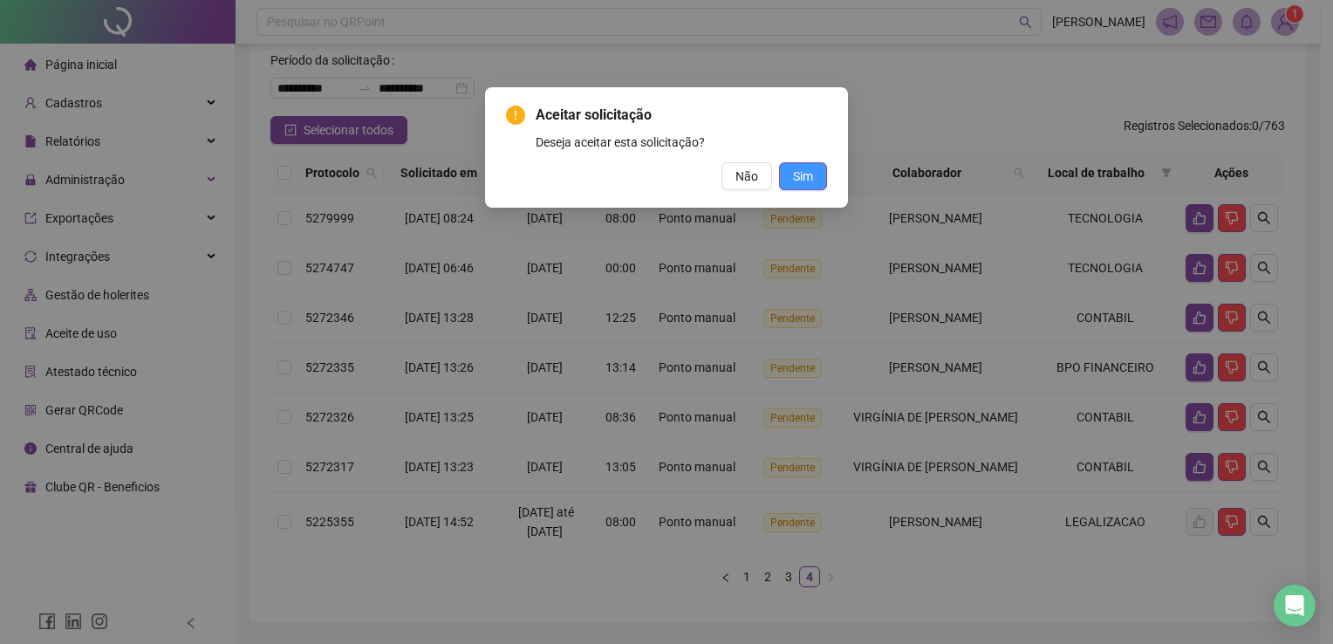
click at [826, 167] on div "Aceitar solicitação Deseja aceitar esta solicitação? Não Sim" at bounding box center [666, 147] width 363 height 120
click at [814, 174] on button "Sim" at bounding box center [803, 176] width 48 height 28
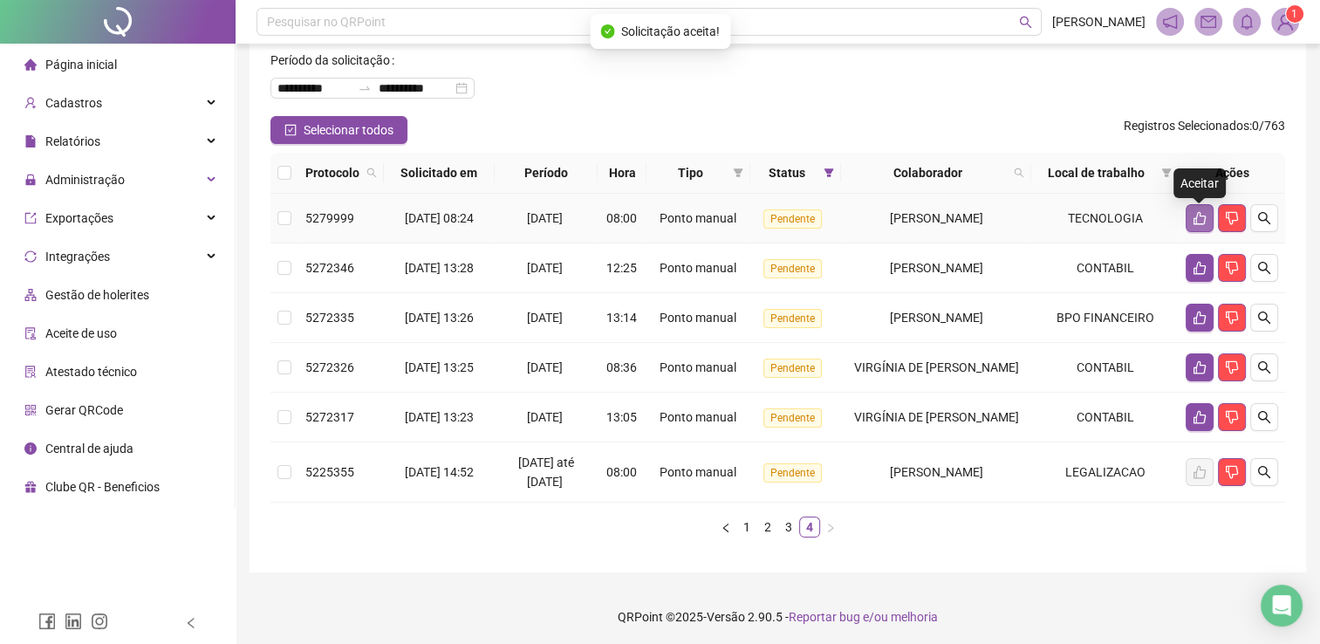
click at [1196, 224] on icon "like" at bounding box center [1200, 218] width 14 height 14
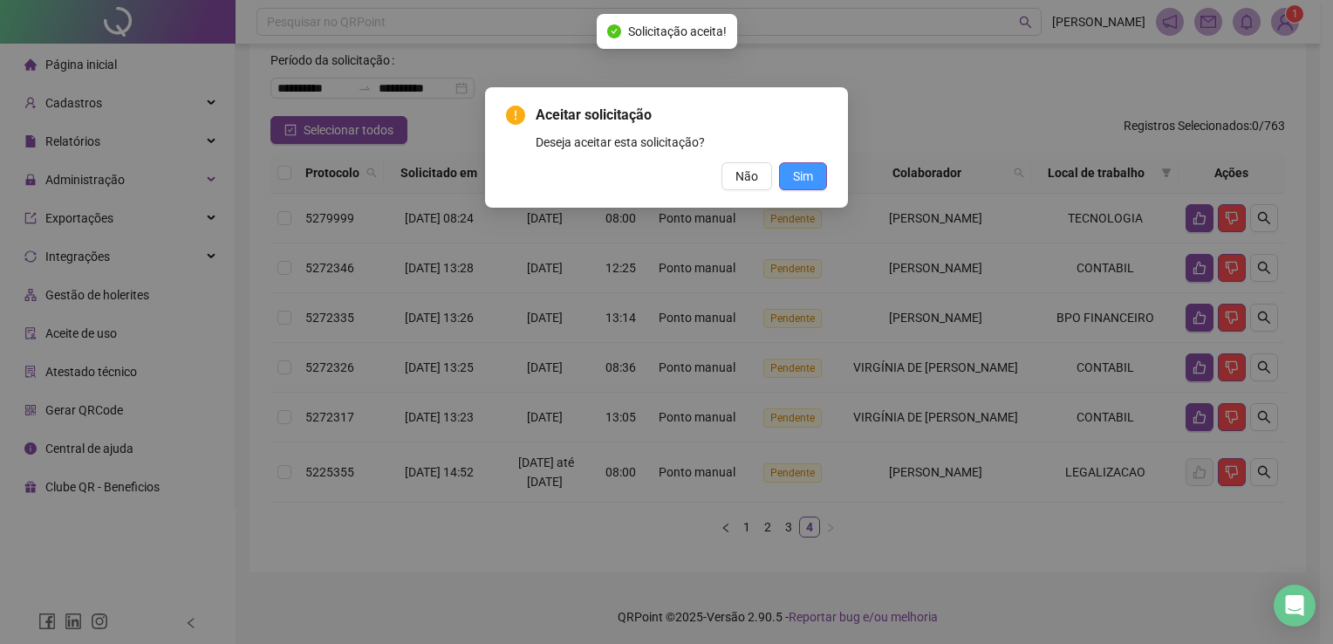
click at [802, 177] on span "Sim" at bounding box center [803, 176] width 20 height 19
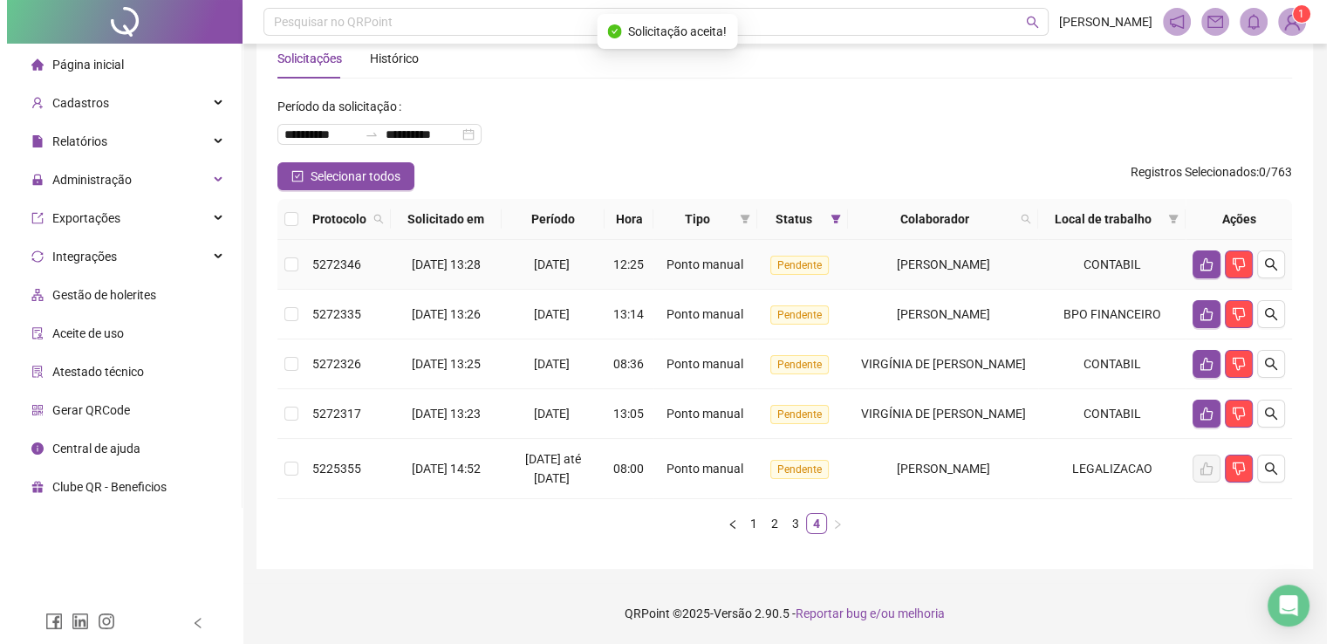
scroll to position [80, 0]
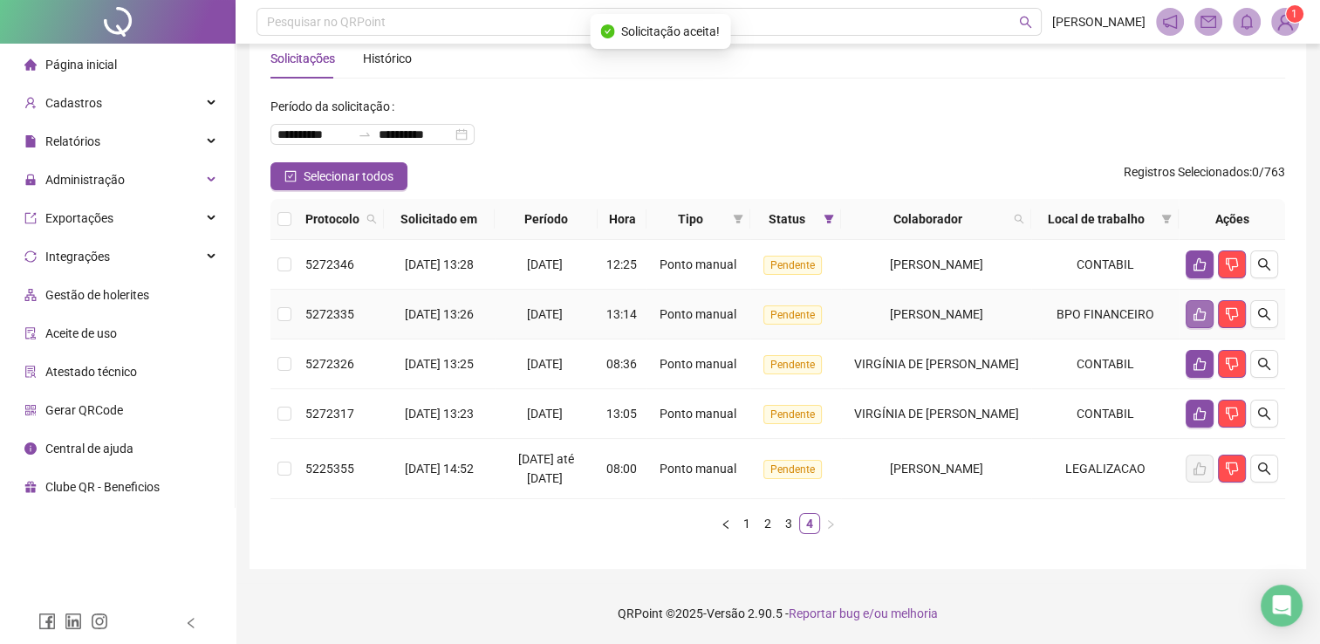
click at [1209, 300] on button "button" at bounding box center [1200, 314] width 28 height 28
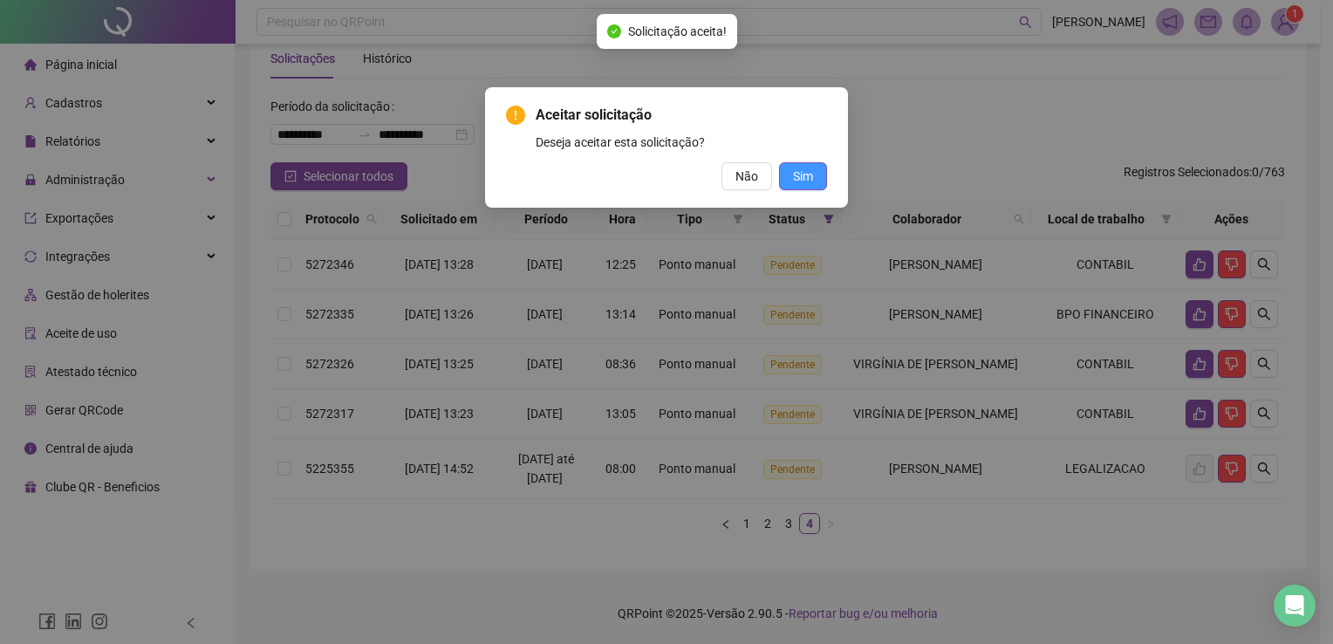
click at [806, 170] on span "Sim" at bounding box center [803, 176] width 20 height 19
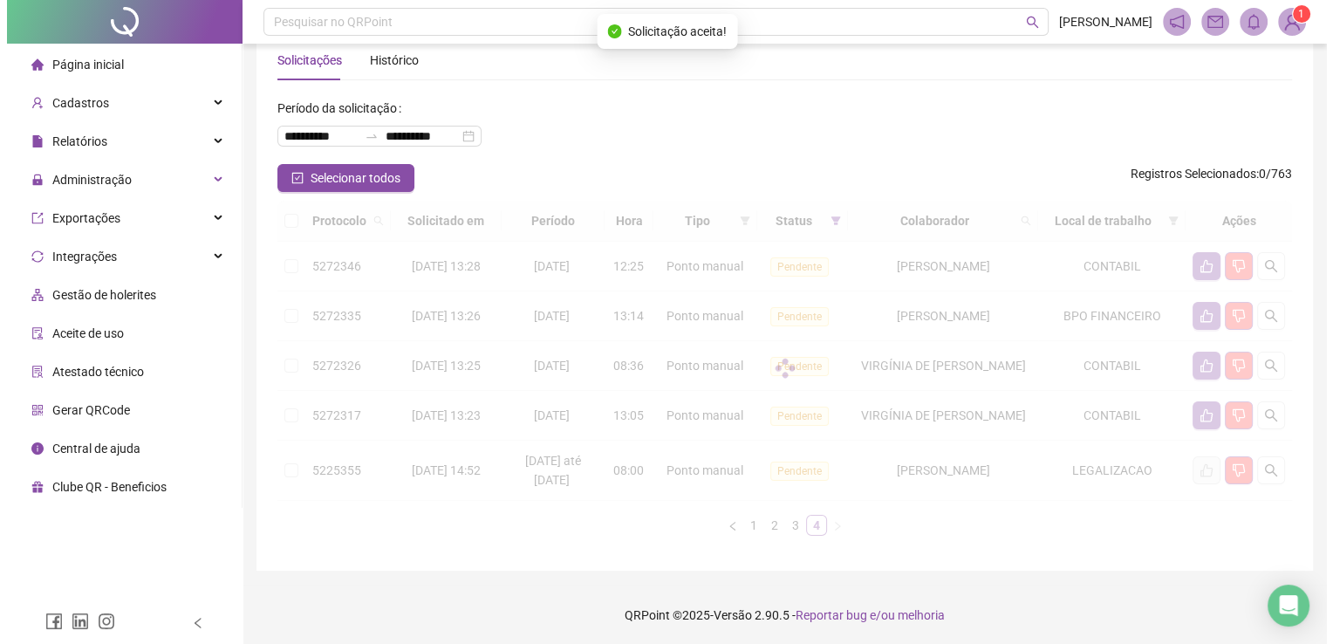
scroll to position [21, 0]
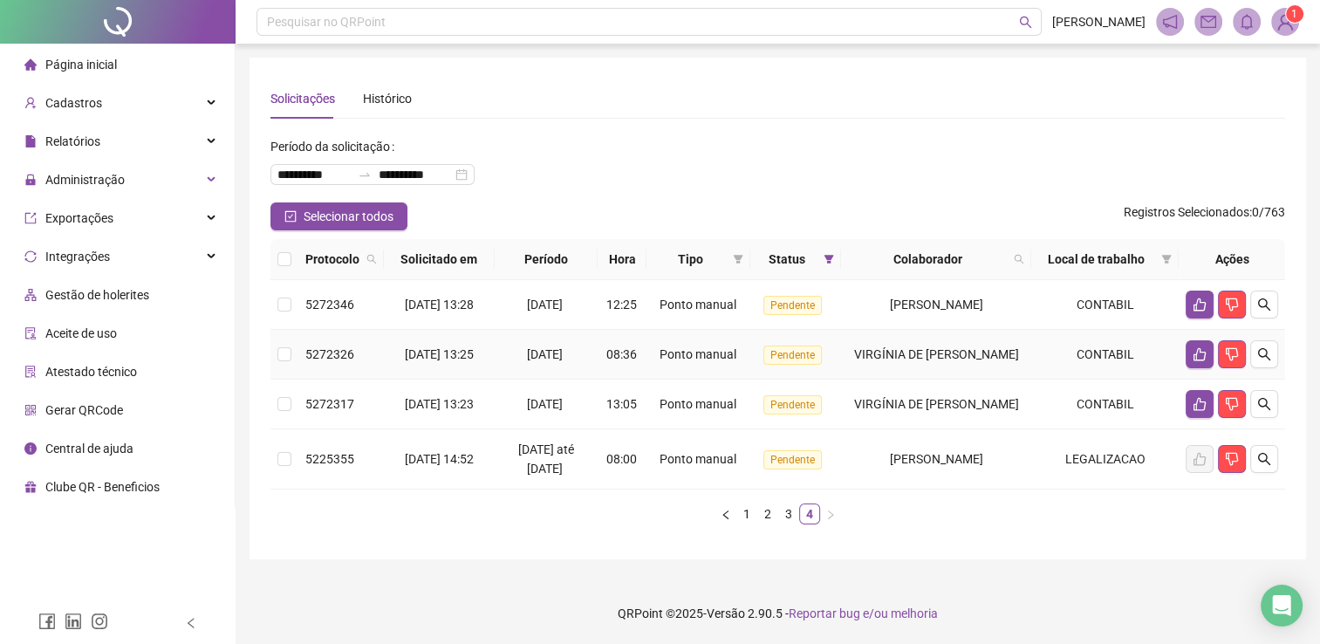
click at [276, 355] on td at bounding box center [284, 355] width 28 height 50
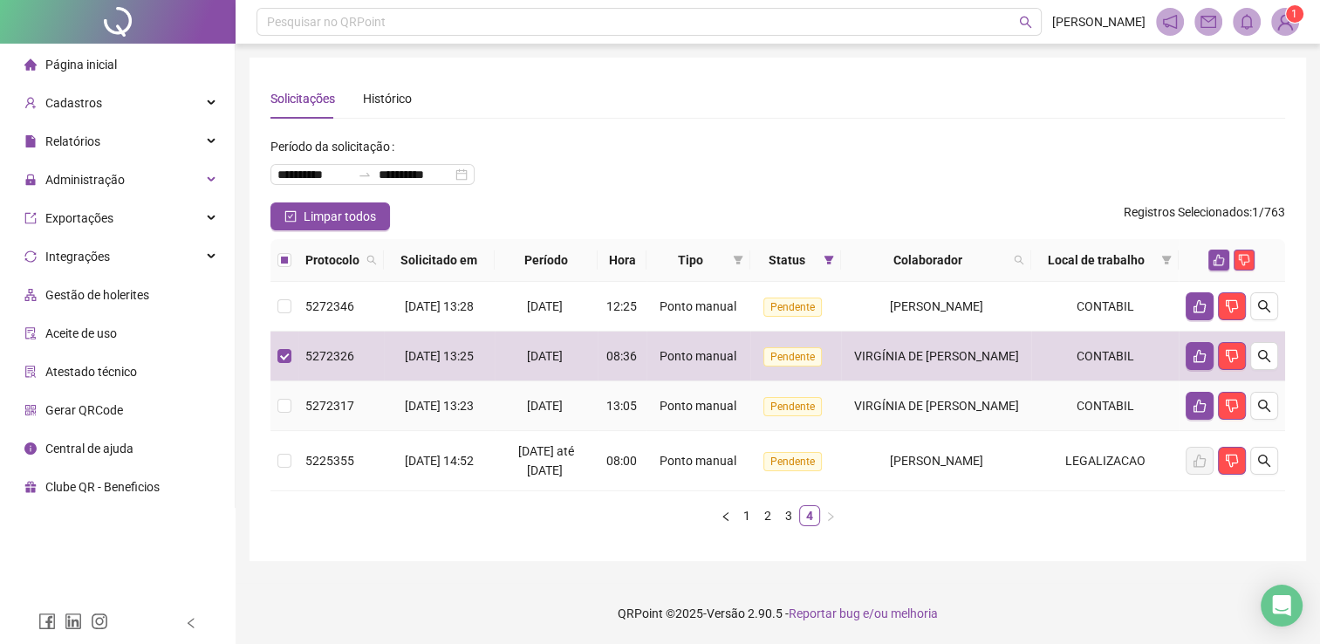
drag, startPoint x: 283, startPoint y: 388, endPoint x: 286, endPoint y: 400, distance: 11.9
click at [283, 389] on td at bounding box center [284, 406] width 28 height 50
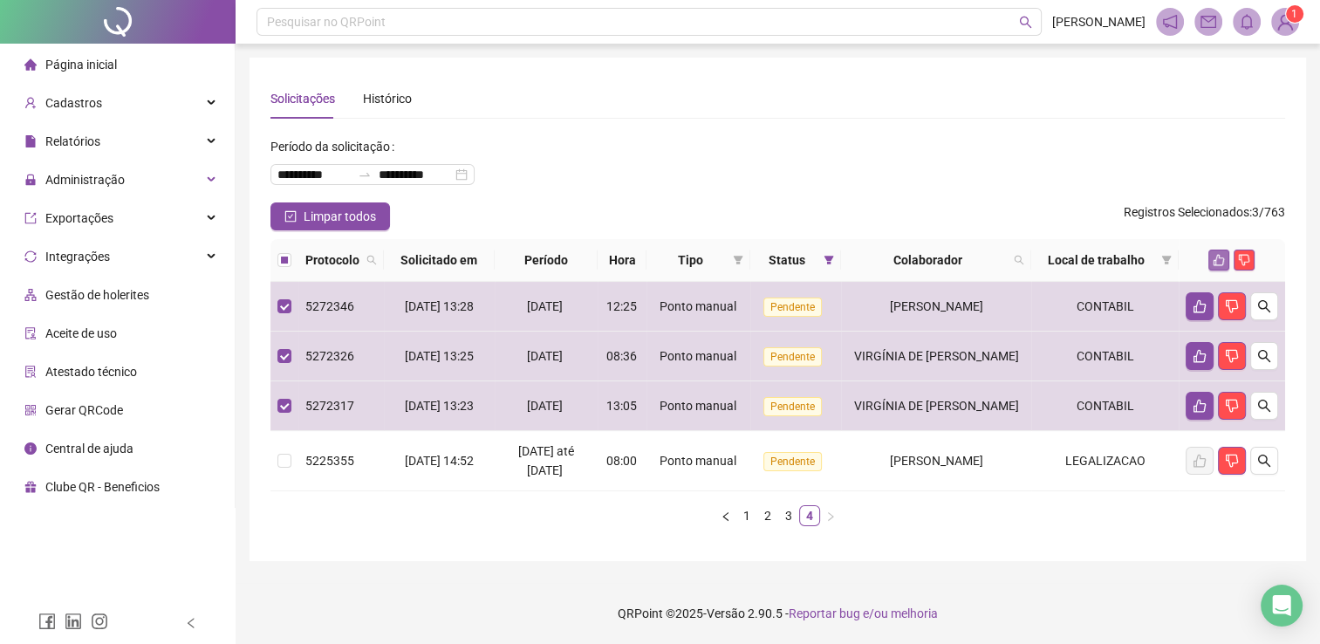
click at [1220, 255] on icon "like" at bounding box center [1219, 260] width 11 height 11
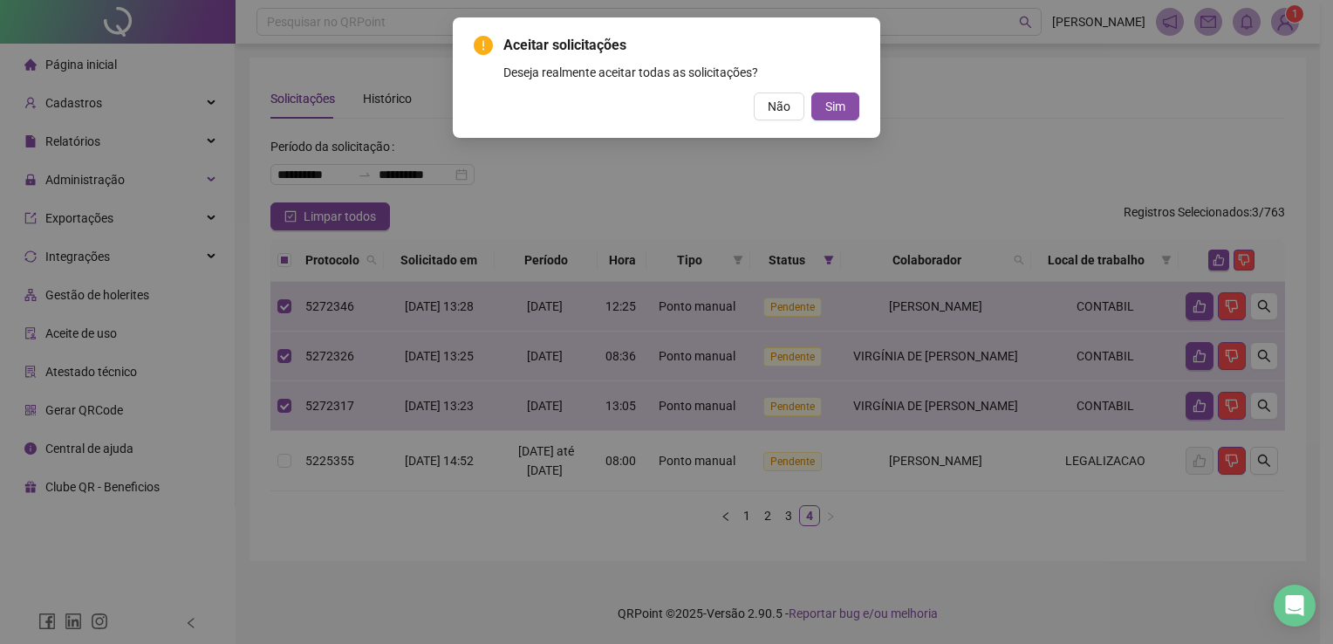
click at [862, 115] on div "Aceitar solicitações Deseja realmente aceitar todas as solicitações? Não Sim" at bounding box center [666, 77] width 427 height 120
click at [852, 110] on button "Sim" at bounding box center [835, 106] width 48 height 28
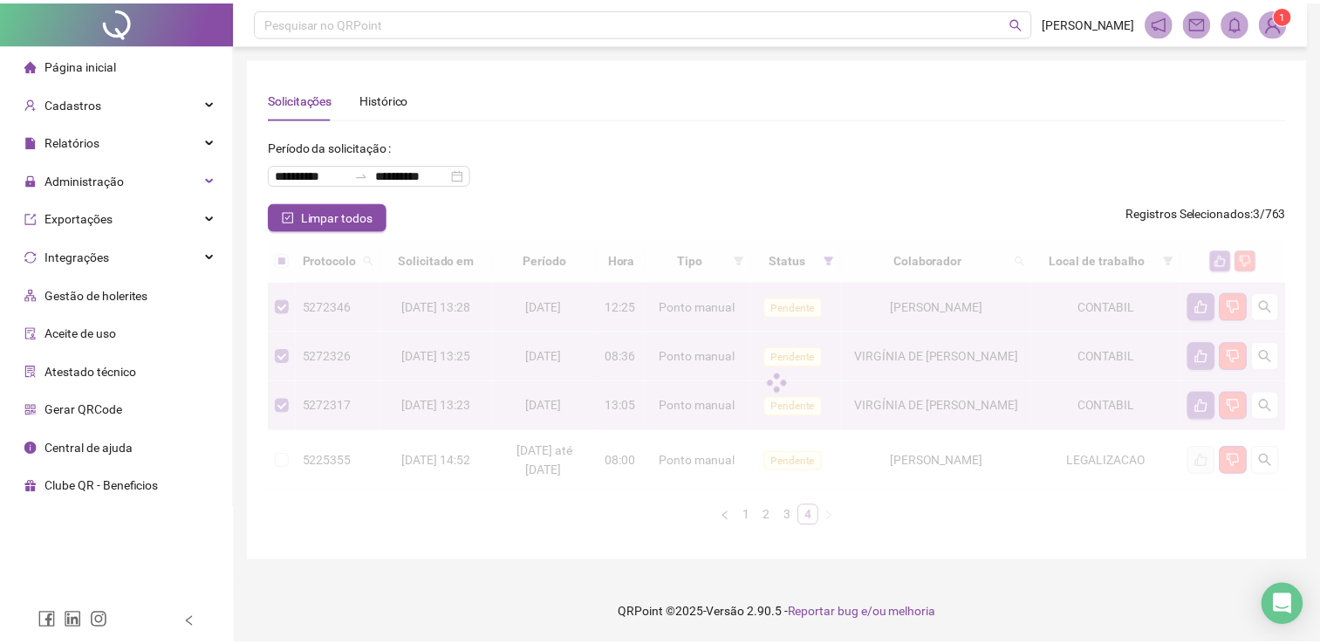
scroll to position [0, 0]
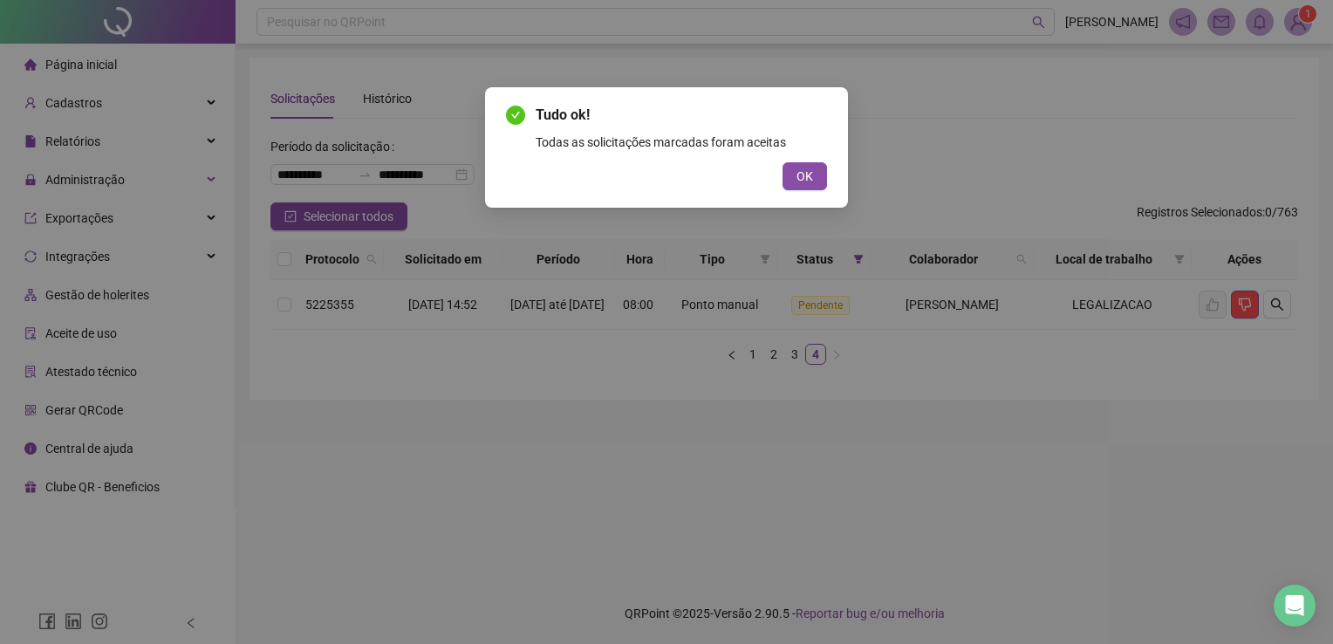
click at [806, 183] on span "OK" at bounding box center [805, 176] width 17 height 19
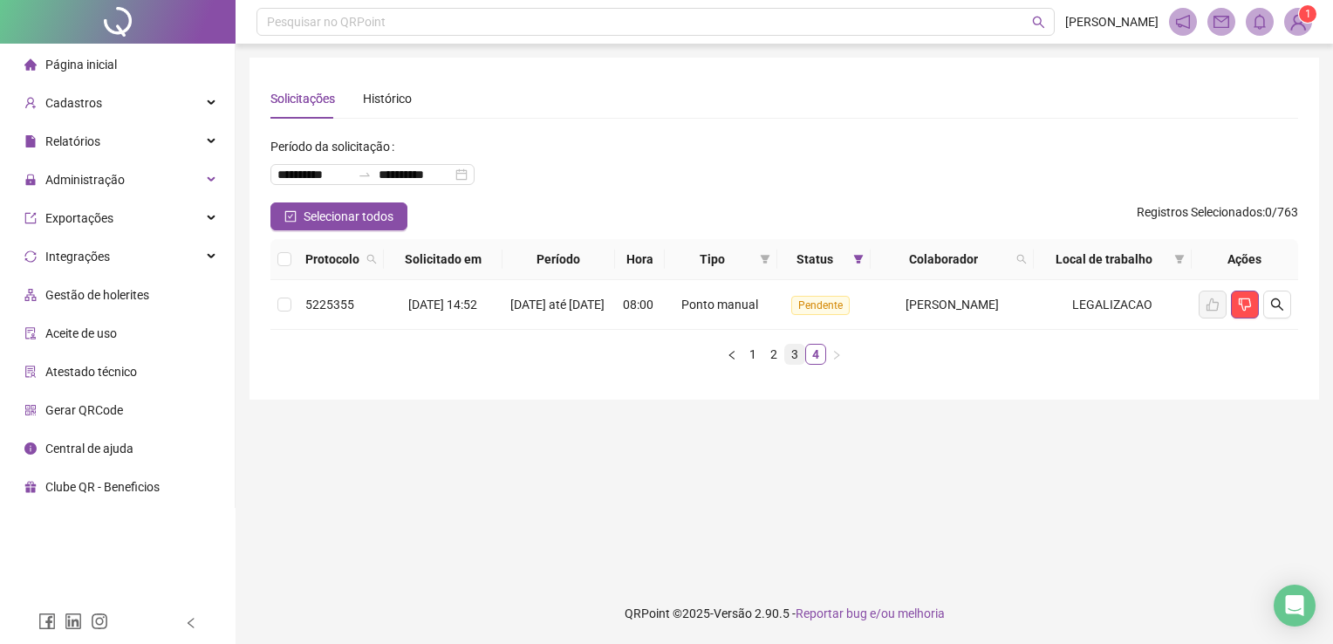
click at [790, 364] on link "3" at bounding box center [794, 354] width 19 height 19
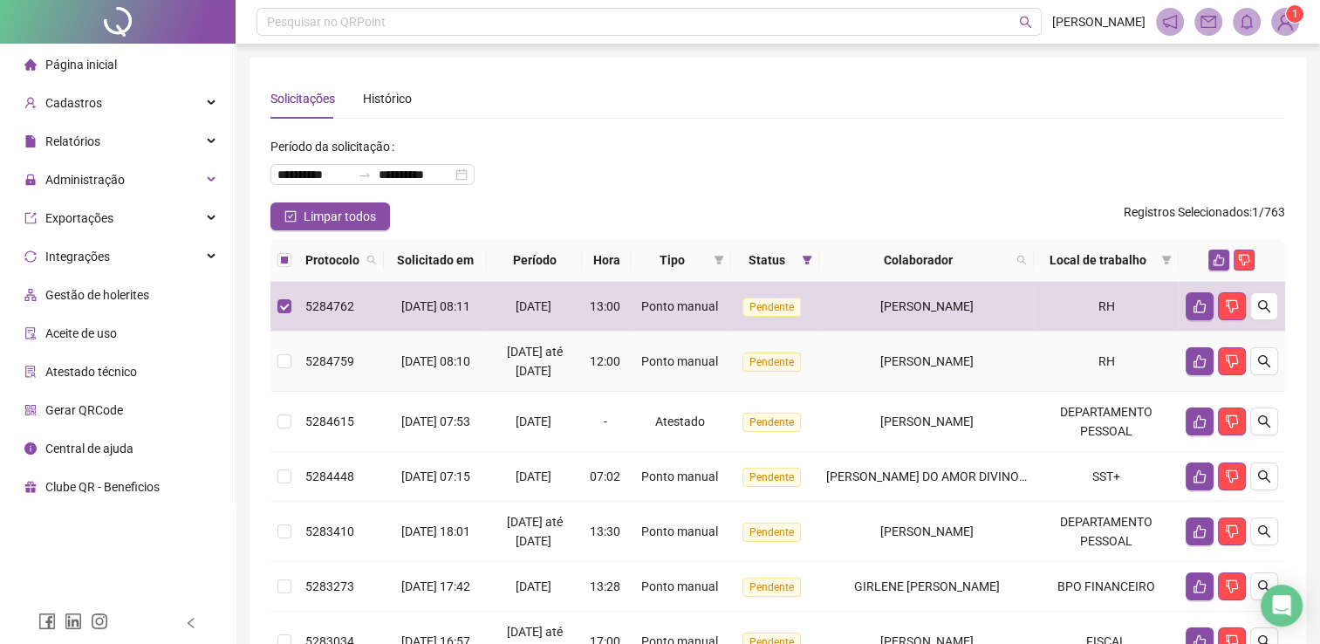
click at [289, 360] on td at bounding box center [284, 362] width 28 height 60
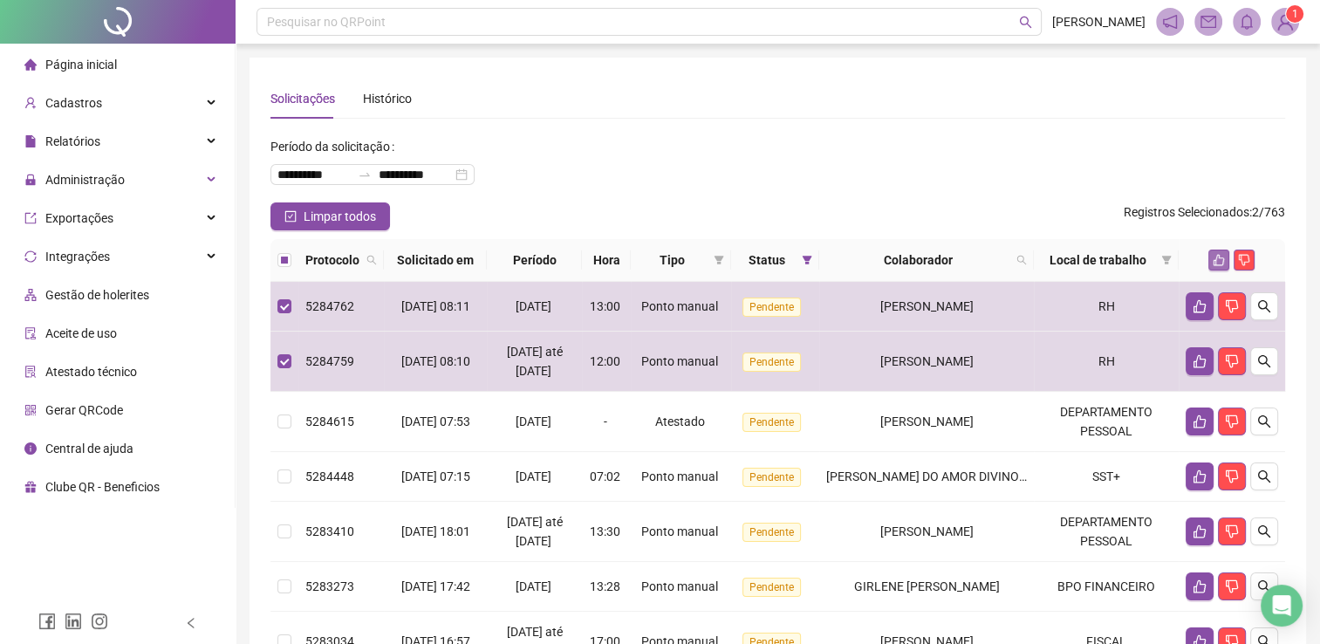
click at [1221, 256] on icon "like" at bounding box center [1219, 260] width 12 height 12
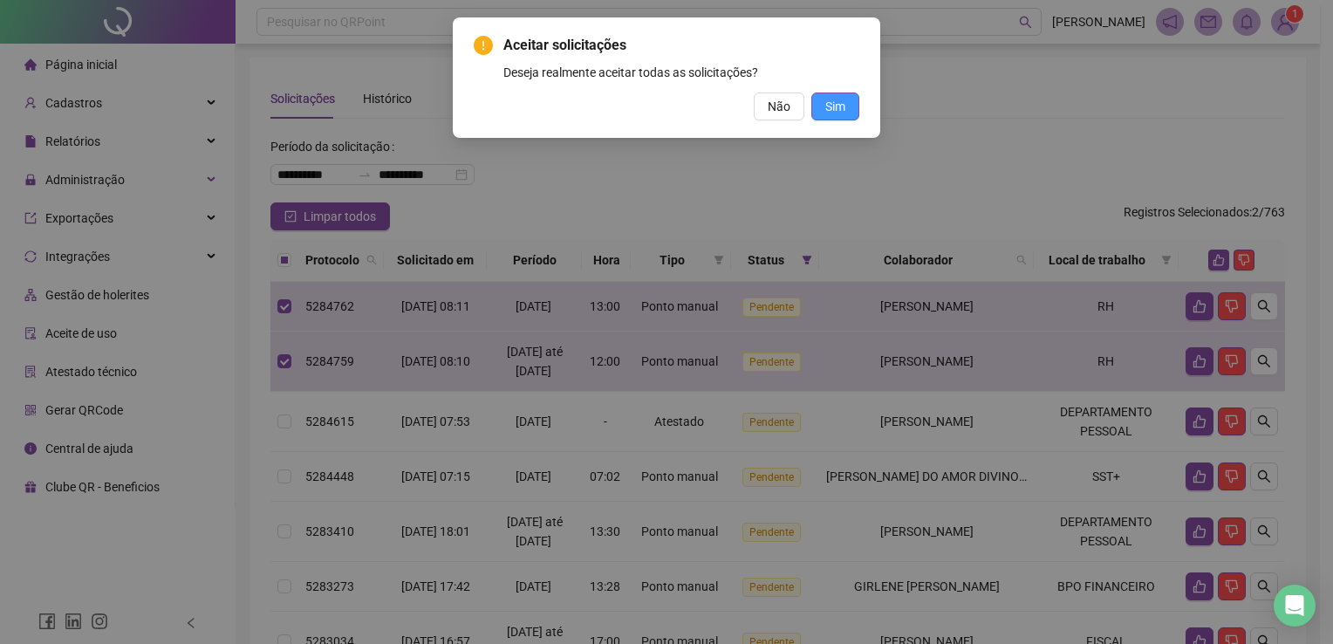
click at [832, 116] on button "Sim" at bounding box center [835, 106] width 48 height 28
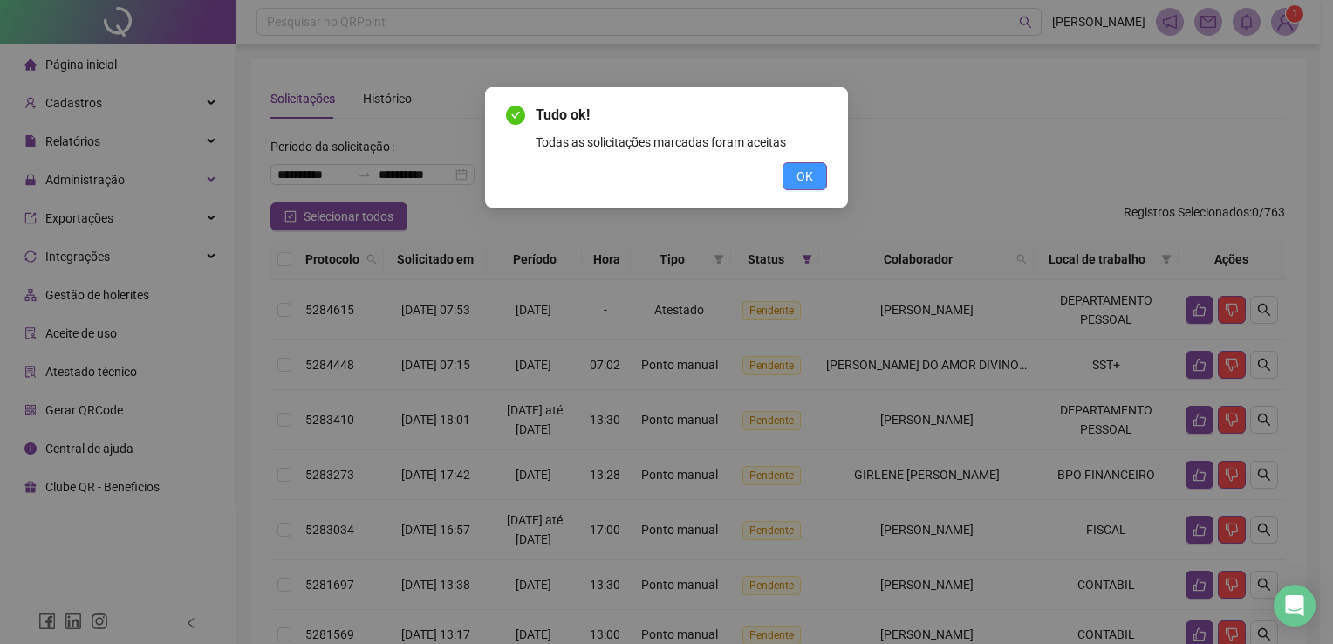
drag, startPoint x: 801, startPoint y: 159, endPoint x: 811, endPoint y: 183, distance: 26.6
click at [802, 160] on div "Tudo ok! Todas as solicitações marcadas foram aceitas OK" at bounding box center [666, 147] width 321 height 85
click at [811, 183] on span "OK" at bounding box center [805, 176] width 17 height 19
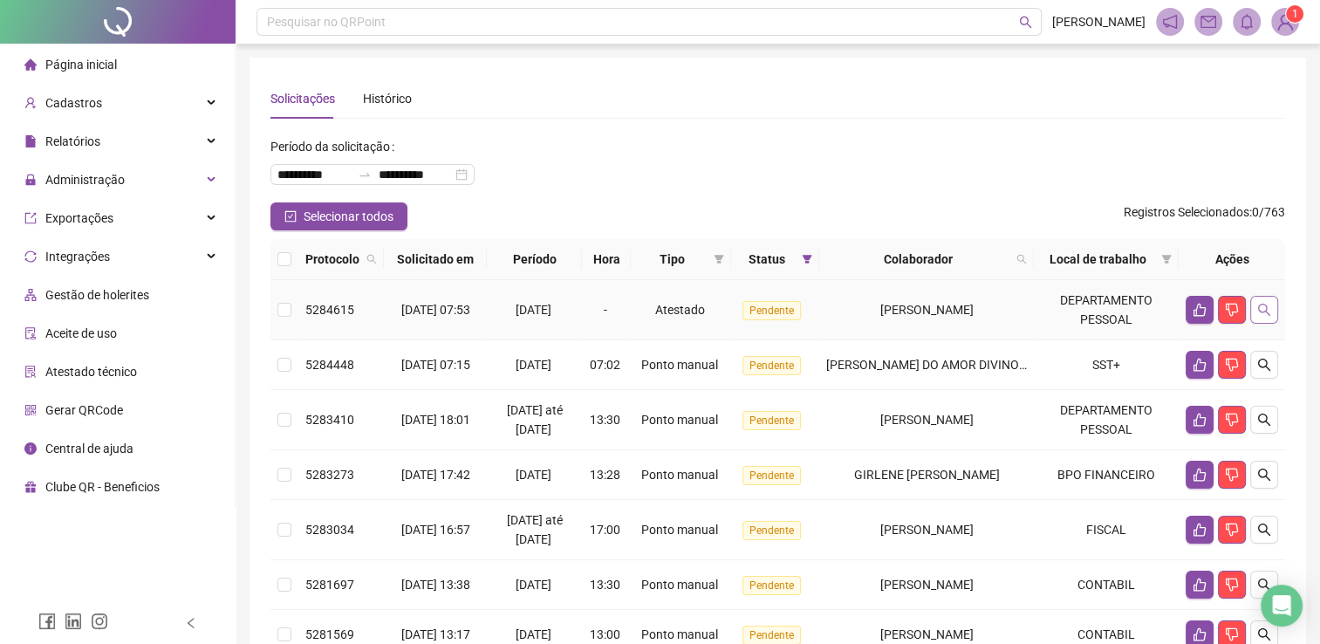
click at [1270, 304] on button "button" at bounding box center [1264, 310] width 28 height 28
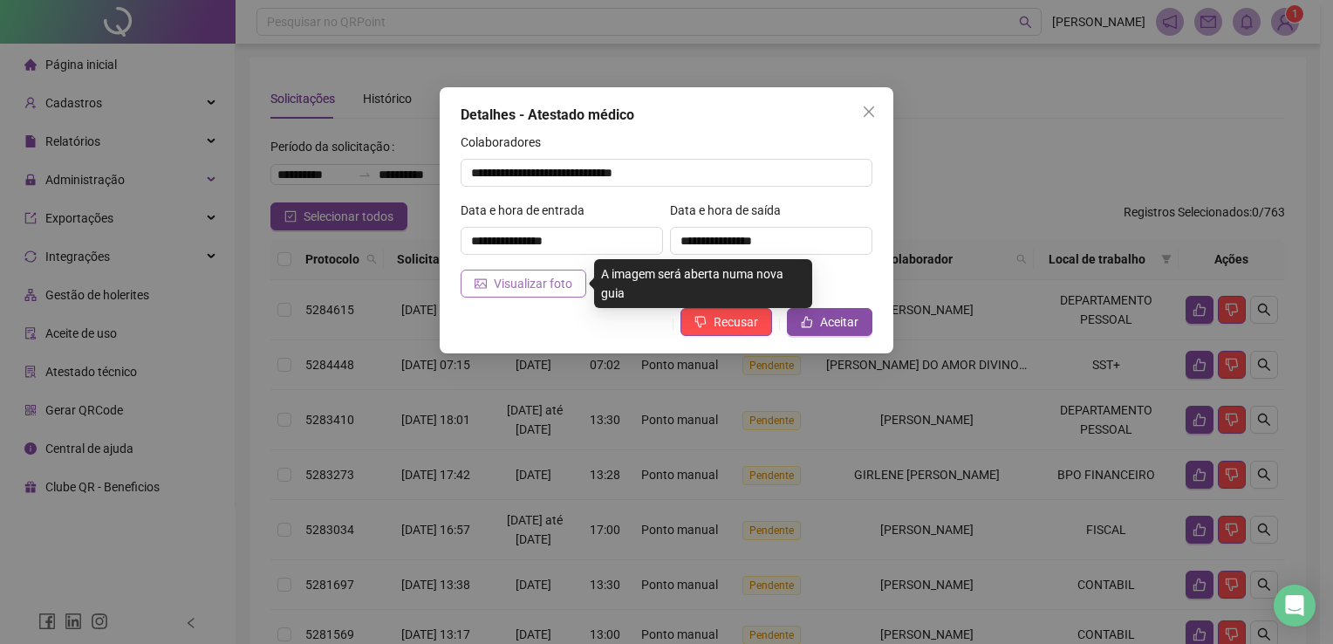
click at [551, 283] on span "Visualizar foto" at bounding box center [533, 283] width 79 height 19
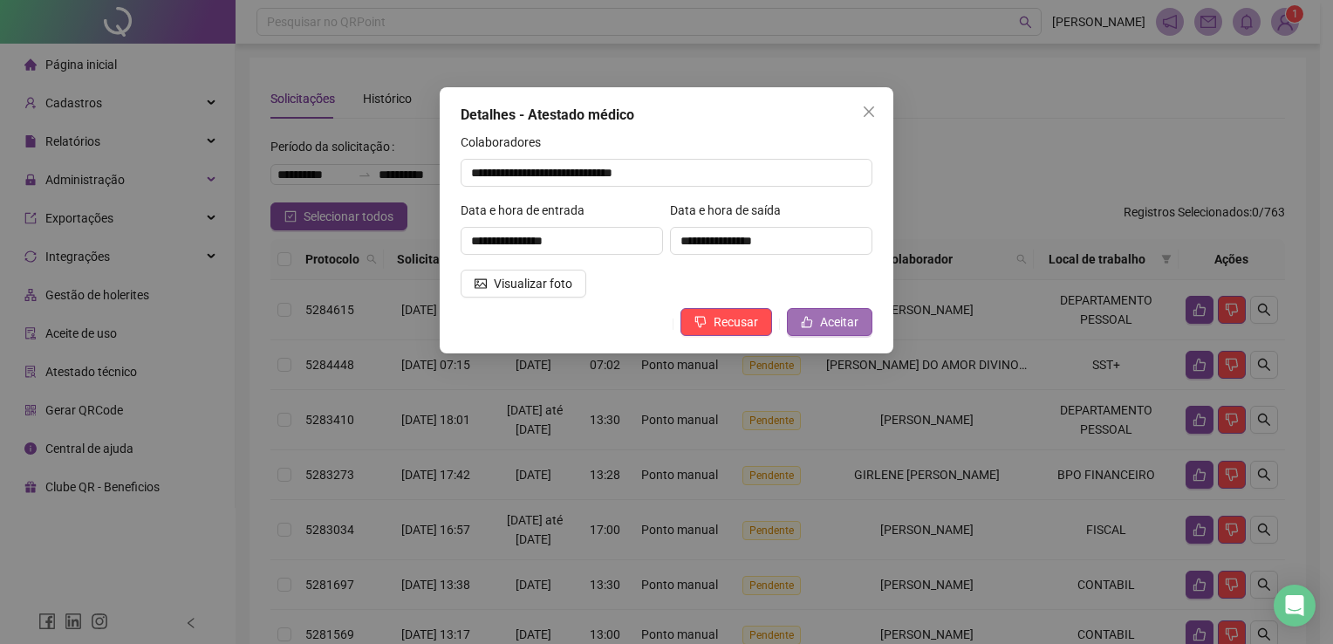
click at [827, 323] on span "Aceitar" at bounding box center [839, 321] width 38 height 19
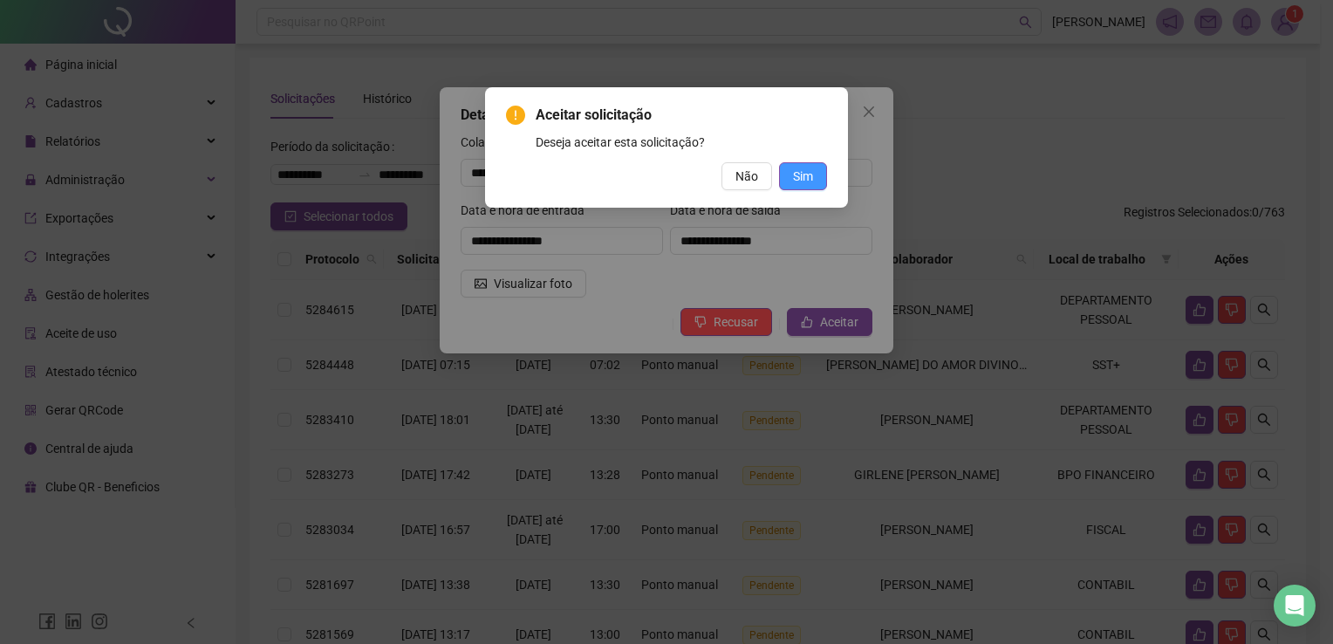
click at [822, 174] on button "Sim" at bounding box center [803, 176] width 48 height 28
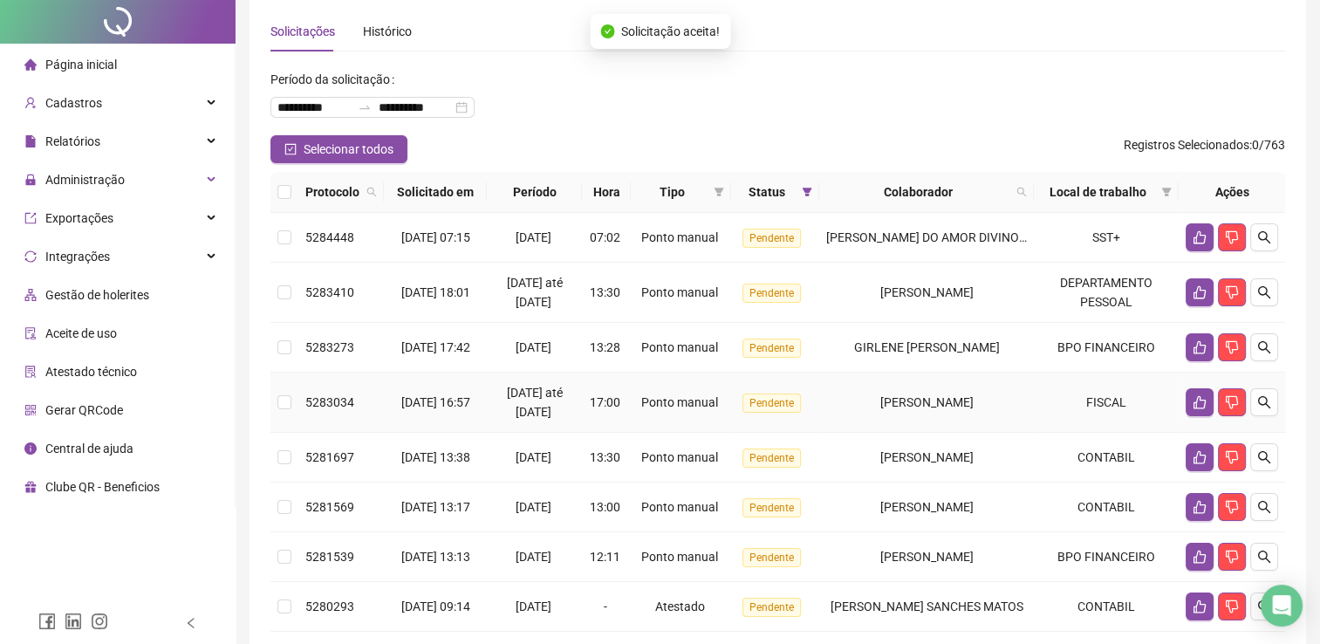
scroll to position [174, 0]
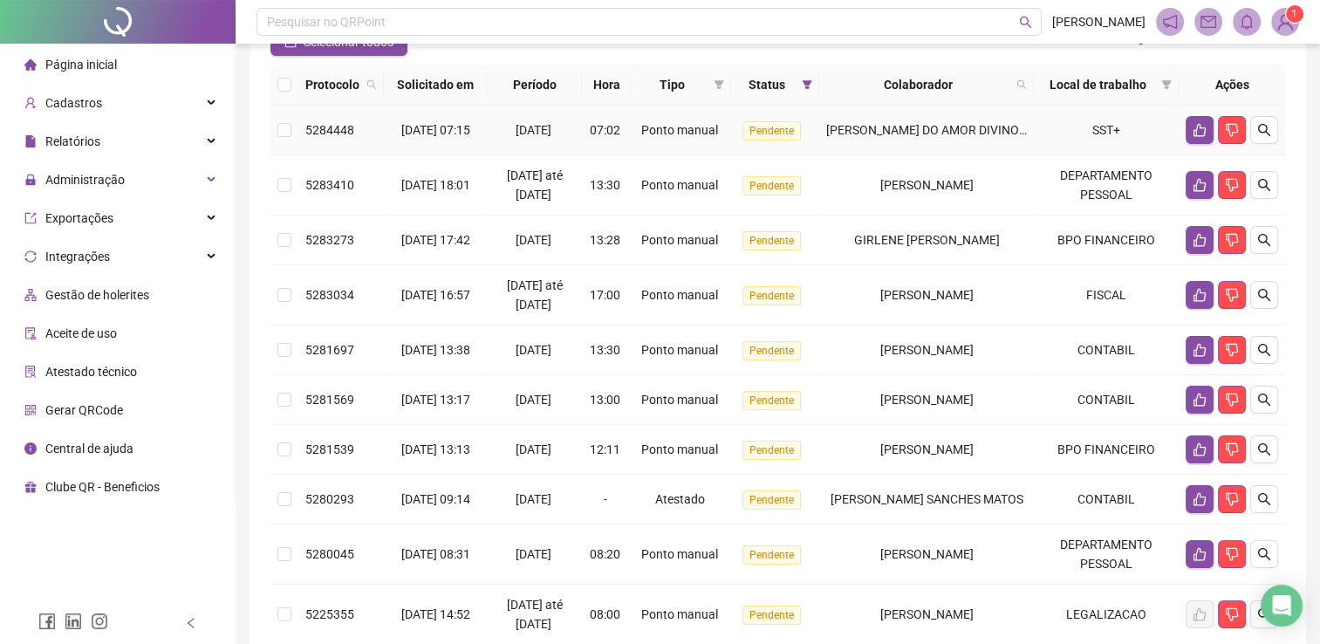
click at [297, 131] on td at bounding box center [284, 131] width 28 height 50
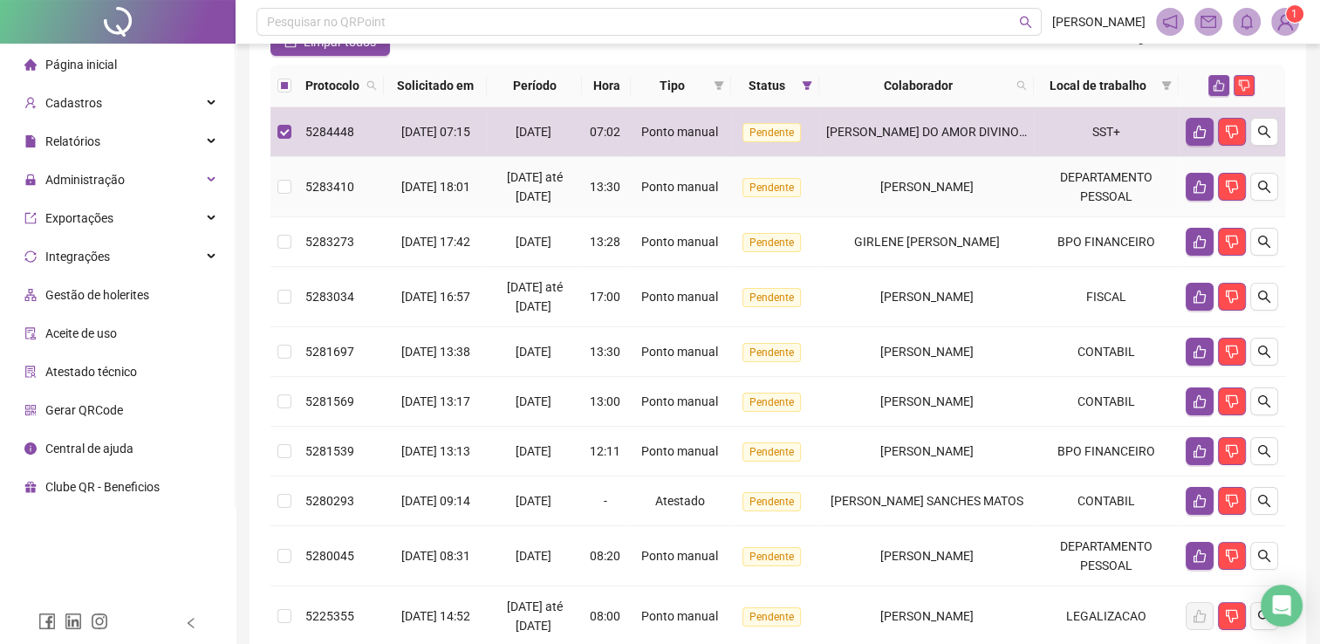
click at [293, 185] on td at bounding box center [284, 187] width 28 height 60
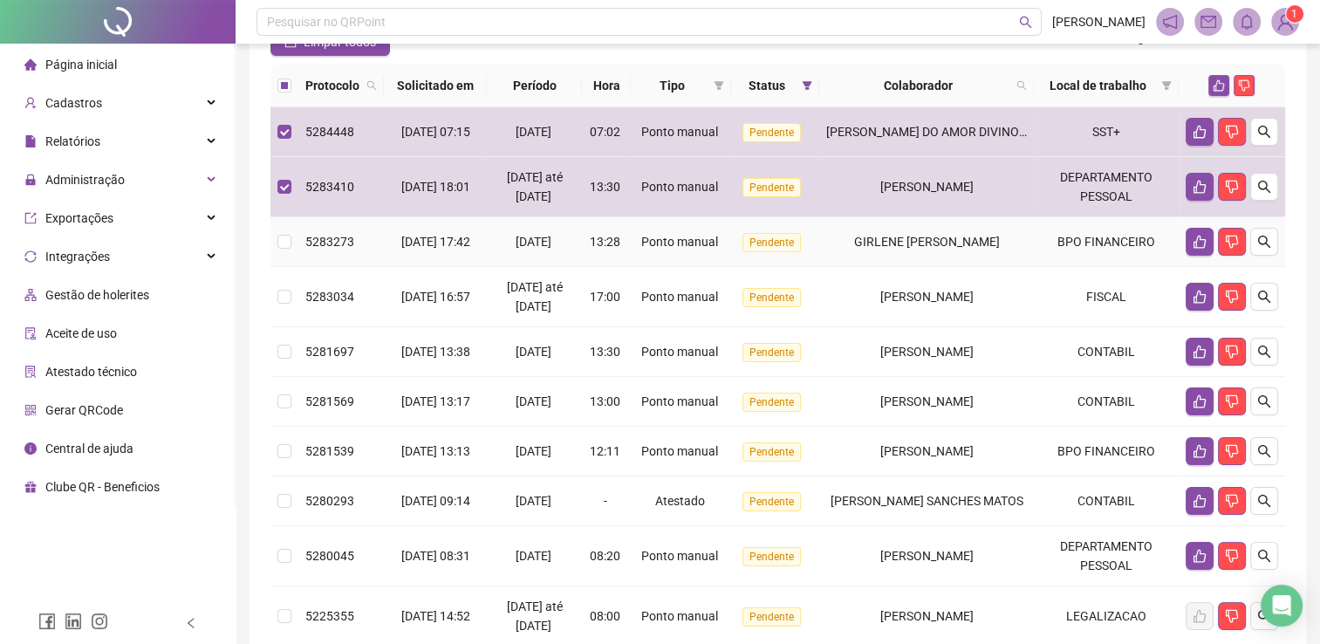
click at [297, 238] on td at bounding box center [284, 242] width 28 height 50
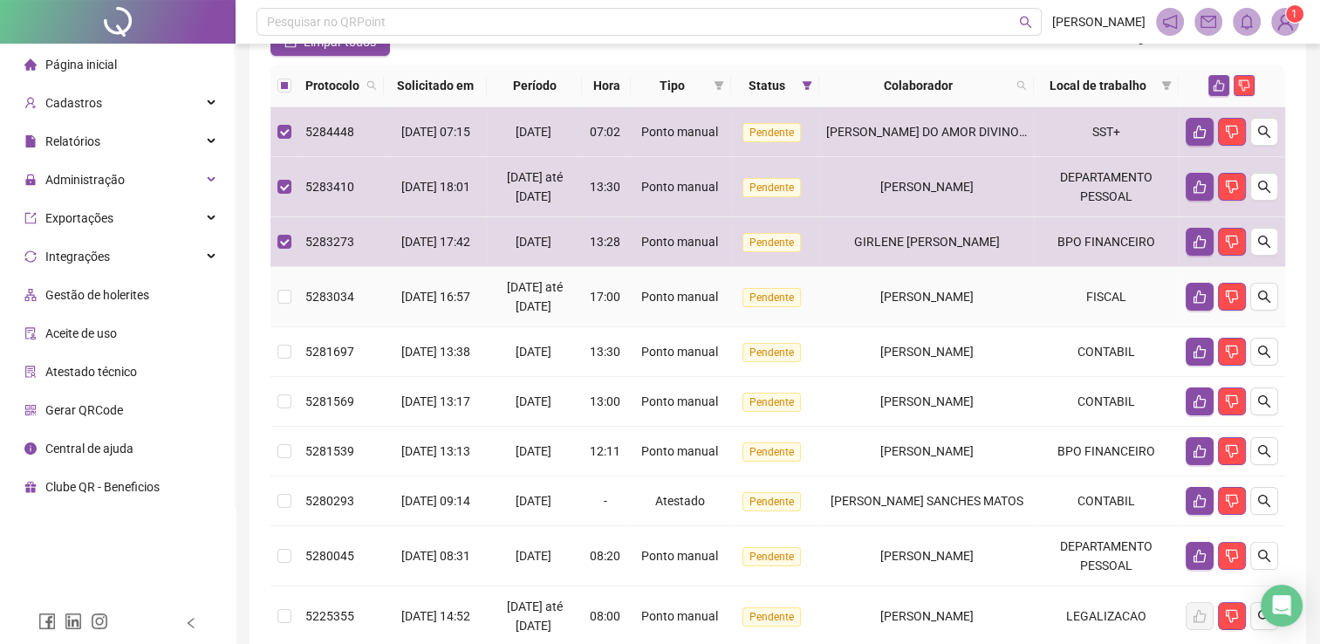
click at [311, 295] on td "5283034" at bounding box center [340, 297] width 85 height 60
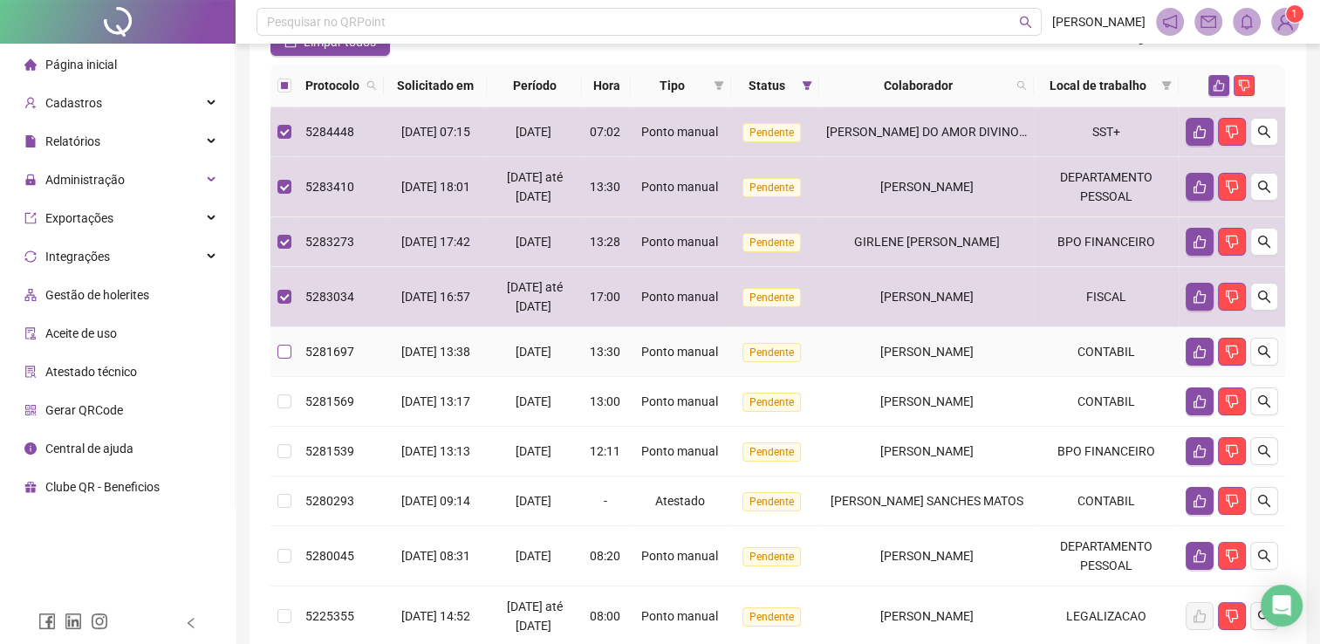
click at [295, 377] on td at bounding box center [284, 352] width 28 height 50
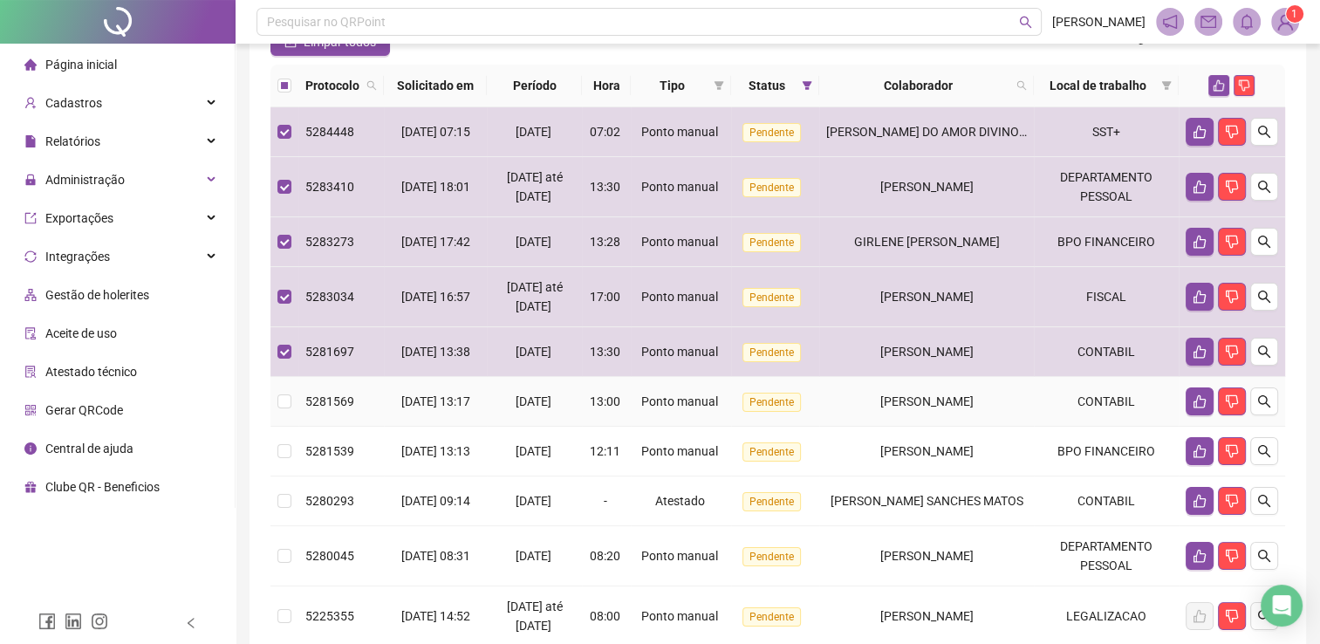
drag, startPoint x: 270, startPoint y: 451, endPoint x: 270, endPoint y: 463, distance: 12.2
click at [270, 427] on td at bounding box center [284, 402] width 28 height 50
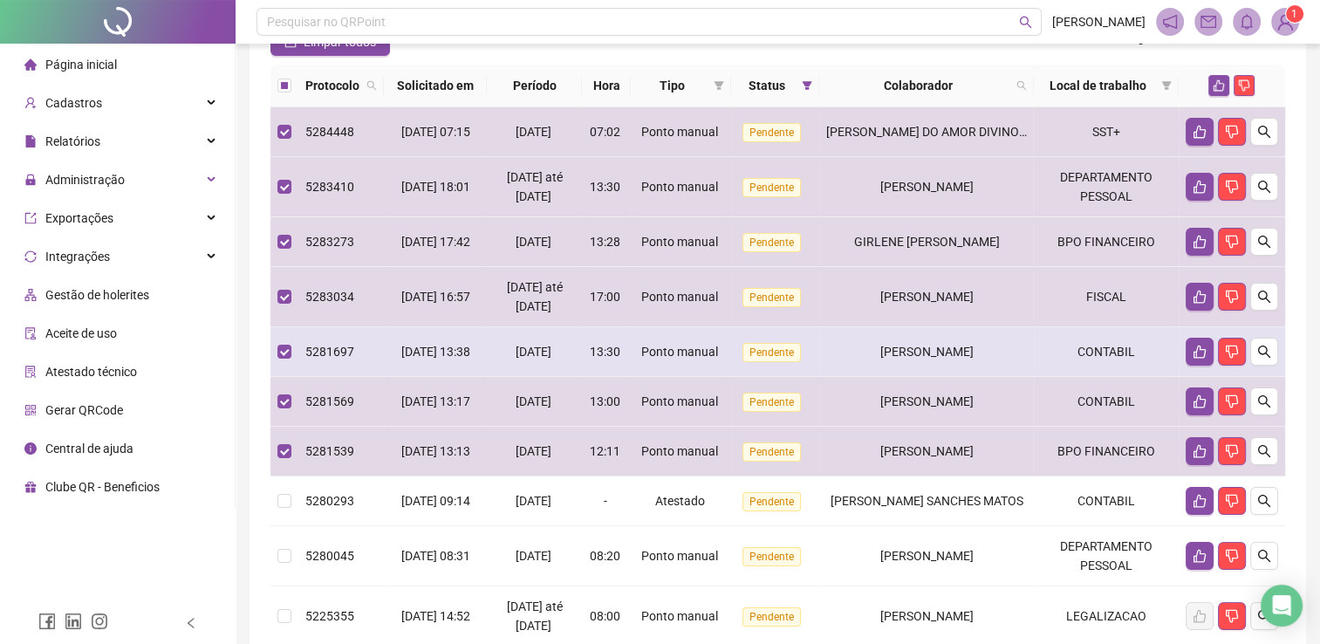
scroll to position [349, 0]
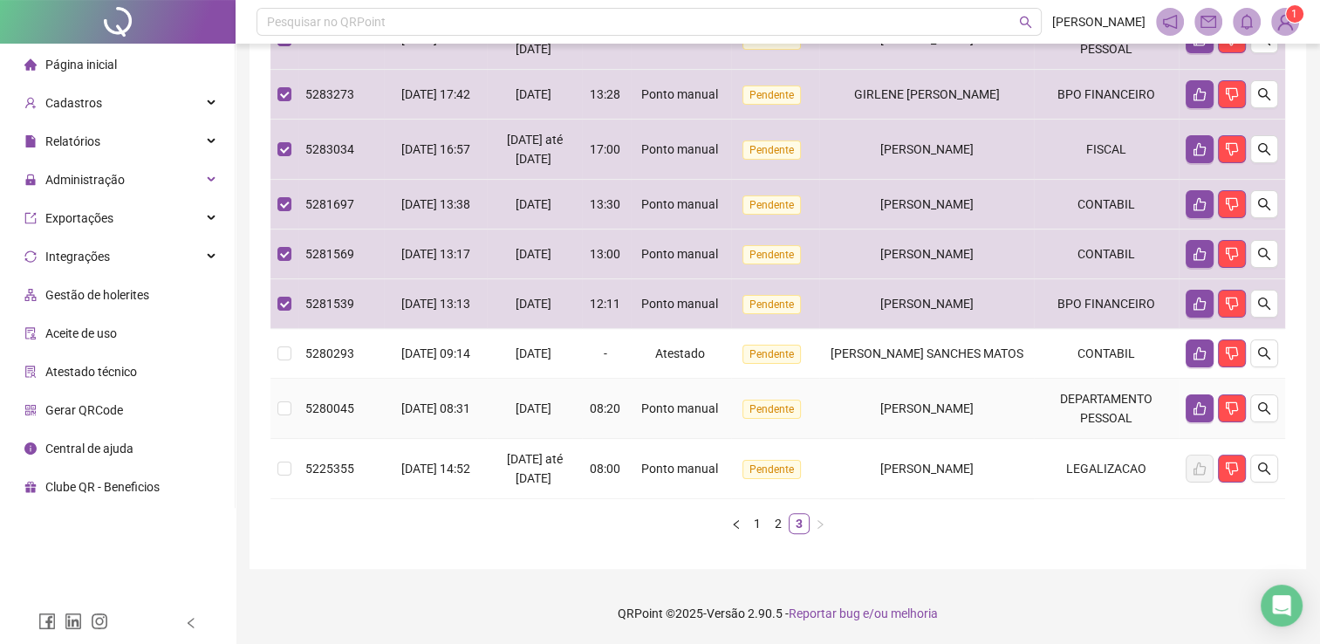
click at [291, 439] on td at bounding box center [284, 409] width 28 height 60
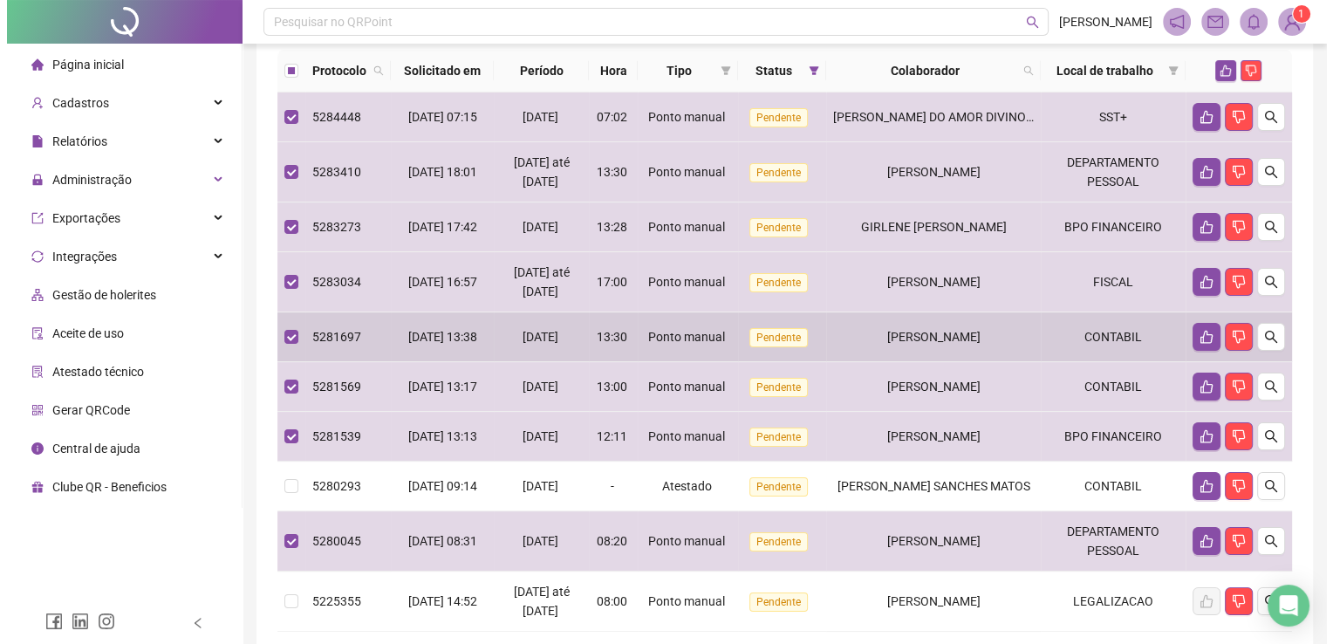
scroll to position [87, 0]
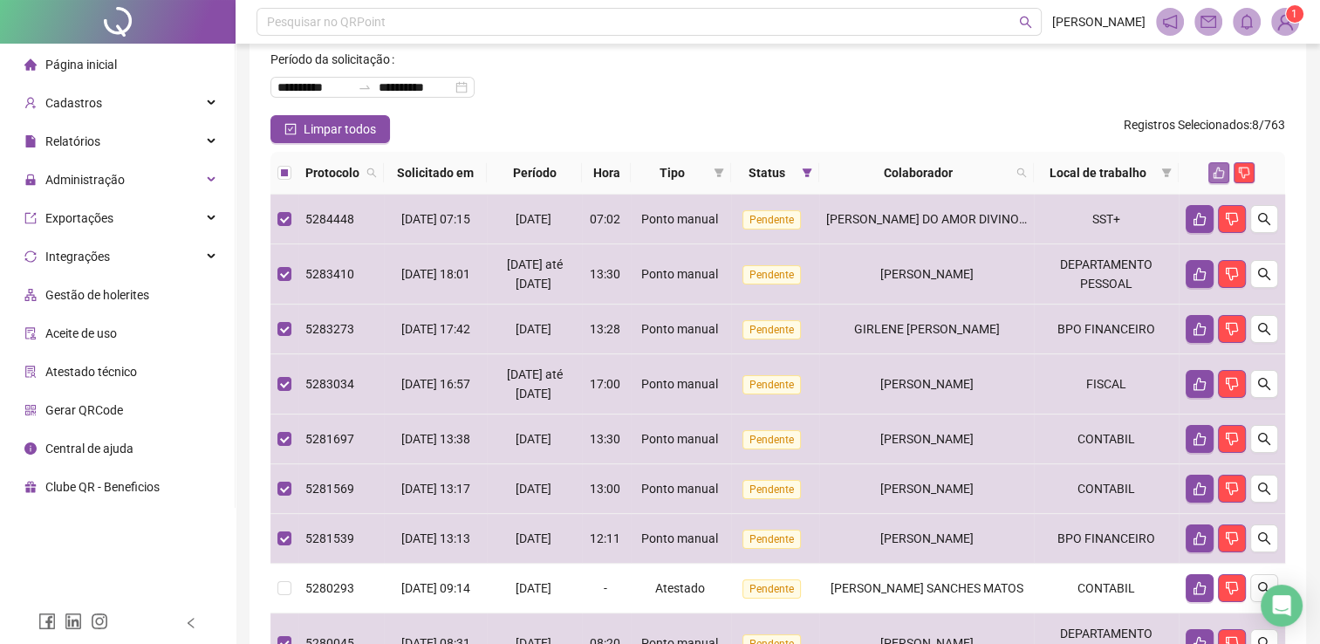
click at [1220, 180] on button "button" at bounding box center [1218, 172] width 21 height 21
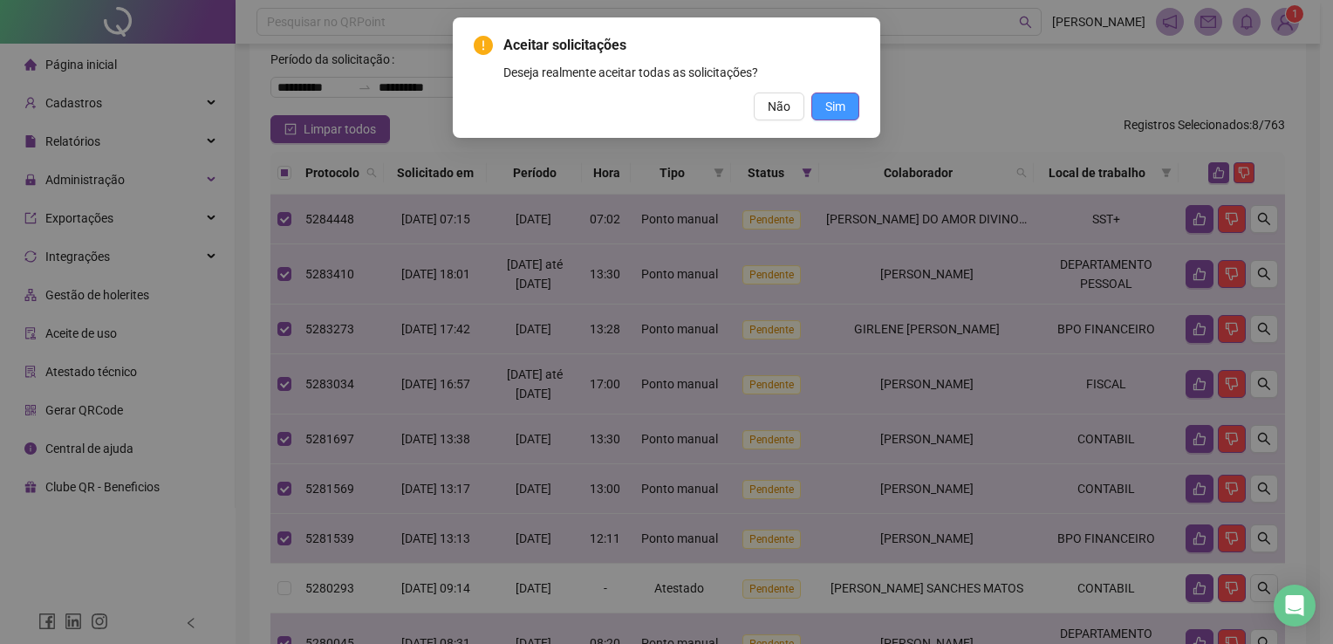
click at [853, 104] on button "Sim" at bounding box center [835, 106] width 48 height 28
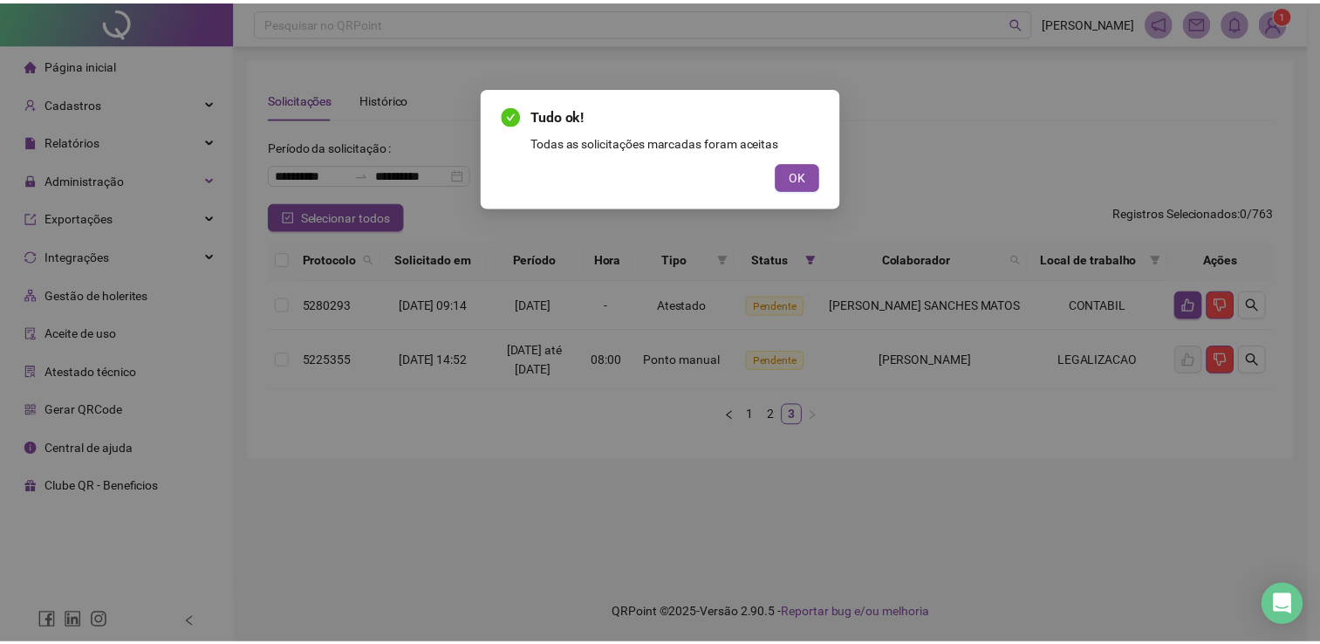
scroll to position [0, 0]
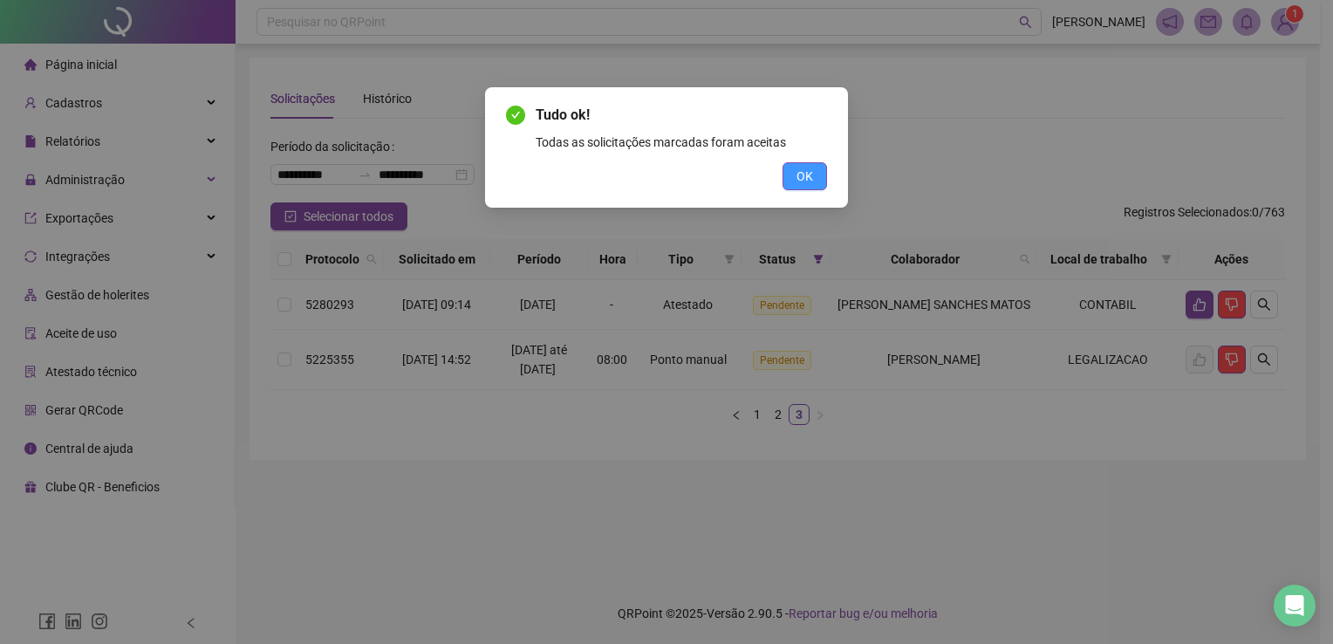
click at [793, 177] on button "OK" at bounding box center [805, 176] width 44 height 28
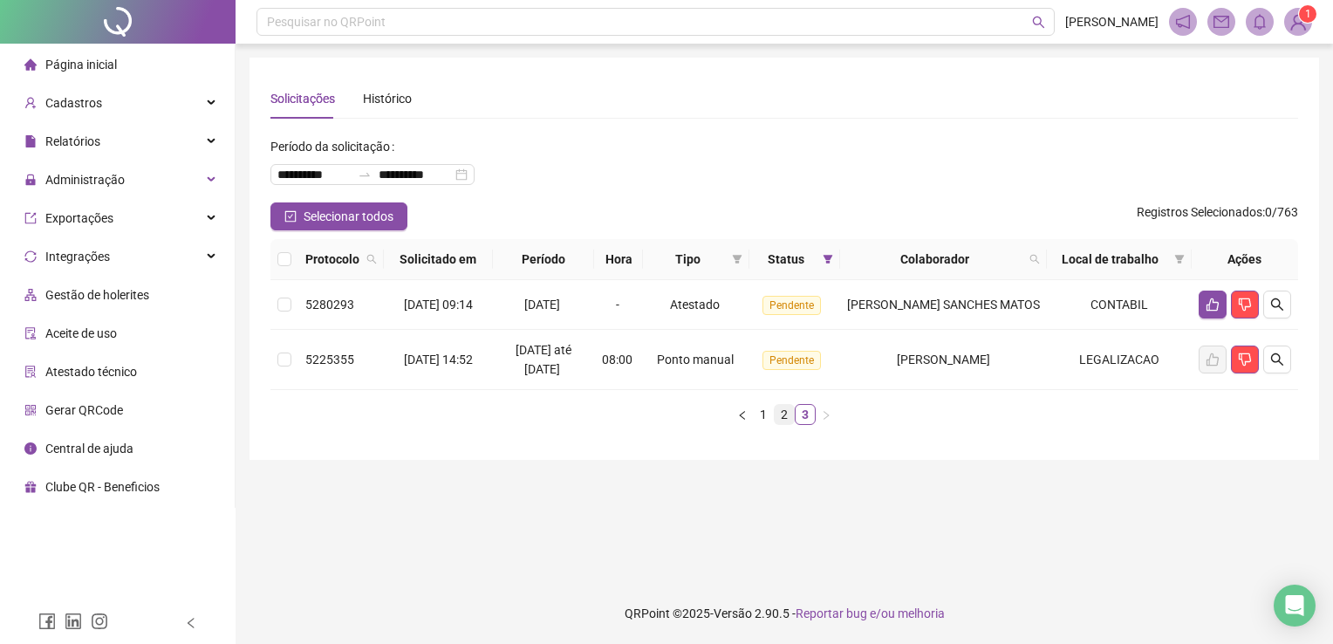
click at [778, 424] on link "2" at bounding box center [784, 414] width 19 height 19
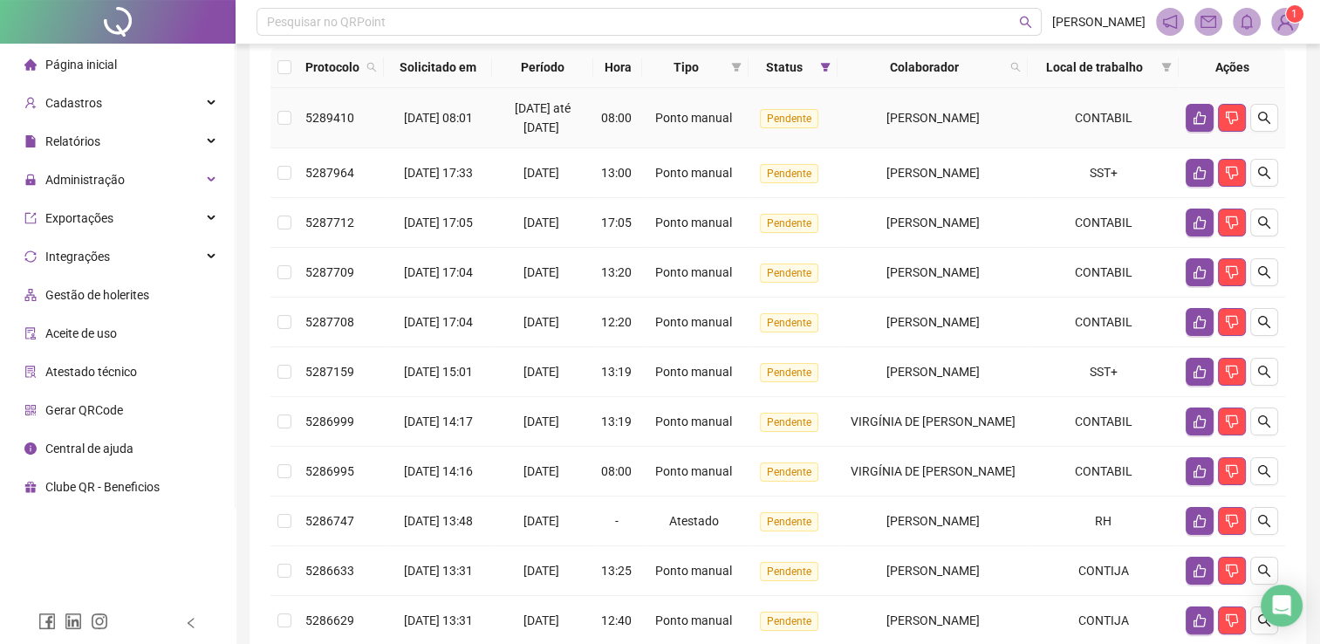
scroll to position [87, 0]
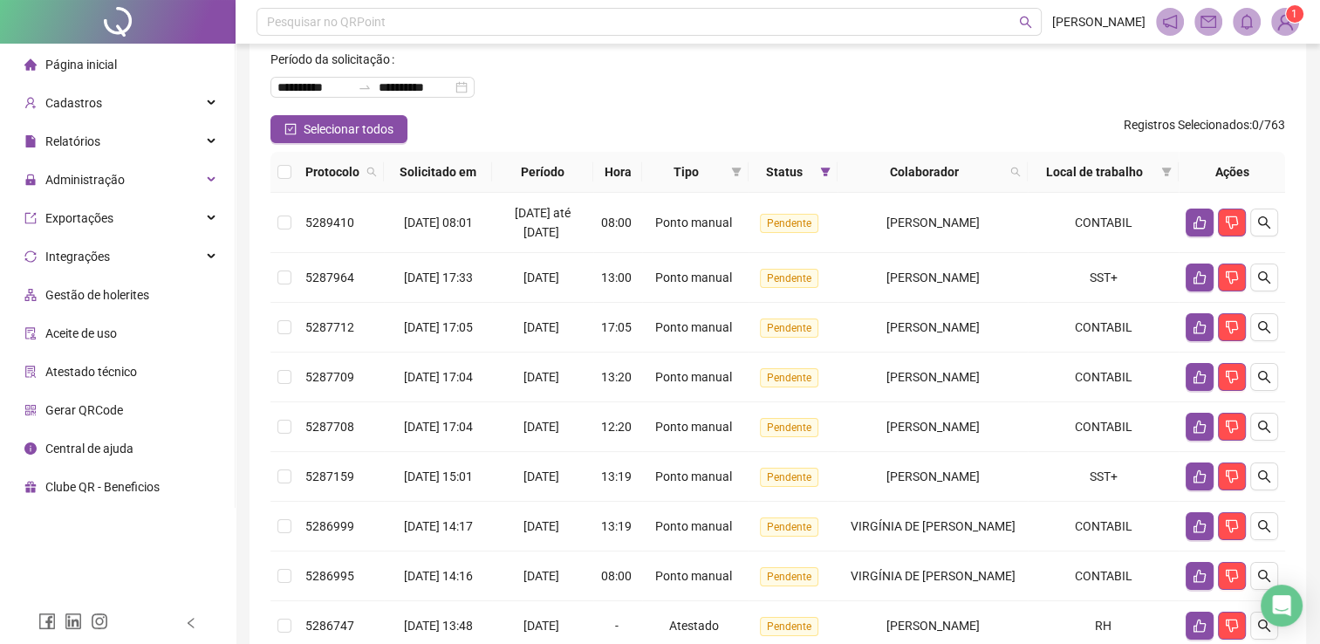
click at [1041, 172] on th "Local de trabalho" at bounding box center [1103, 172] width 151 height 41
click at [1021, 174] on icon "search" at bounding box center [1015, 172] width 10 height 10
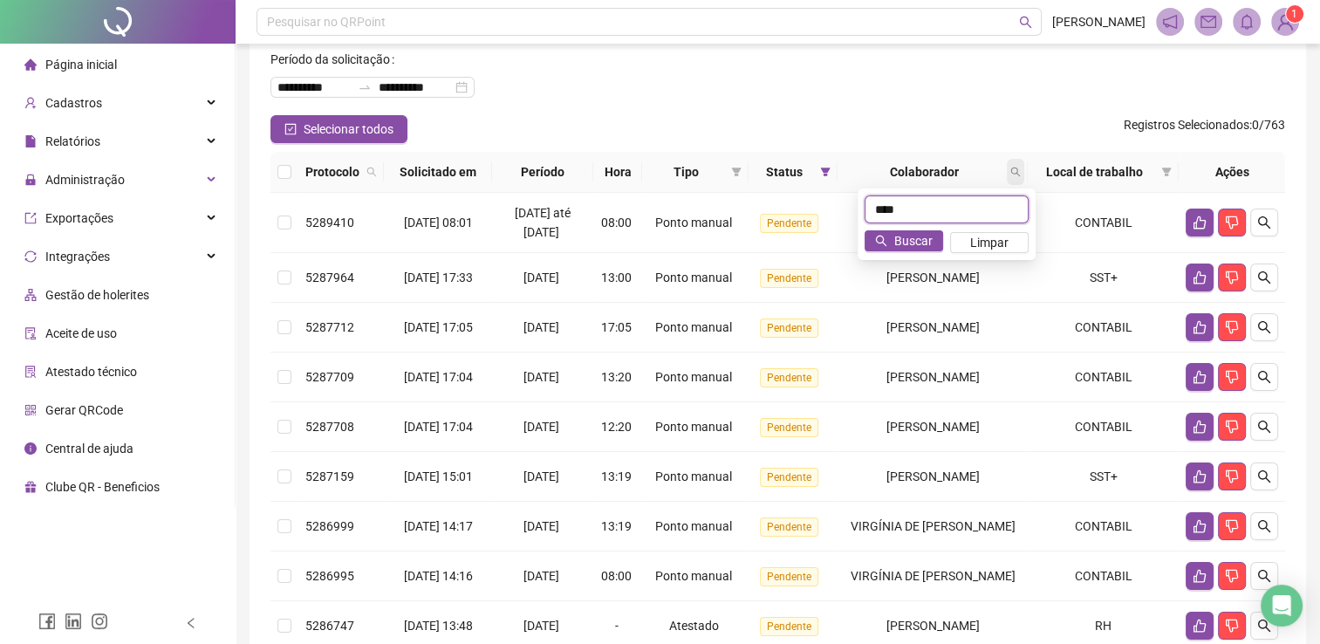
type input "****"
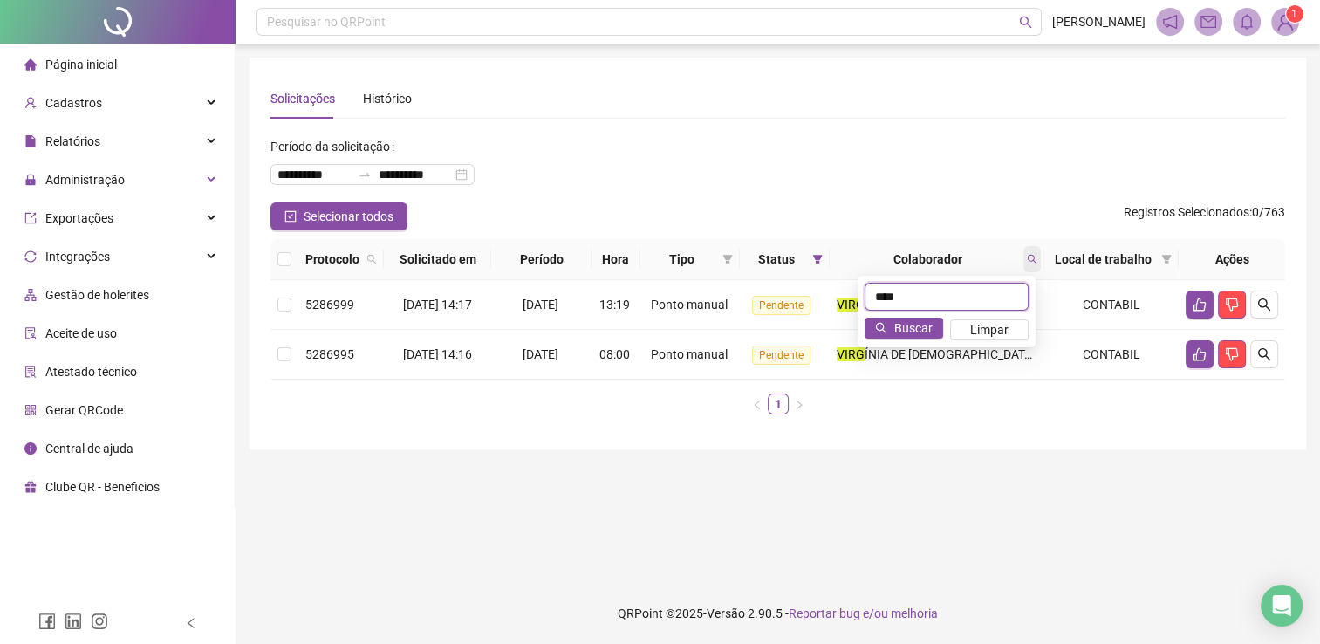
scroll to position [0, 0]
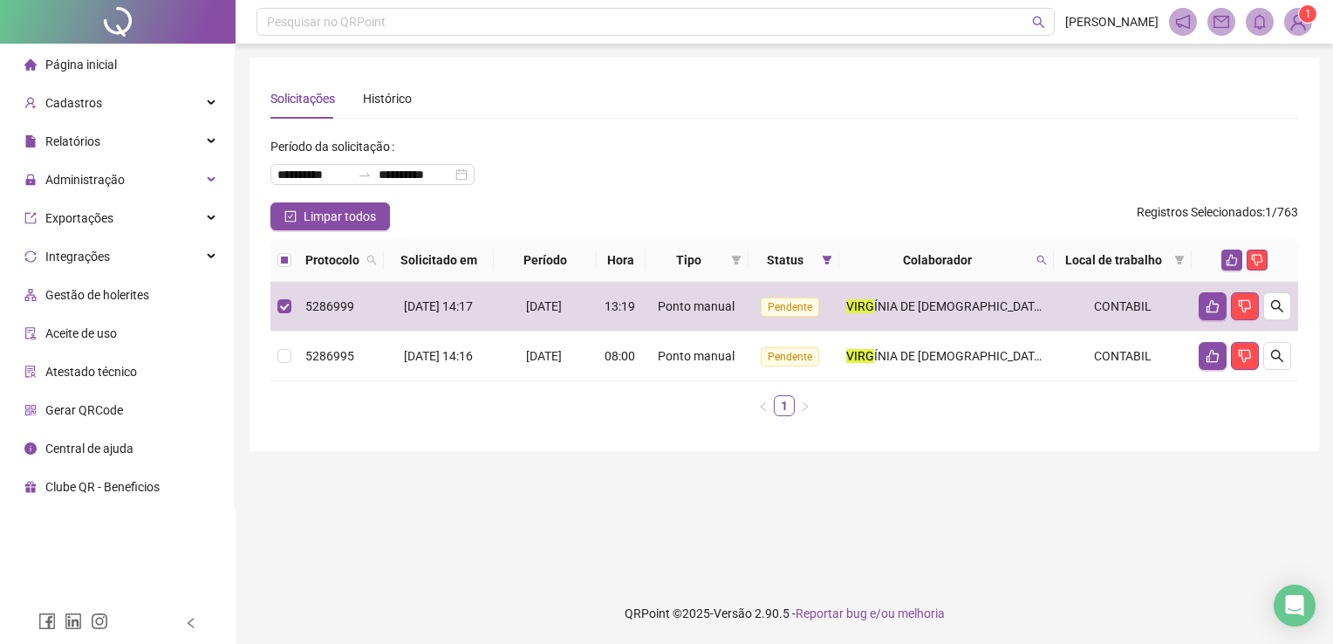
click at [269, 347] on div "**********" at bounding box center [785, 254] width 1070 height 393
click at [250, 363] on div "**********" at bounding box center [785, 254] width 1070 height 393
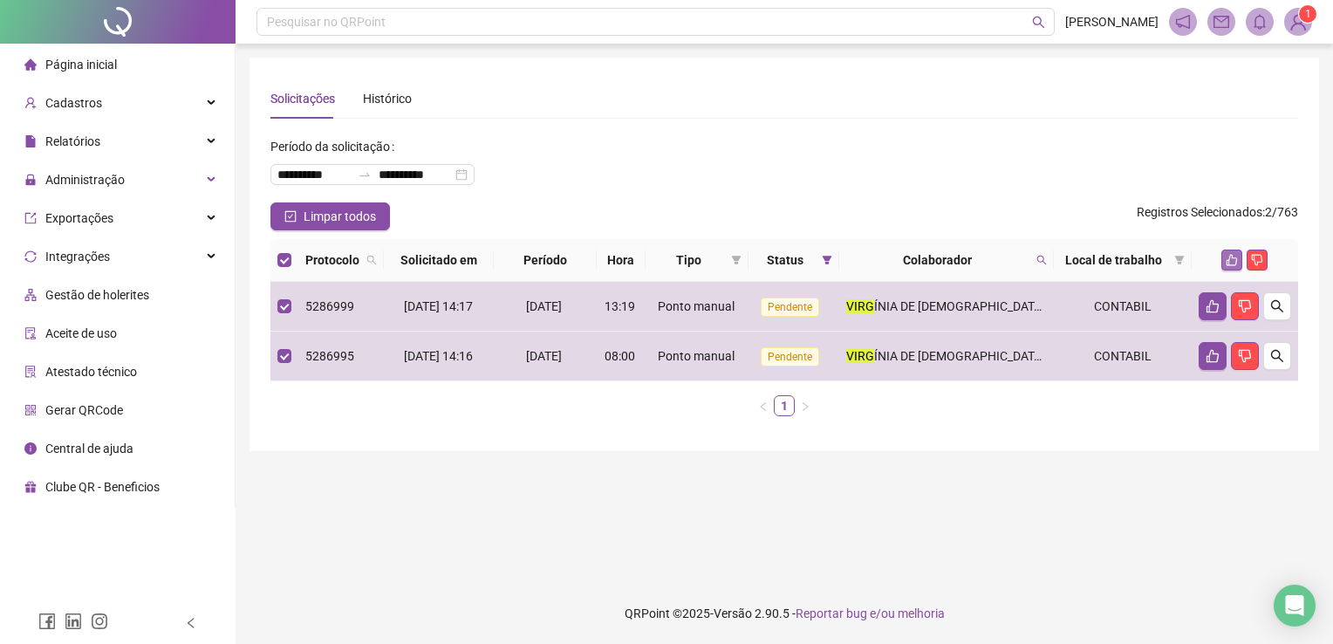
click at [1231, 260] on icon "like" at bounding box center [1232, 260] width 12 height 12
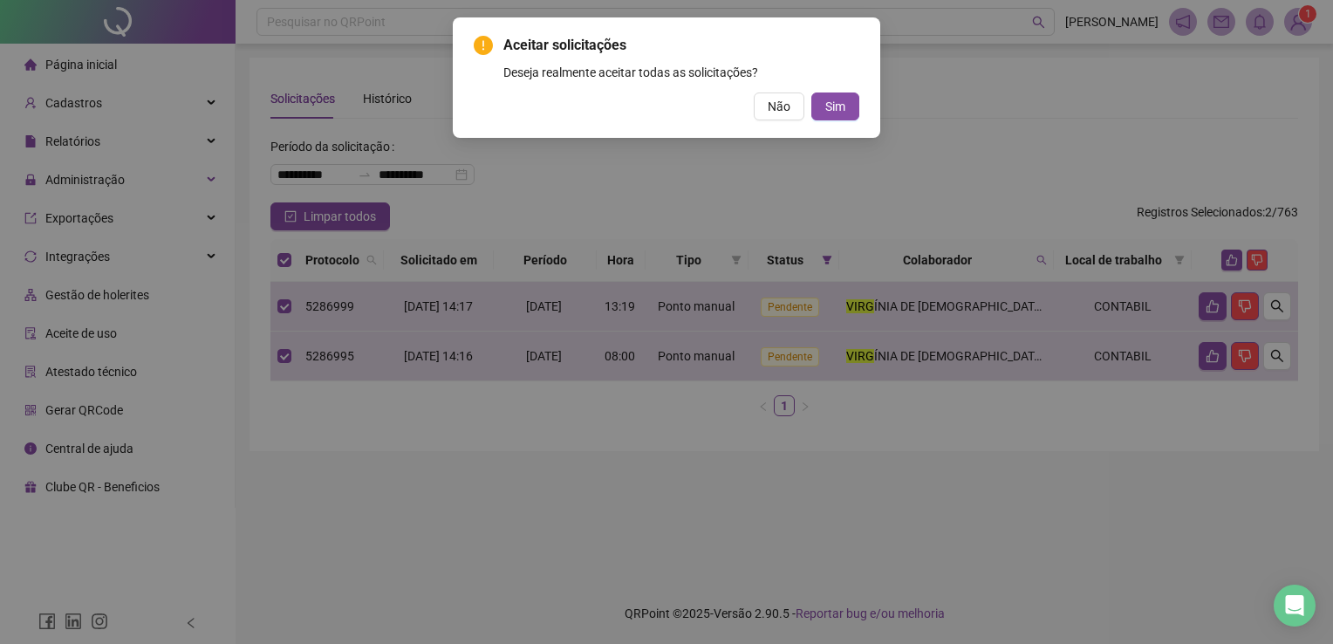
click at [848, 101] on button "Sim" at bounding box center [835, 106] width 48 height 28
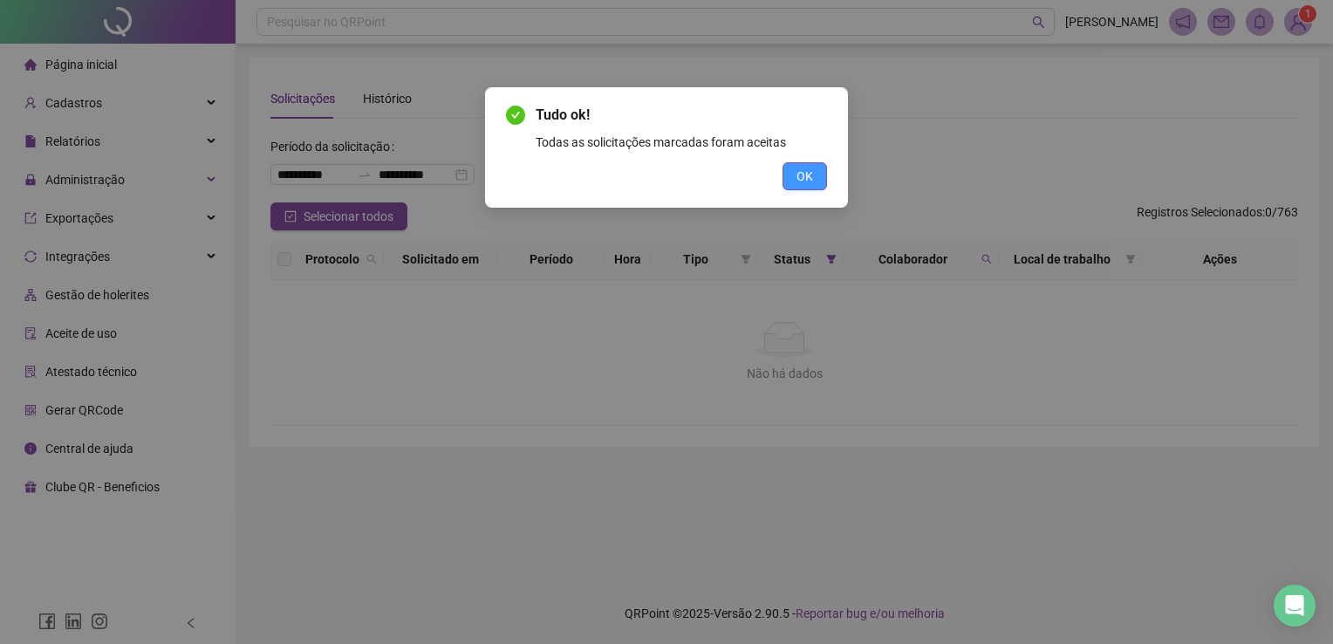
click at [819, 178] on button "OK" at bounding box center [805, 176] width 44 height 28
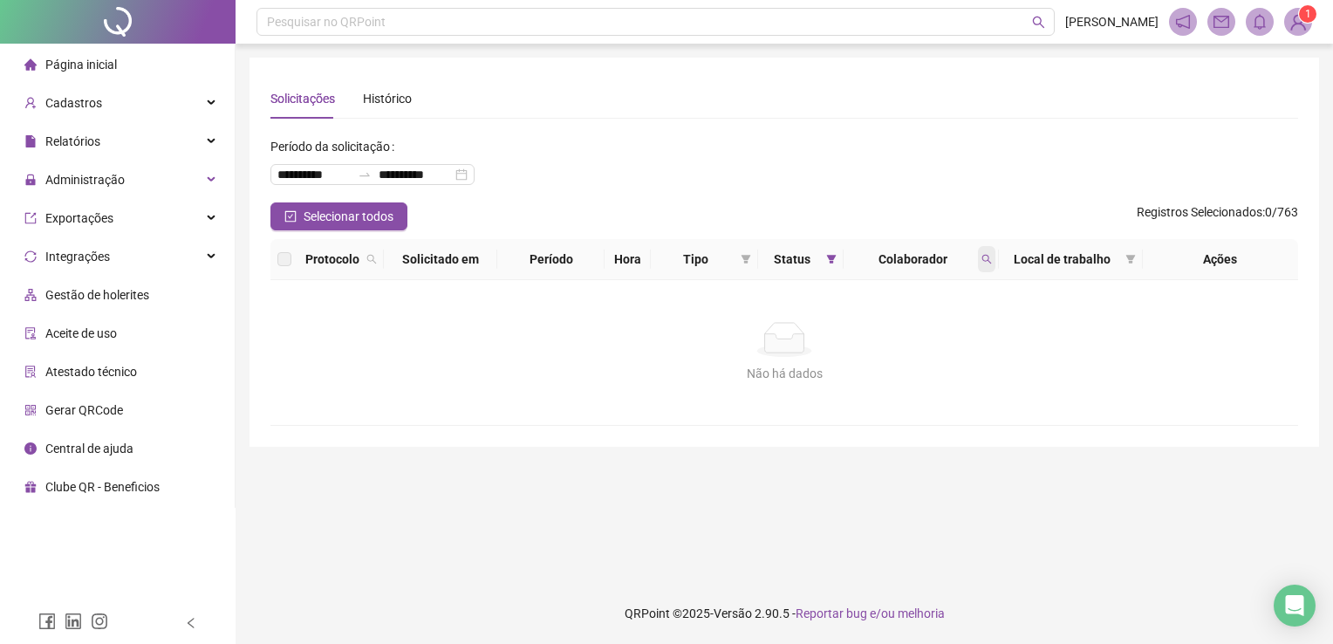
click at [989, 267] on span at bounding box center [986, 259] width 17 height 26
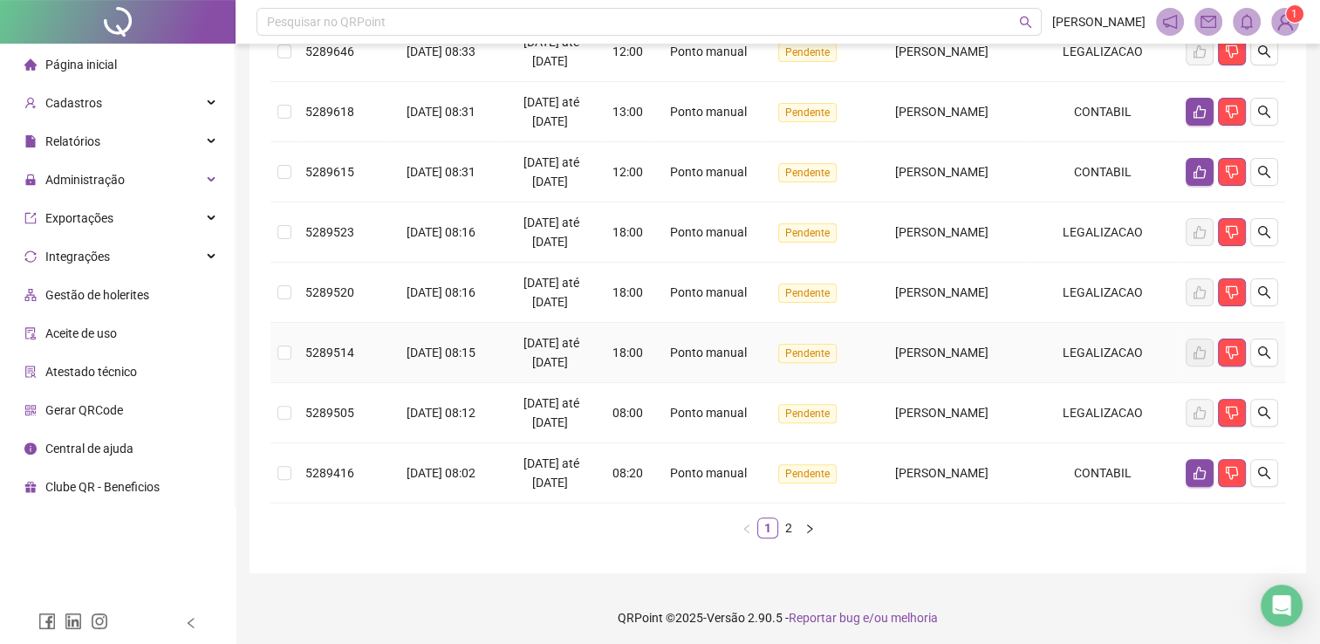
scroll to position [501, 0]
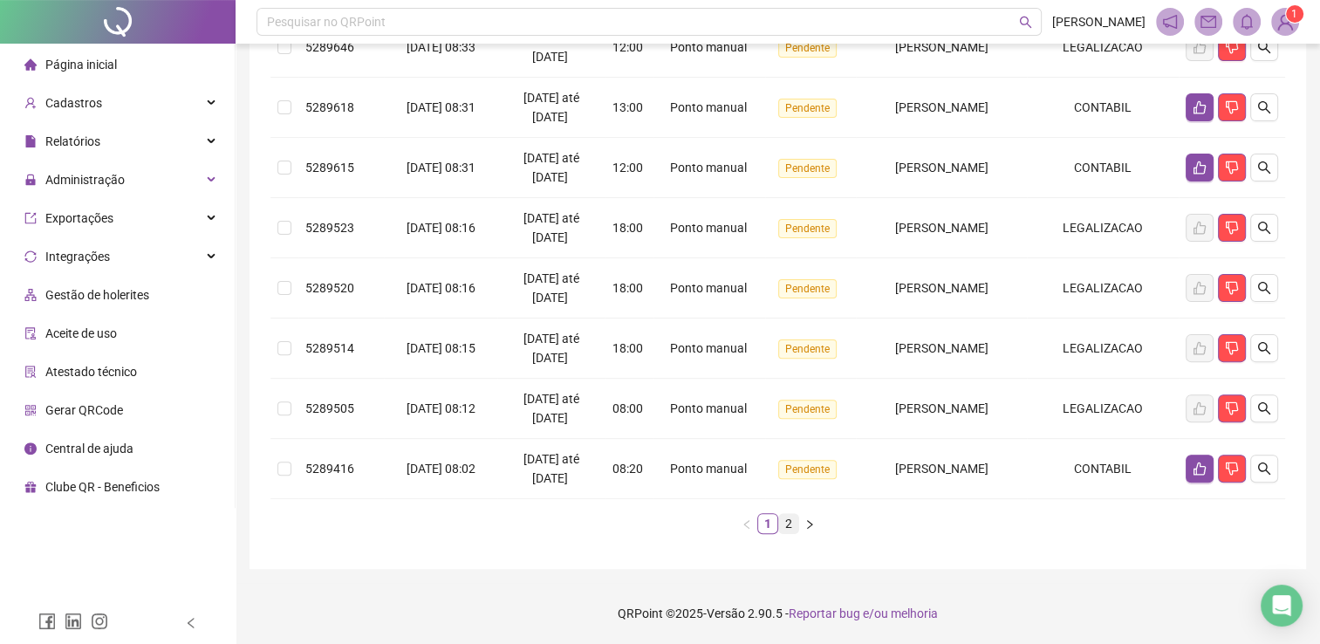
click at [794, 525] on link "2" at bounding box center [788, 523] width 19 height 19
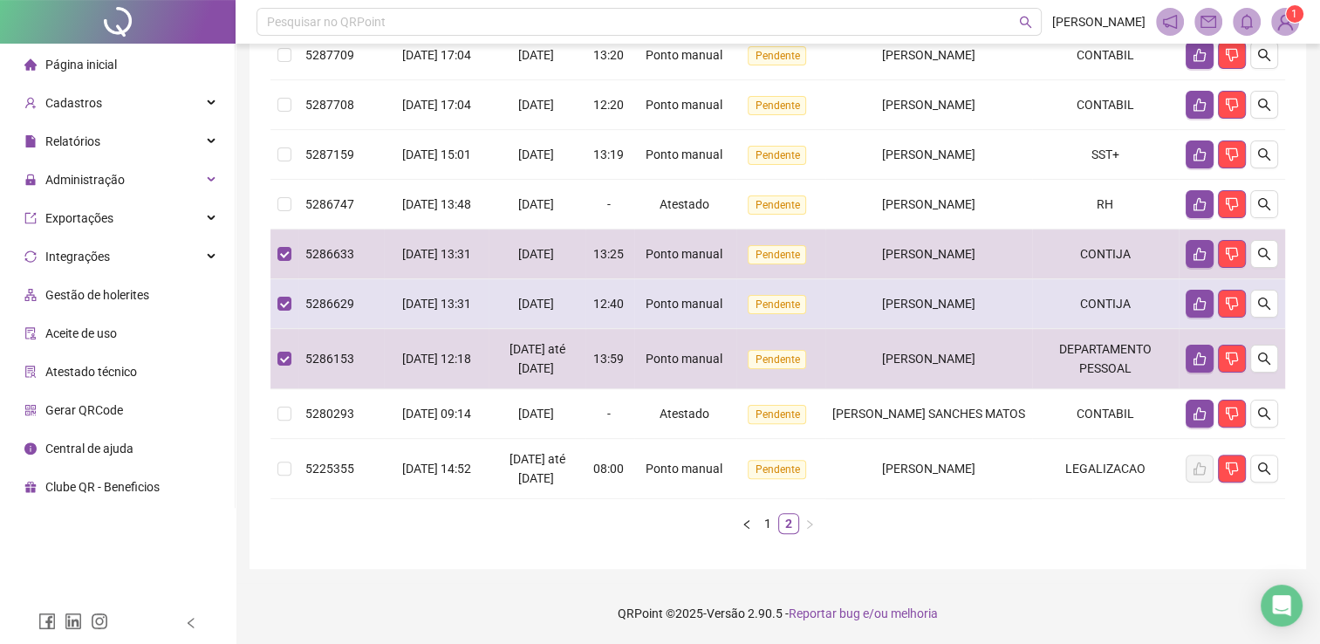
scroll to position [328, 0]
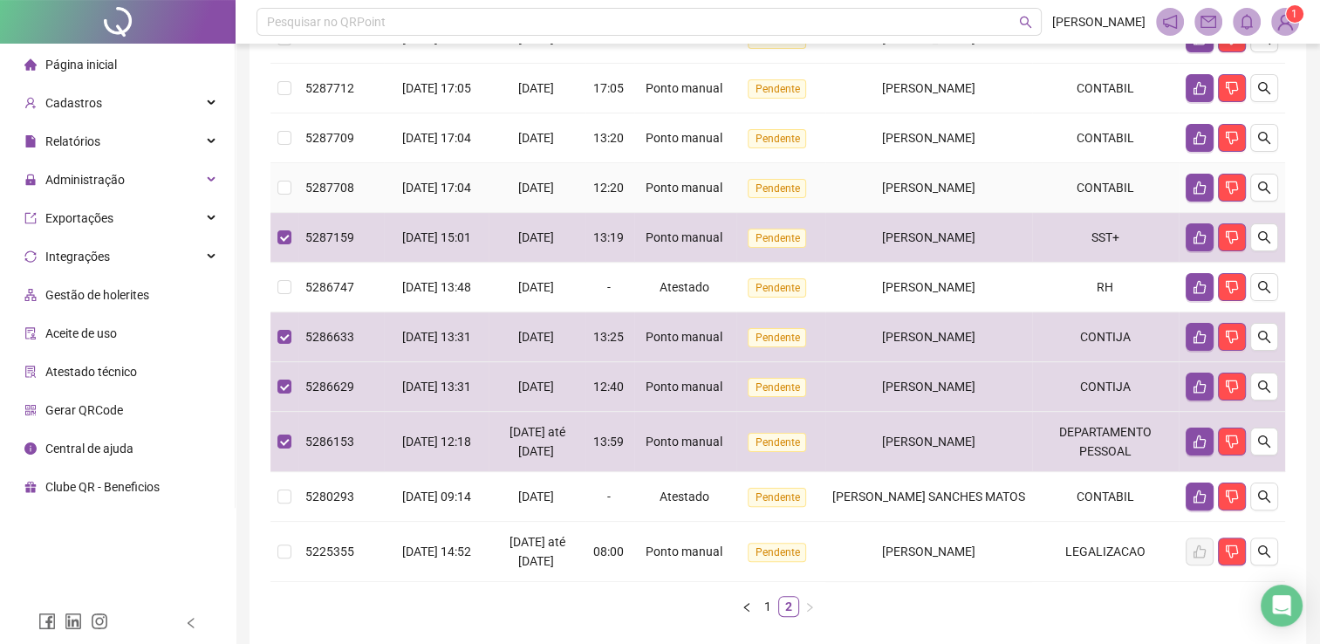
click at [288, 196] on td at bounding box center [284, 188] width 28 height 50
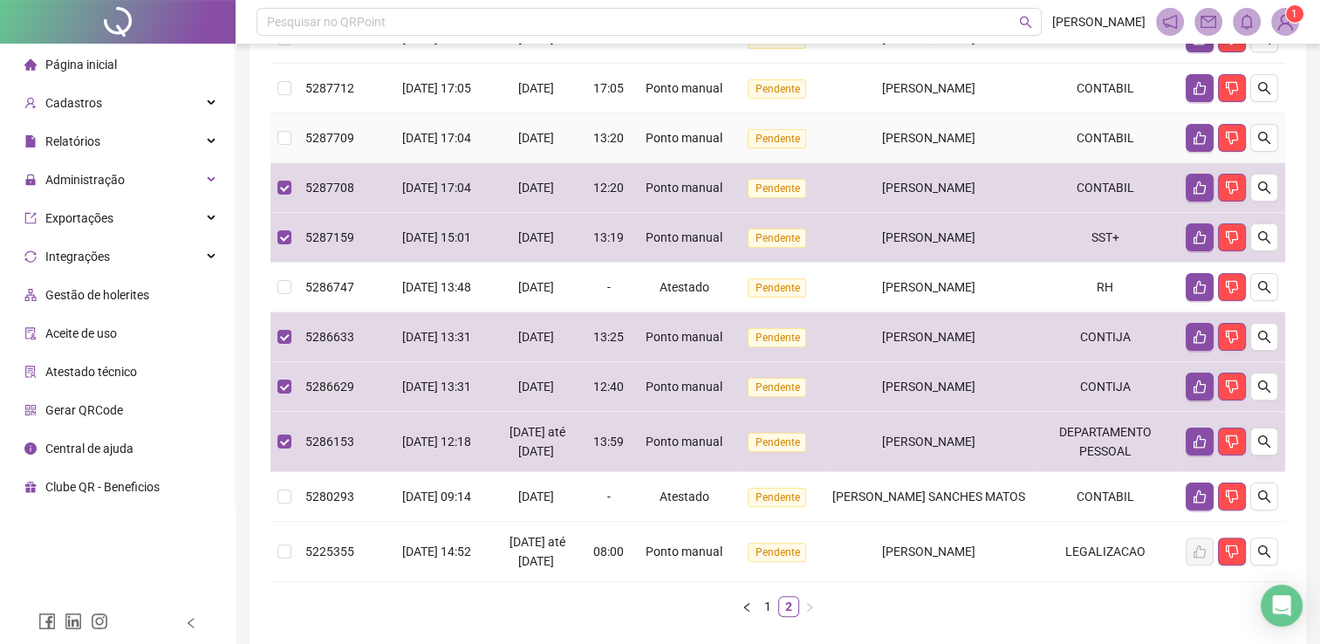
scroll to position [241, 0]
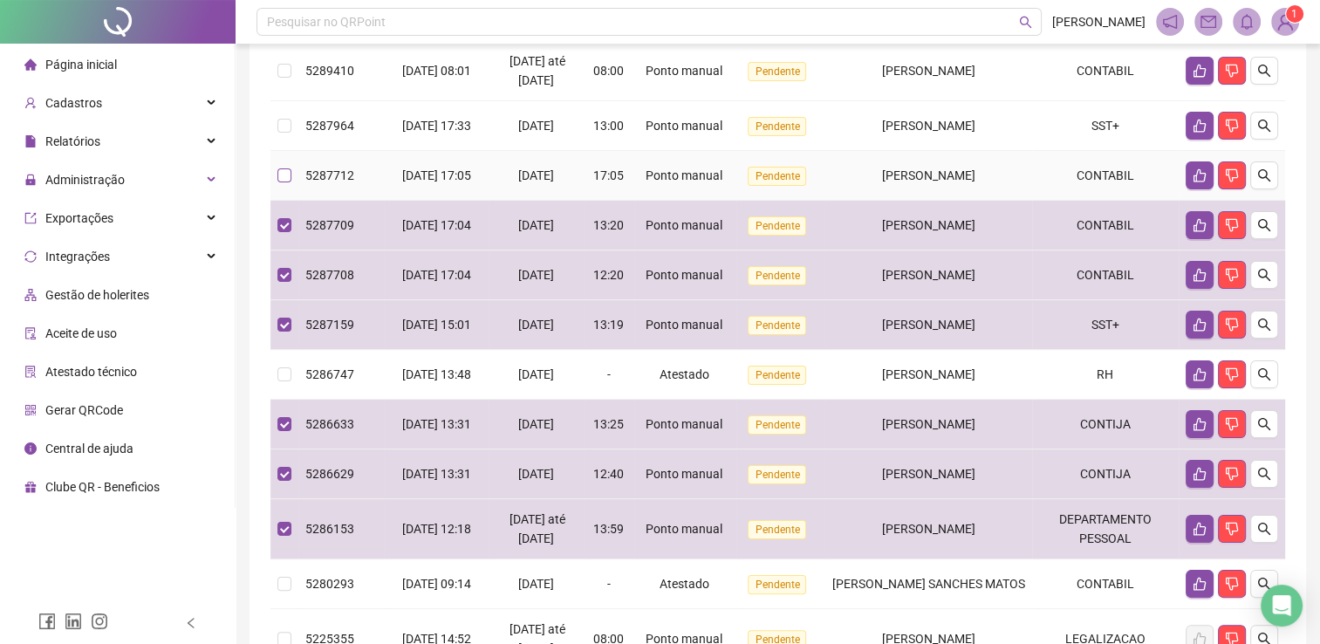
click at [285, 180] on label at bounding box center [284, 175] width 14 height 19
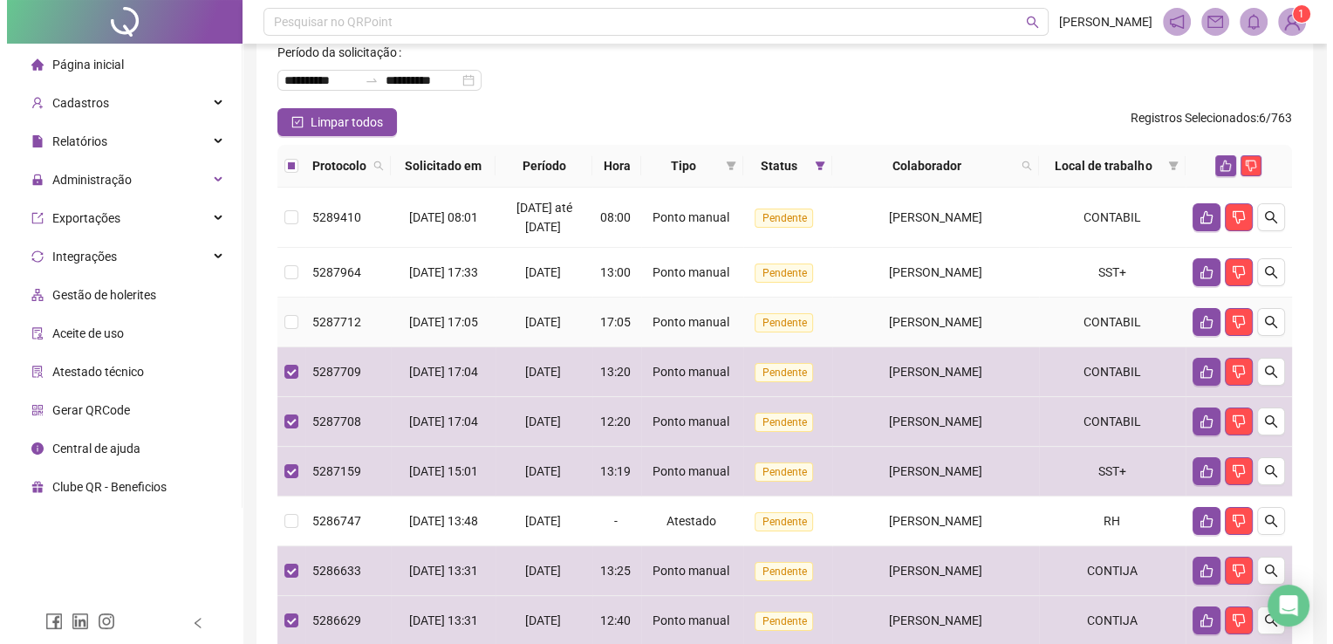
scroll to position [66, 0]
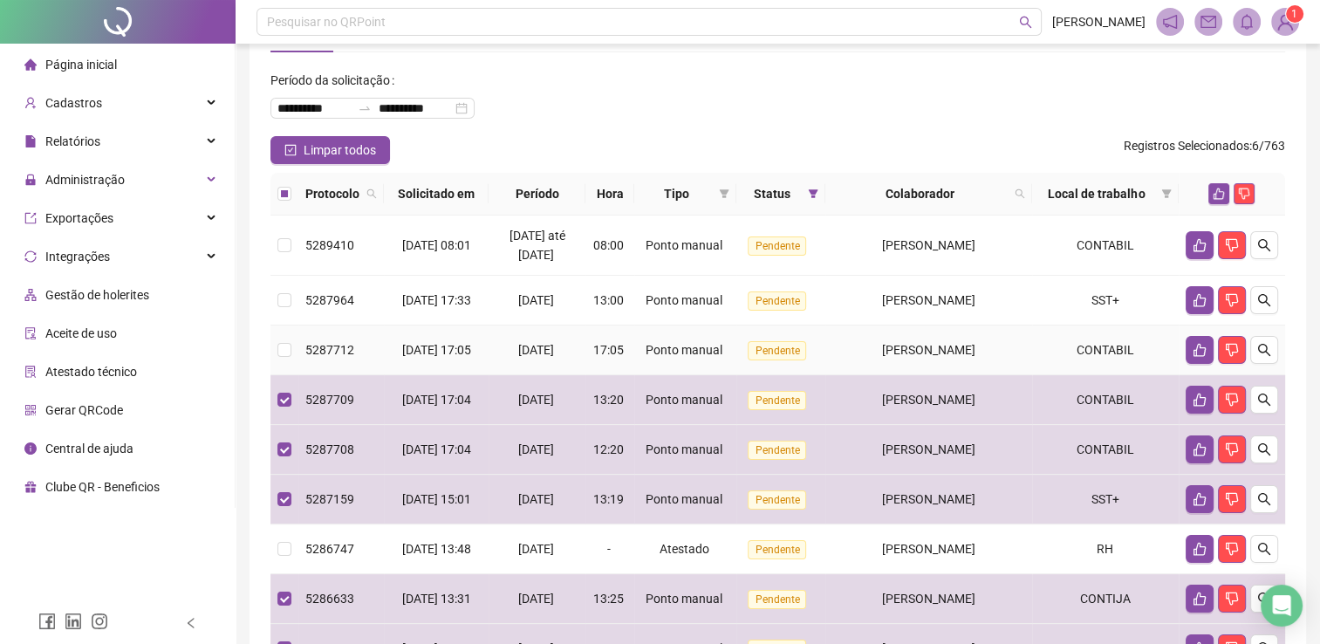
click at [276, 365] on td at bounding box center [284, 350] width 28 height 50
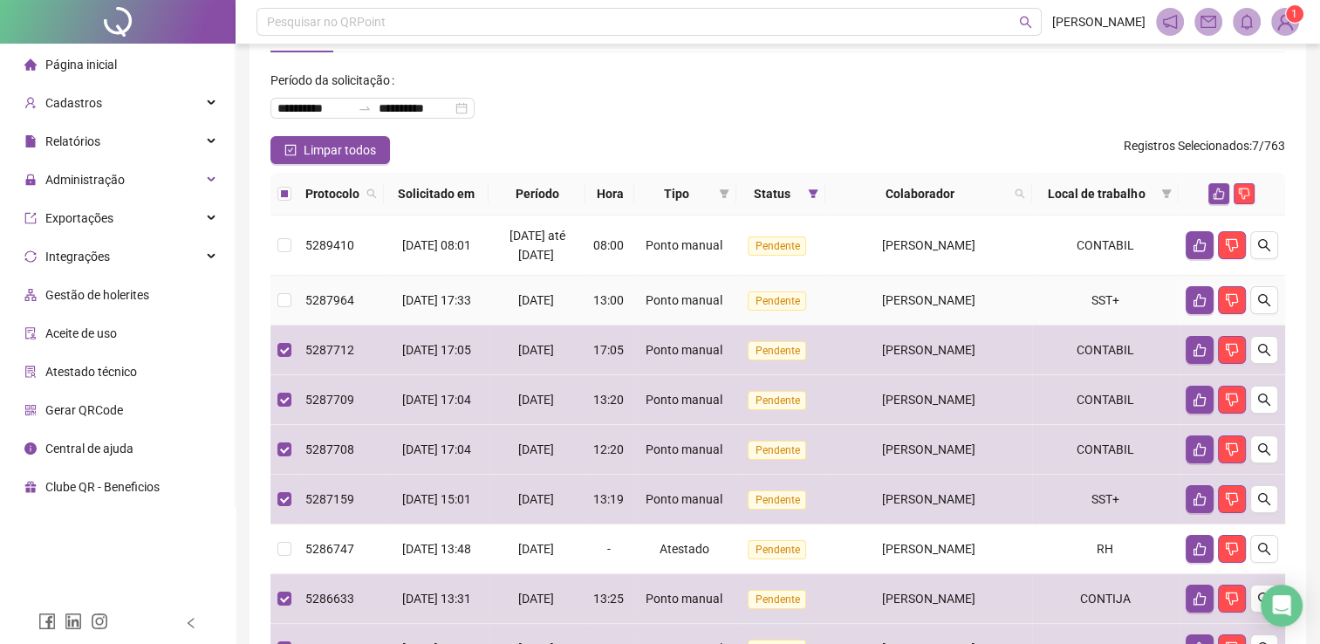
click at [281, 295] on label at bounding box center [284, 300] width 14 height 19
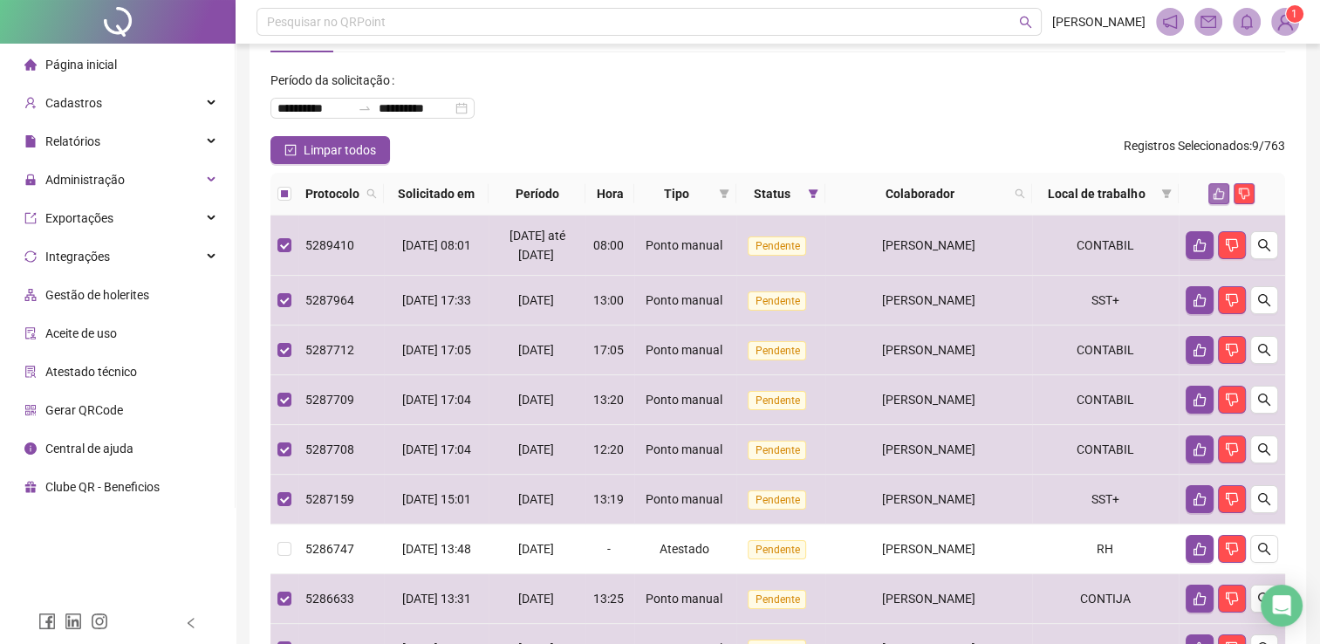
click at [1223, 195] on icon "like" at bounding box center [1219, 193] width 11 height 11
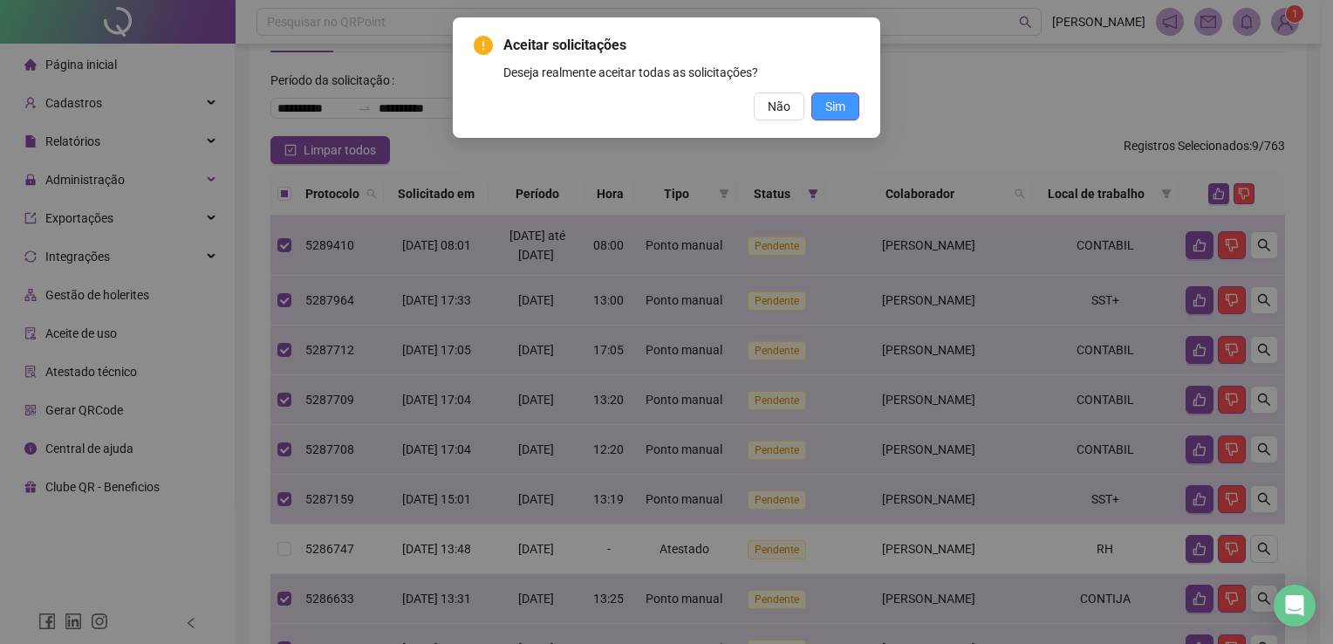
click at [822, 111] on button "Sim" at bounding box center [835, 106] width 48 height 28
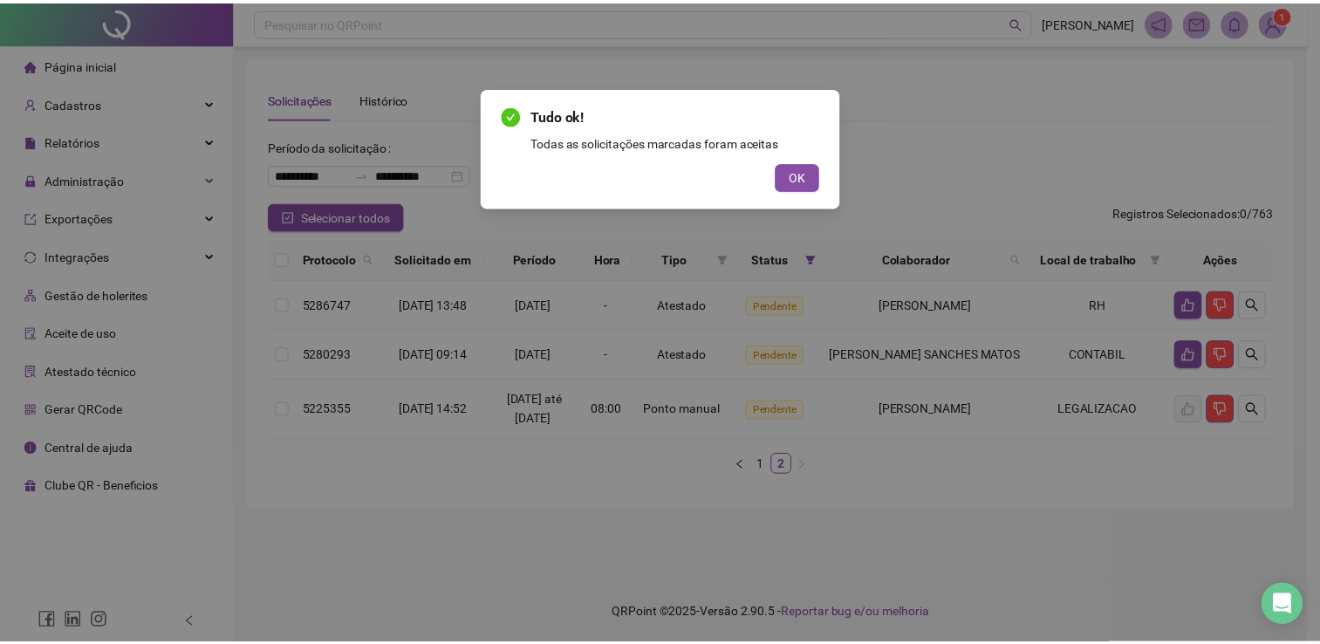
scroll to position [0, 0]
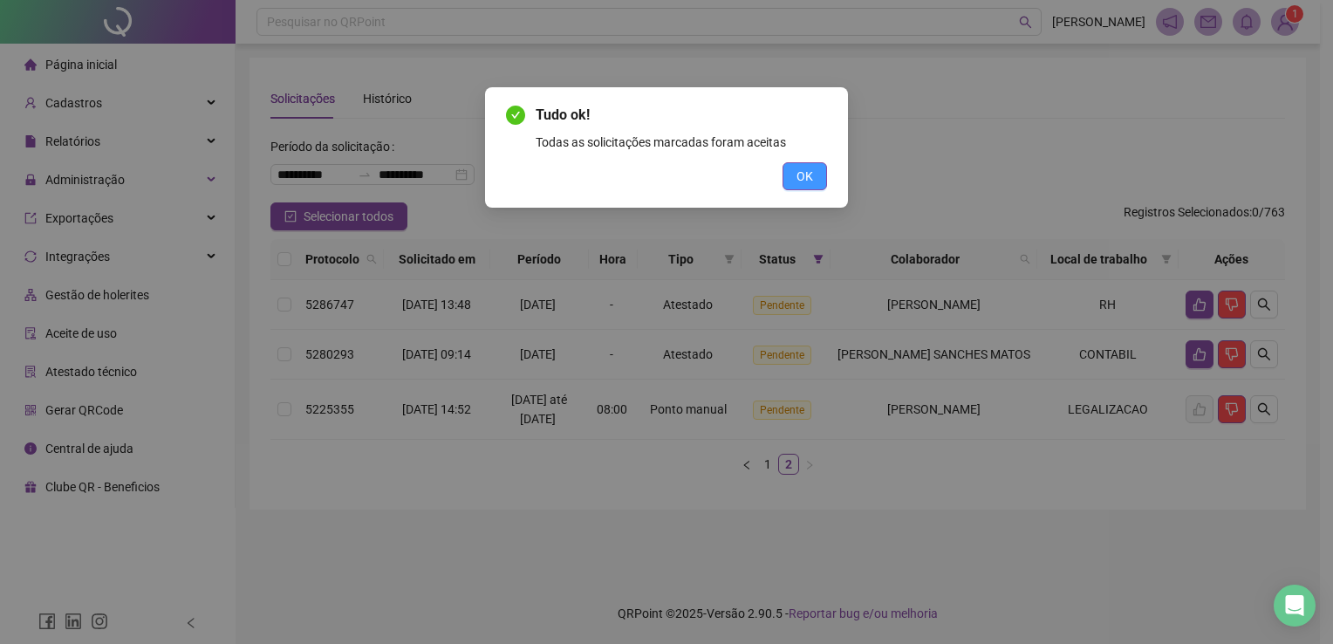
click at [809, 176] on span "OK" at bounding box center [805, 176] width 17 height 19
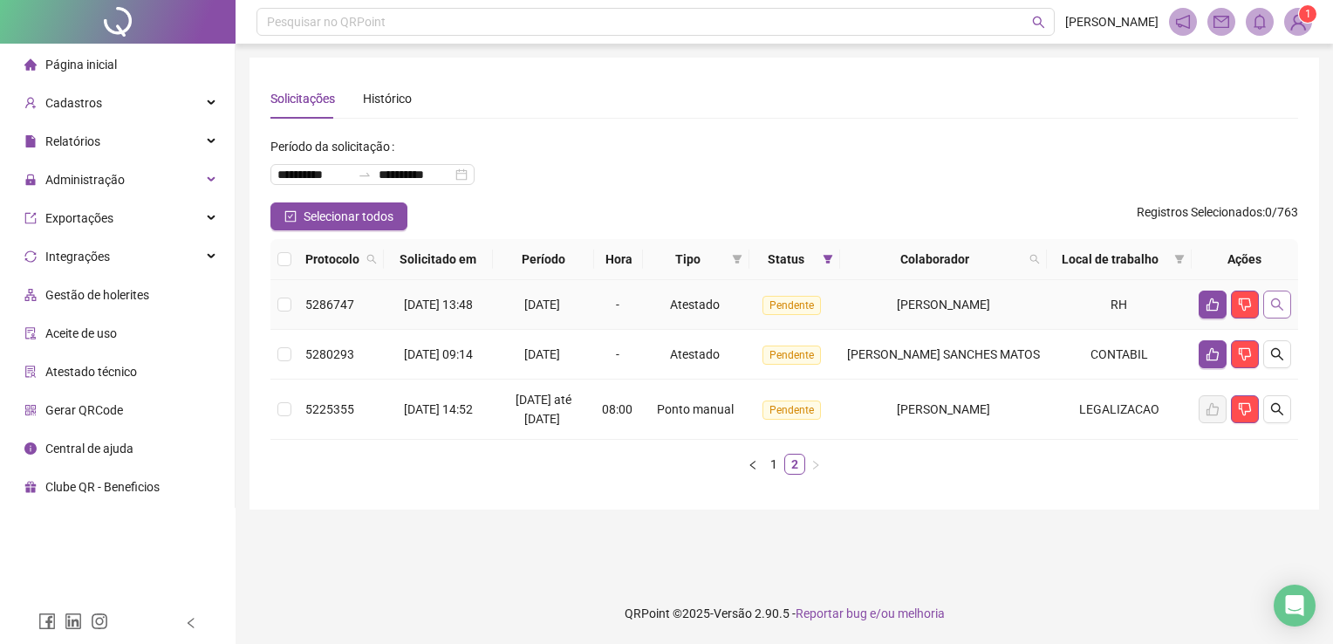
click at [1277, 311] on icon "search" at bounding box center [1277, 304] width 14 height 14
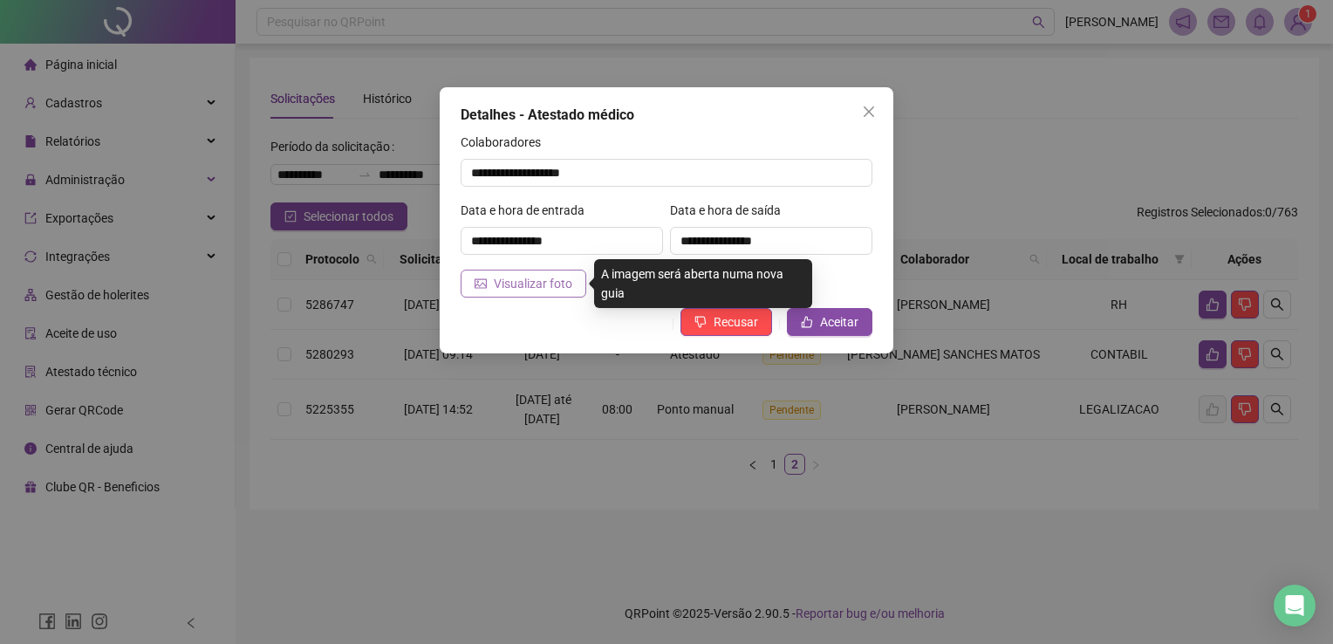
click at [548, 280] on span "Visualizar foto" at bounding box center [533, 283] width 79 height 19
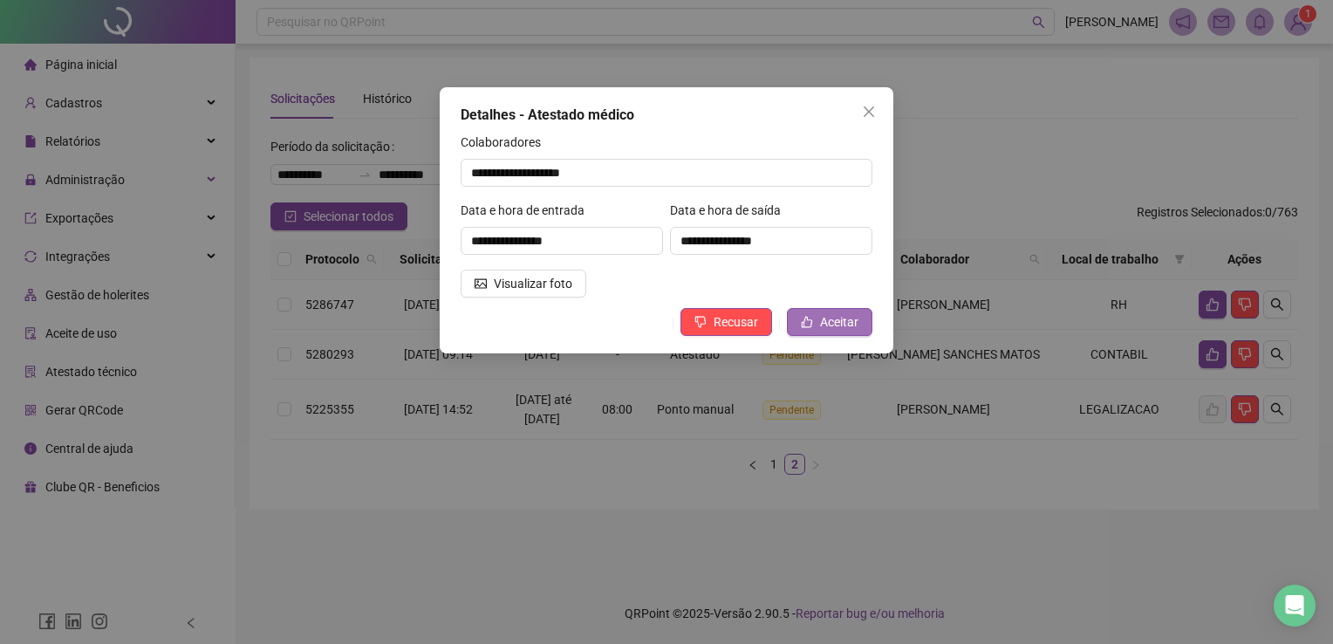
click at [834, 322] on span "Aceitar" at bounding box center [839, 321] width 38 height 19
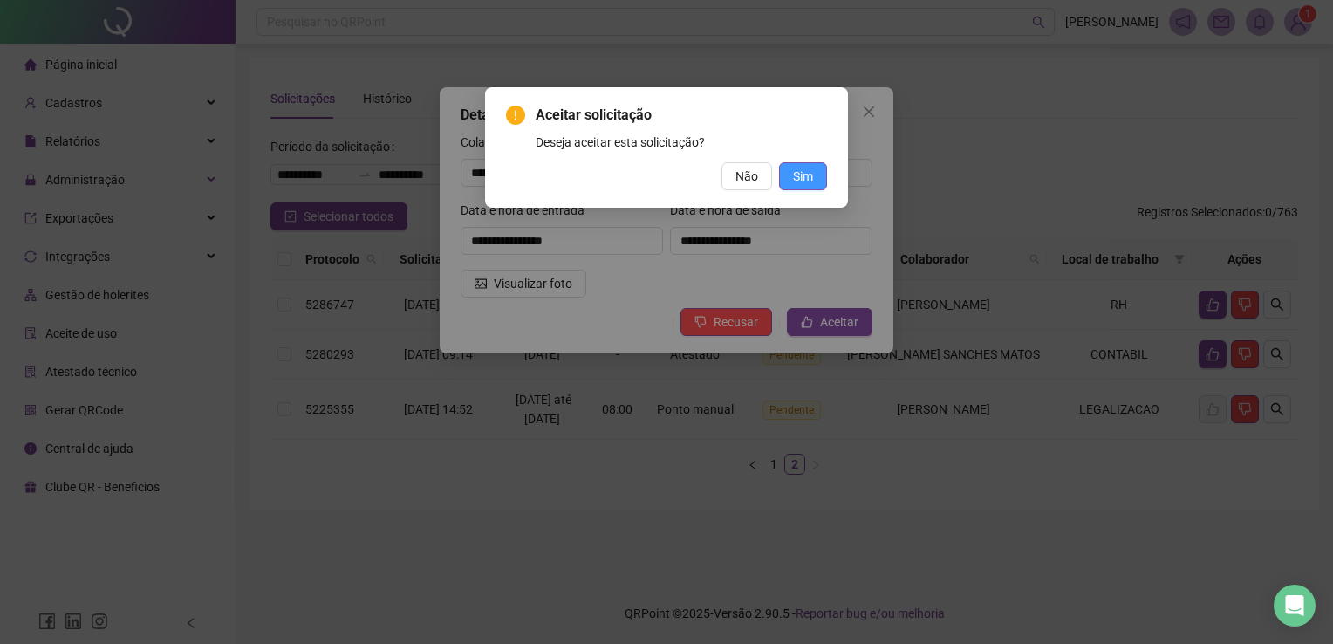
drag, startPoint x: 806, startPoint y: 174, endPoint x: 815, endPoint y: 176, distance: 8.9
click at [807, 176] on span "Sim" at bounding box center [803, 176] width 20 height 19
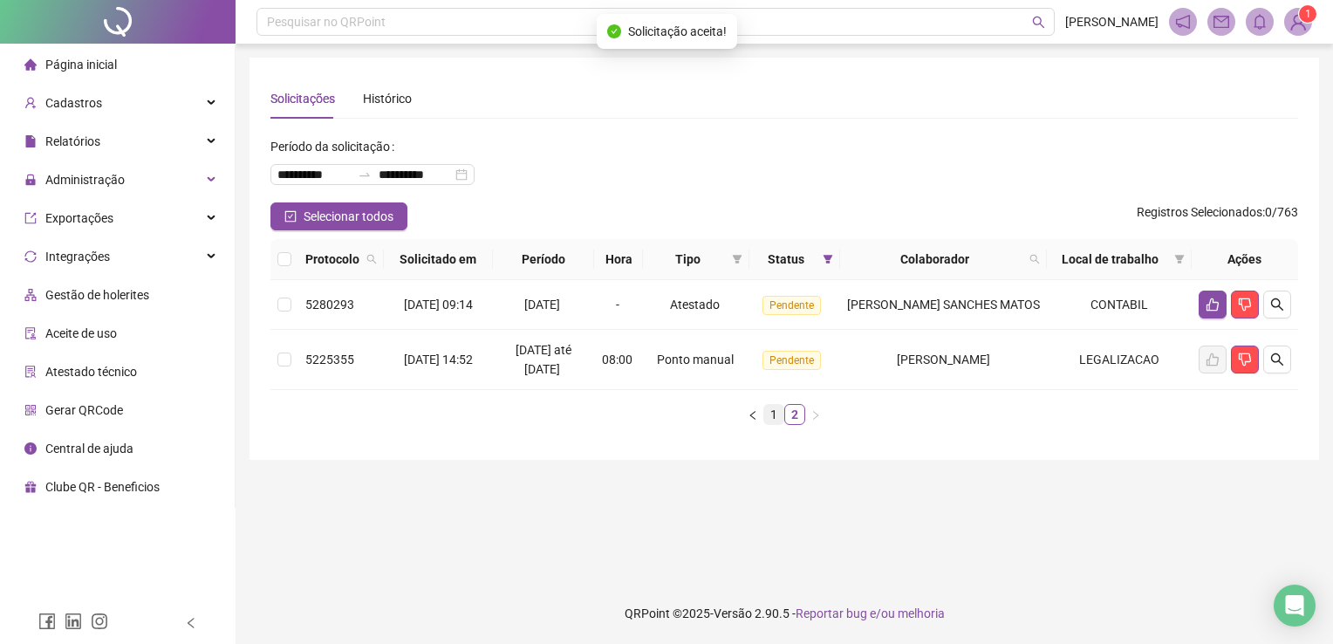
click at [772, 424] on link "1" at bounding box center [773, 414] width 19 height 19
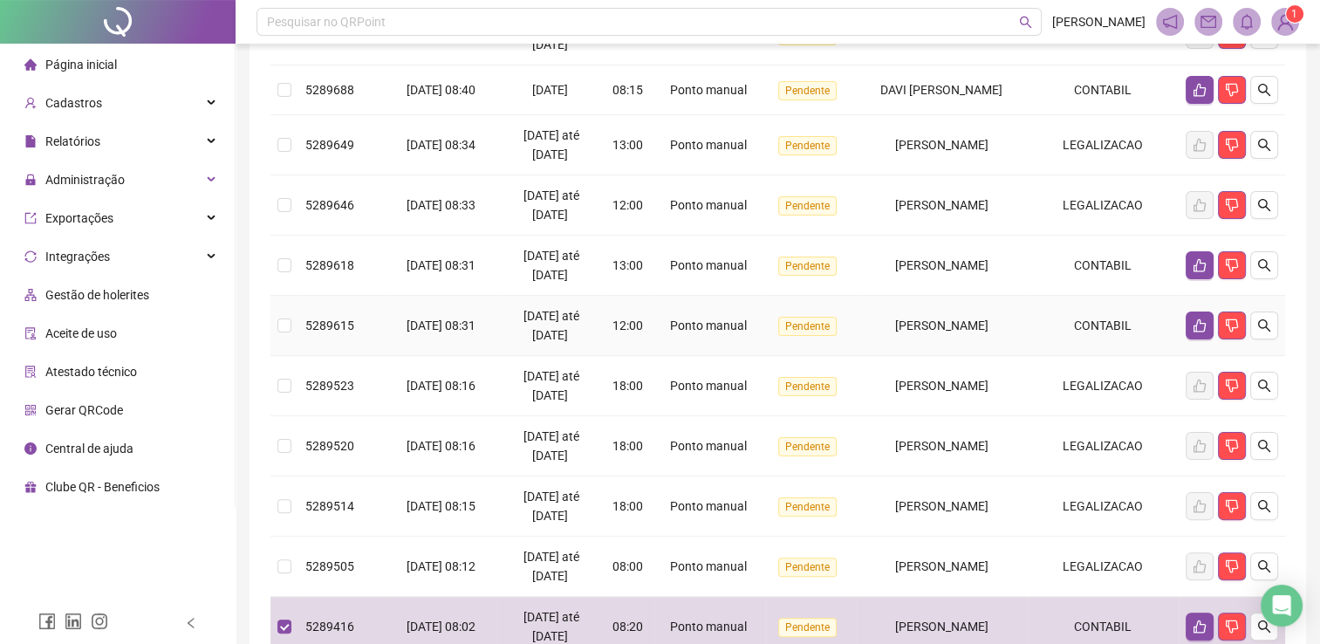
scroll to position [239, 0]
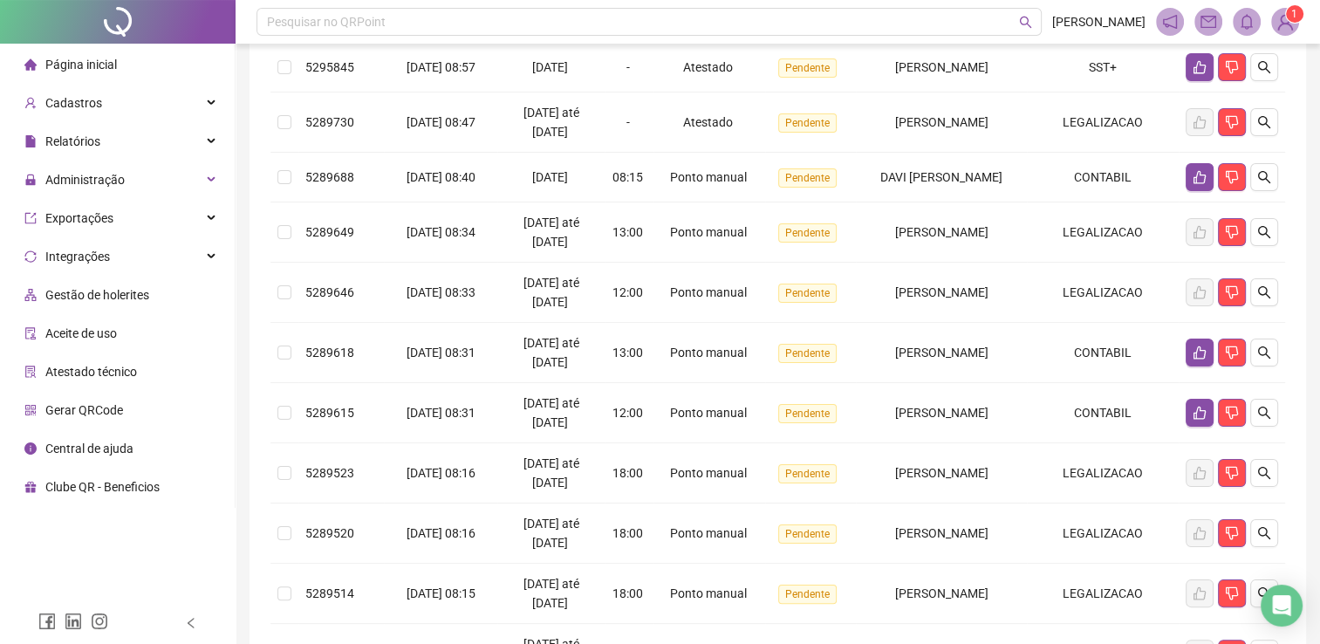
drag, startPoint x: 269, startPoint y: 434, endPoint x: 284, endPoint y: 404, distance: 33.2
click at [270, 424] on div "**********" at bounding box center [778, 316] width 1056 height 995
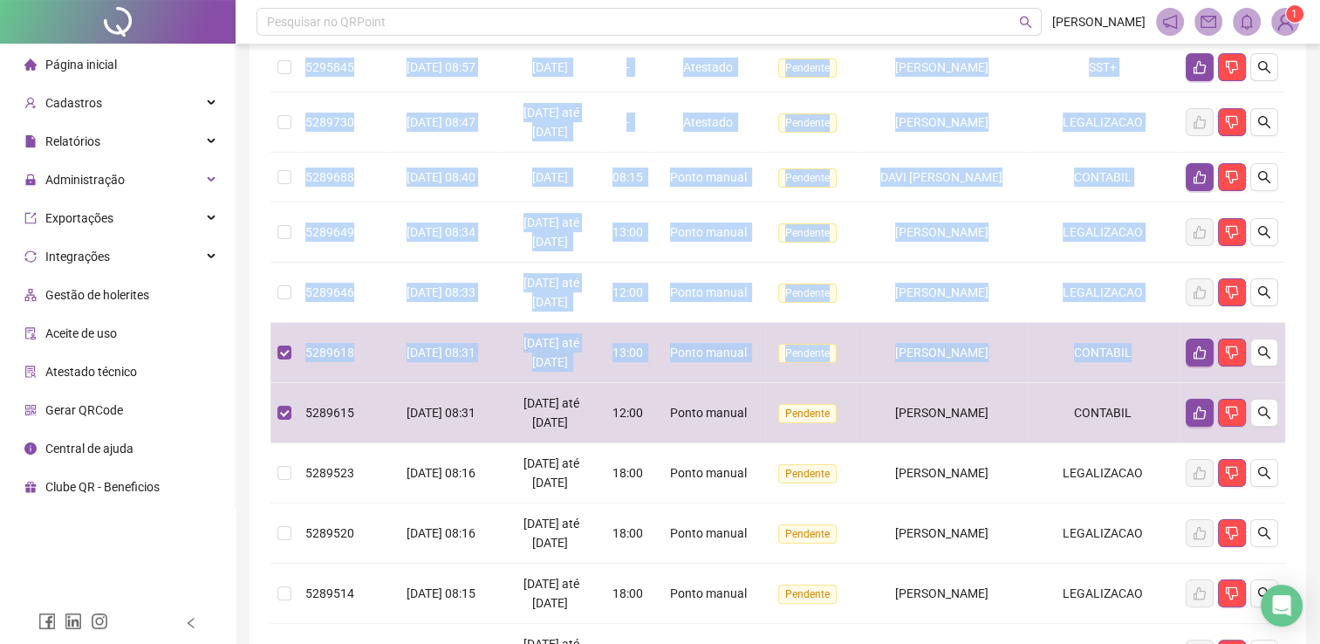
click at [252, 335] on div "**********" at bounding box center [778, 316] width 1056 height 995
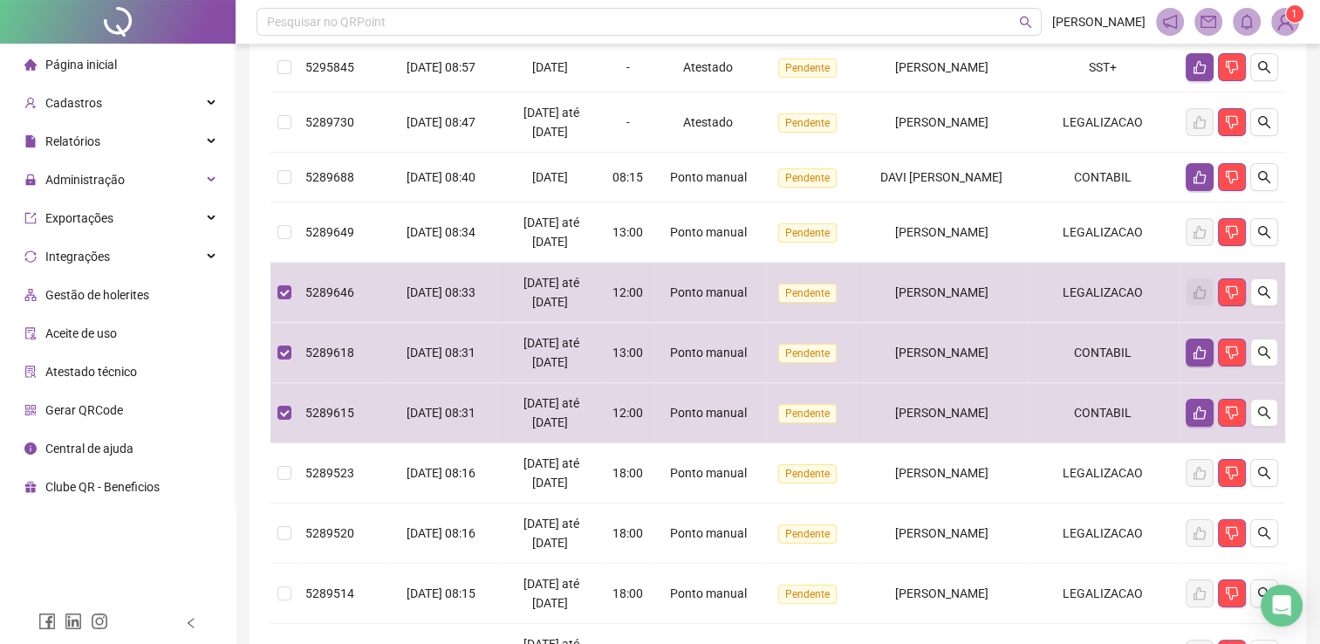
click at [239, 218] on div "**********" at bounding box center [778, 325] width 1084 height 1128
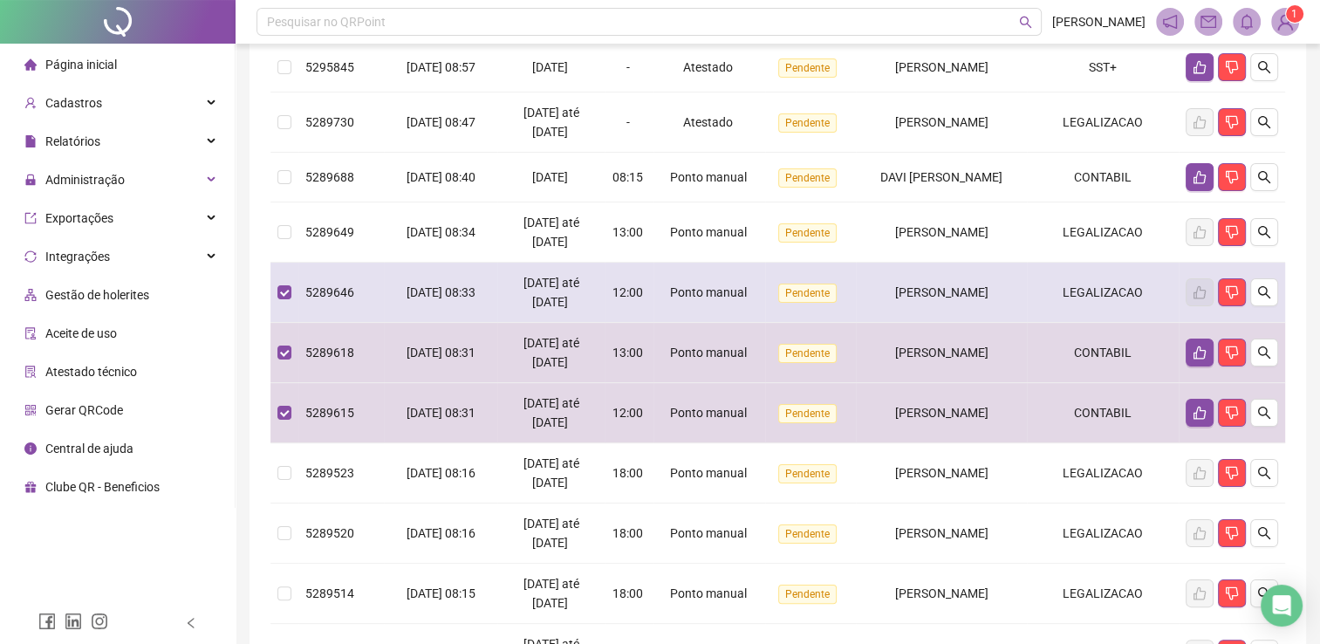
click at [294, 314] on td at bounding box center [284, 293] width 28 height 60
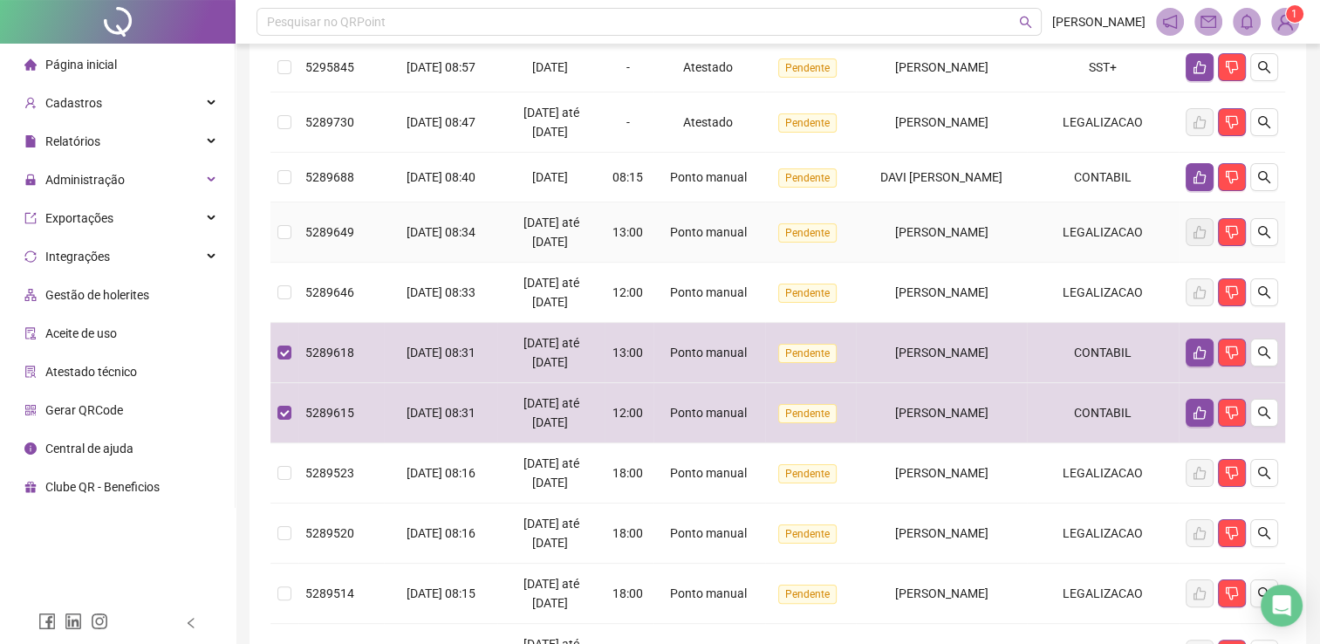
scroll to position [152, 0]
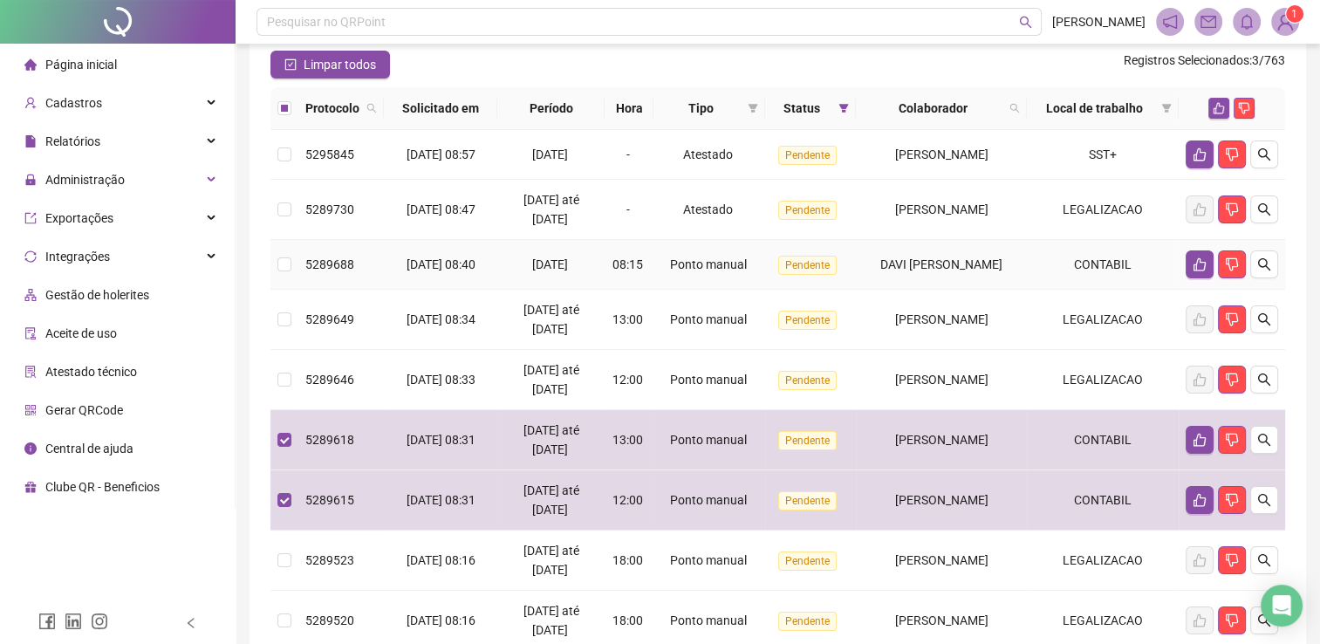
click at [271, 257] on td at bounding box center [284, 265] width 28 height 50
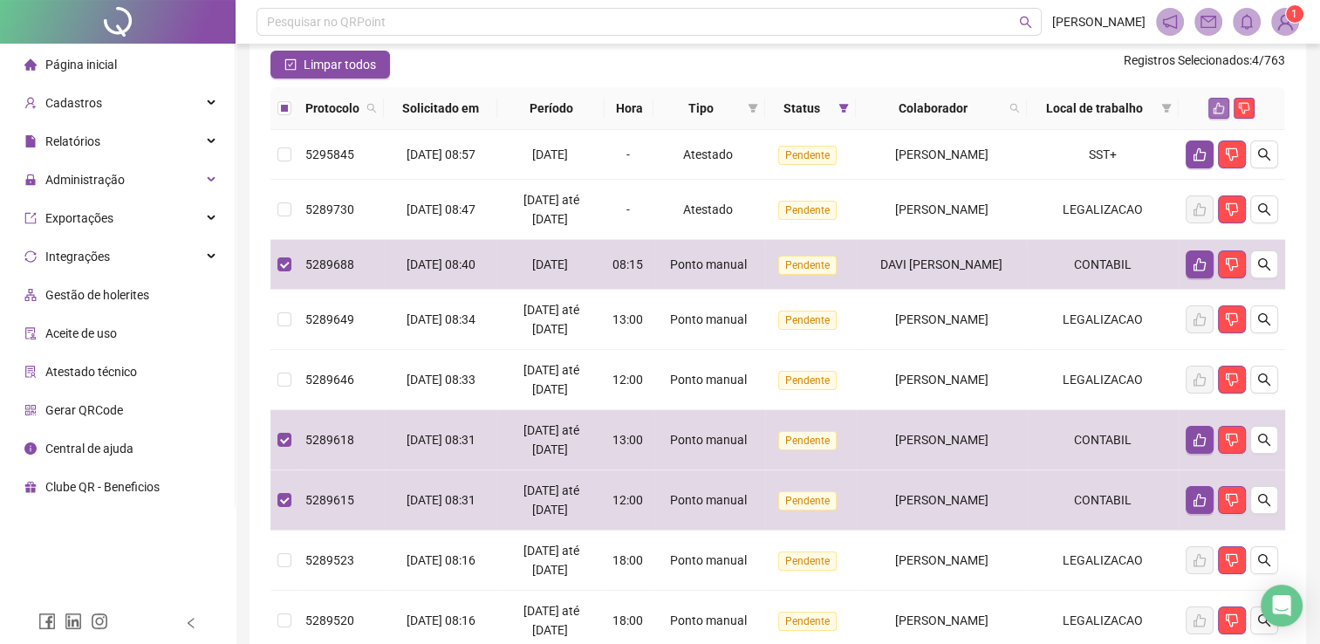
click at [1215, 106] on icon "like" at bounding box center [1219, 108] width 12 height 12
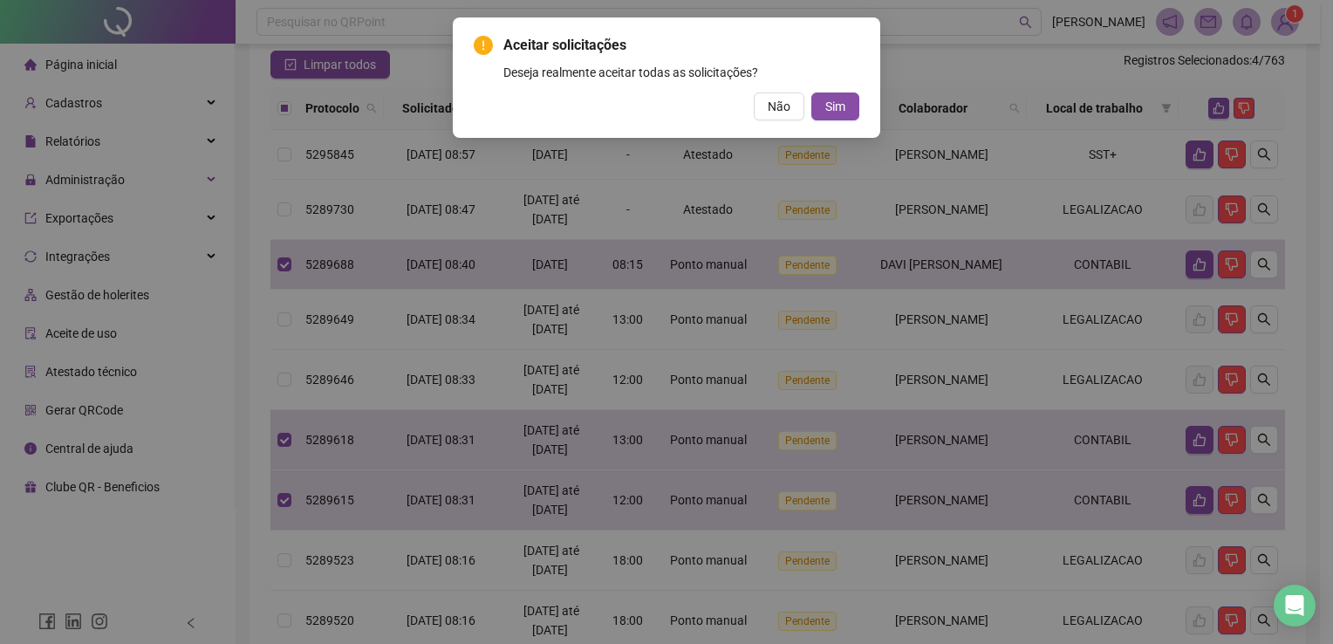
click at [1233, 106] on div "Aceitar solicitações Deseja realmente aceitar todas as solicitações? Não Sim" at bounding box center [666, 322] width 1333 height 644
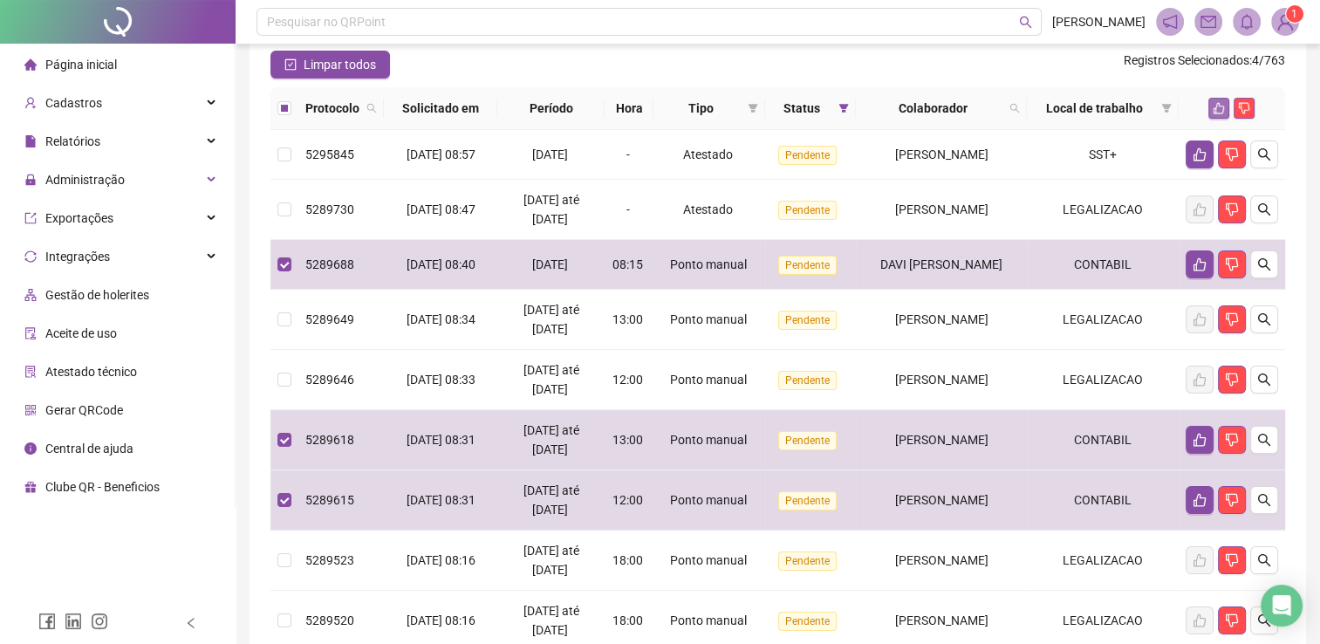
click at [1219, 113] on icon "like" at bounding box center [1219, 108] width 11 height 11
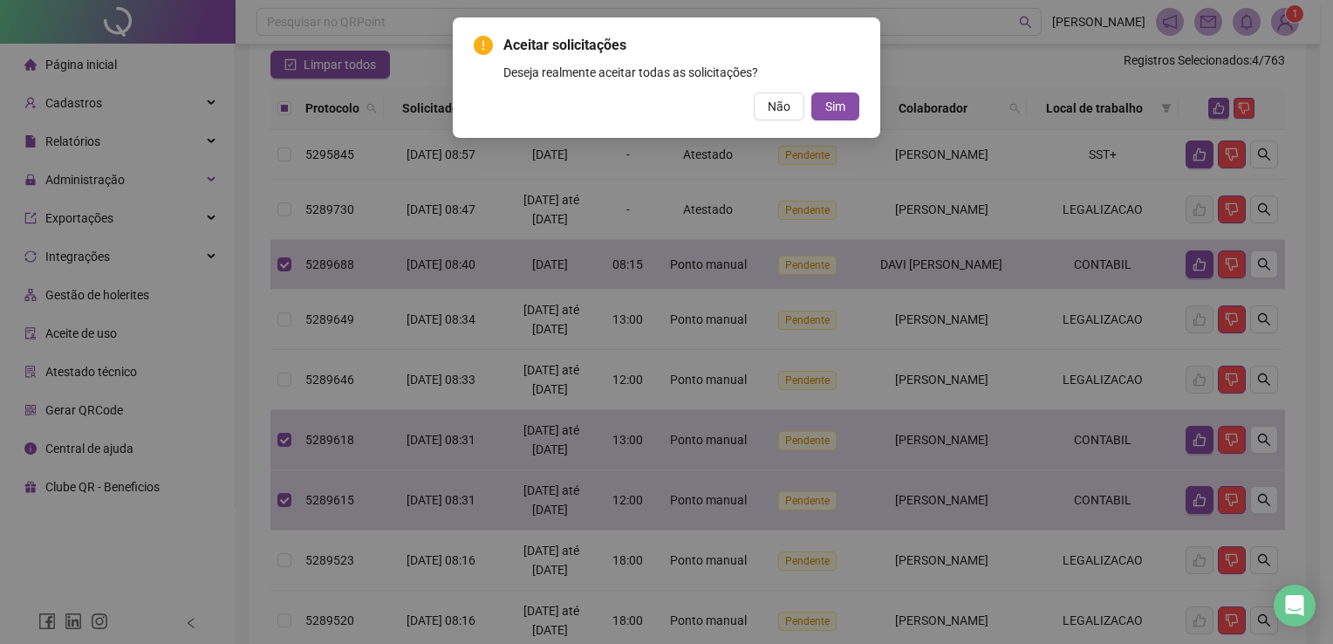
click at [833, 97] on span "Sim" at bounding box center [835, 106] width 20 height 19
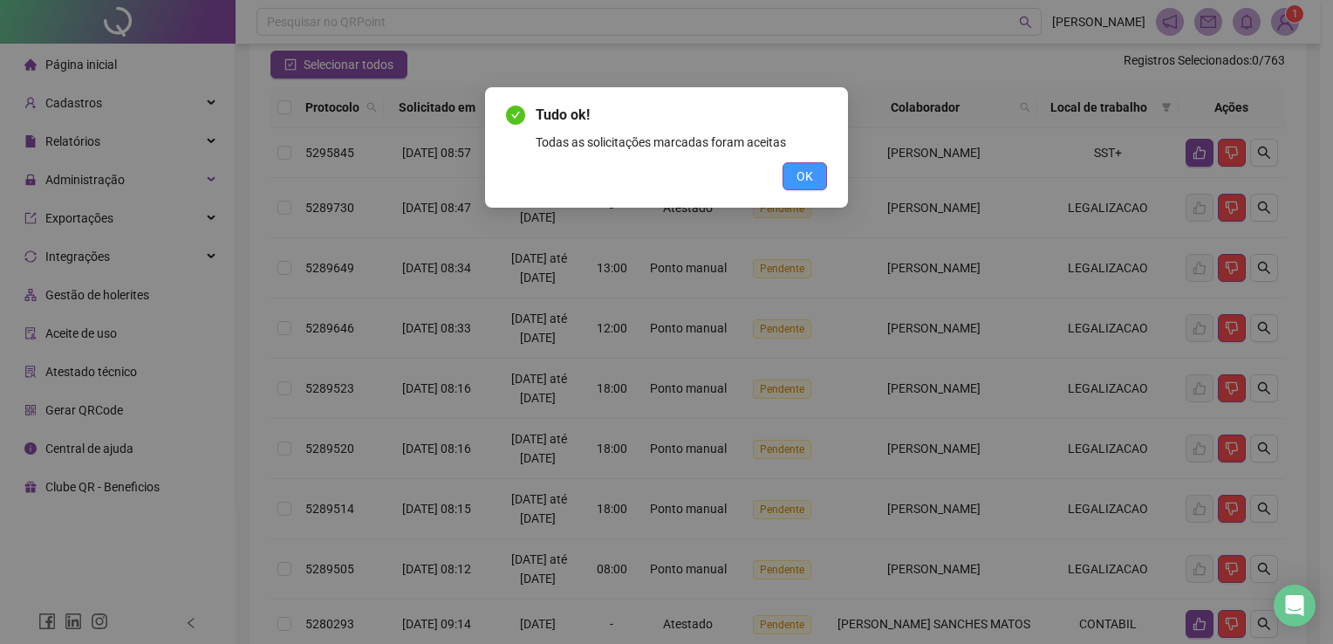
click at [809, 164] on button "OK" at bounding box center [805, 176] width 44 height 28
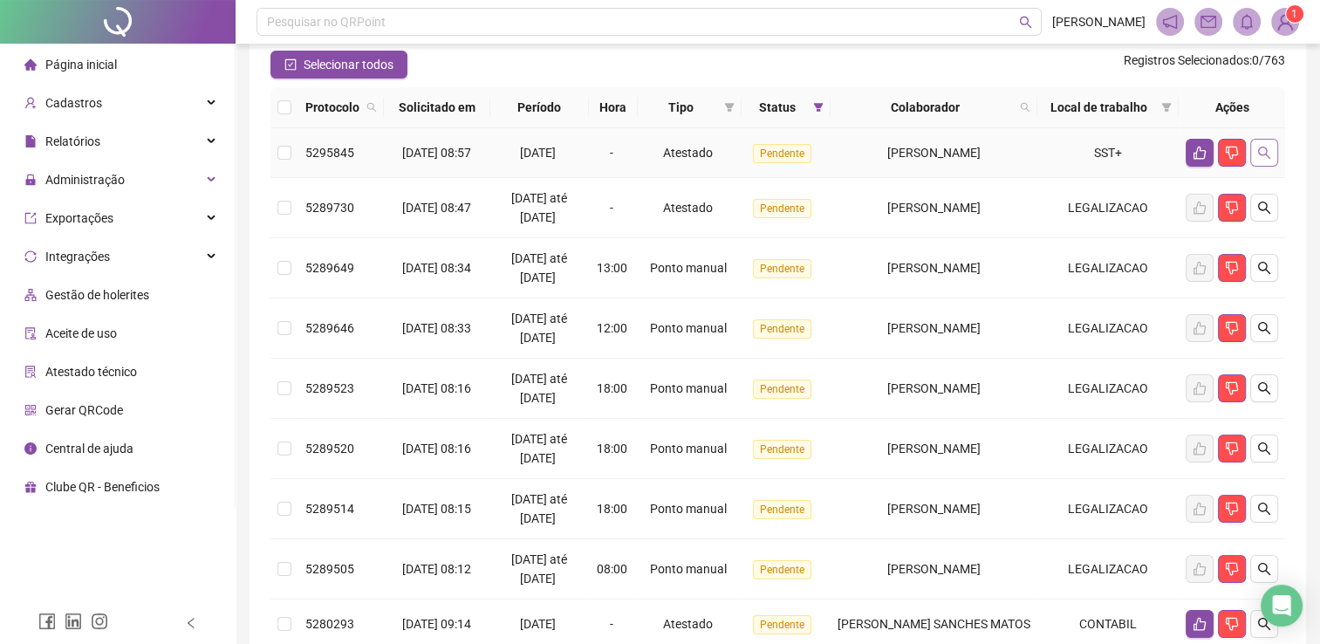
click at [1260, 157] on icon "search" at bounding box center [1264, 153] width 14 height 14
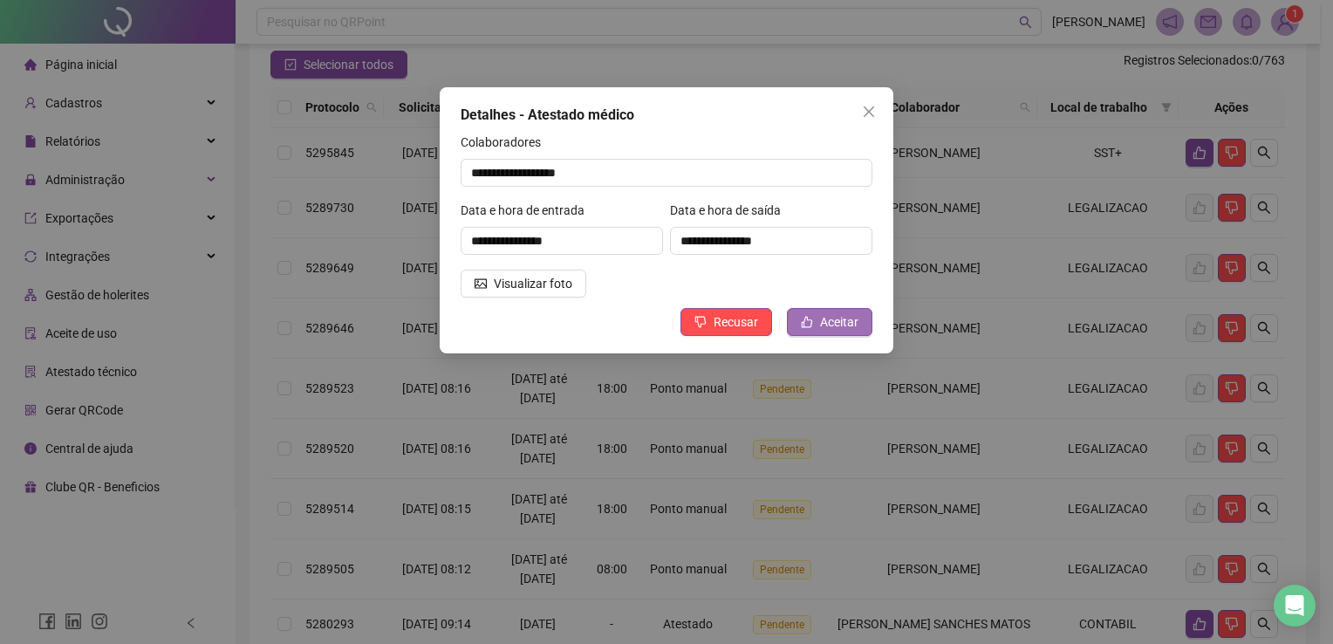
click at [838, 324] on span "Aceitar" at bounding box center [839, 321] width 38 height 19
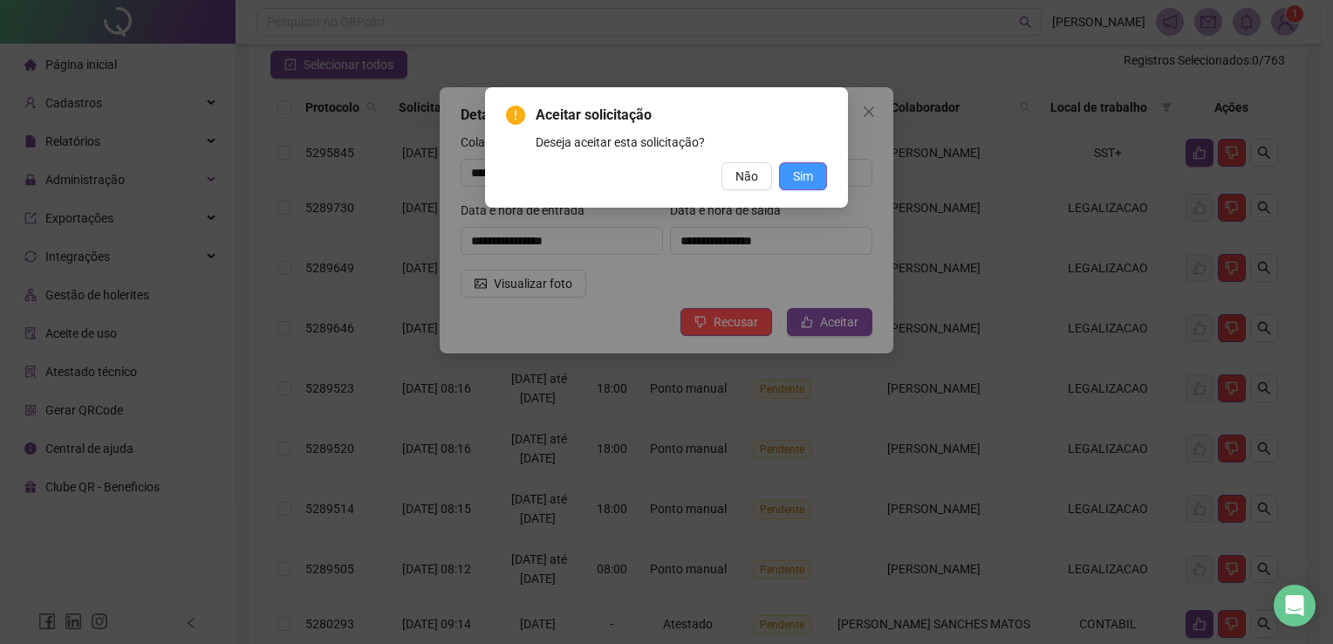
click at [803, 181] on span "Sim" at bounding box center [803, 176] width 20 height 19
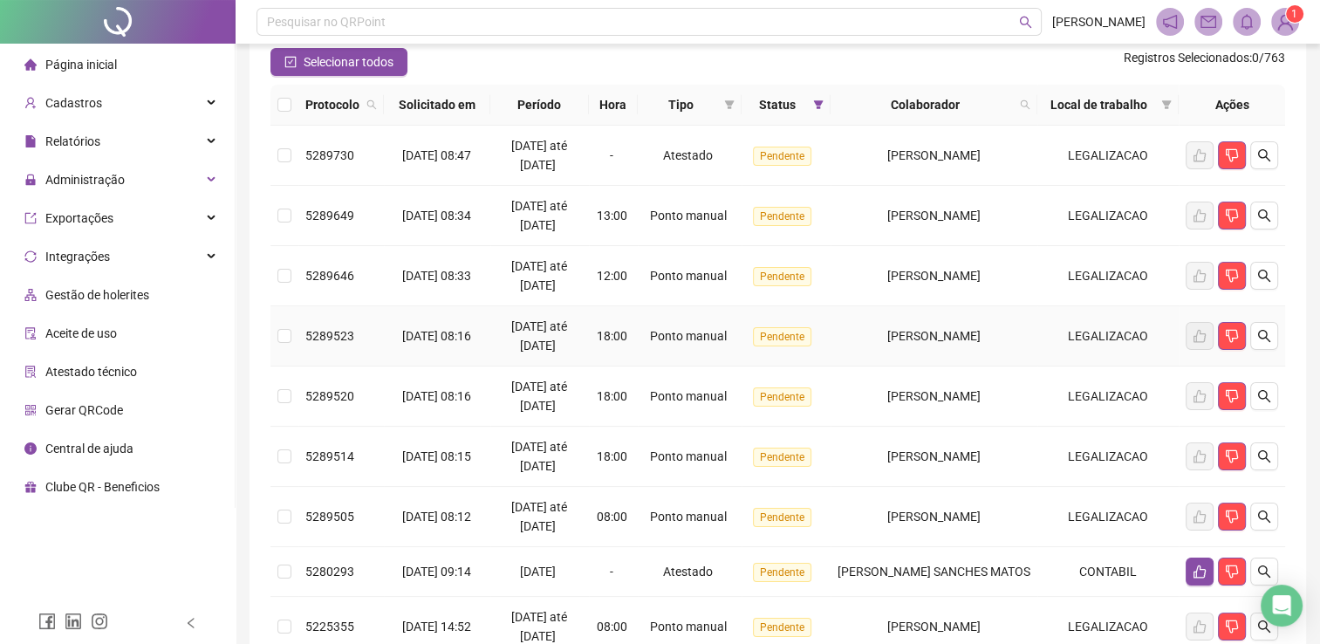
scroll to position [59, 0]
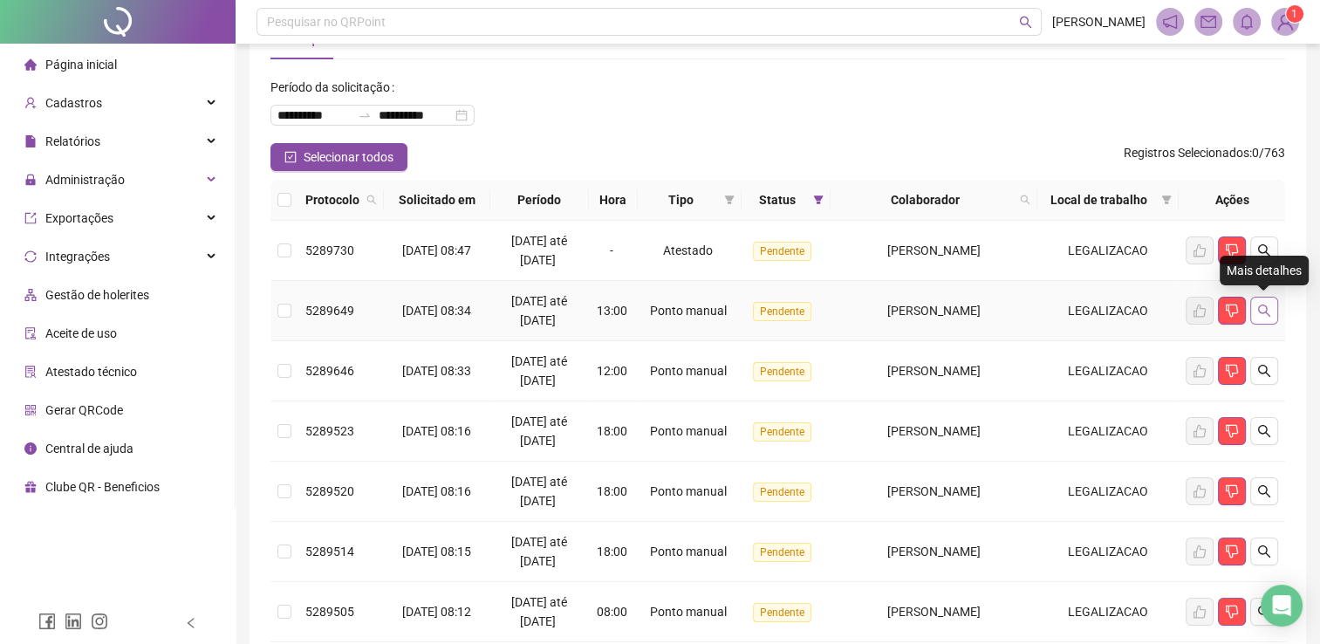
click at [1257, 312] on icon "search" at bounding box center [1264, 311] width 14 height 14
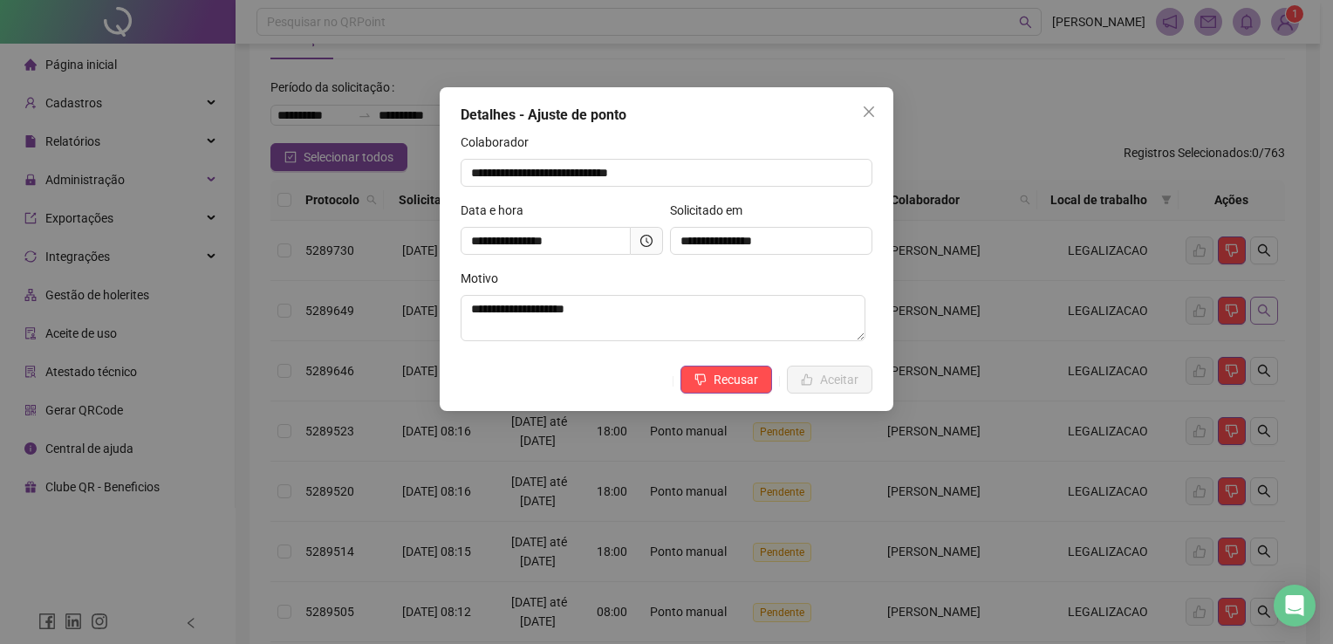
click at [1257, 311] on div "**********" at bounding box center [666, 322] width 1333 height 644
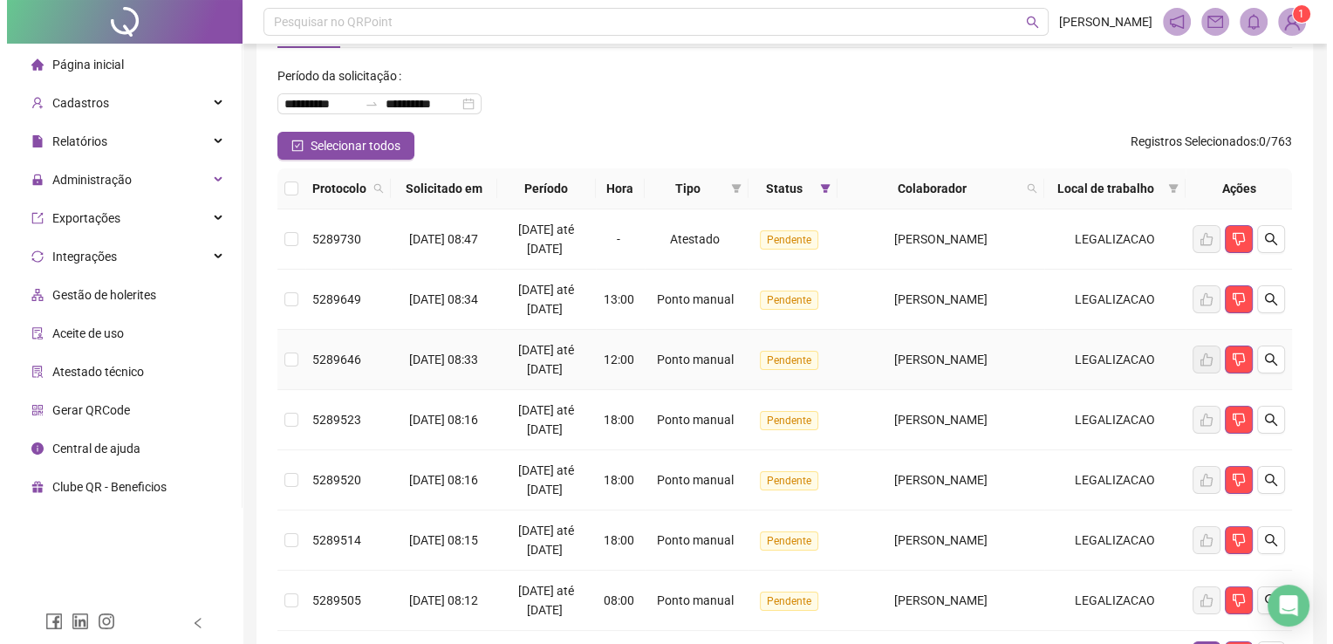
scroll to position [321, 0]
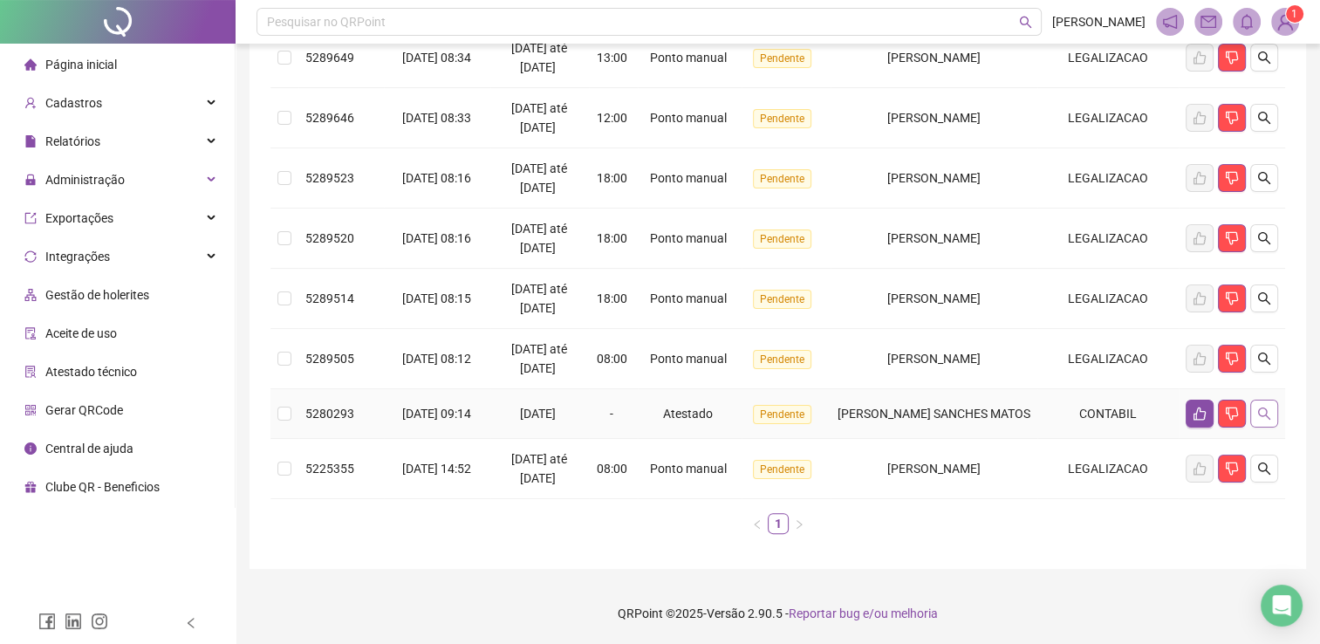
click at [1270, 407] on button "button" at bounding box center [1264, 414] width 28 height 28
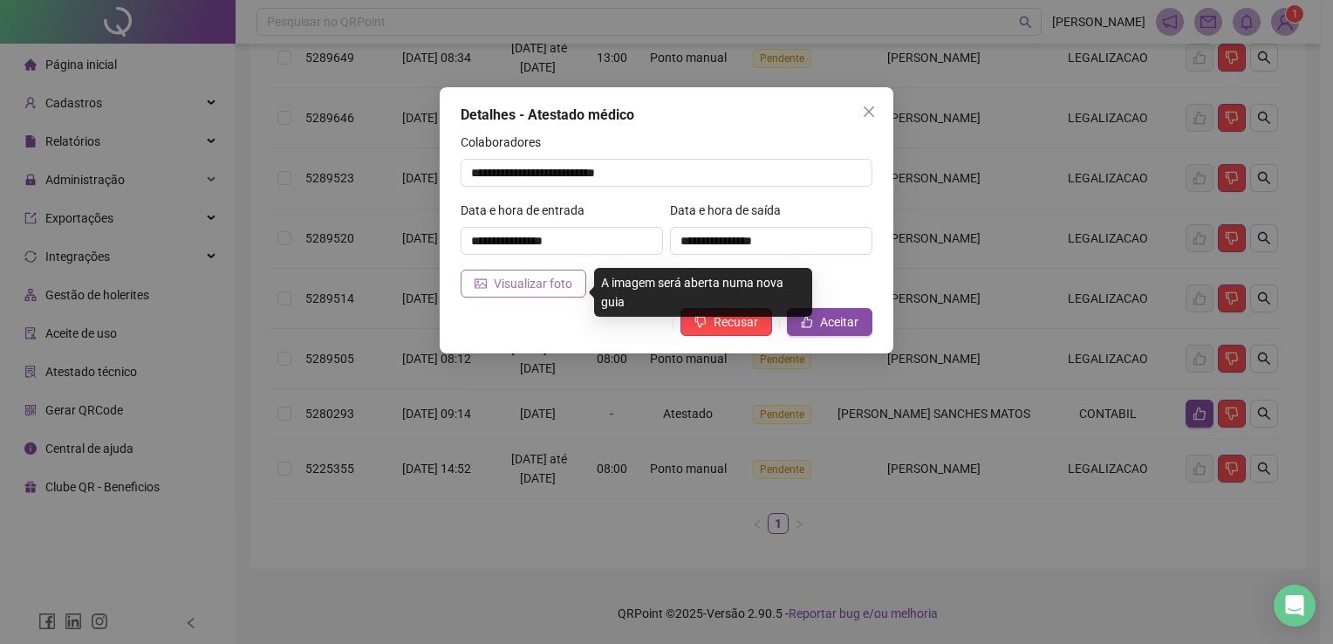
click at [504, 291] on span "Visualizar foto" at bounding box center [533, 283] width 79 height 19
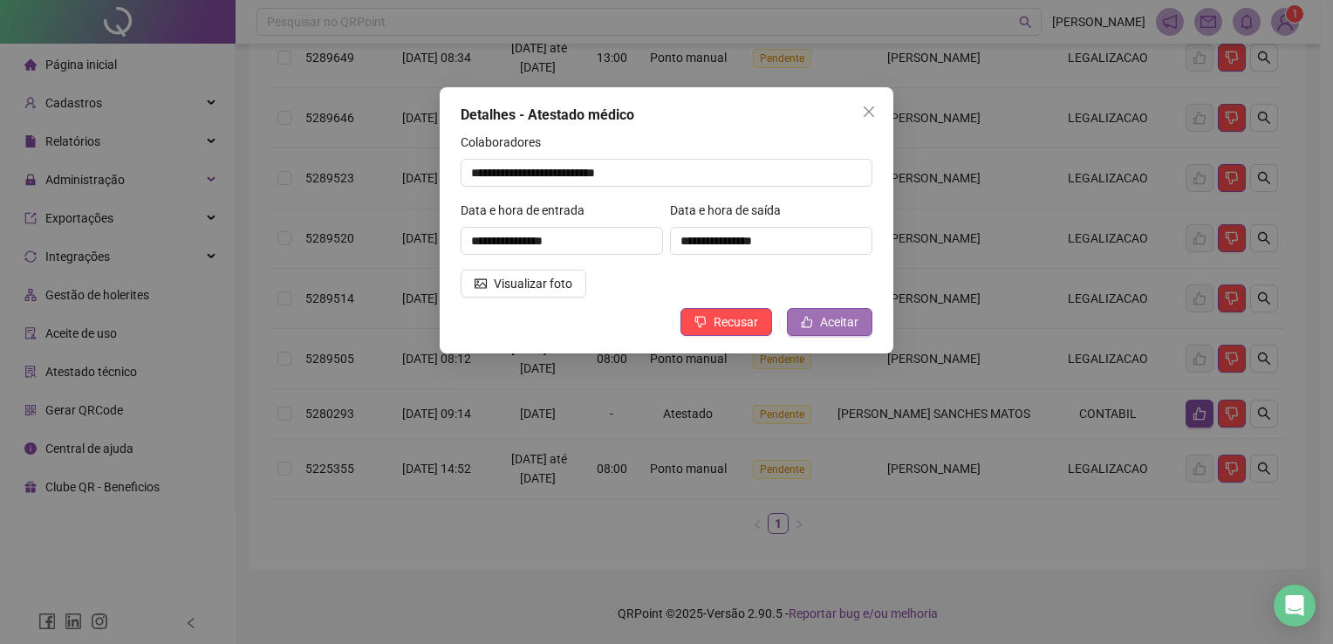
click at [844, 333] on button "Aceitar" at bounding box center [829, 322] width 85 height 28
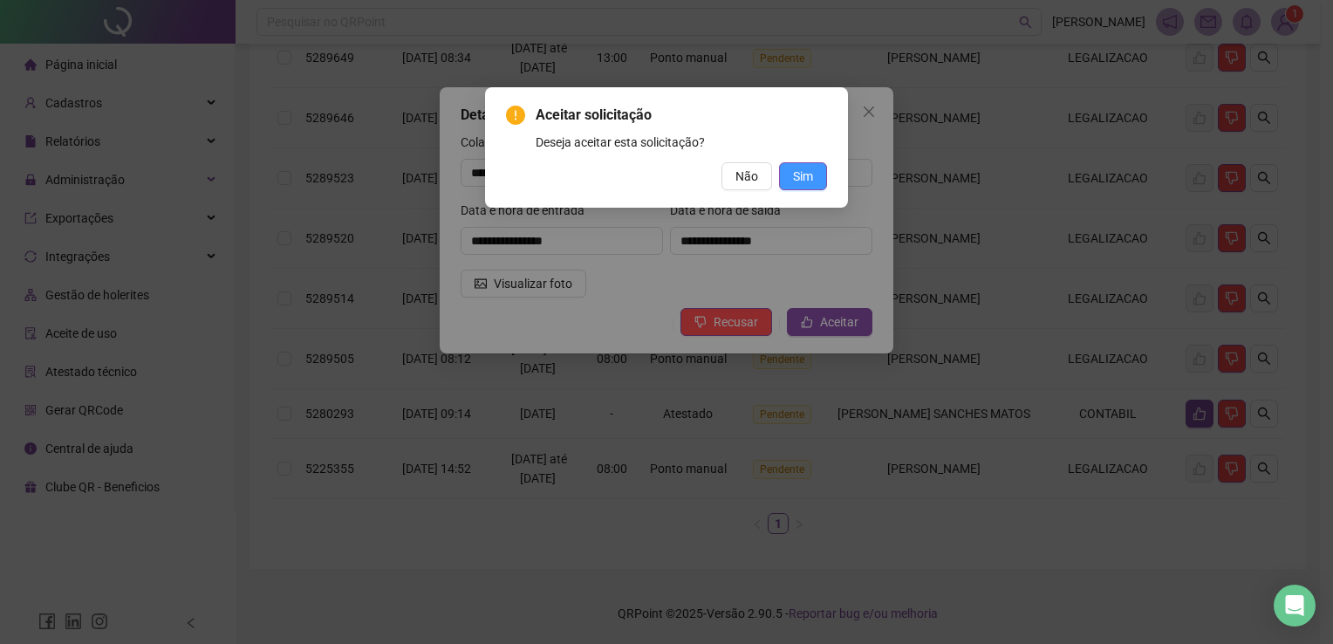
click at [806, 174] on span "Sim" at bounding box center [803, 176] width 20 height 19
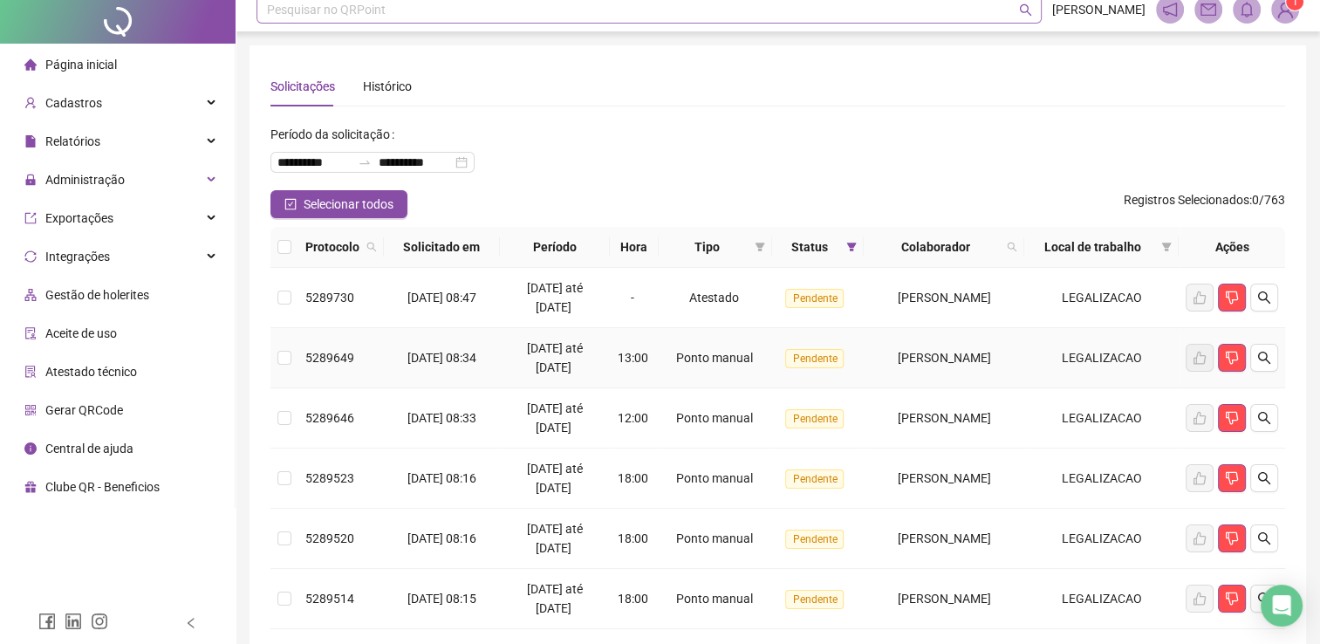
scroll to position [0, 0]
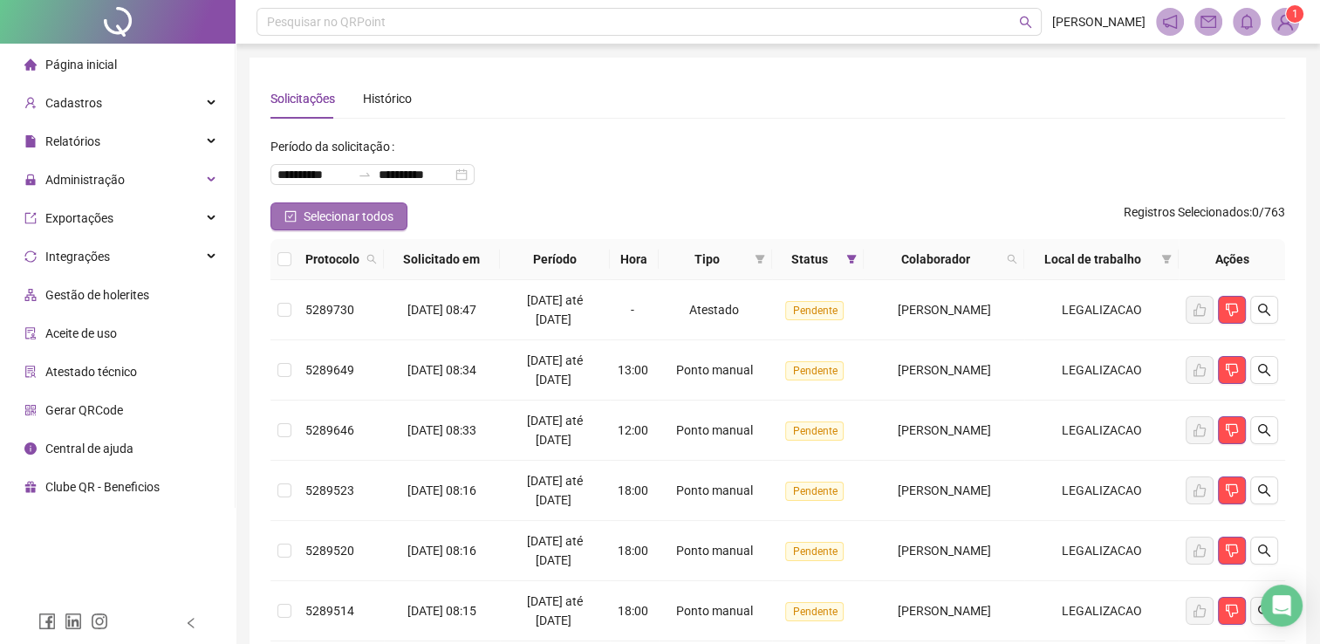
click at [368, 211] on span "Selecionar todos" at bounding box center [349, 216] width 90 height 19
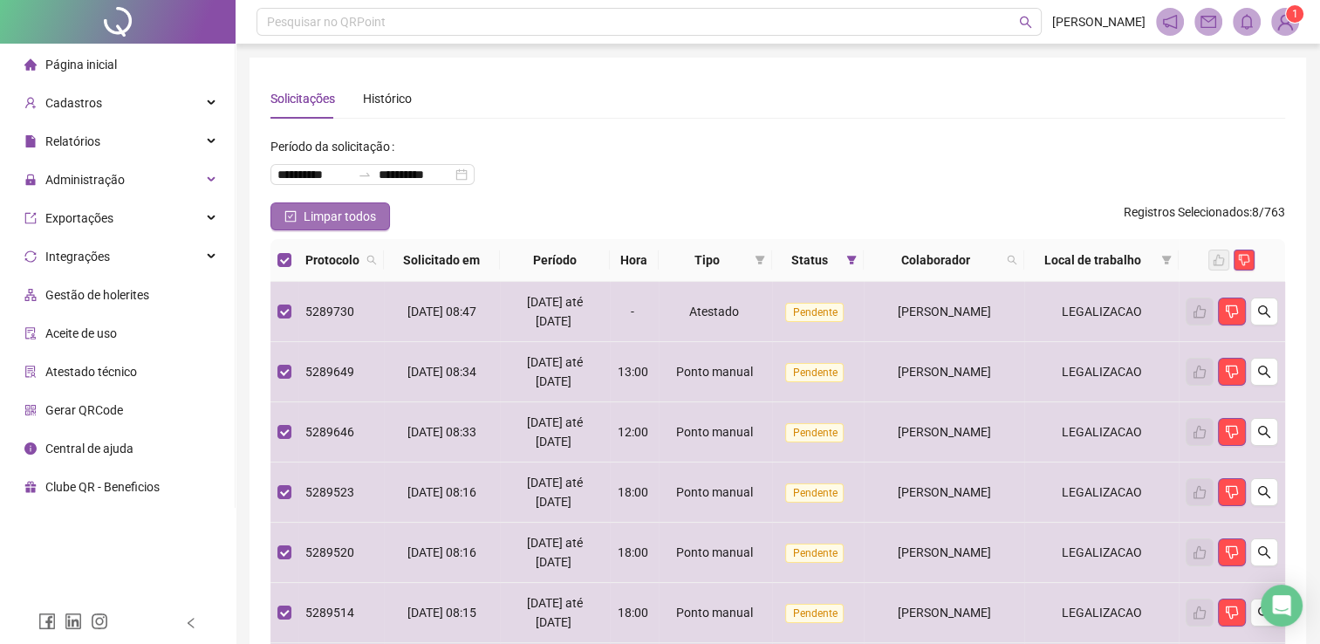
click at [367, 212] on span "Limpar todos" at bounding box center [340, 216] width 72 height 19
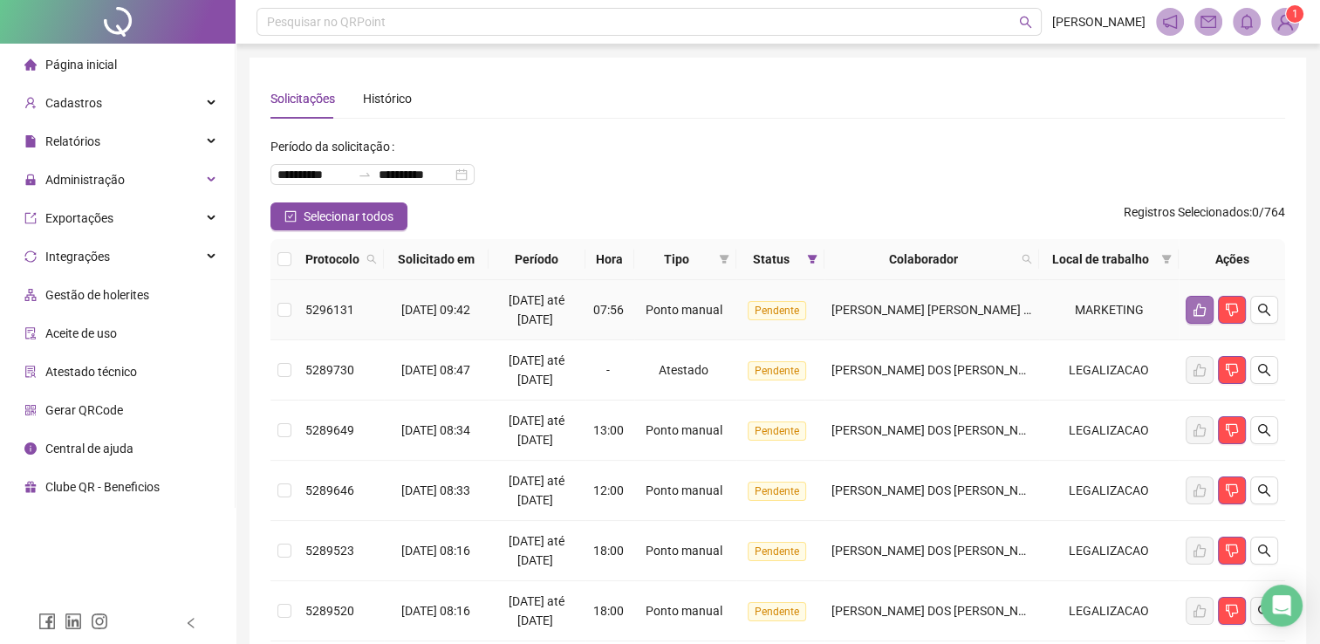
click at [1190, 313] on button "button" at bounding box center [1200, 310] width 28 height 28
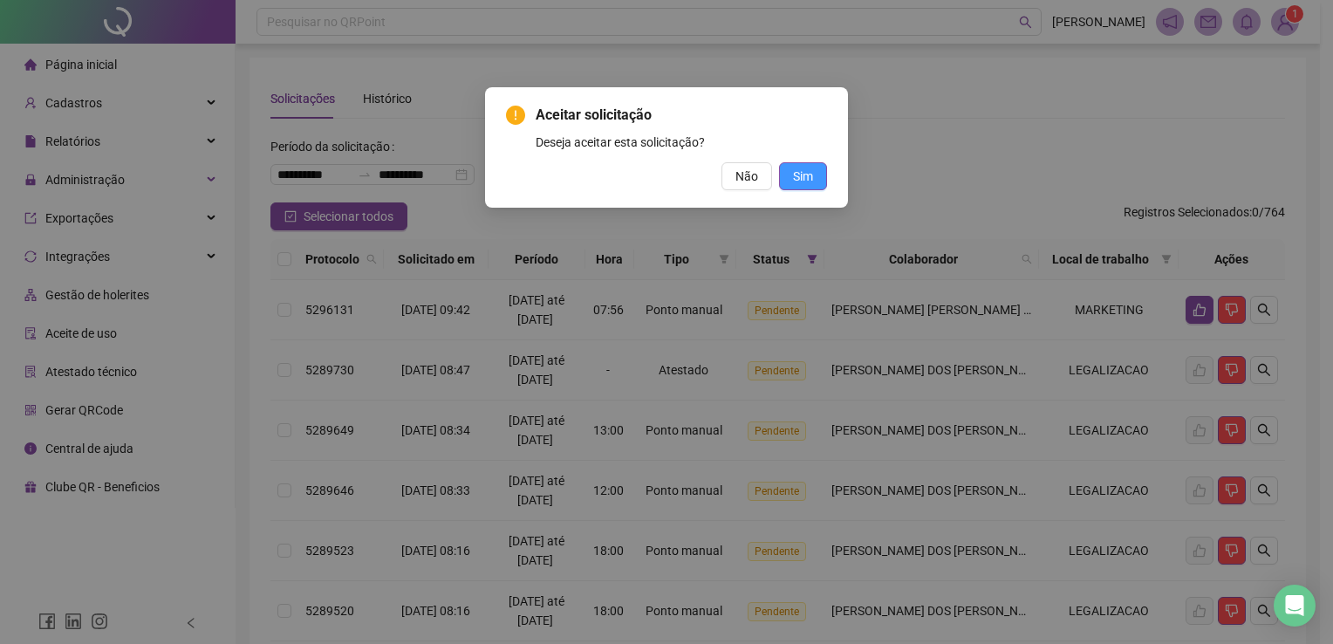
click at [810, 181] on span "Sim" at bounding box center [803, 176] width 20 height 19
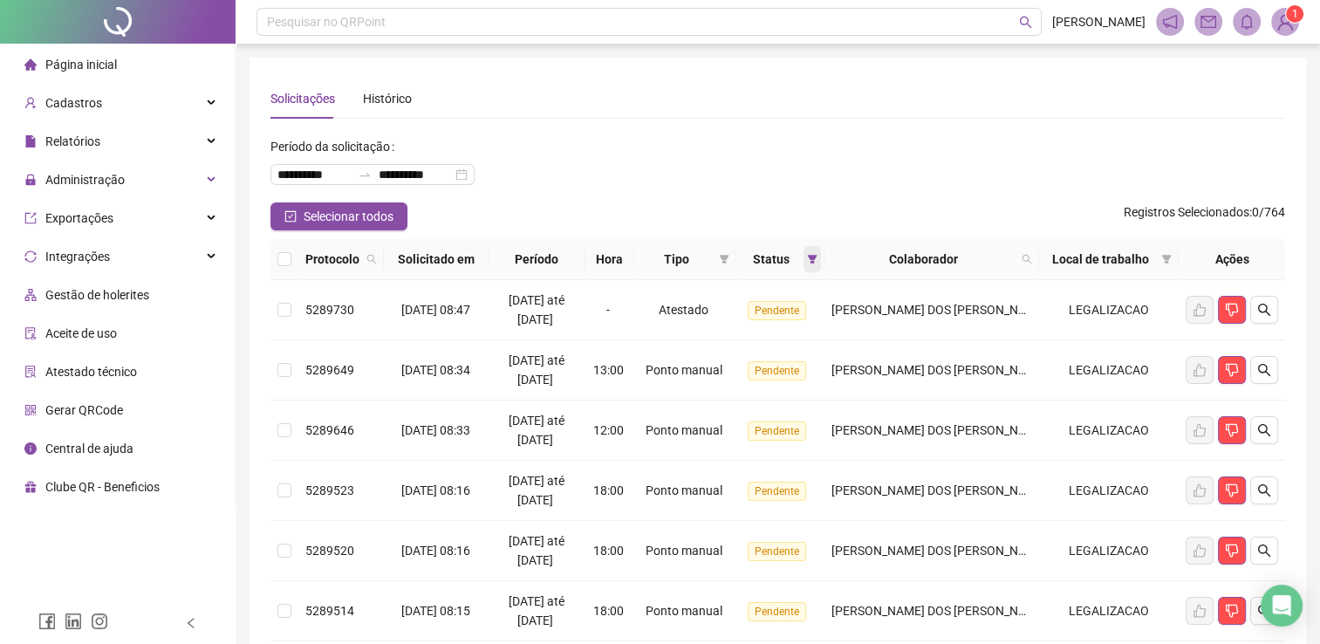
click at [821, 250] on span at bounding box center [811, 259] width 17 height 26
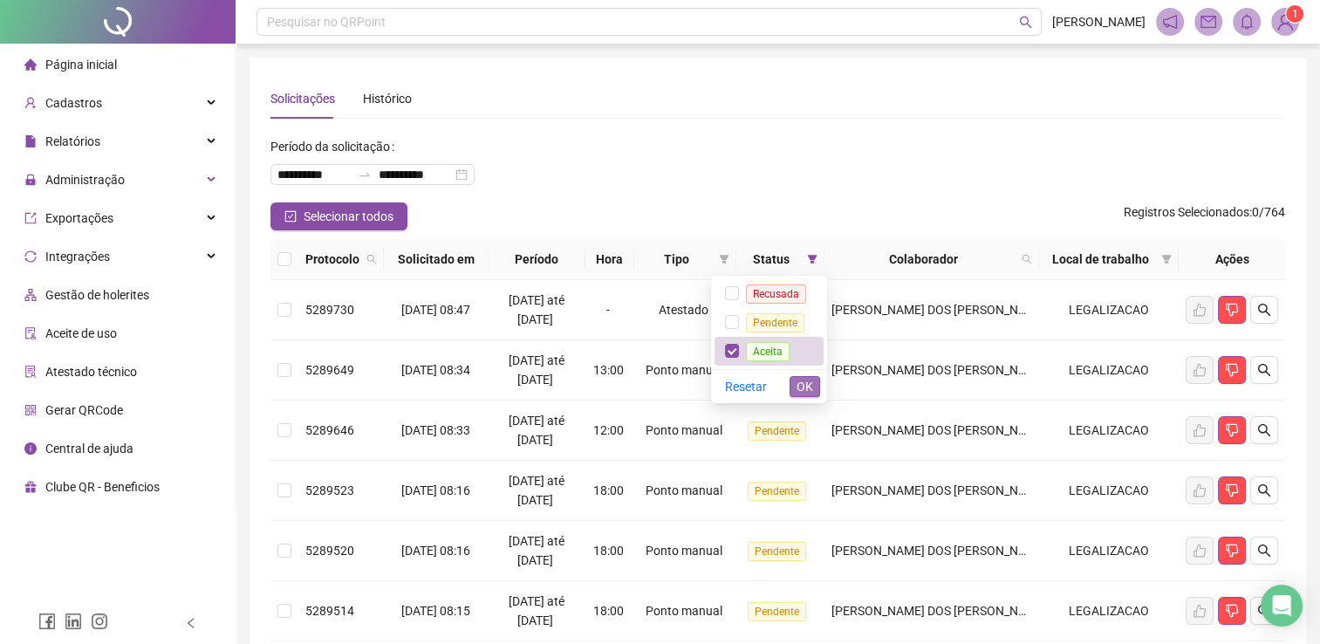
click at [792, 382] on button "OK" at bounding box center [805, 386] width 31 height 21
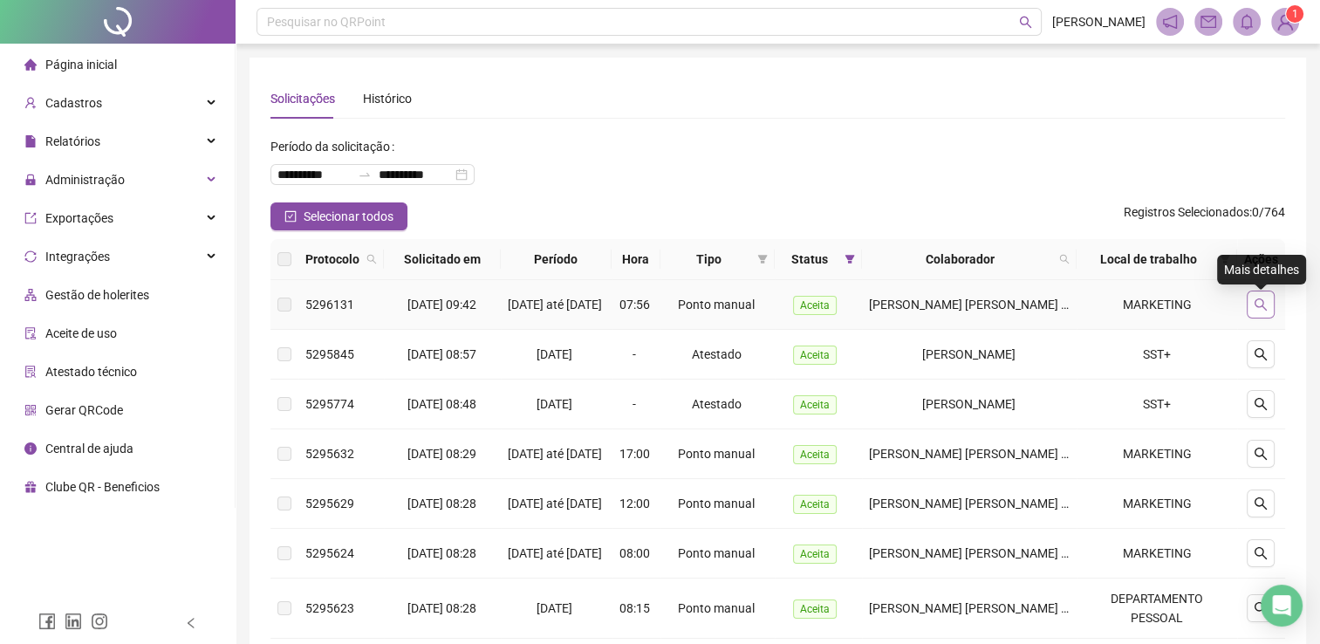
click at [1259, 307] on icon "search" at bounding box center [1261, 304] width 14 height 14
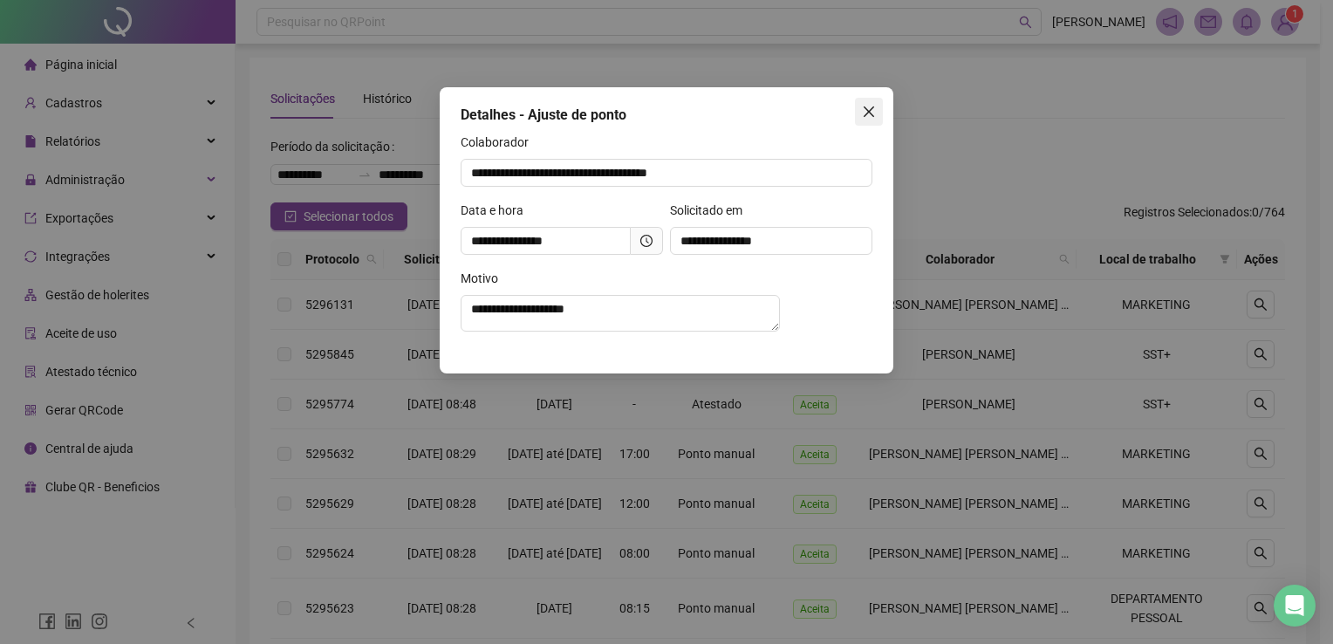
click at [865, 114] on icon "close" at bounding box center [869, 111] width 10 height 10
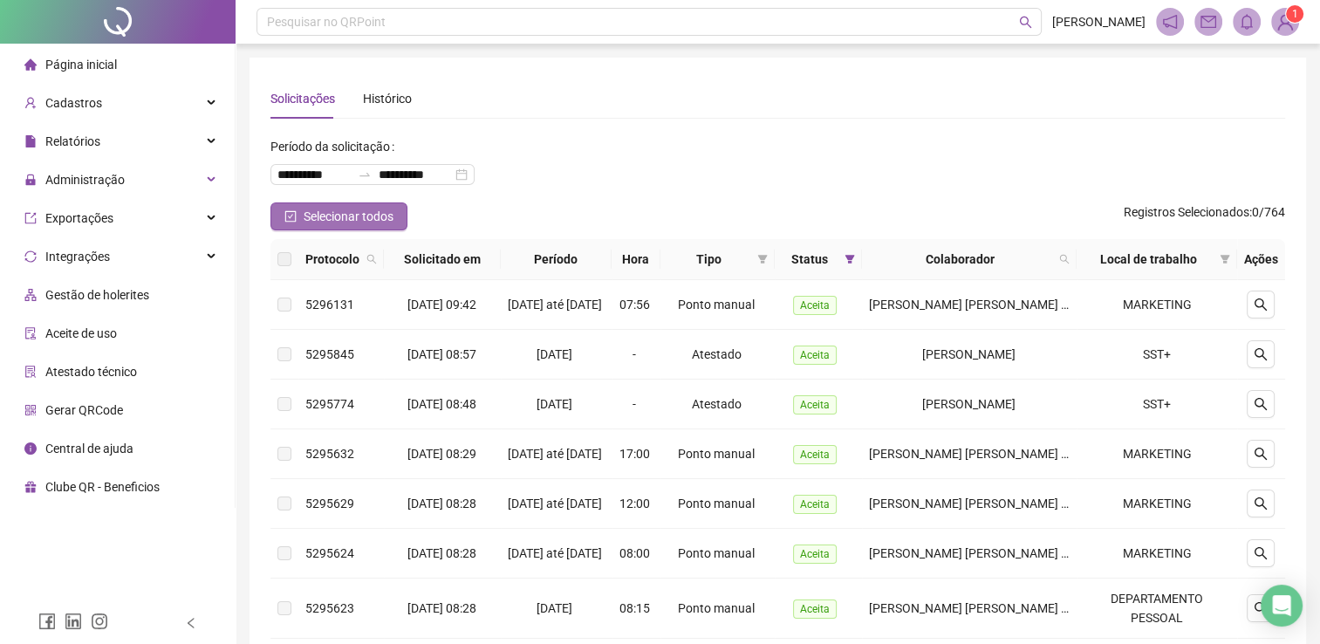
click at [361, 217] on span "Selecionar todos" at bounding box center [349, 216] width 90 height 19
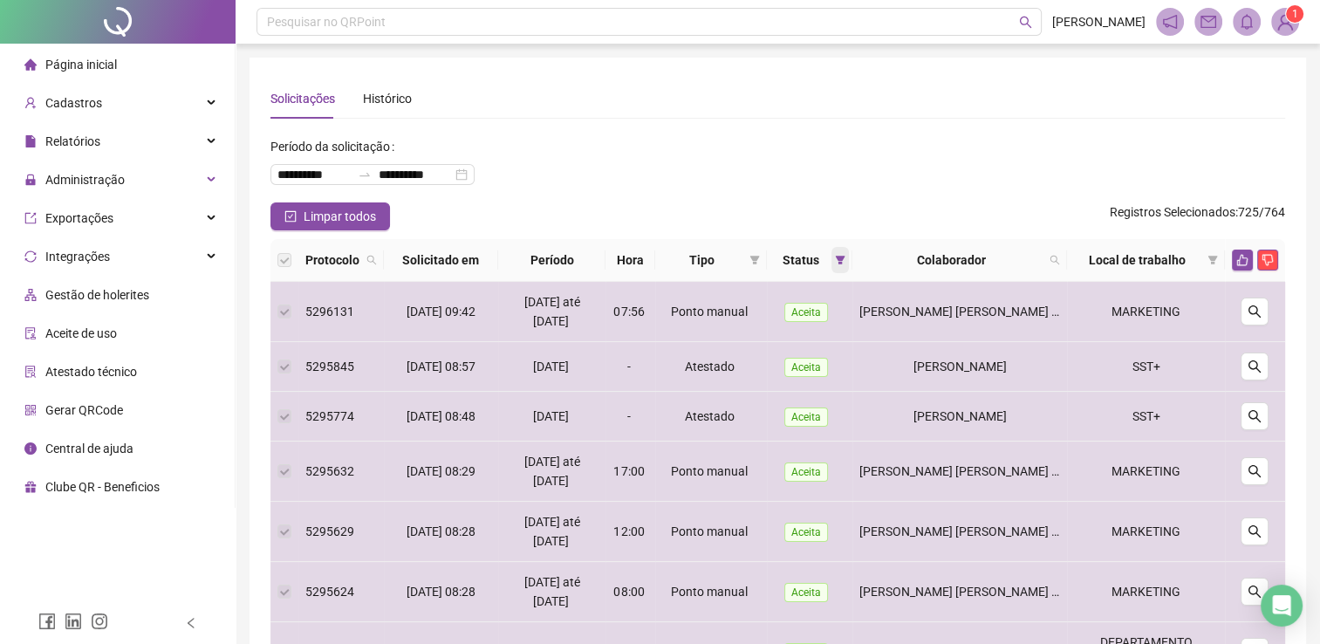
click at [840, 259] on icon "filter" at bounding box center [840, 260] width 10 height 10
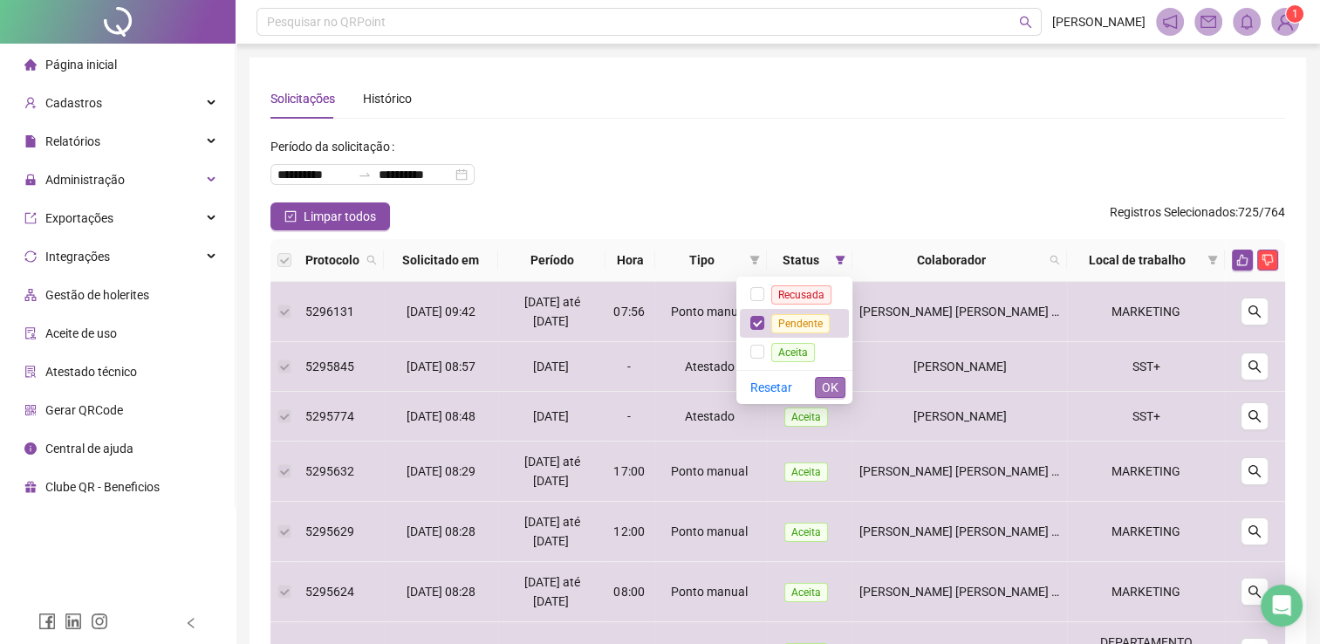
click at [841, 385] on button "OK" at bounding box center [830, 387] width 31 height 21
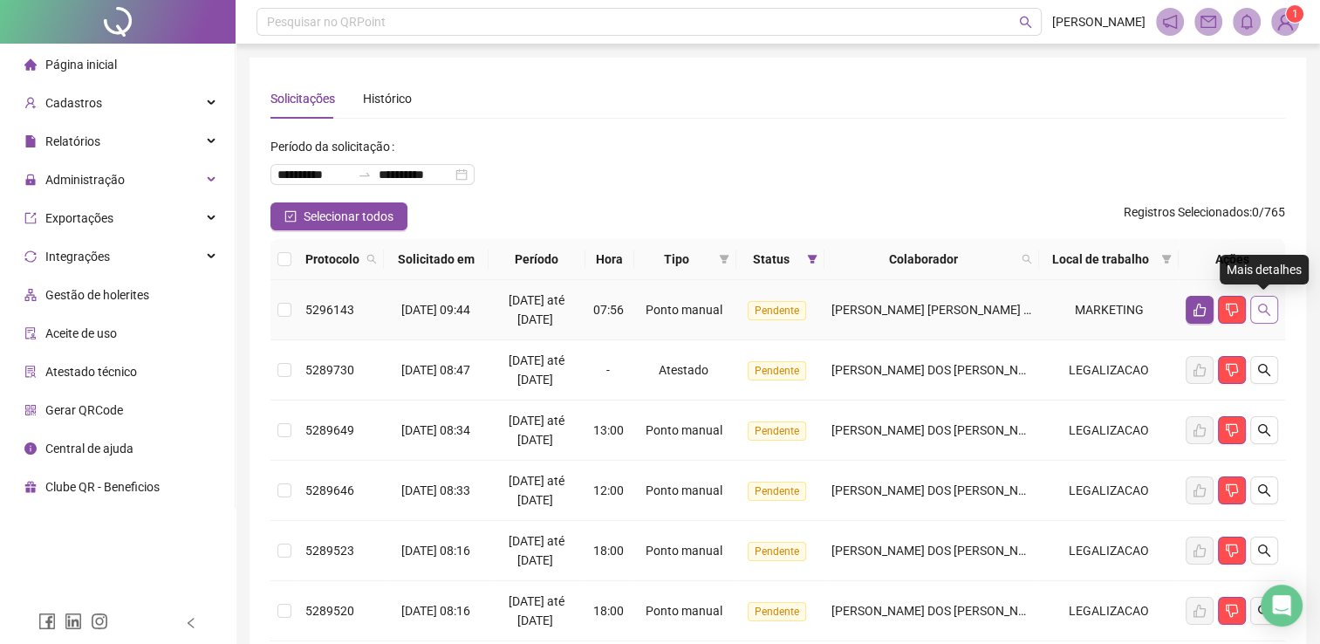
click at [1268, 308] on icon "search" at bounding box center [1264, 310] width 14 height 14
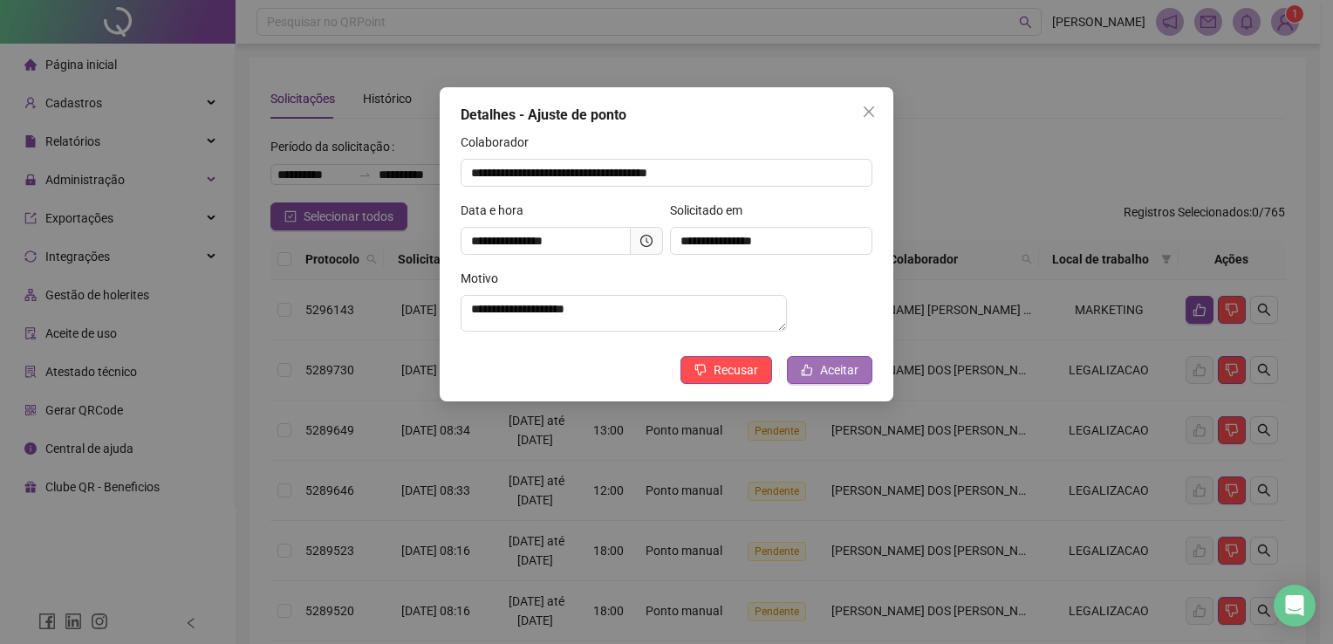
click at [844, 379] on span "Aceitar" at bounding box center [839, 369] width 38 height 19
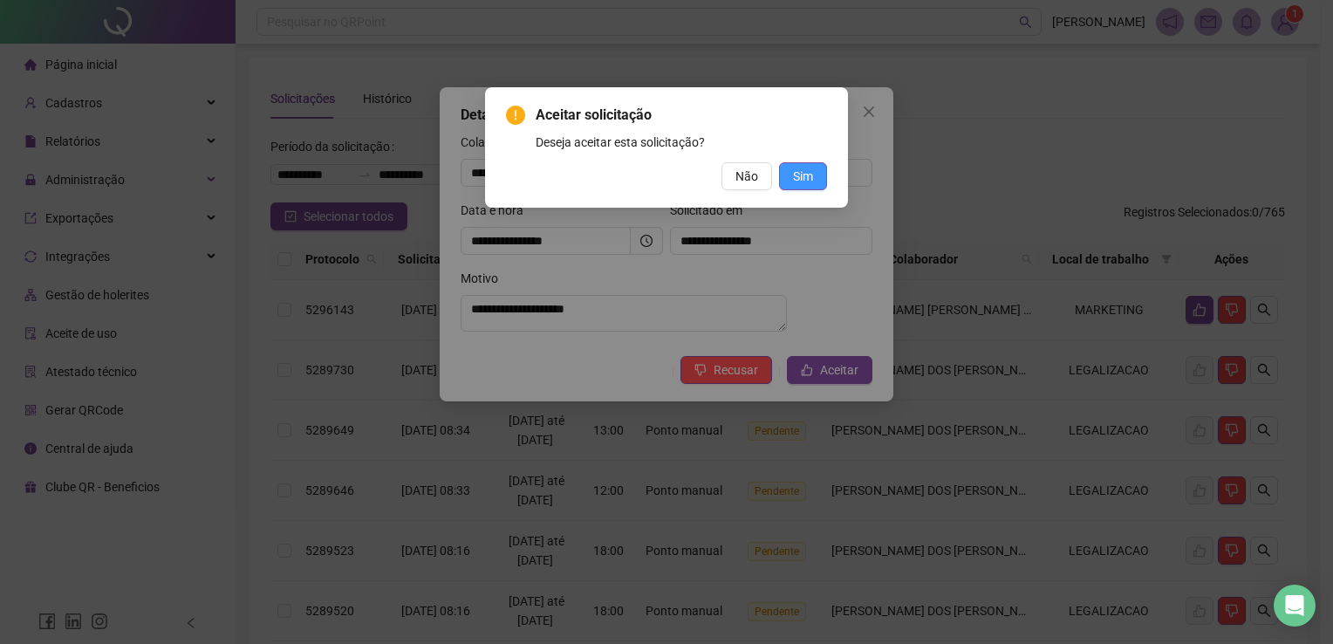
click at [799, 186] on button "Sim" at bounding box center [803, 176] width 48 height 28
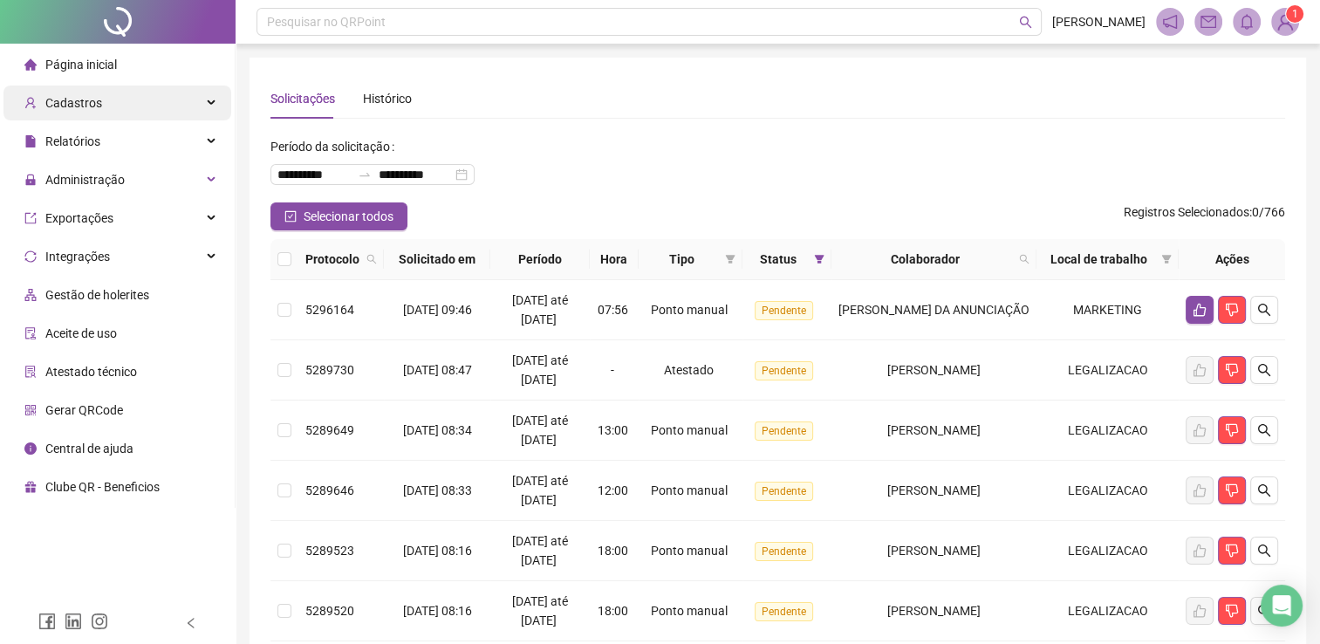
click at [173, 105] on div "Cadastros" at bounding box center [117, 102] width 228 height 35
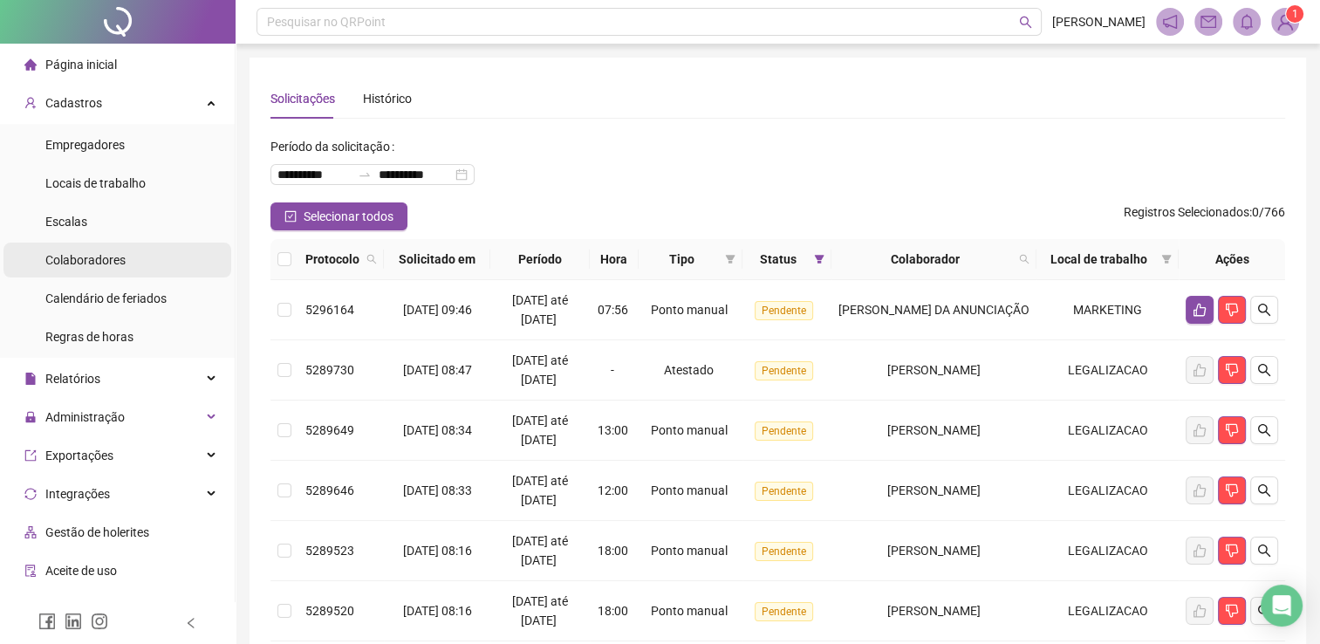
click at [99, 267] on div "Colaboradores" at bounding box center [85, 260] width 80 height 35
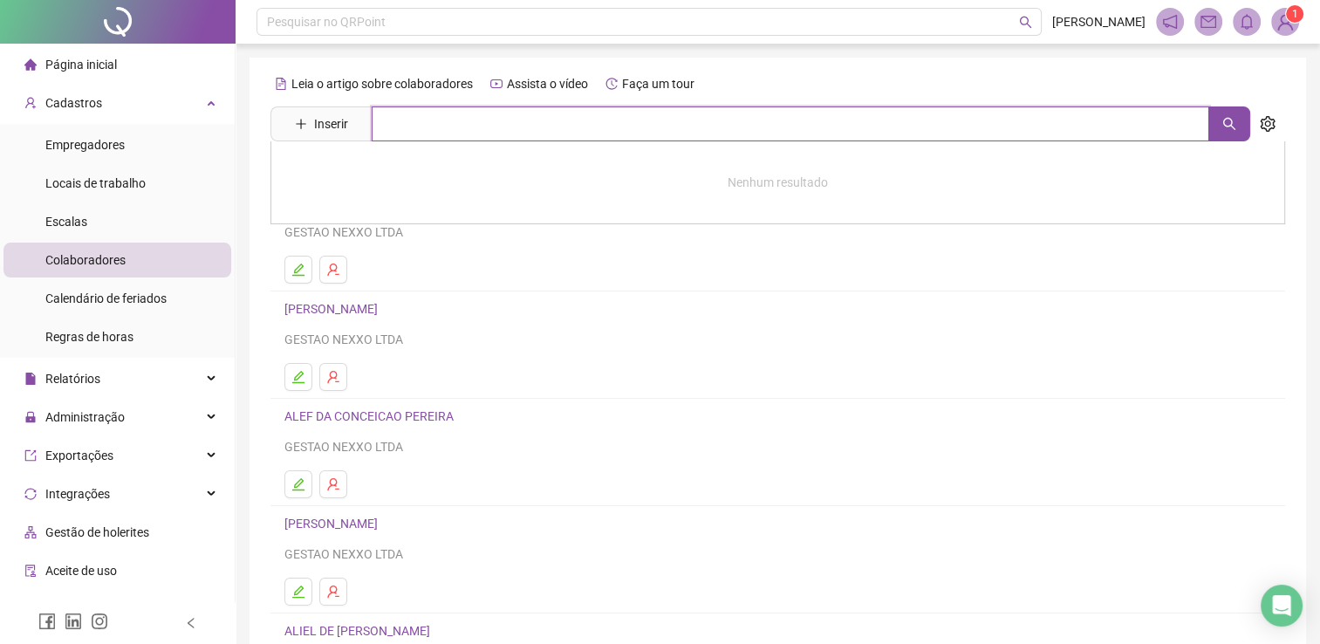
click at [419, 126] on input "text" at bounding box center [791, 123] width 838 height 35
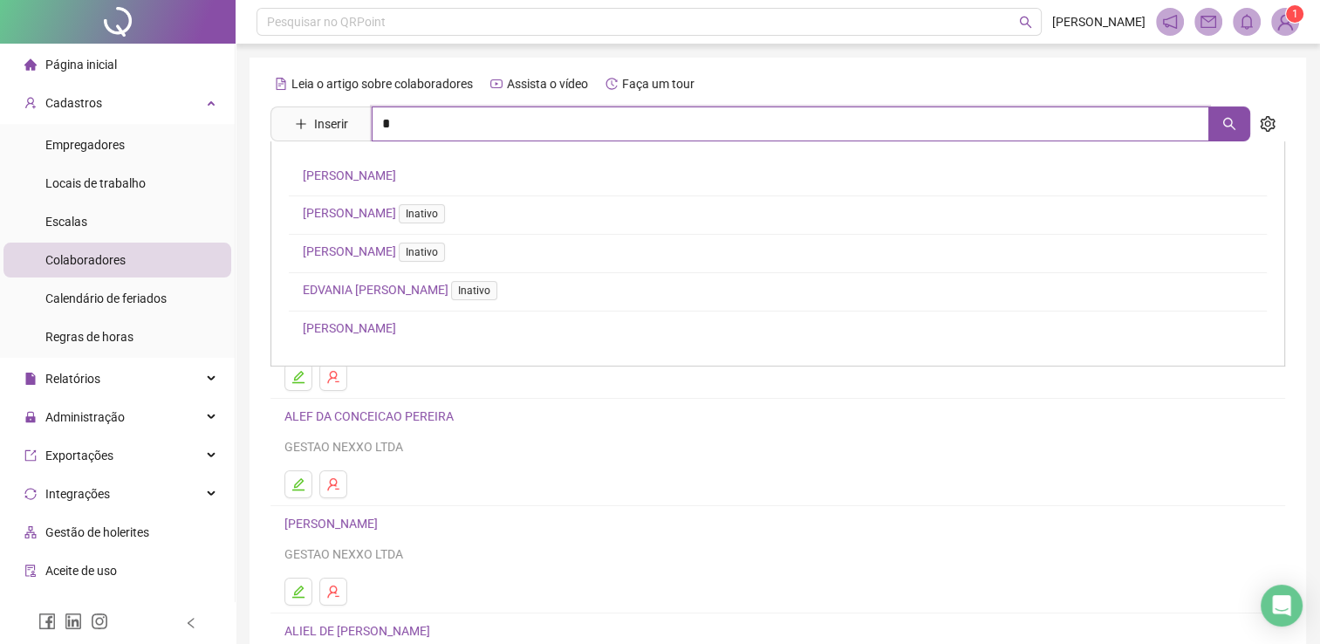
type input "*"
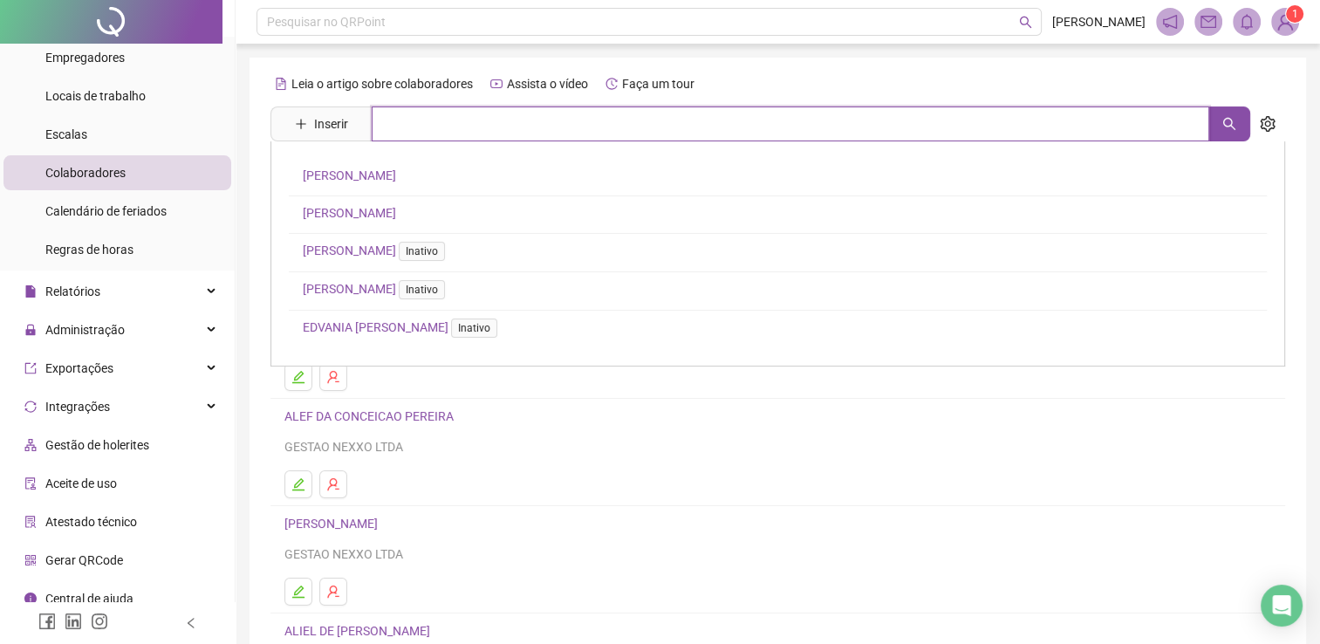
type input "*"
type input "******"
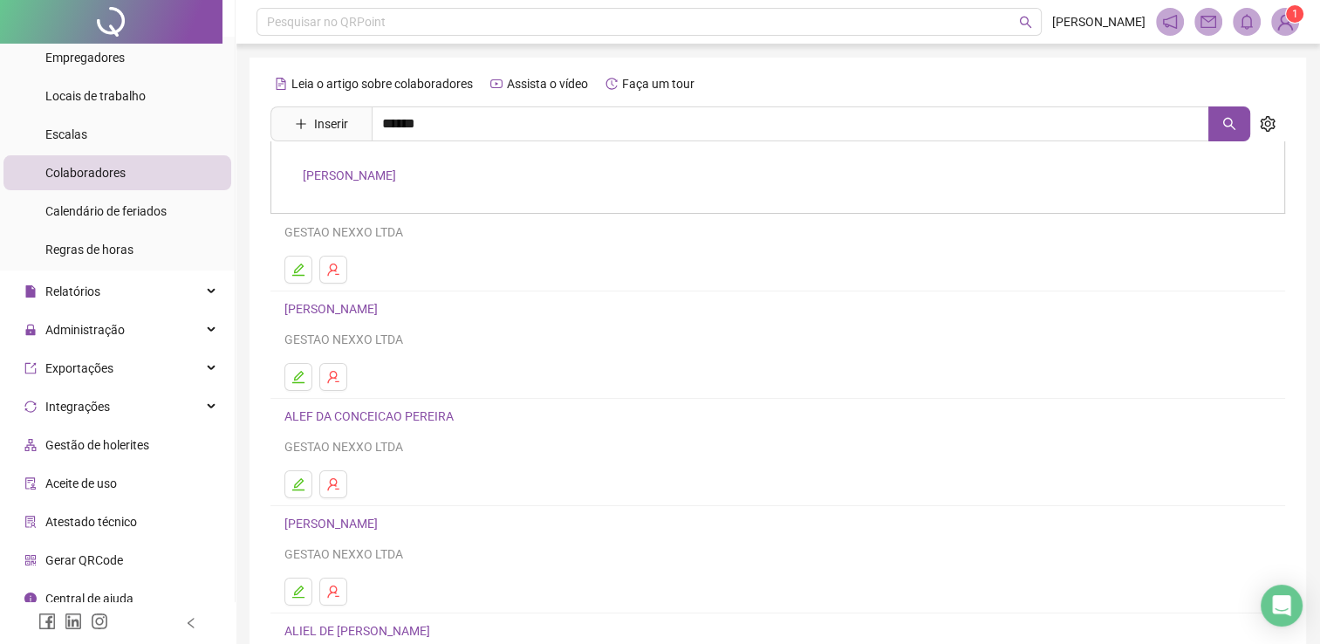
click at [396, 169] on link "JOAO KLEBER DE OLIVEIRA SOUZA FREITAS" at bounding box center [349, 175] width 93 height 14
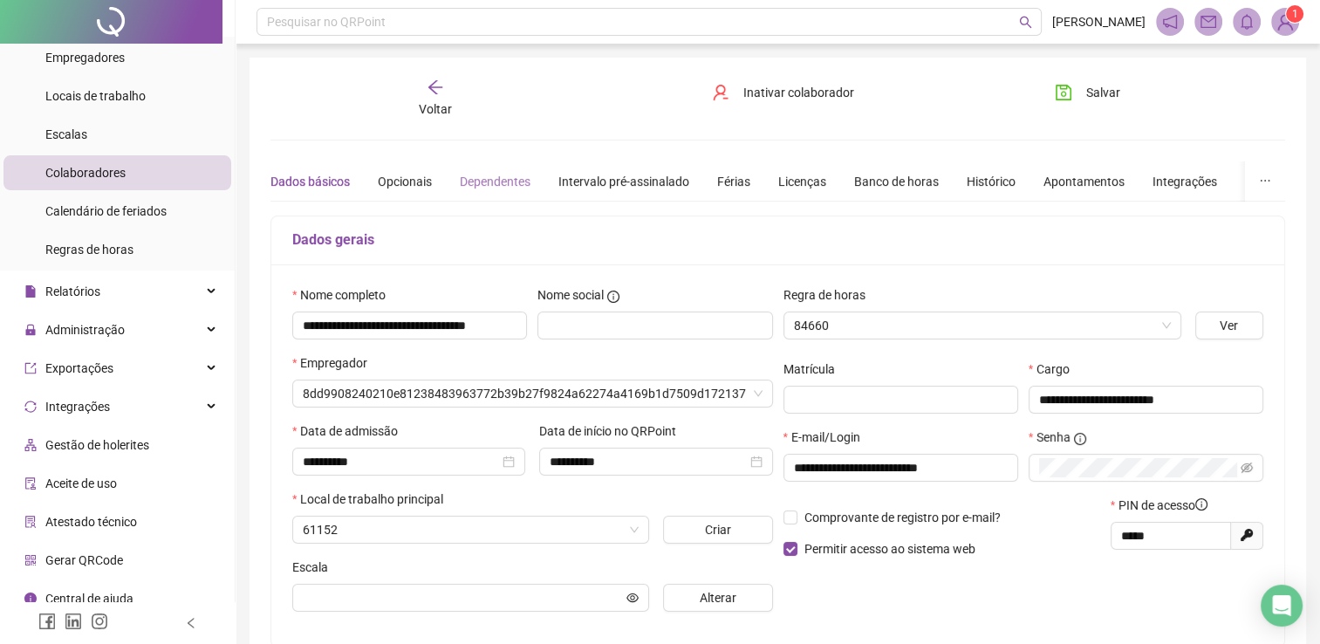
type input "*********"
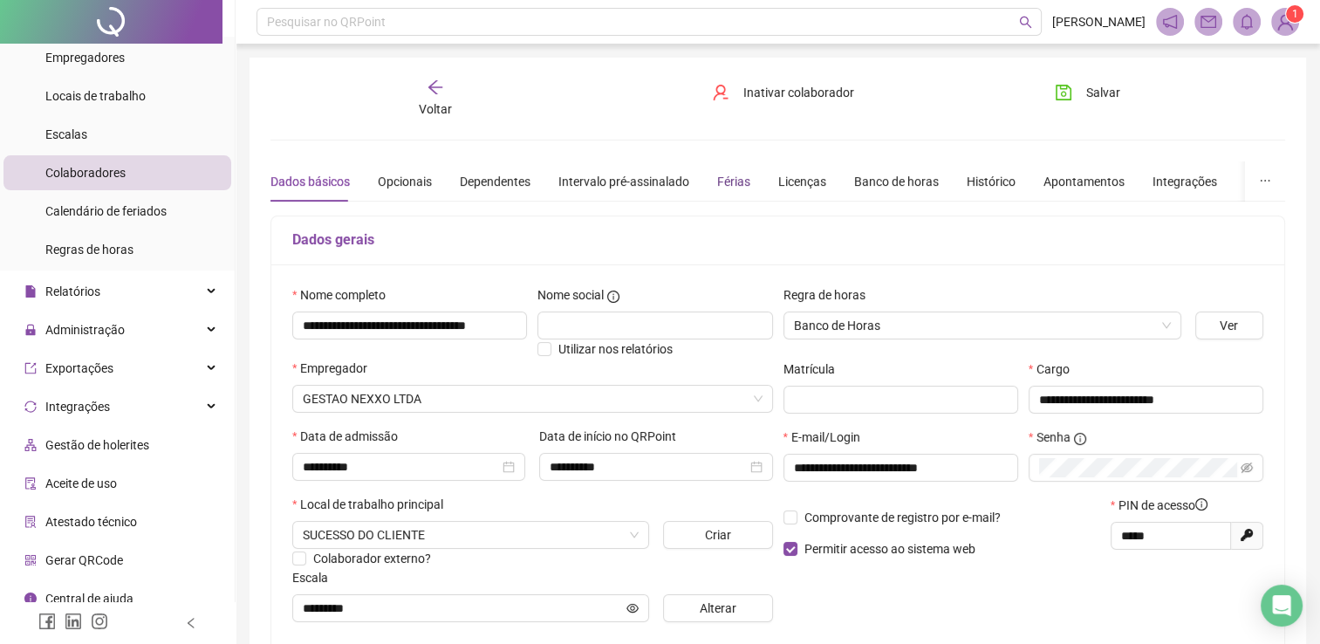
click at [733, 180] on div "Férias" at bounding box center [733, 181] width 33 height 19
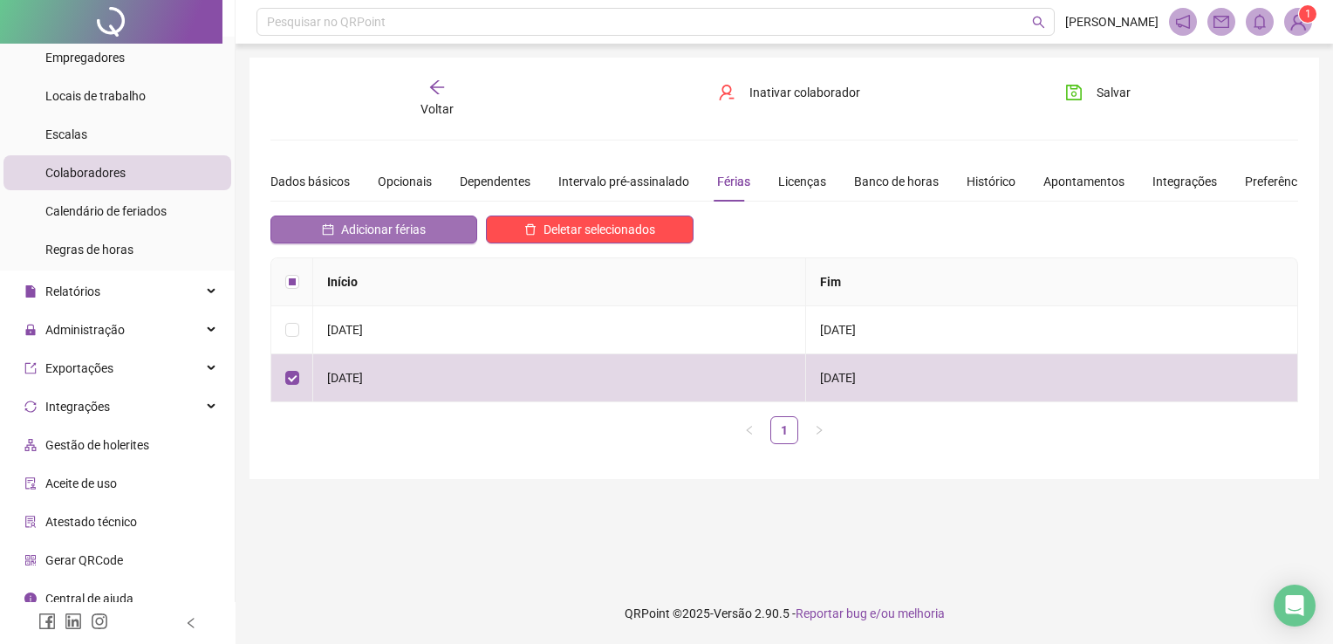
click at [419, 232] on span "Adicionar férias" at bounding box center [383, 229] width 85 height 19
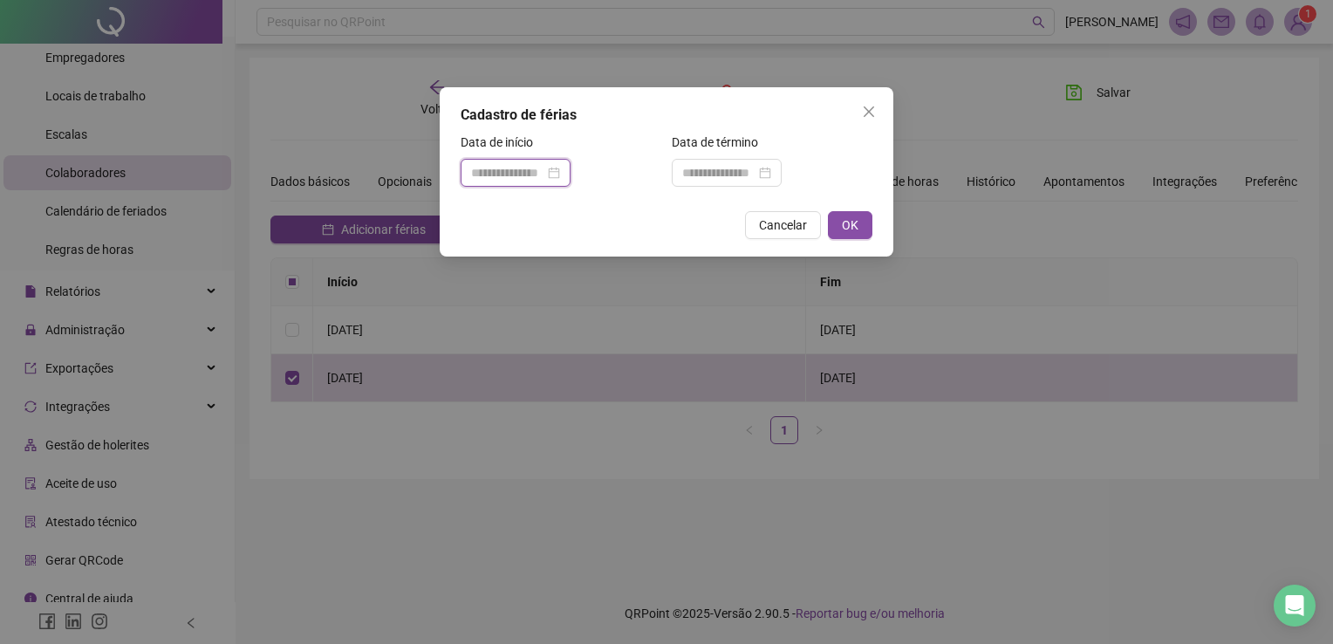
click at [544, 169] on input at bounding box center [507, 172] width 73 height 19
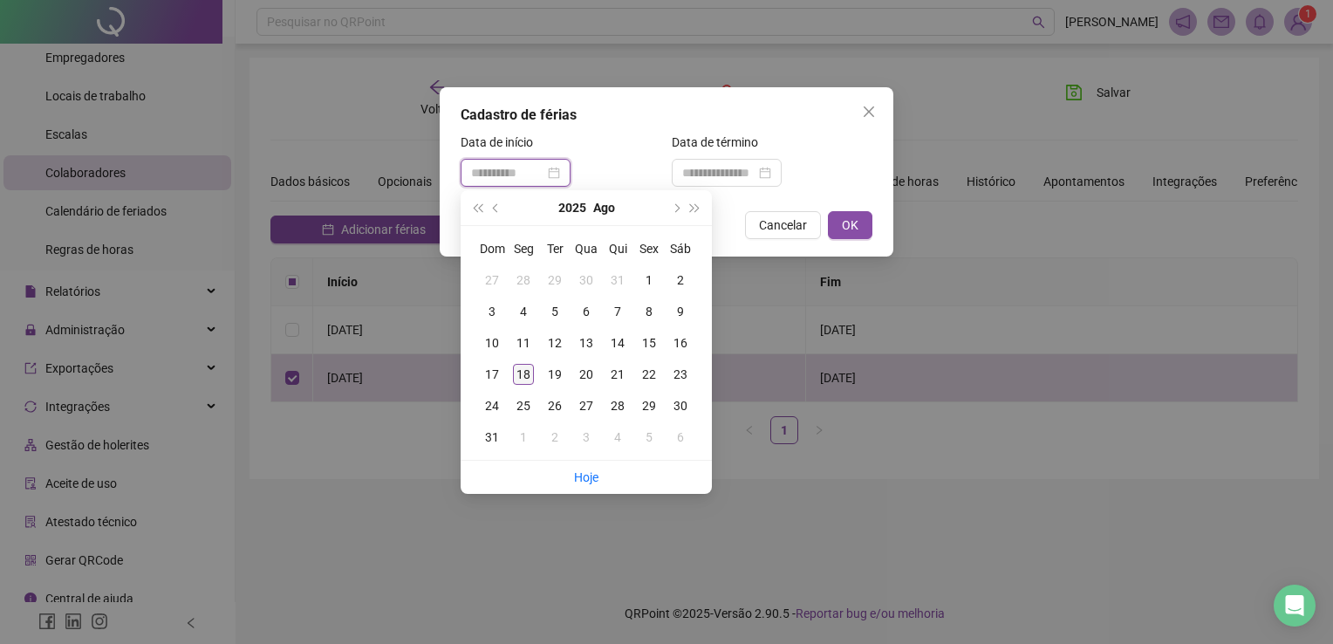
type input "**********"
click at [523, 372] on div "18" at bounding box center [523, 374] width 21 height 21
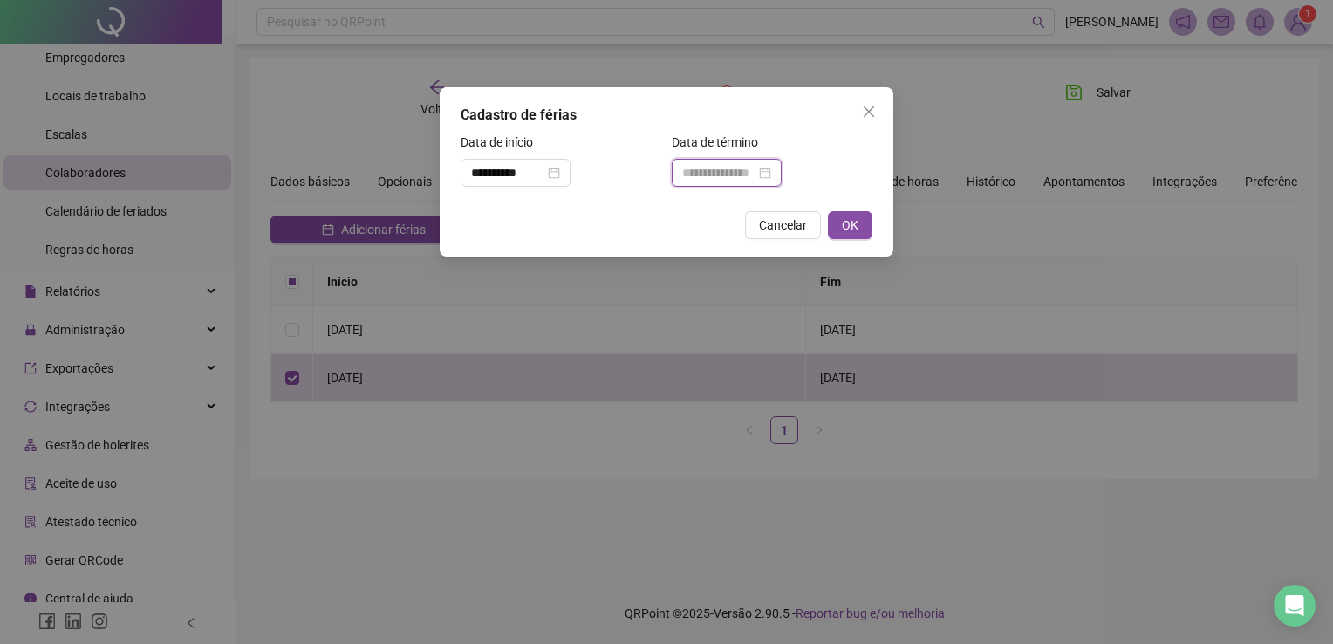
click at [728, 174] on input at bounding box center [718, 172] width 73 height 19
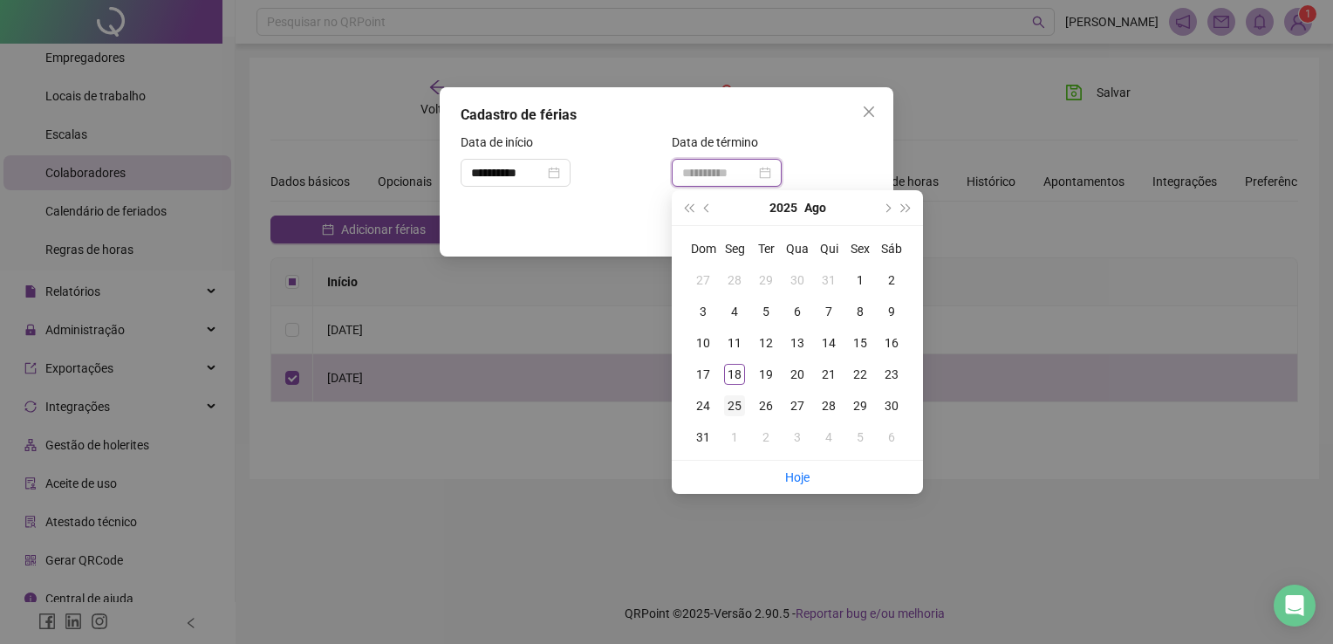
type input "**********"
click at [733, 400] on div "25" at bounding box center [734, 405] width 21 height 21
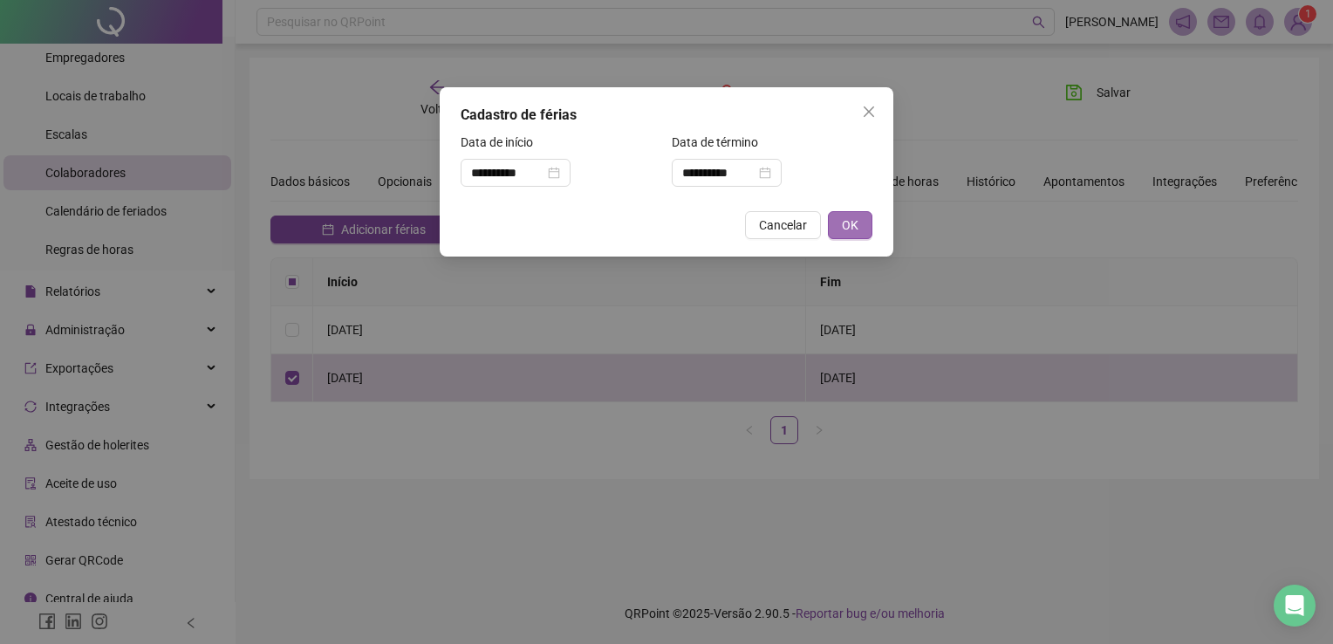
click at [839, 226] on button "OK" at bounding box center [850, 225] width 44 height 28
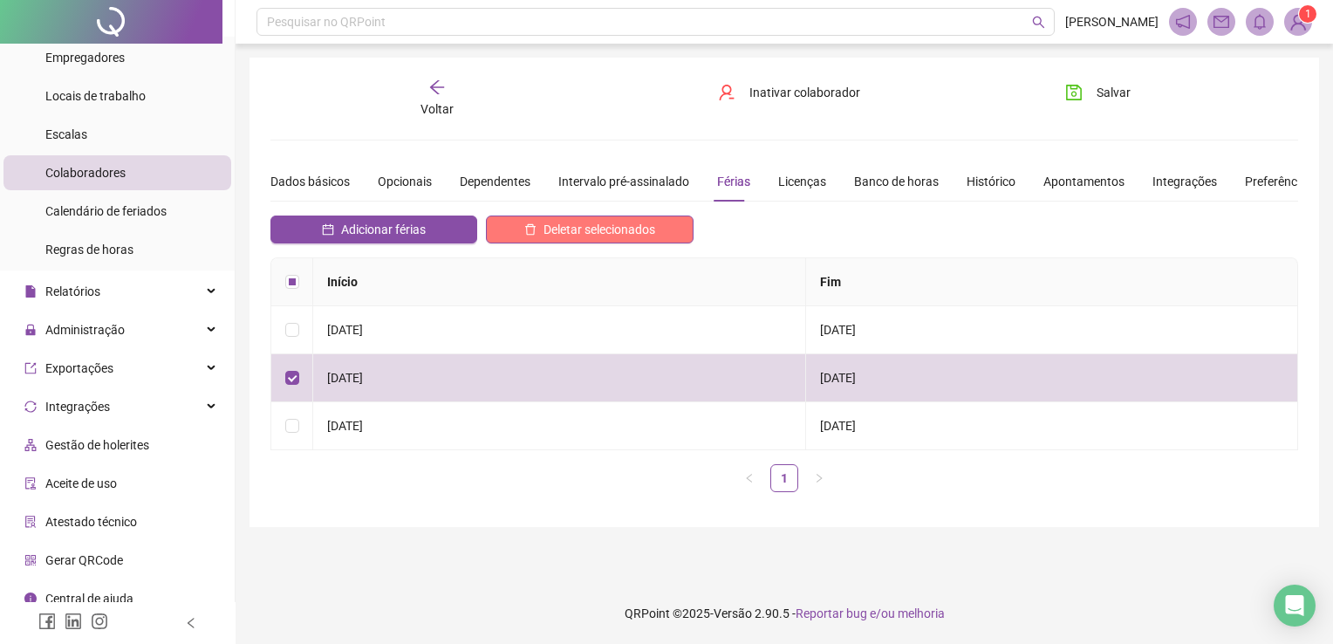
click at [604, 230] on span "Deletar selecionados" at bounding box center [600, 229] width 112 height 19
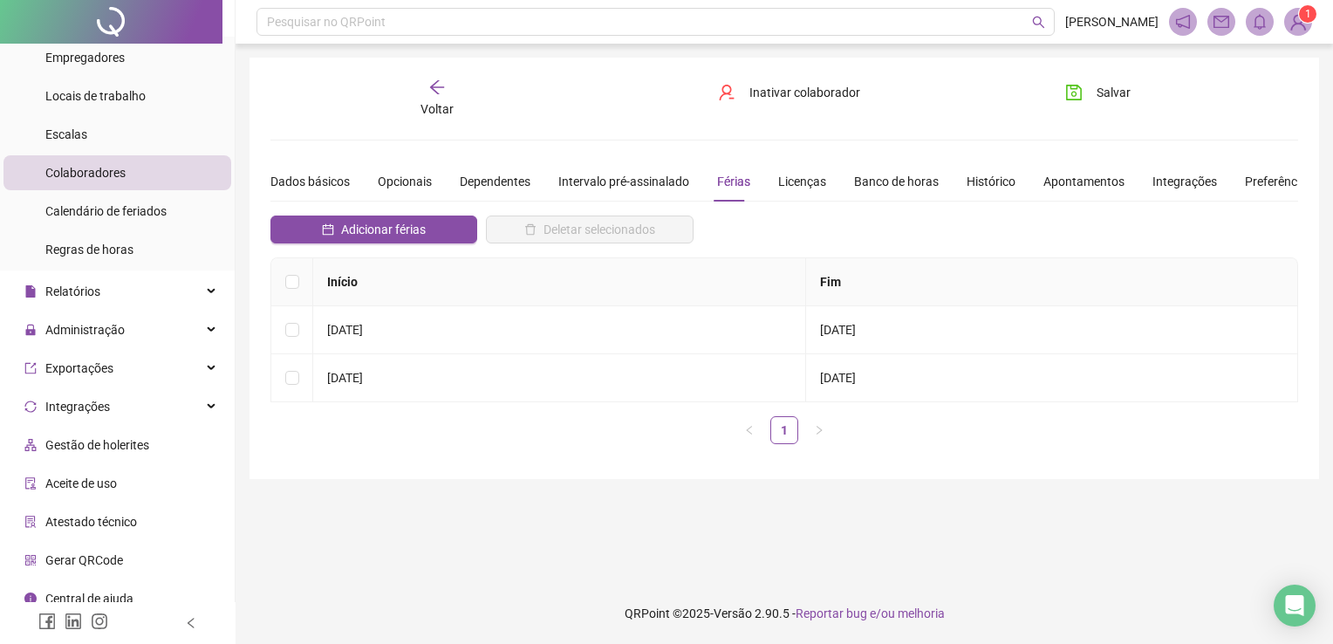
click at [616, 504] on main "**********" at bounding box center [785, 313] width 1070 height 511
click at [445, 106] on span "Voltar" at bounding box center [436, 109] width 33 height 14
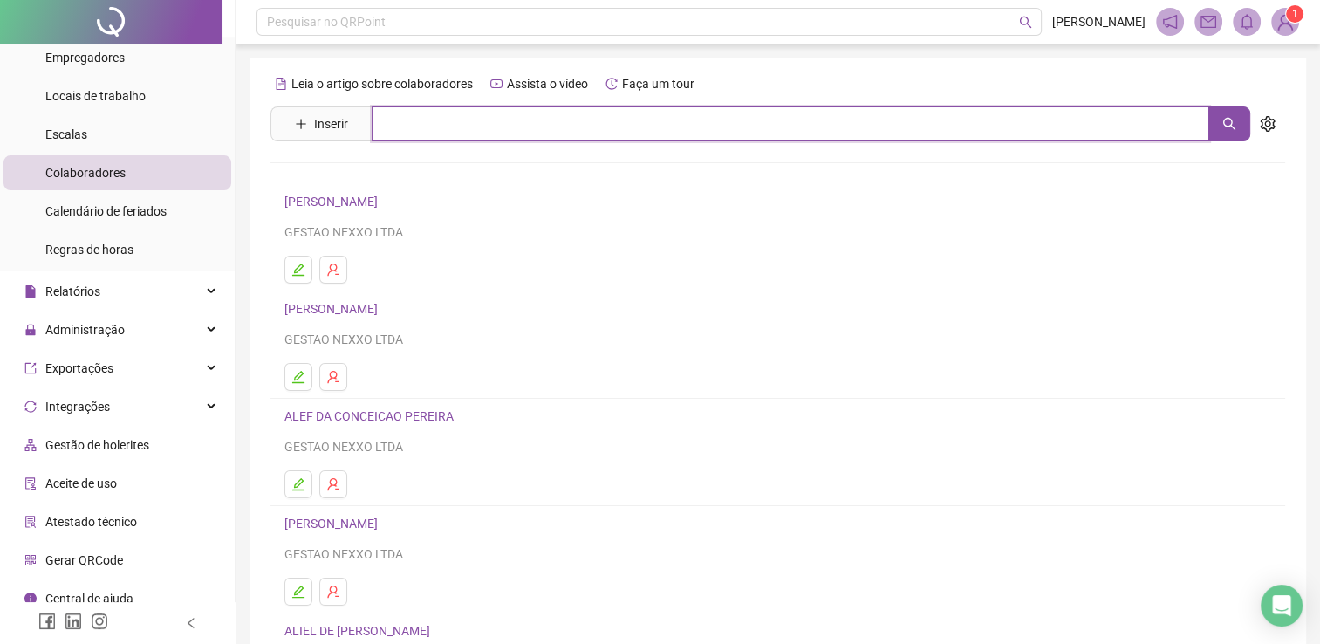
click at [554, 108] on input "text" at bounding box center [791, 123] width 838 height 35
click at [499, 118] on input "text" at bounding box center [791, 123] width 838 height 35
type input "*"
type input "****"
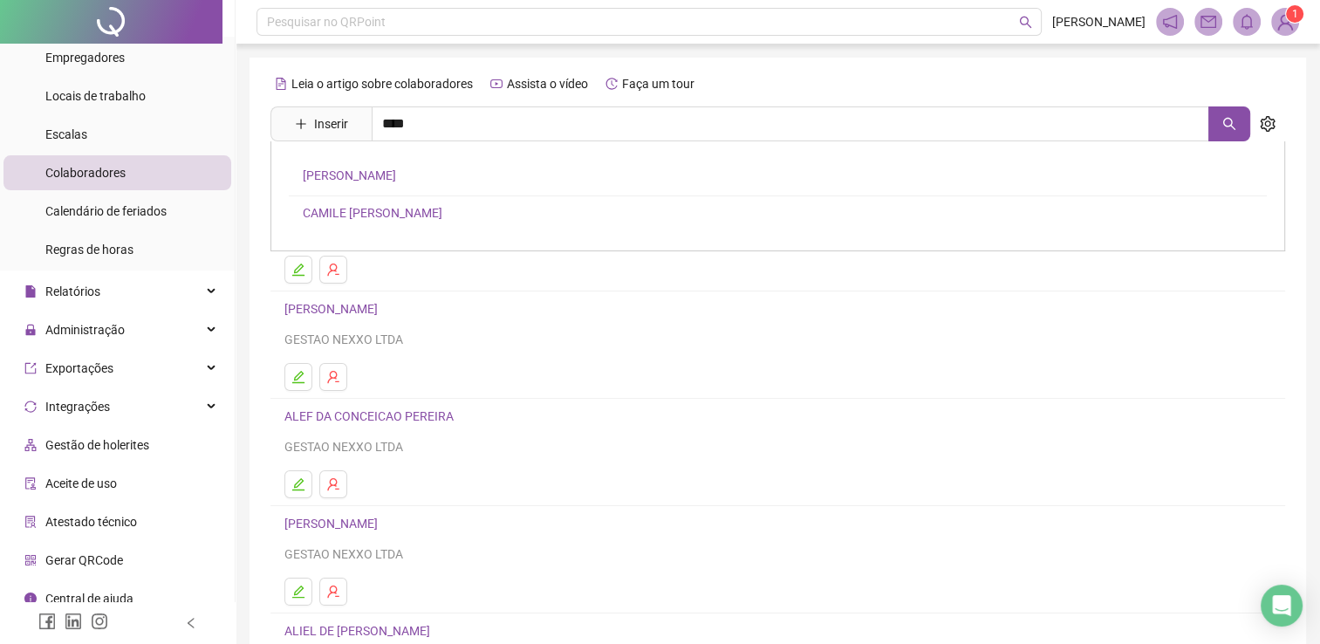
click at [248, 138] on div "Pesquisar no QRPoint MARIA ADM 1 Leia o artigo sobre colaboradores Assista o ví…" at bounding box center [778, 422] width 1084 height 844
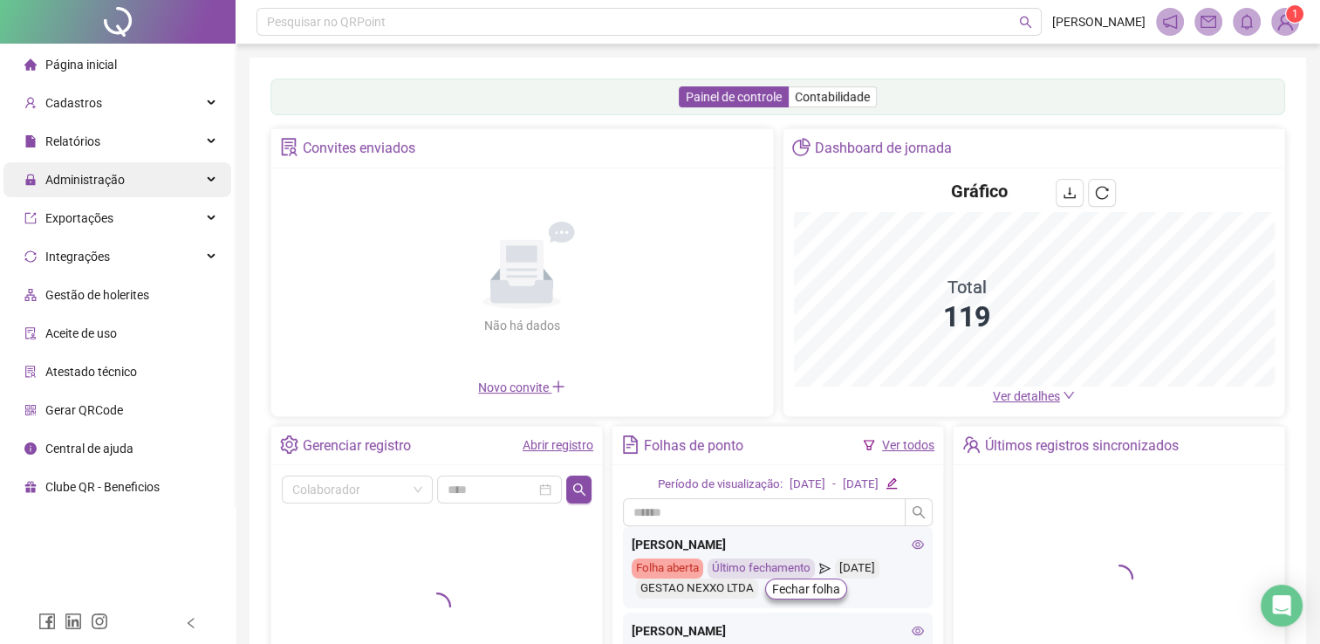
click at [164, 178] on div "Administração" at bounding box center [117, 179] width 228 height 35
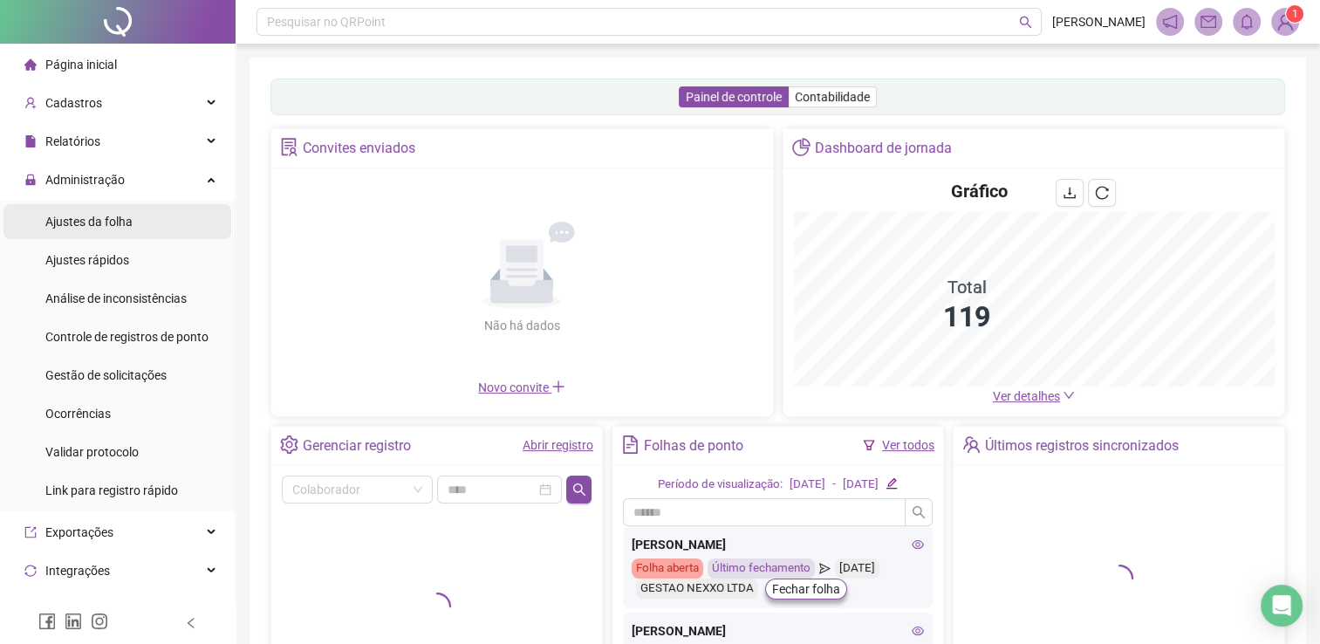
click at [139, 222] on li "Ajustes da folha" at bounding box center [117, 221] width 228 height 35
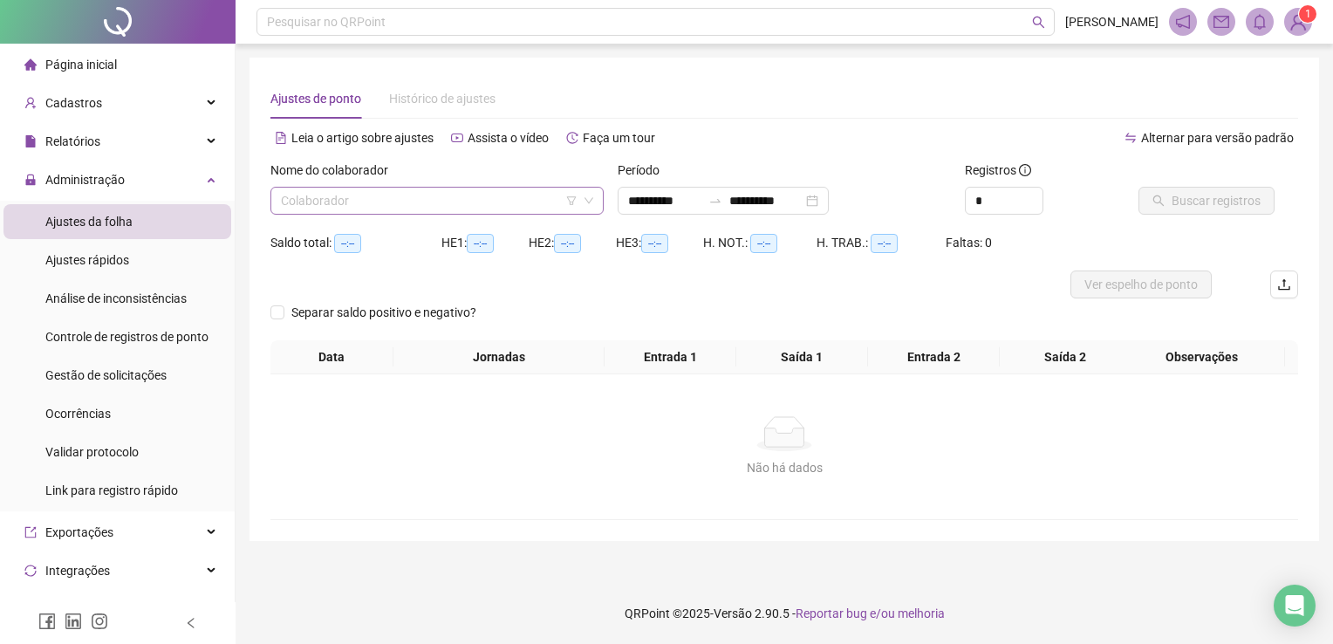
click at [439, 201] on input "search" at bounding box center [429, 201] width 297 height 26
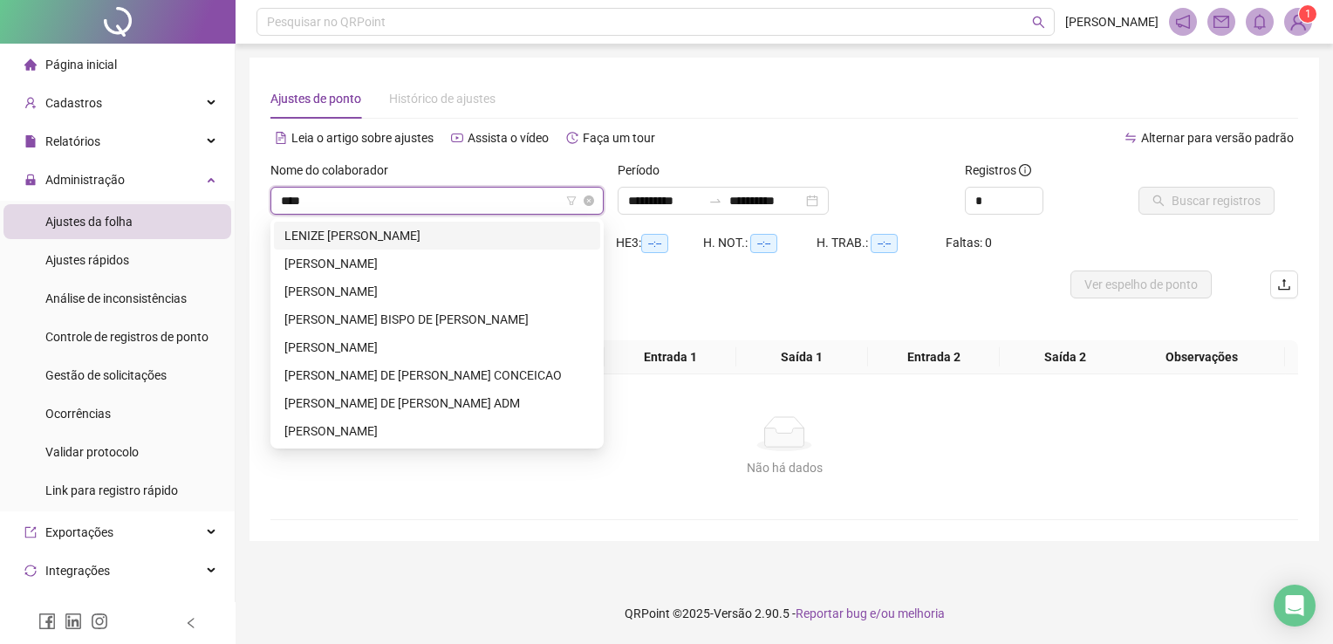
type input "*****"
click at [407, 368] on div "[PERSON_NAME] DE [PERSON_NAME] CONCEICAO" at bounding box center [436, 375] width 305 height 19
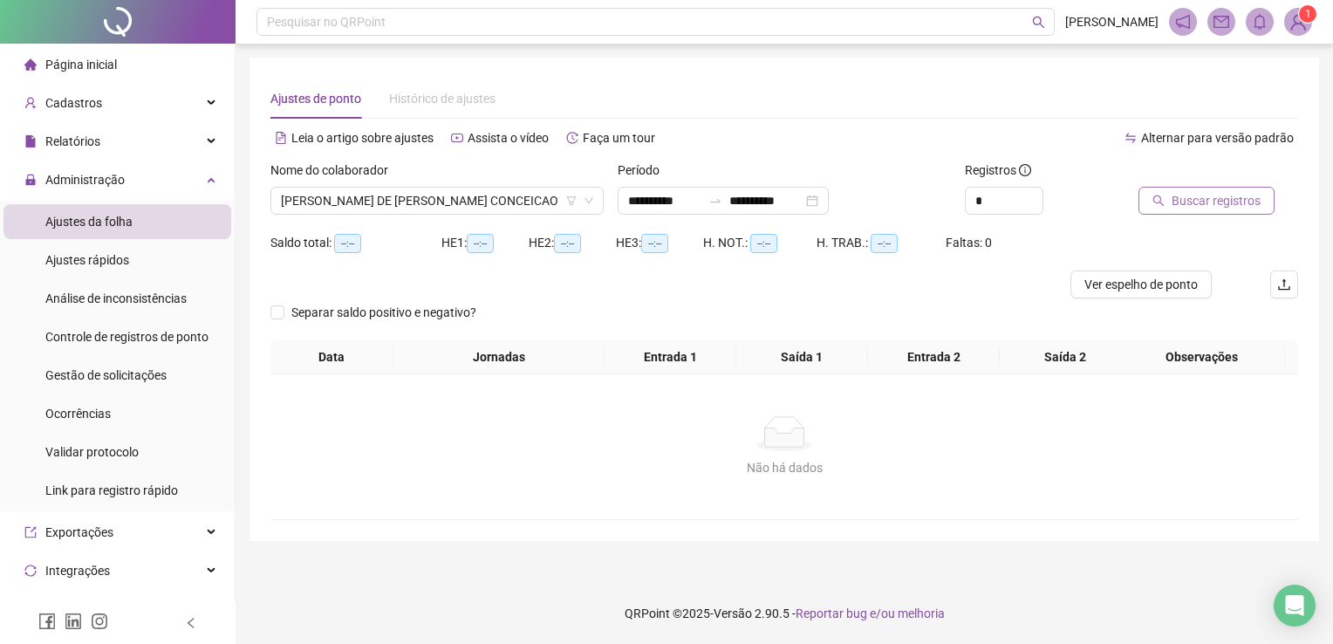
click at [1173, 196] on span "Buscar registros" at bounding box center [1216, 200] width 89 height 19
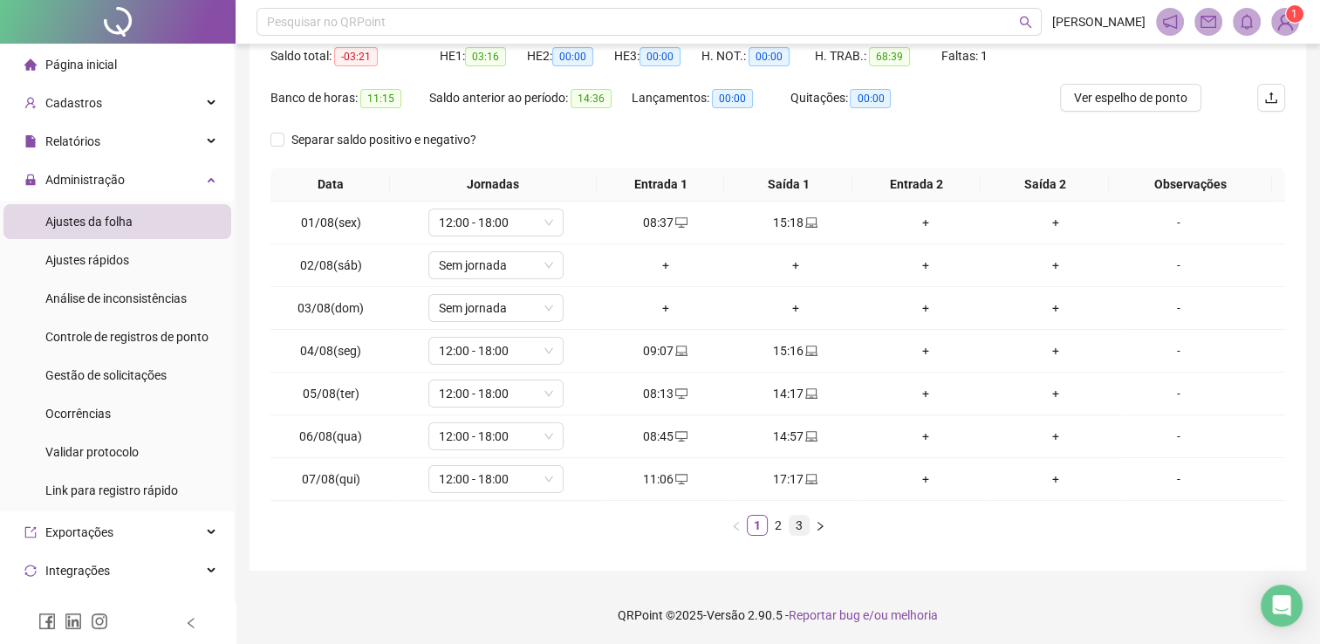
click at [803, 523] on link "3" at bounding box center [799, 525] width 19 height 19
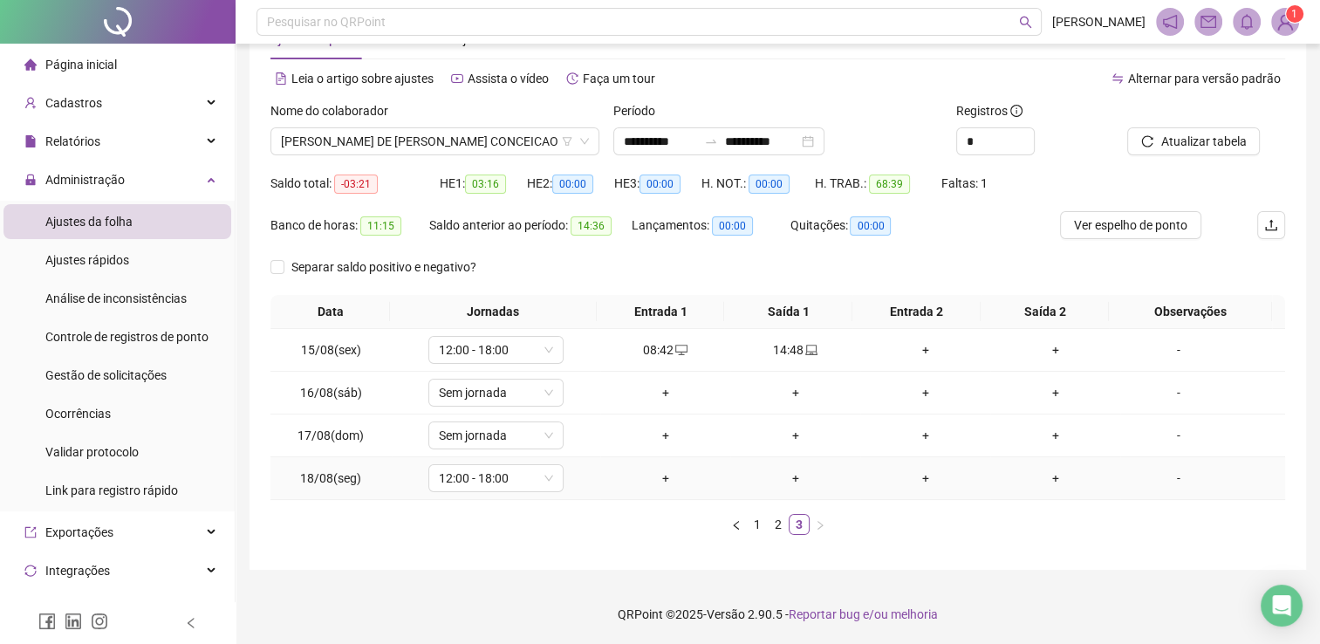
click at [659, 479] on div "+" at bounding box center [665, 477] width 116 height 19
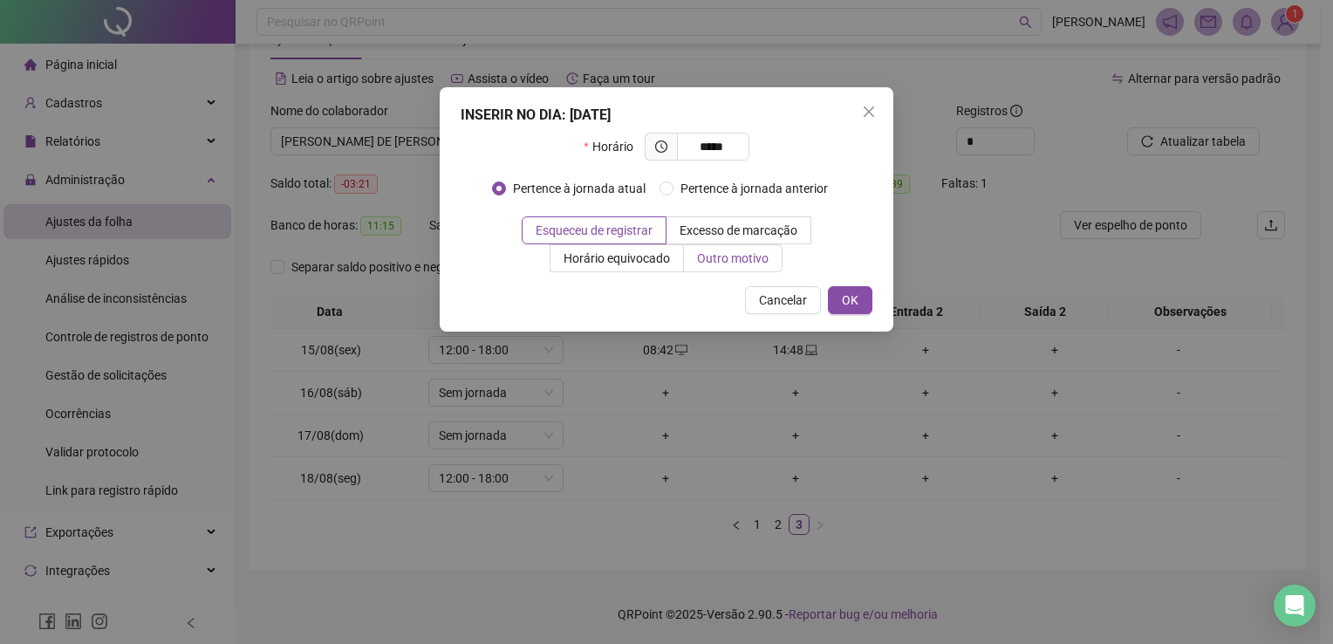
type input "*****"
click at [708, 256] on span "Outro motivo" at bounding box center [733, 258] width 72 height 14
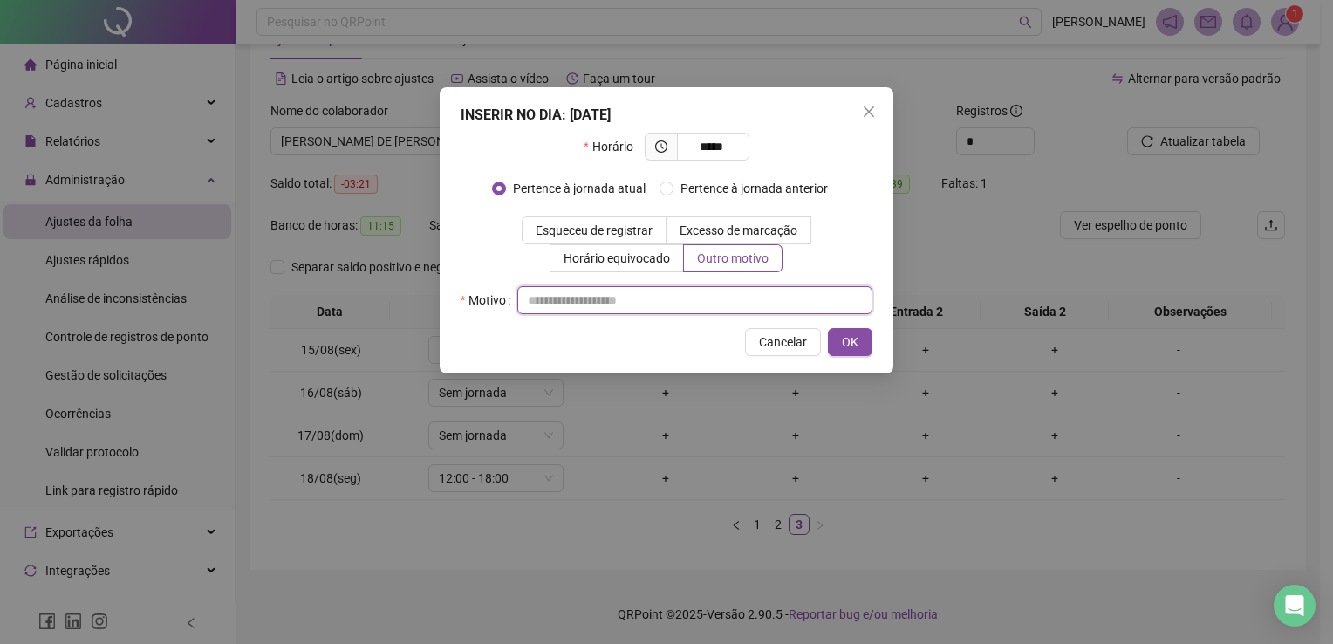
click at [623, 304] on input "text" at bounding box center [694, 300] width 355 height 28
type input "**********"
click at [726, 150] on input "*****" at bounding box center [711, 146] width 48 height 19
click at [846, 338] on span "OK" at bounding box center [850, 341] width 17 height 19
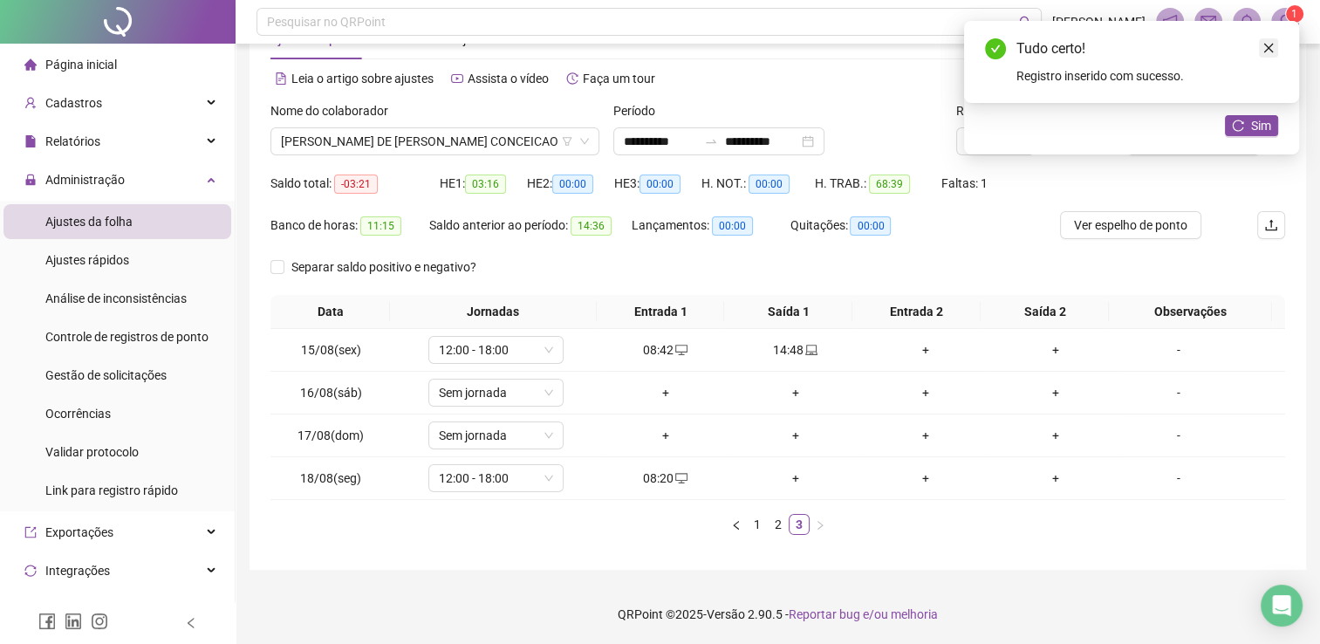
click at [1262, 47] on icon "close" at bounding box center [1268, 48] width 12 height 12
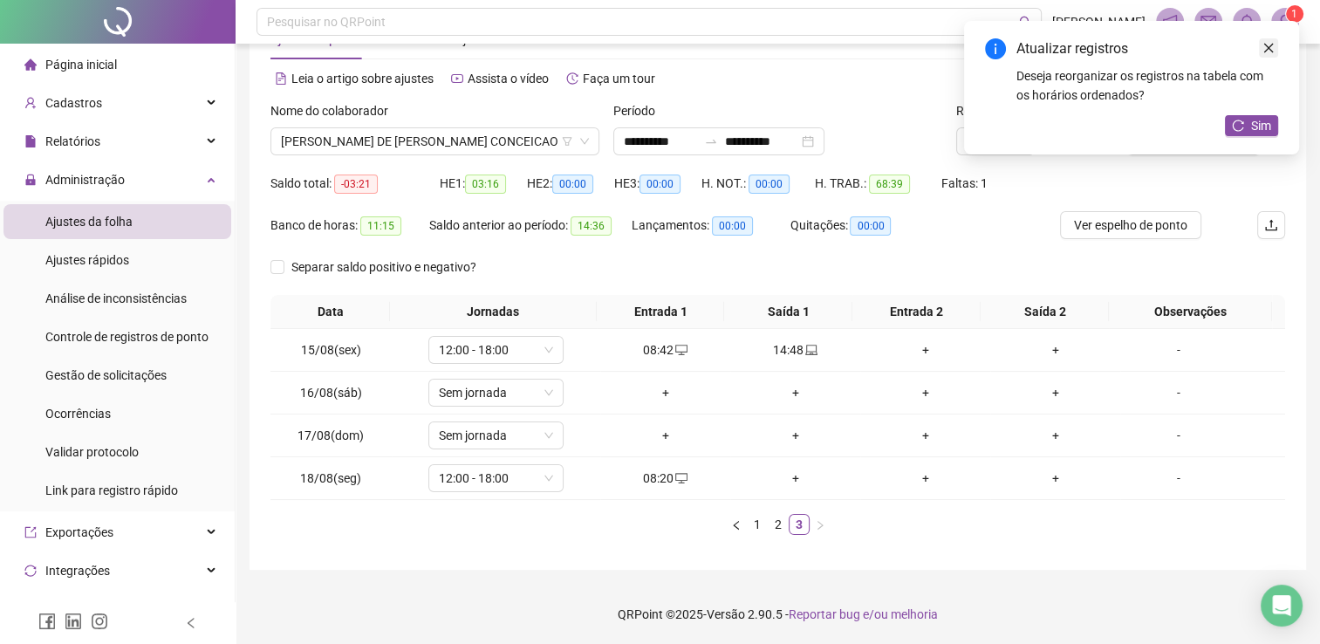
click at [1277, 50] on div "Atualizar registros Deseja reorganizar os registros na tabela com os horários o…" at bounding box center [1131, 87] width 335 height 133
click at [1268, 48] on icon "close" at bounding box center [1269, 49] width 10 height 10
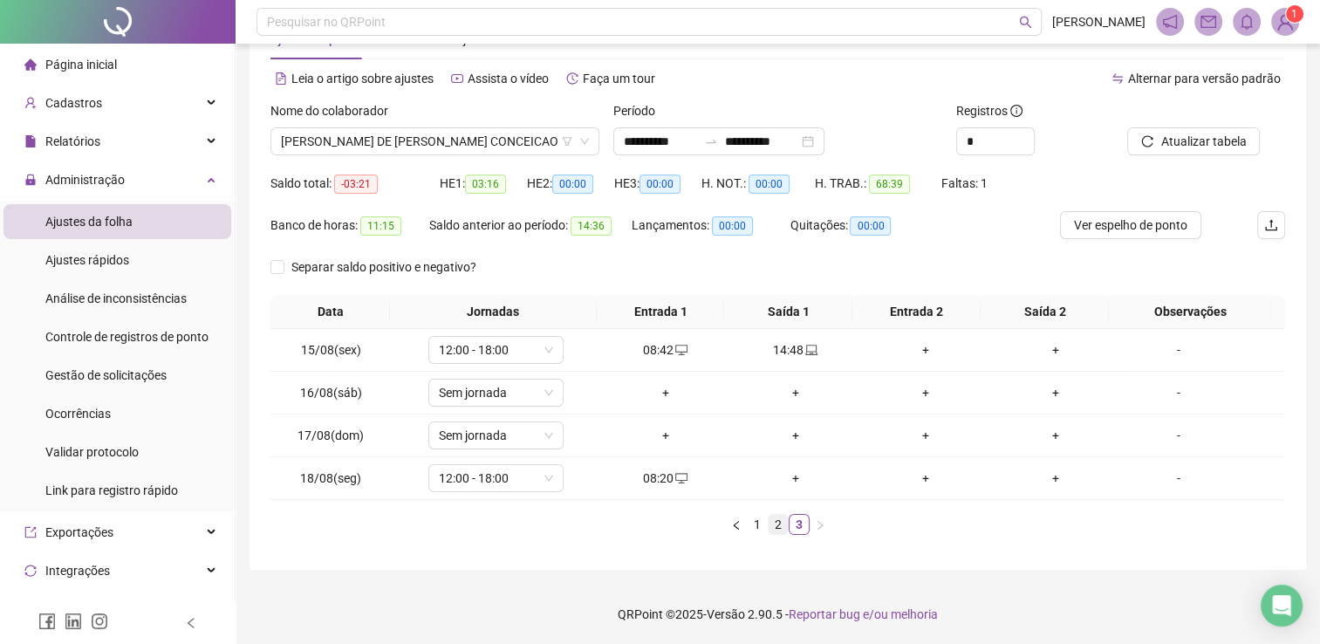
click at [782, 524] on link "2" at bounding box center [778, 524] width 19 height 19
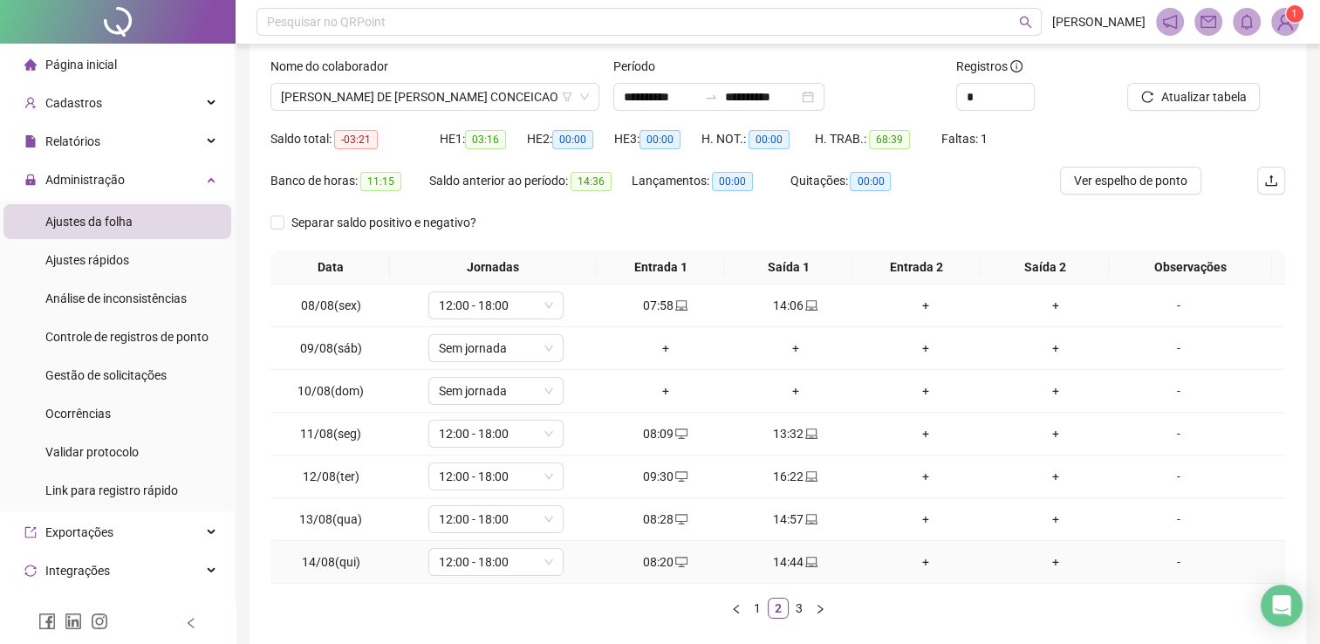
scroll to position [0, 0]
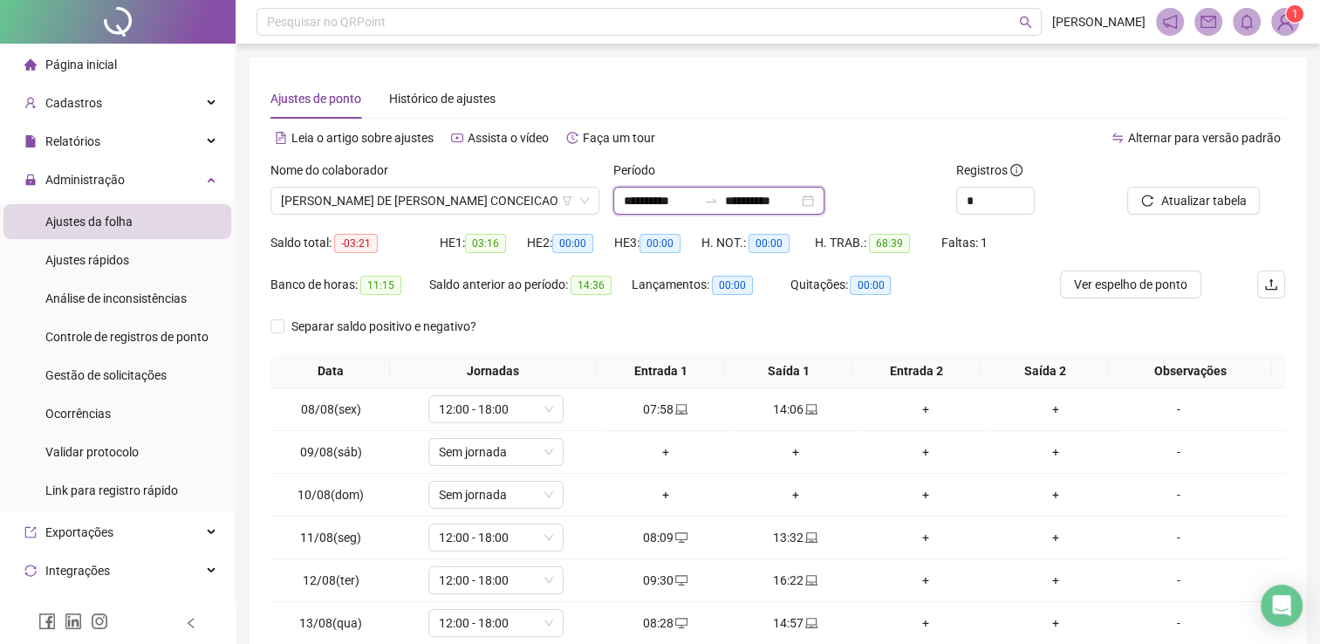
click at [798, 204] on input "**********" at bounding box center [761, 200] width 73 height 19
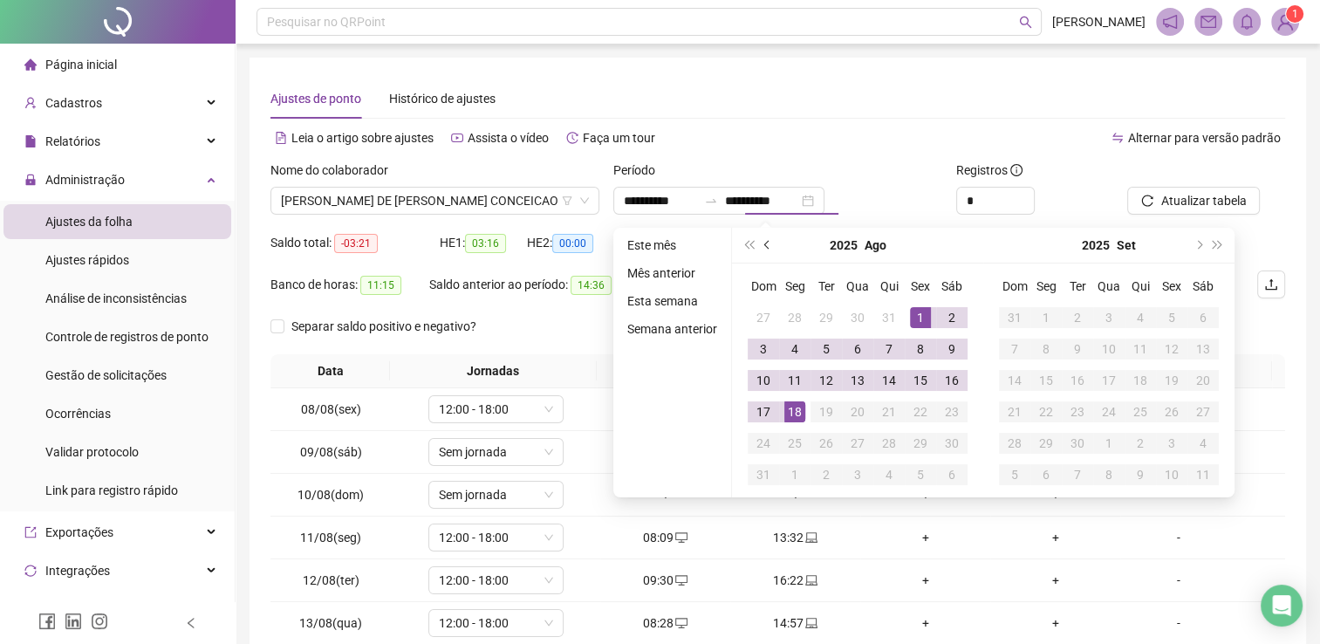
click at [764, 249] on button "prev-year" at bounding box center [767, 245] width 19 height 35
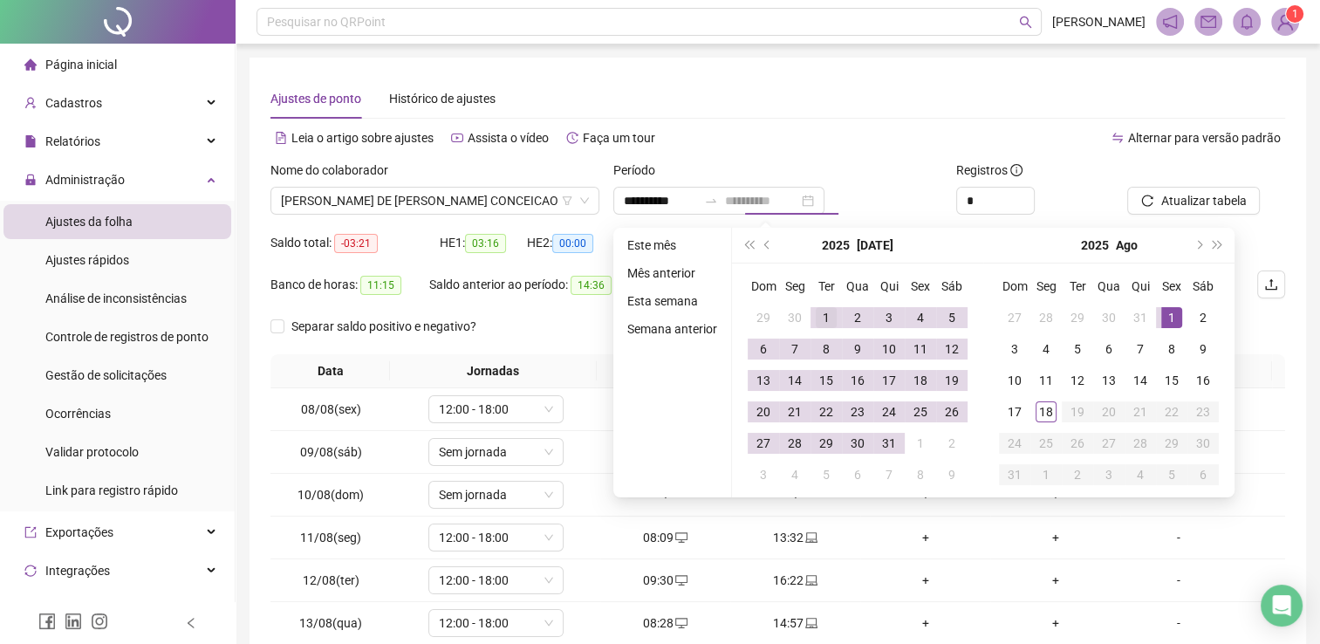
type input "**********"
click at [819, 309] on div "1" at bounding box center [826, 317] width 21 height 21
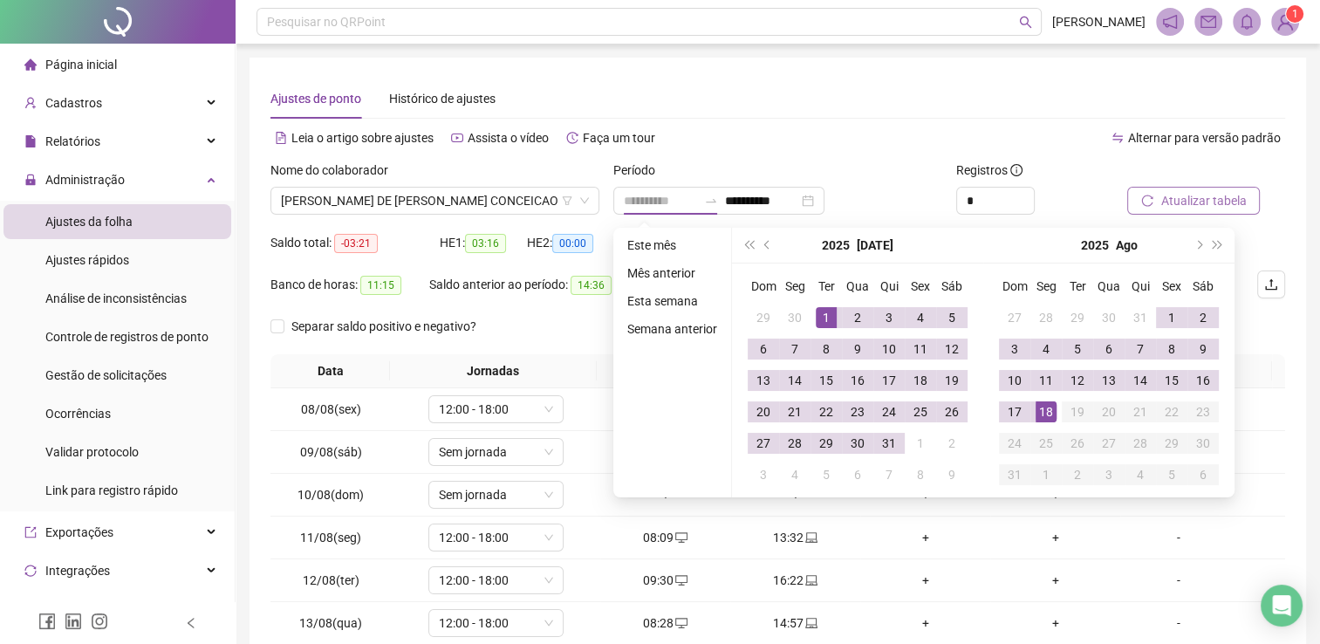
click at [1053, 414] on div "18" at bounding box center [1046, 411] width 21 height 21
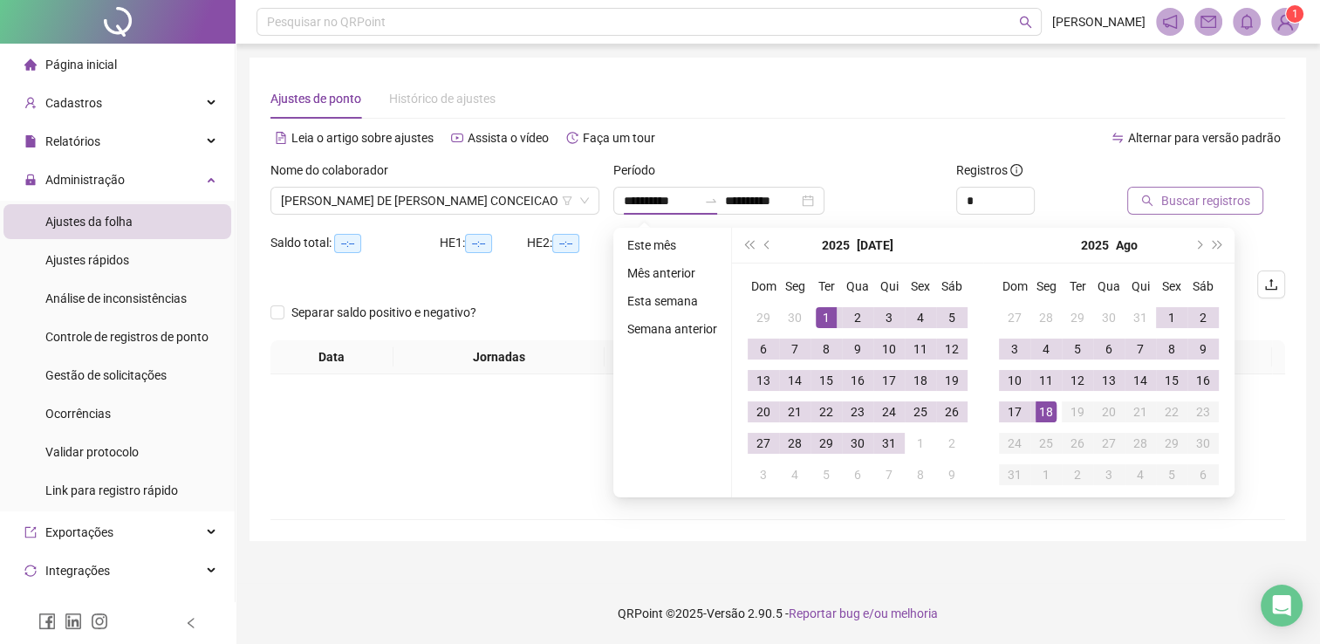
type input "**********"
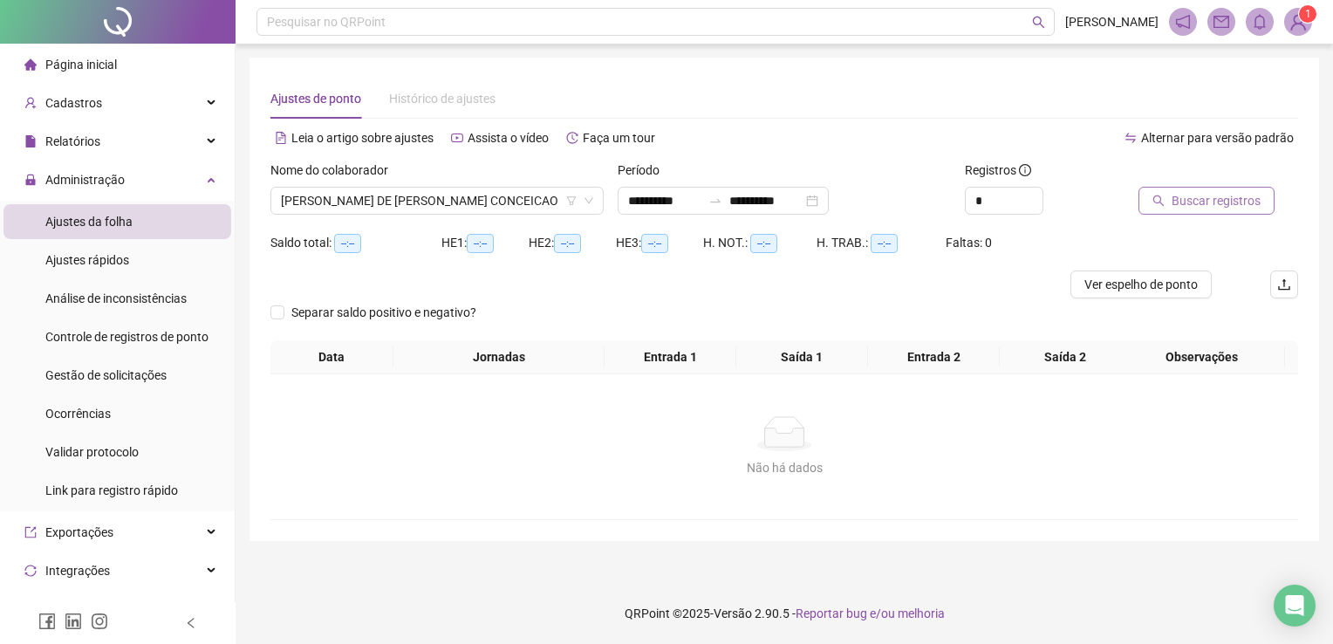
click at [1223, 201] on span "Buscar registros" at bounding box center [1216, 200] width 89 height 19
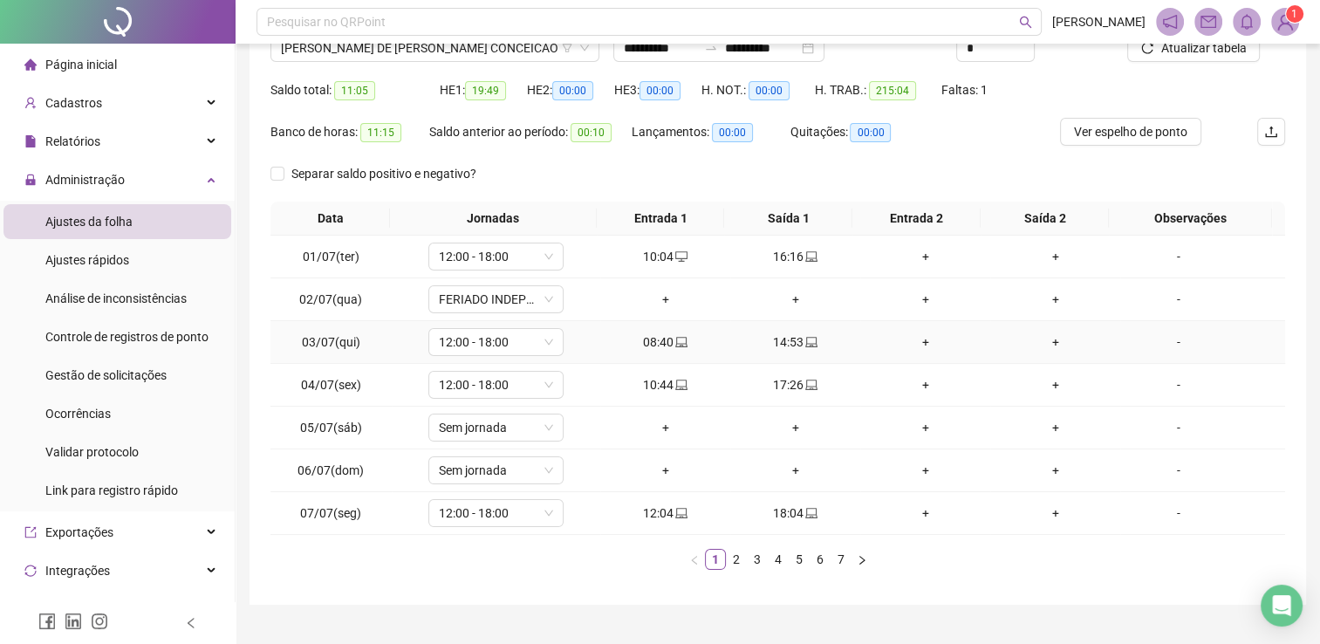
scroll to position [187, 0]
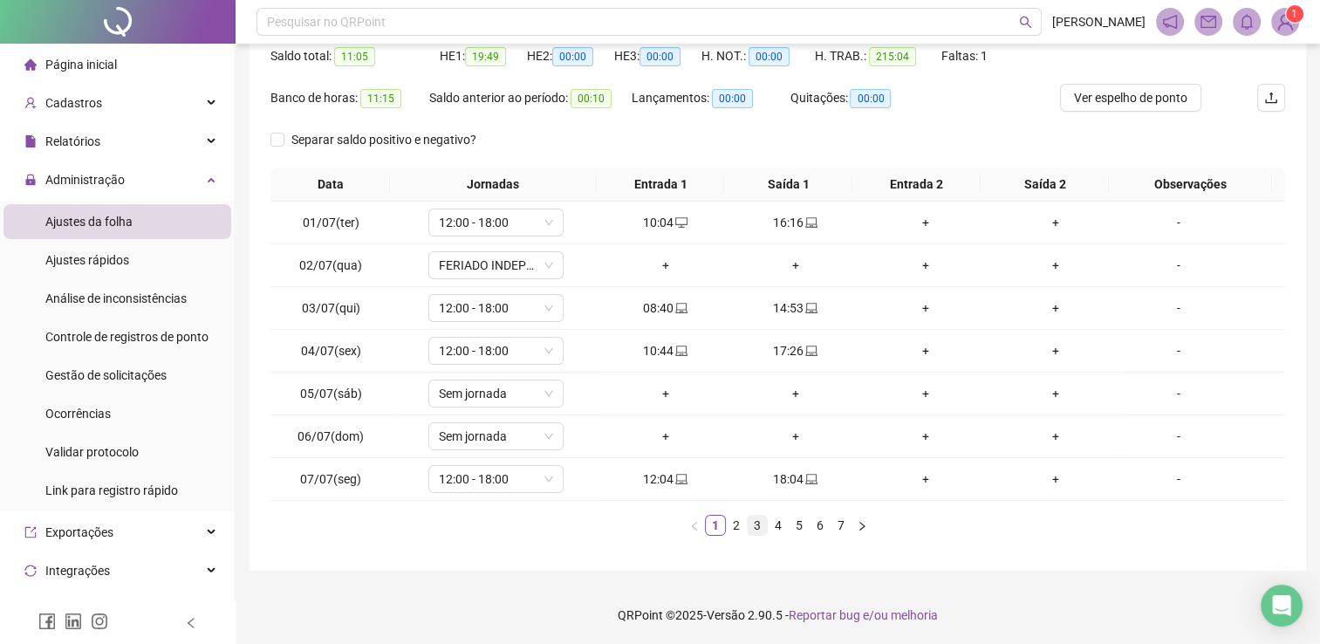
click at [748, 527] on link "3" at bounding box center [757, 525] width 19 height 19
drag, startPoint x: 740, startPoint y: 524, endPoint x: 751, endPoint y: 513, distance: 16.0
click at [740, 524] on link "2" at bounding box center [736, 525] width 19 height 19
click at [762, 521] on link "3" at bounding box center [757, 525] width 19 height 19
click at [777, 515] on li "4" at bounding box center [778, 525] width 21 height 21
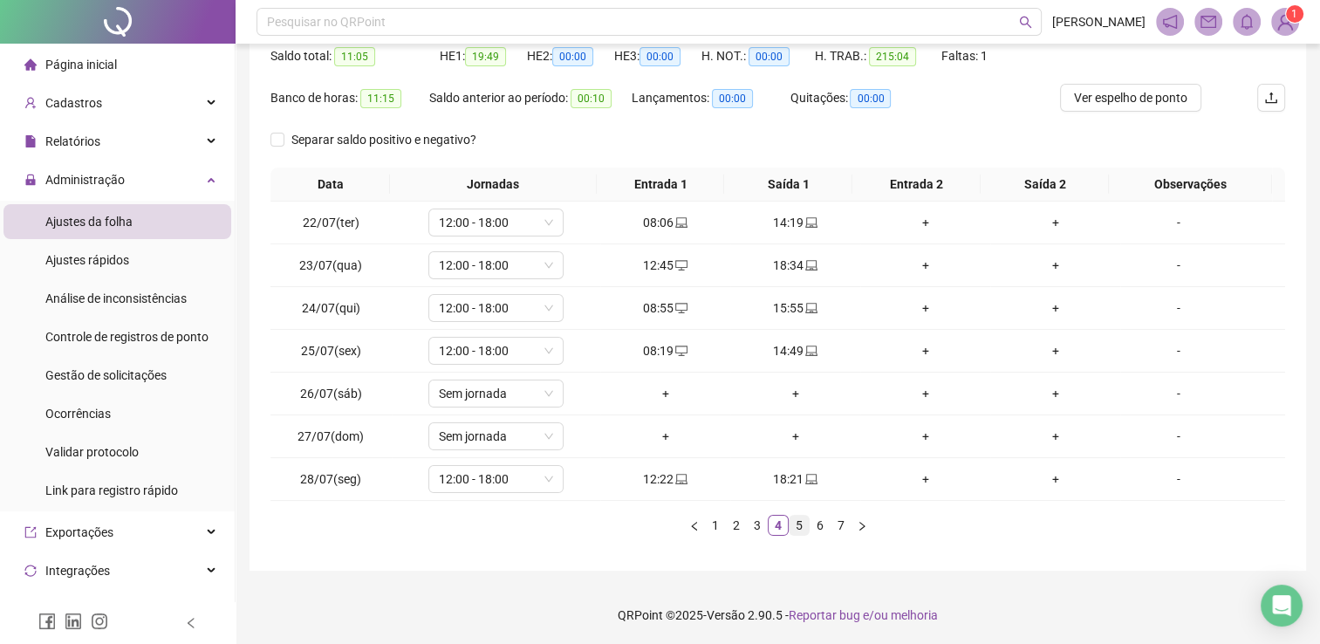
click at [797, 516] on link "5" at bounding box center [799, 525] width 19 height 19
click at [816, 511] on div "Data Jornadas Entrada 1 Saída 1 Entrada 2 Saída 2 Observações 29/07(ter) 12:00 …" at bounding box center [777, 352] width 1015 height 368
click at [826, 527] on link "6" at bounding box center [819, 525] width 19 height 19
click at [840, 523] on link "7" at bounding box center [840, 525] width 19 height 19
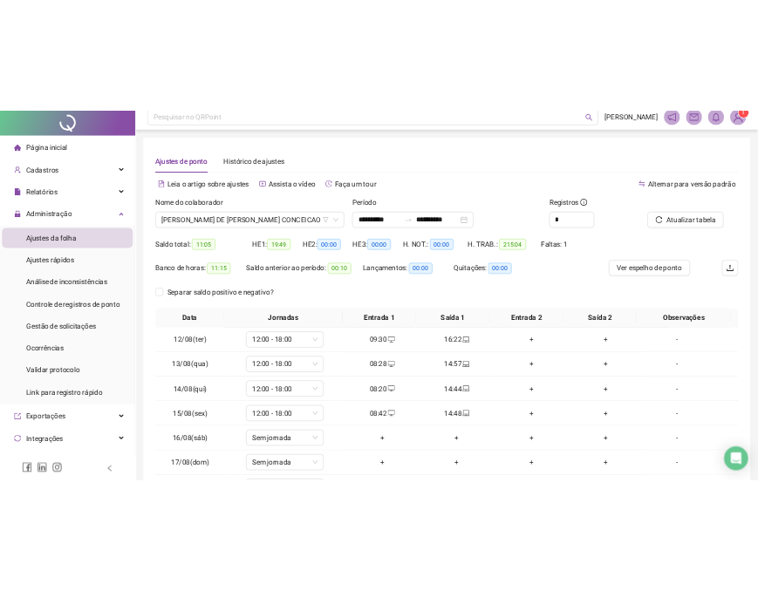
scroll to position [0, 0]
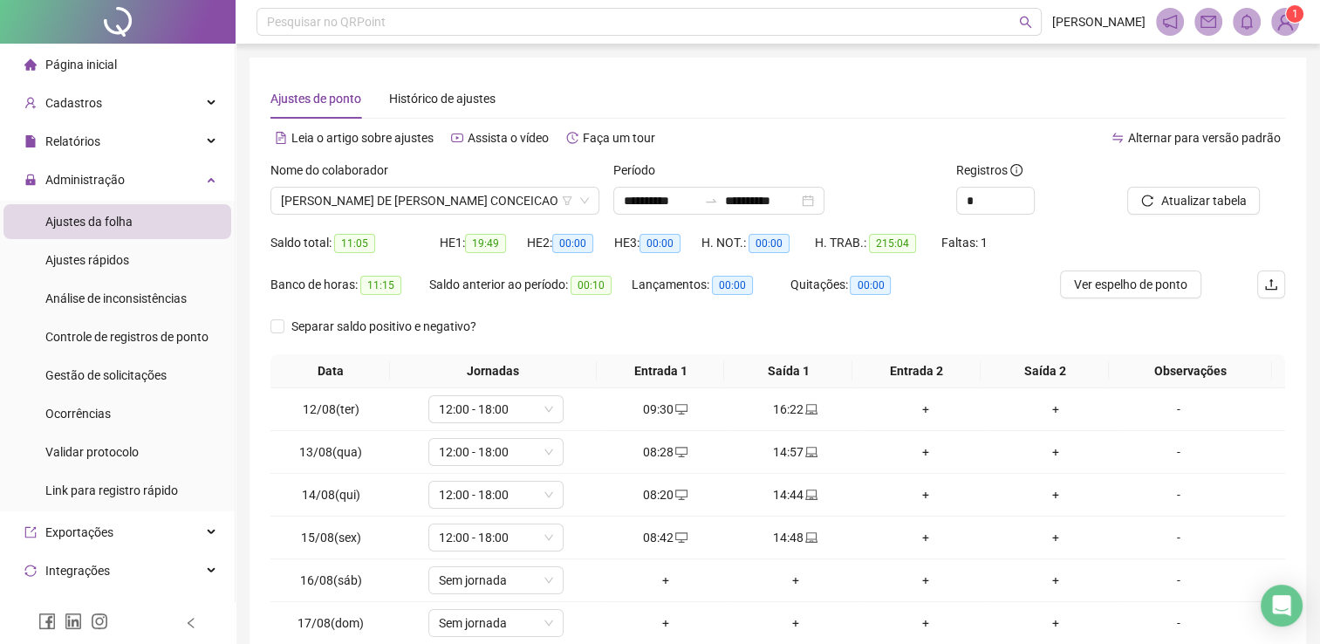
click at [103, 54] on div "Página inicial" at bounding box center [70, 64] width 92 height 35
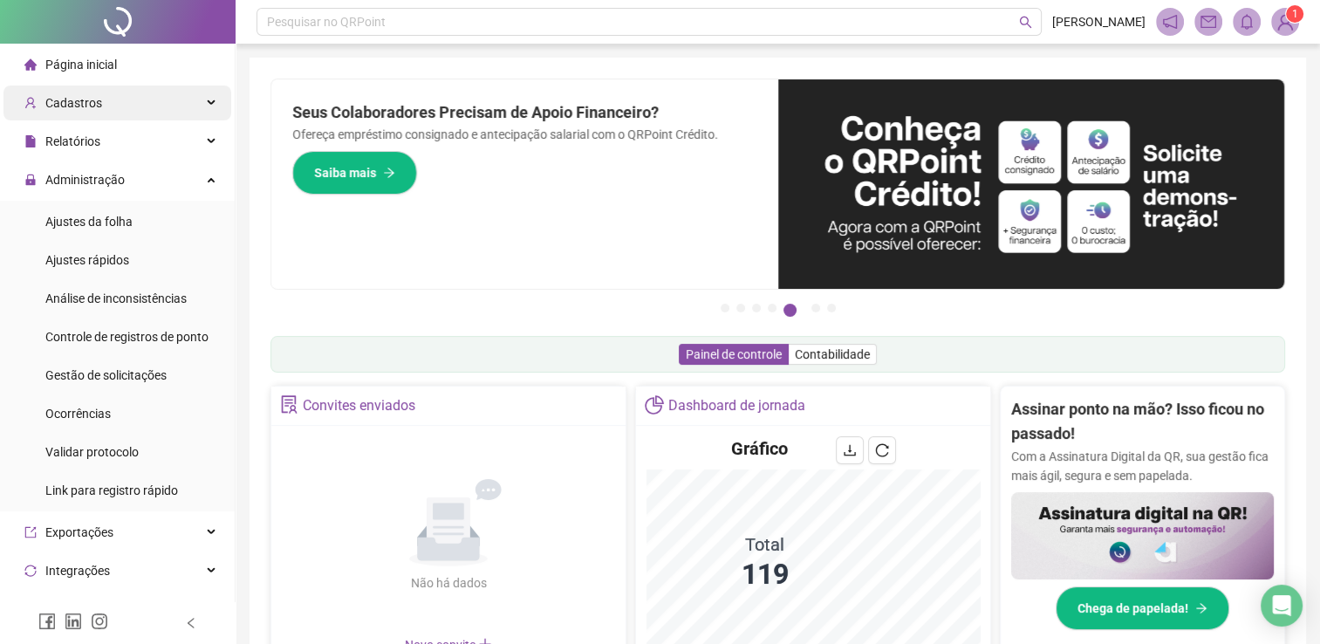
click at [150, 106] on div "Cadastros" at bounding box center [117, 102] width 228 height 35
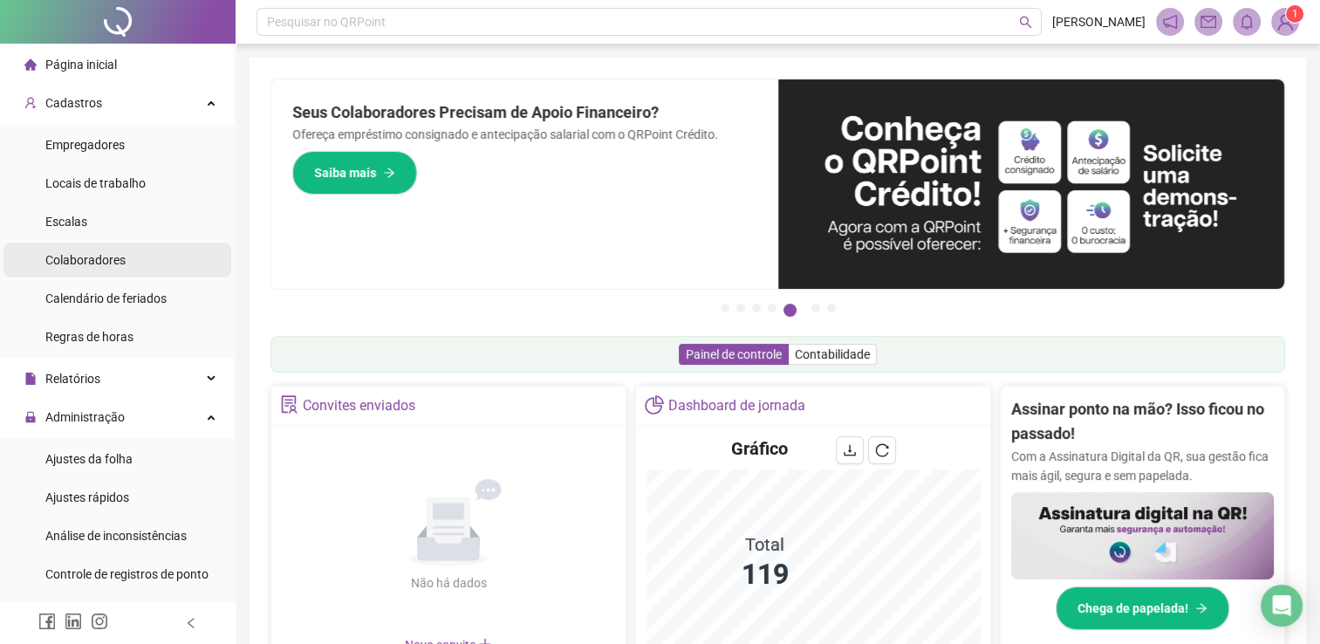
click at [111, 248] on div "Colaboradores" at bounding box center [85, 260] width 80 height 35
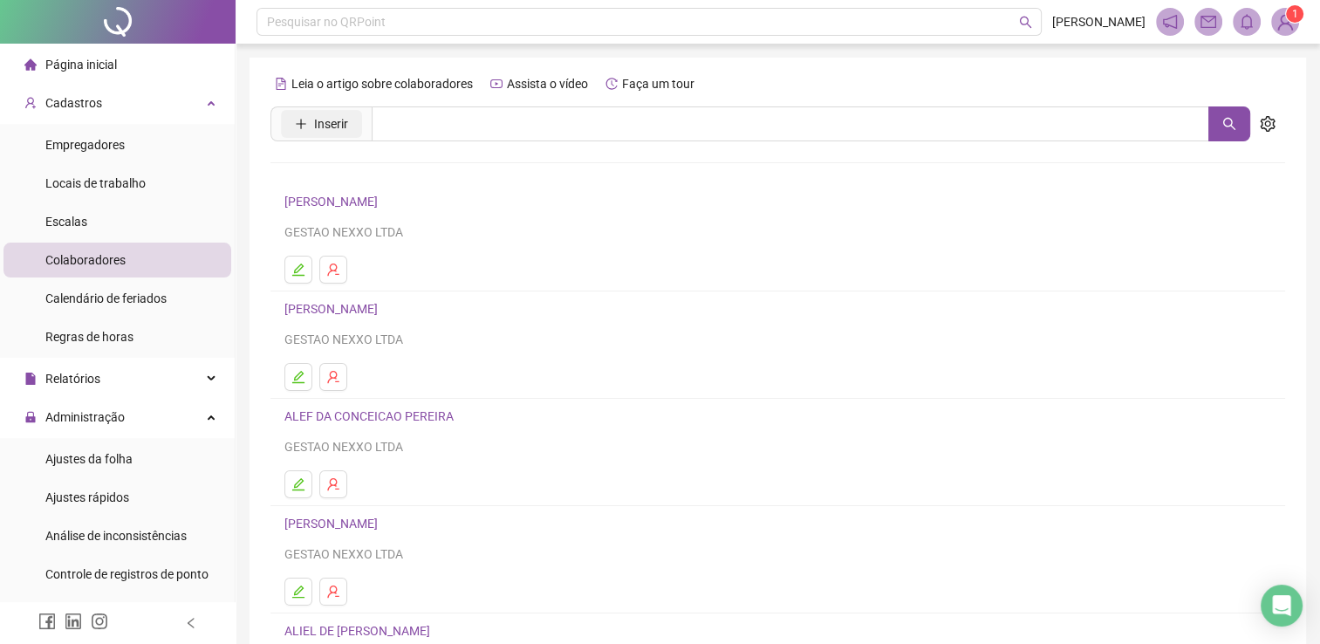
click at [311, 133] on button "Inserir" at bounding box center [321, 124] width 81 height 28
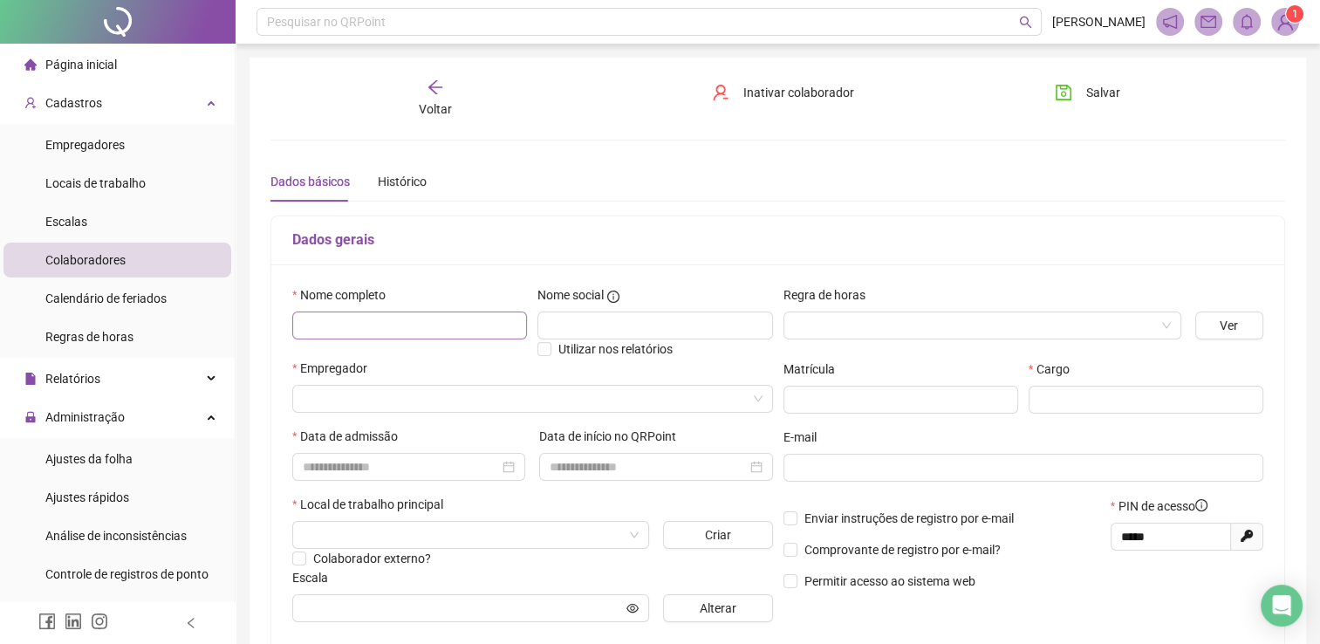
type input "*****"
click at [422, 320] on input "text" at bounding box center [409, 325] width 235 height 28
click at [953, 468] on input "text" at bounding box center [1022, 467] width 456 height 19
paste input "**********"
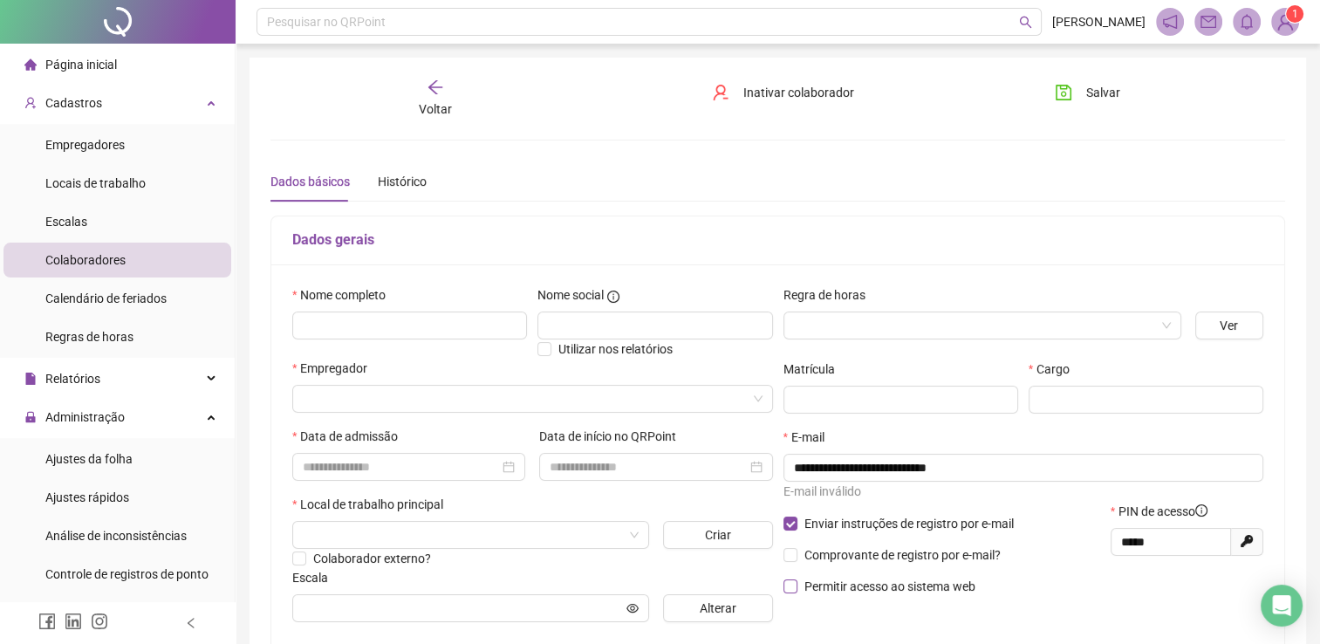
click at [799, 578] on span "Permitir acesso ao sistema web" at bounding box center [889, 586] width 185 height 19
click at [967, 473] on input "**********" at bounding box center [893, 467] width 198 height 19
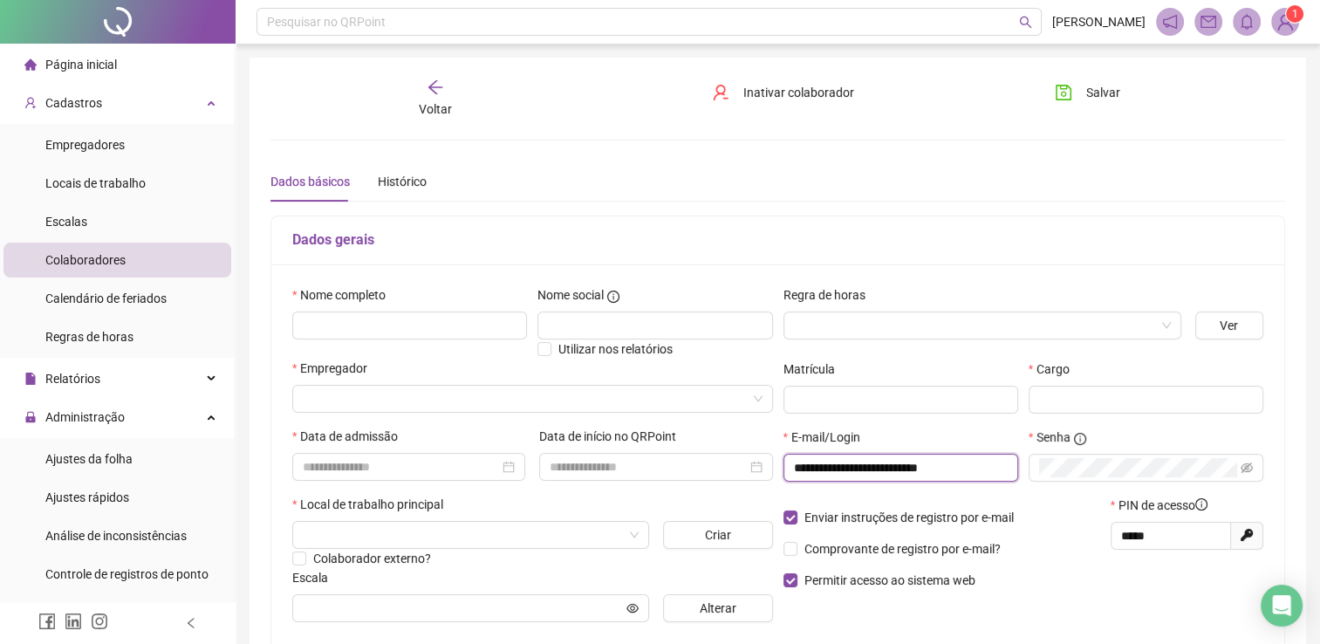
type input "**********"
click at [1054, 483] on div "Senha" at bounding box center [1145, 461] width 245 height 68
drag, startPoint x: 1173, startPoint y: 536, endPoint x: 1093, endPoint y: 539, distance: 80.3
click at [1094, 539] on div "Enviar instruções de registro por e-mail Comprovante de registro por e-mail? Pe…" at bounding box center [1023, 549] width 491 height 106
click at [353, 332] on input "text" at bounding box center [409, 325] width 235 height 28
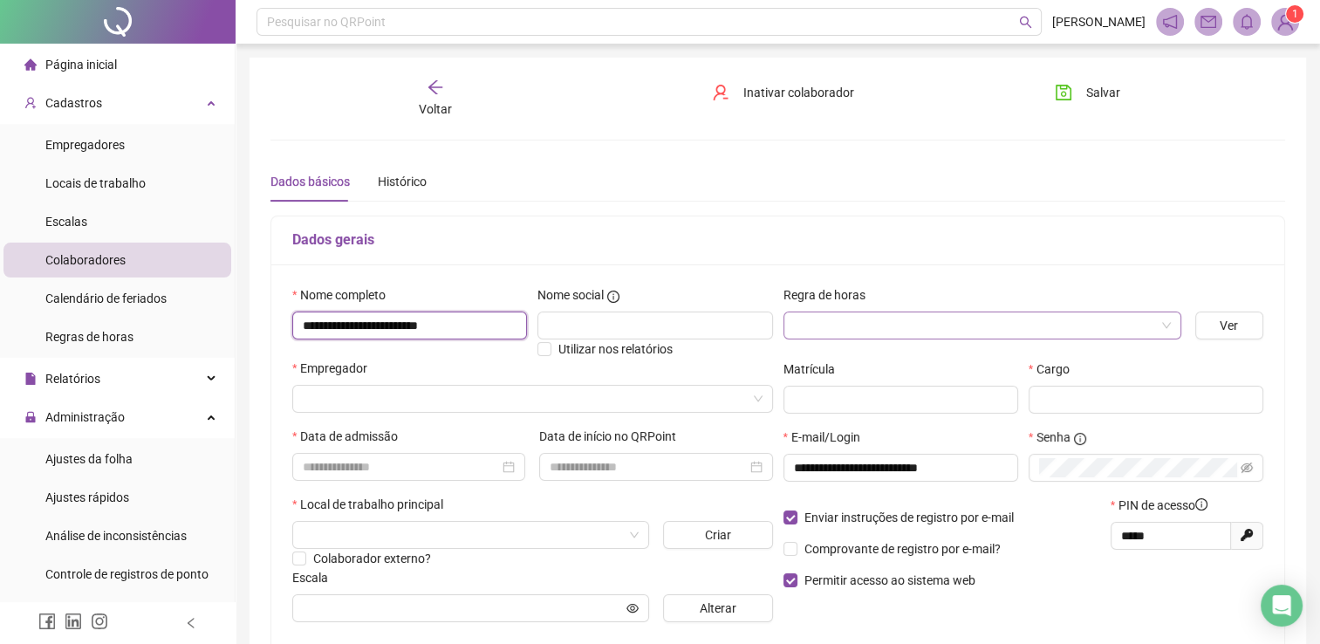
type input "**********"
click at [831, 312] on input "search" at bounding box center [974, 325] width 361 height 26
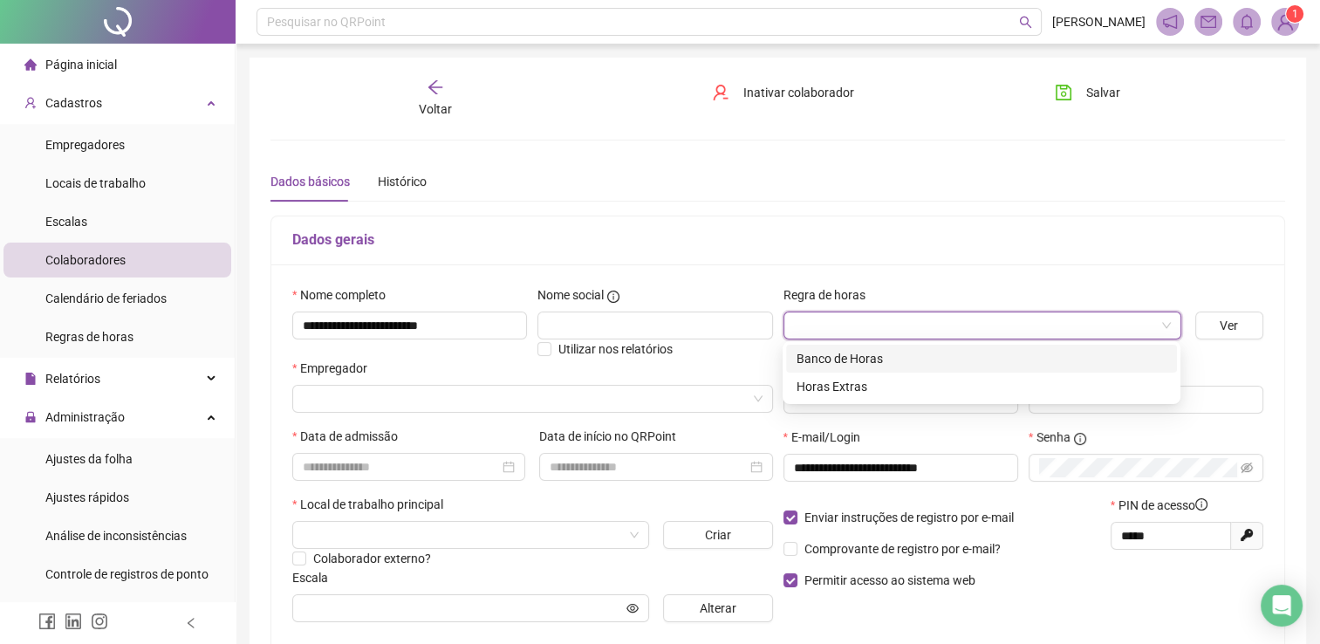
click at [851, 368] on div "Banco de Horas" at bounding box center [981, 359] width 391 height 28
click at [908, 318] on span "Banco de Horas" at bounding box center [982, 325] width 377 height 26
click at [404, 394] on input "search" at bounding box center [525, 399] width 444 height 26
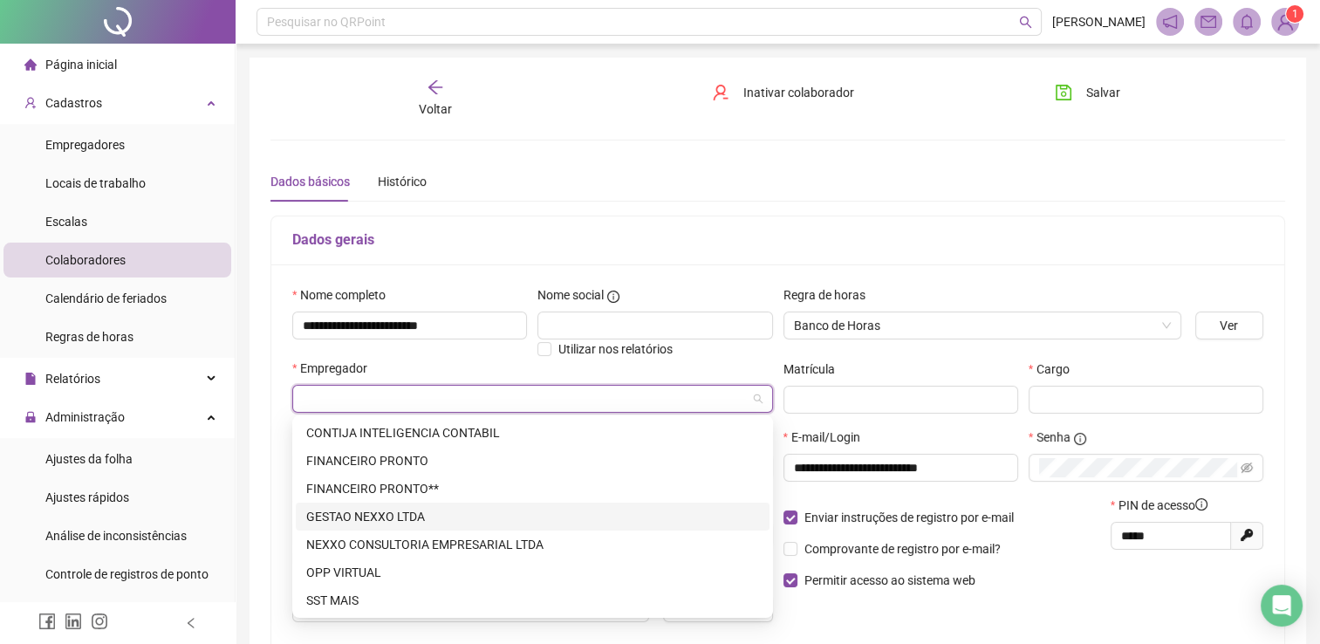
click at [374, 516] on div "GESTAO NEXXO LTDA" at bounding box center [532, 516] width 453 height 19
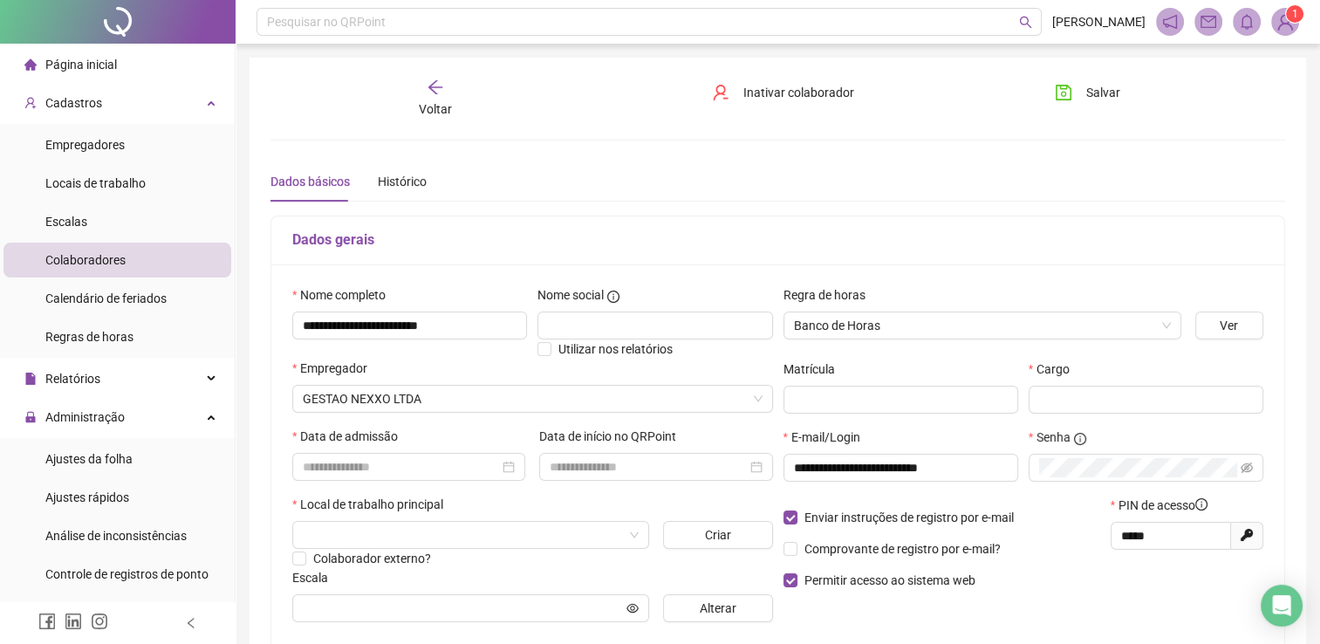
click at [1078, 416] on div "Cargo" at bounding box center [1145, 393] width 245 height 68
click at [1080, 405] on input "text" at bounding box center [1146, 400] width 235 height 28
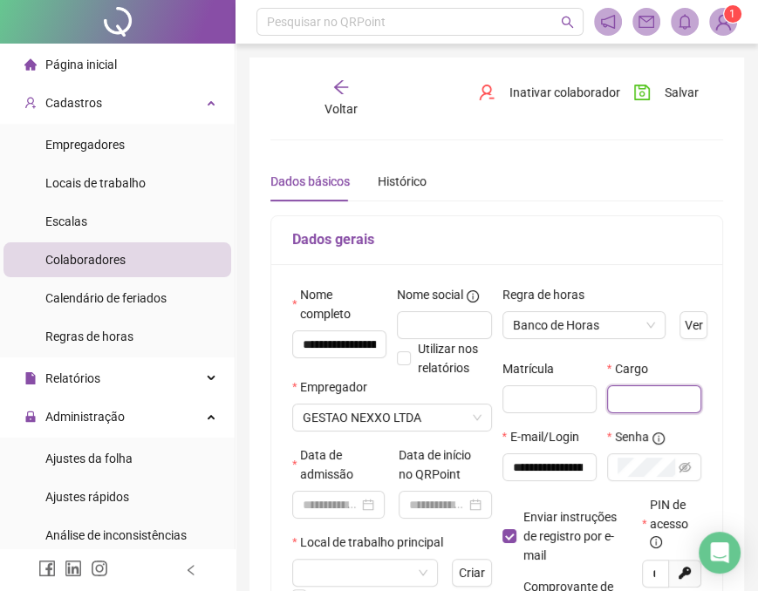
scroll to position [87, 0]
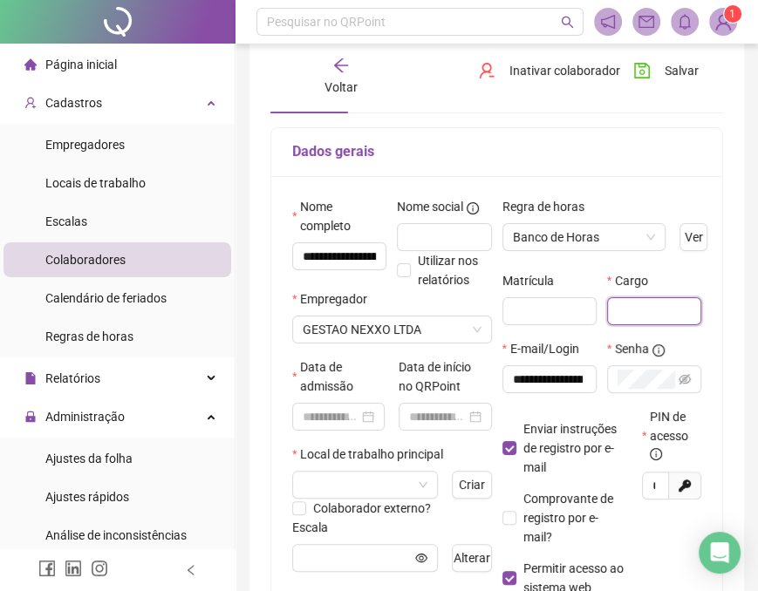
click at [657, 311] on input "text" at bounding box center [654, 311] width 94 height 28
paste input "**********"
type input "**********"
click at [351, 411] on input at bounding box center [331, 416] width 56 height 19
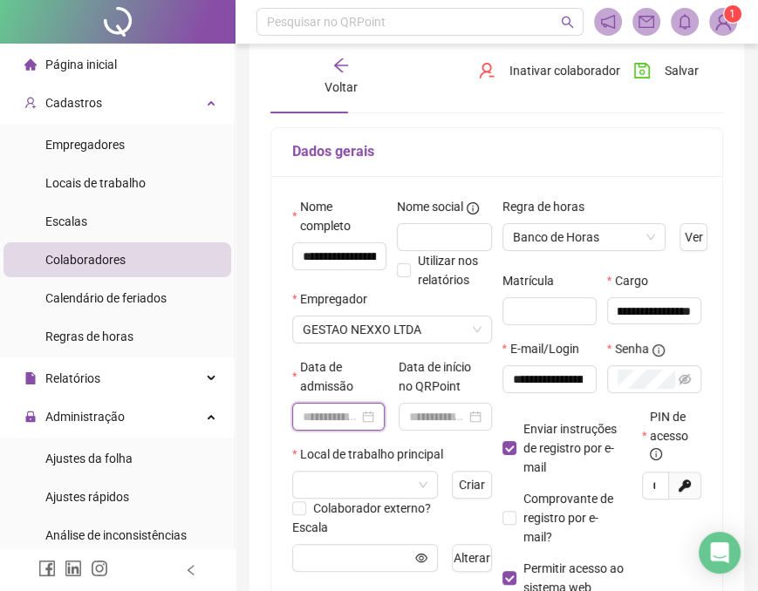
scroll to position [0, 0]
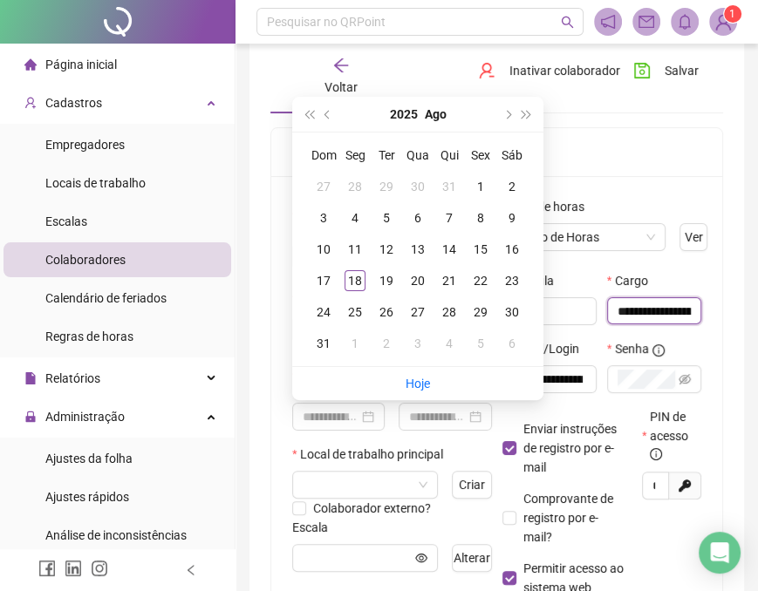
click at [667, 310] on input "**********" at bounding box center [654, 311] width 94 height 28
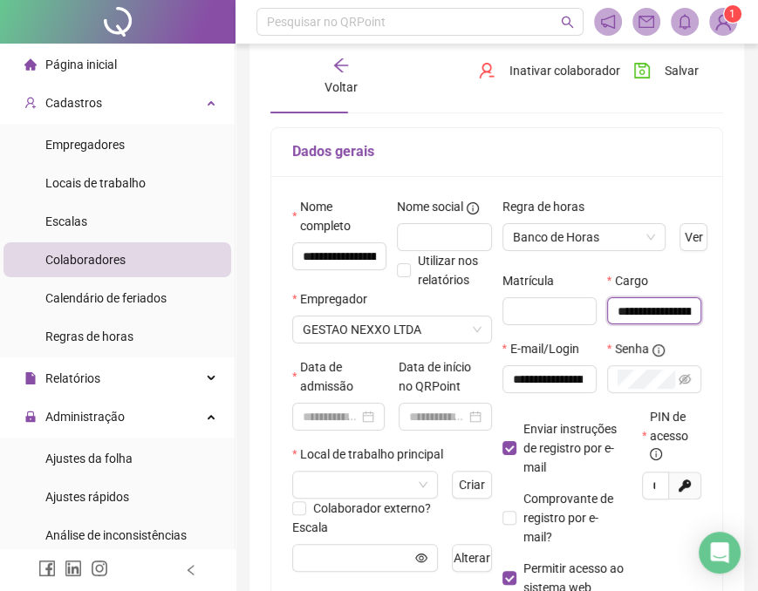
click at [690, 306] on input "**********" at bounding box center [654, 311] width 94 height 28
click at [328, 415] on input at bounding box center [331, 416] width 56 height 19
click at [684, 289] on div "Cargo" at bounding box center [654, 284] width 94 height 26
click at [335, 407] on input at bounding box center [331, 416] width 56 height 19
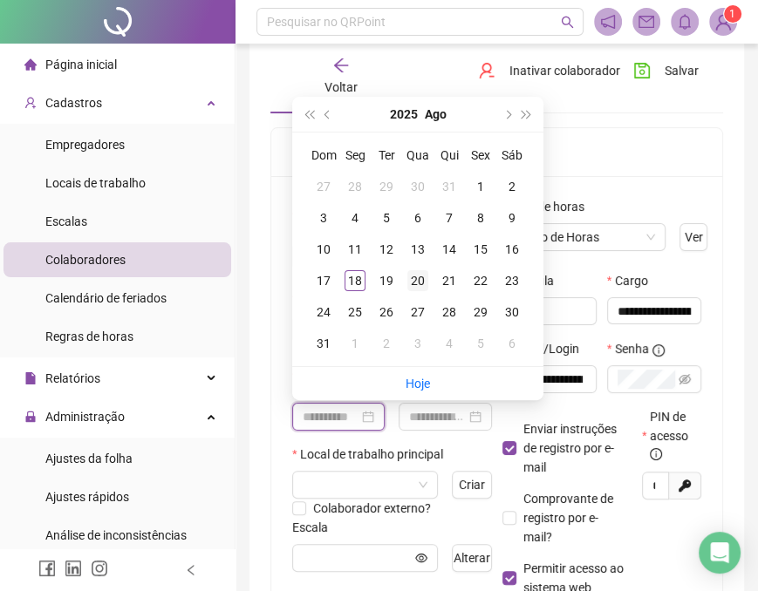
type input "**********"
click at [424, 272] on div "20" at bounding box center [417, 280] width 21 height 21
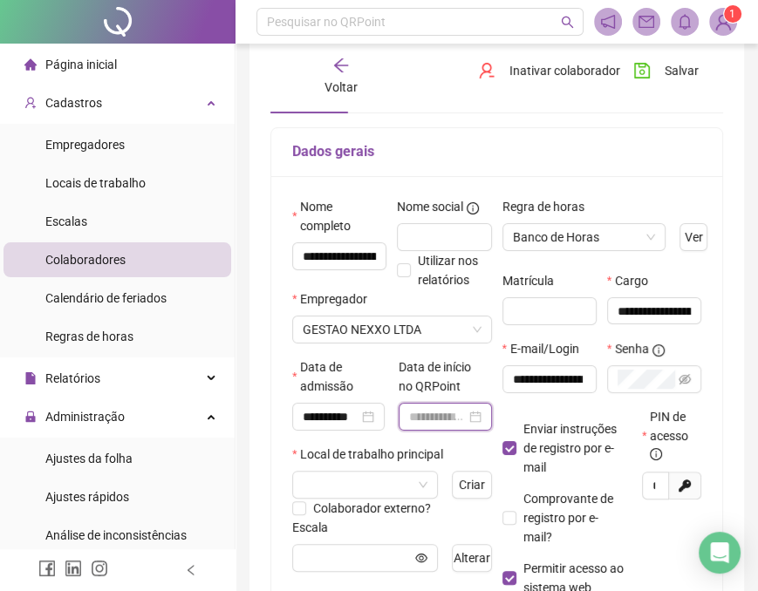
click at [424, 417] on input at bounding box center [437, 416] width 56 height 19
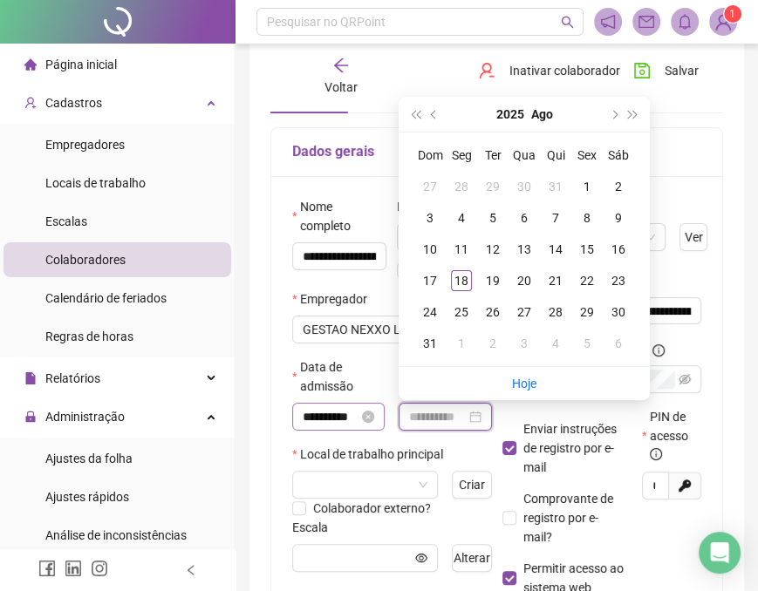
type input "**********"
click at [527, 276] on div "20" at bounding box center [524, 280] width 21 height 21
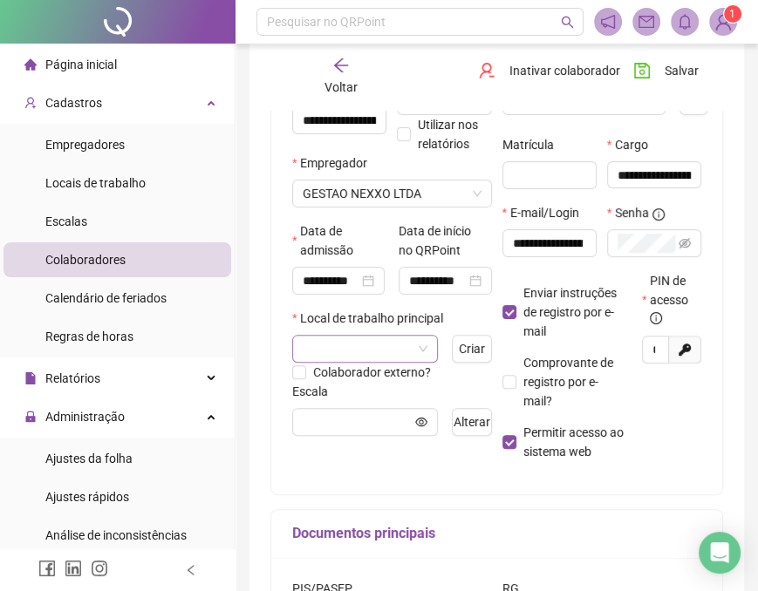
scroll to position [262, 0]
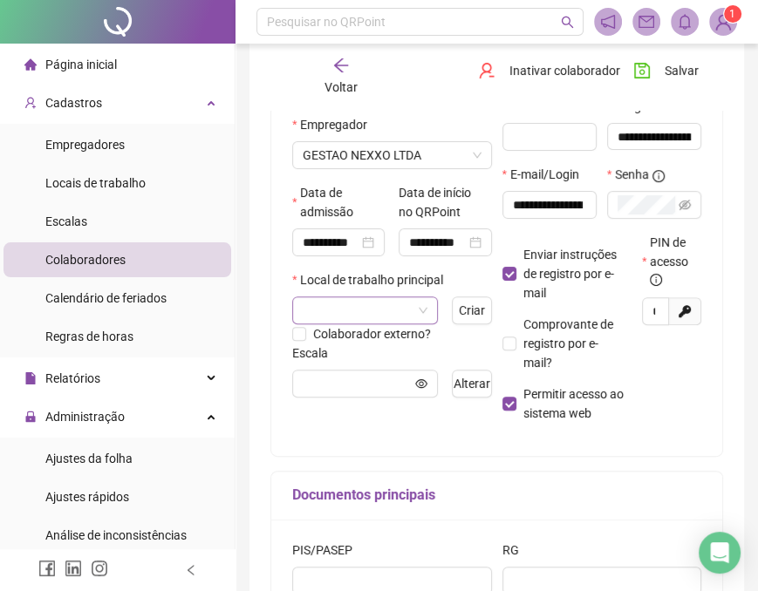
click at [359, 312] on input "search" at bounding box center [357, 310] width 109 height 26
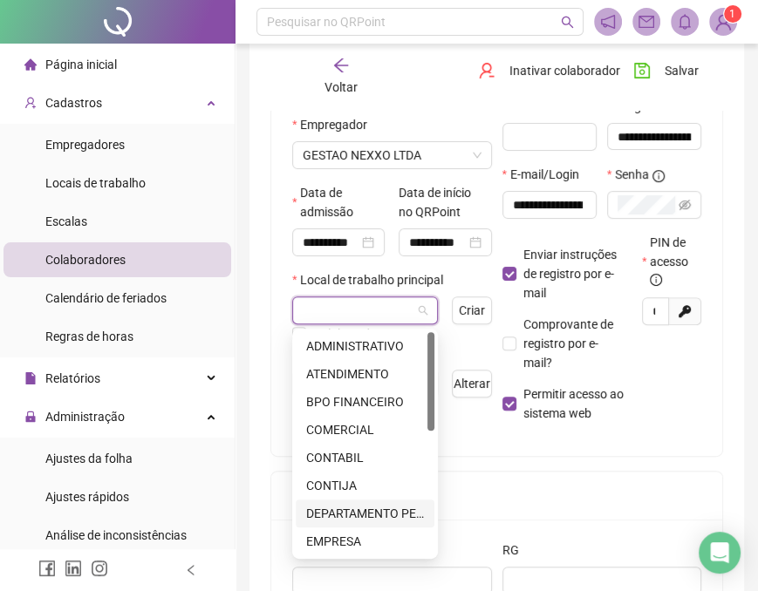
click at [343, 509] on div "DEPARTAMENTO PESSOAL" at bounding box center [365, 513] width 118 height 19
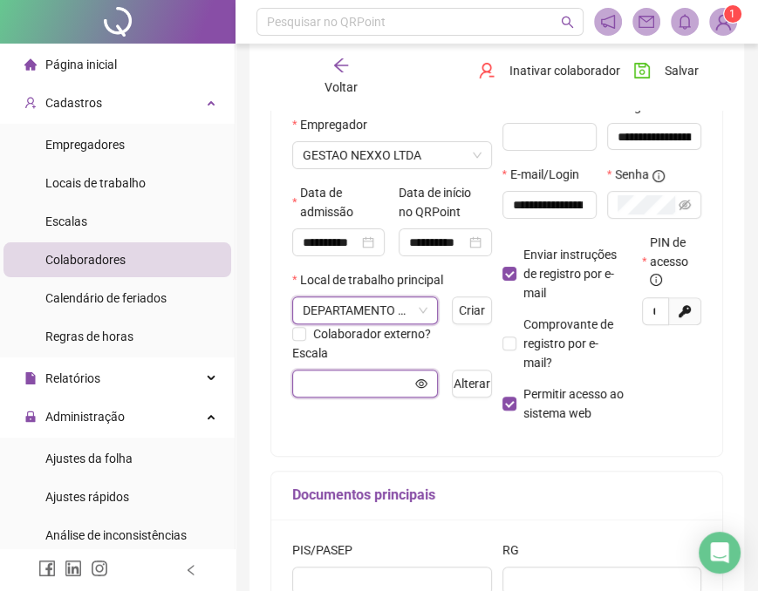
click at [357, 379] on input "text" at bounding box center [357, 383] width 109 height 19
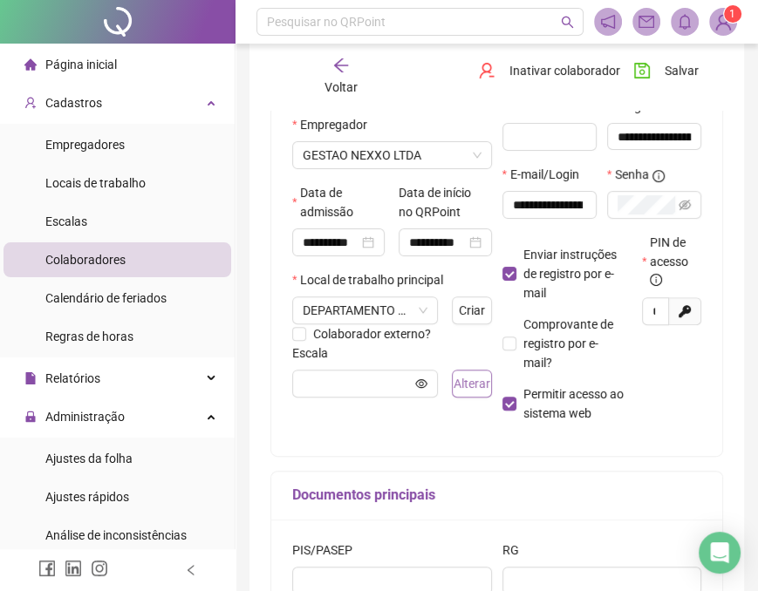
click at [463, 382] on span "Alterar" at bounding box center [472, 383] width 37 height 19
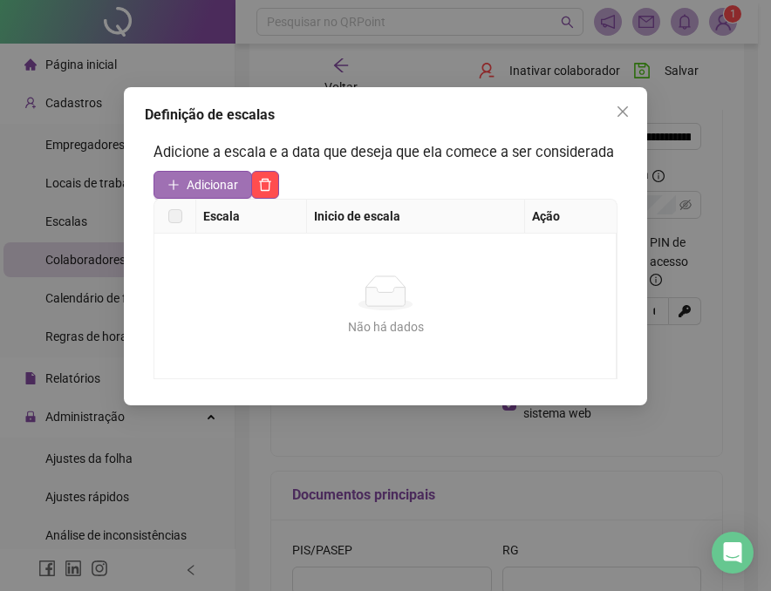
click at [223, 188] on span "Adicionar" at bounding box center [212, 184] width 51 height 19
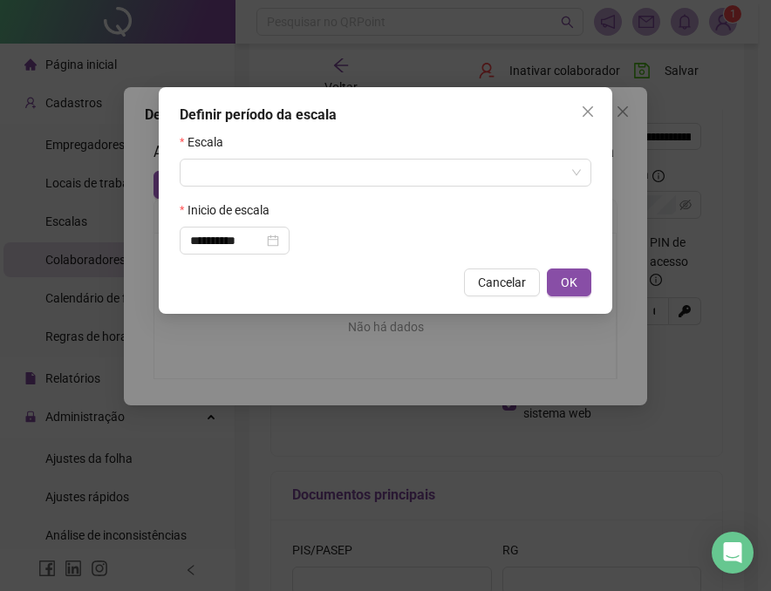
click at [244, 191] on form "**********" at bounding box center [386, 194] width 412 height 122
click at [245, 181] on input "search" at bounding box center [377, 173] width 375 height 26
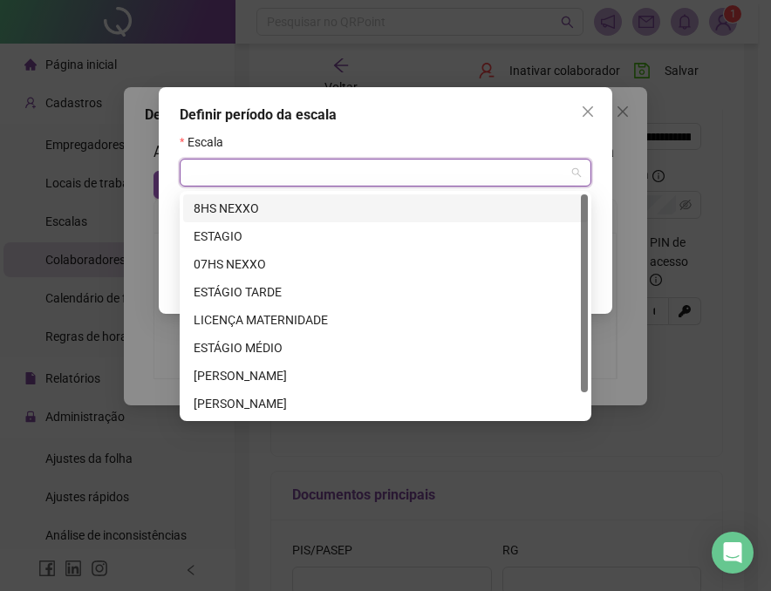
click at [236, 209] on div "8HS NEXXO" at bounding box center [386, 208] width 384 height 19
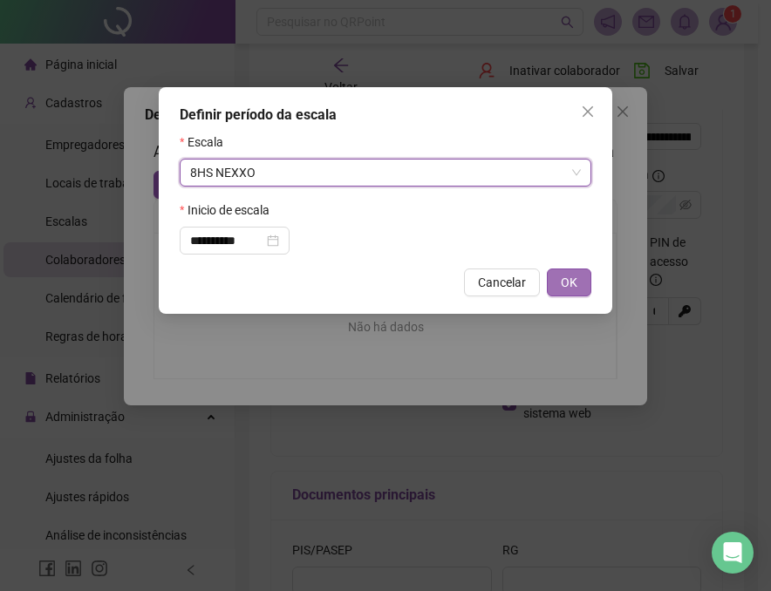
click at [557, 284] on button "OK" at bounding box center [569, 283] width 44 height 28
type input "*********"
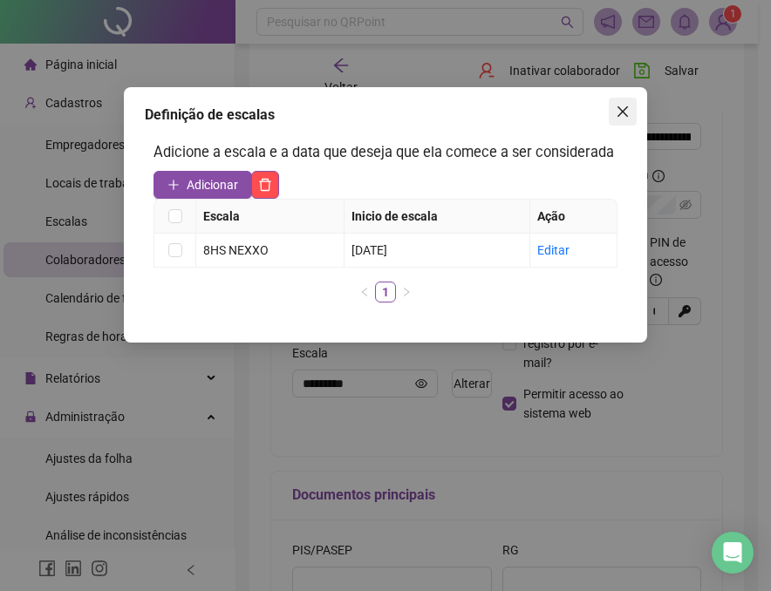
click at [619, 118] on icon "close" at bounding box center [623, 112] width 14 height 14
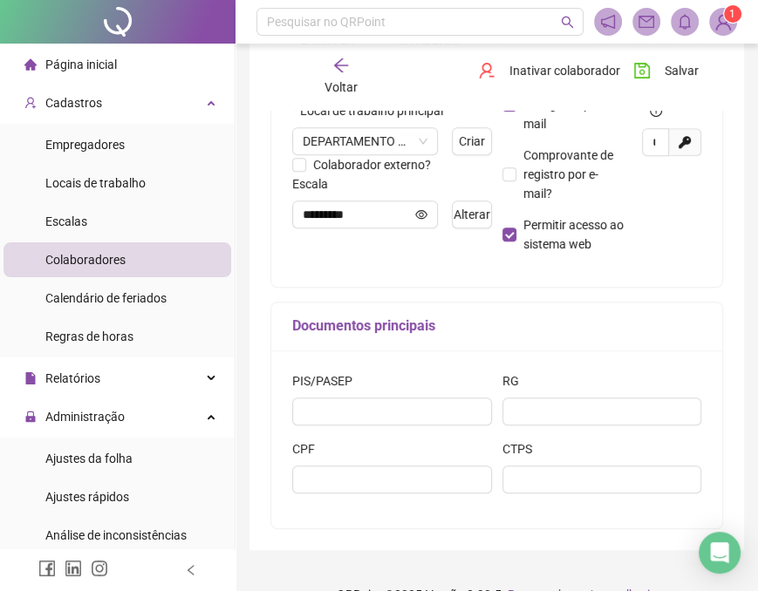
scroll to position [436, 0]
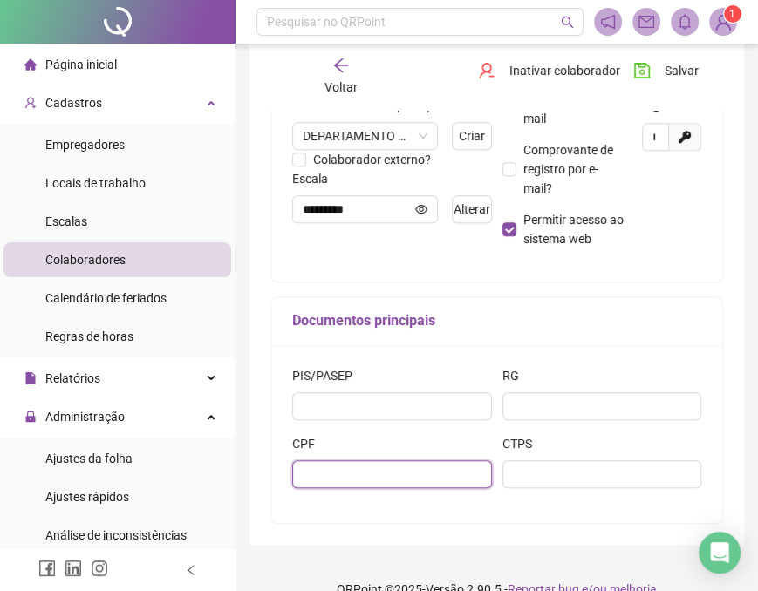
click at [419, 462] on input "text" at bounding box center [392, 475] width 200 height 28
paste input "**********"
type input "**********"
click at [608, 331] on h5 "Documentos principais" at bounding box center [496, 321] width 409 height 21
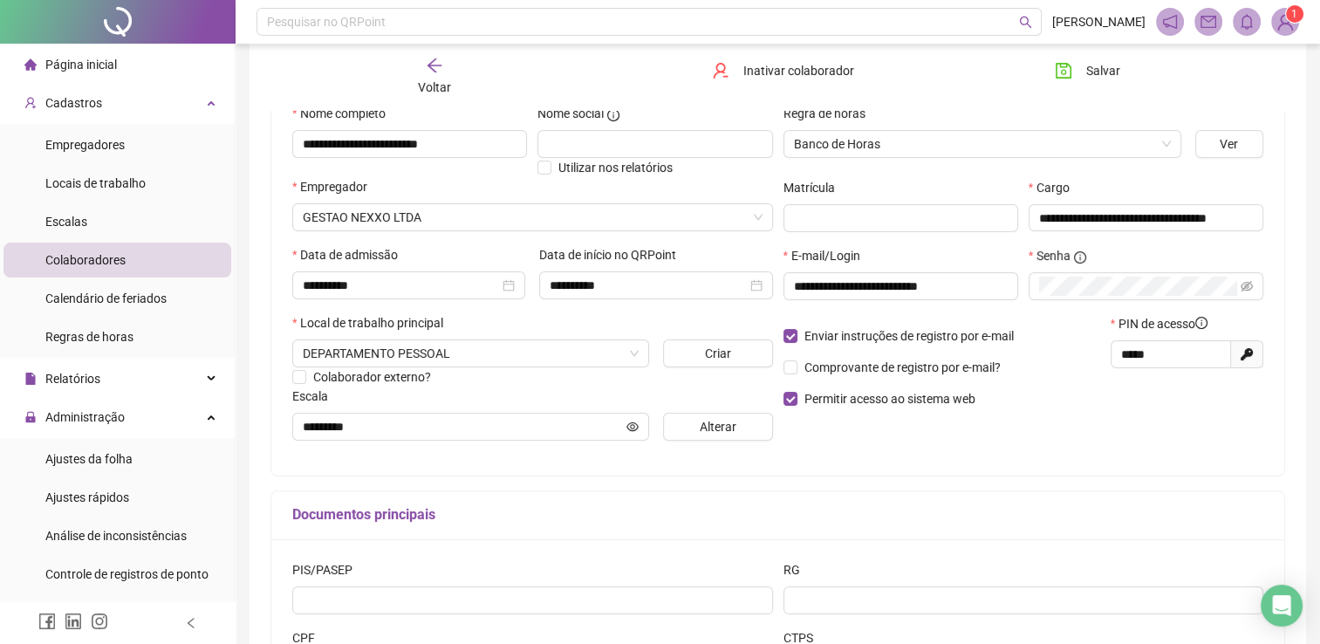
scroll to position [262, 0]
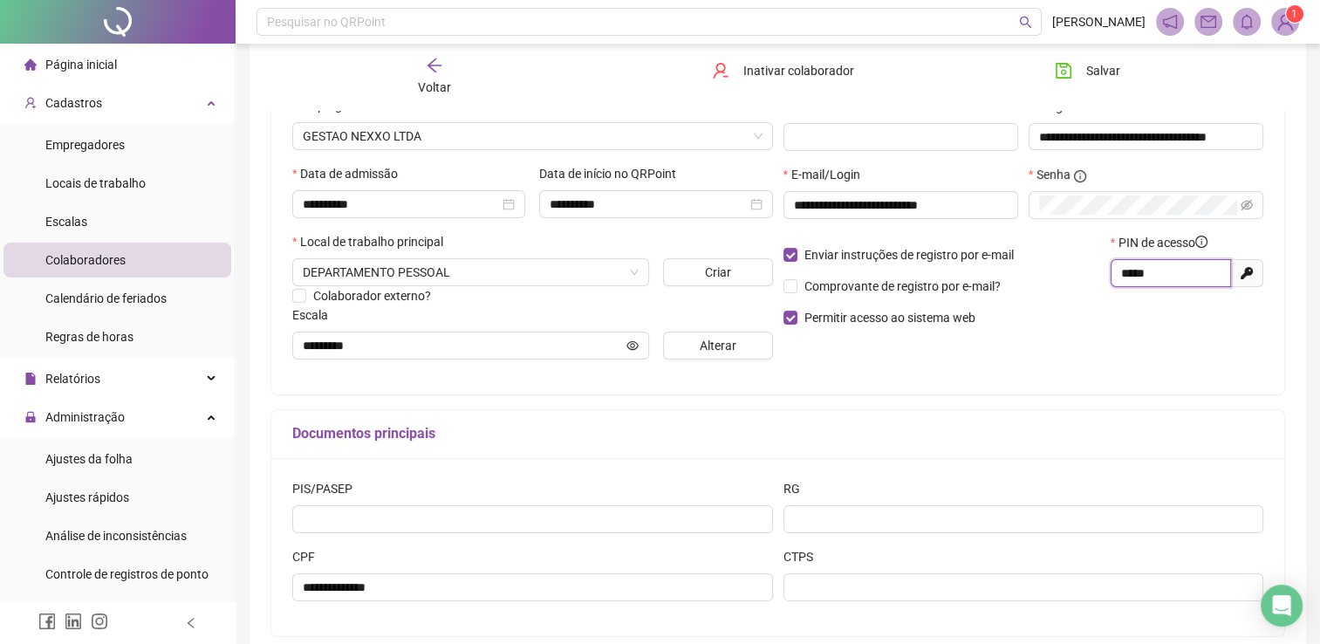
drag, startPoint x: 1197, startPoint y: 275, endPoint x: 1071, endPoint y: 276, distance: 125.6
click at [1073, 276] on div "Enviar instruções de registro por e-mail Comprovante de registro por e-mail? Pe…" at bounding box center [1023, 286] width 491 height 106
click at [994, 195] on div "**********" at bounding box center [1023, 199] width 491 height 68
click at [920, 414] on div "Documentos principais" at bounding box center [777, 434] width 1013 height 49
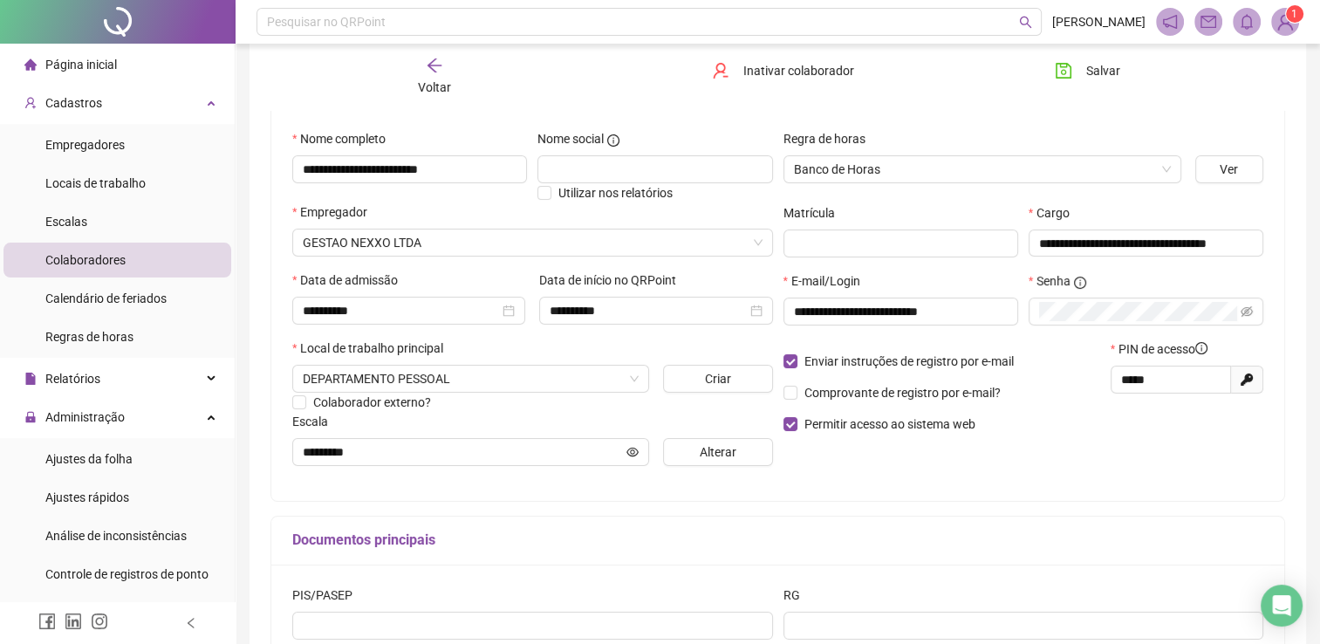
scroll to position [0, 0]
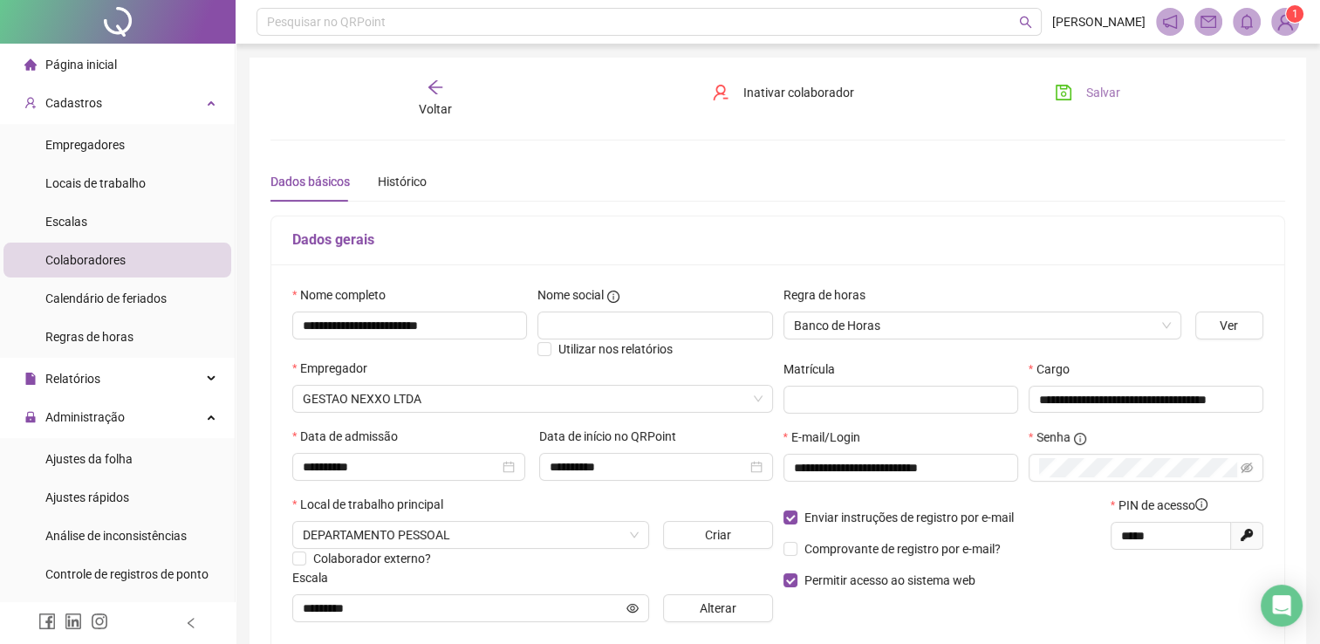
click at [1110, 84] on span "Salvar" at bounding box center [1103, 92] width 34 height 19
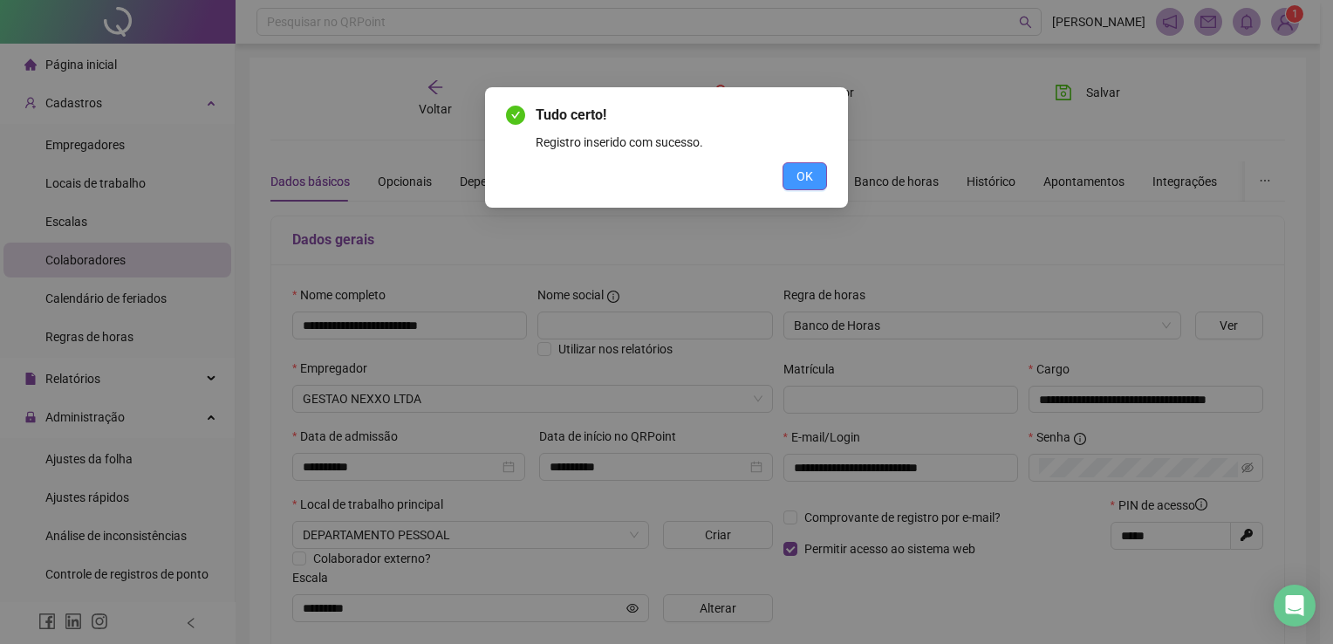
click at [822, 169] on button "OK" at bounding box center [805, 176] width 44 height 28
